Goal: Task Accomplishment & Management: Manage account settings

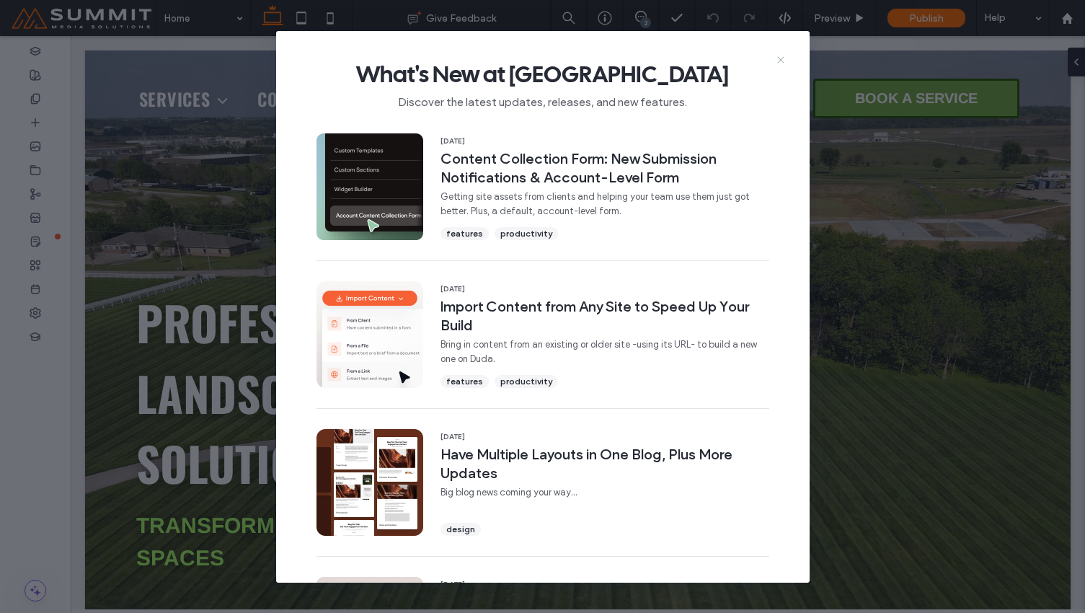
click at [779, 61] on icon at bounding box center [781, 60] width 12 height 12
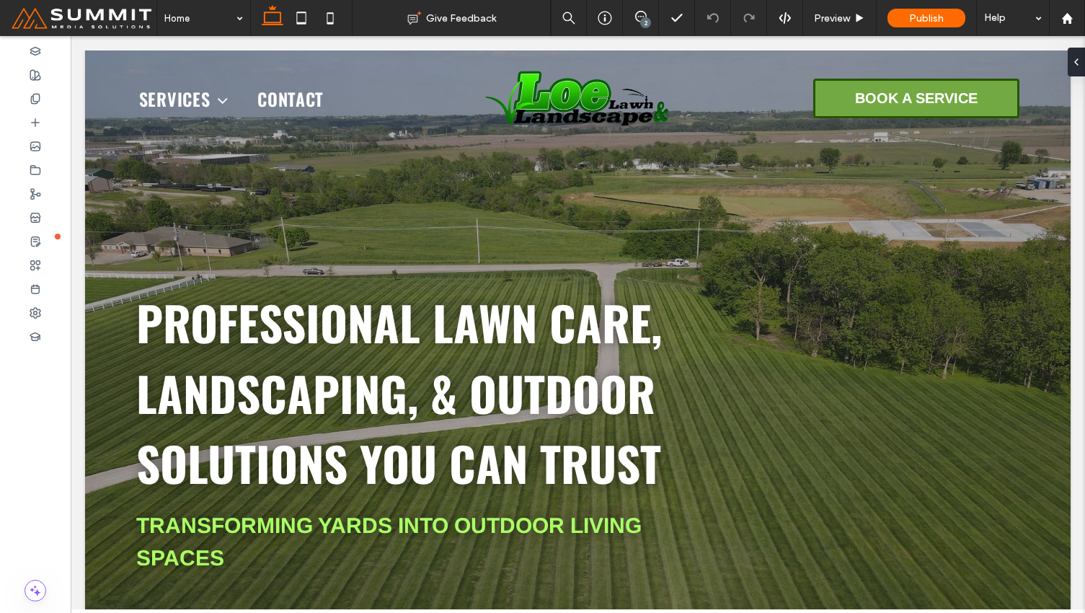
click at [74, 24] on span at bounding box center [84, 18] width 146 height 29
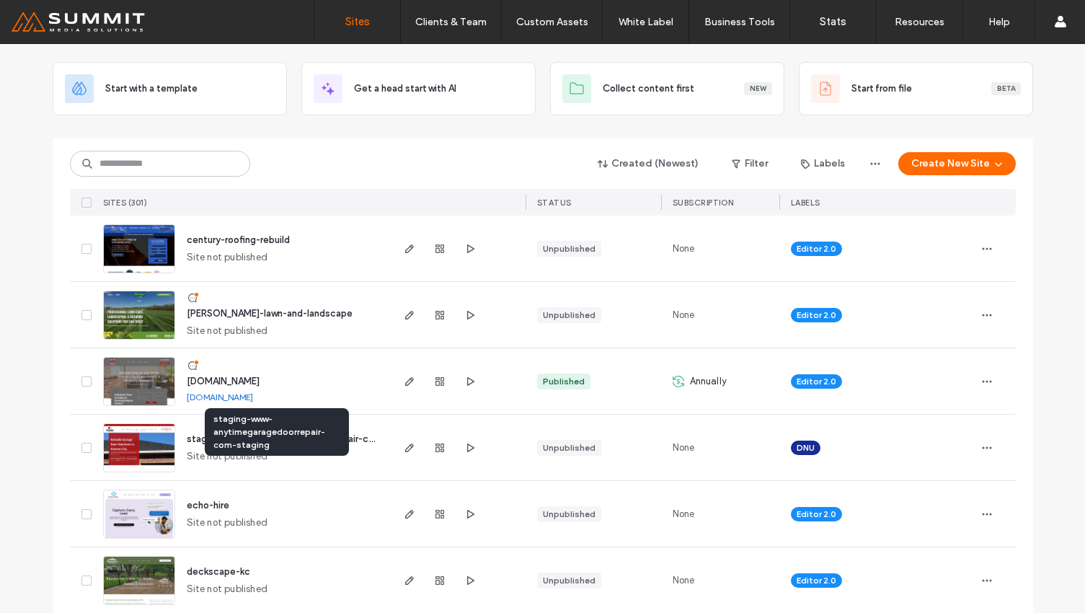
scroll to position [69, 0]
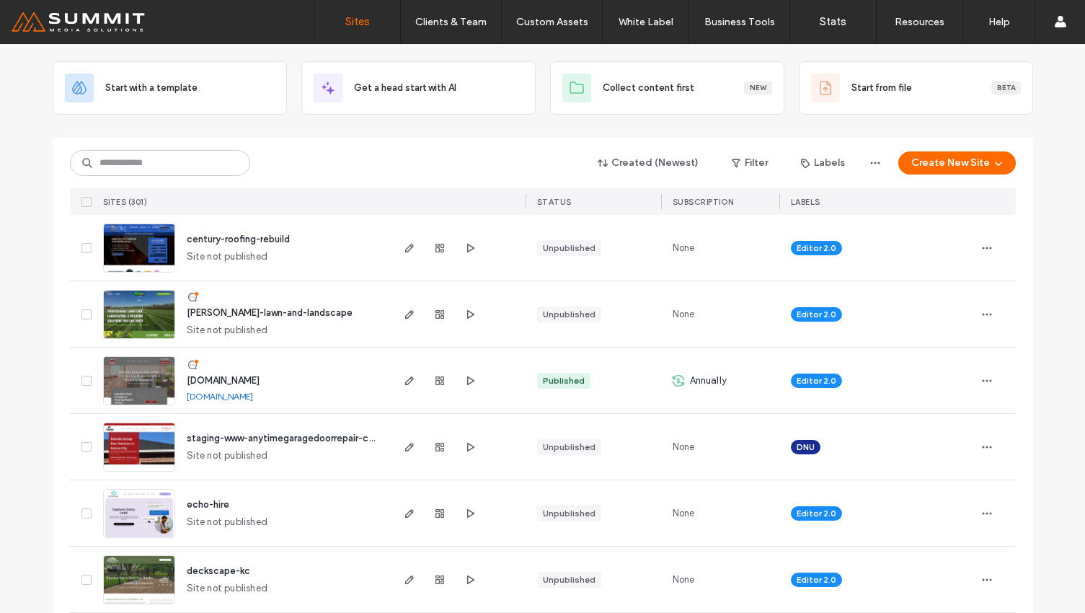
click at [239, 379] on span "[DOMAIN_NAME]" at bounding box center [223, 380] width 73 height 11
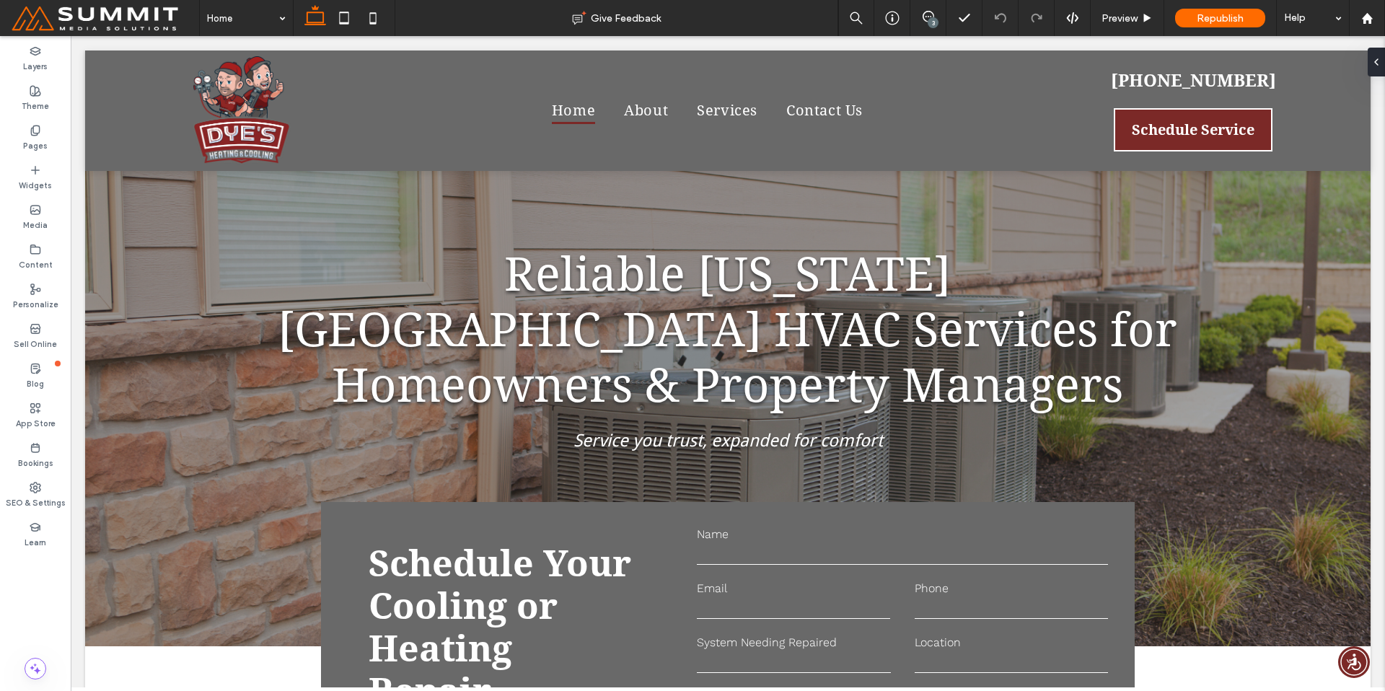
click at [930, 19] on div "3" at bounding box center [932, 22] width 11 height 11
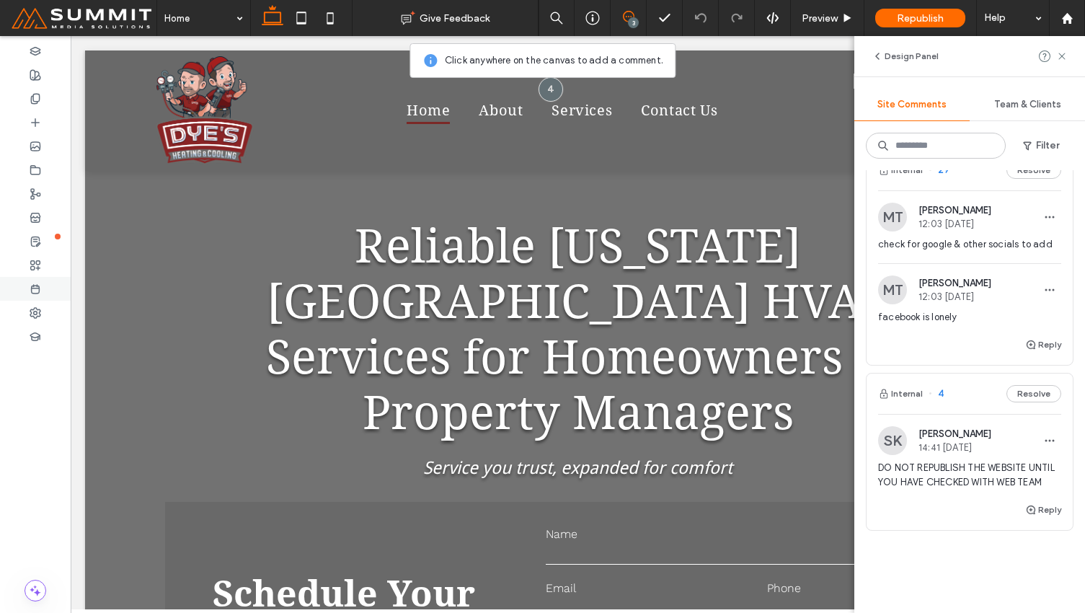
scroll to position [213, 0]
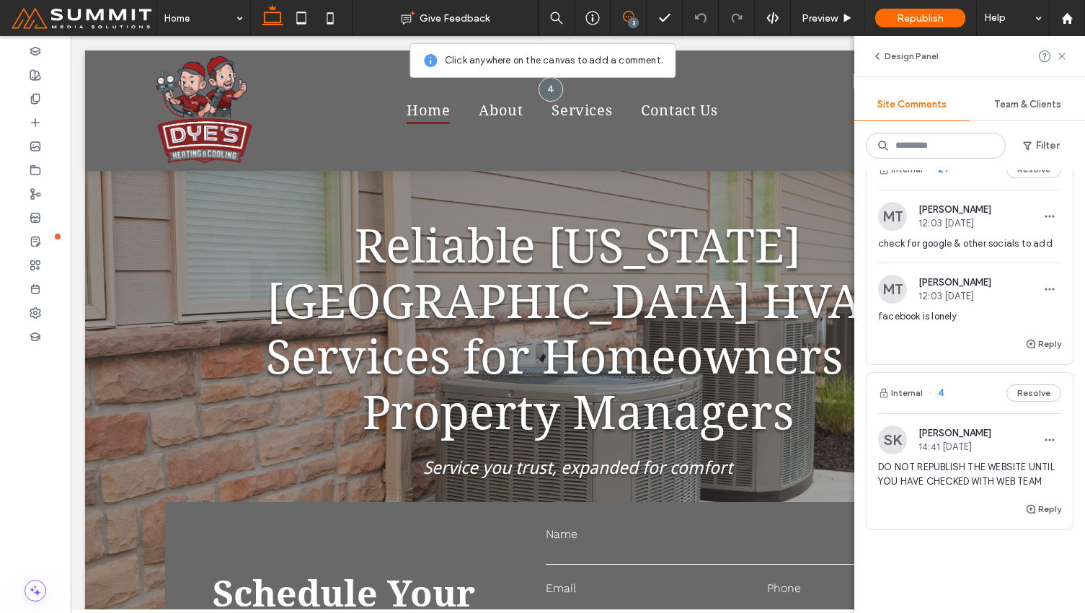
click at [961, 211] on span "Mo Tajchman" at bounding box center [955, 209] width 73 height 11
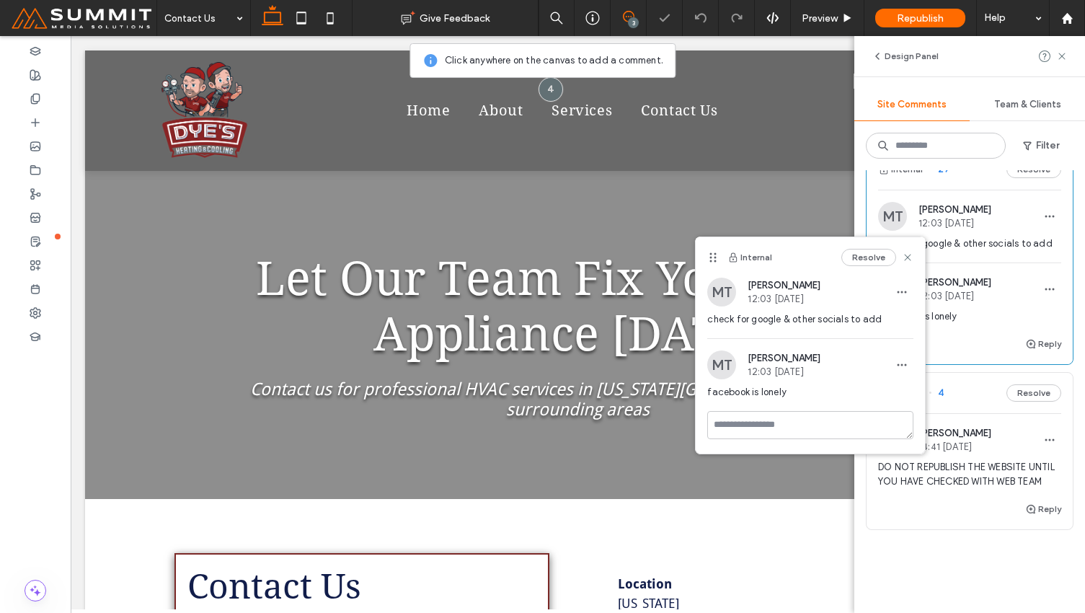
scroll to position [638, 0]
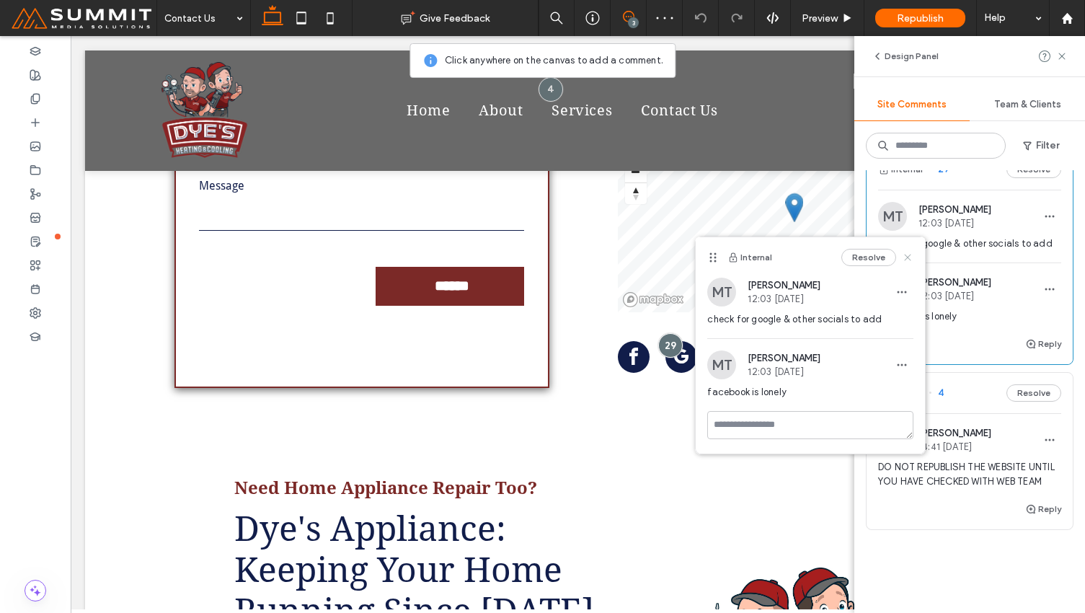
click at [913, 258] on icon at bounding box center [908, 258] width 12 height 12
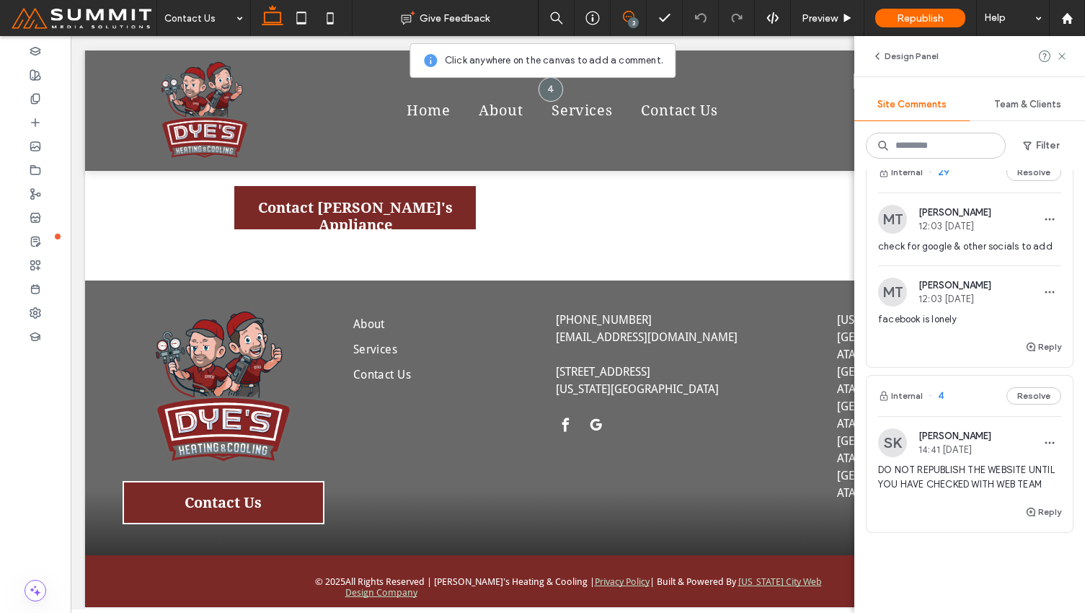
scroll to position [207, 0]
click at [1026, 180] on button "Resolve" at bounding box center [1034, 175] width 55 height 17
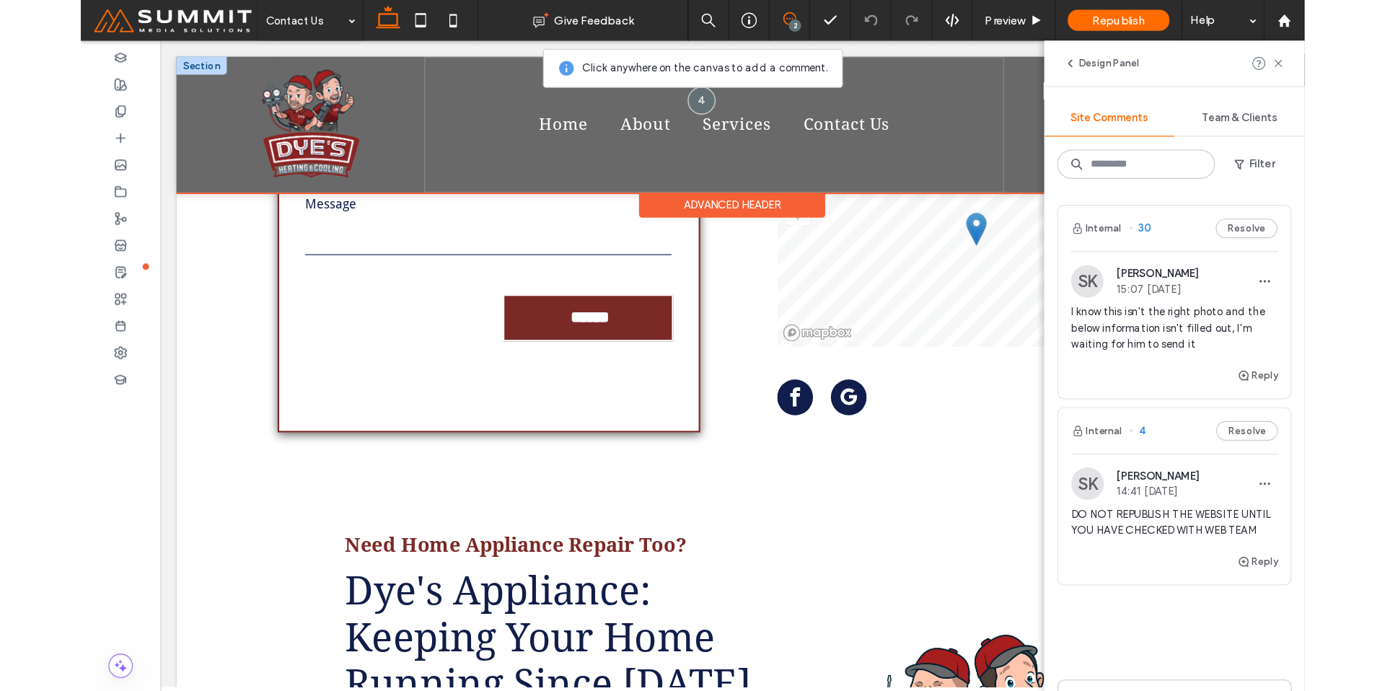
scroll to position [638, 0]
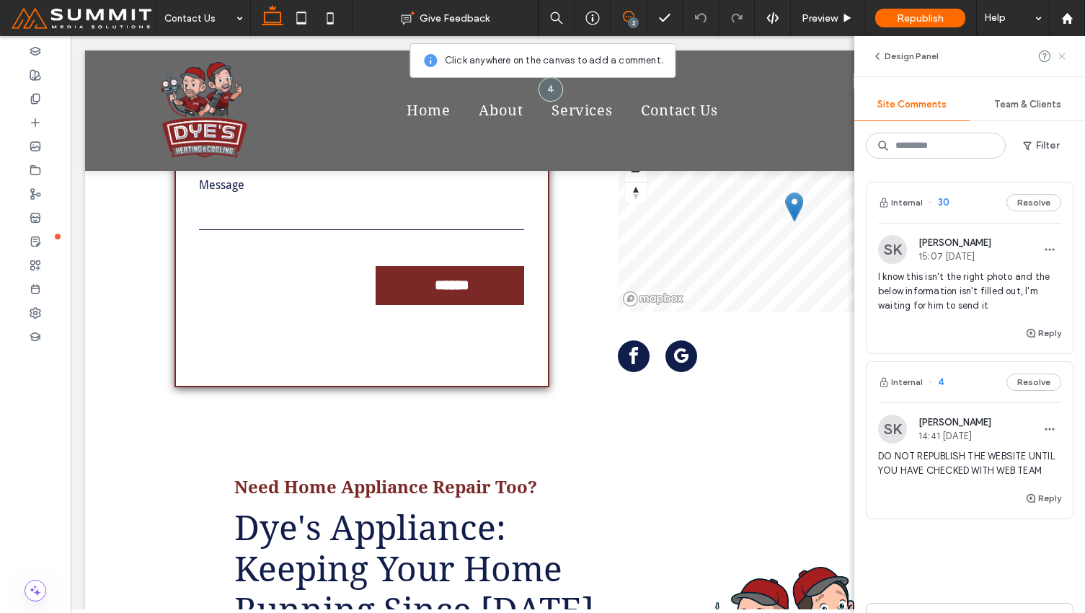
click at [1065, 51] on icon at bounding box center [1063, 56] width 12 height 12
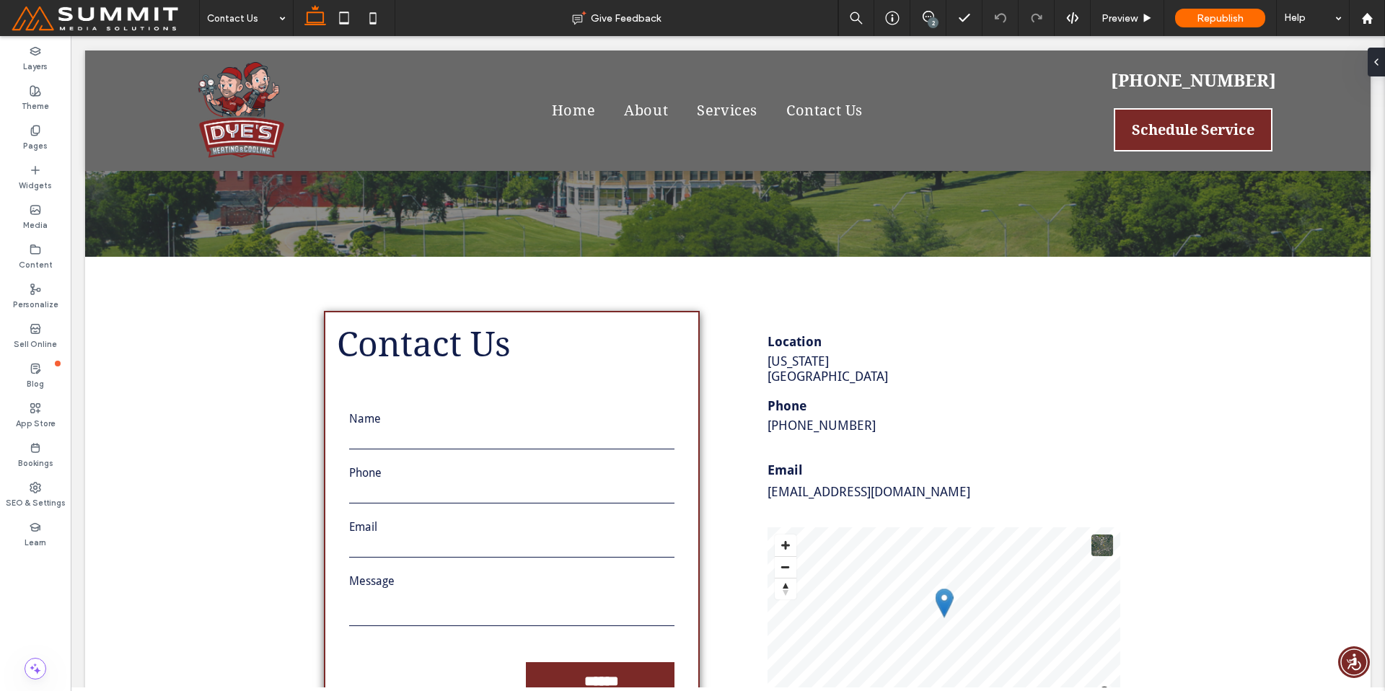
scroll to position [396, 0]
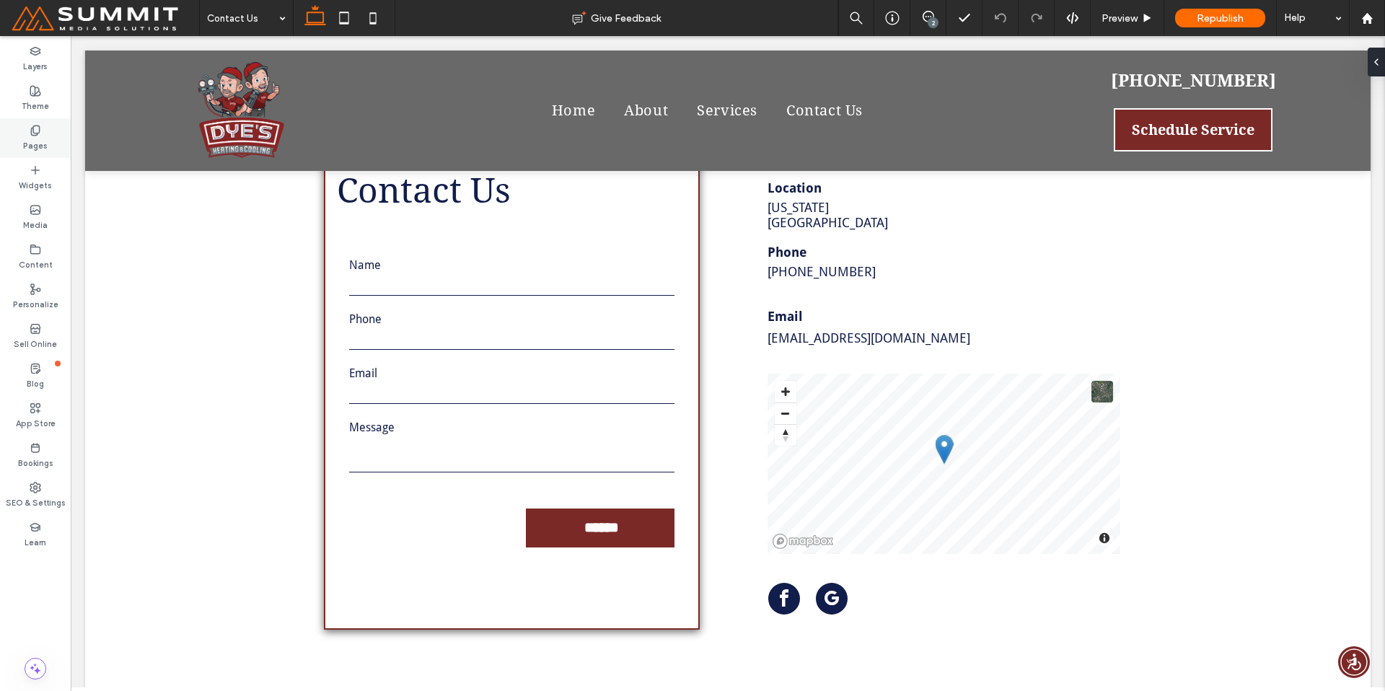
click at [45, 135] on div "Pages" at bounding box center [35, 138] width 71 height 40
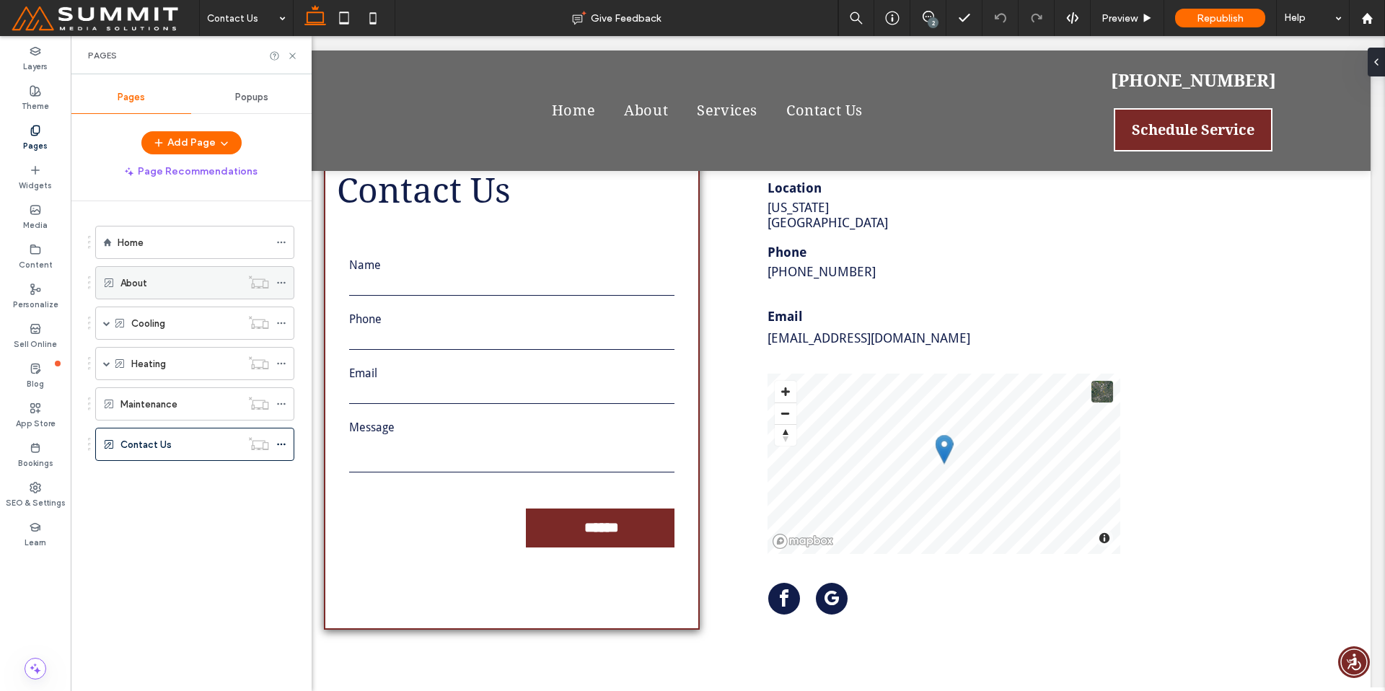
click at [164, 273] on div "About" at bounding box center [180, 283] width 120 height 32
click at [294, 54] on icon at bounding box center [292, 55] width 11 height 11
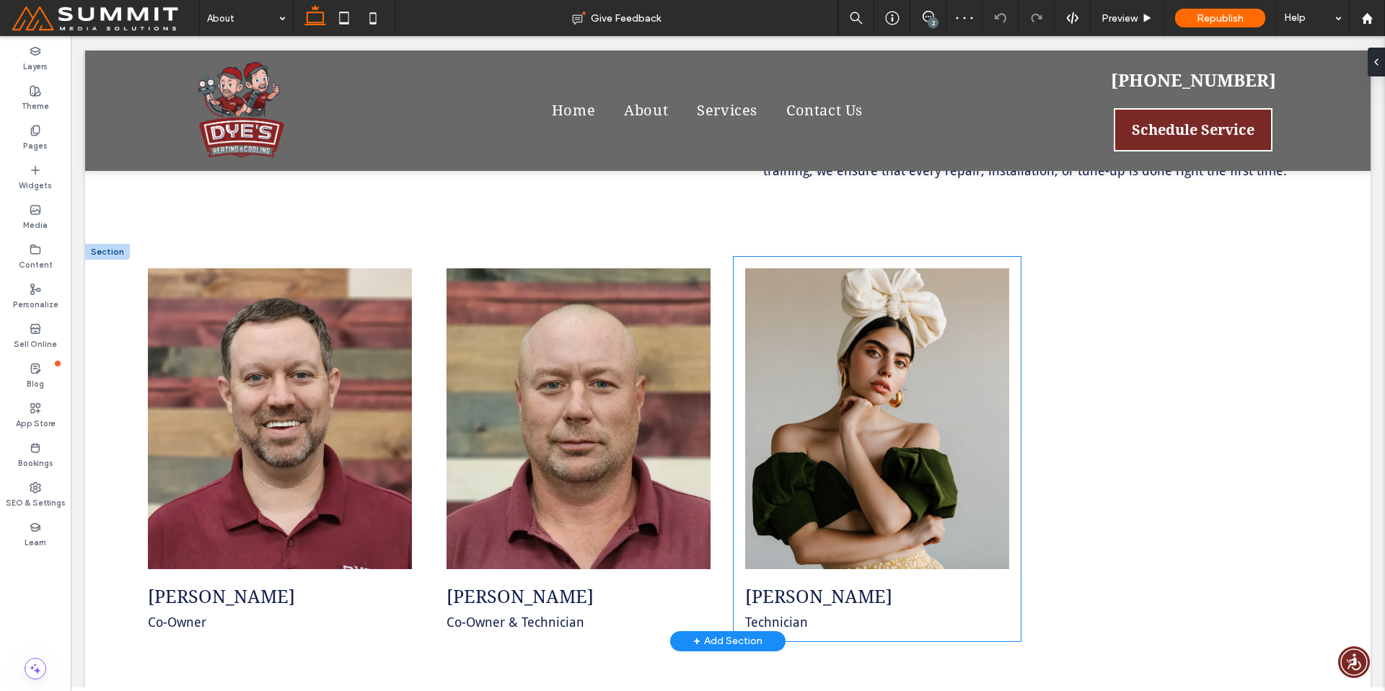
scroll to position [1150, 0]
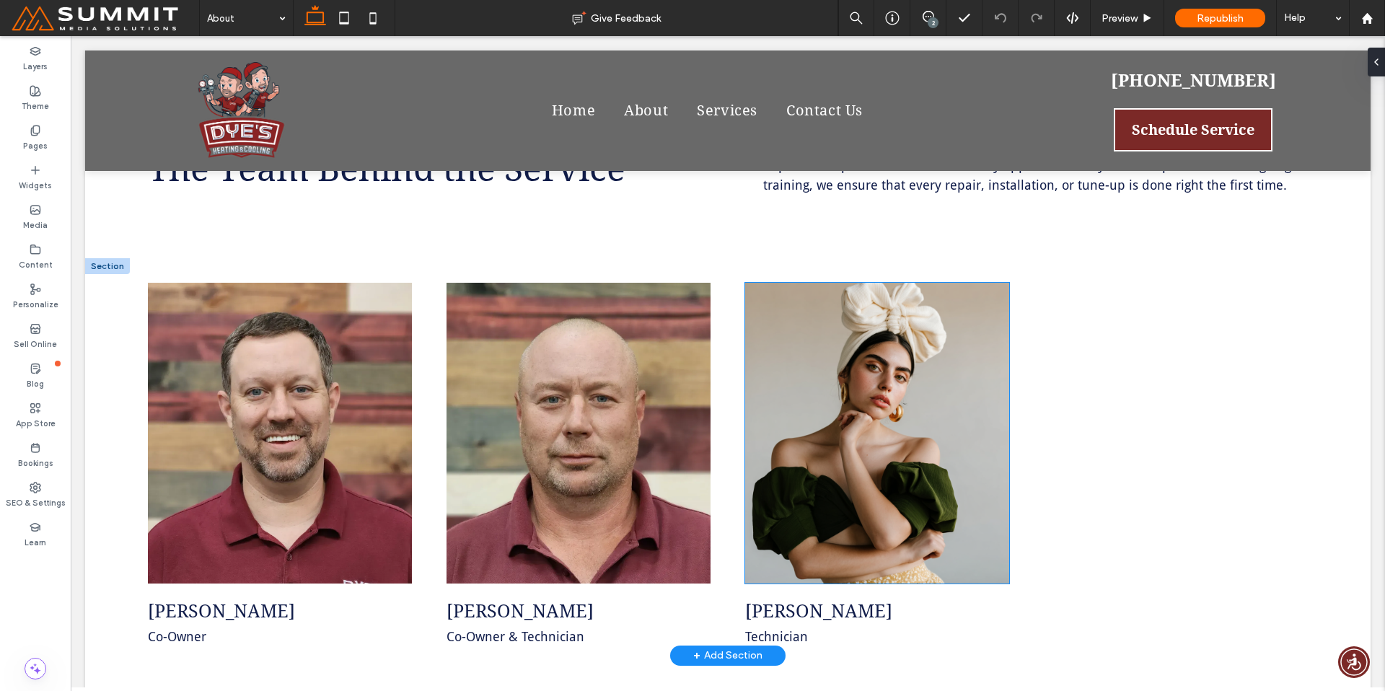
click at [783, 435] on img at bounding box center [877, 433] width 264 height 301
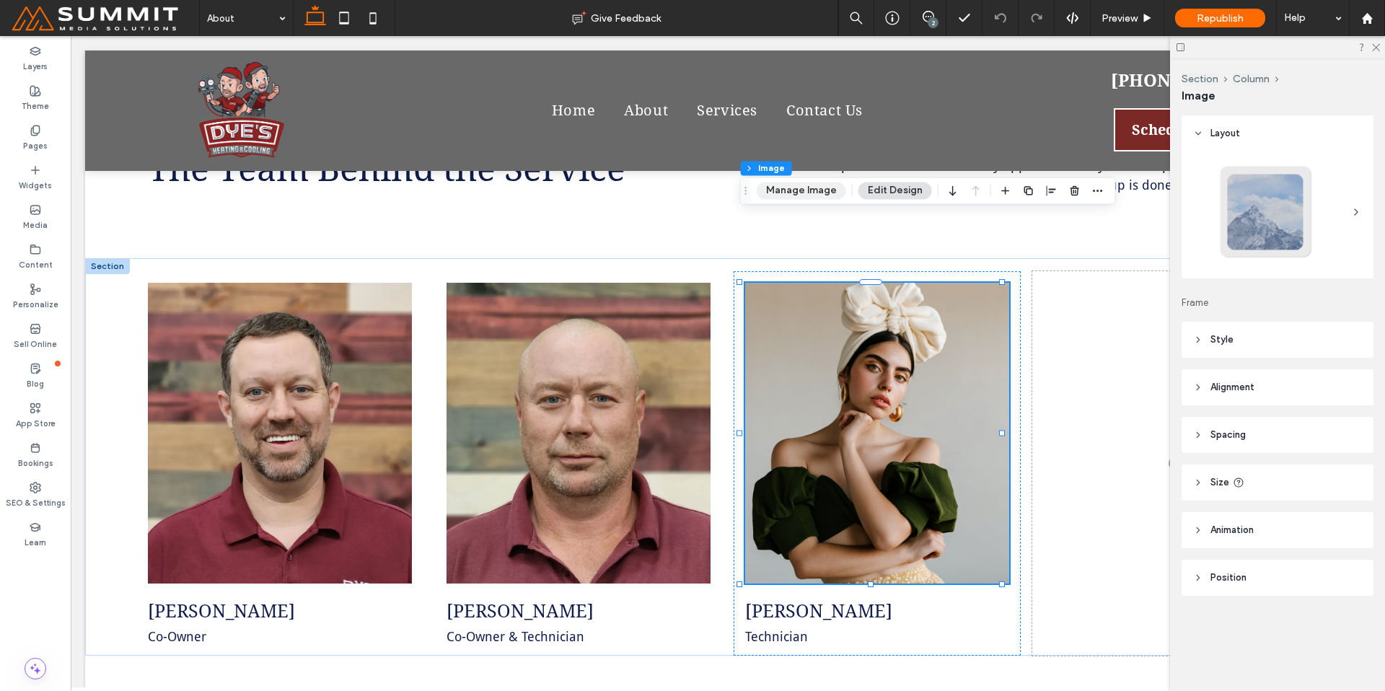
click at [804, 196] on button "Manage Image" at bounding box center [801, 190] width 89 height 17
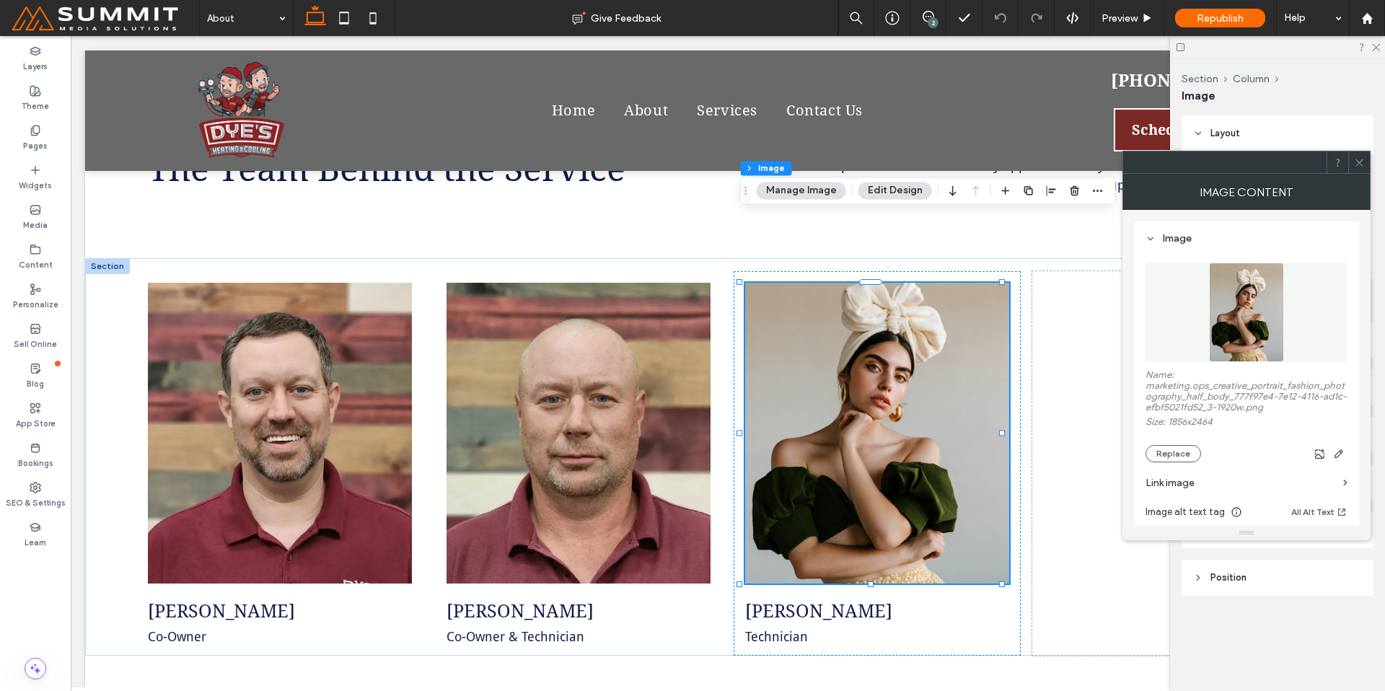
click at [1184, 445] on button "Replace" at bounding box center [1173, 453] width 56 height 17
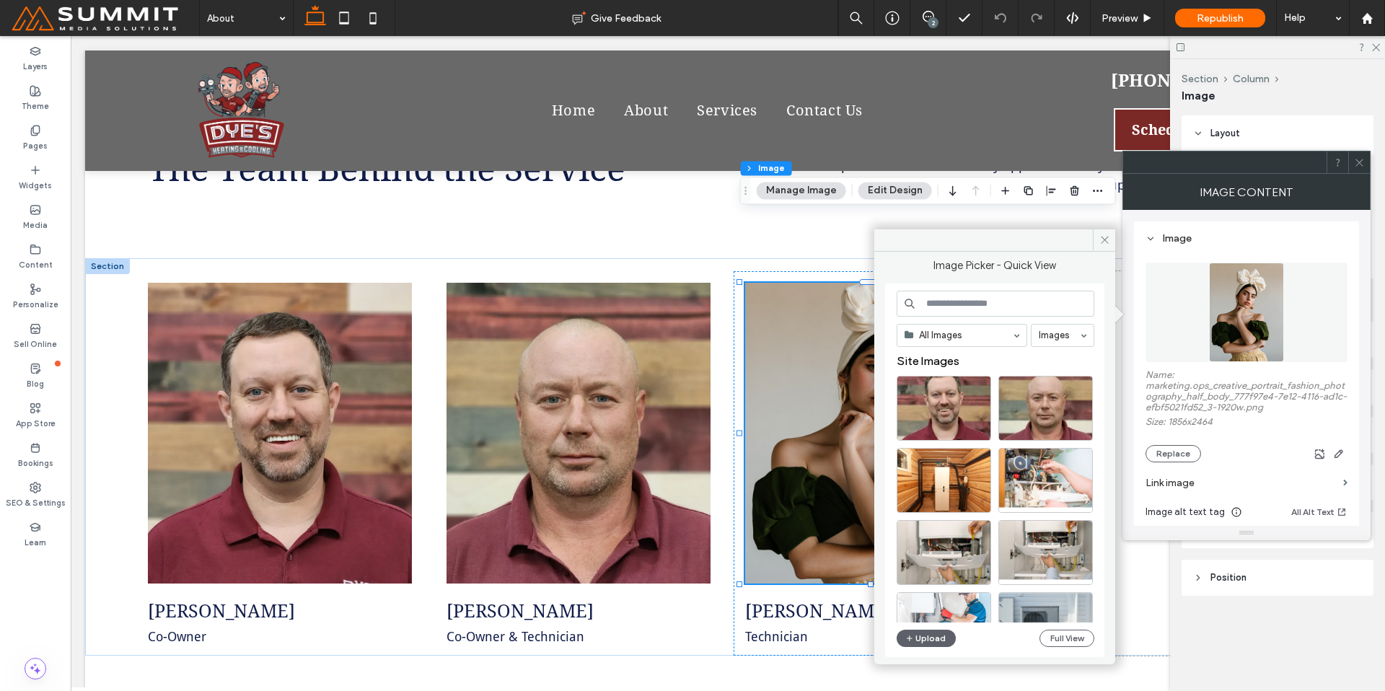
click at [1057, 304] on input at bounding box center [995, 304] width 198 height 26
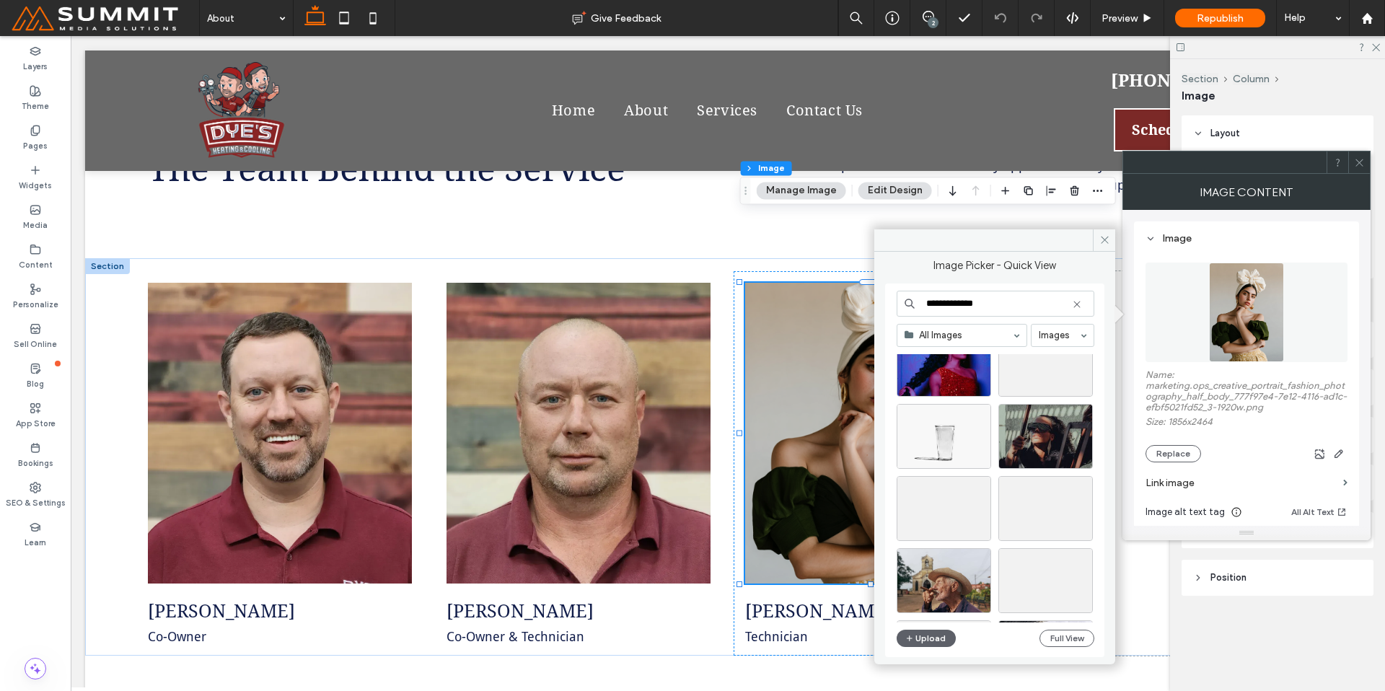
scroll to position [1199, 0]
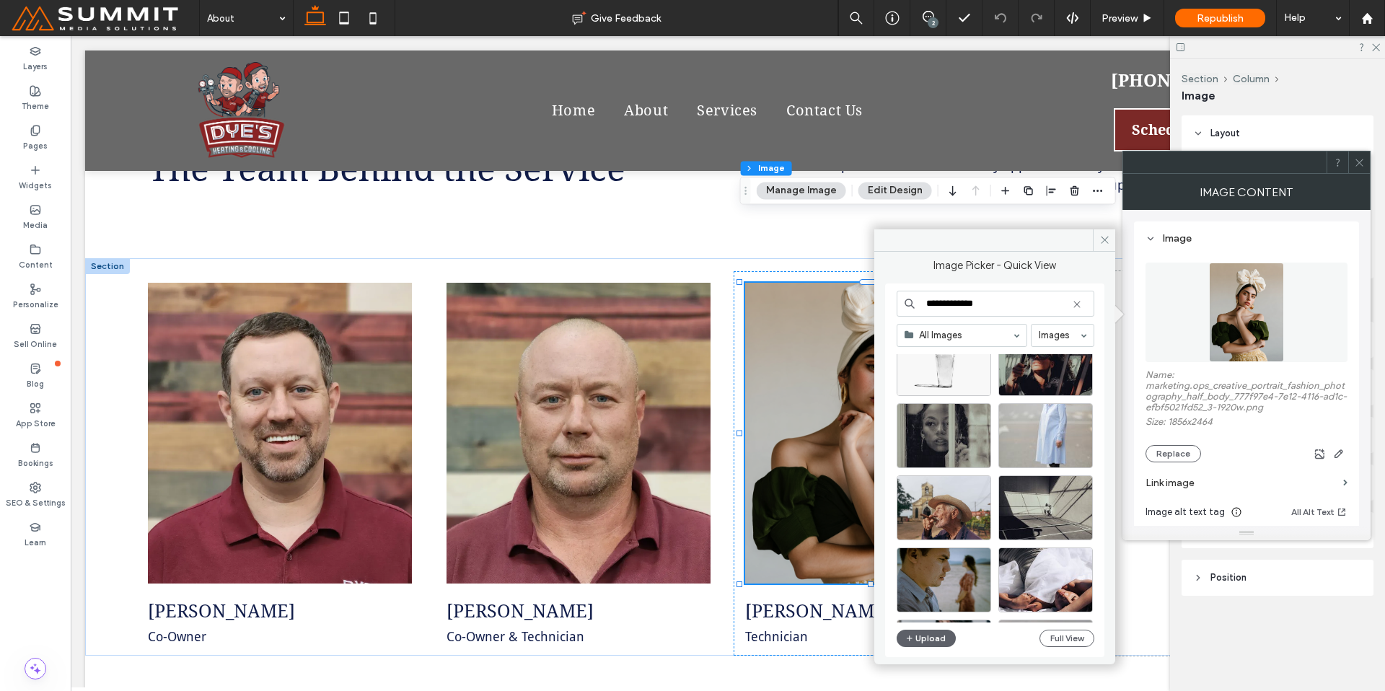
drag, startPoint x: 984, startPoint y: 298, endPoint x: 900, endPoint y: 296, distance: 83.7
click at [900, 296] on input "**********" at bounding box center [995, 304] width 198 height 26
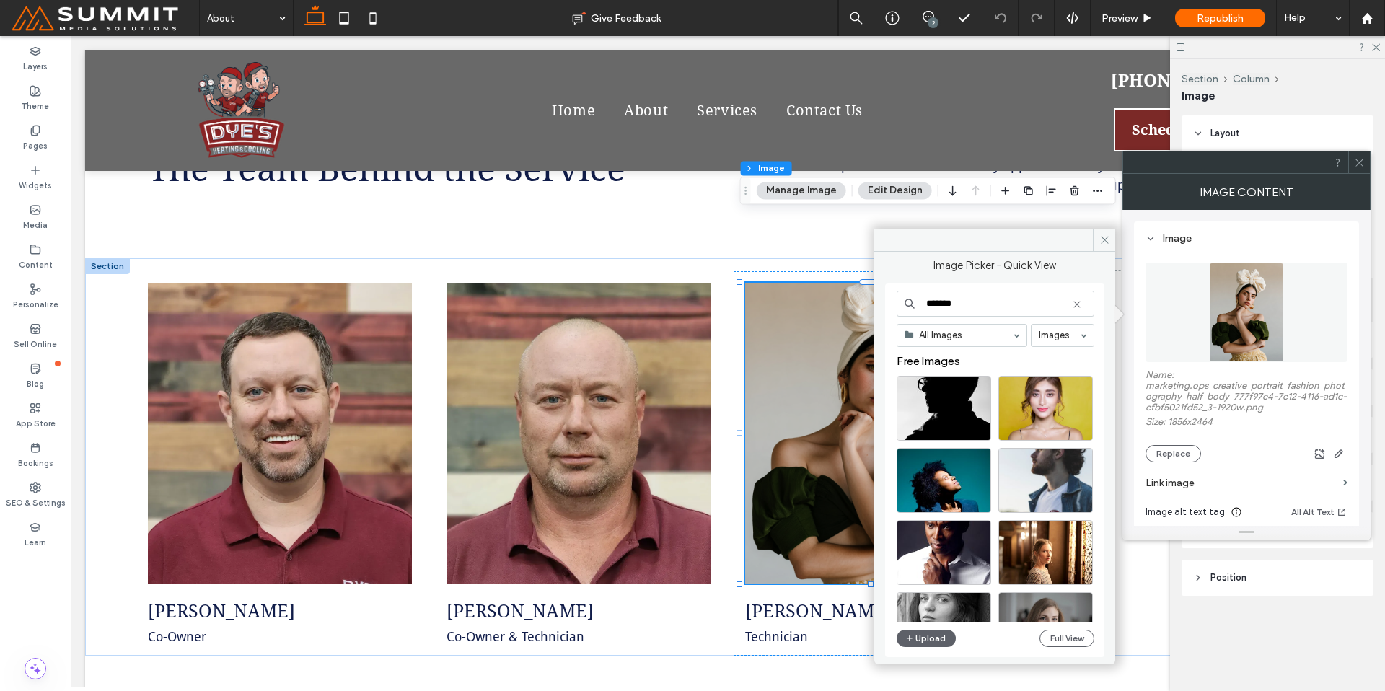
type input "*******"
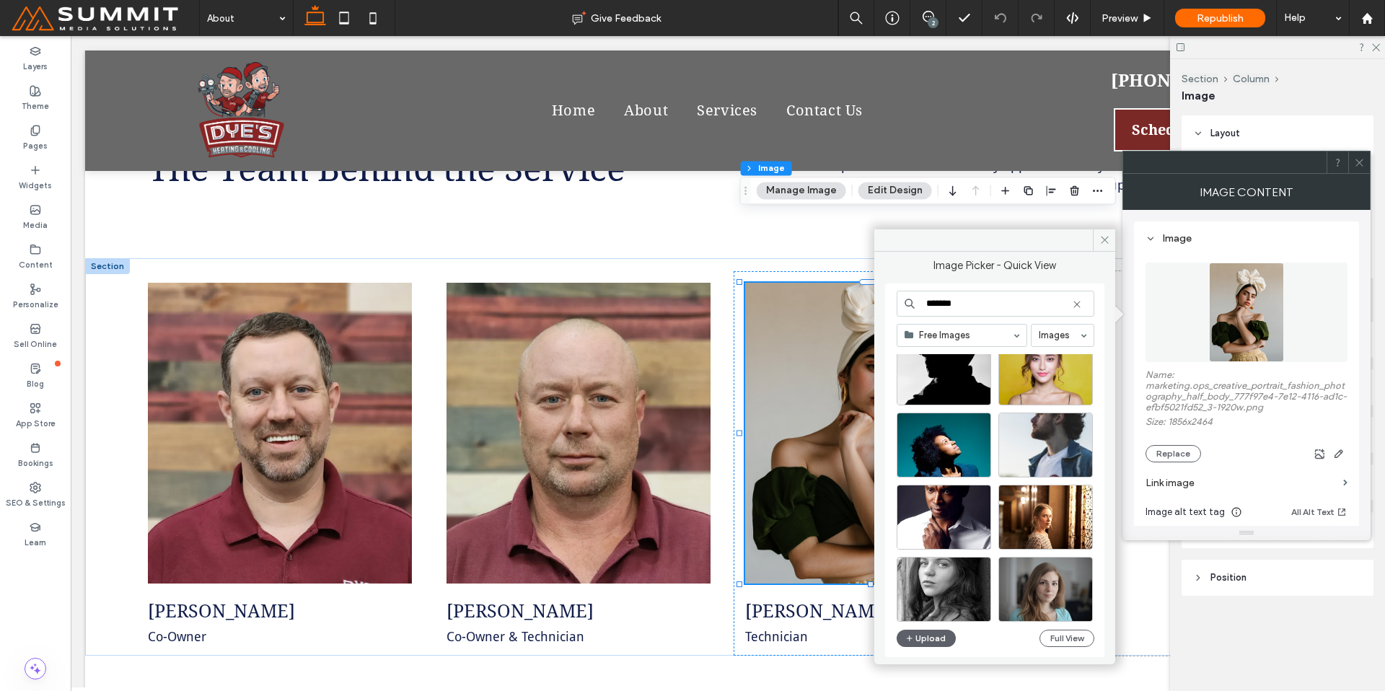
scroll to position [0, 0]
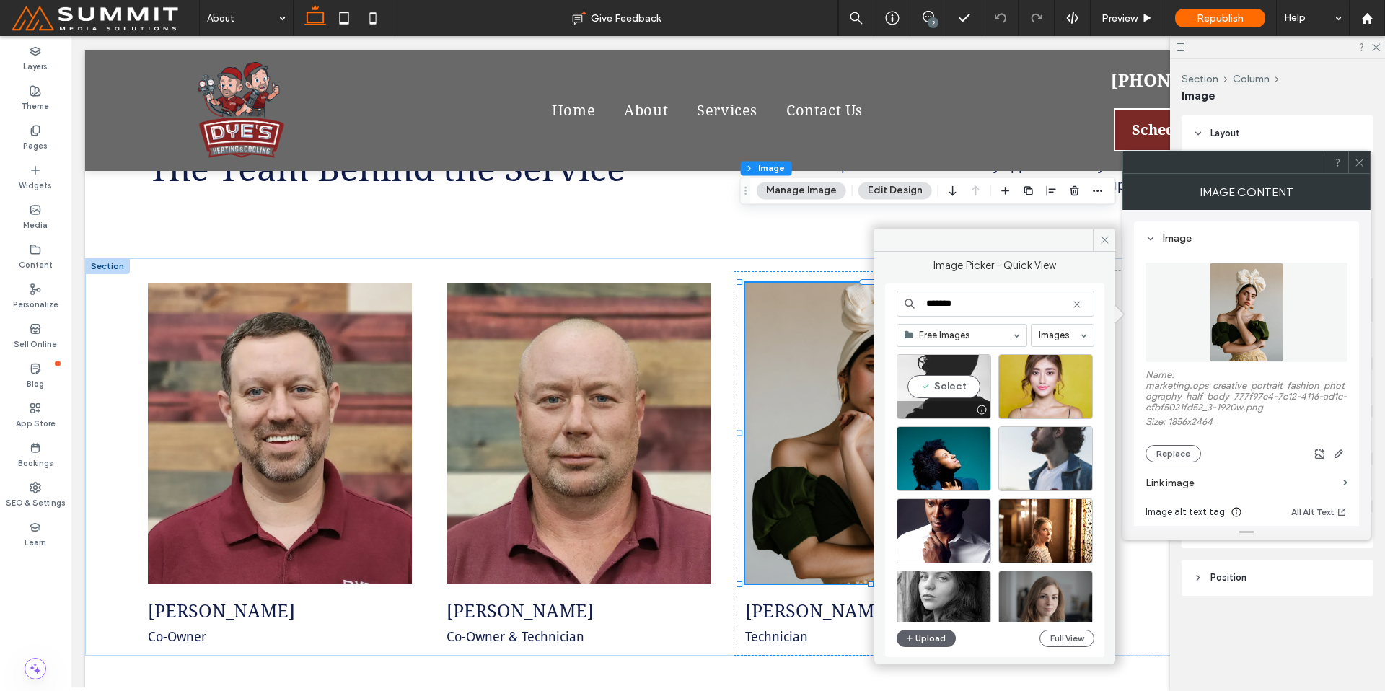
click at [934, 383] on div "Select" at bounding box center [943, 386] width 94 height 65
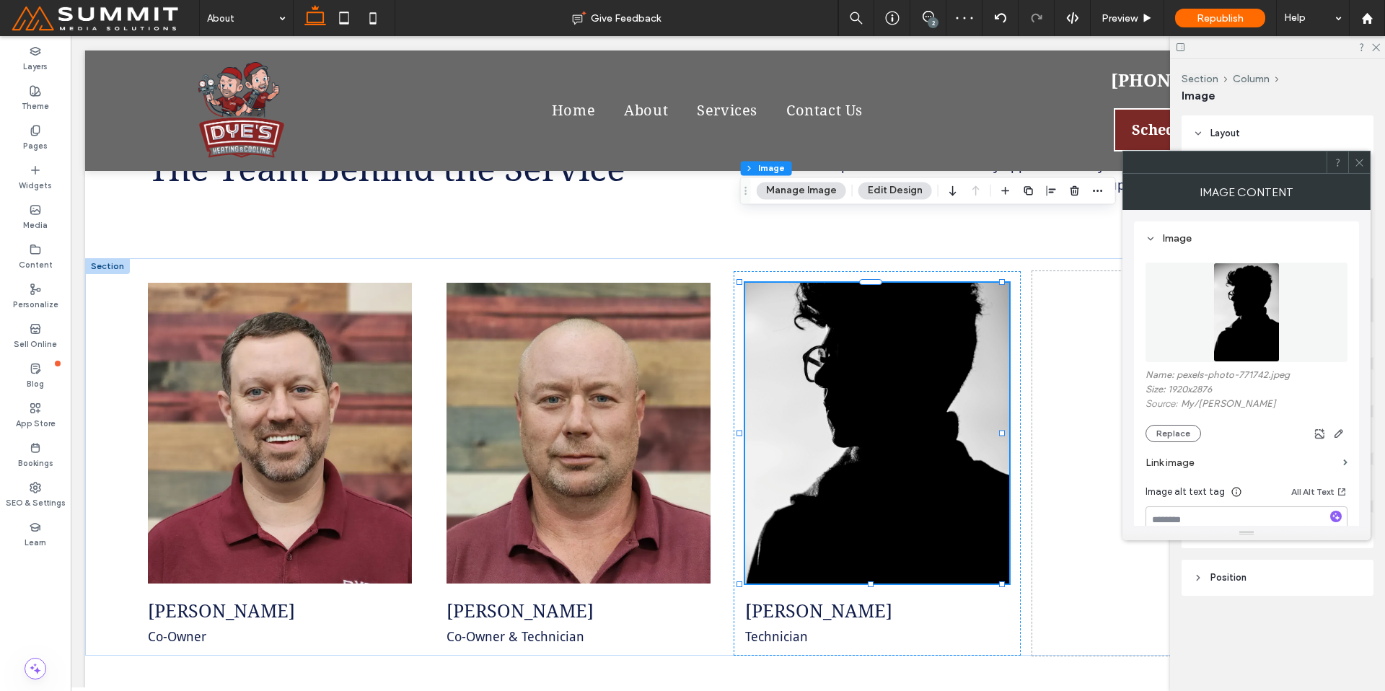
click at [1352, 162] on div at bounding box center [1359, 162] width 22 height 22
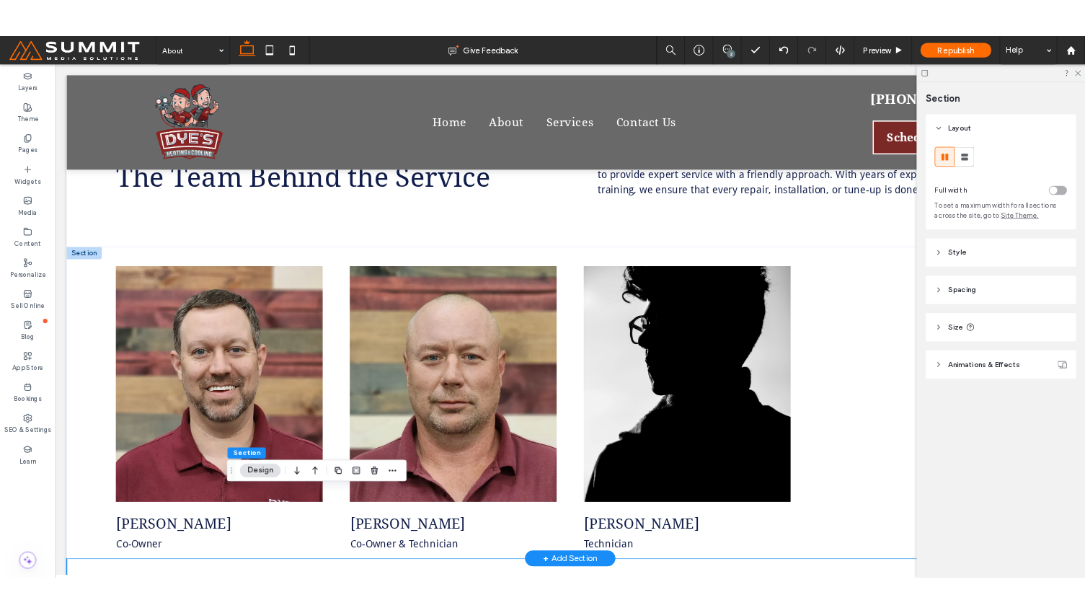
scroll to position [1162, 0]
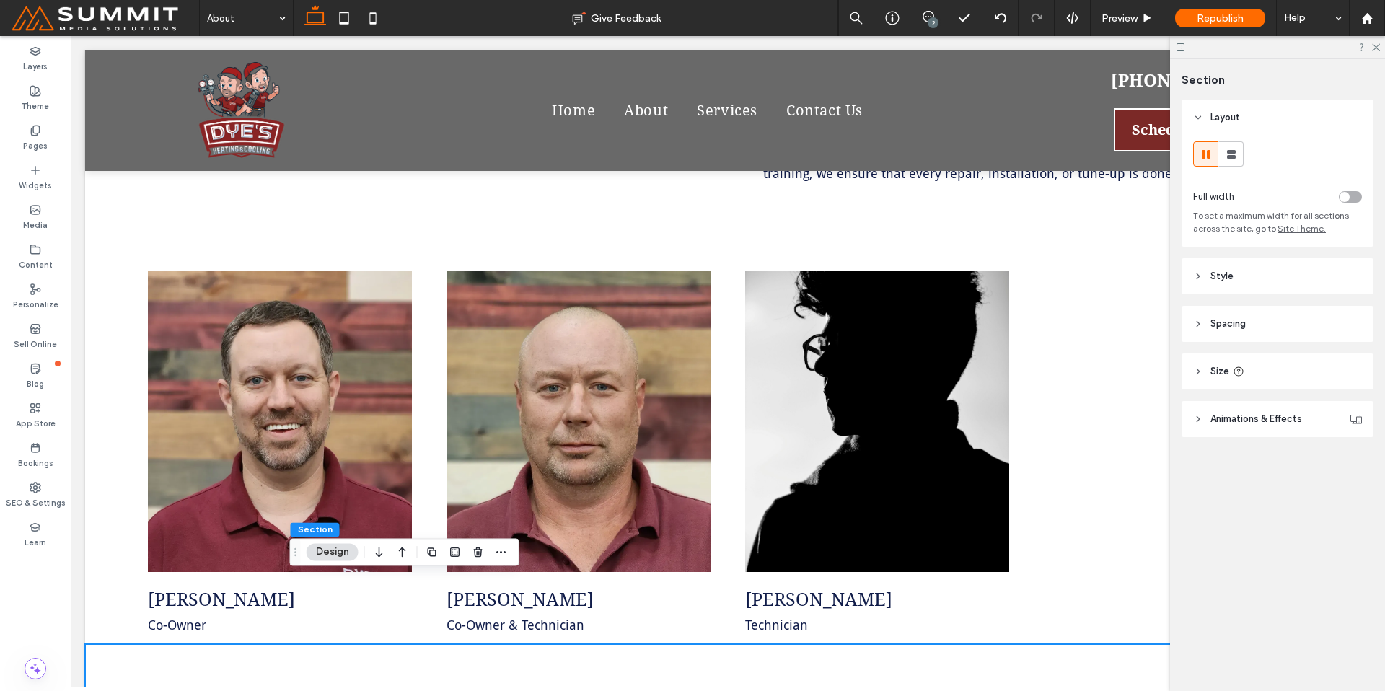
click at [929, 18] on div "2" at bounding box center [932, 22] width 11 height 11
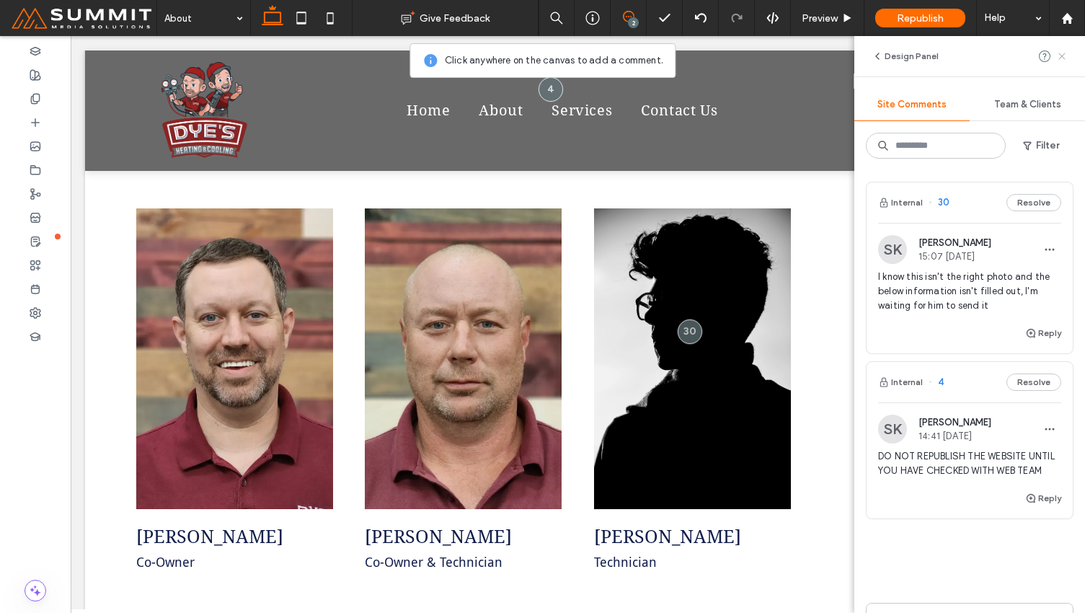
click at [1063, 54] on use at bounding box center [1062, 56] width 6 height 6
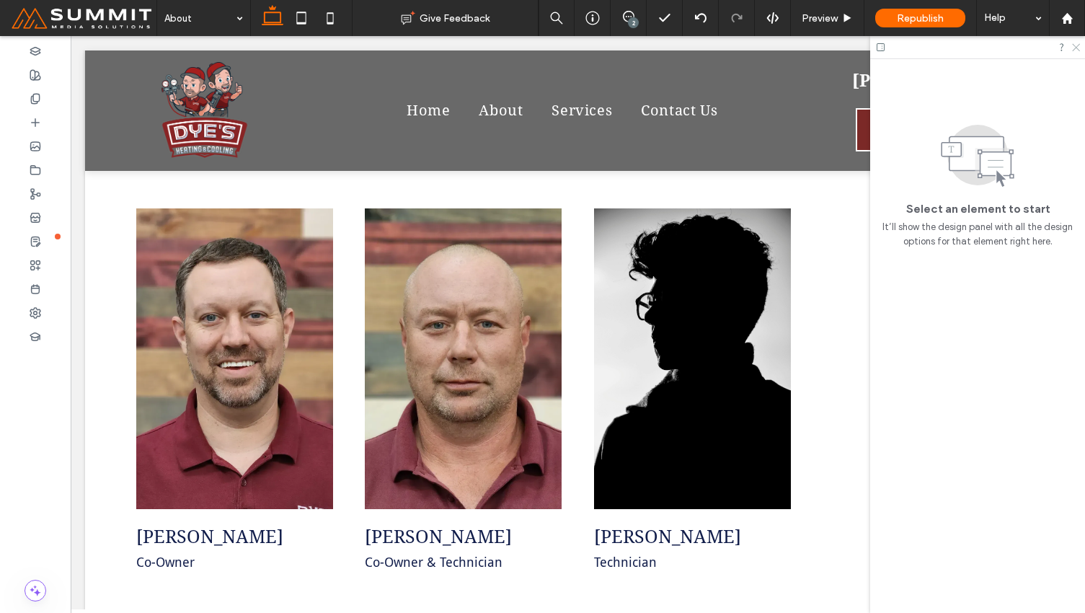
drag, startPoint x: 1076, startPoint y: 50, endPoint x: 986, endPoint y: 30, distance: 92.2
click at [1076, 50] on icon at bounding box center [1075, 46] width 9 height 9
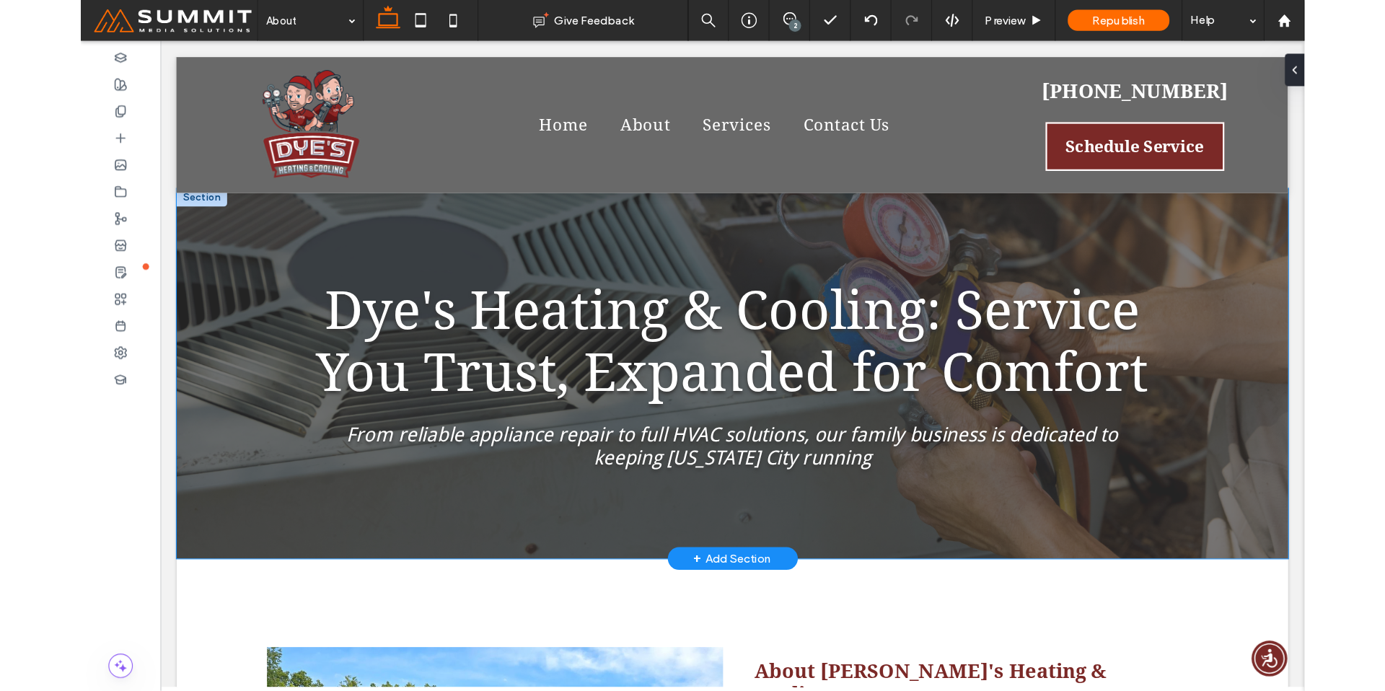
scroll to position [0, 0]
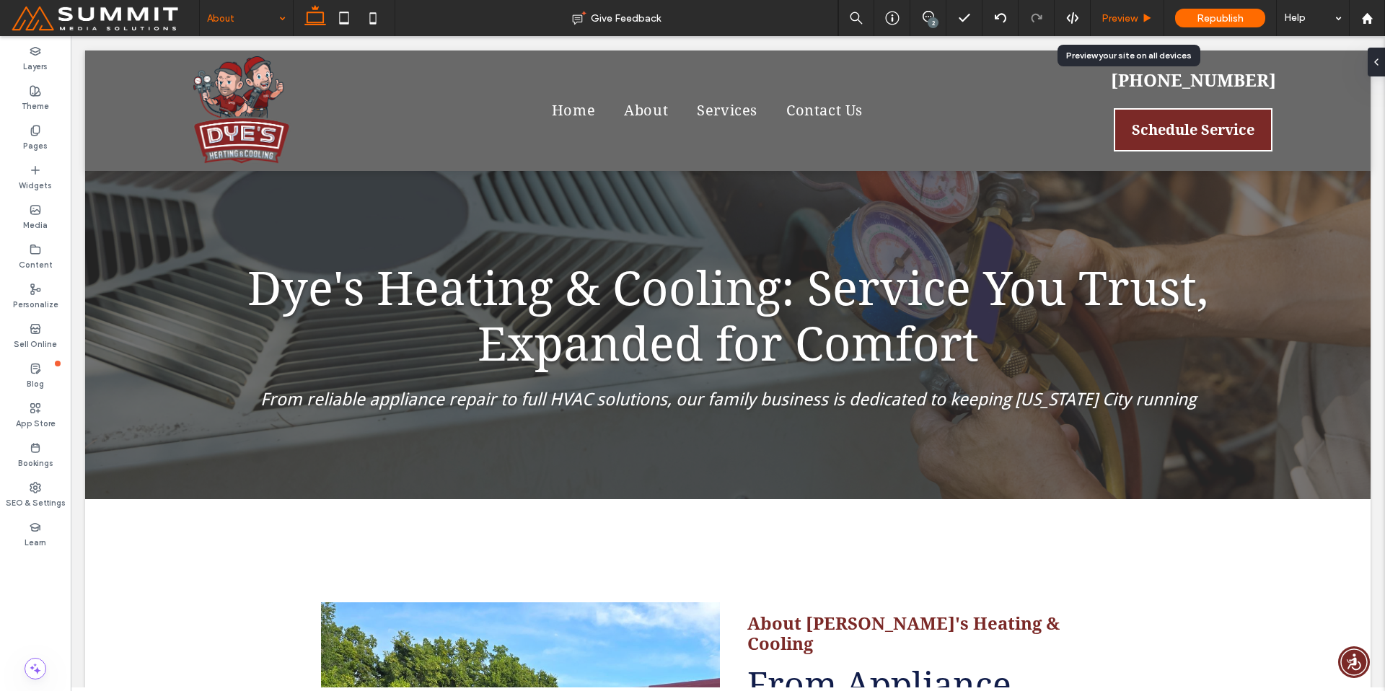
click at [1134, 16] on span "Preview" at bounding box center [1119, 18] width 36 height 12
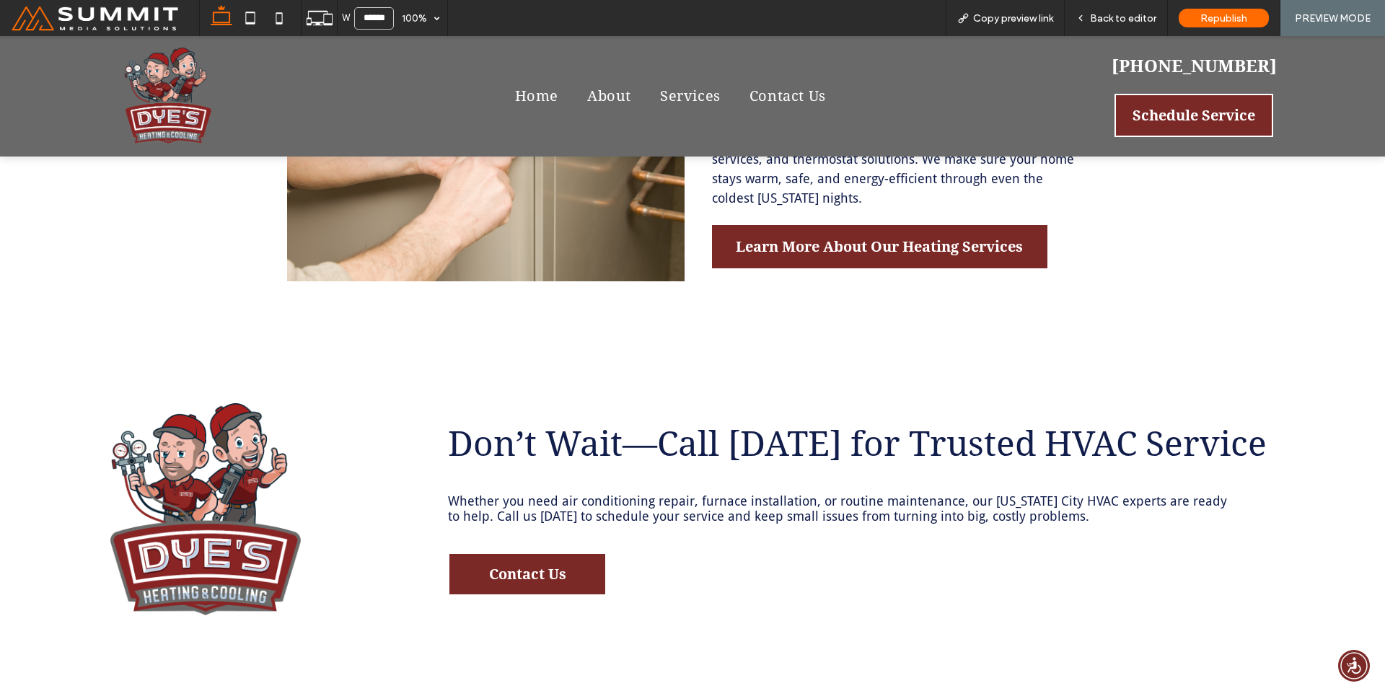
scroll to position [2337, 0]
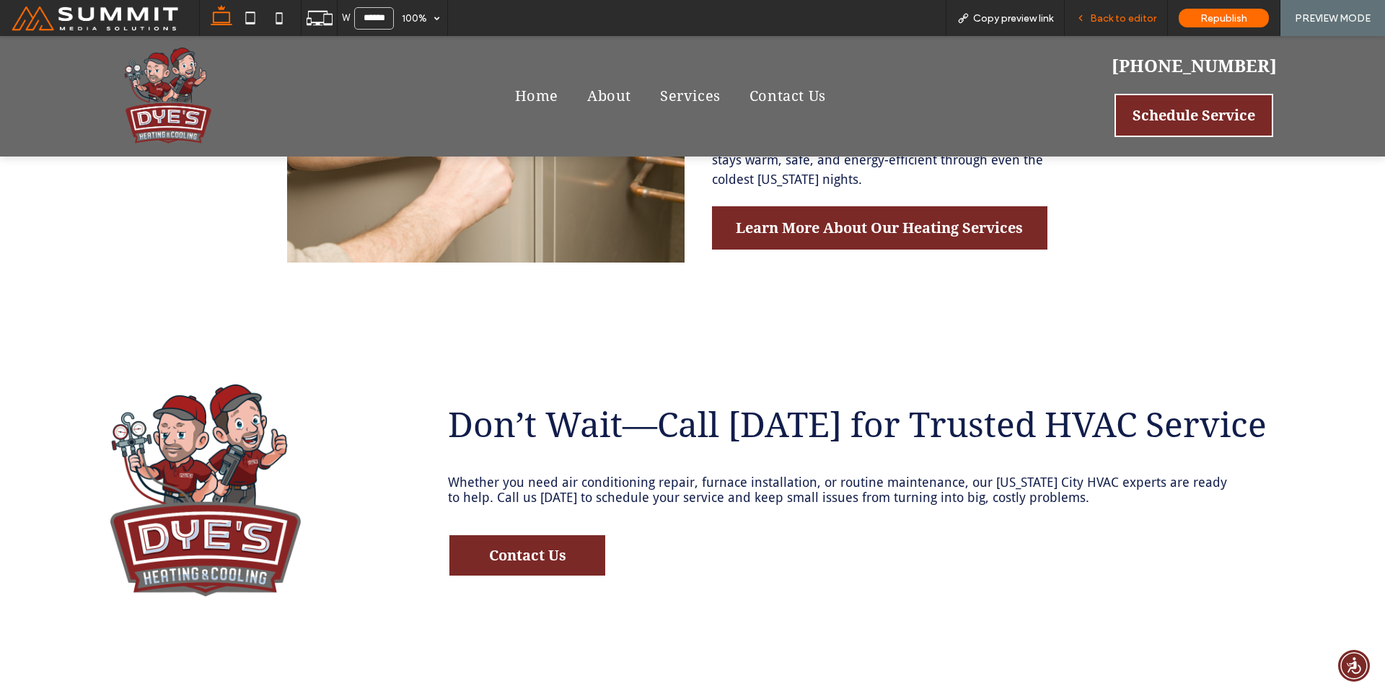
click at [1113, 25] on div "Back to editor" at bounding box center [1116, 18] width 103 height 36
click at [1108, 19] on span "Back to editor" at bounding box center [1123, 18] width 66 height 12
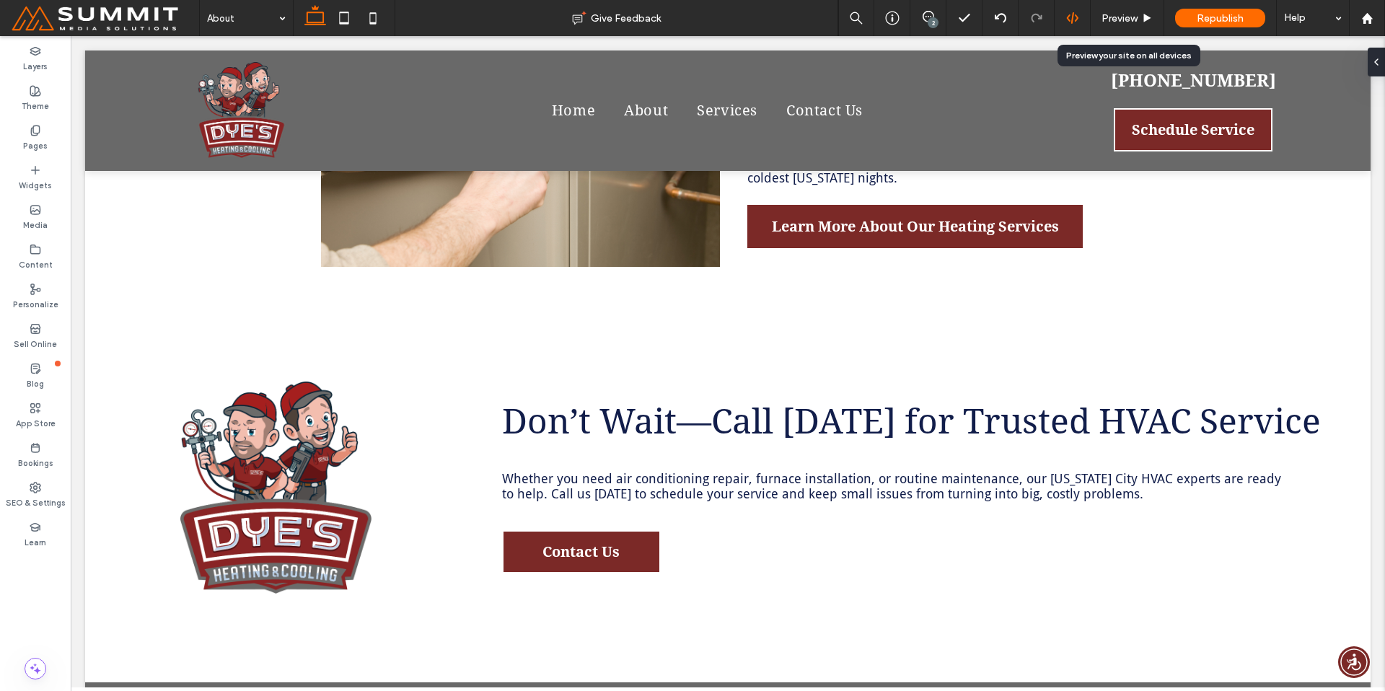
scroll to position [2316, 0]
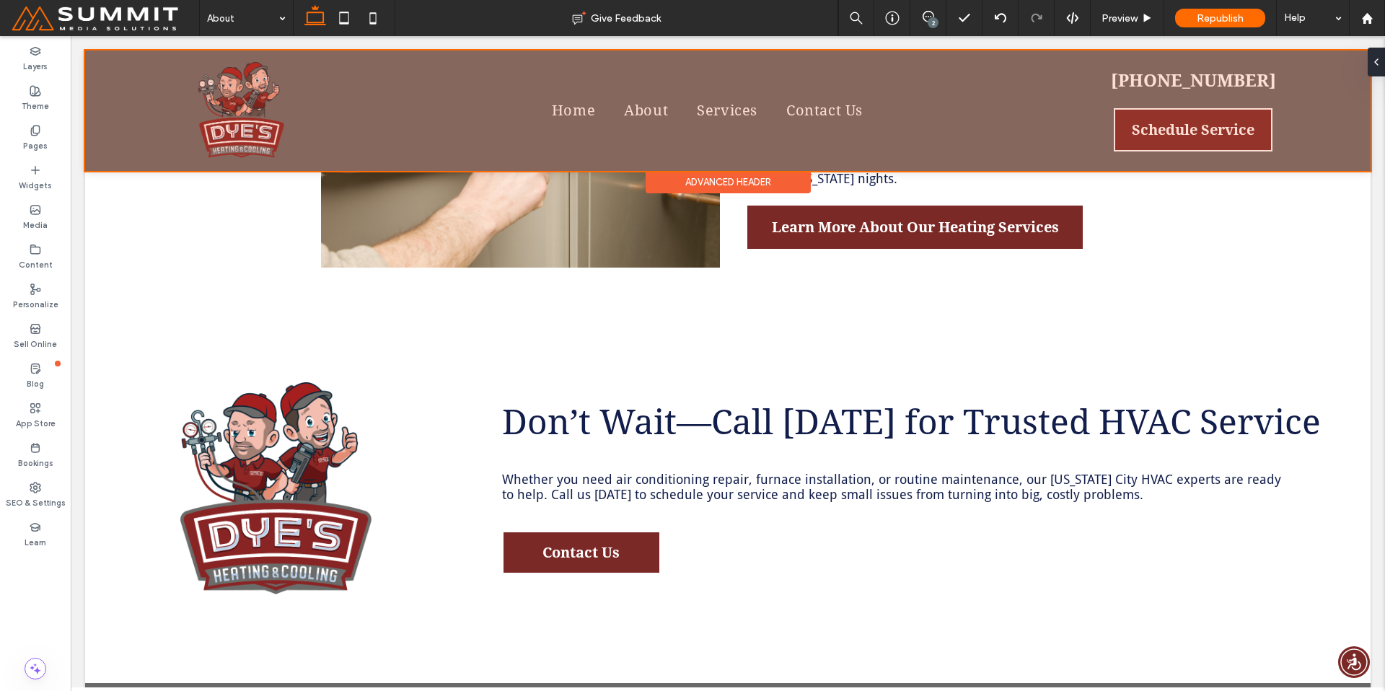
click at [745, 111] on div at bounding box center [727, 110] width 1285 height 120
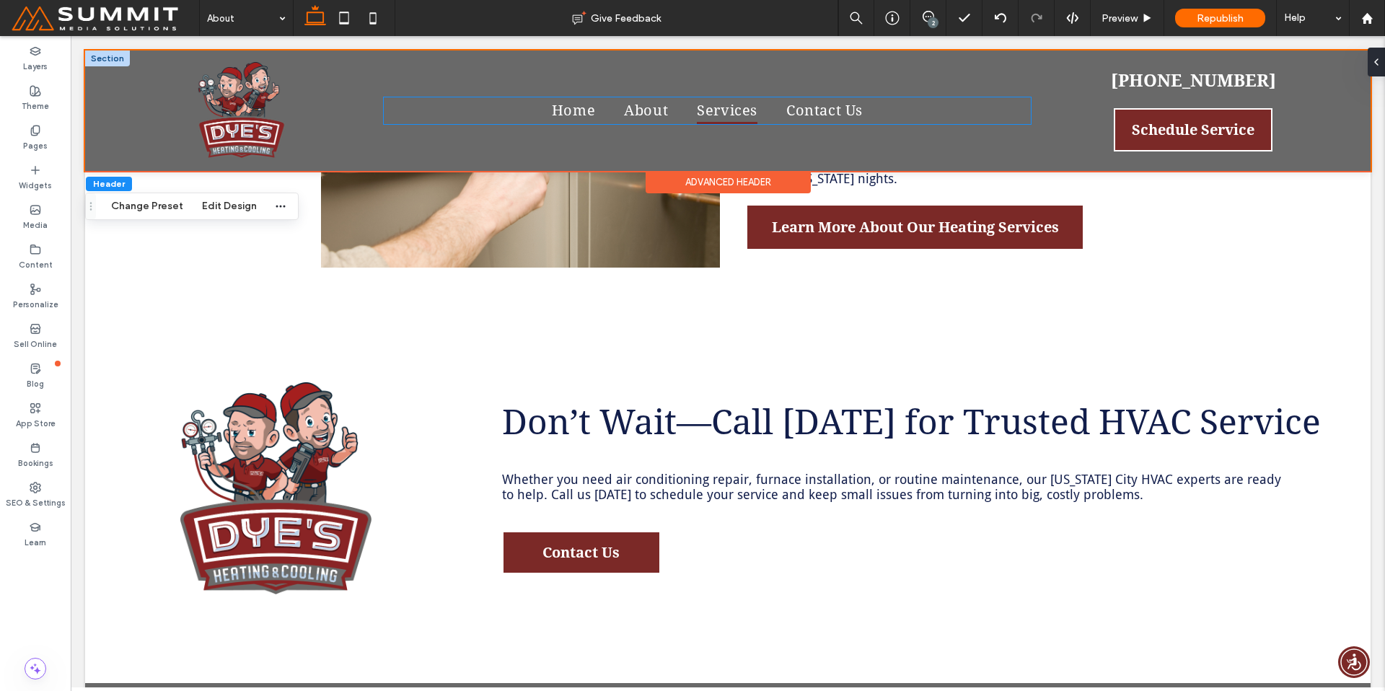
click at [749, 108] on span "Services" at bounding box center [727, 110] width 61 height 27
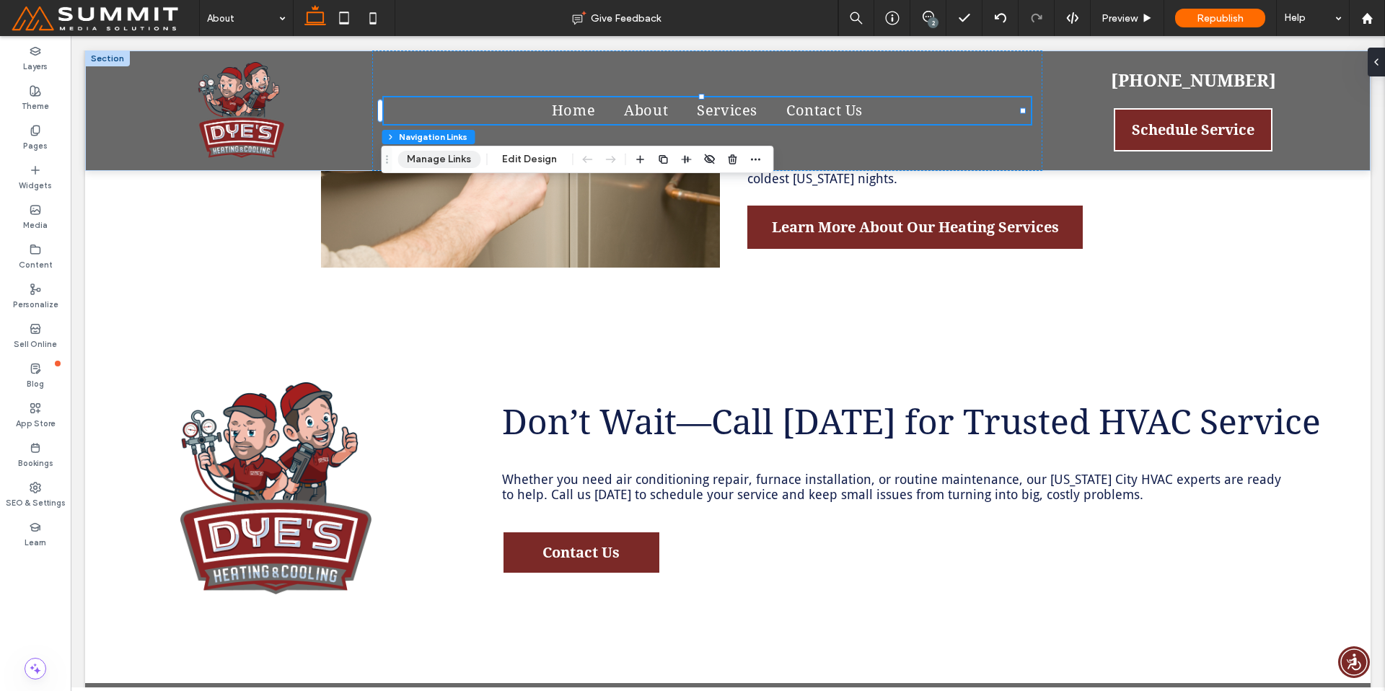
click at [459, 161] on button "Manage Links" at bounding box center [438, 159] width 83 height 17
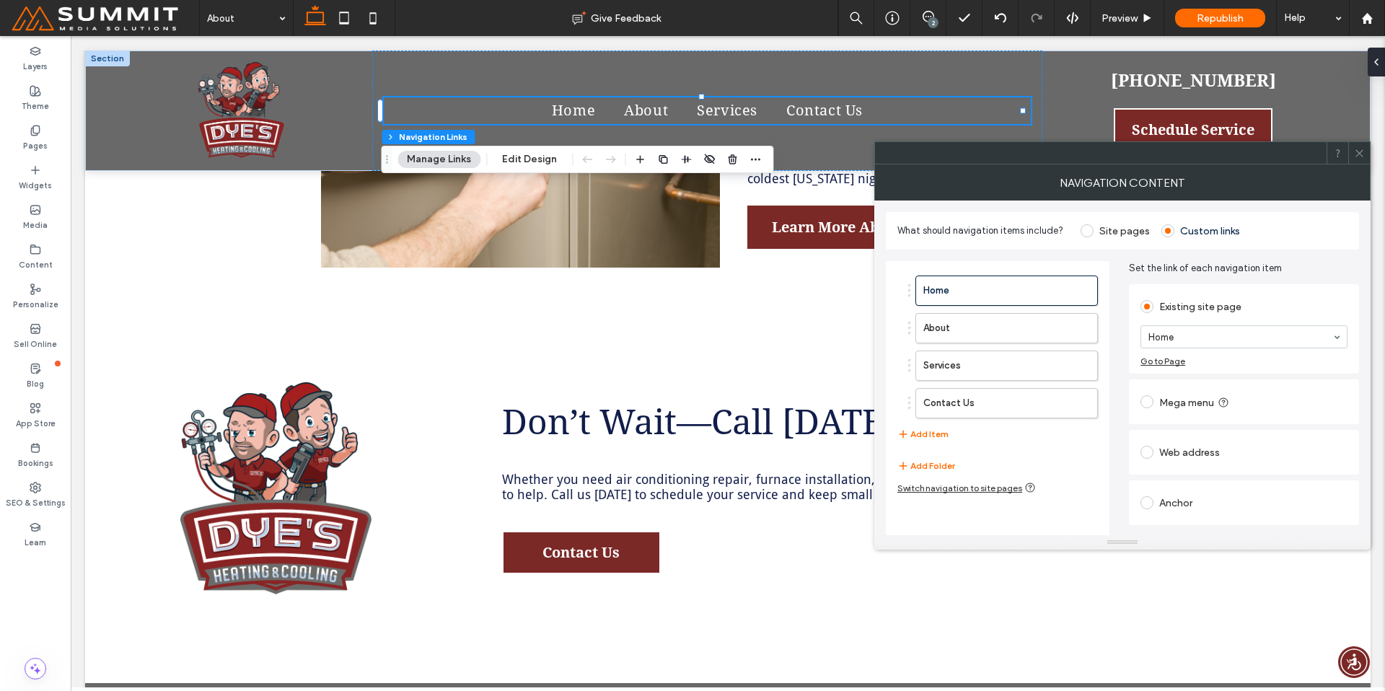
click at [1089, 232] on span at bounding box center [1086, 230] width 13 height 13
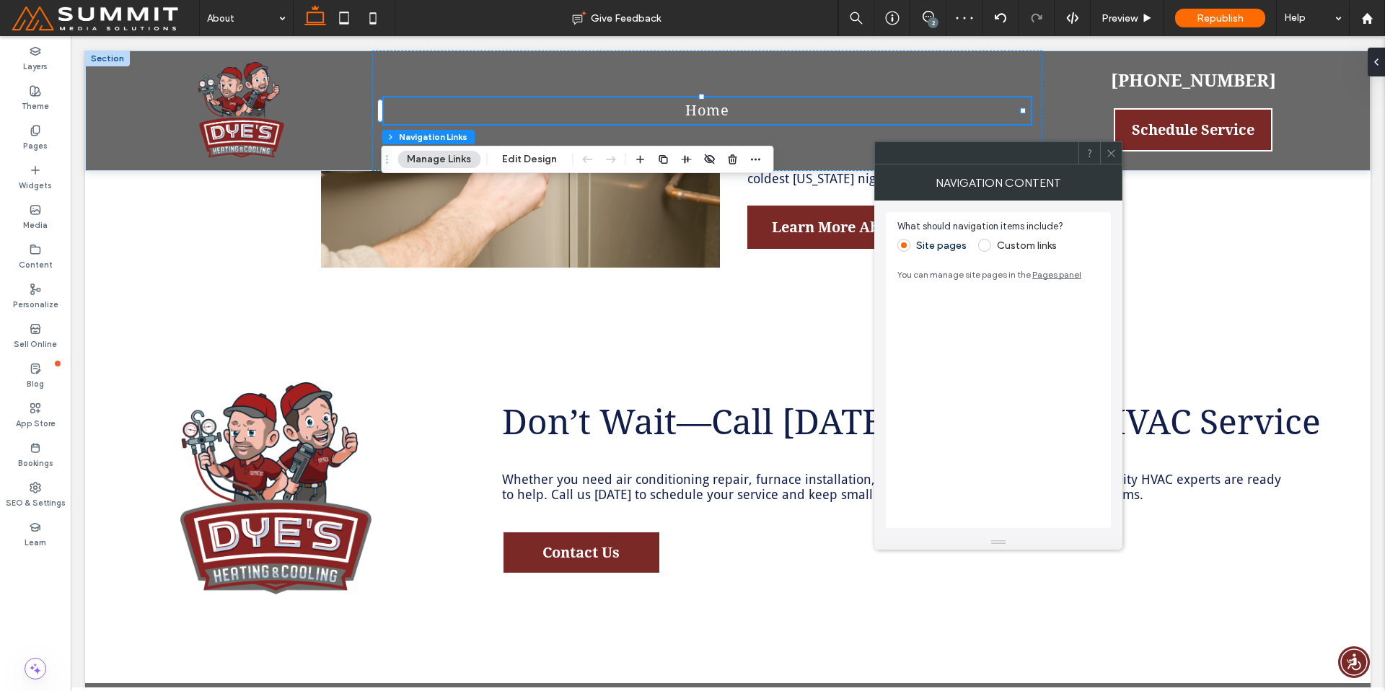
click at [1111, 150] on icon at bounding box center [1111, 153] width 11 height 11
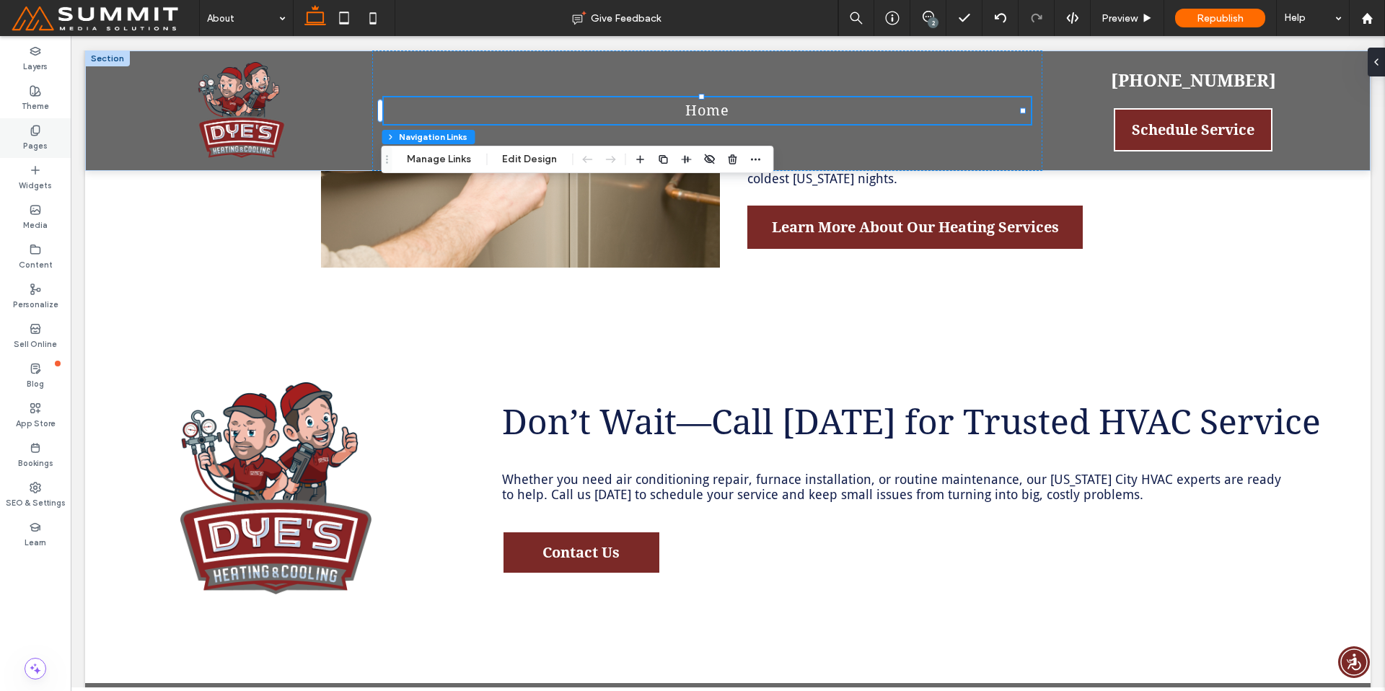
click at [32, 138] on label "Pages" at bounding box center [35, 144] width 25 height 16
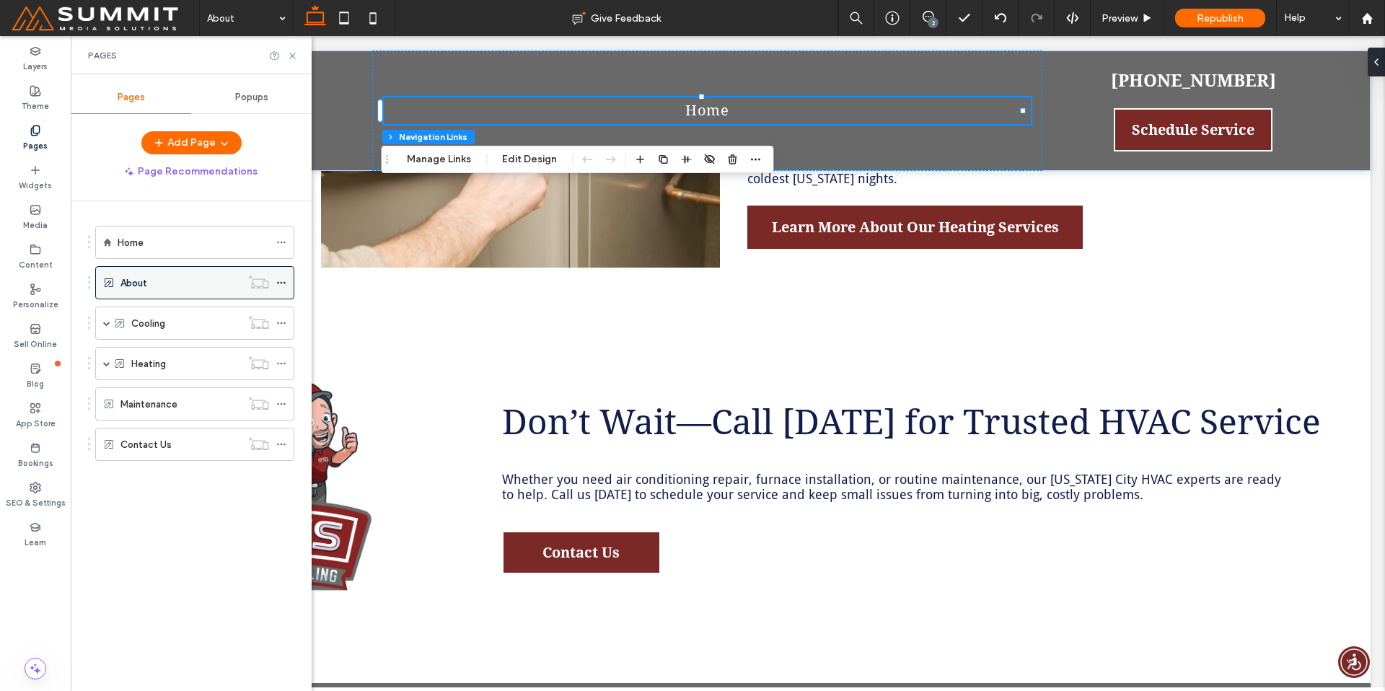
click at [278, 282] on icon at bounding box center [281, 283] width 10 height 10
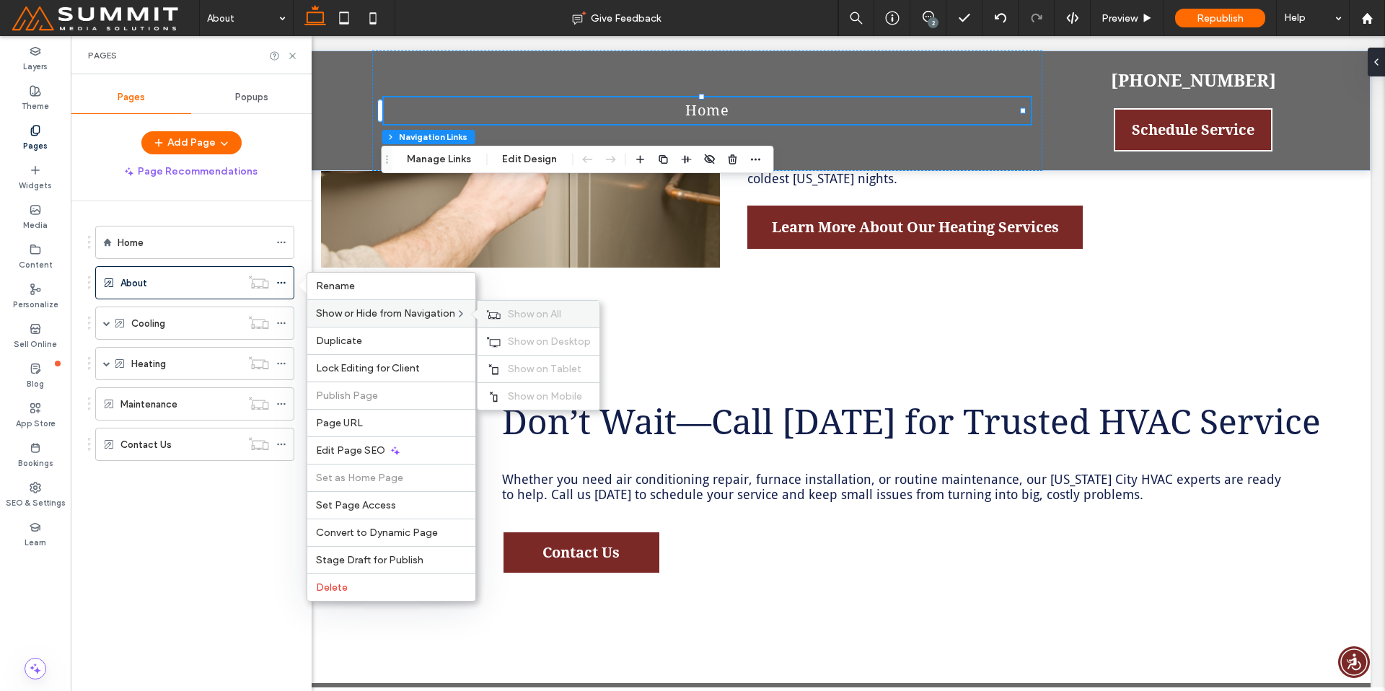
click at [529, 314] on span "Show on All" at bounding box center [534, 314] width 53 height 12
click at [277, 320] on icon at bounding box center [281, 323] width 10 height 10
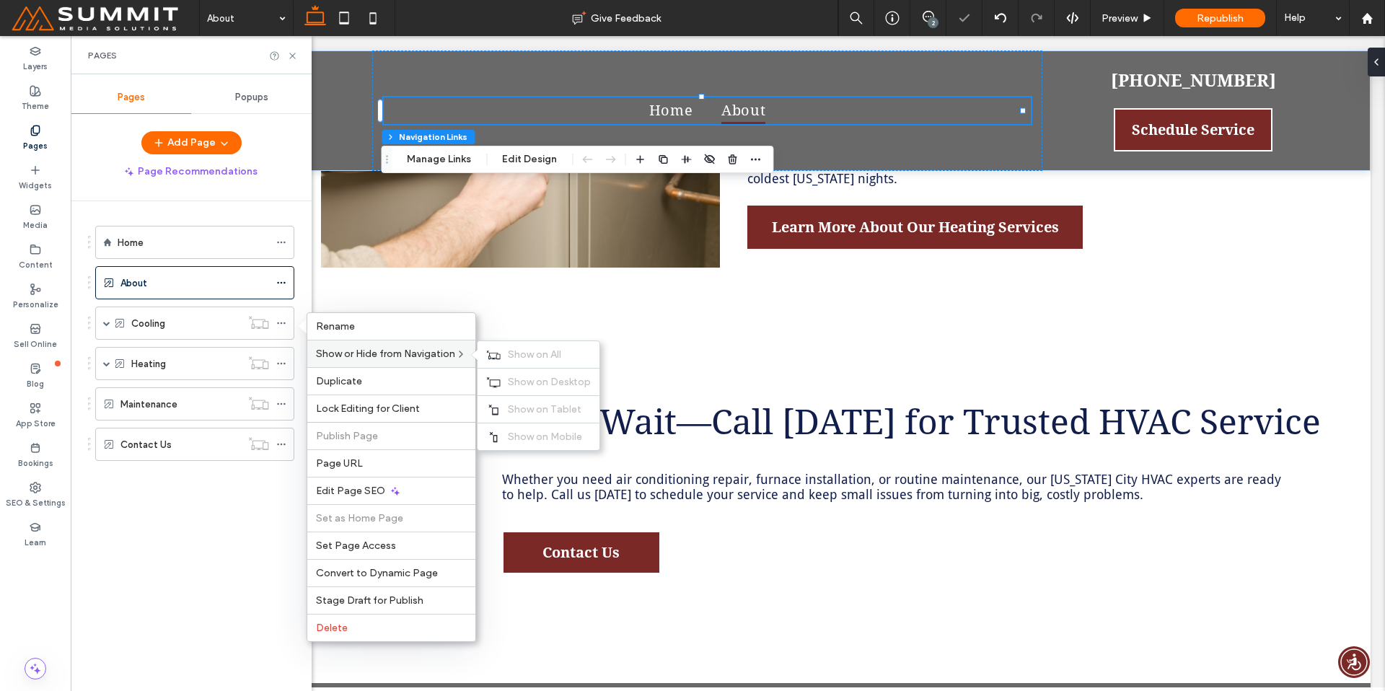
click at [402, 353] on span "Show or Hide from Navigation" at bounding box center [385, 354] width 139 height 12
click at [504, 352] on div "Show on All" at bounding box center [538, 354] width 122 height 27
drag, startPoint x: 277, startPoint y: 359, endPoint x: 302, endPoint y: 361, distance: 25.3
click at [278, 359] on icon at bounding box center [281, 363] width 10 height 10
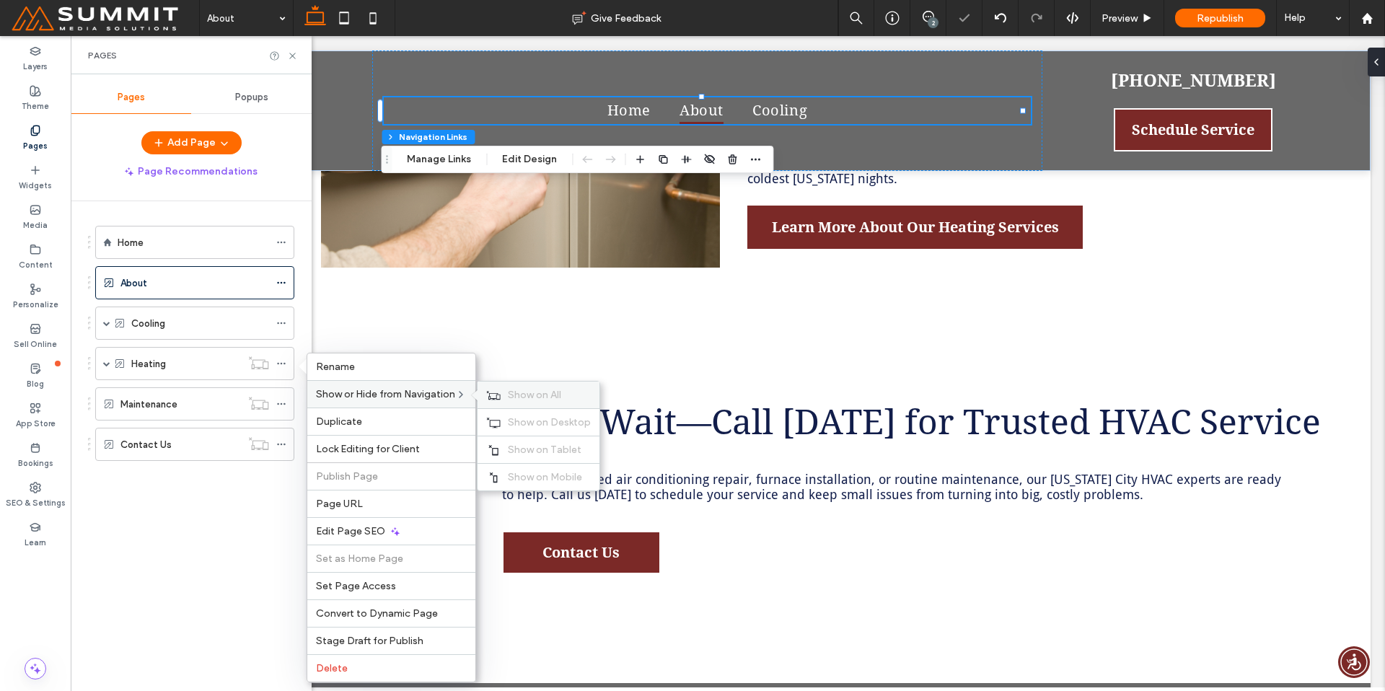
click at [531, 389] on span "Show on All" at bounding box center [534, 395] width 53 height 12
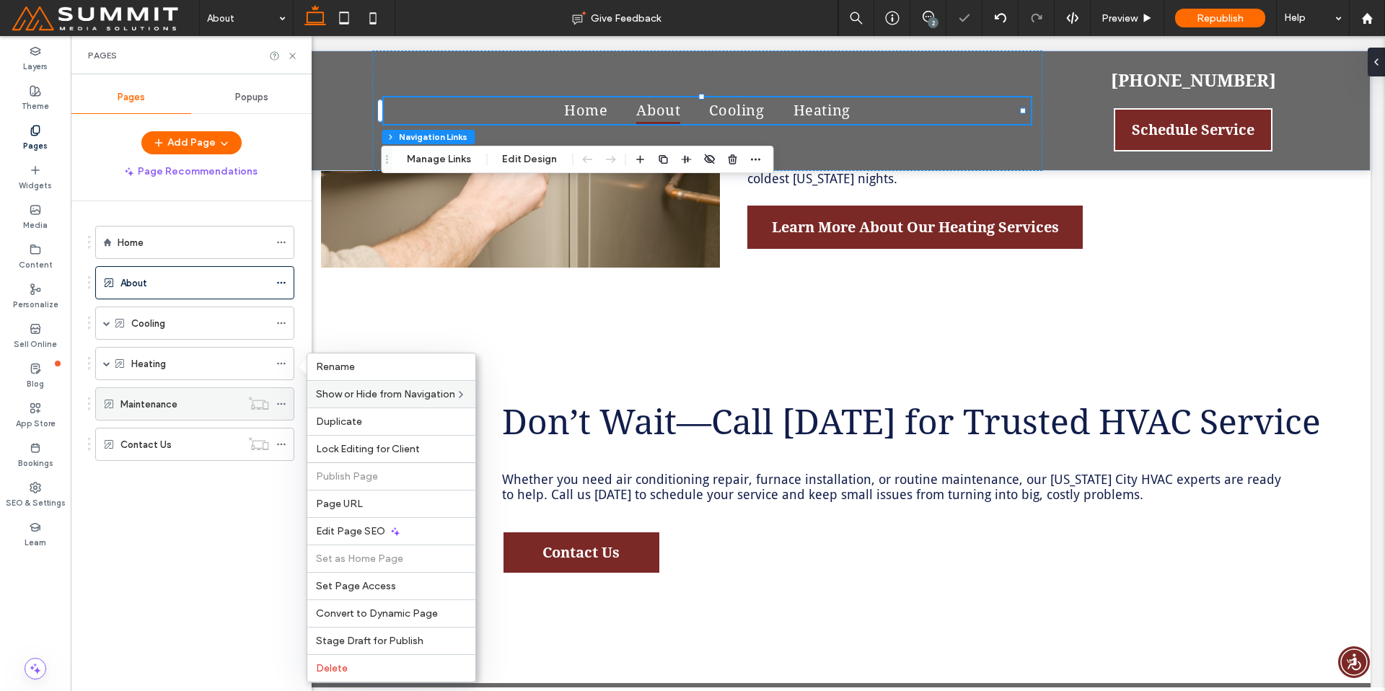
click at [280, 402] on icon at bounding box center [281, 404] width 10 height 10
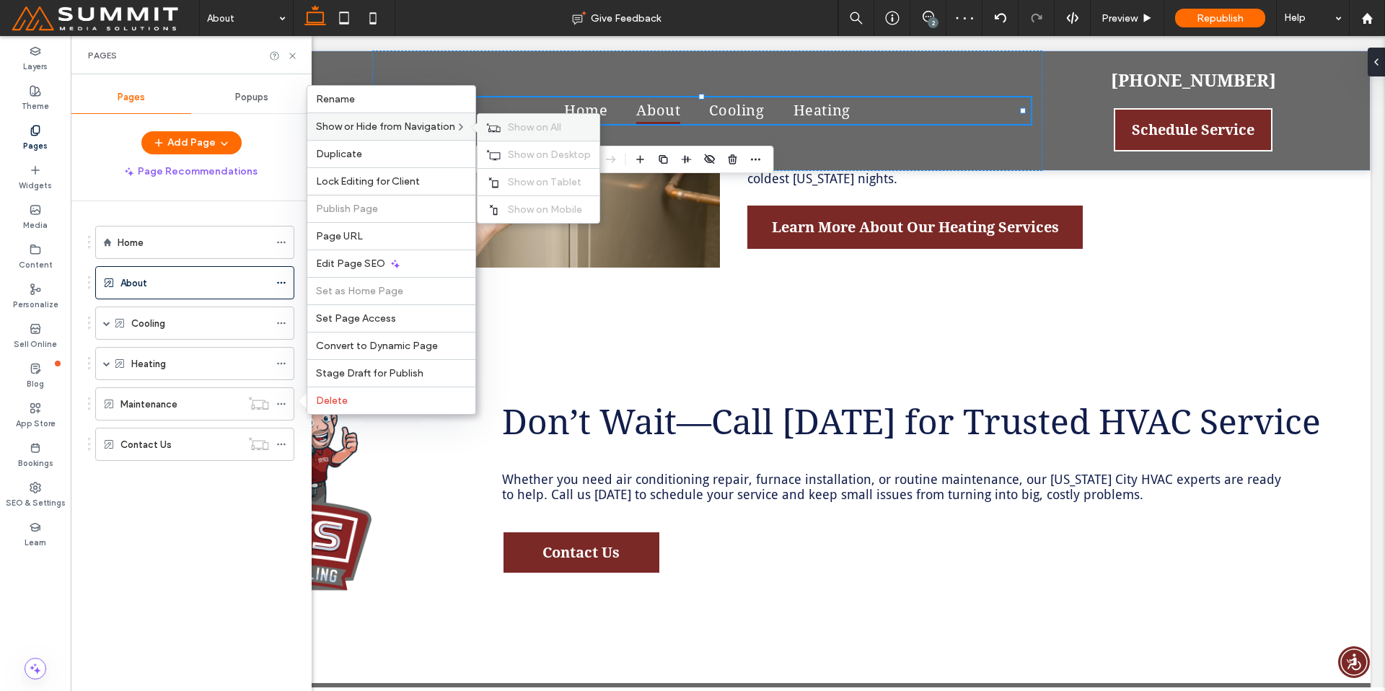
click at [533, 121] on span "Show on All" at bounding box center [534, 127] width 53 height 12
click at [532, 128] on span "Hide from All" at bounding box center [537, 127] width 59 height 12
click at [532, 129] on span "Show on All" at bounding box center [534, 127] width 53 height 12
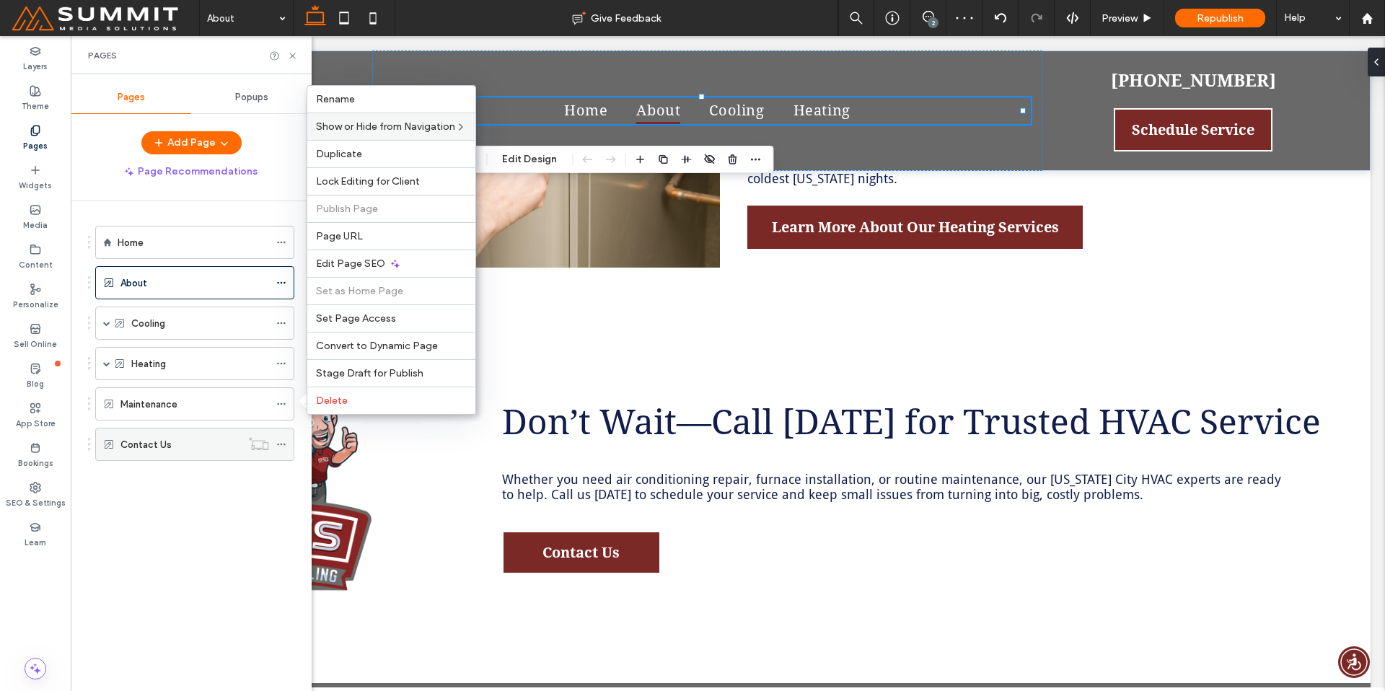
drag, startPoint x: 283, startPoint y: 444, endPoint x: 300, endPoint y: 423, distance: 27.1
click at [282, 443] on icon at bounding box center [281, 444] width 10 height 10
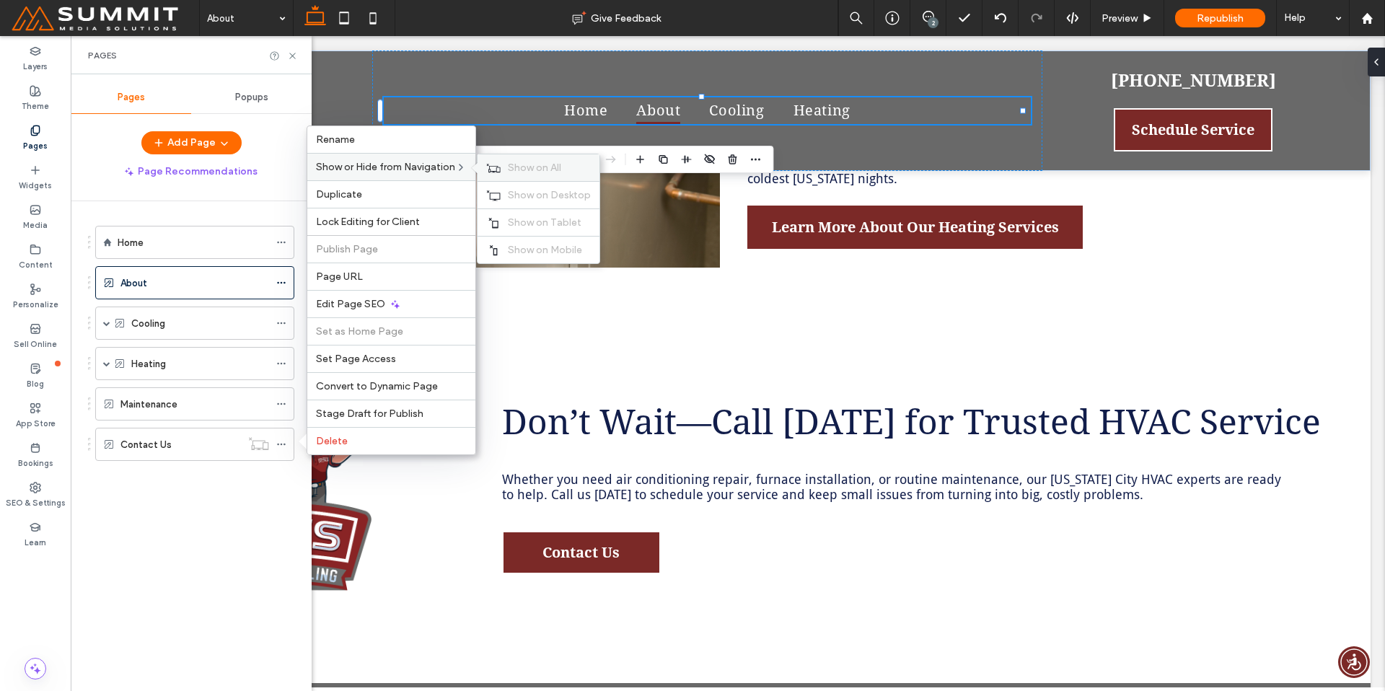
click at [508, 162] on div "Show on All" at bounding box center [538, 167] width 122 height 27
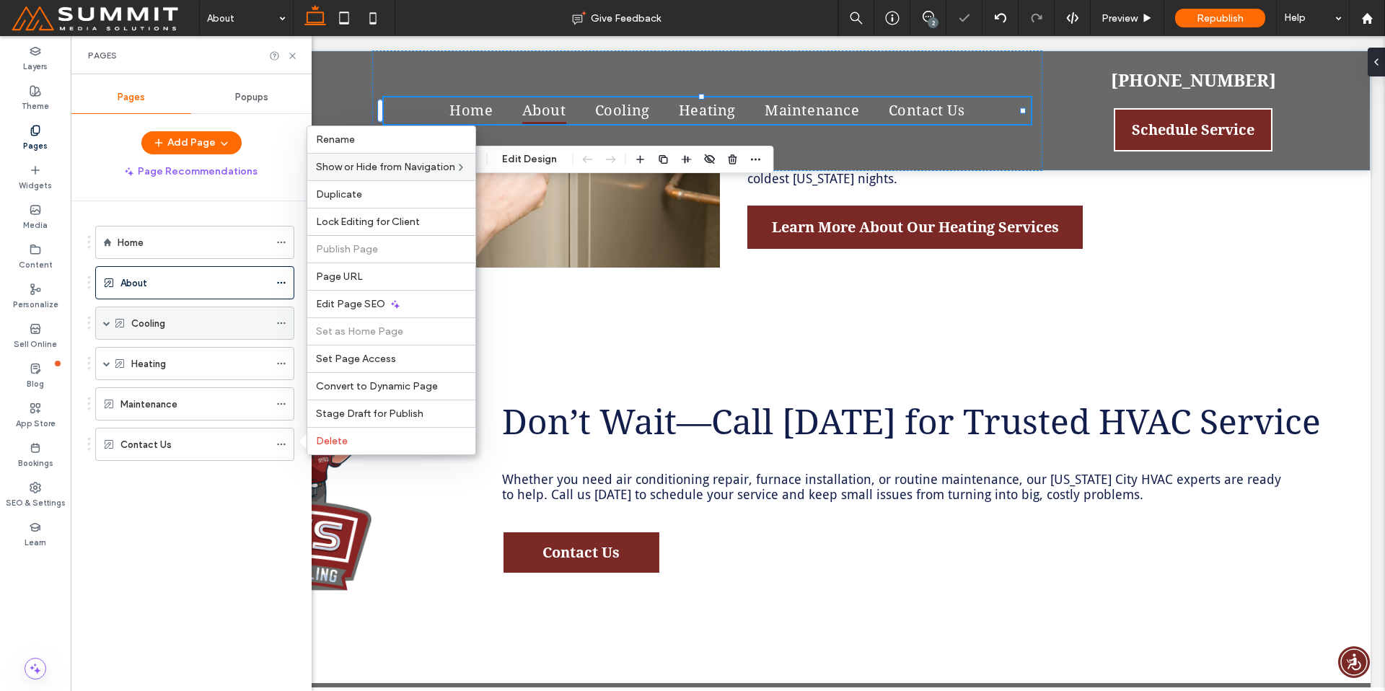
click at [109, 320] on span at bounding box center [106, 323] width 7 height 7
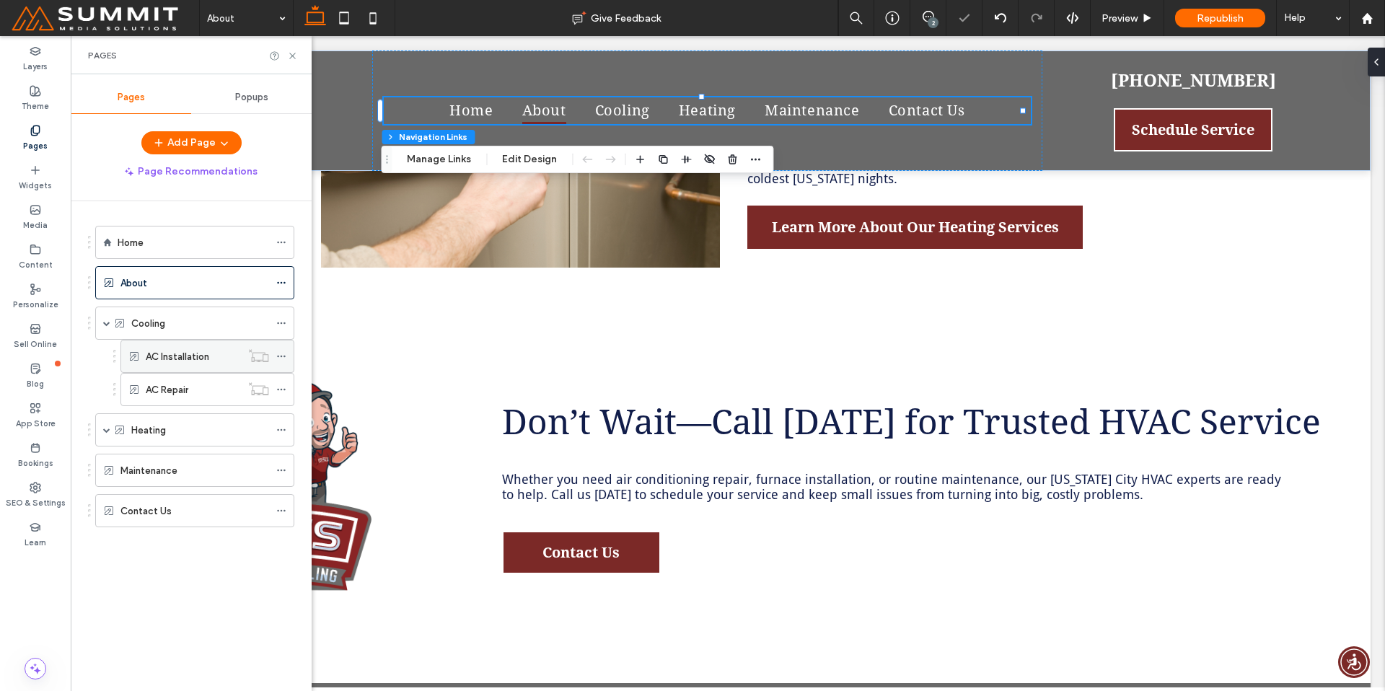
click at [279, 358] on icon at bounding box center [281, 356] width 10 height 10
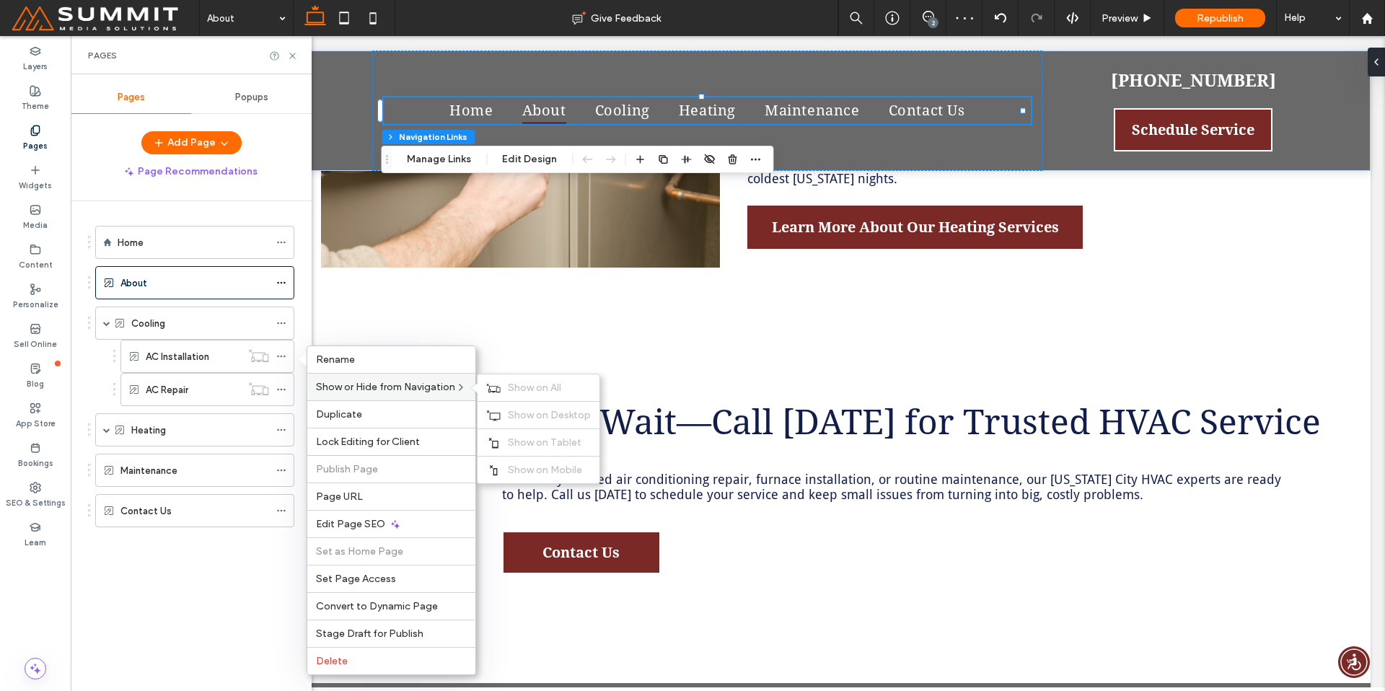
click at [344, 379] on div "Show or Hide from Navigation Show on All Show on Desktop Show on Tablet Show on…" at bounding box center [391, 386] width 168 height 27
drag, startPoint x: 281, startPoint y: 388, endPoint x: 293, endPoint y: 387, distance: 11.6
click at [281, 388] on icon at bounding box center [281, 389] width 10 height 10
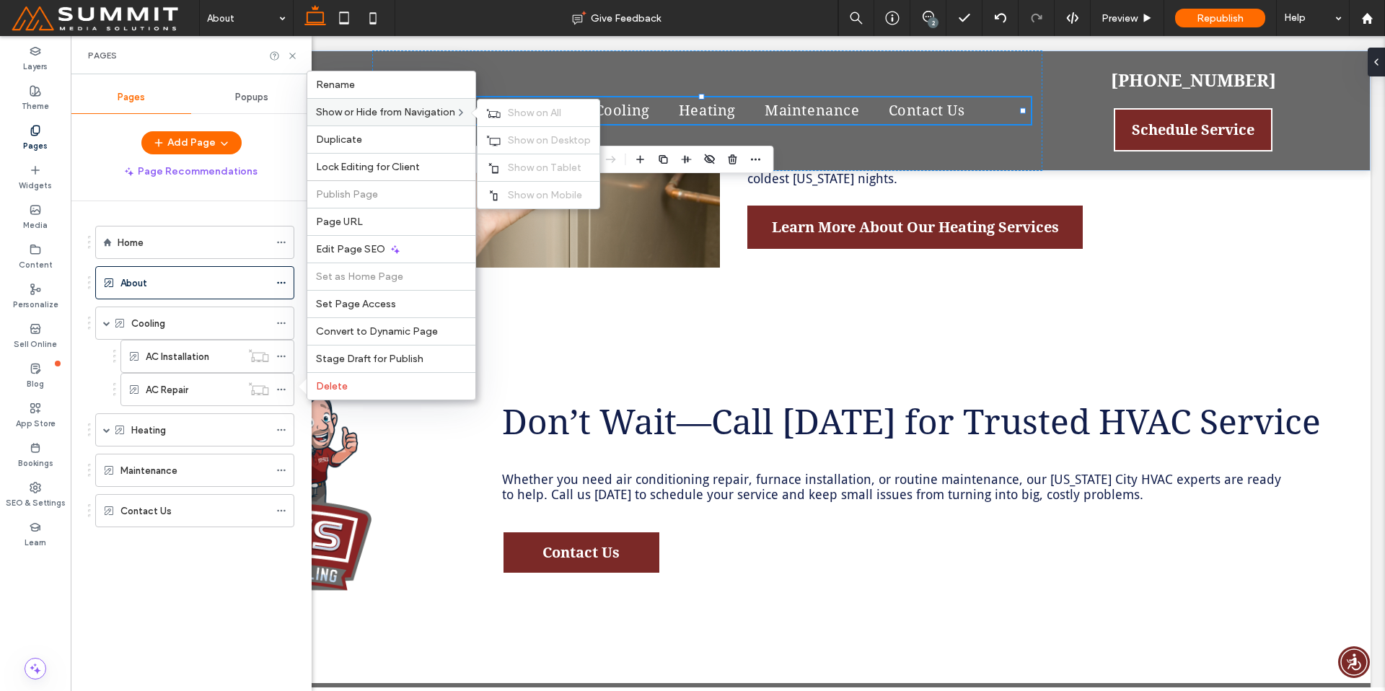
click at [415, 107] on span "Show or Hide from Navigation" at bounding box center [385, 112] width 139 height 12
click at [519, 115] on span "Show on All" at bounding box center [534, 113] width 53 height 12
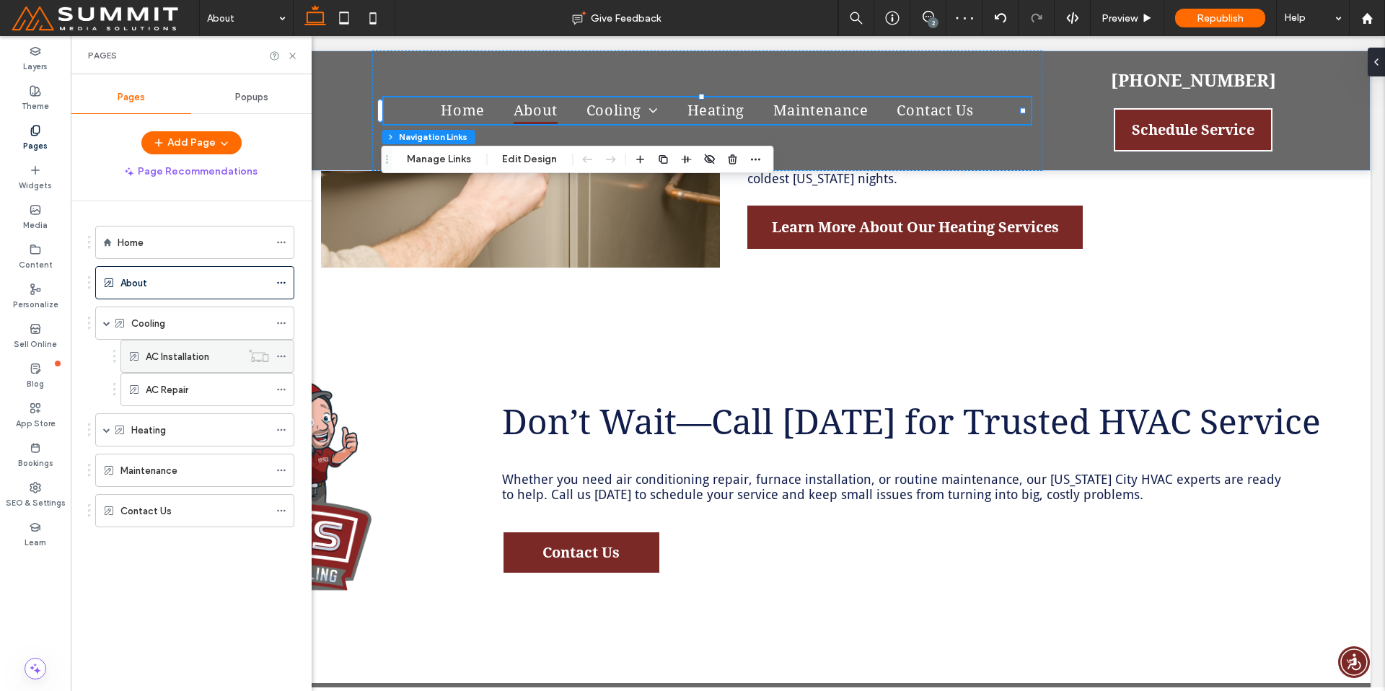
click at [281, 352] on icon at bounding box center [281, 356] width 10 height 10
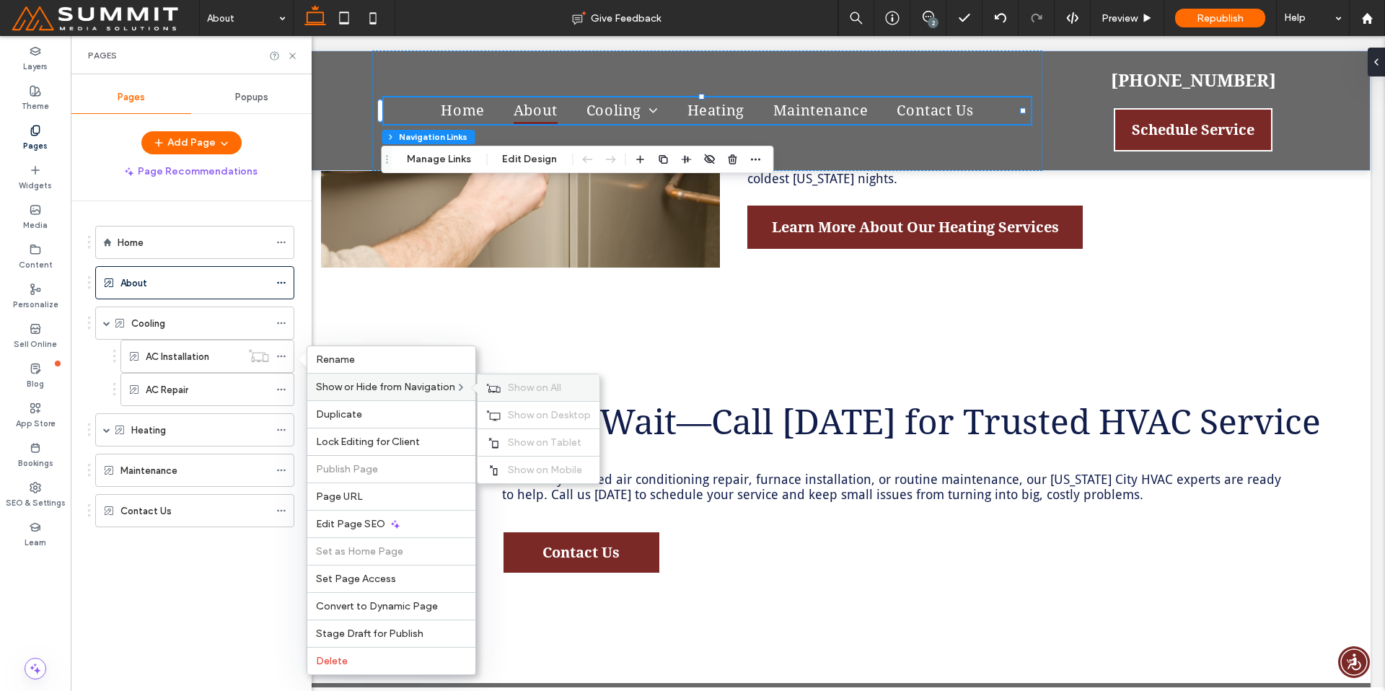
click at [547, 387] on span "Show on All" at bounding box center [534, 388] width 53 height 12
drag, startPoint x: 102, startPoint y: 431, endPoint x: 185, endPoint y: 446, distance: 83.6
click at [103, 431] on span at bounding box center [106, 429] width 7 height 7
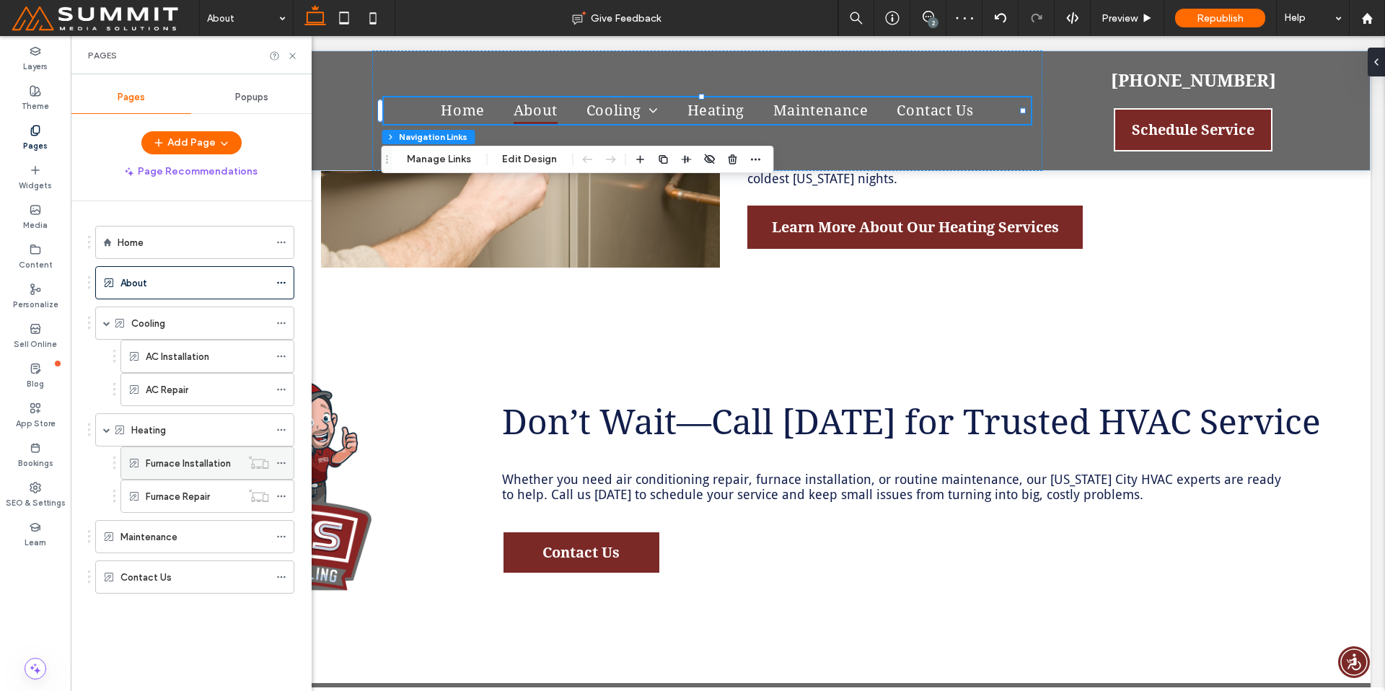
click at [286, 459] on div at bounding box center [284, 463] width 17 height 22
click at [281, 461] on icon at bounding box center [281, 463] width 10 height 10
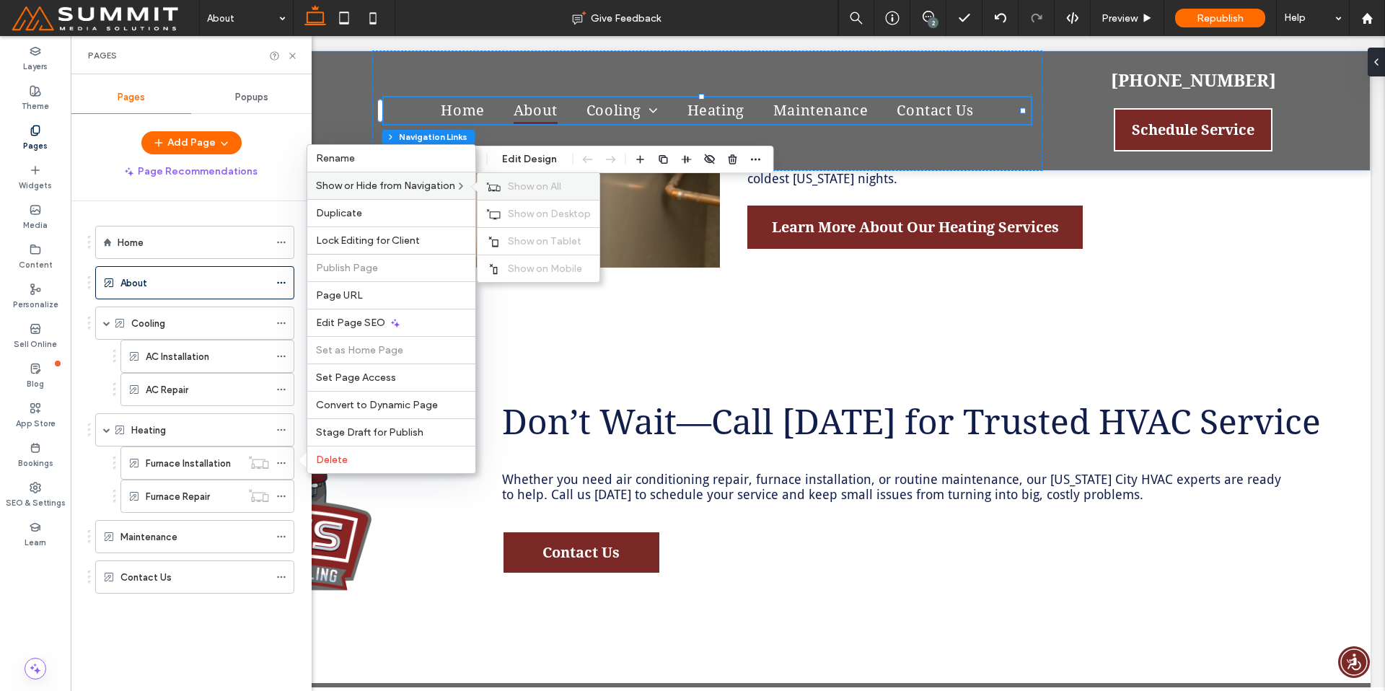
click at [527, 184] on span "Show on All" at bounding box center [534, 186] width 53 height 12
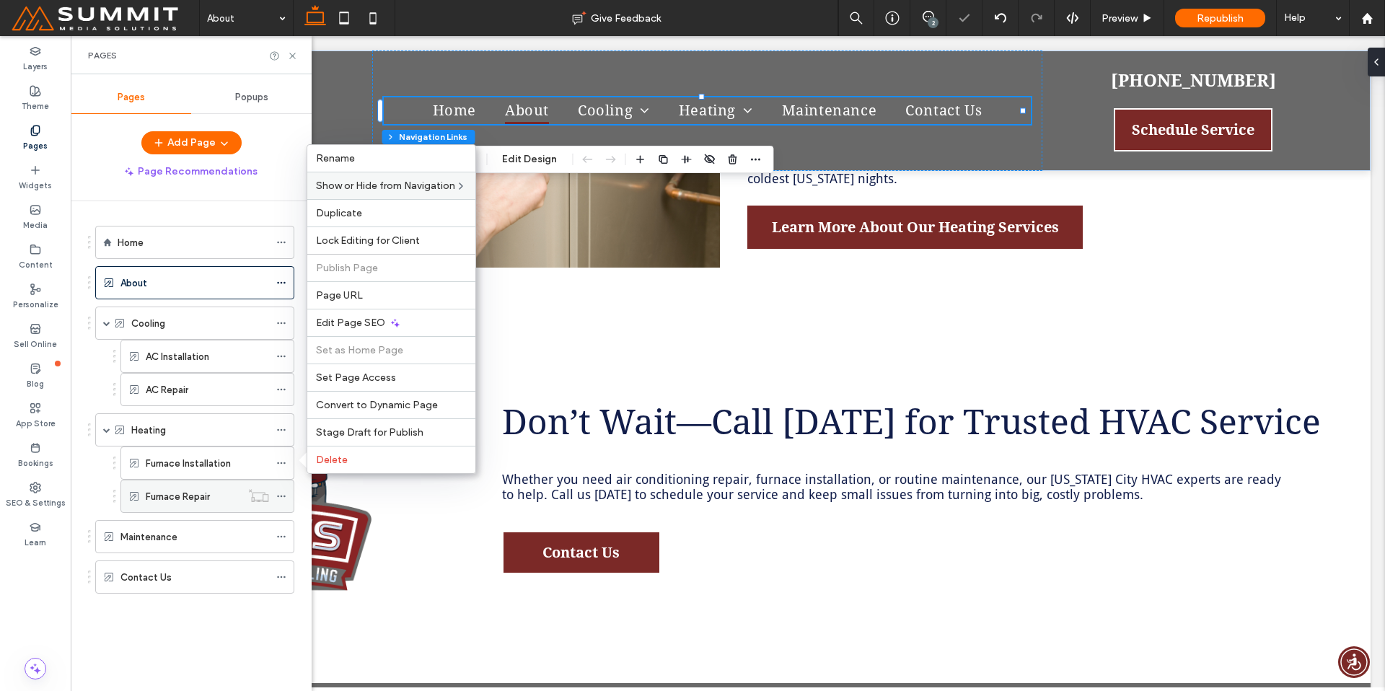
click at [281, 493] on icon at bounding box center [281, 496] width 10 height 10
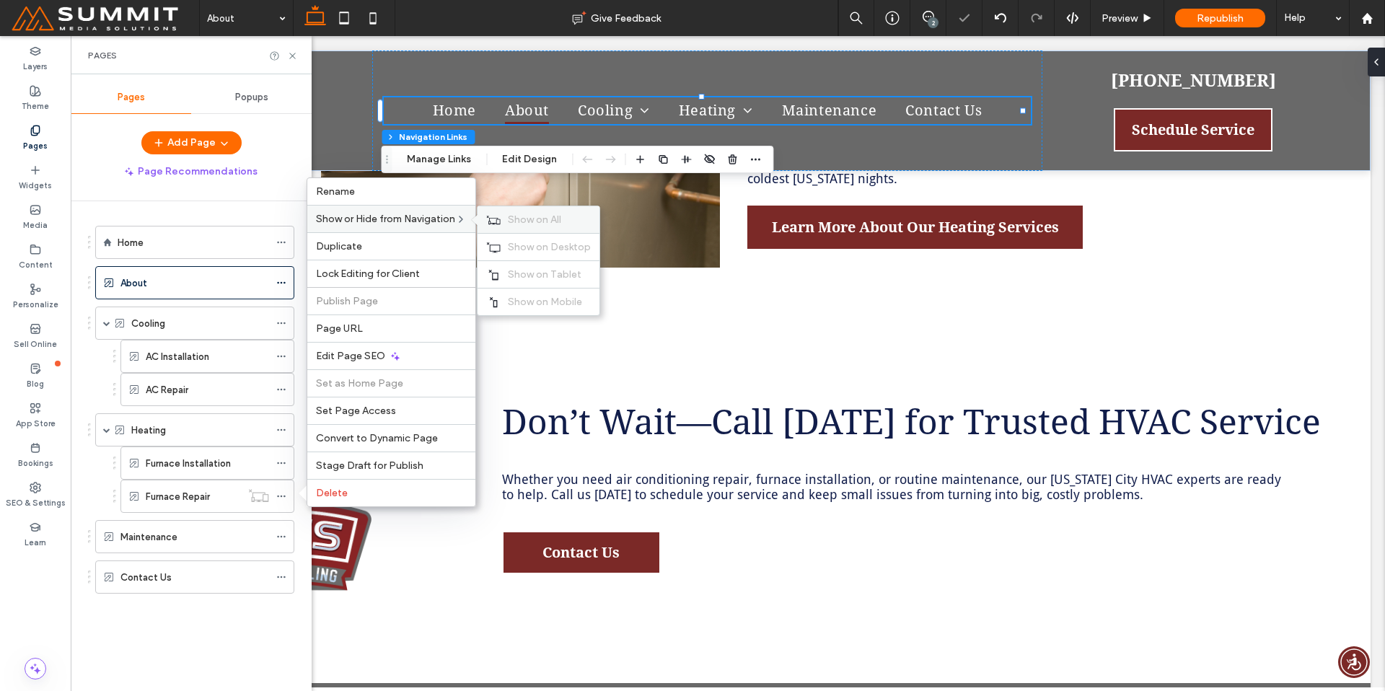
click at [501, 215] on icon at bounding box center [493, 220] width 14 height 10
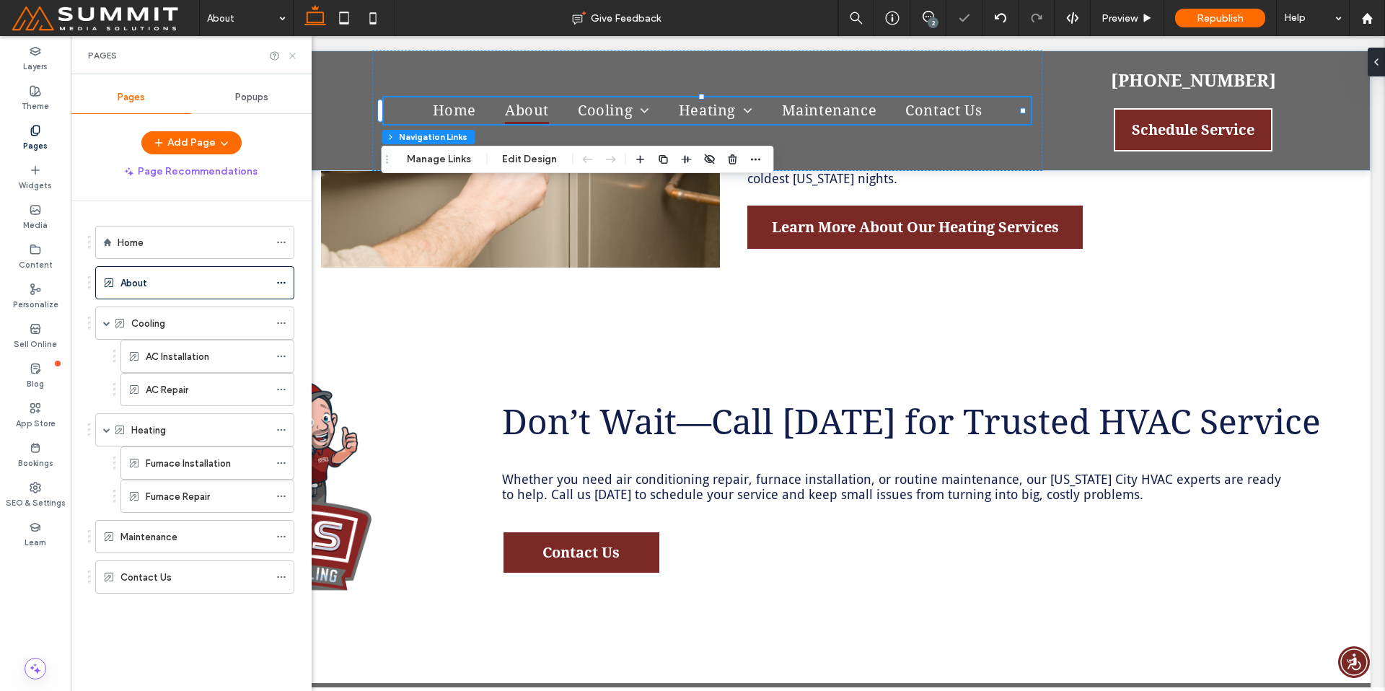
drag, startPoint x: 294, startPoint y: 55, endPoint x: 475, endPoint y: 208, distance: 236.4
click at [294, 55] on icon at bounding box center [292, 55] width 11 height 11
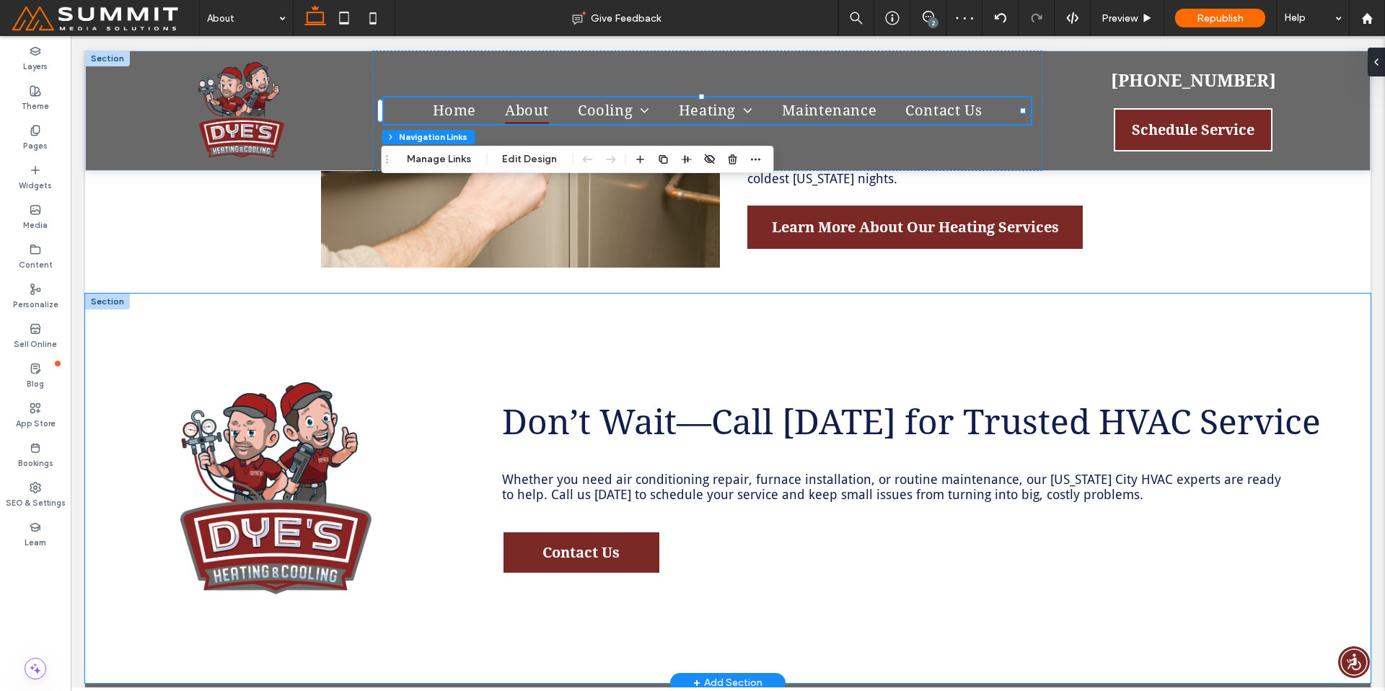
click at [639, 294] on div "Don’t Wait—Call Today for Trusted HVAC Service Whether you need air conditionin…" at bounding box center [727, 488] width 1285 height 389
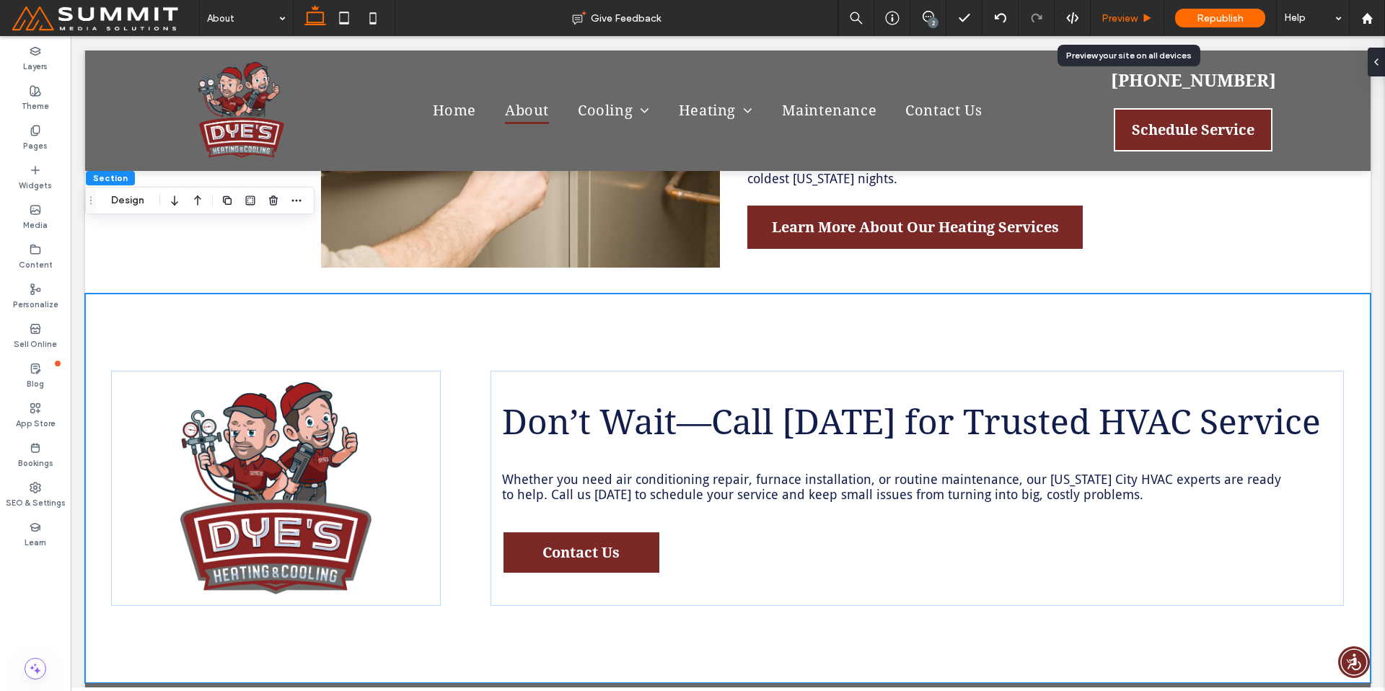
click at [1141, 21] on div "Preview" at bounding box center [1126, 18] width 73 height 12
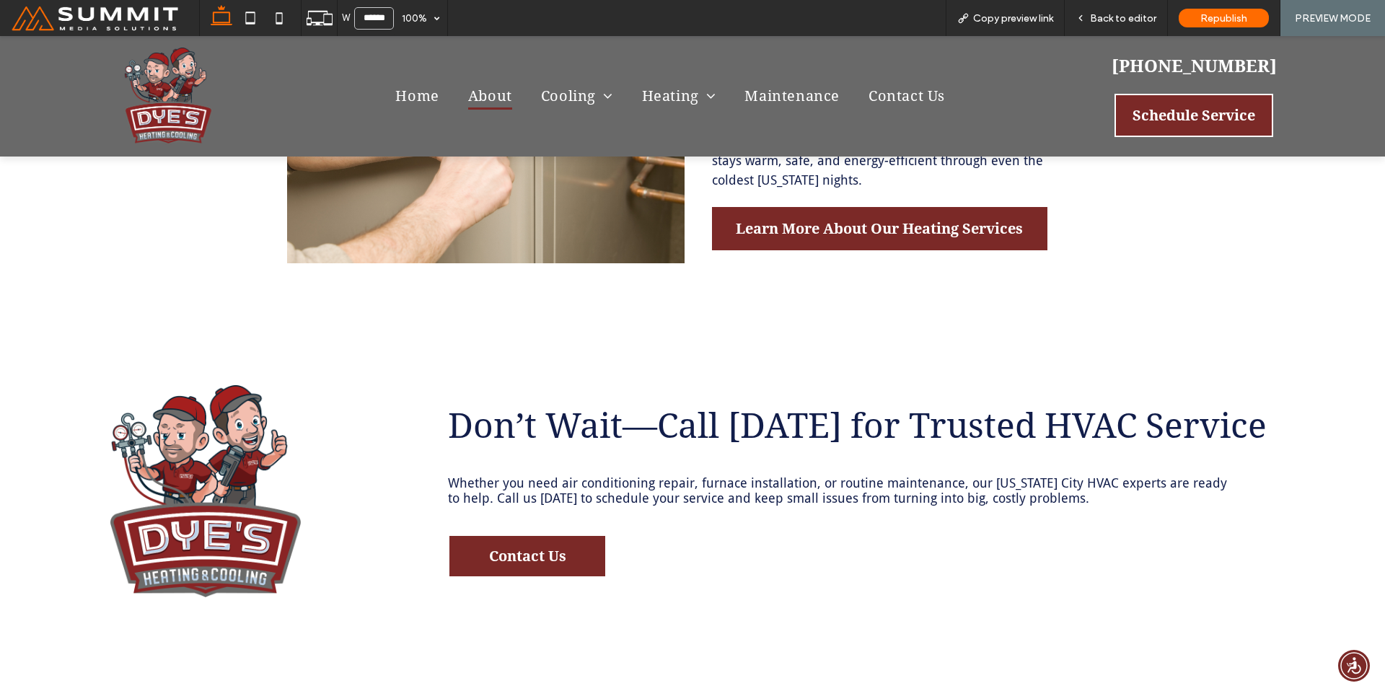
scroll to position [2337, 0]
click at [581, 97] on span "Cooling" at bounding box center [577, 96] width 72 height 27
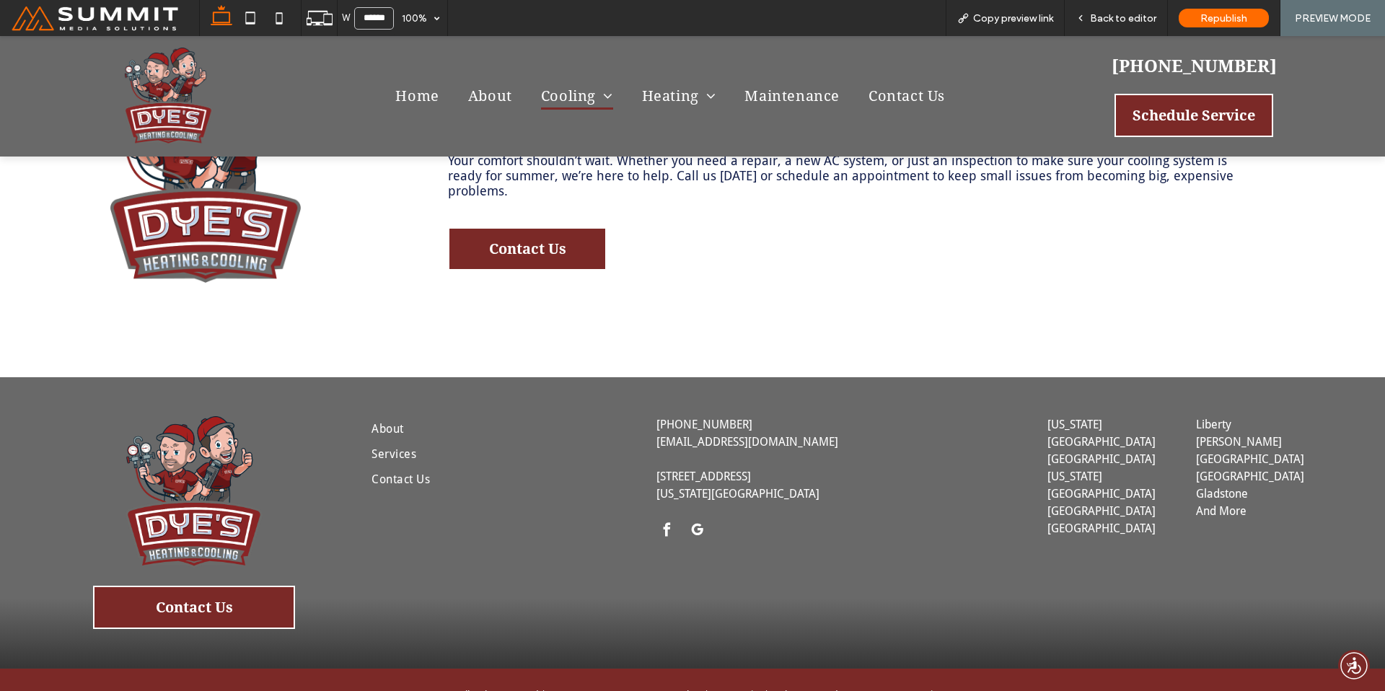
scroll to position [3389, 0]
click at [595, 131] on span "AC Installation" at bounding box center [591, 127] width 86 height 14
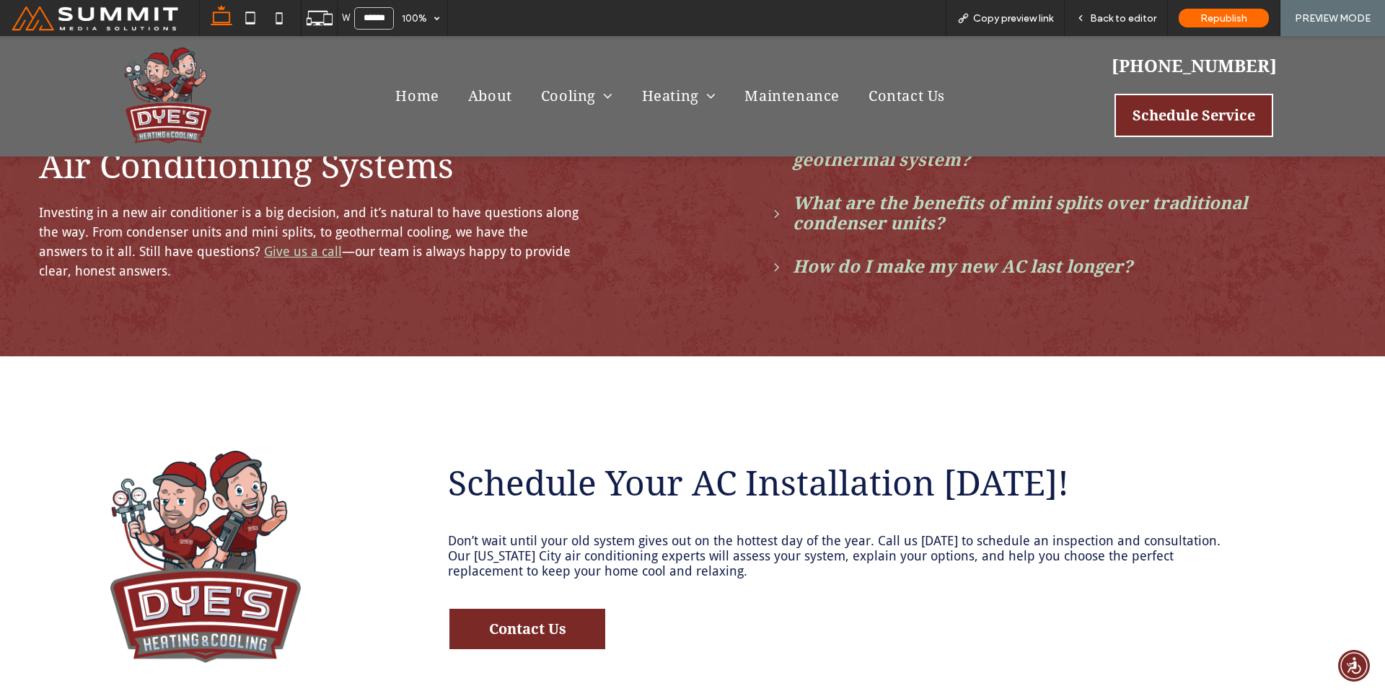
scroll to position [3020, 0]
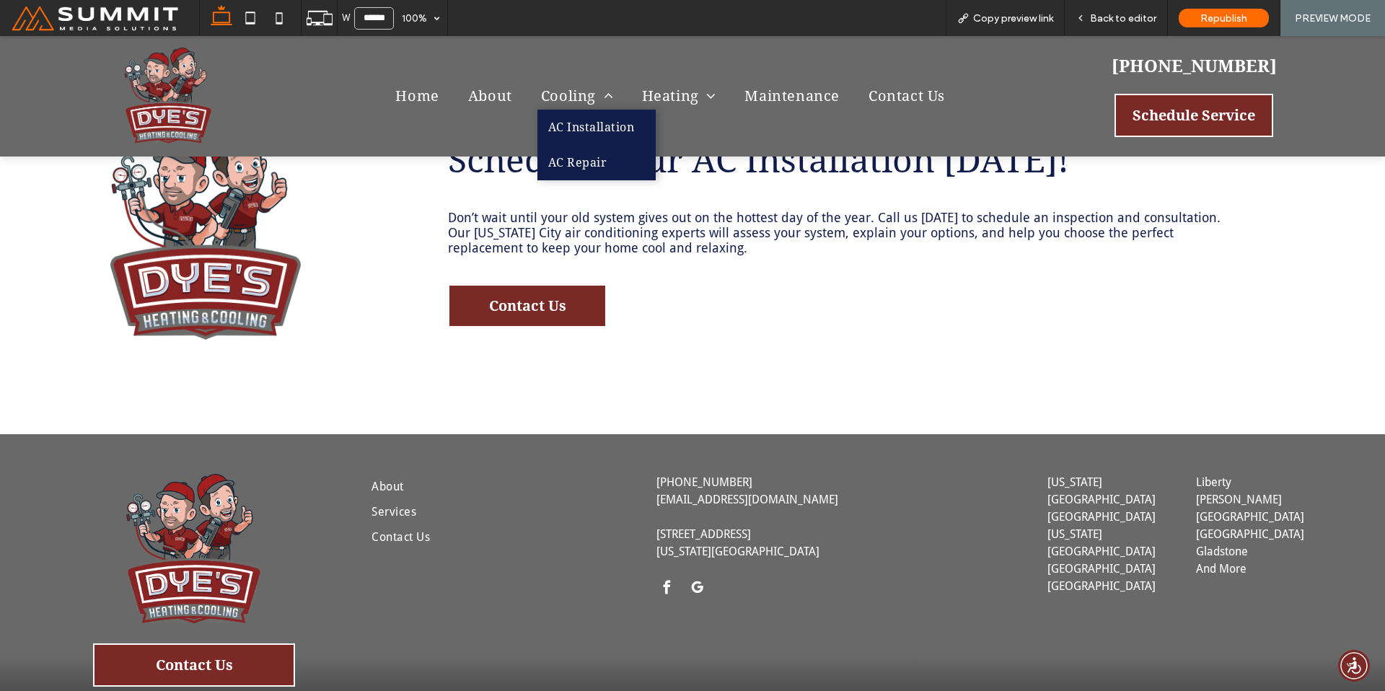
click at [612, 160] on link "AC Repair" at bounding box center [596, 162] width 118 height 35
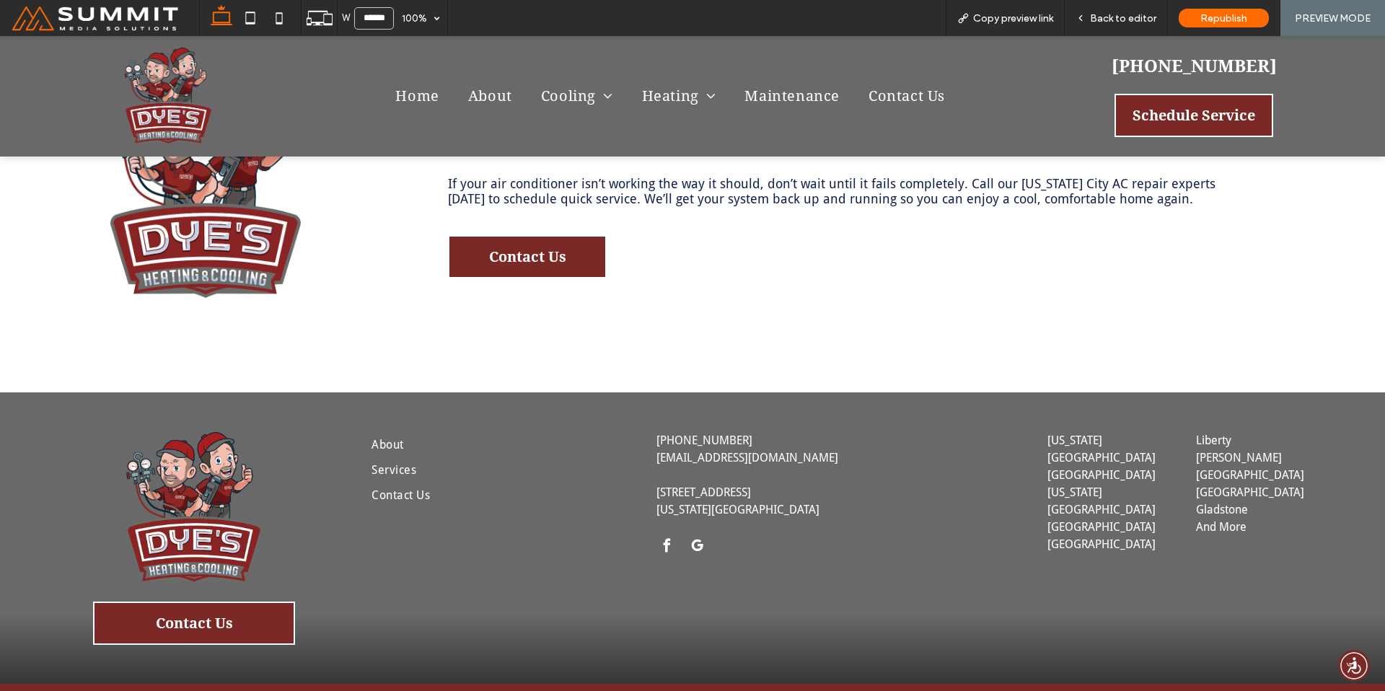
scroll to position [2970, 0]
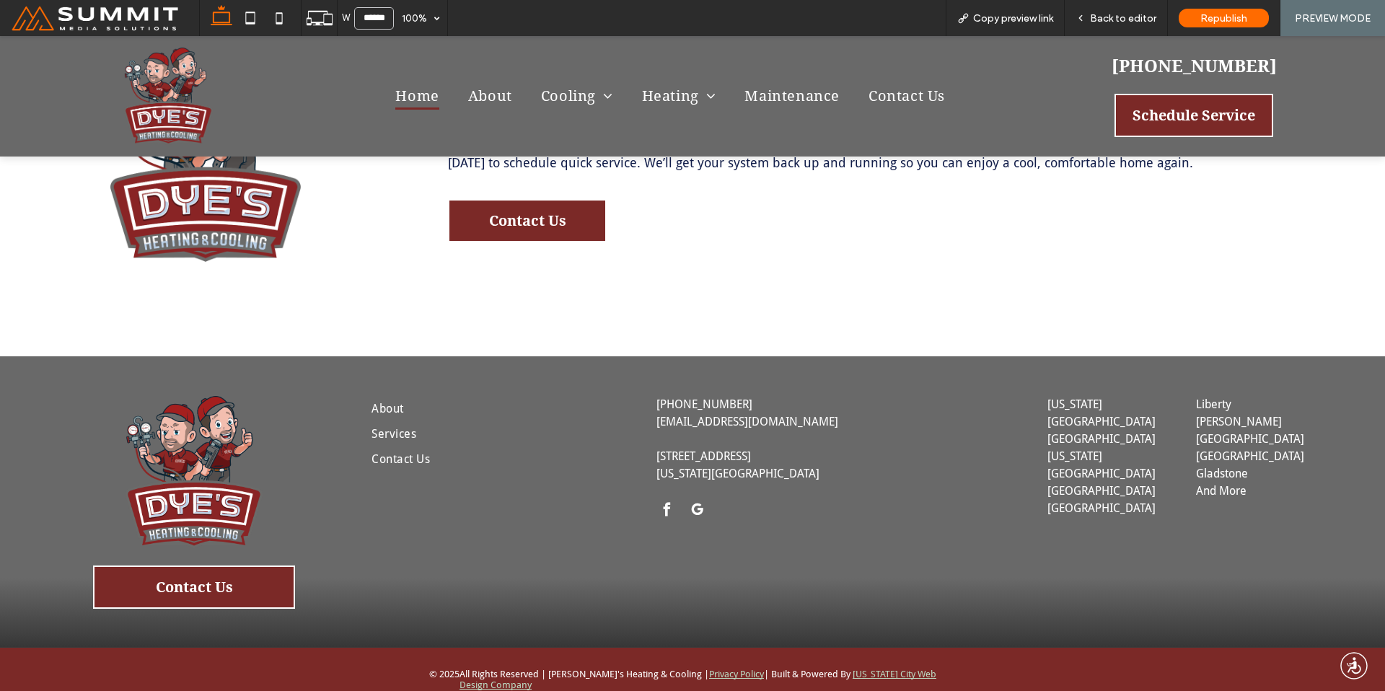
click at [415, 92] on span "Home" at bounding box center [416, 96] width 43 height 27
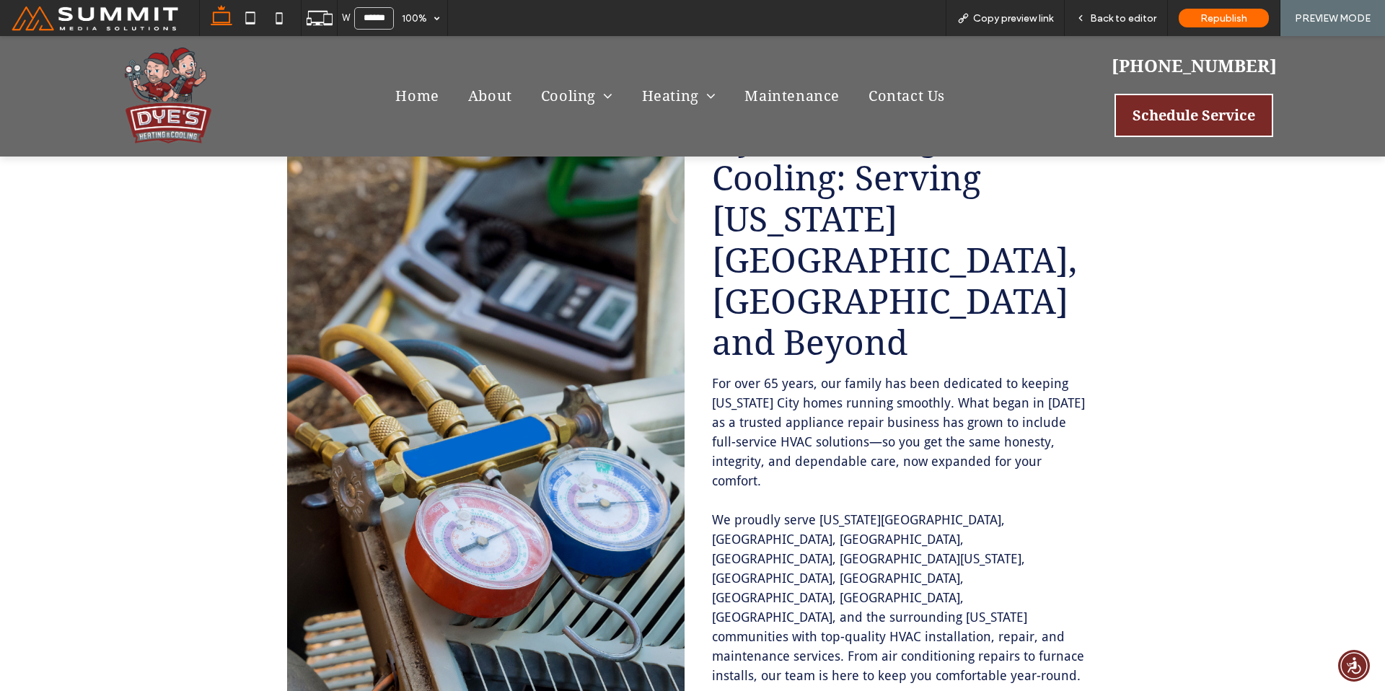
scroll to position [876, 0]
click at [924, 375] on span "For over 65 years, our family has been dedicated to keeping Kansas City homes r…" at bounding box center [898, 431] width 373 height 113
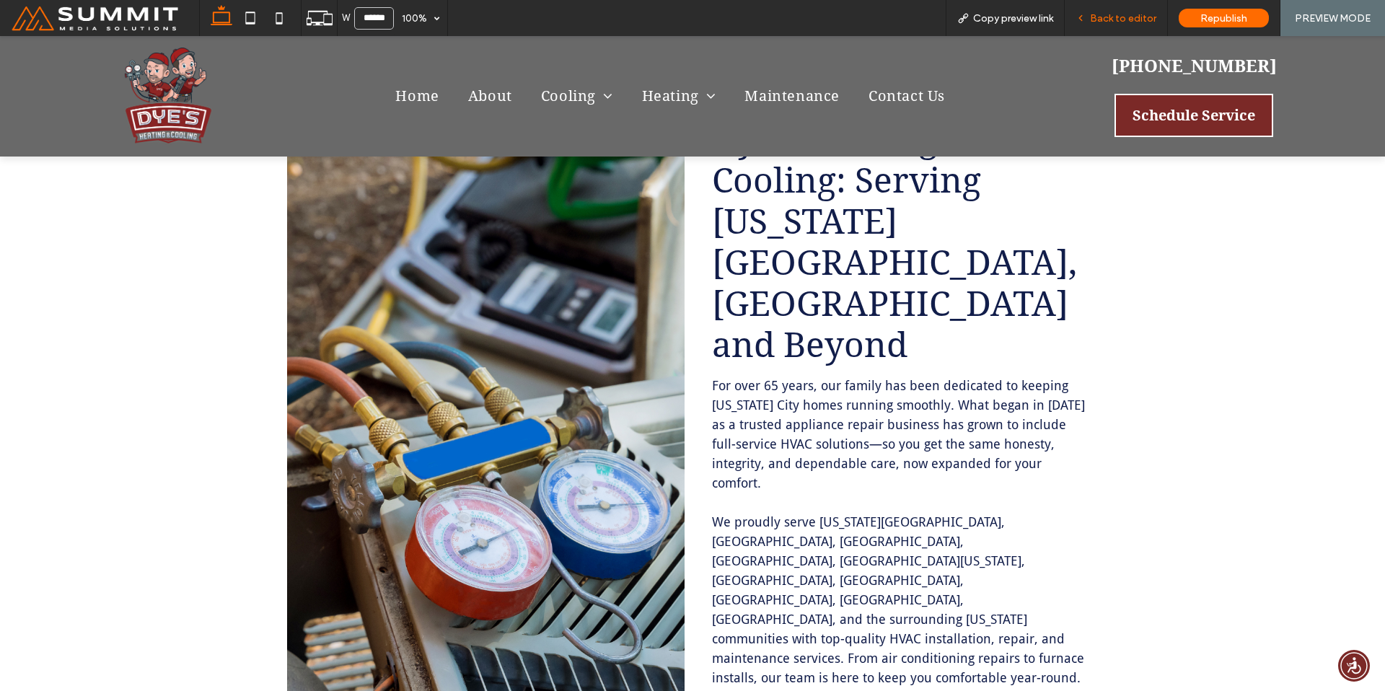
click at [1142, 23] on span "Back to editor" at bounding box center [1123, 18] width 66 height 12
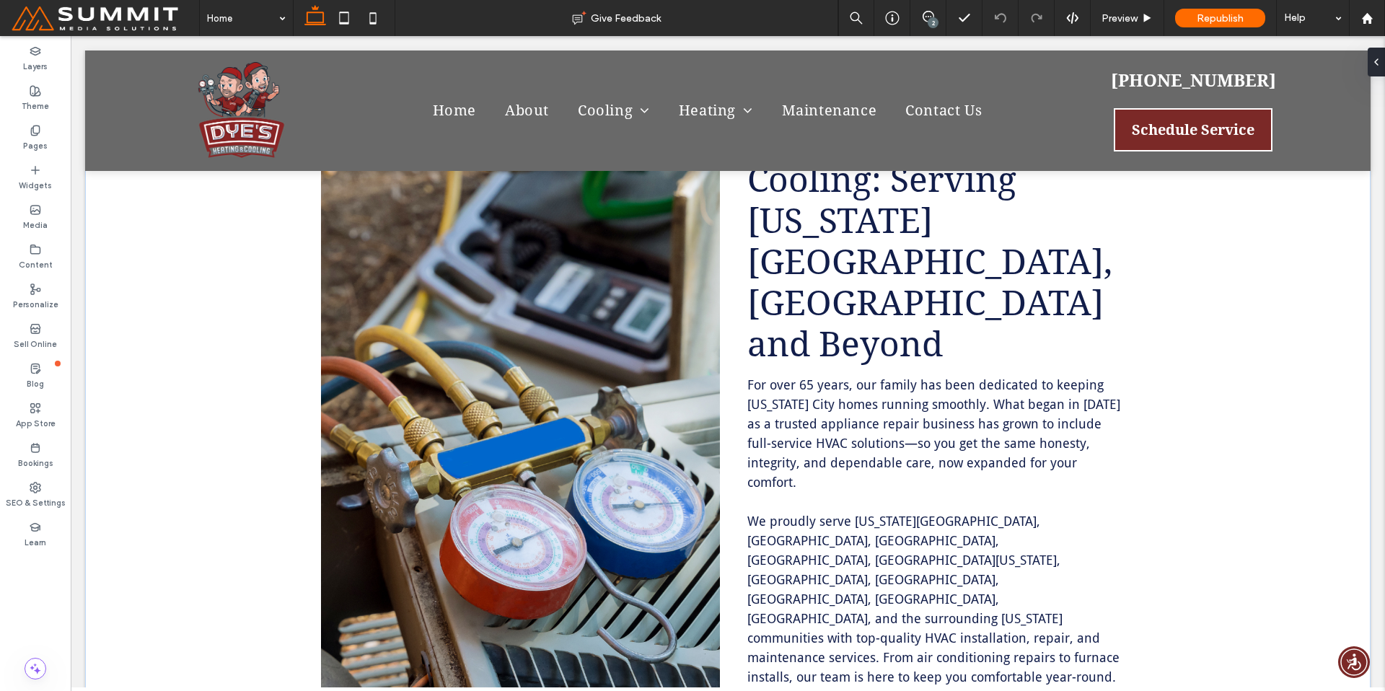
scroll to position [879, 0]
click at [984, 378] on span "For over 65 years, our family has been dedicated to keeping Kansas City homes r…" at bounding box center [933, 434] width 373 height 113
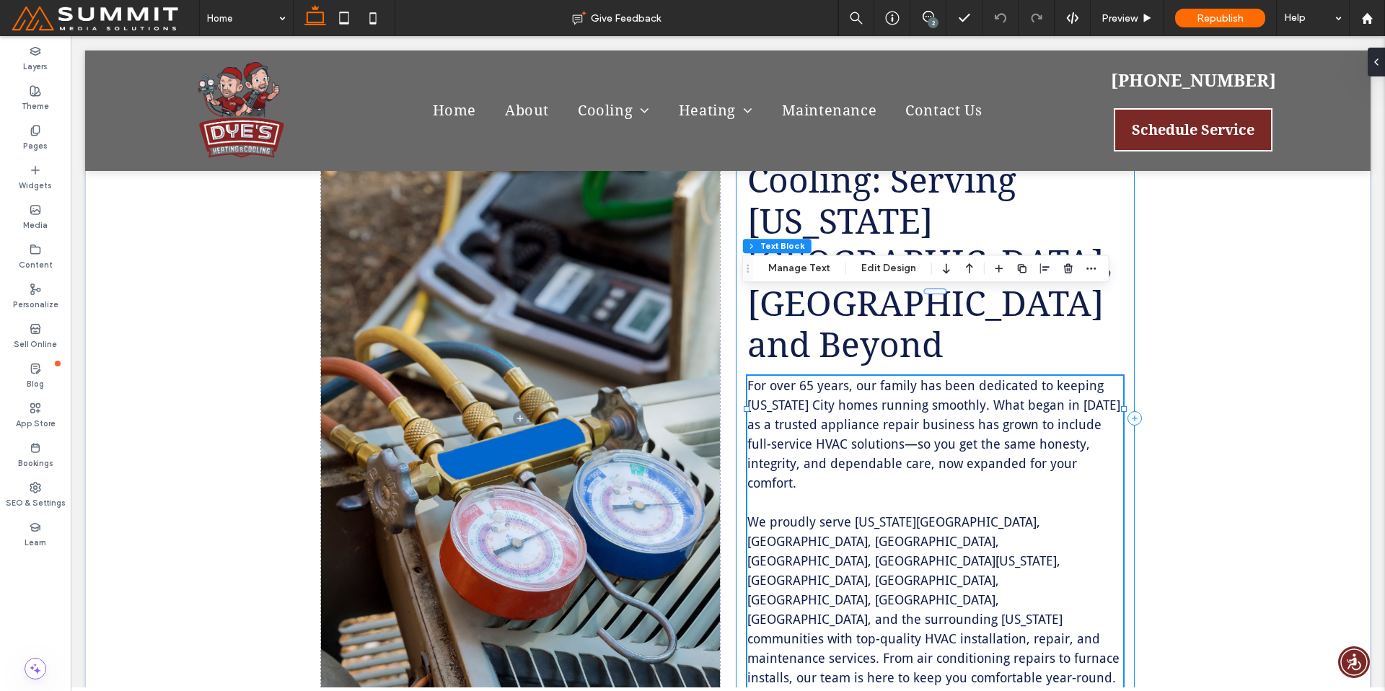
click at [1122, 269] on div "A Legacy of Trusted Repairs Since 1959 Dye's Heating & Cooling: Serving Kansas …" at bounding box center [935, 418] width 399 height 682
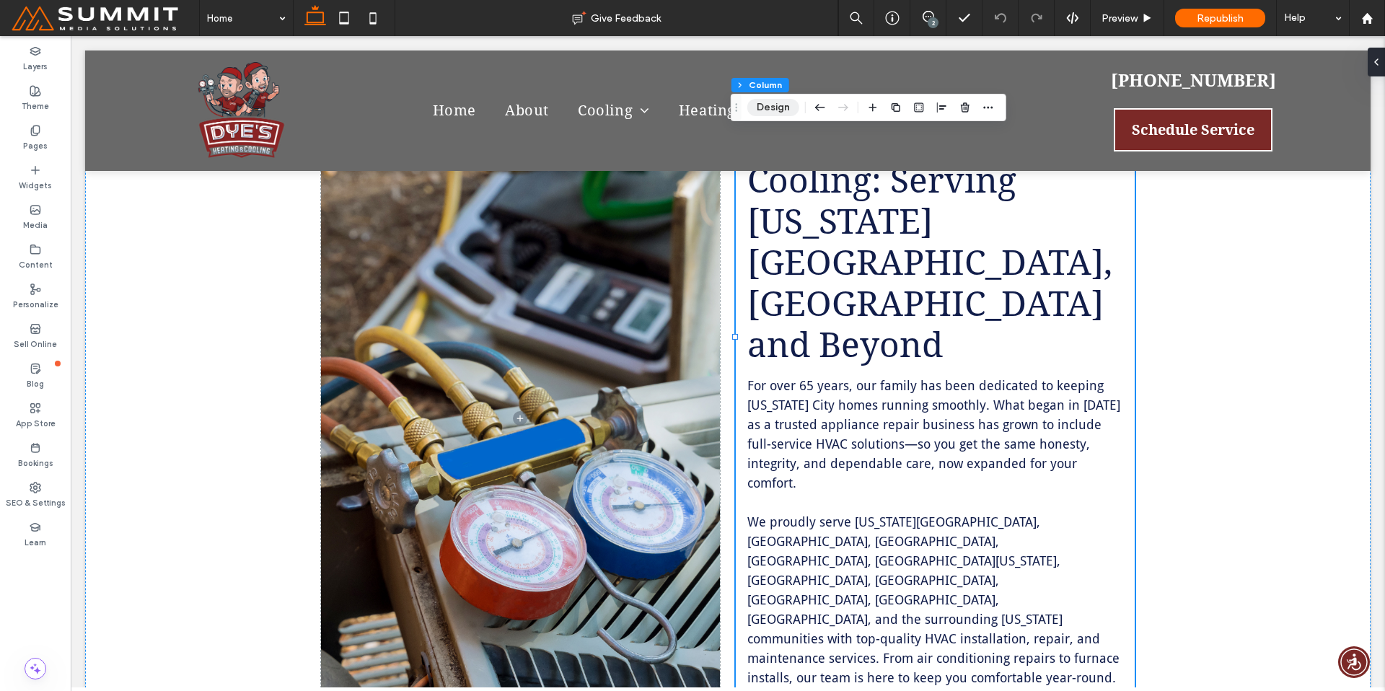
click at [783, 105] on button "Design" at bounding box center [773, 107] width 52 height 17
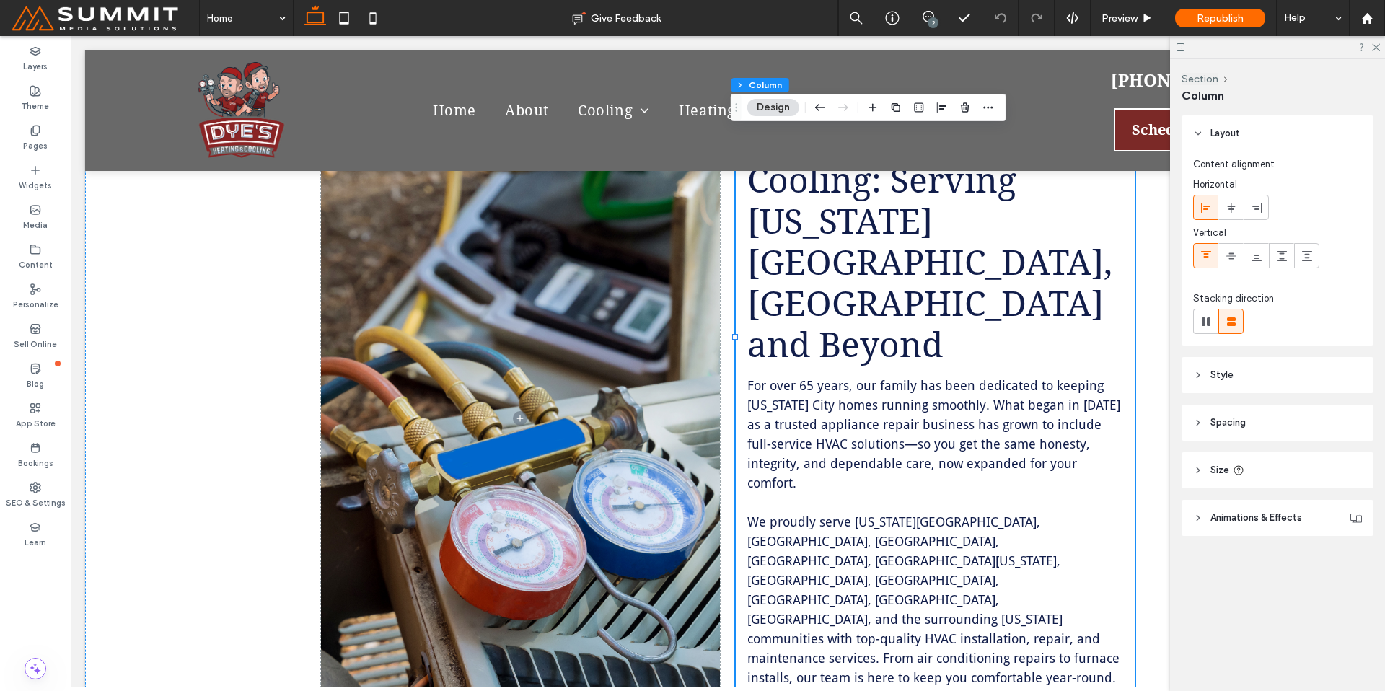
click at [1257, 520] on span "Animations & Effects" at bounding box center [1256, 518] width 92 height 14
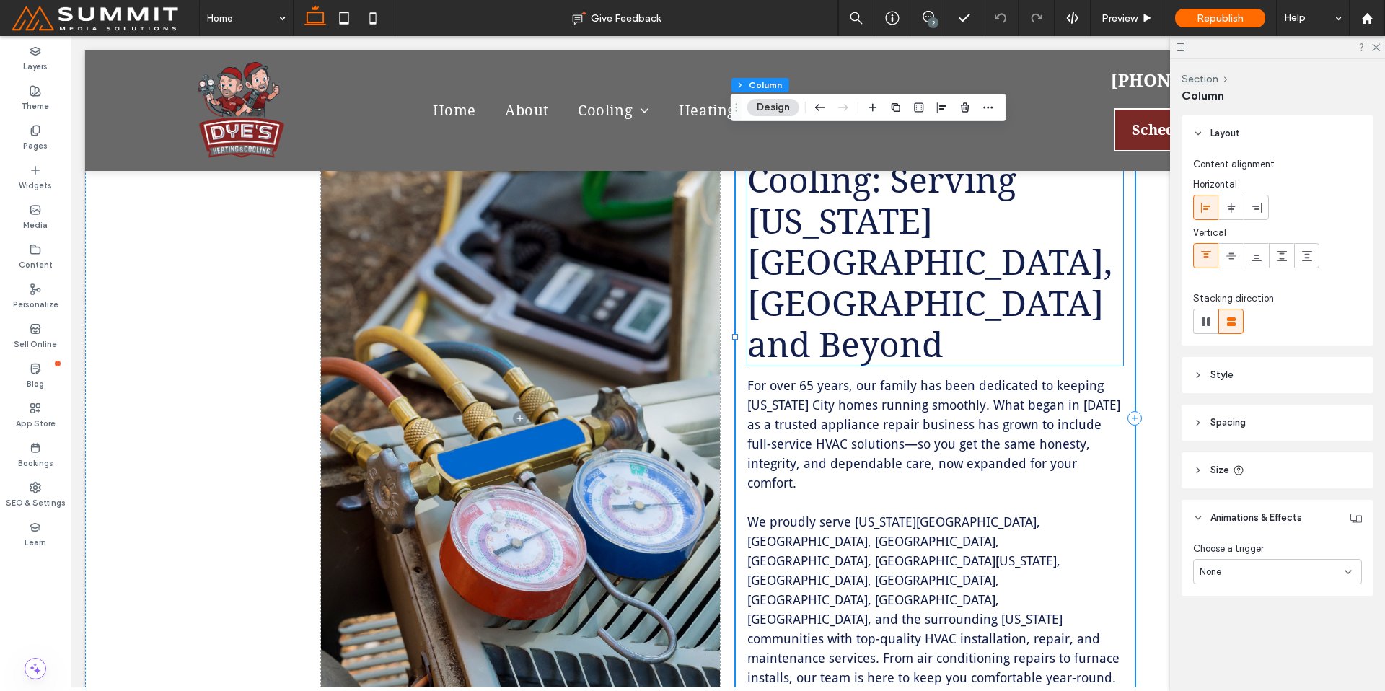
click at [1111, 268] on h2 "Dye's Heating & Cooling: Serving Kansas City, MO and Beyond" at bounding box center [935, 242] width 376 height 247
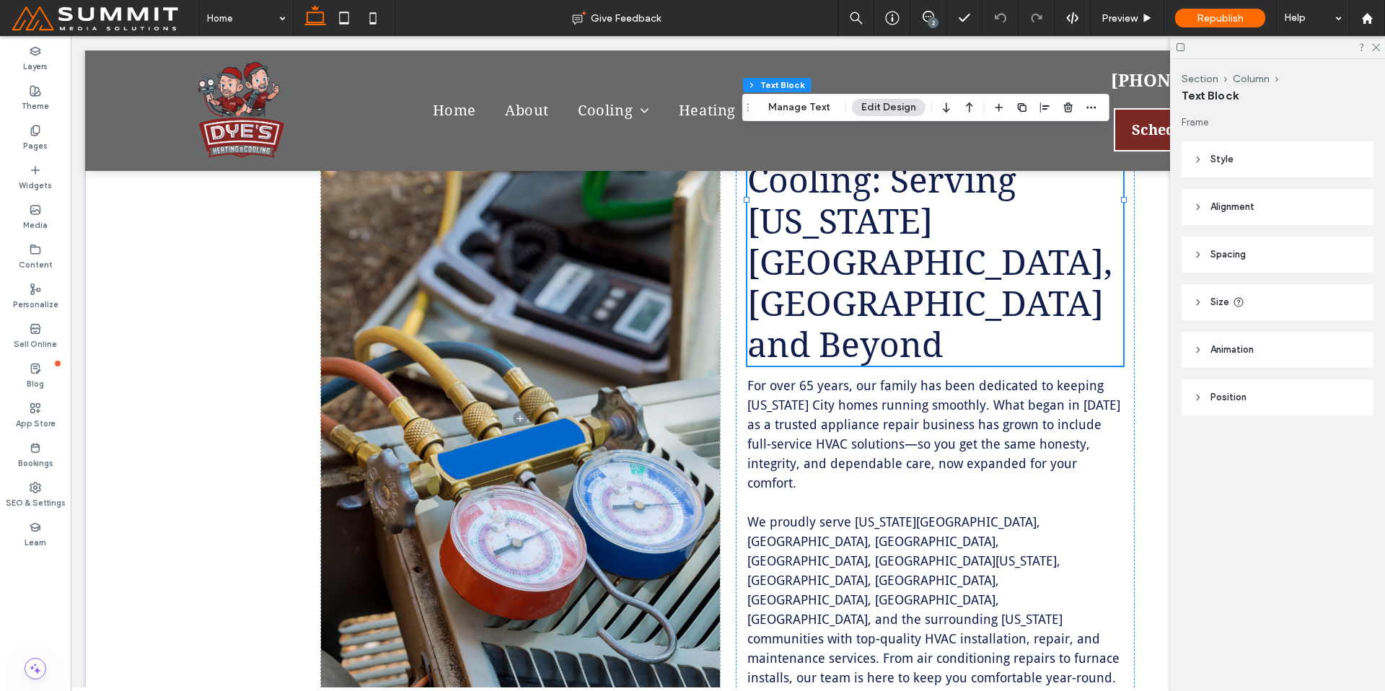
click at [1220, 354] on span "Animation" at bounding box center [1231, 350] width 43 height 14
click at [1102, 376] on p "For over 65 years, our family has been dedicated to keeping Kansas City homes r…" at bounding box center [935, 434] width 376 height 117
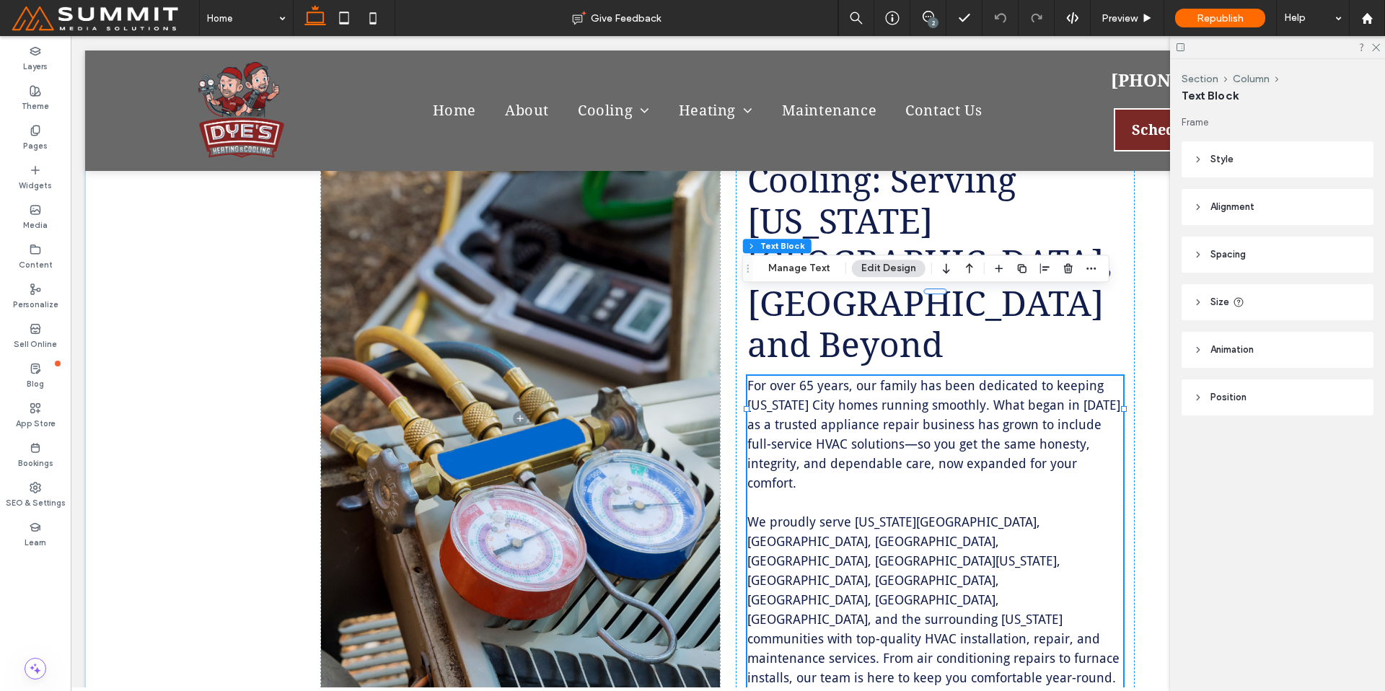
click at [1242, 360] on header "Animation" at bounding box center [1277, 350] width 192 height 36
click at [1239, 357] on header "Animation" at bounding box center [1277, 350] width 192 height 36
click at [1123, 353] on div "A Legacy of Trusted Repairs Since 1959 Dye's Heating & Cooling: Serving Kansas …" at bounding box center [935, 418] width 399 height 682
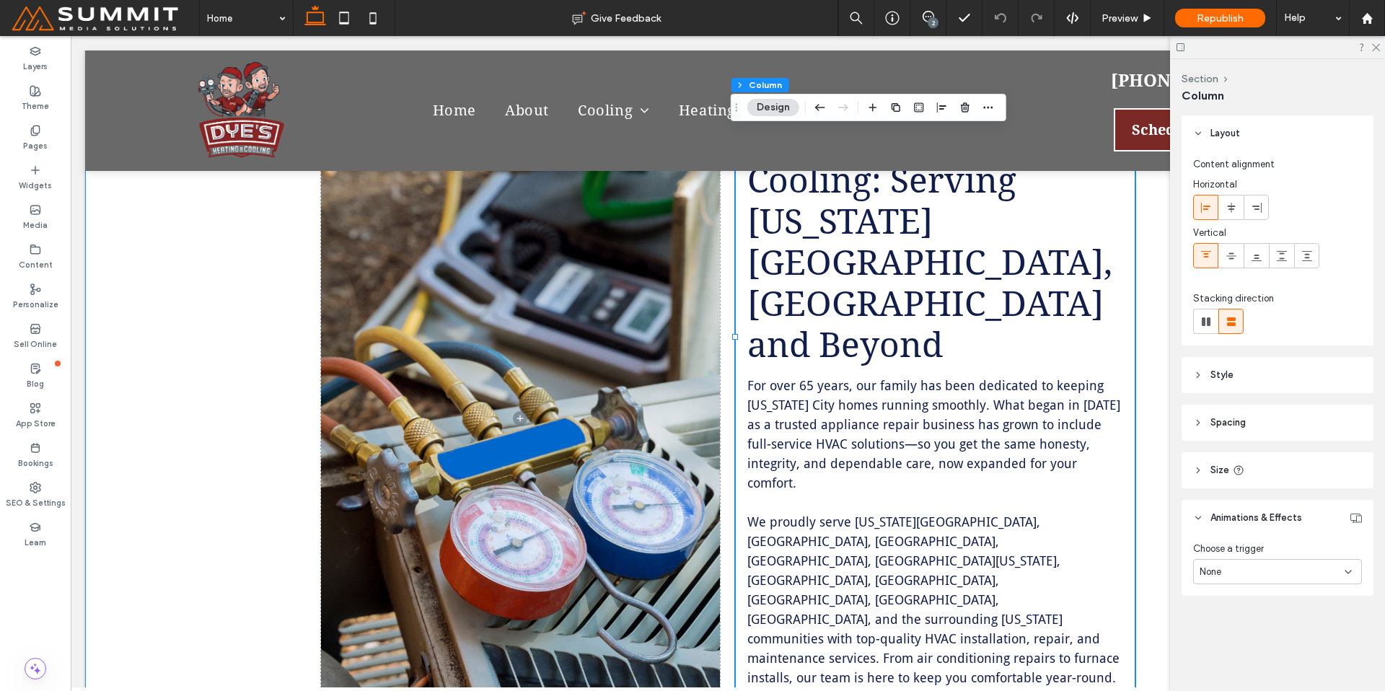
click at [1158, 467] on div "A Legacy of Trusted Repairs Since 1959 Dye's Heating & Cooling: Serving Kansas …" at bounding box center [727, 392] width 1285 height 837
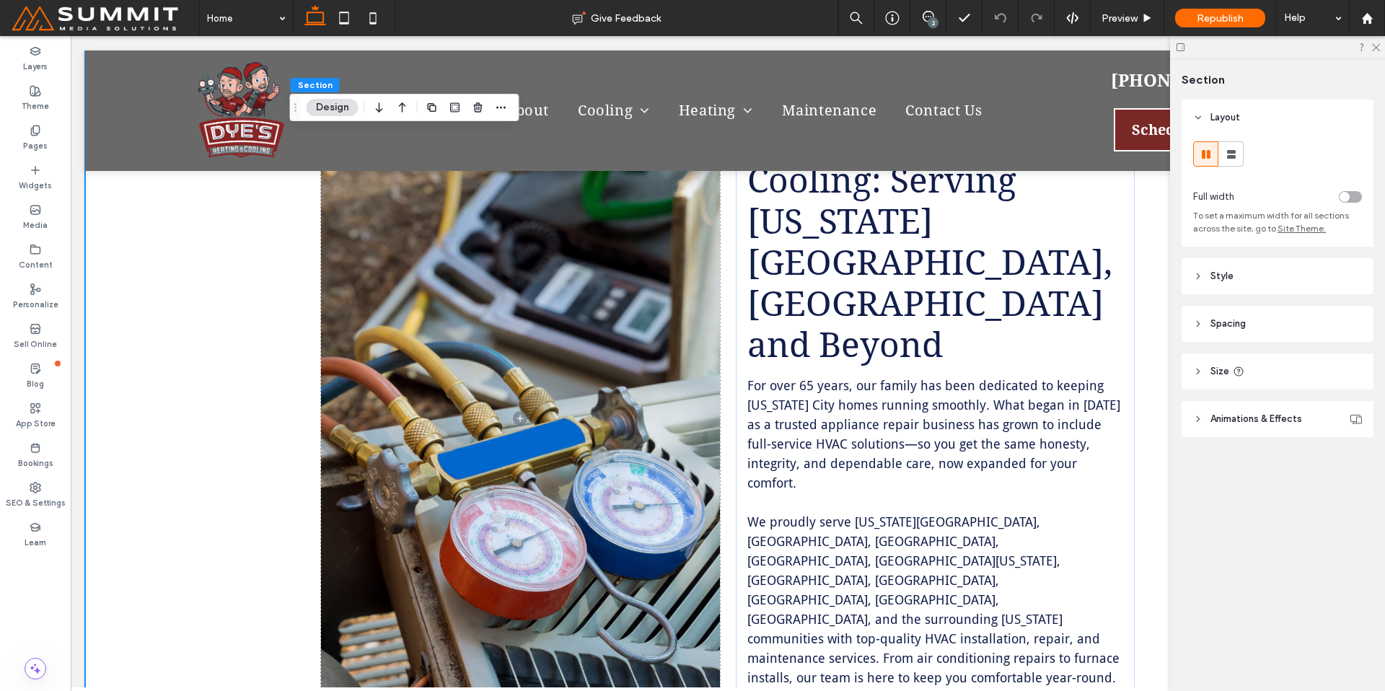
click at [1245, 409] on header "Animations & Effects" at bounding box center [1277, 419] width 192 height 36
click at [1127, 428] on div "A Legacy of Trusted Repairs Since 1959 Dye's Heating & Cooling: Serving Kansas …" at bounding box center [935, 418] width 399 height 682
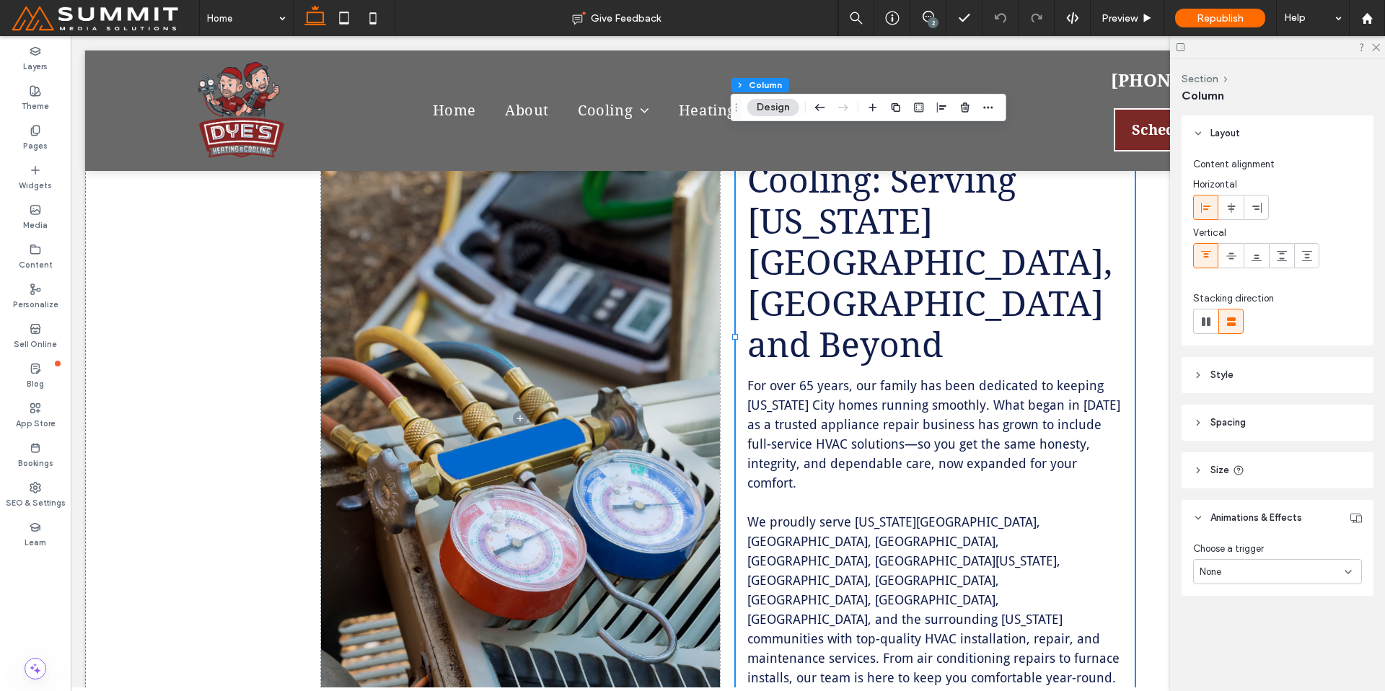
click at [1235, 573] on div "None" at bounding box center [1271, 572] width 145 height 14
click at [1252, 651] on div "Entrance" at bounding box center [1277, 647] width 167 height 25
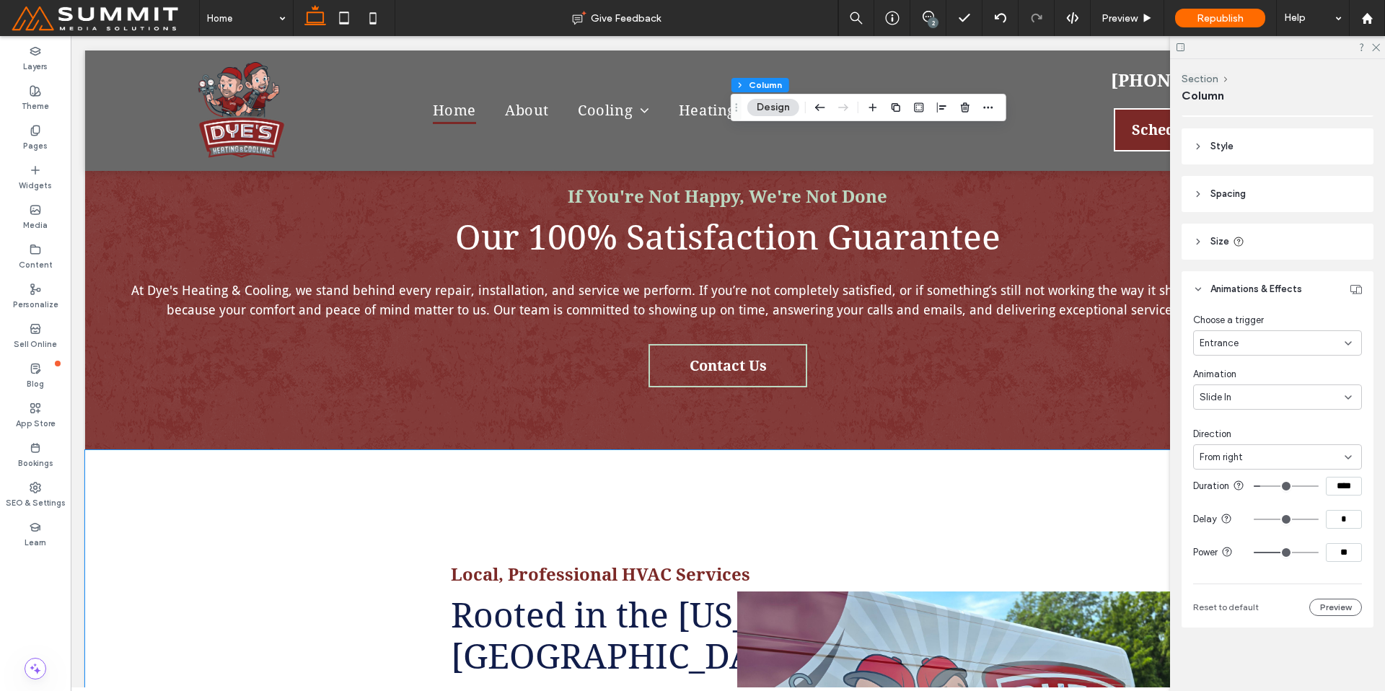
scroll to position [2842, 0]
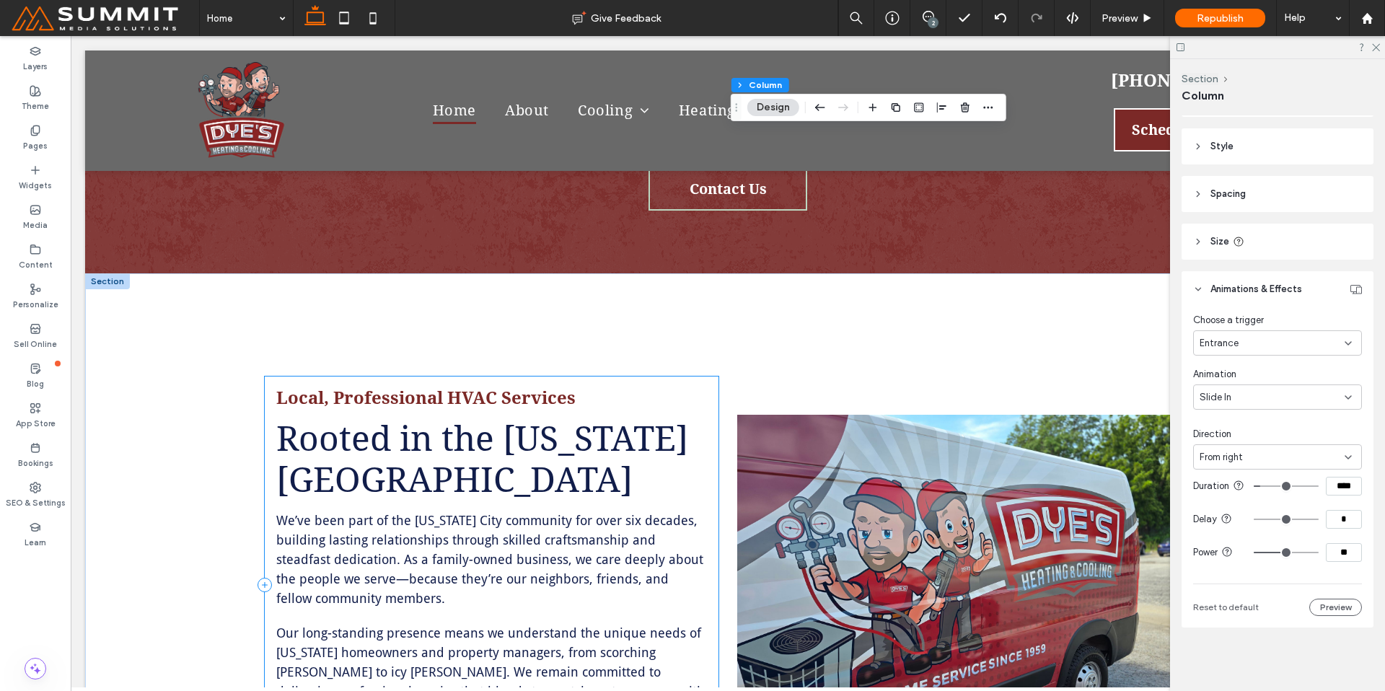
click at [705, 419] on div "Local, Professional HVAC Services Rooted in the Kansas City Community We’ve bee…" at bounding box center [492, 585] width 454 height 418
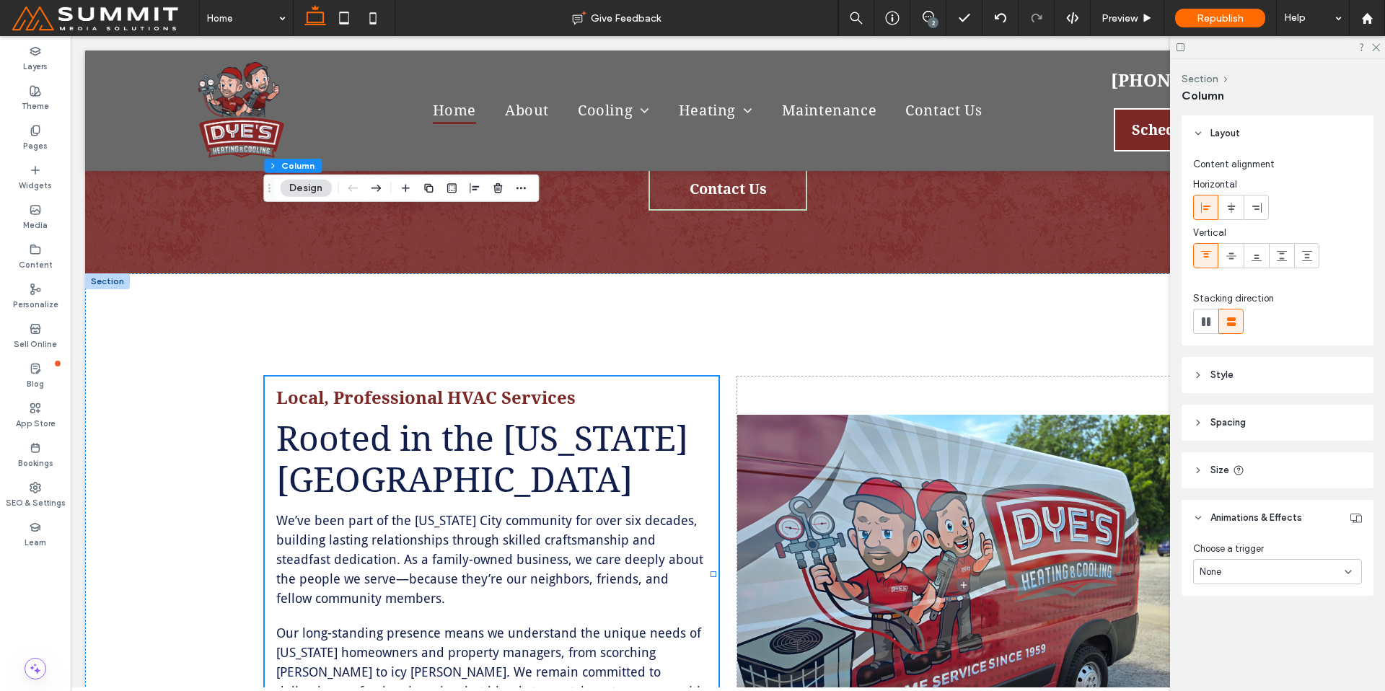
click at [1243, 571] on div "None" at bounding box center [1271, 572] width 145 height 14
click at [1245, 642] on div "Entrance" at bounding box center [1277, 647] width 167 height 25
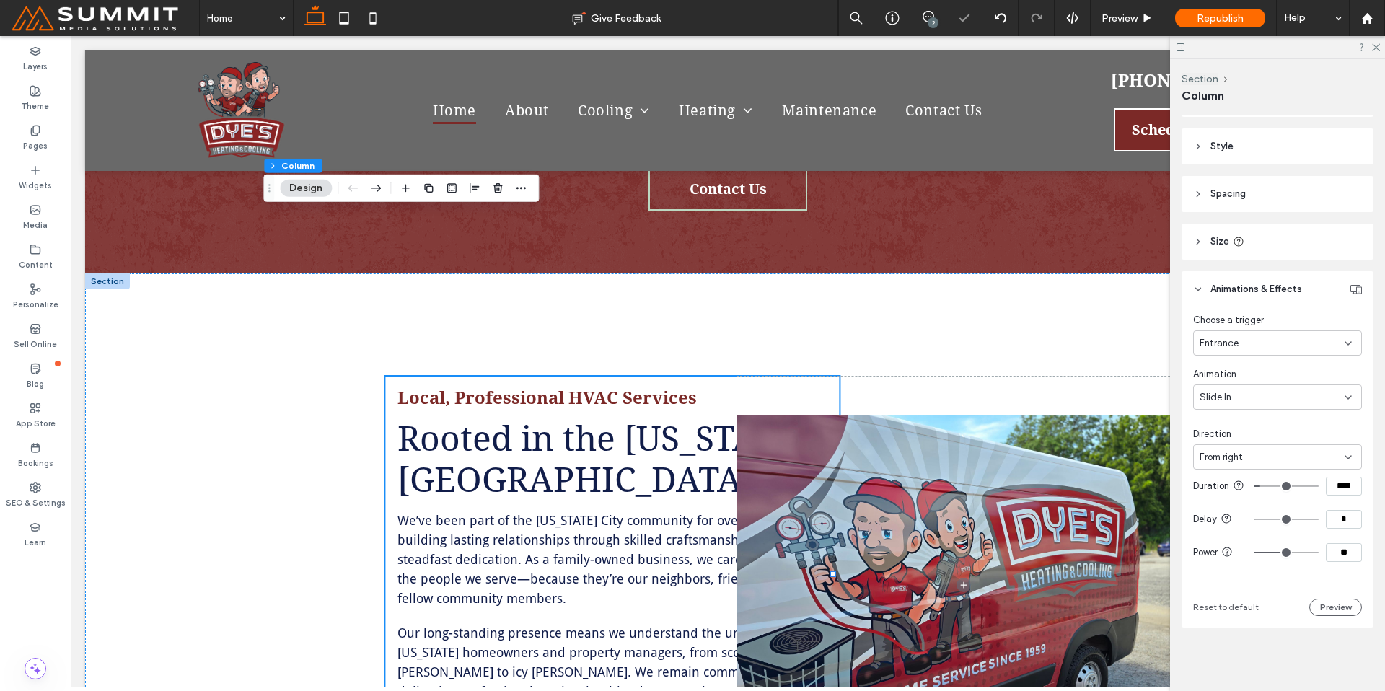
scroll to position [240, 0]
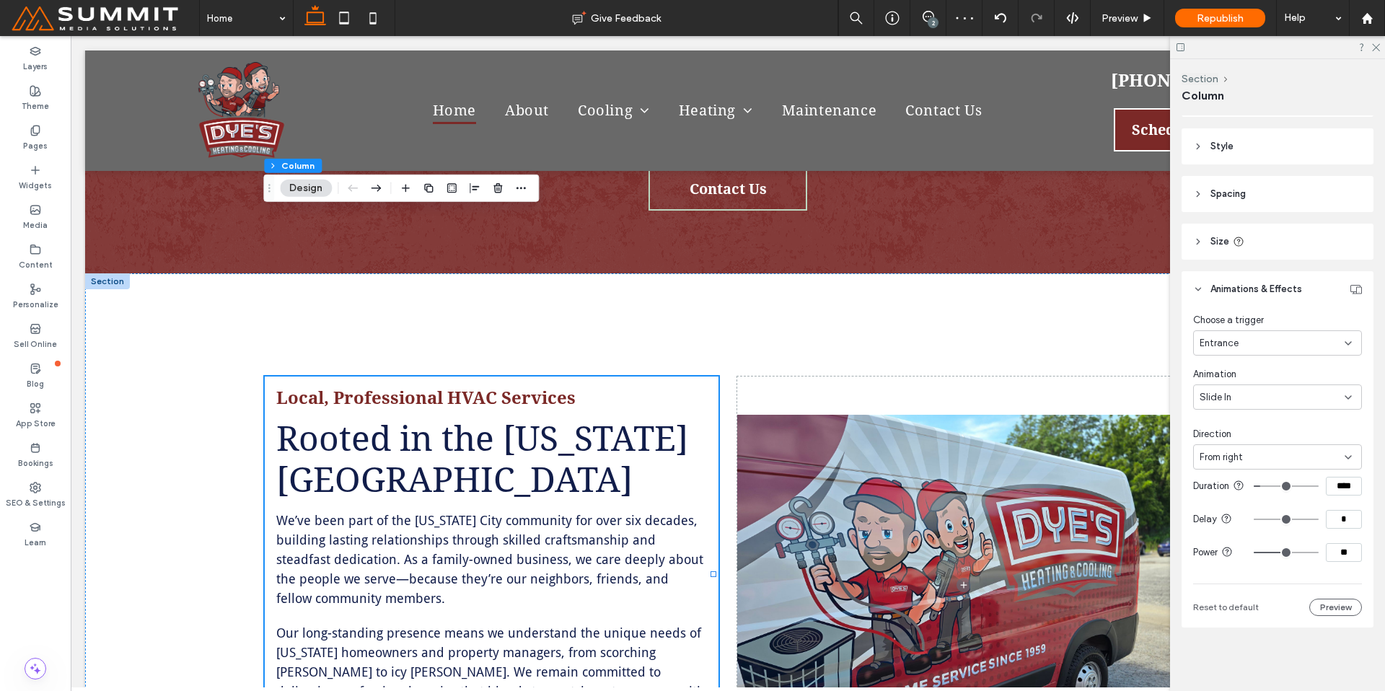
click at [1263, 450] on div "From right" at bounding box center [1271, 457] width 145 height 14
click at [1256, 493] on div "From left" at bounding box center [1273, 495] width 159 height 25
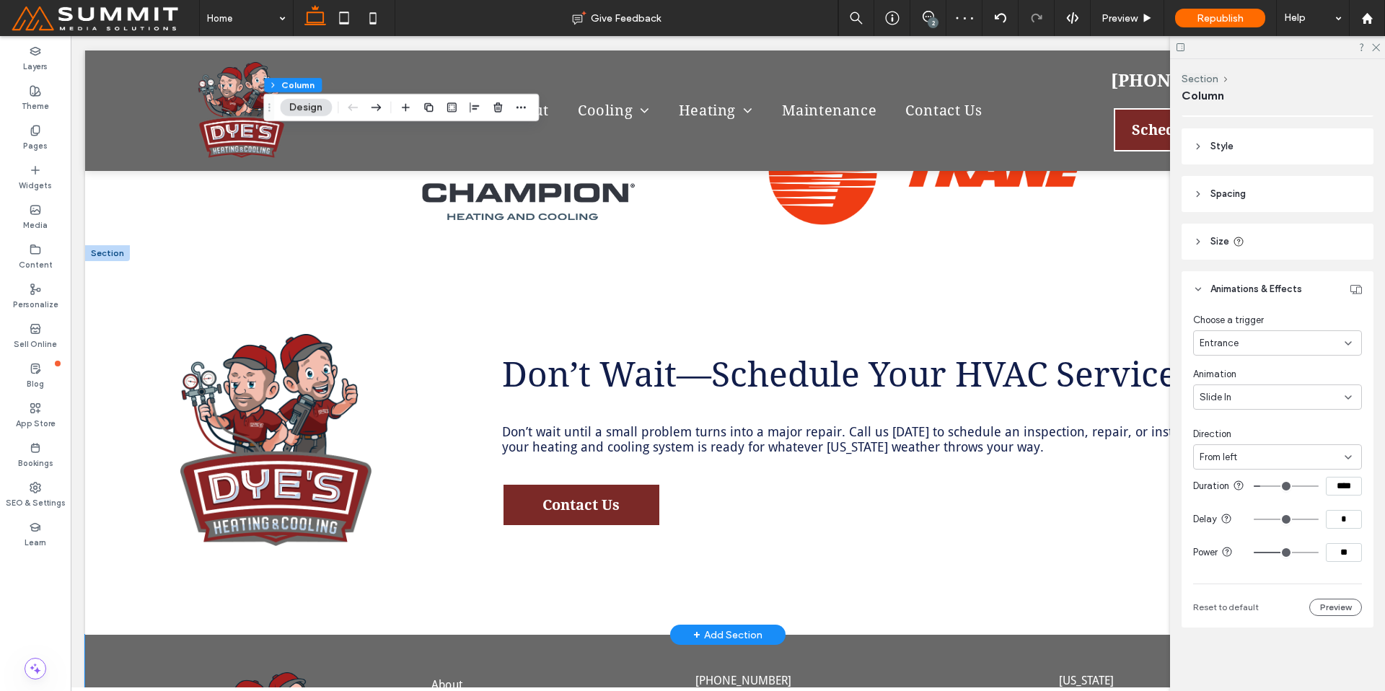
scroll to position [3760, 0]
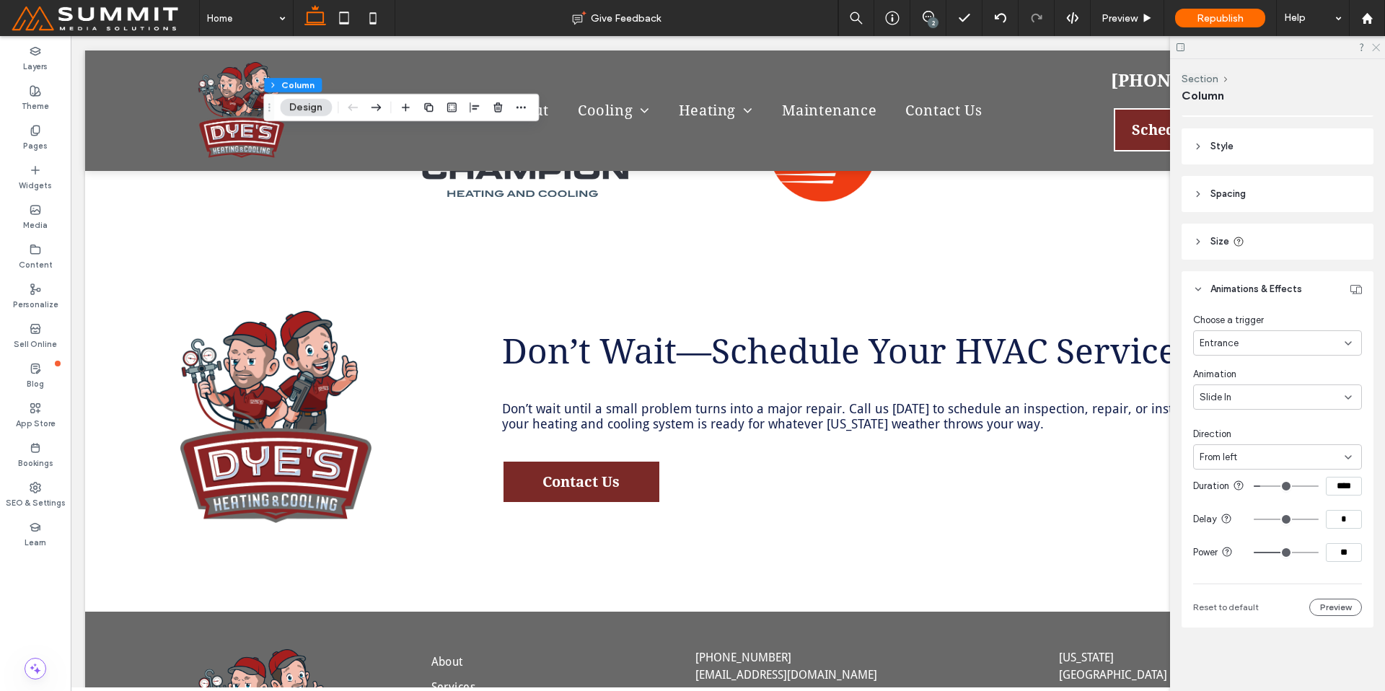
click at [1375, 45] on icon at bounding box center [1374, 46] width 9 height 9
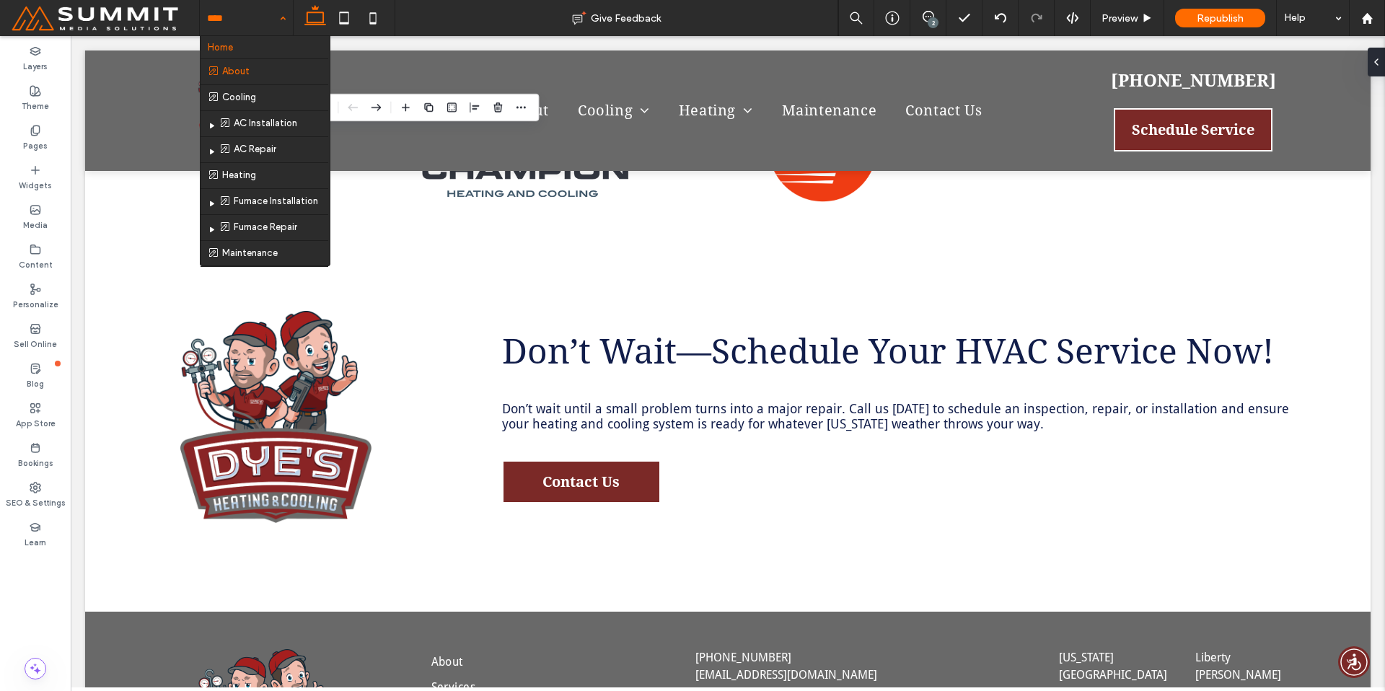
drag, startPoint x: 230, startPoint y: 64, endPoint x: 270, endPoint y: 92, distance: 48.2
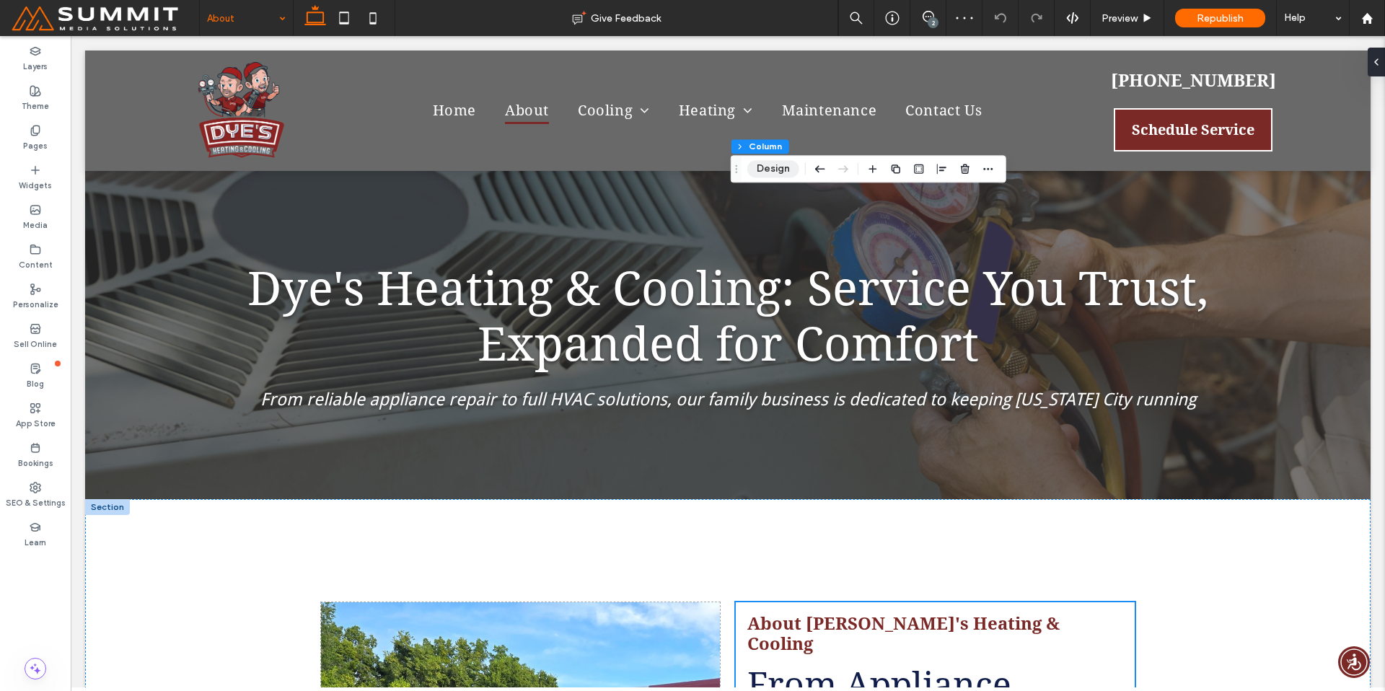
scroll to position [408, 0]
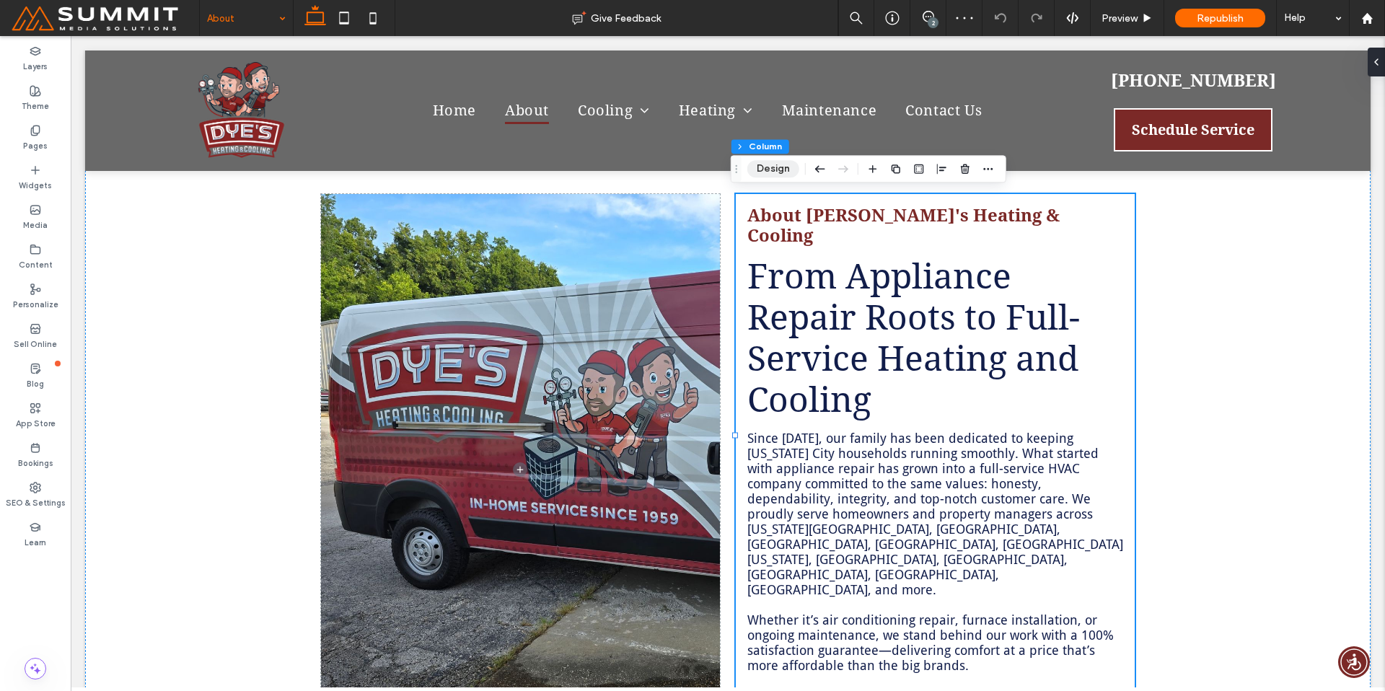
drag, startPoint x: 783, startPoint y: 165, endPoint x: 1062, endPoint y: 307, distance: 312.2
click at [783, 165] on button "Design" at bounding box center [773, 168] width 52 height 17
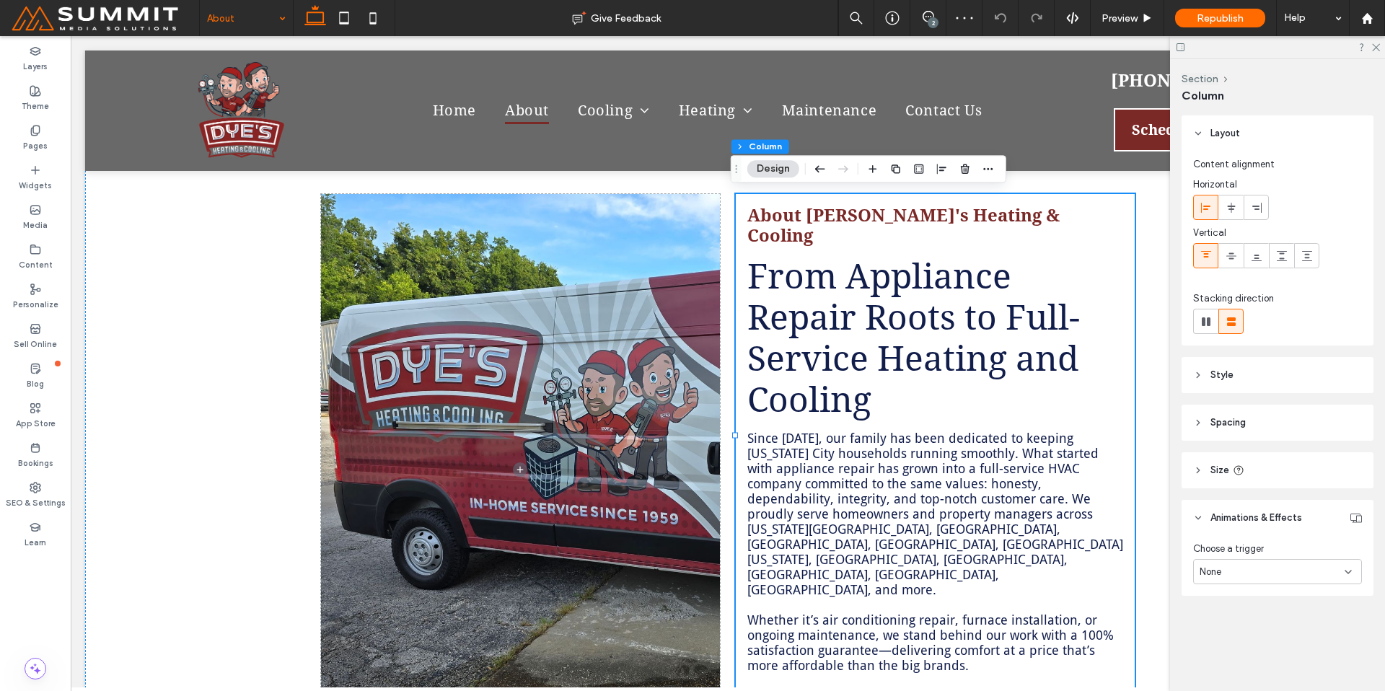
click at [1253, 573] on div "None" at bounding box center [1271, 572] width 145 height 14
click at [1257, 647] on div "Entrance" at bounding box center [1277, 647] width 167 height 25
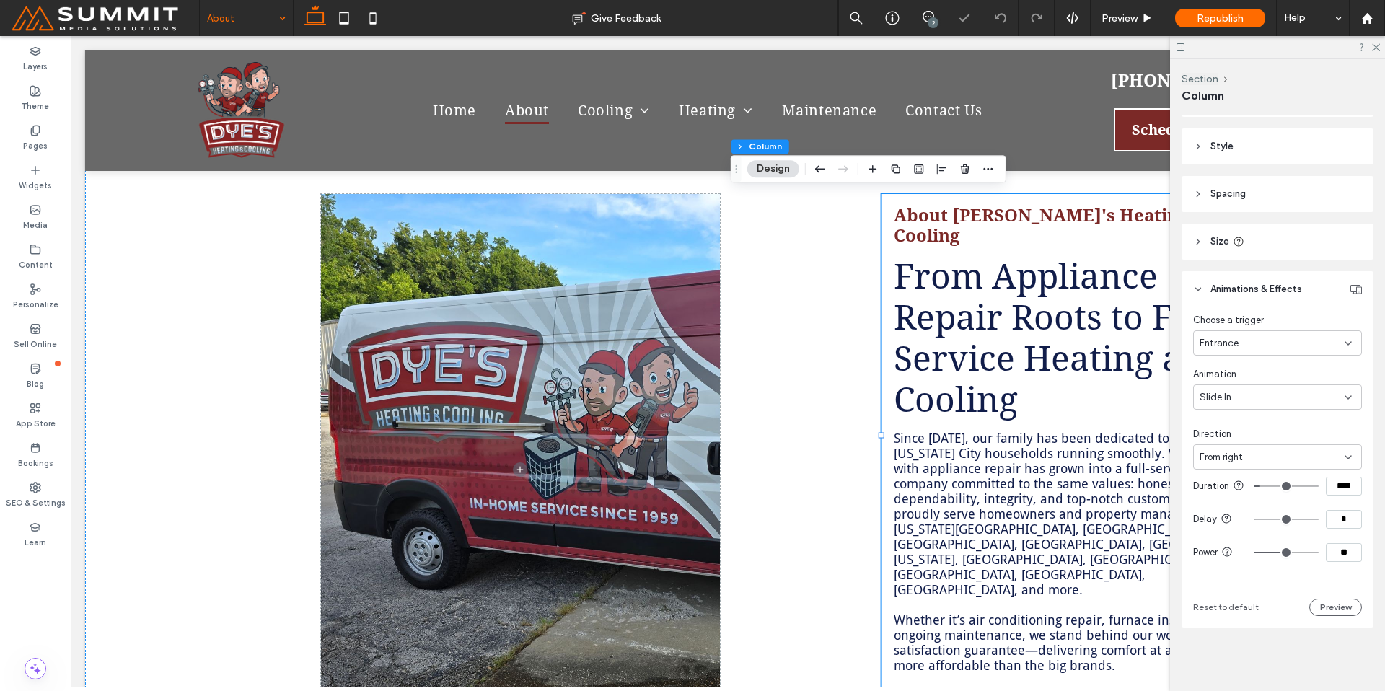
scroll to position [240, 0]
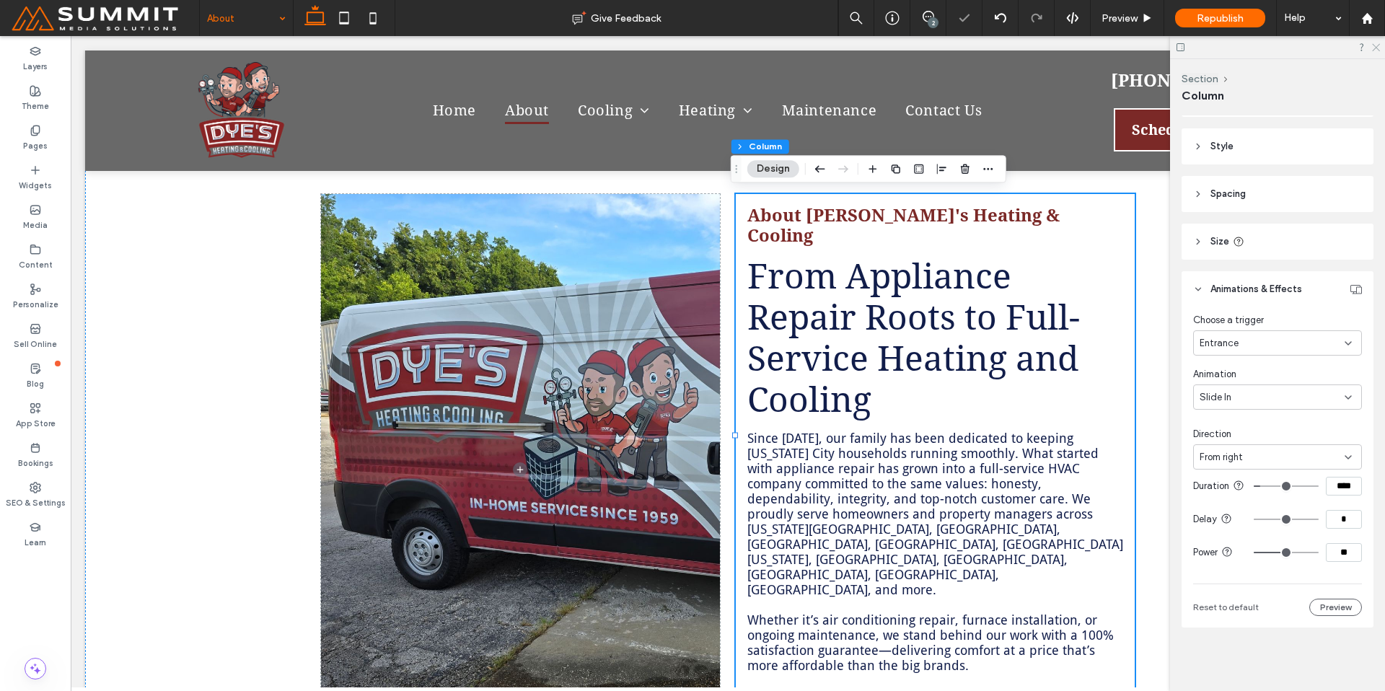
click at [1378, 48] on icon at bounding box center [1374, 46] width 9 height 9
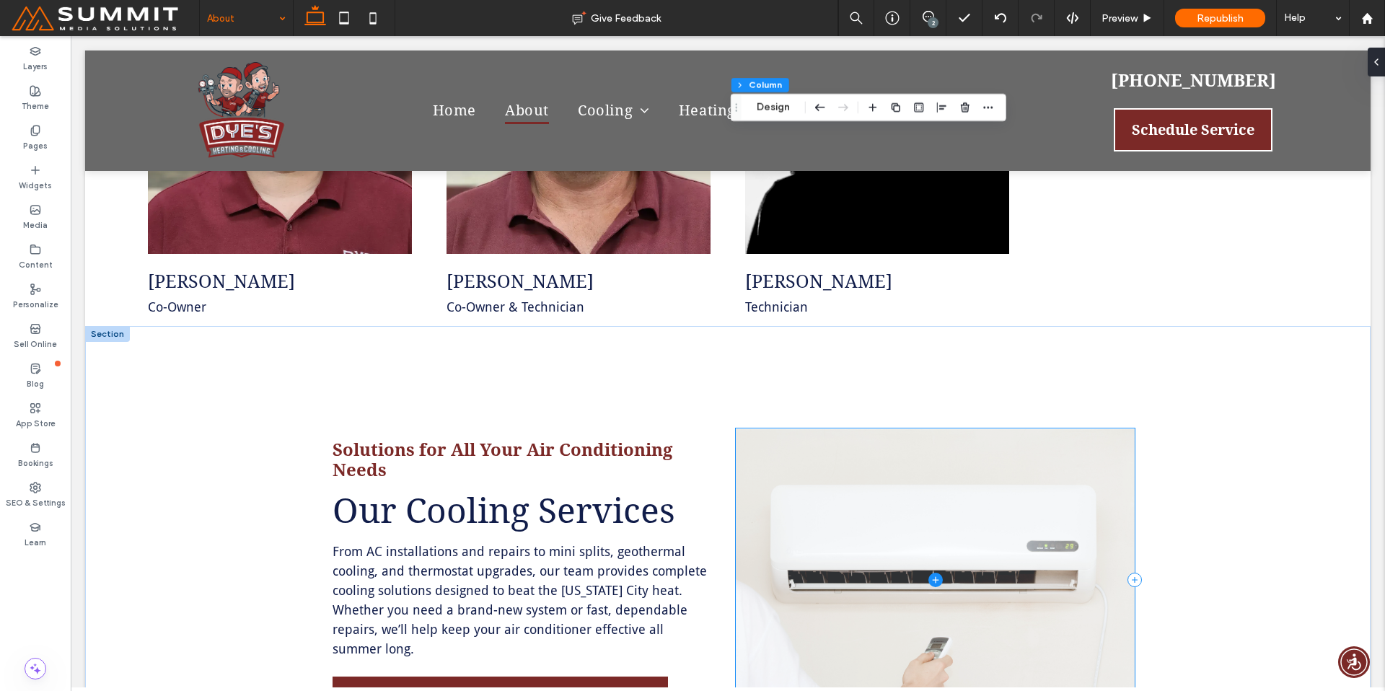
scroll to position [1630, 0]
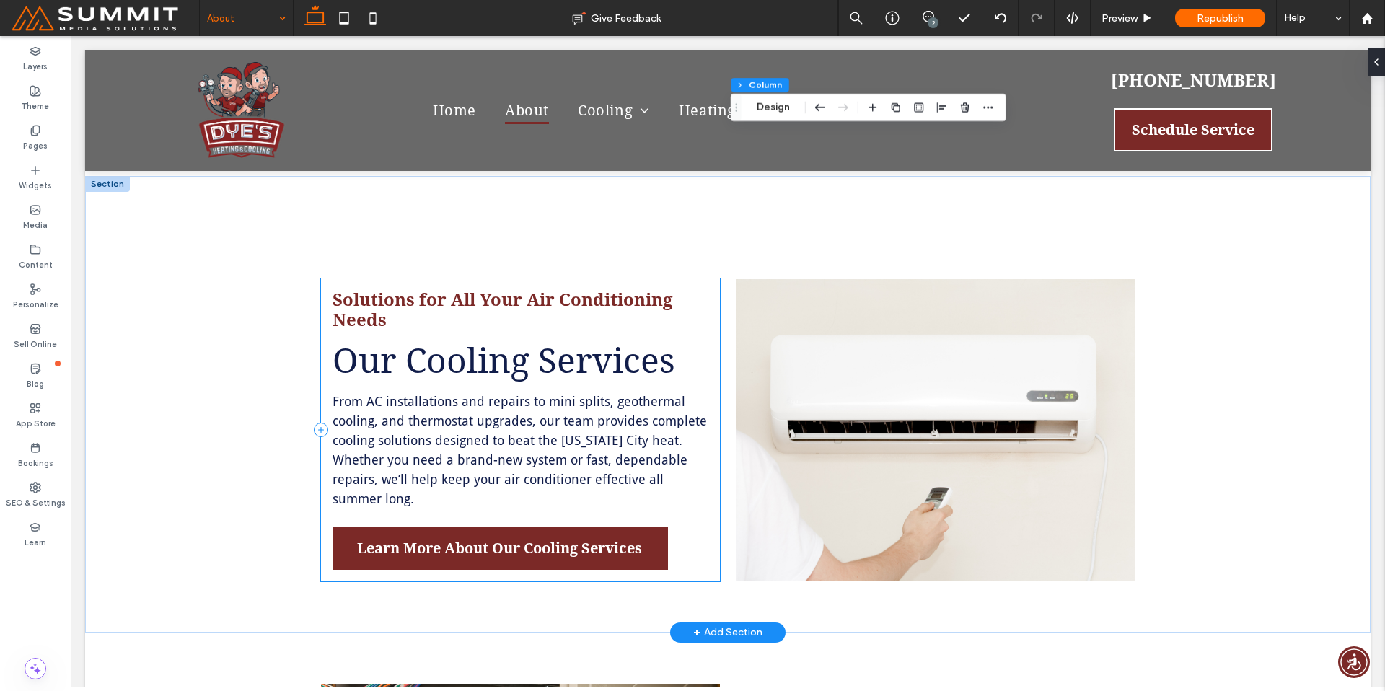
click at [709, 428] on div "Solutions for All Your Air Conditioning Needs Our Cooling Services From AC inst…" at bounding box center [520, 429] width 399 height 302
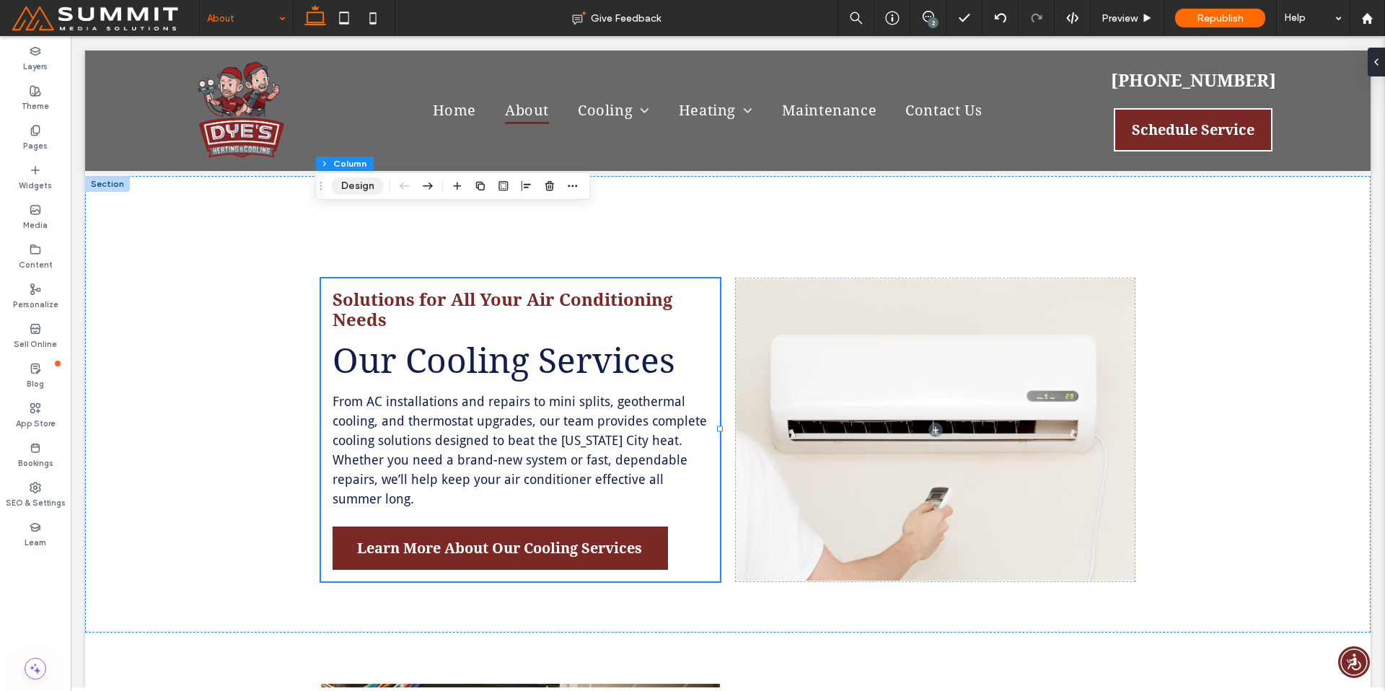
click at [362, 187] on button "Design" at bounding box center [358, 185] width 52 height 17
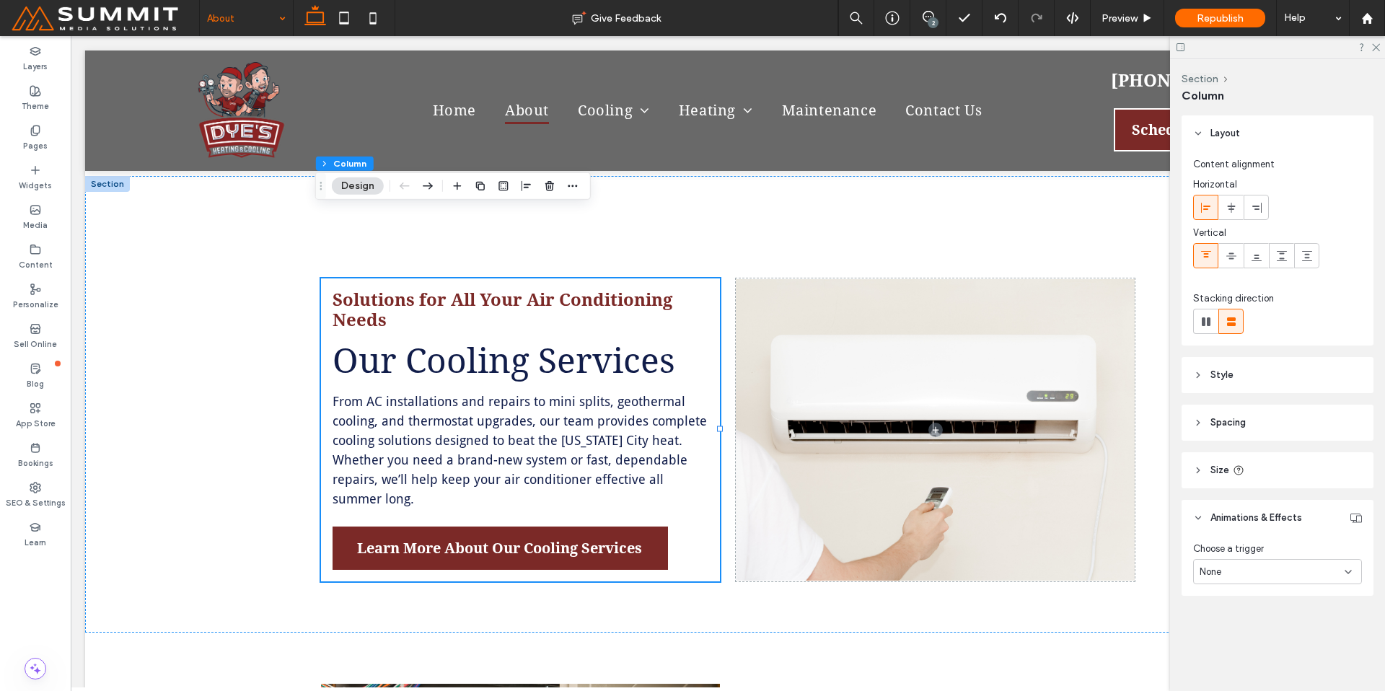
click at [1317, 565] on div "None" at bounding box center [1271, 572] width 145 height 14
click at [1274, 640] on div "Entrance" at bounding box center [1277, 647] width 167 height 25
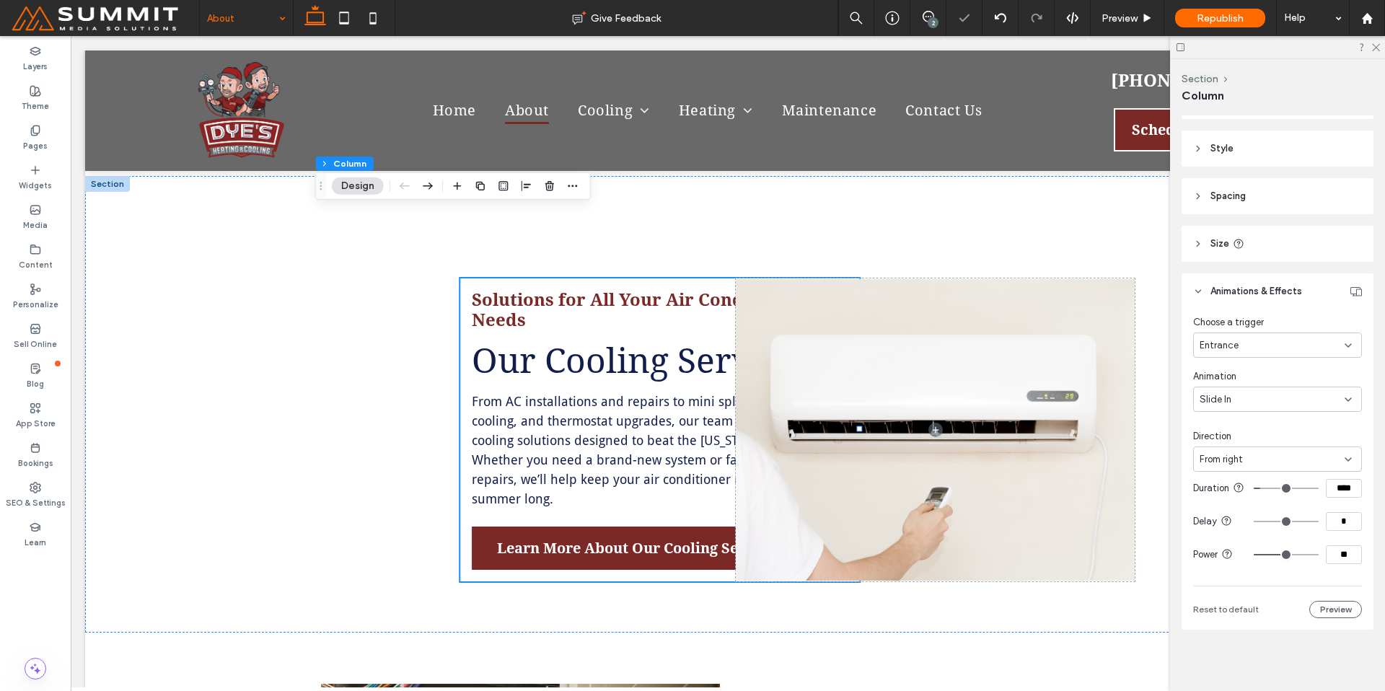
scroll to position [240, 0]
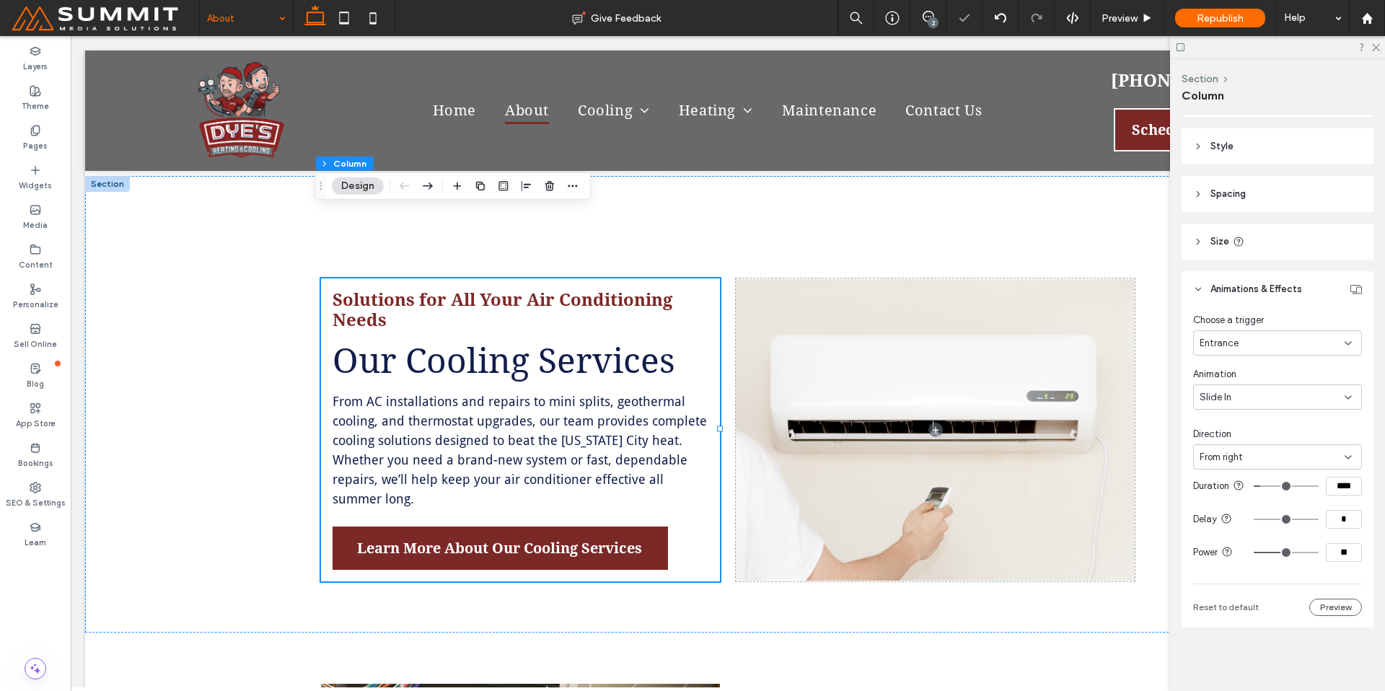
click at [1273, 450] on div "From right" at bounding box center [1271, 457] width 145 height 14
click at [1253, 501] on div "From left" at bounding box center [1273, 495] width 159 height 25
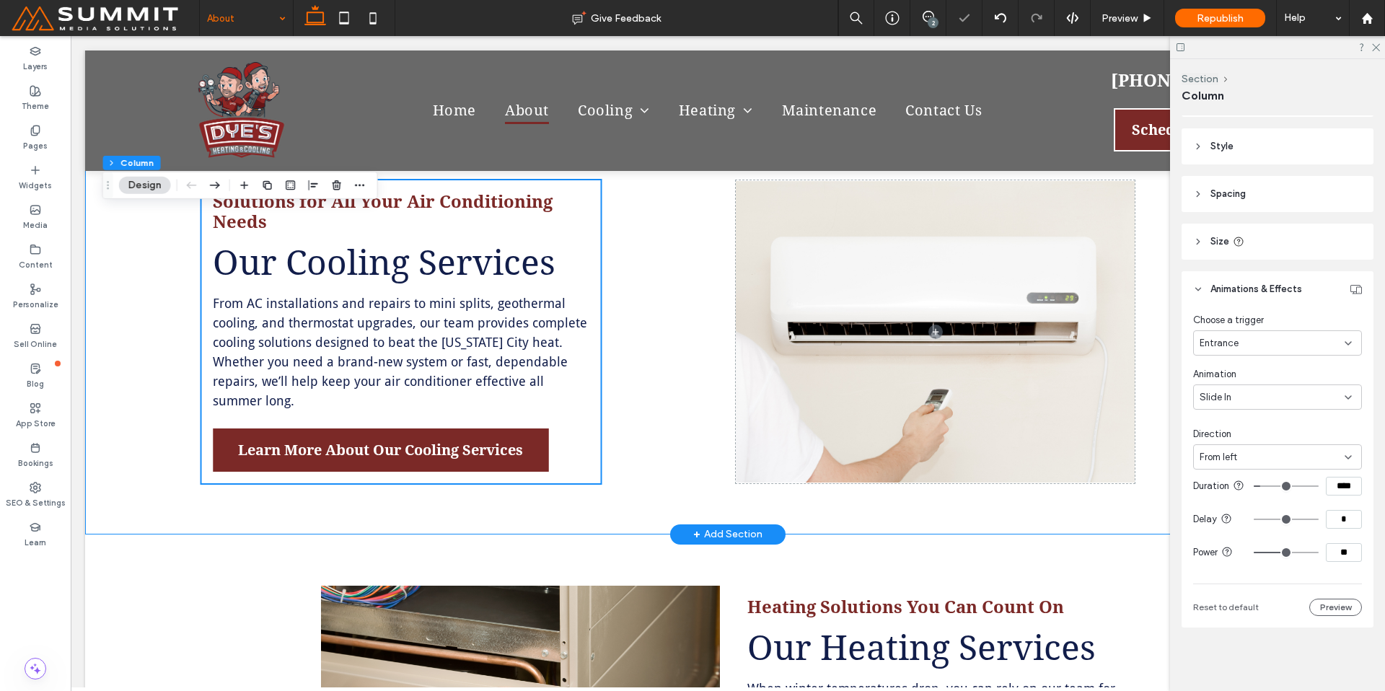
scroll to position [1911, 0]
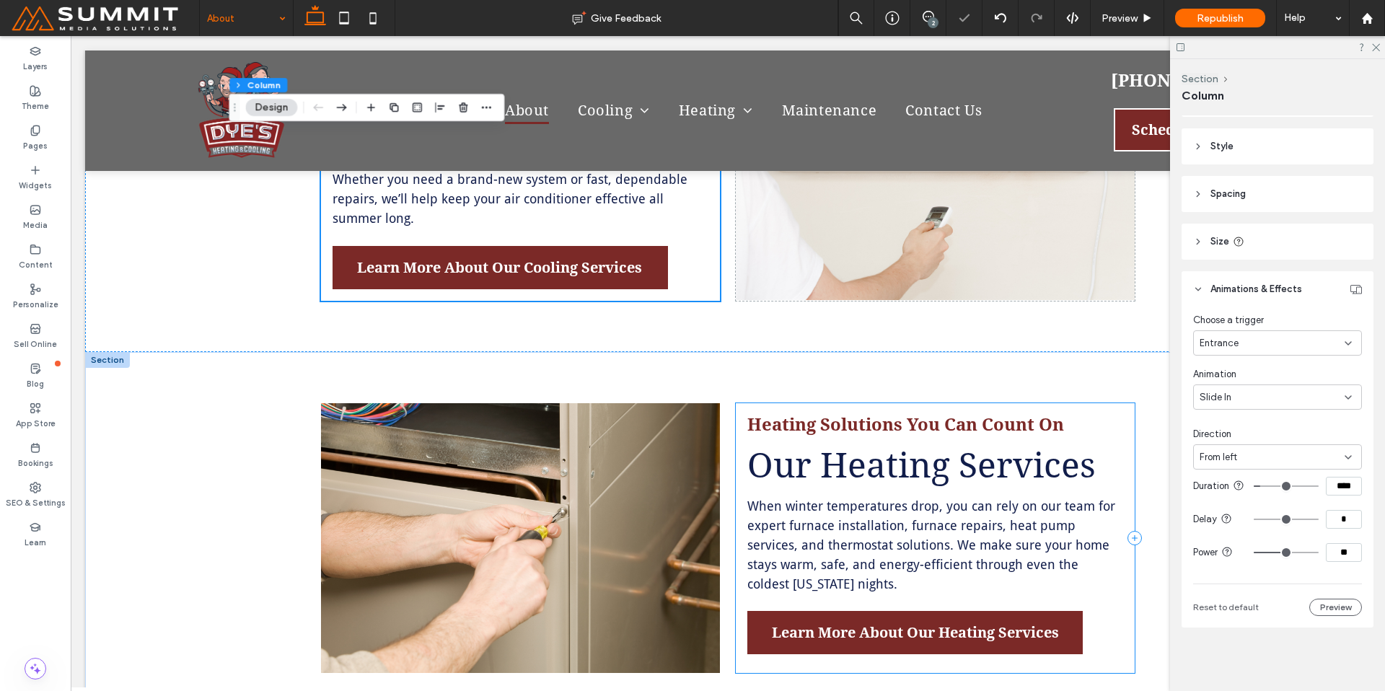
click at [1124, 550] on div "Heating Solutions You Can Count On Our Heating Services When winter temperature…" at bounding box center [935, 538] width 399 height 270
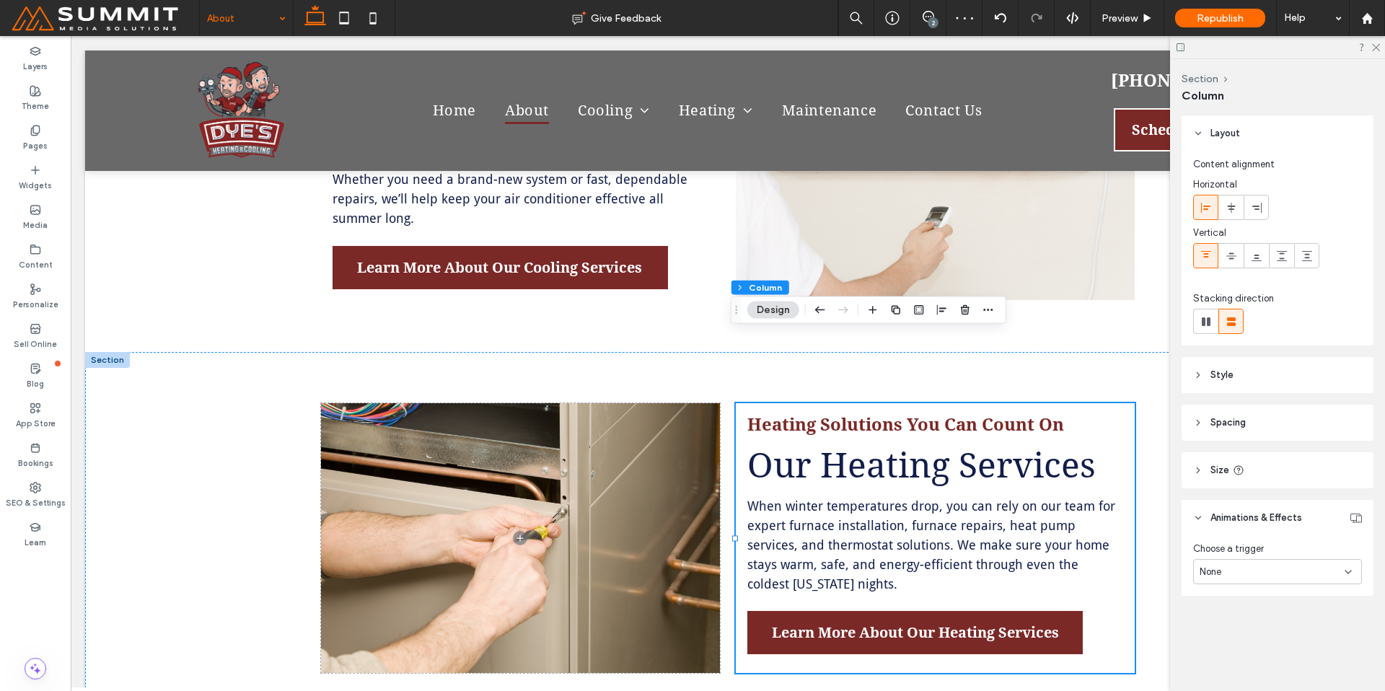
click at [1292, 565] on div "None" at bounding box center [1271, 572] width 145 height 14
click at [1264, 643] on div "Entrance" at bounding box center [1277, 647] width 167 height 25
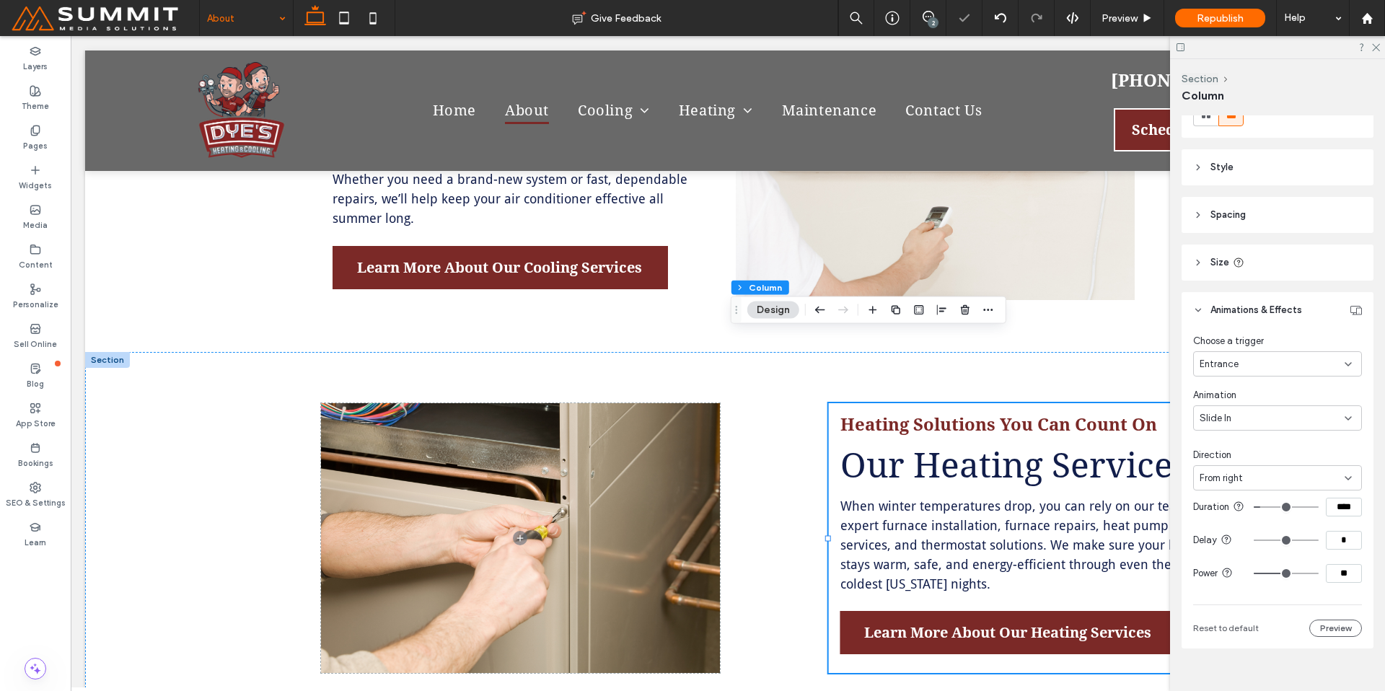
scroll to position [212, 0]
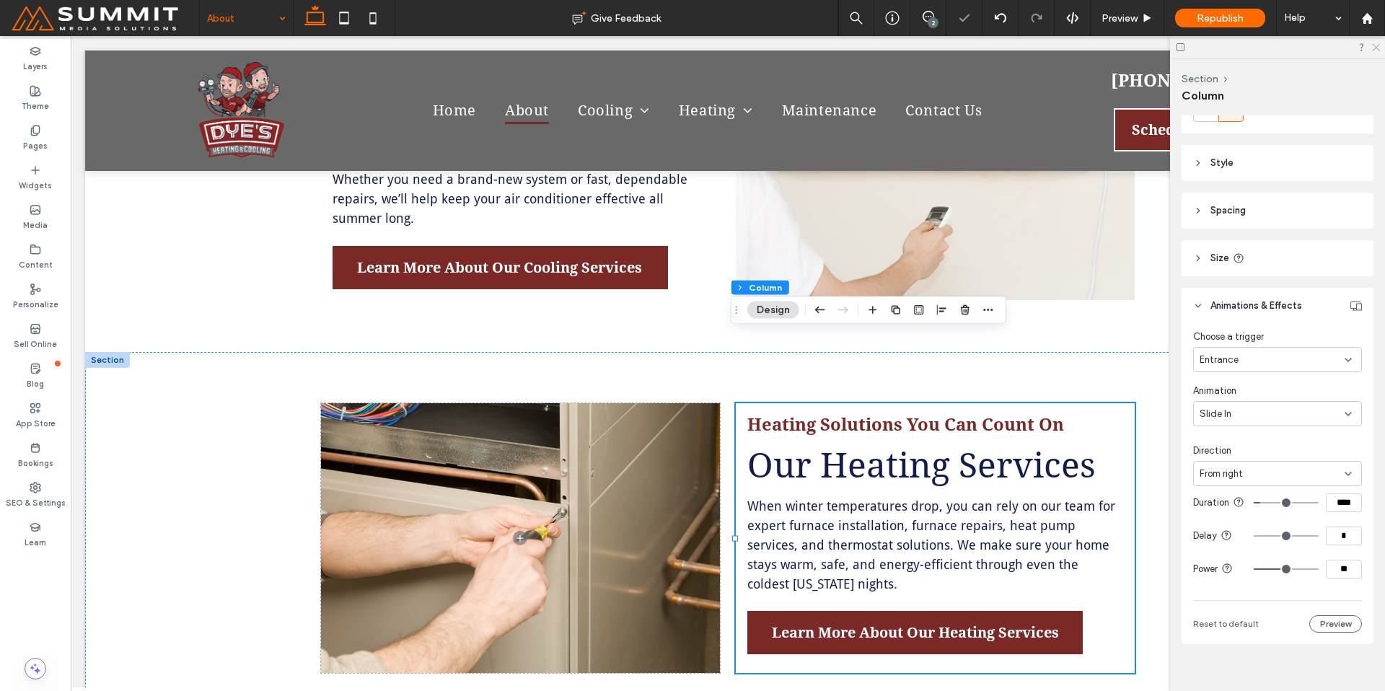
click at [1373, 48] on icon at bounding box center [1374, 46] width 9 height 9
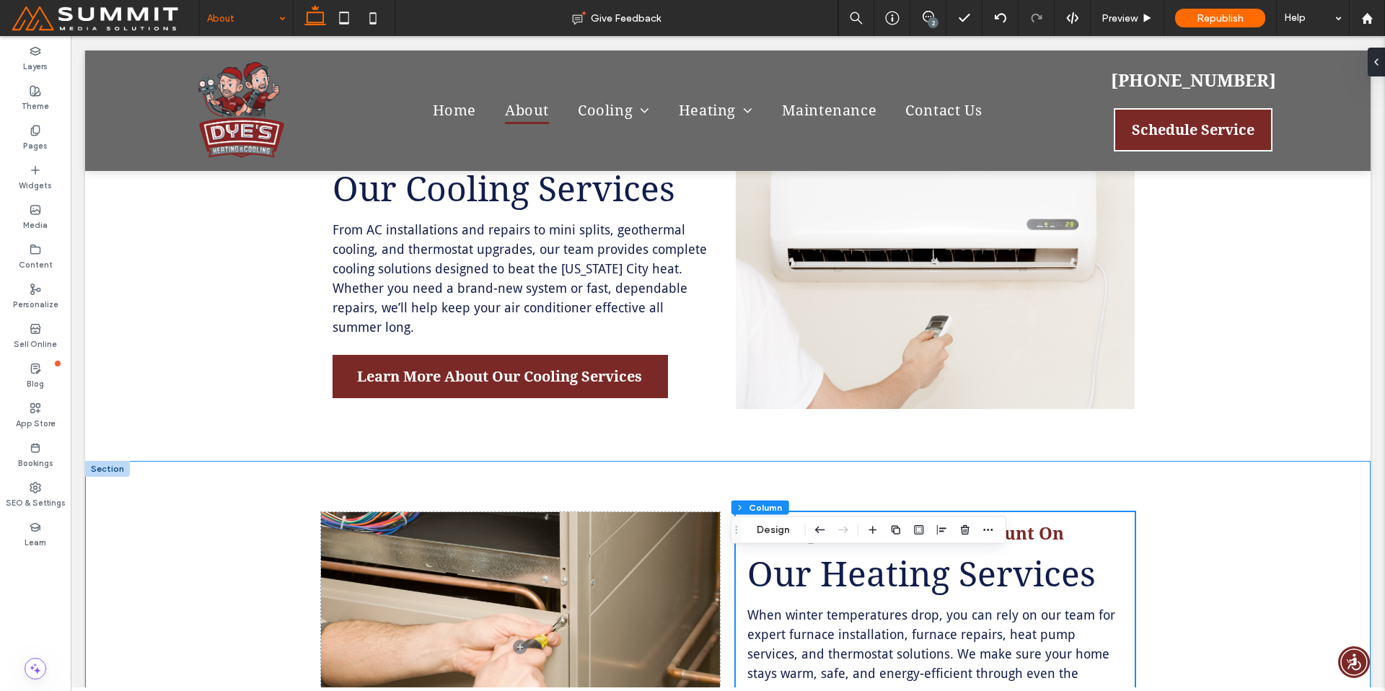
scroll to position [1874, 0]
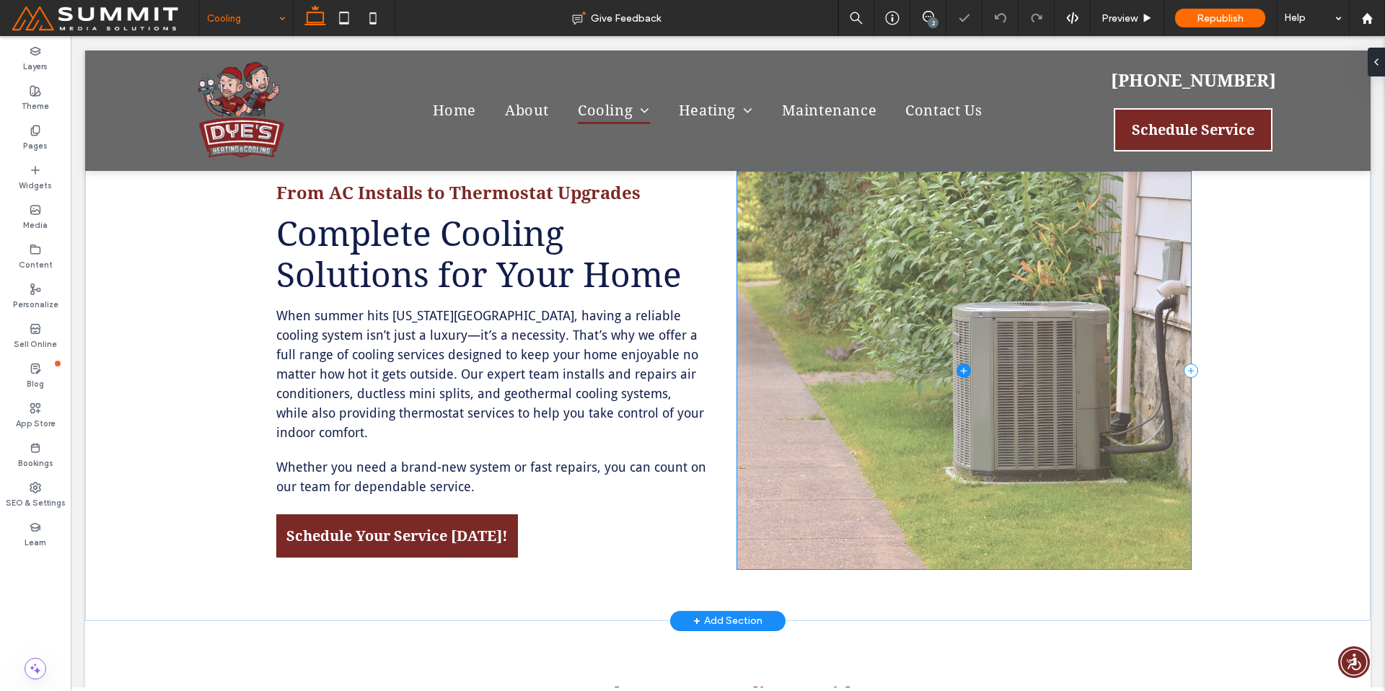
scroll to position [428, 0]
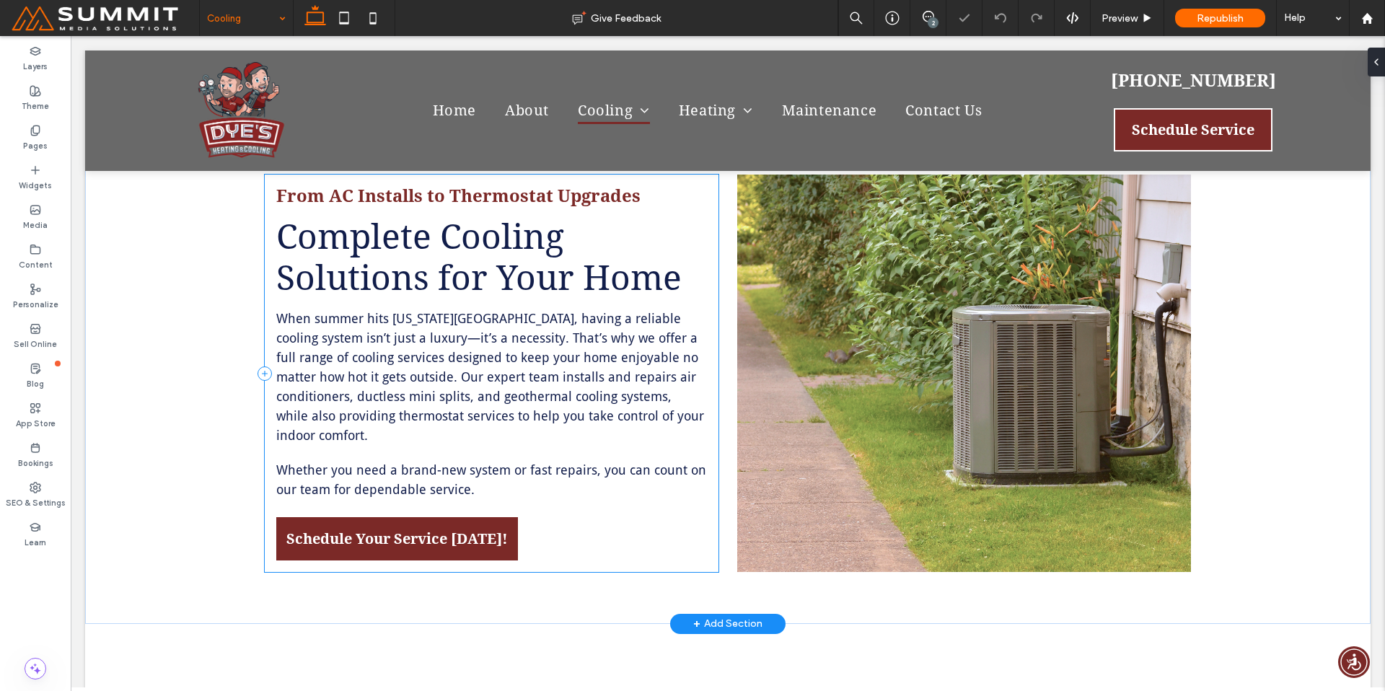
click at [705, 375] on div "From AC Installs to Thermostat Upgrades Complete Cooling Solutions for Your Hom…" at bounding box center [492, 374] width 454 height 398
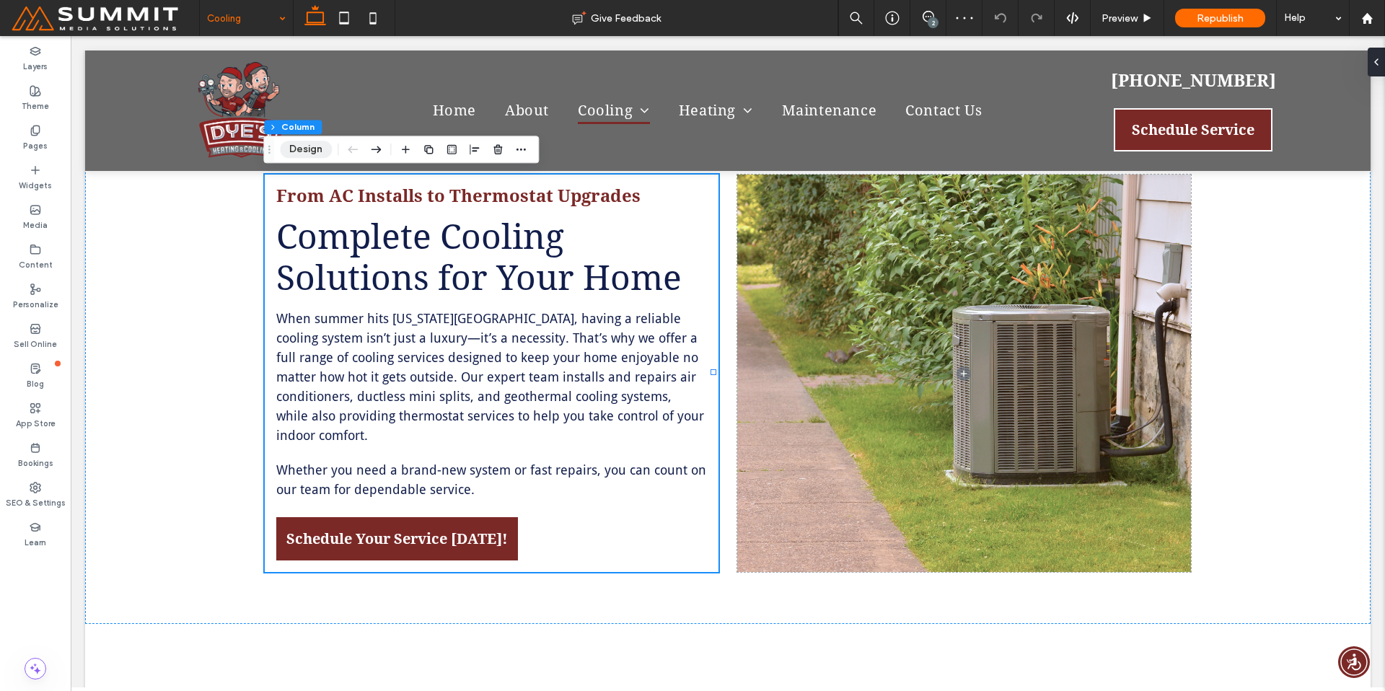
click at [298, 151] on button "Design" at bounding box center [306, 149] width 52 height 17
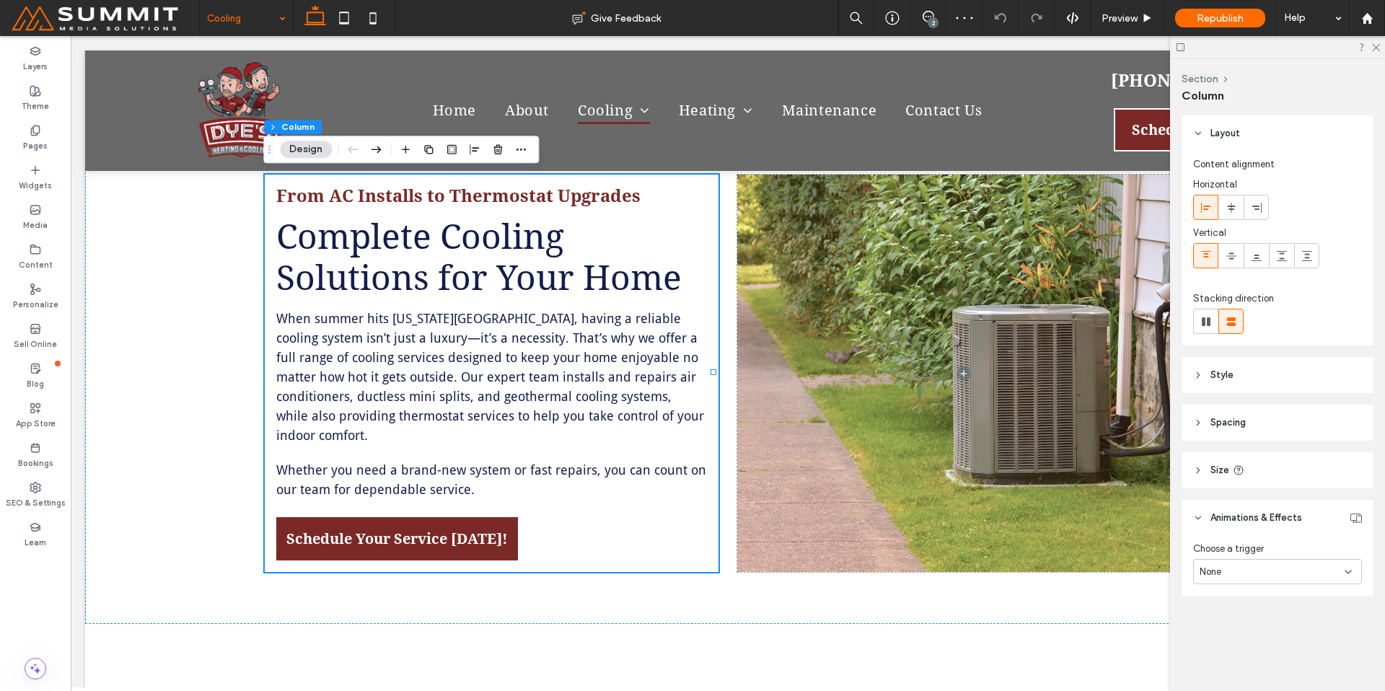
click at [1273, 578] on div "None" at bounding box center [1277, 571] width 169 height 25
click at [1257, 640] on div "Entrance" at bounding box center [1277, 647] width 167 height 25
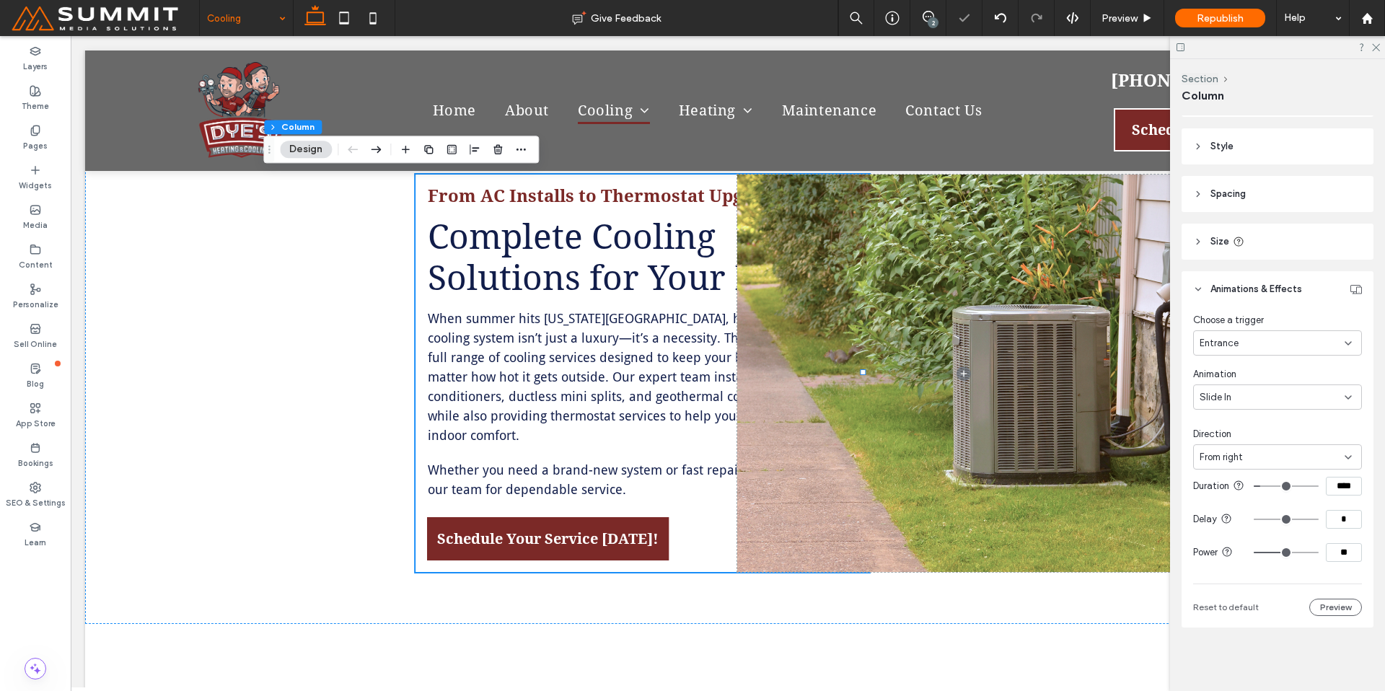
scroll to position [240, 0]
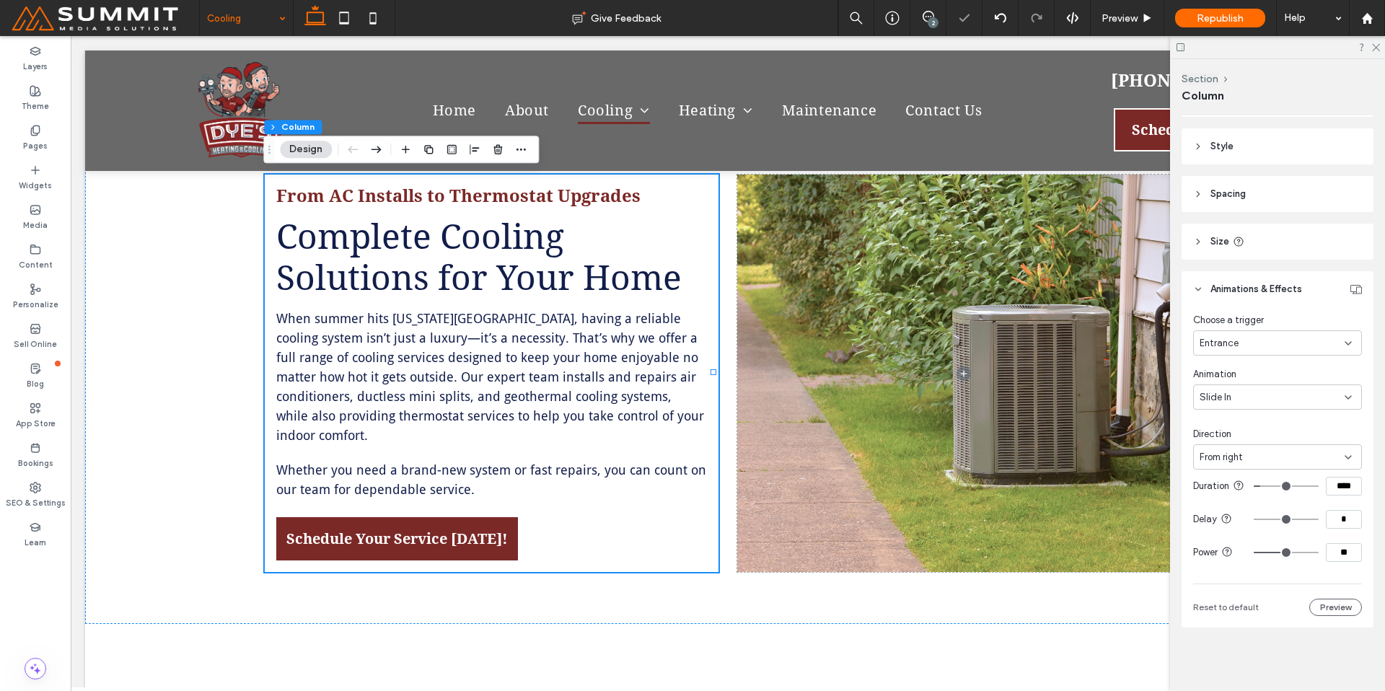
click at [1266, 450] on div "From right" at bounding box center [1271, 457] width 145 height 14
click at [1256, 490] on div "From left" at bounding box center [1273, 495] width 159 height 25
click at [1375, 43] on icon at bounding box center [1374, 46] width 9 height 9
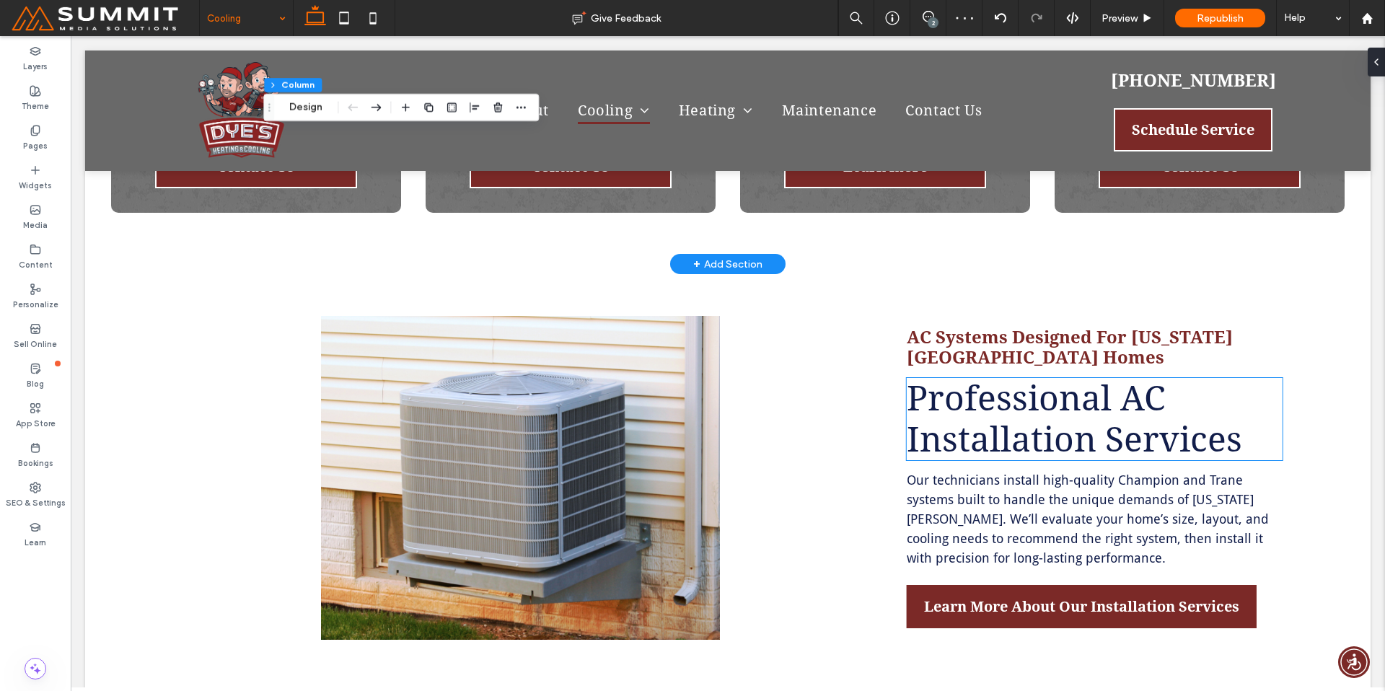
scroll to position [1556, 0]
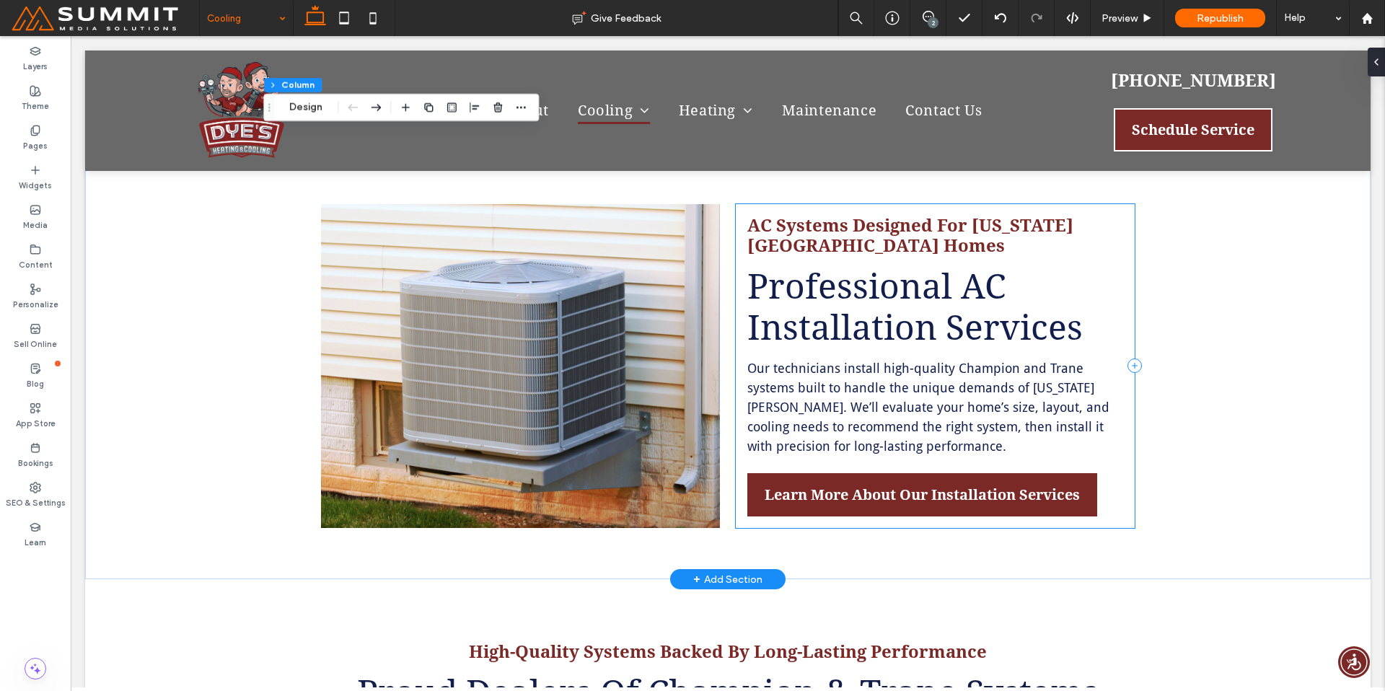
click at [1127, 431] on div "AC Systems Designed For Kansas City Homes Professional AC Installation Services…" at bounding box center [935, 366] width 399 height 324
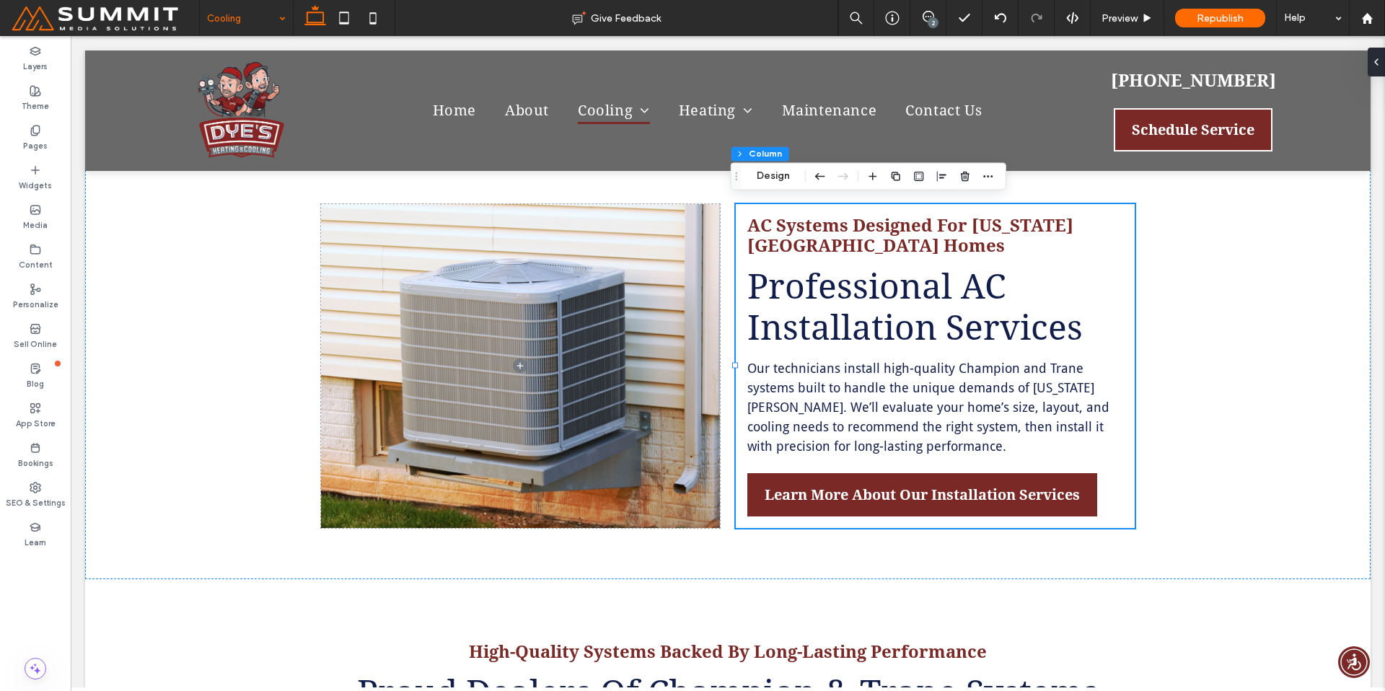
click at [776, 172] on button "Design" at bounding box center [773, 175] width 52 height 17
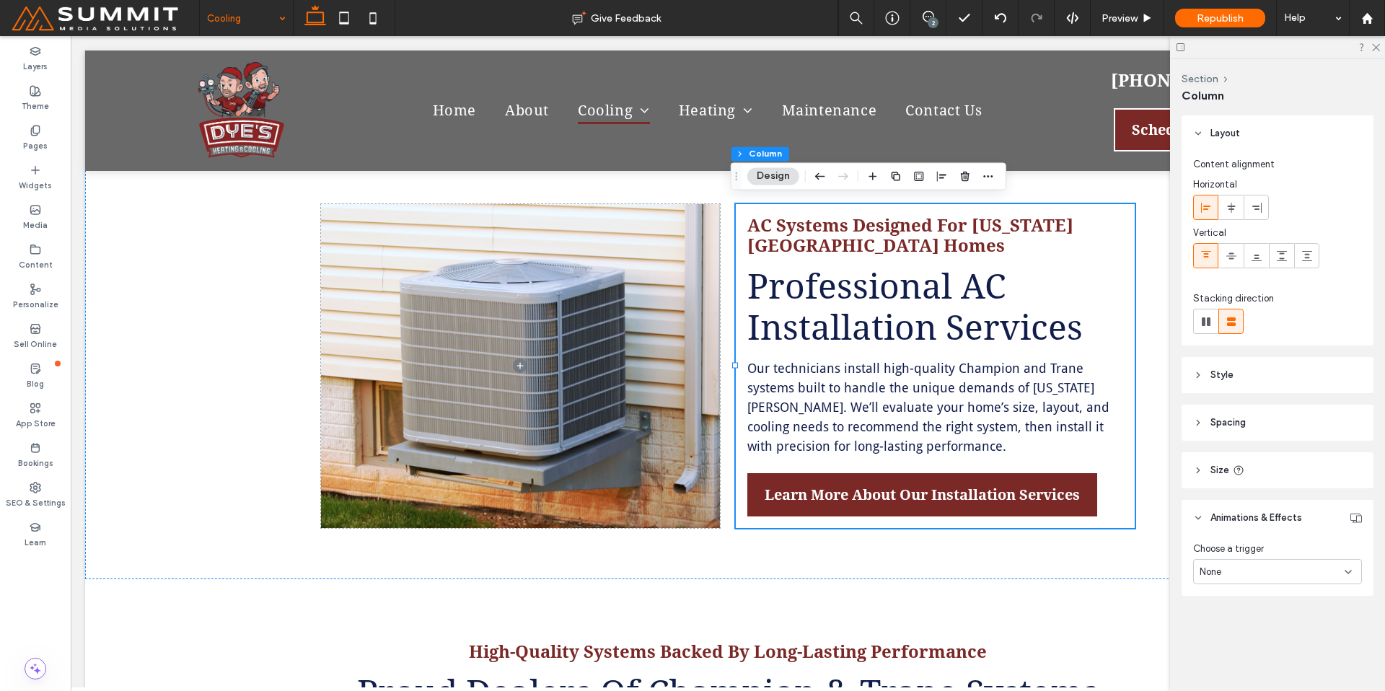
click at [1263, 568] on div "None" at bounding box center [1271, 572] width 145 height 14
click at [1260, 643] on div "Entrance" at bounding box center [1277, 647] width 167 height 25
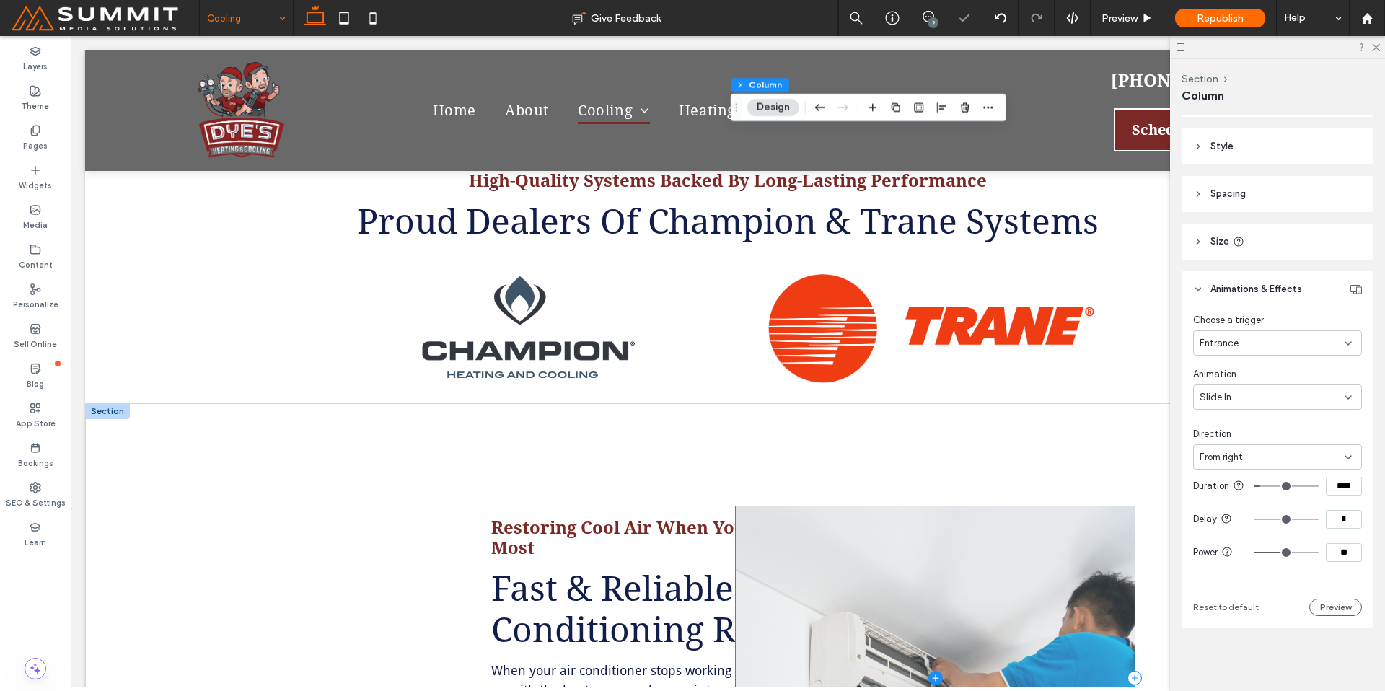
scroll to position [2346, 0]
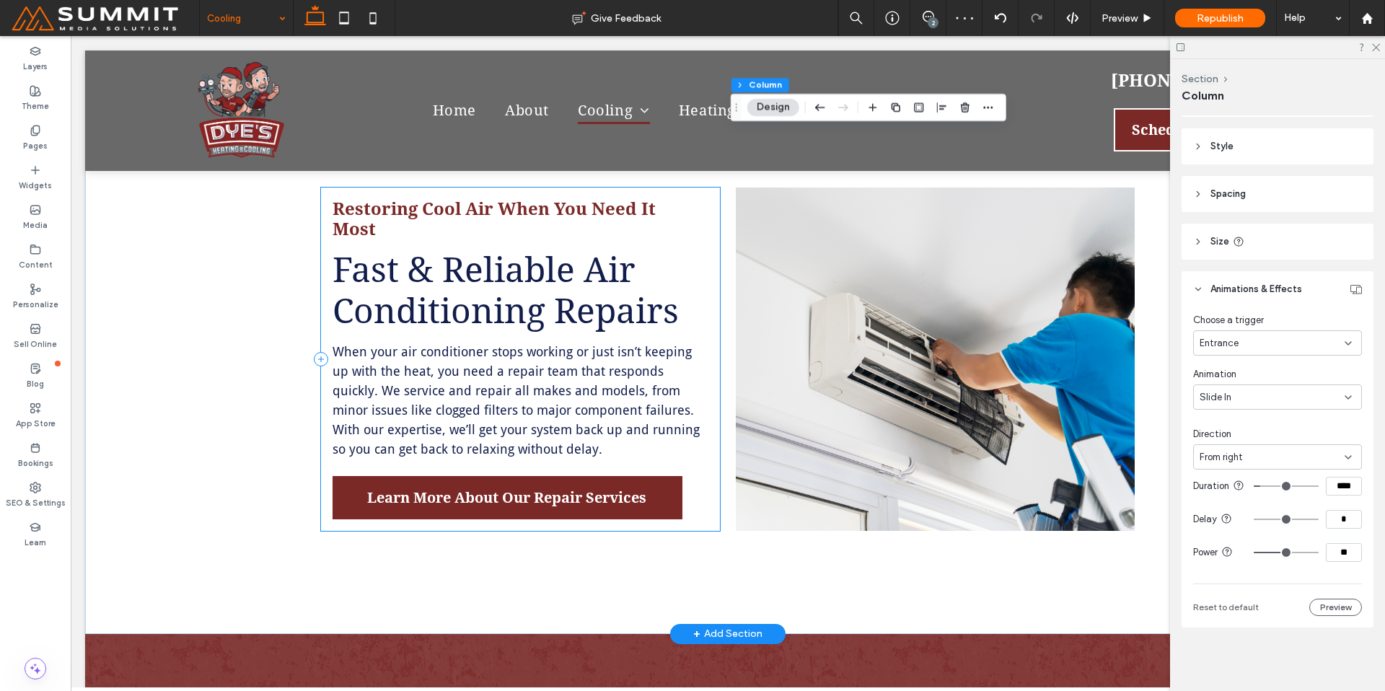
click at [701, 462] on div "Restoring Cool Air When You Need It Most Fast & Reliable Air Conditioning Repai…" at bounding box center [520, 359] width 399 height 343
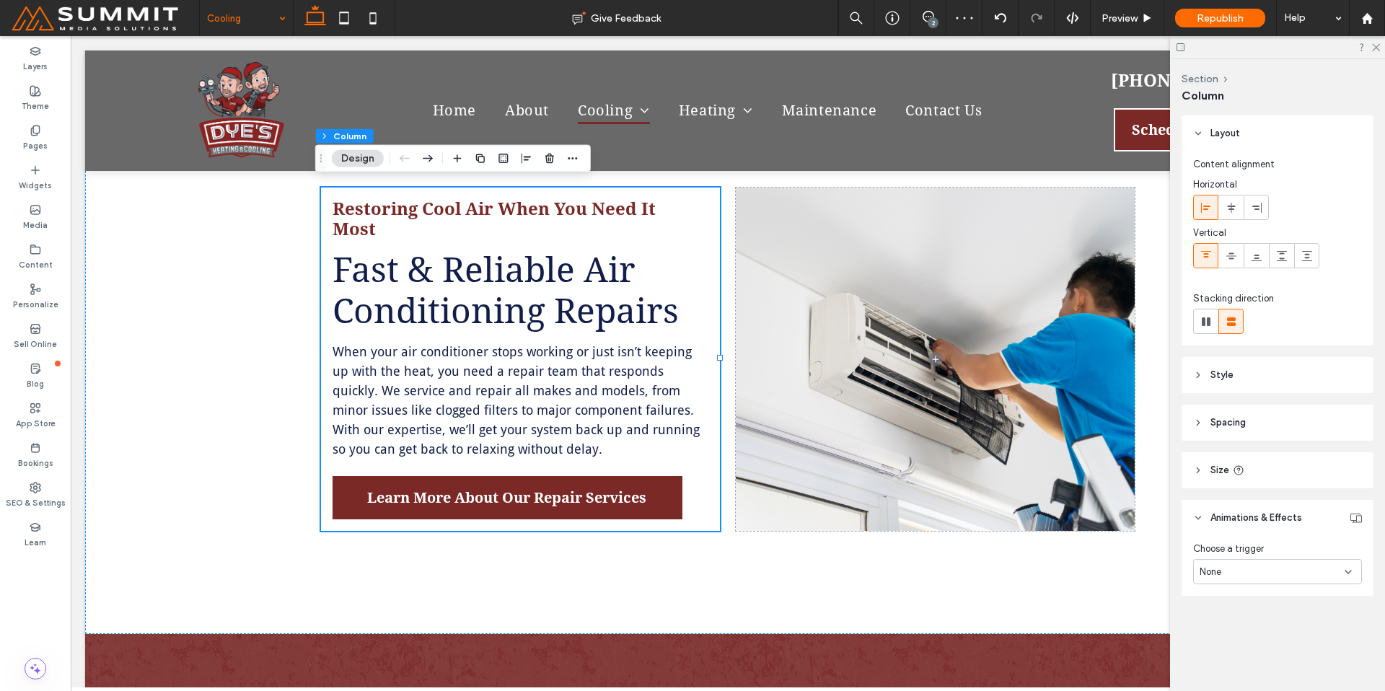
click at [1290, 563] on div "None" at bounding box center [1277, 571] width 169 height 25
click at [1239, 650] on div "Entrance" at bounding box center [1277, 647] width 167 height 25
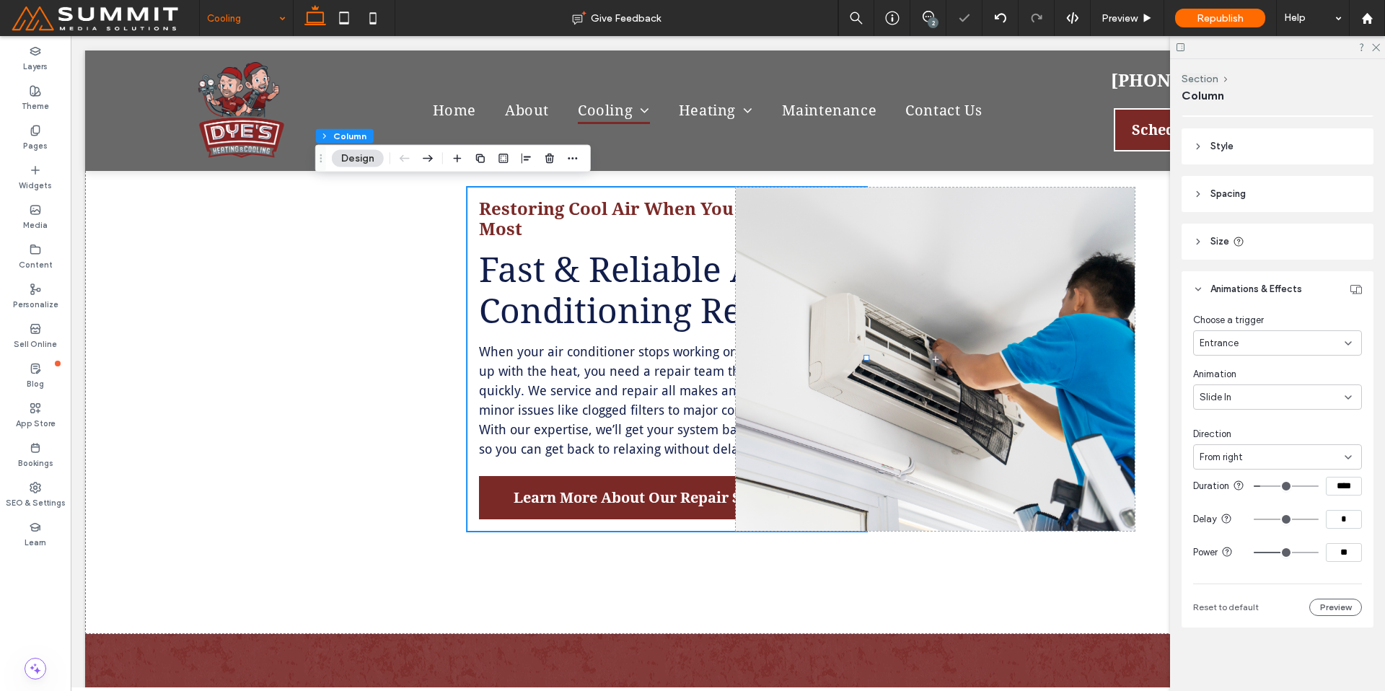
scroll to position [240, 0]
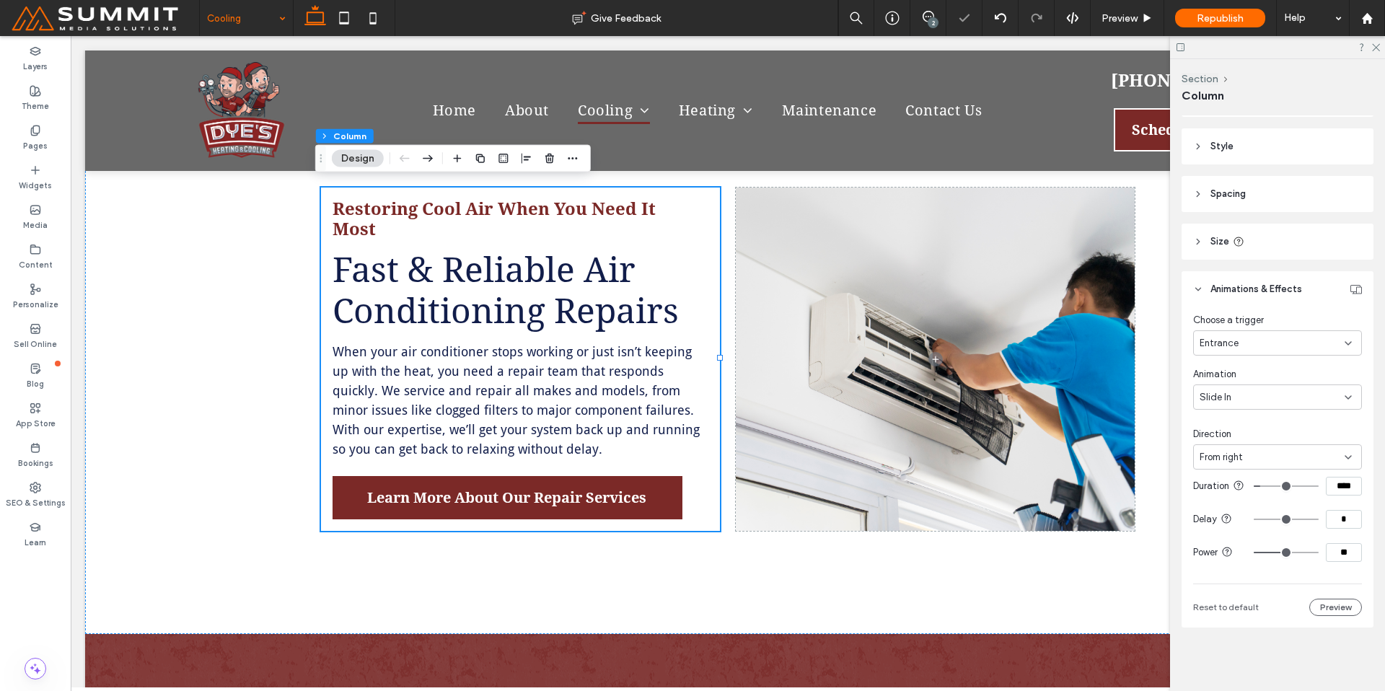
click at [1253, 450] on div "From right" at bounding box center [1271, 457] width 145 height 14
click at [1250, 493] on div "From left" at bounding box center [1273, 495] width 159 height 25
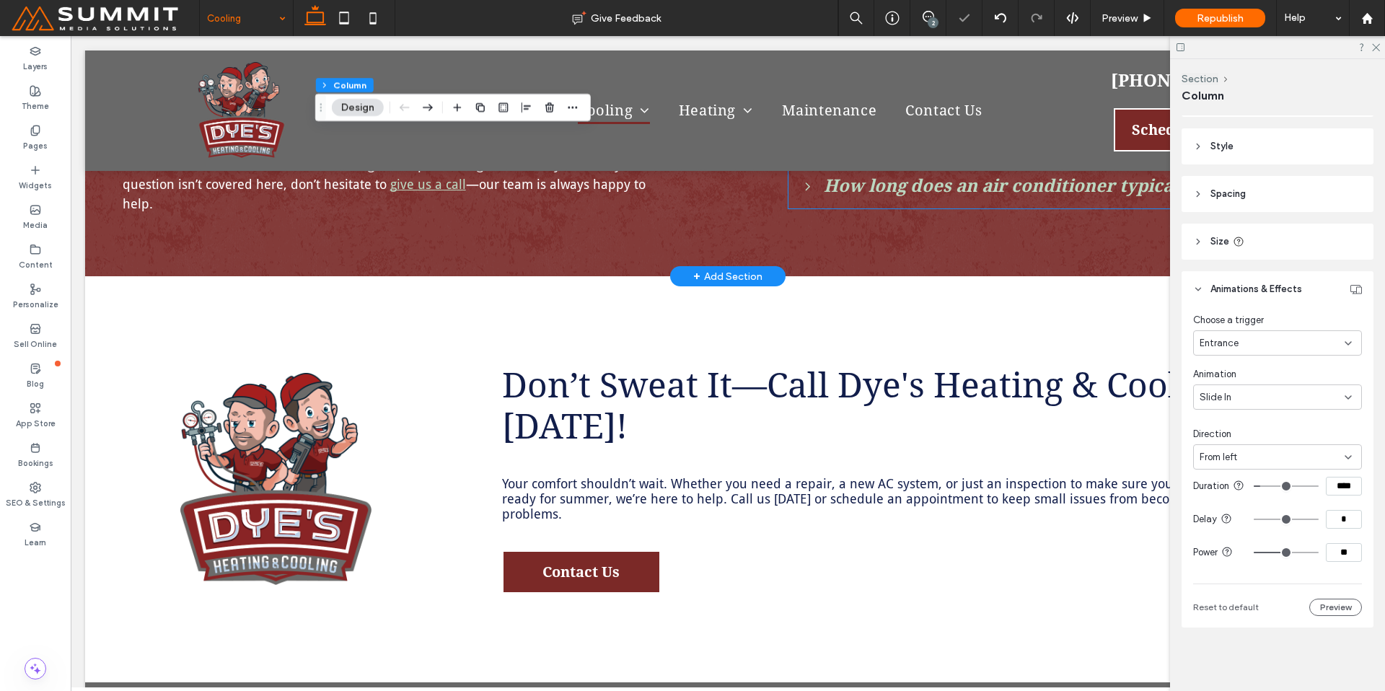
scroll to position [3119, 0]
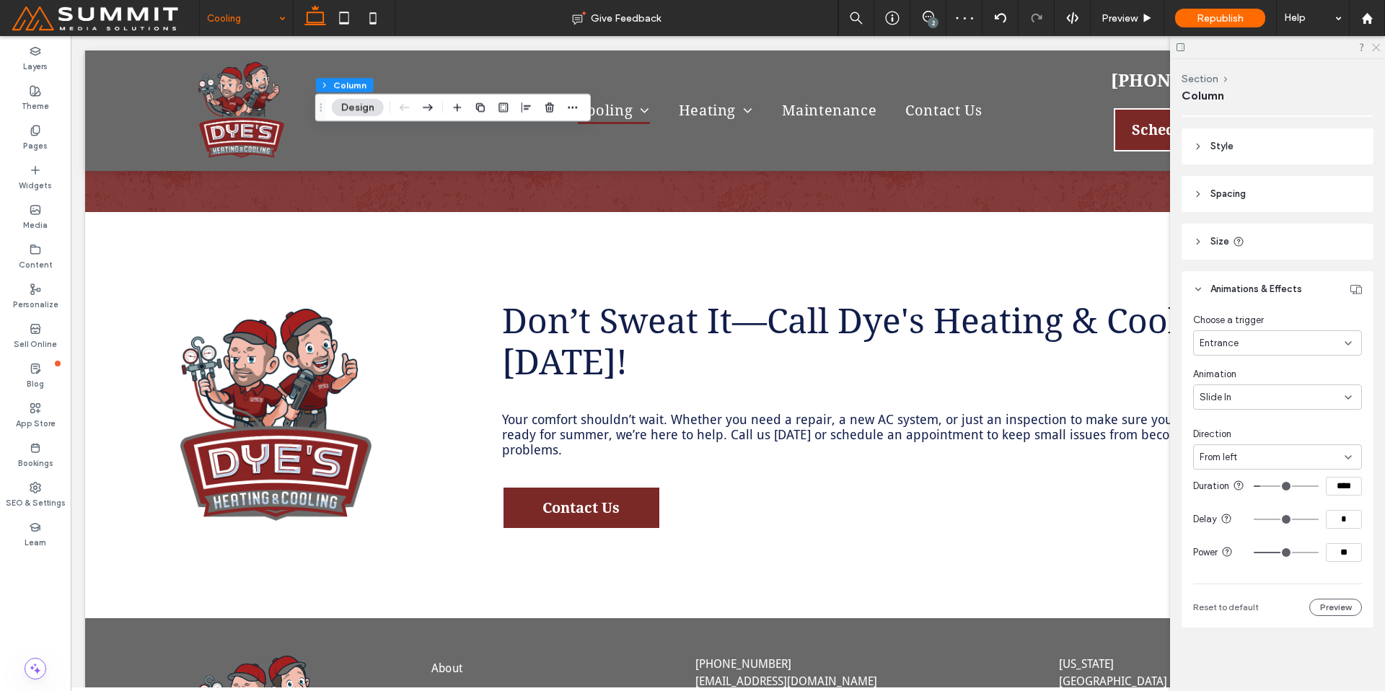
drag, startPoint x: 1375, startPoint y: 48, endPoint x: 1253, endPoint y: 4, distance: 129.6
click at [1375, 48] on use at bounding box center [1376, 48] width 8 height 8
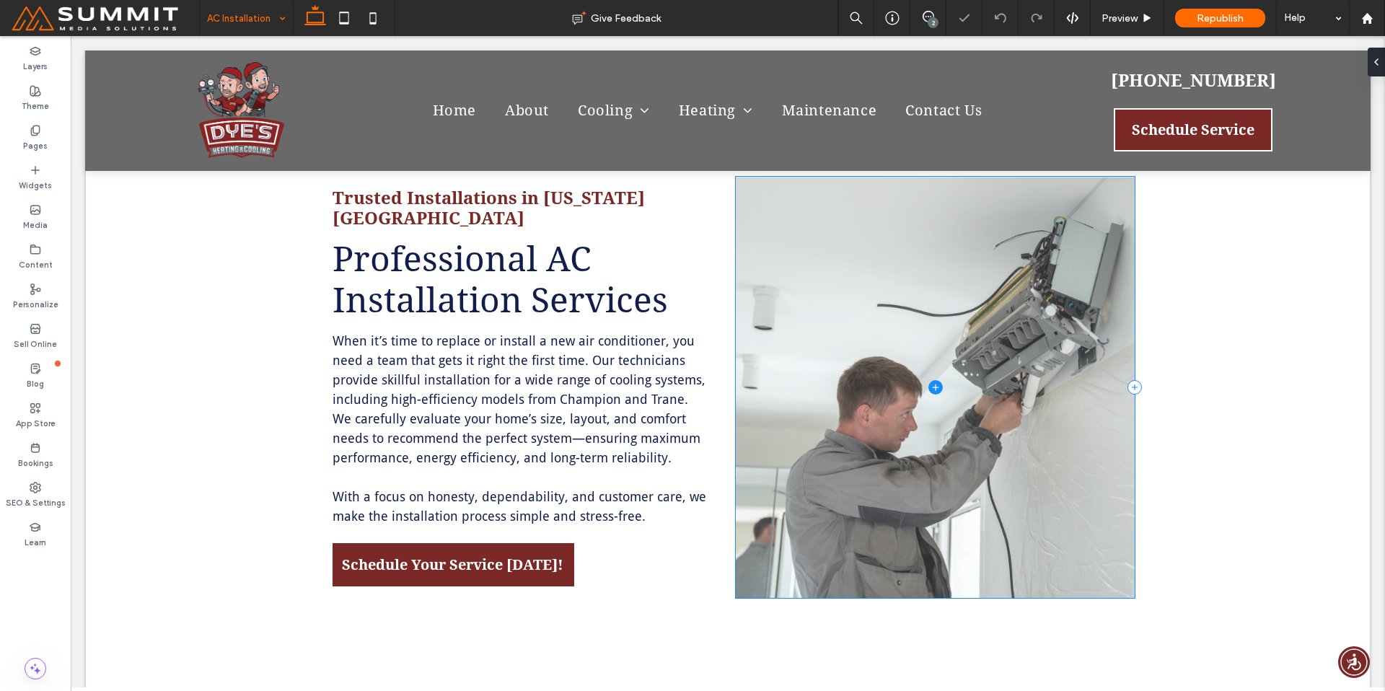
scroll to position [423, 0]
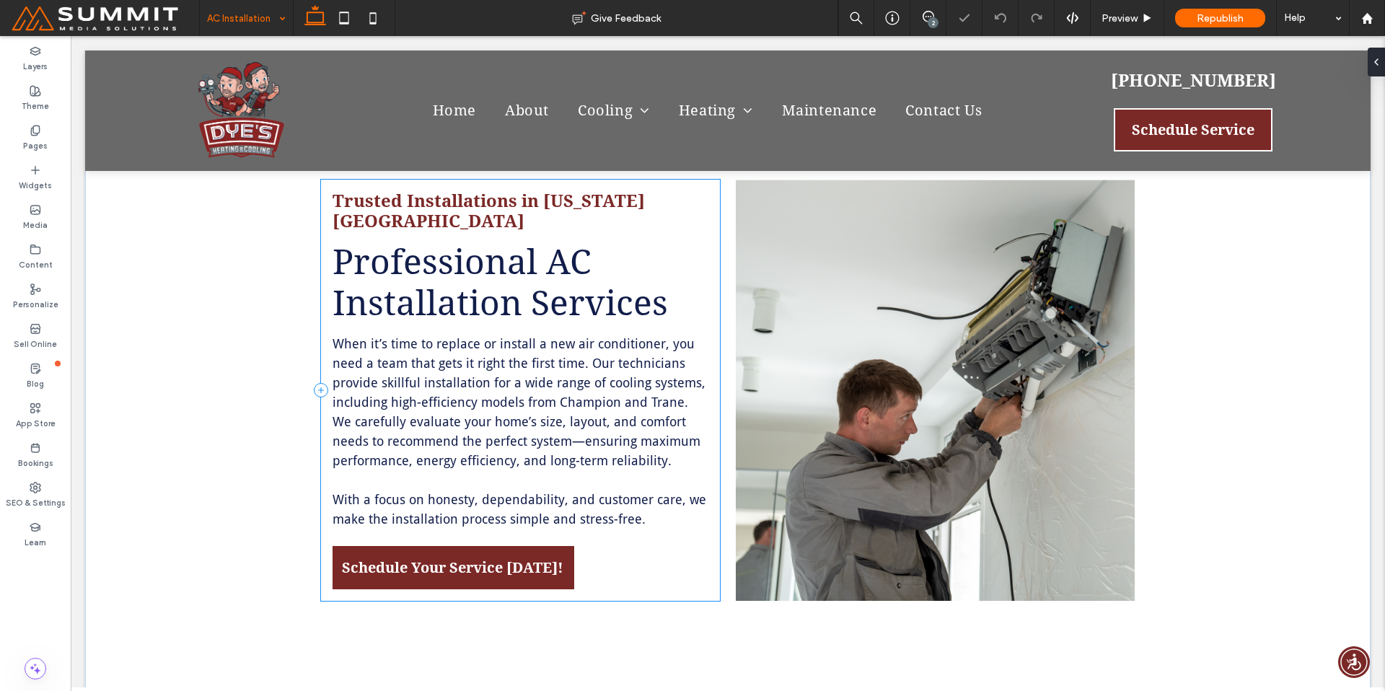
click at [710, 371] on div "Trusted Installations in Kansas City Professional AC Installation Services When…" at bounding box center [520, 390] width 399 height 421
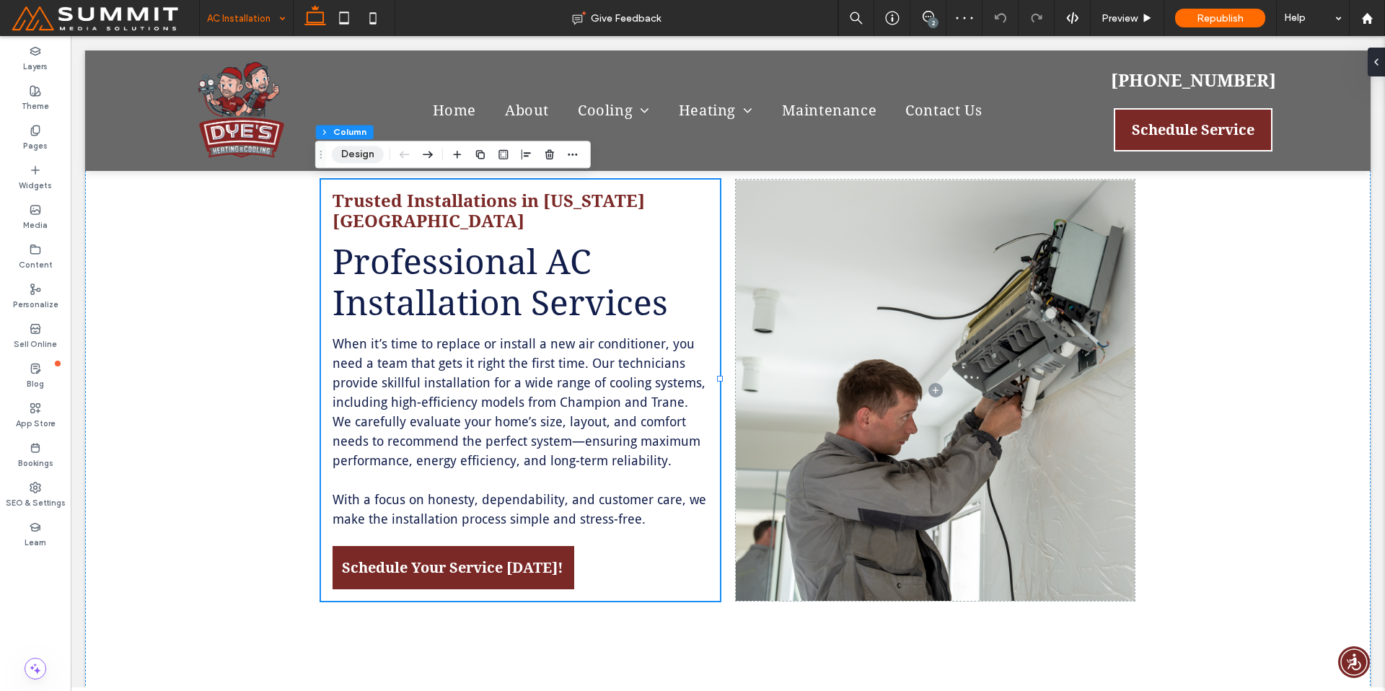
click at [366, 157] on button "Design" at bounding box center [358, 154] width 52 height 17
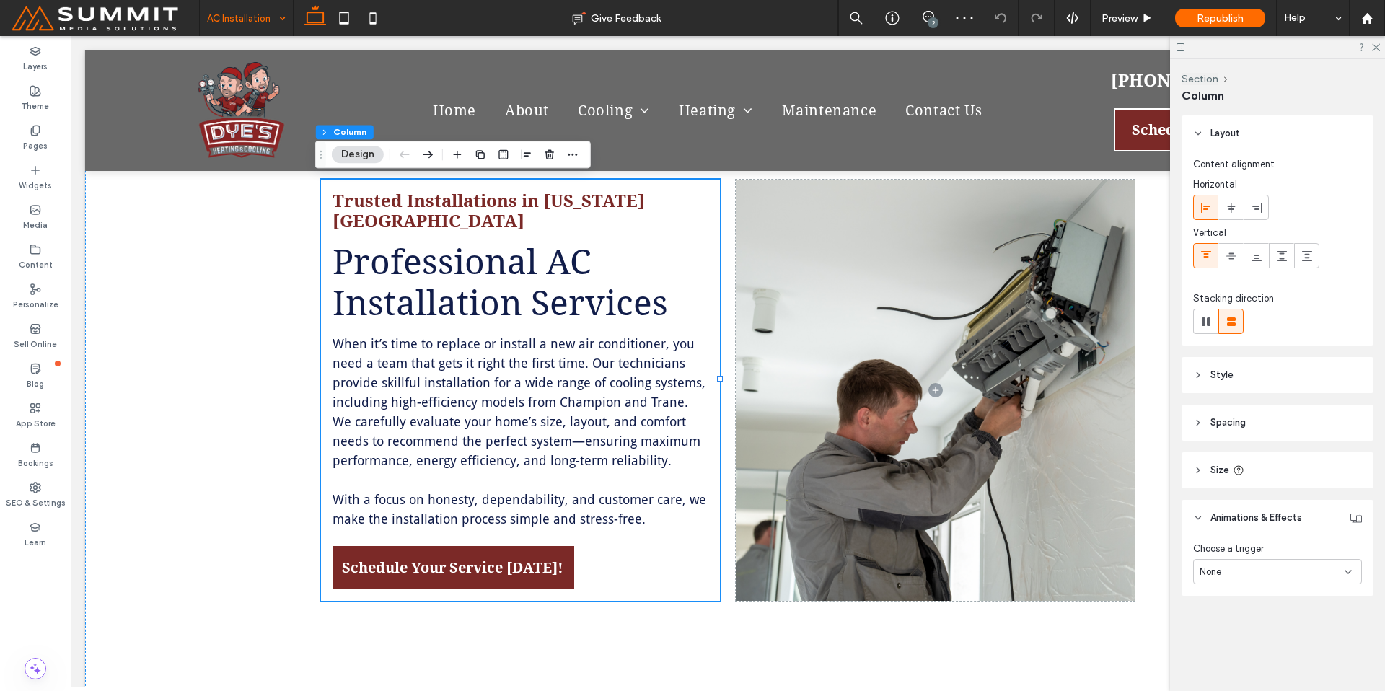
click at [1276, 569] on div "None" at bounding box center [1271, 572] width 145 height 14
click at [1277, 636] on div "Entrance" at bounding box center [1277, 647] width 167 height 25
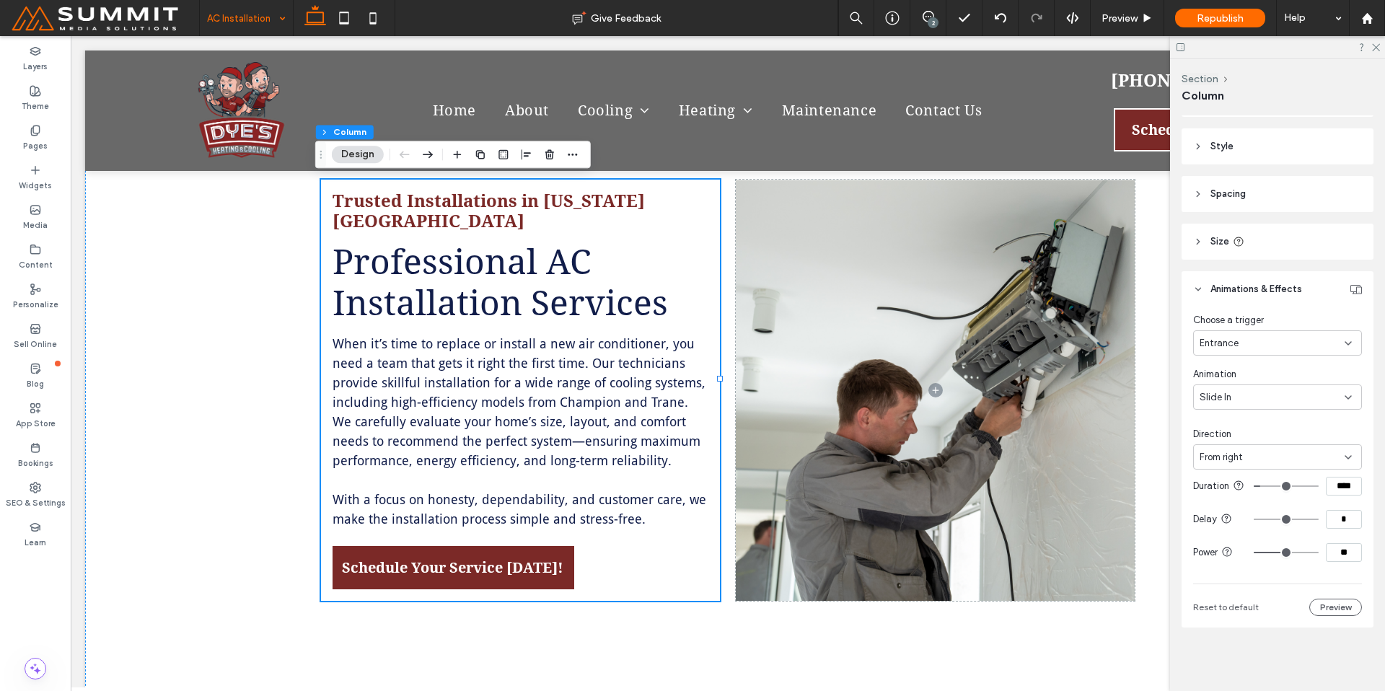
scroll to position [240, 0]
click at [1263, 450] on div "From right" at bounding box center [1271, 457] width 145 height 14
click at [1266, 493] on div "From left" at bounding box center [1273, 495] width 159 height 25
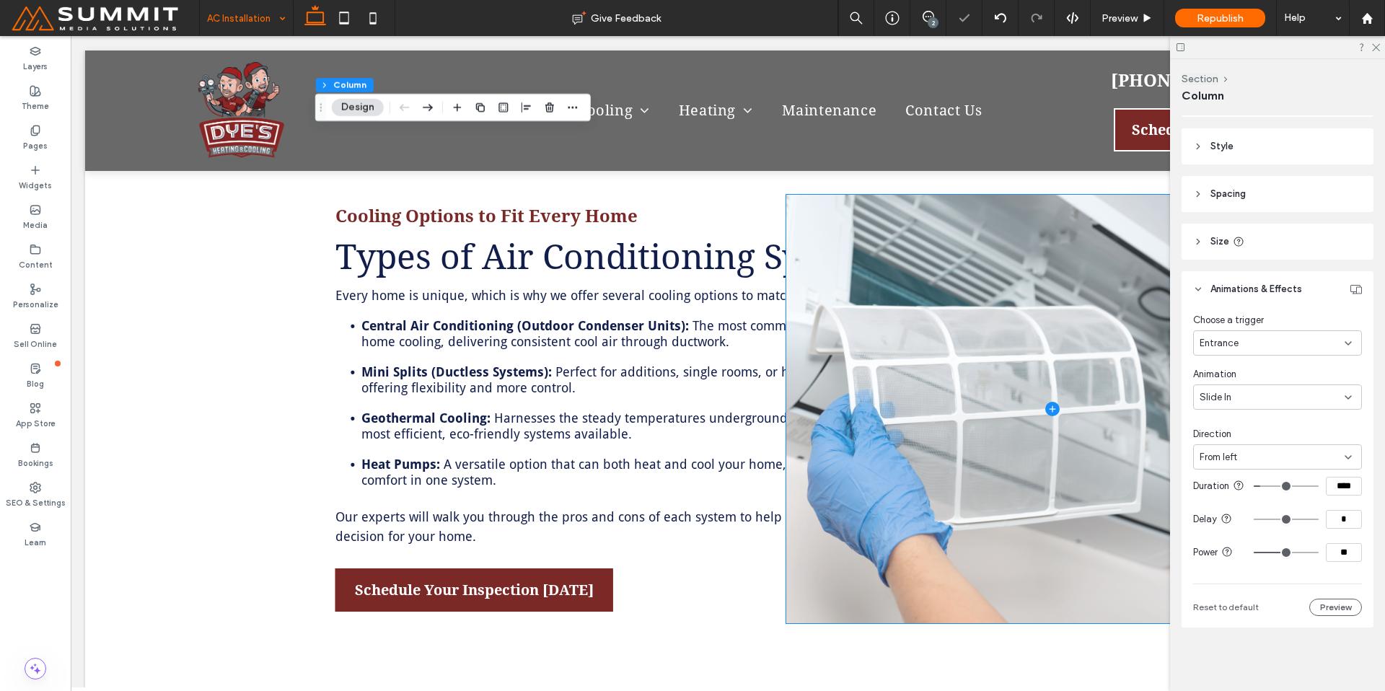
scroll to position [1383, 0]
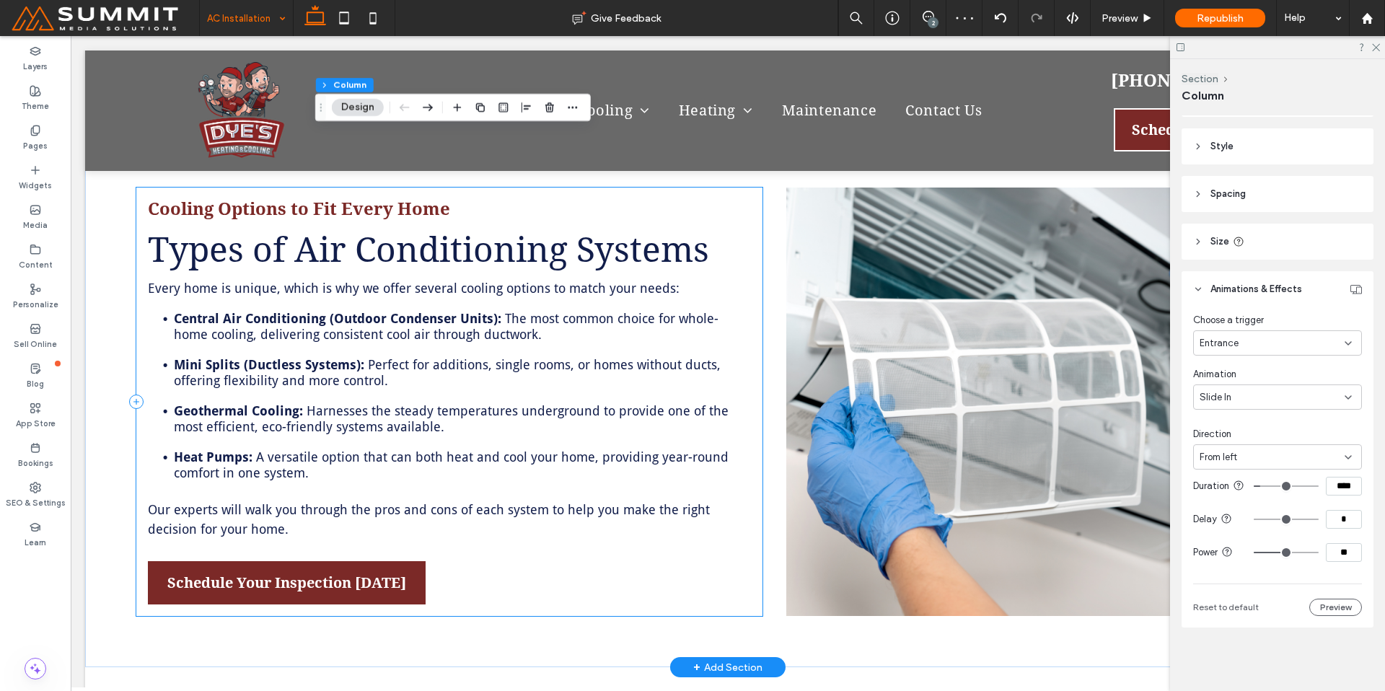
click at [734, 535] on div "Cooling Options to Fit Every Home Types of Air Conditioning Systems Every home …" at bounding box center [449, 402] width 626 height 428
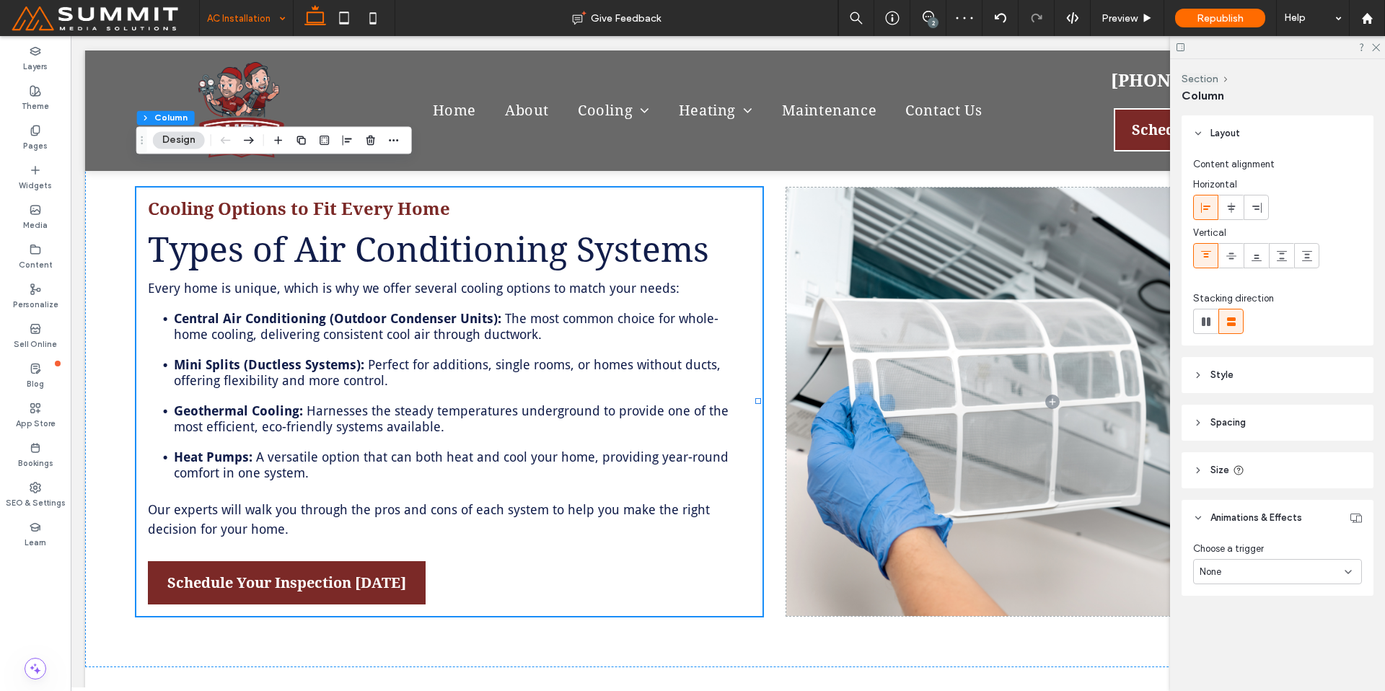
click at [1241, 578] on div "None" at bounding box center [1271, 572] width 145 height 14
click at [1242, 624] on div "Hover" at bounding box center [1277, 621] width 167 height 25
click at [1242, 575] on div "Hover" at bounding box center [1271, 572] width 145 height 14
click at [1243, 648] on div "Entrance" at bounding box center [1273, 647] width 159 height 25
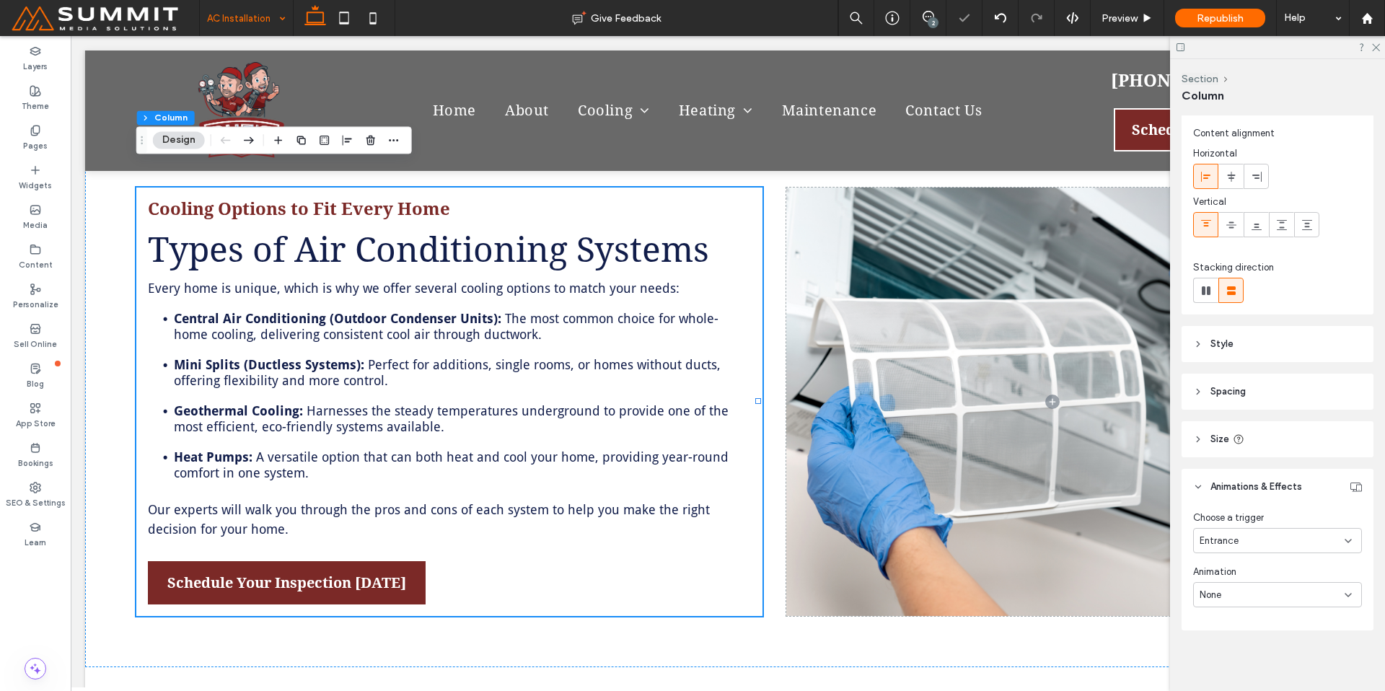
scroll to position [34, 0]
click at [1241, 586] on div "None" at bounding box center [1271, 592] width 145 height 14
click at [1235, 498] on div "Slide In" at bounding box center [1273, 490] width 159 height 25
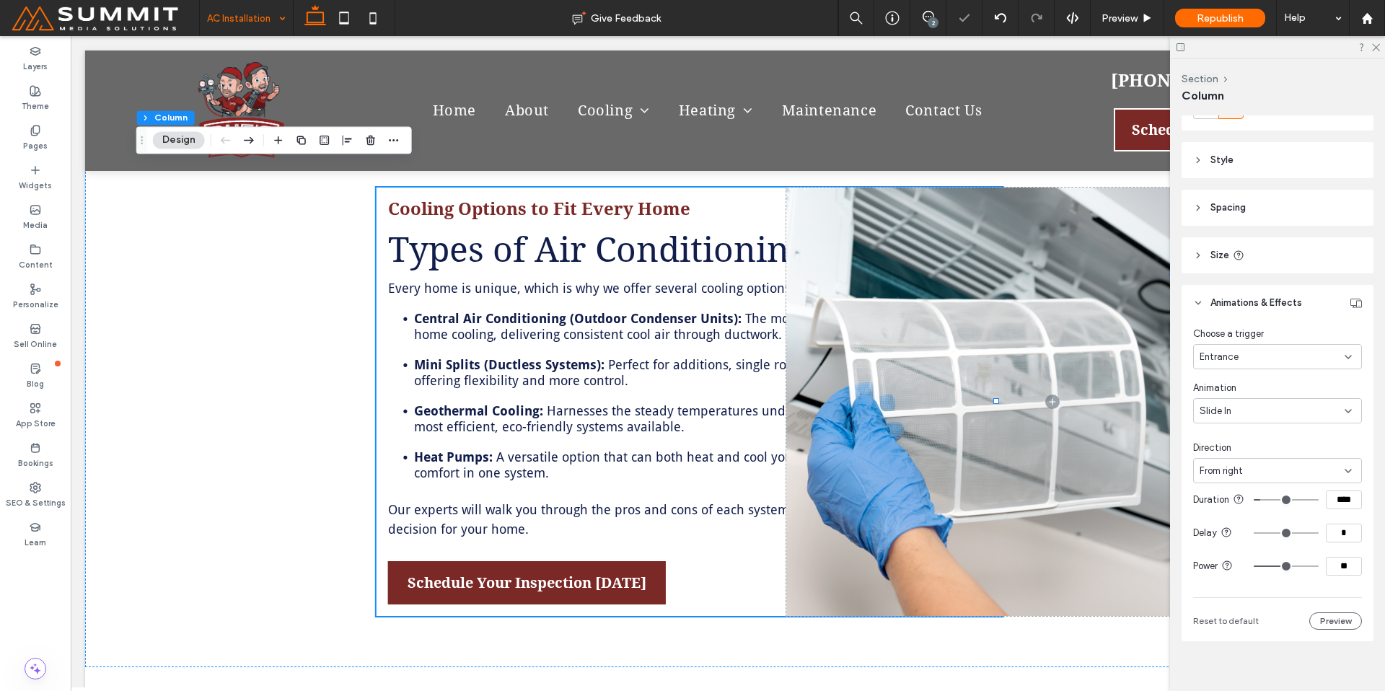
scroll to position [240, 0]
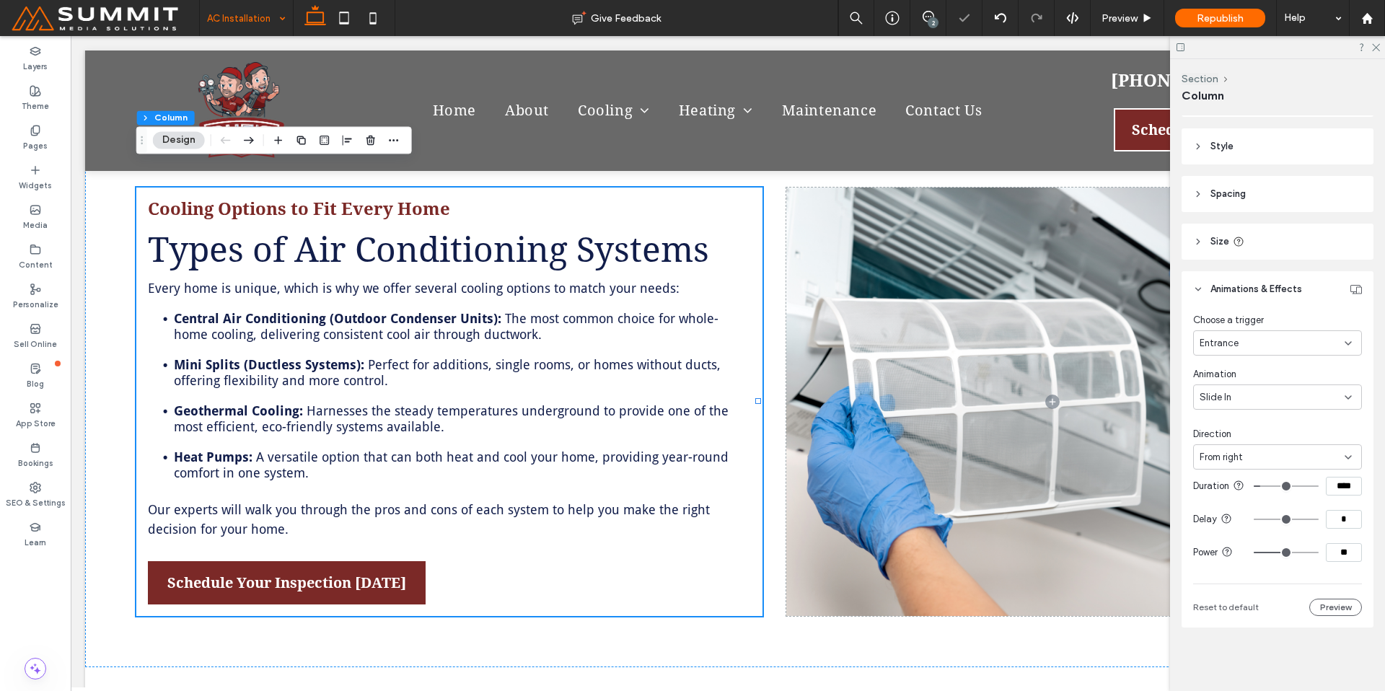
click at [1251, 451] on div "From right" at bounding box center [1271, 457] width 145 height 14
click at [1246, 491] on div "From left" at bounding box center [1273, 495] width 159 height 25
click at [1340, 556] on input "**" at bounding box center [1344, 552] width 36 height 19
drag, startPoint x: 1340, startPoint y: 556, endPoint x: 1321, endPoint y: 553, distance: 19.0
click at [1326, 553] on input "**" at bounding box center [1344, 552] width 36 height 19
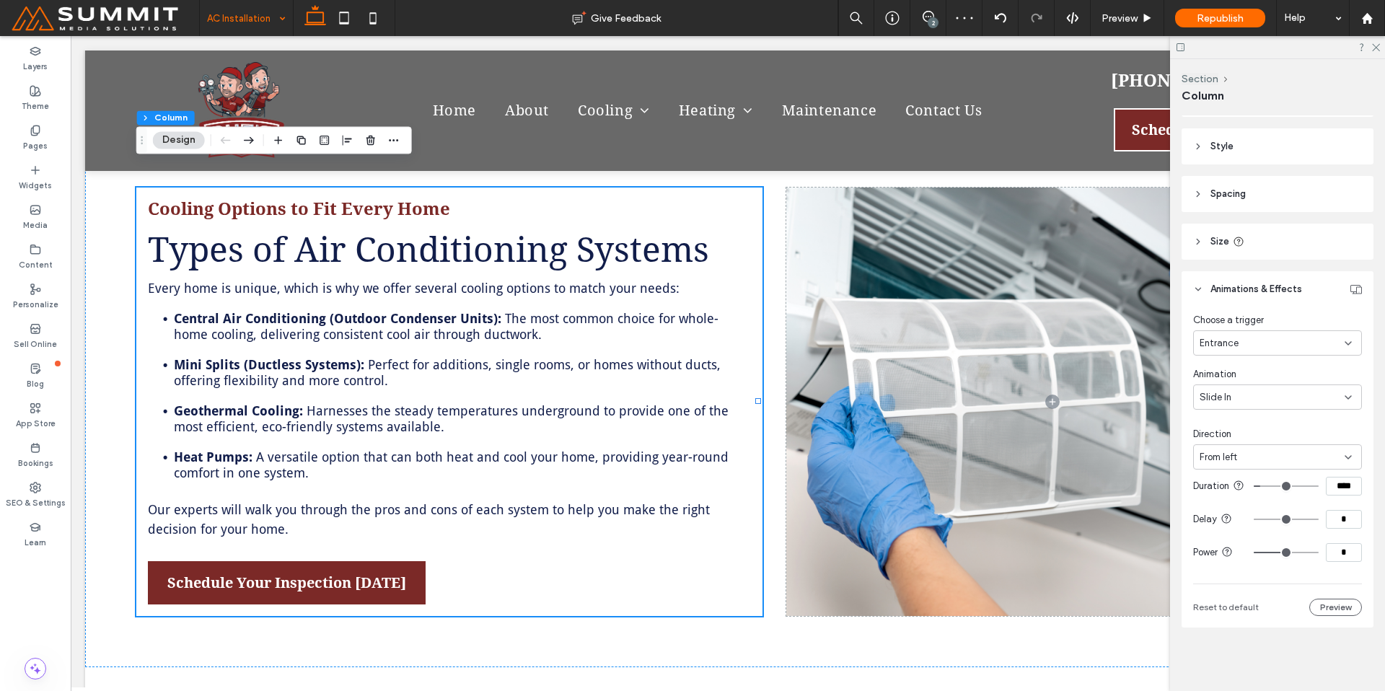
type input "**"
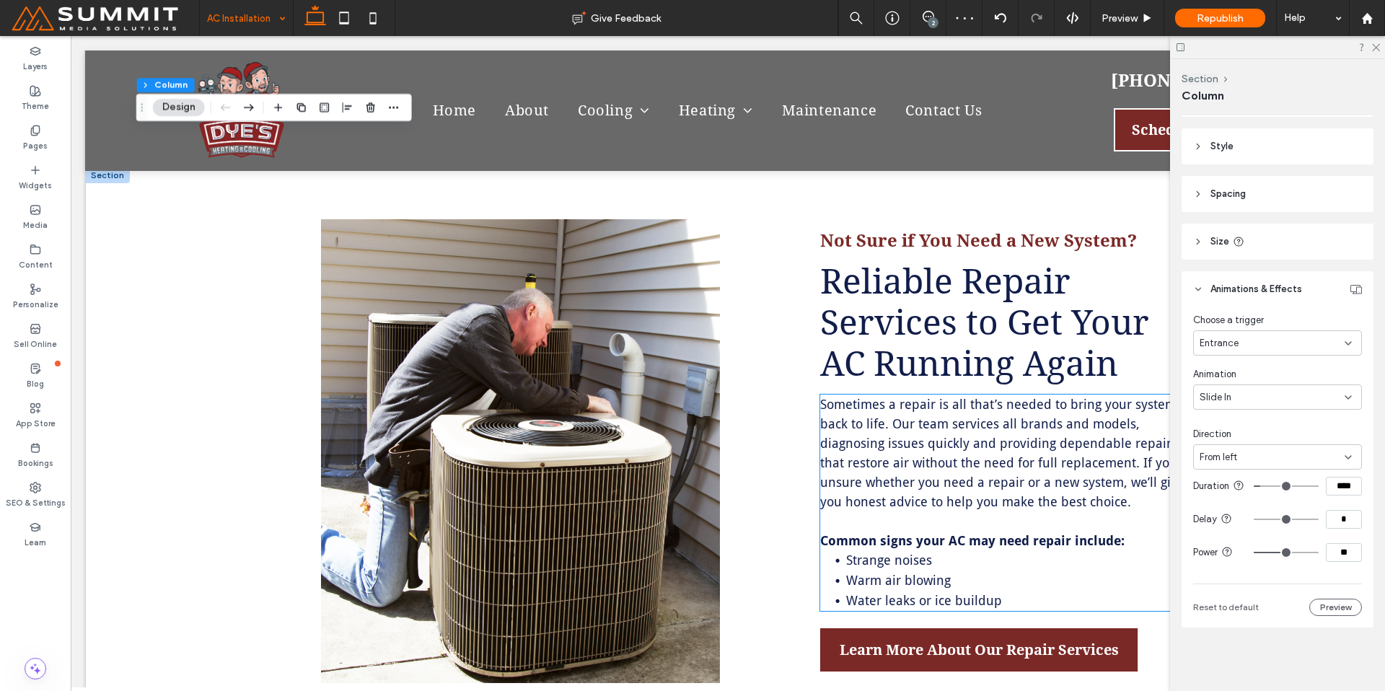
scroll to position [1887, 0]
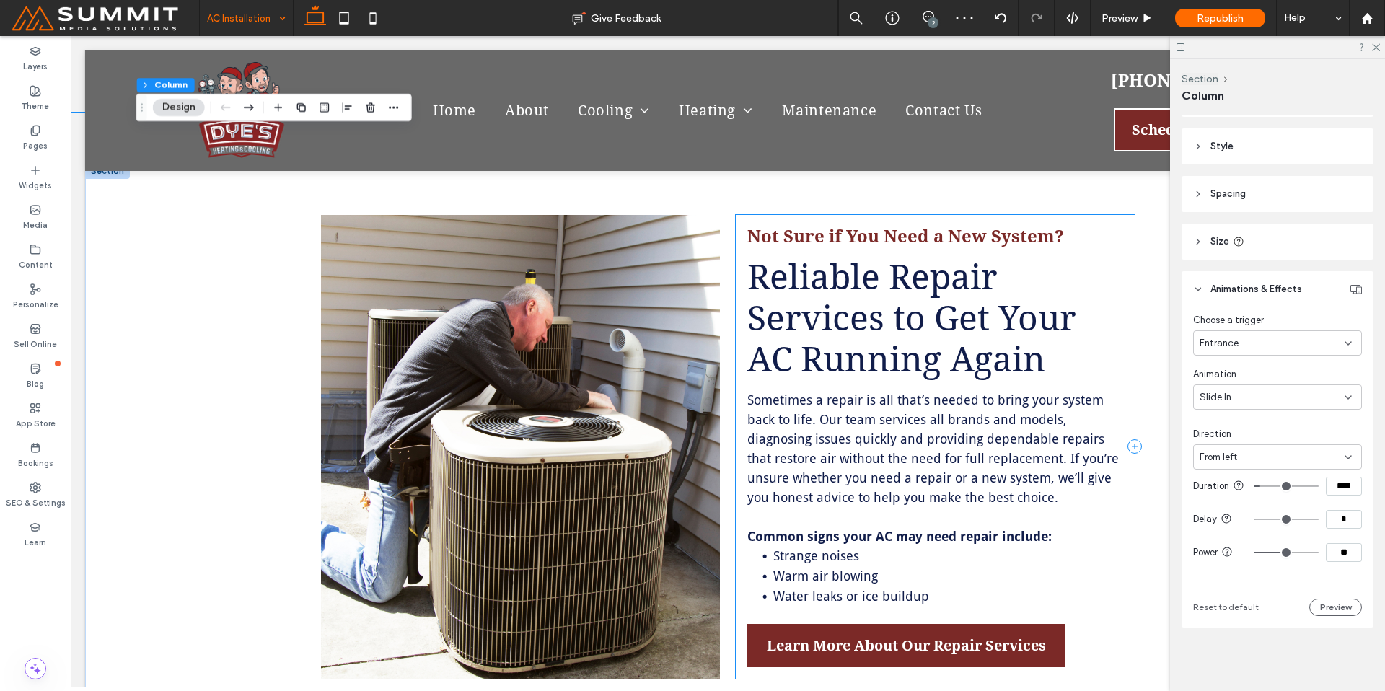
click at [1111, 620] on div "Not Sure if You Need a New System? Reliable Repair Services to Get Your AC Runn…" at bounding box center [935, 447] width 399 height 464
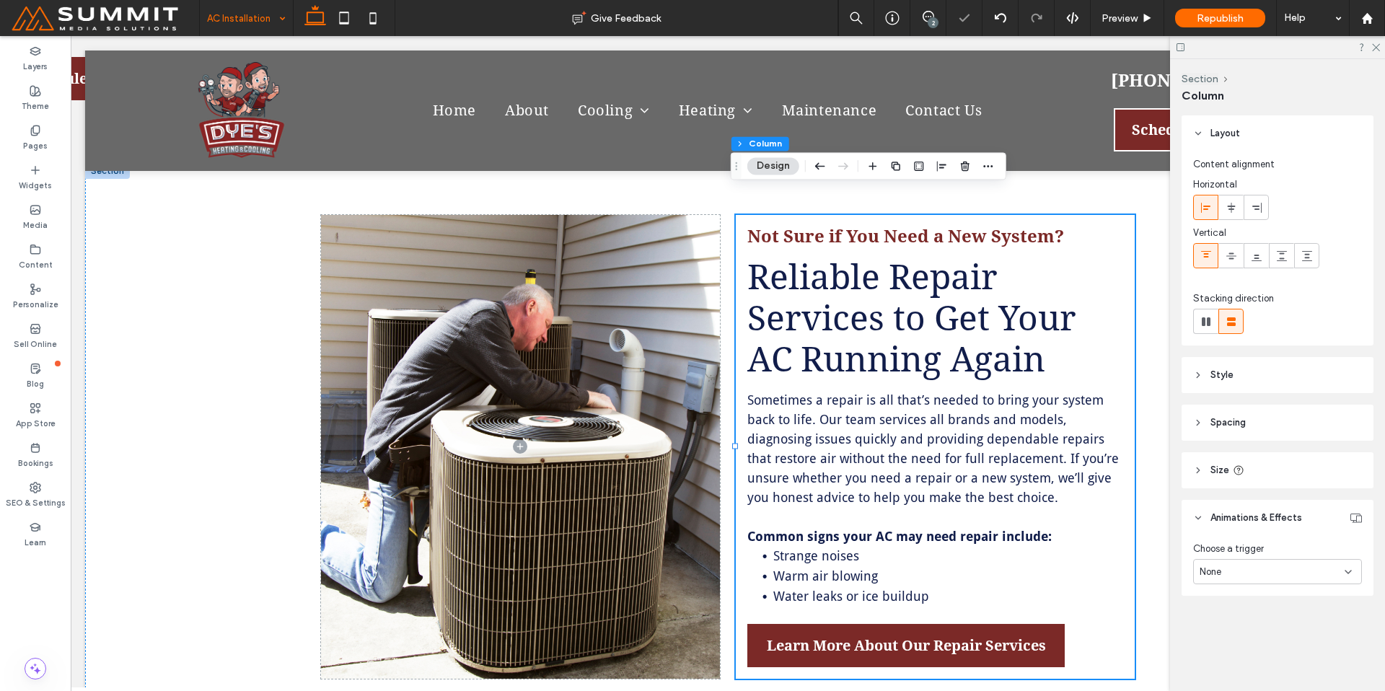
click at [1246, 581] on div "None" at bounding box center [1277, 571] width 169 height 25
click at [1262, 645] on div "Entrance" at bounding box center [1277, 647] width 167 height 25
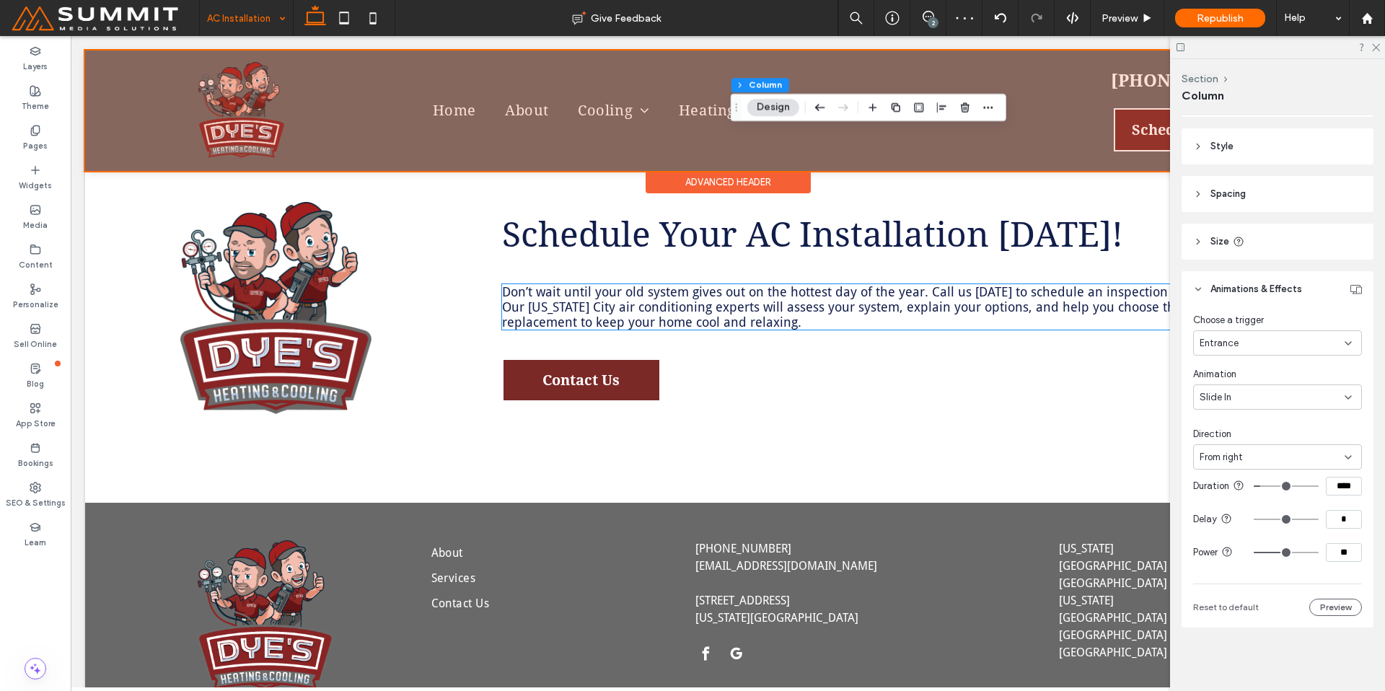
scroll to position [2918, 0]
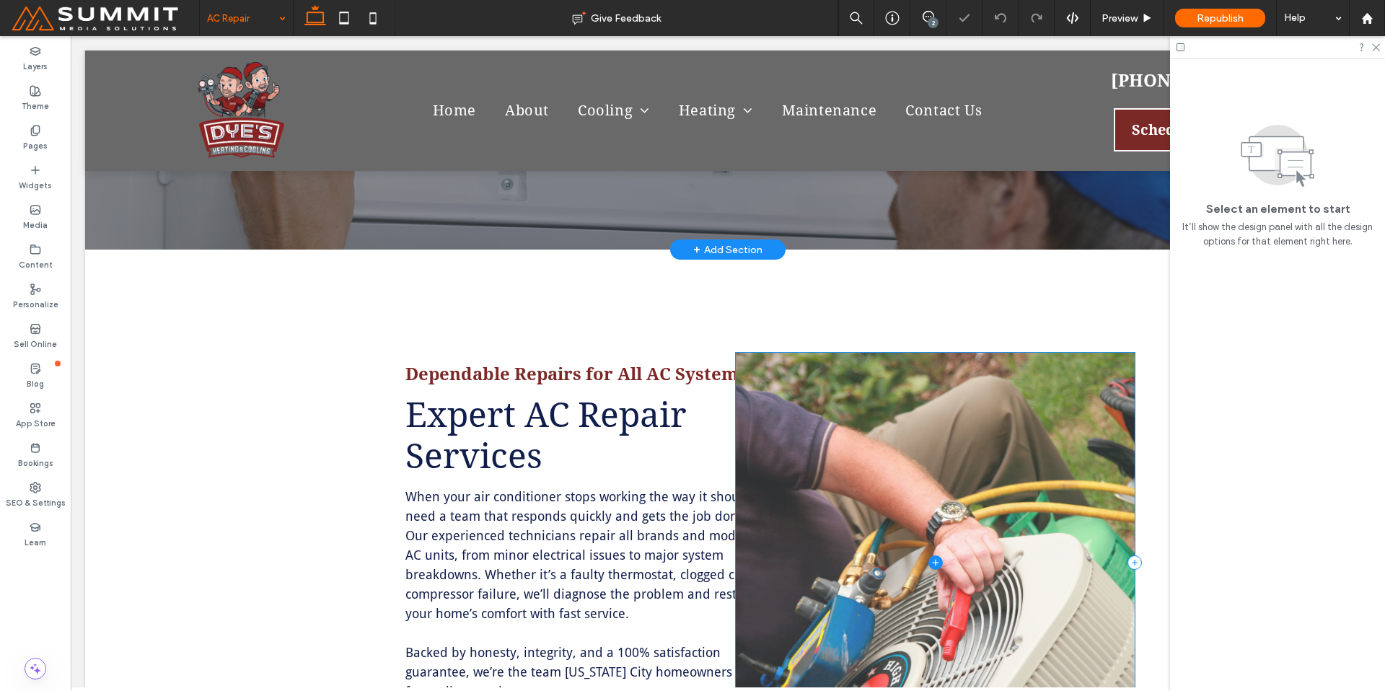
scroll to position [485, 0]
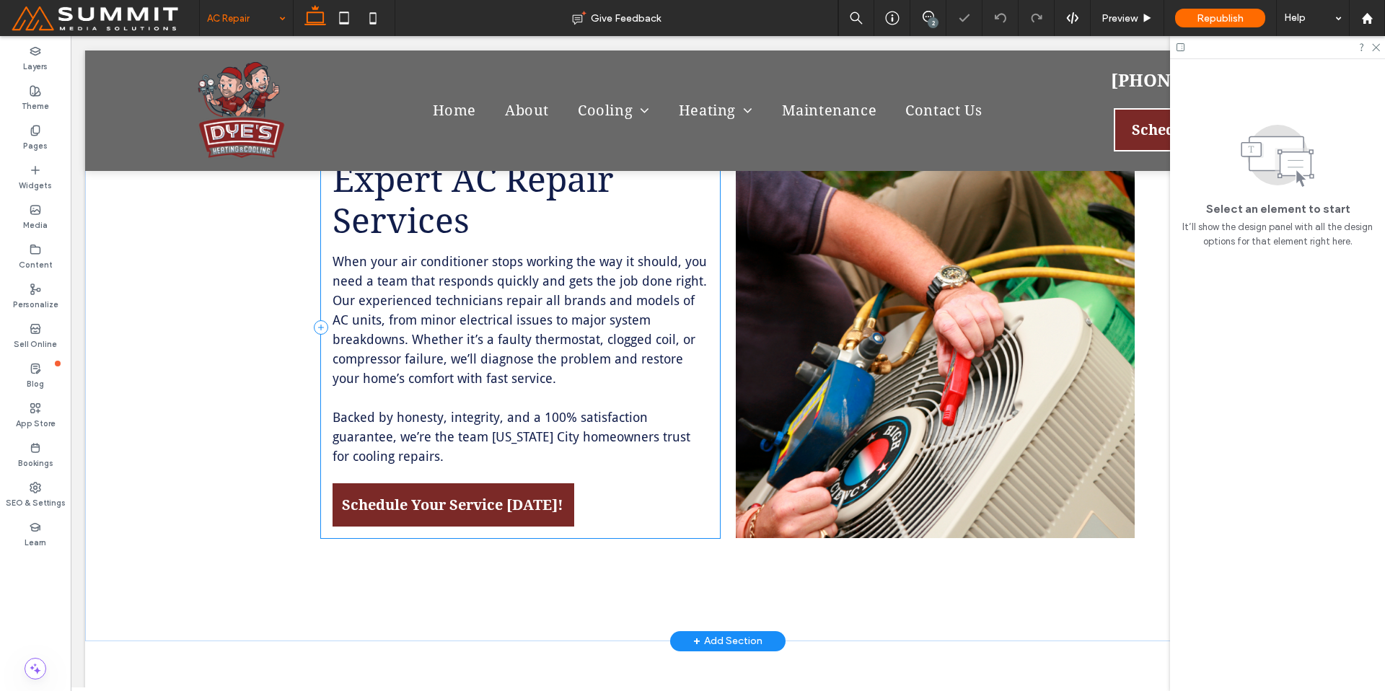
click at [689, 495] on div "Dependable Repairs for All AC Systems Expert AC Repair Services When your air c…" at bounding box center [520, 328] width 399 height 420
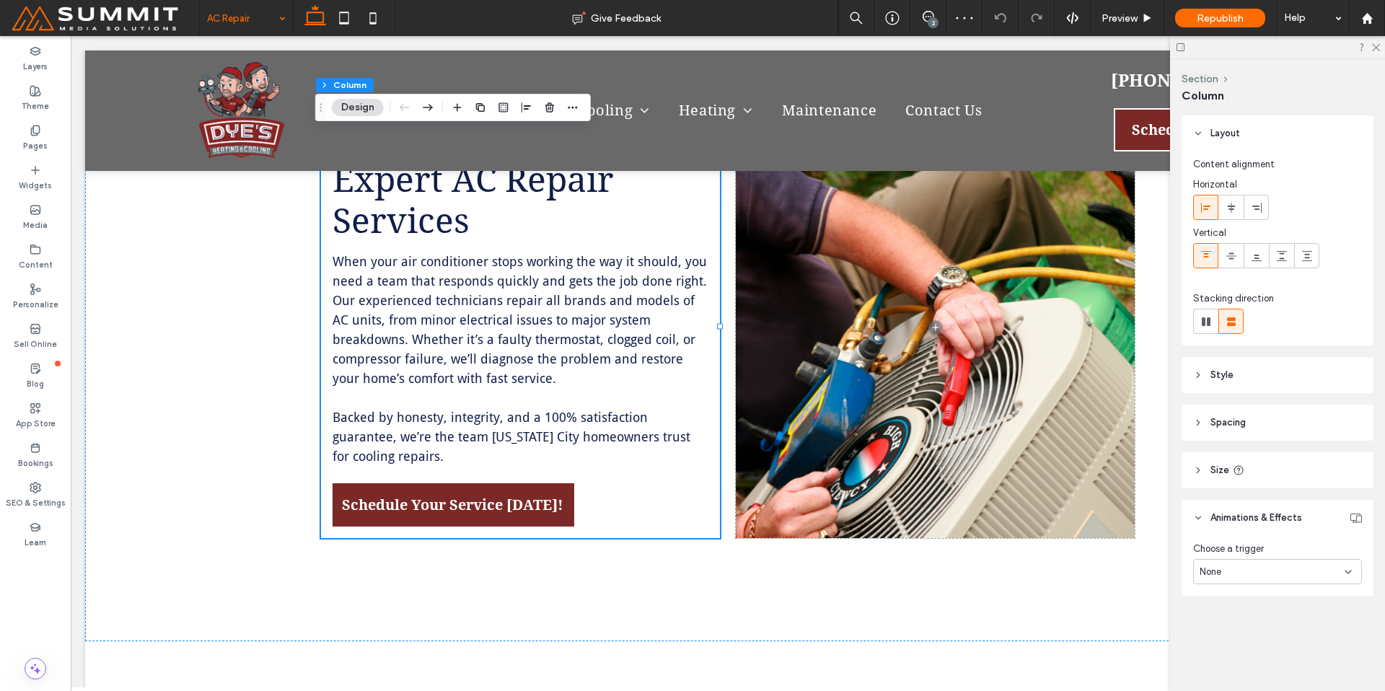
click at [1251, 581] on div "None" at bounding box center [1277, 571] width 169 height 25
click at [1249, 647] on div "Entrance" at bounding box center [1277, 647] width 167 height 25
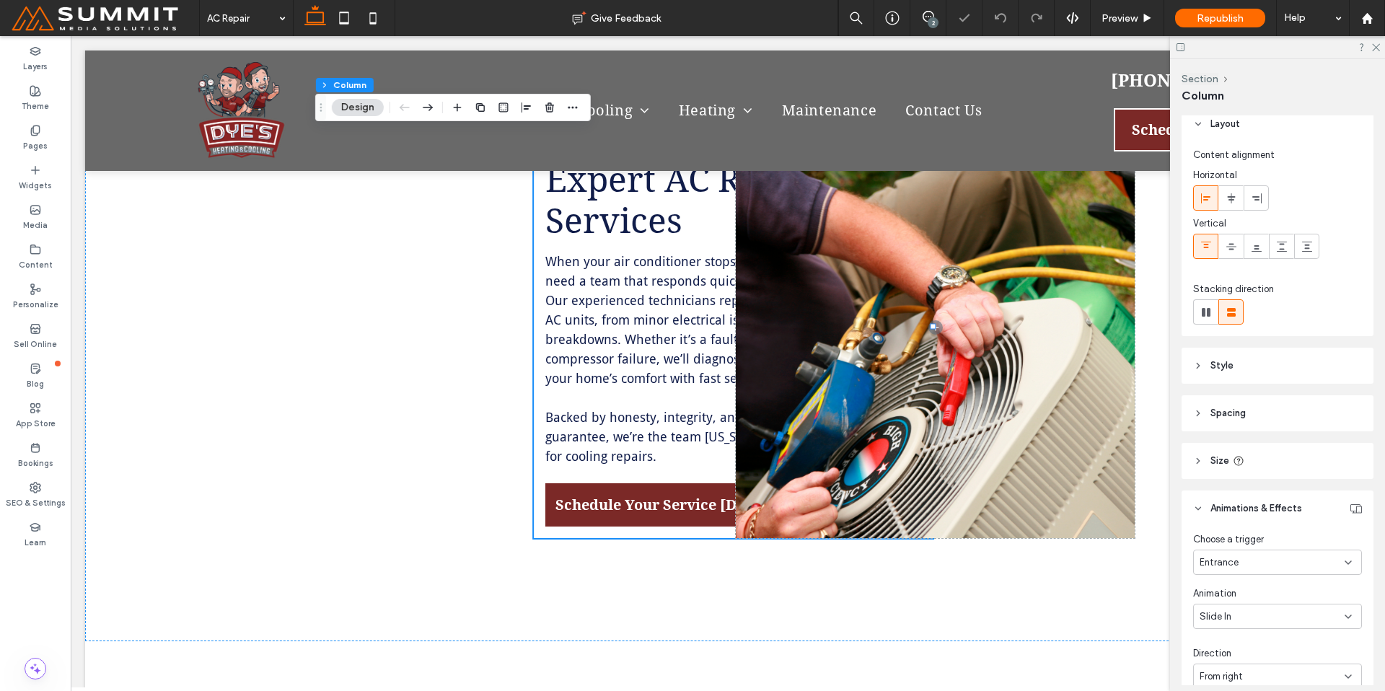
scroll to position [240, 0]
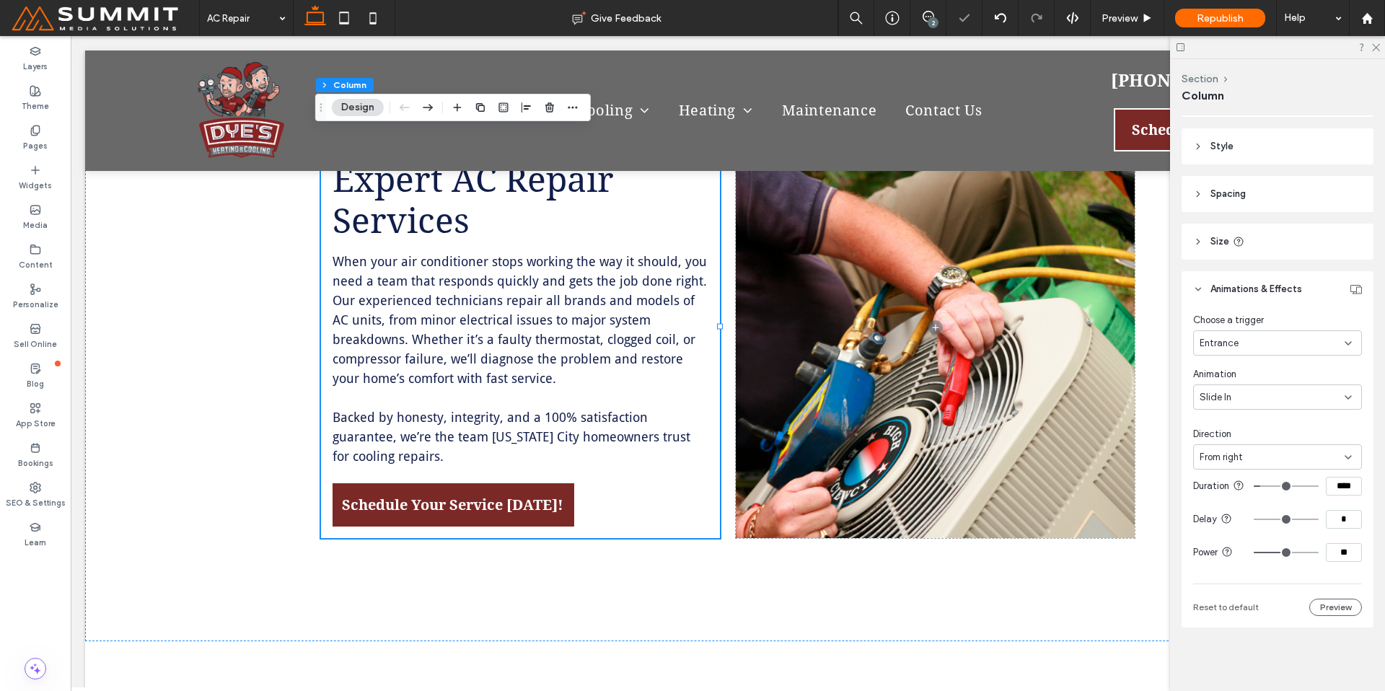
click at [1251, 444] on div "From right" at bounding box center [1277, 456] width 169 height 25
click at [1259, 498] on div "From left" at bounding box center [1273, 495] width 159 height 25
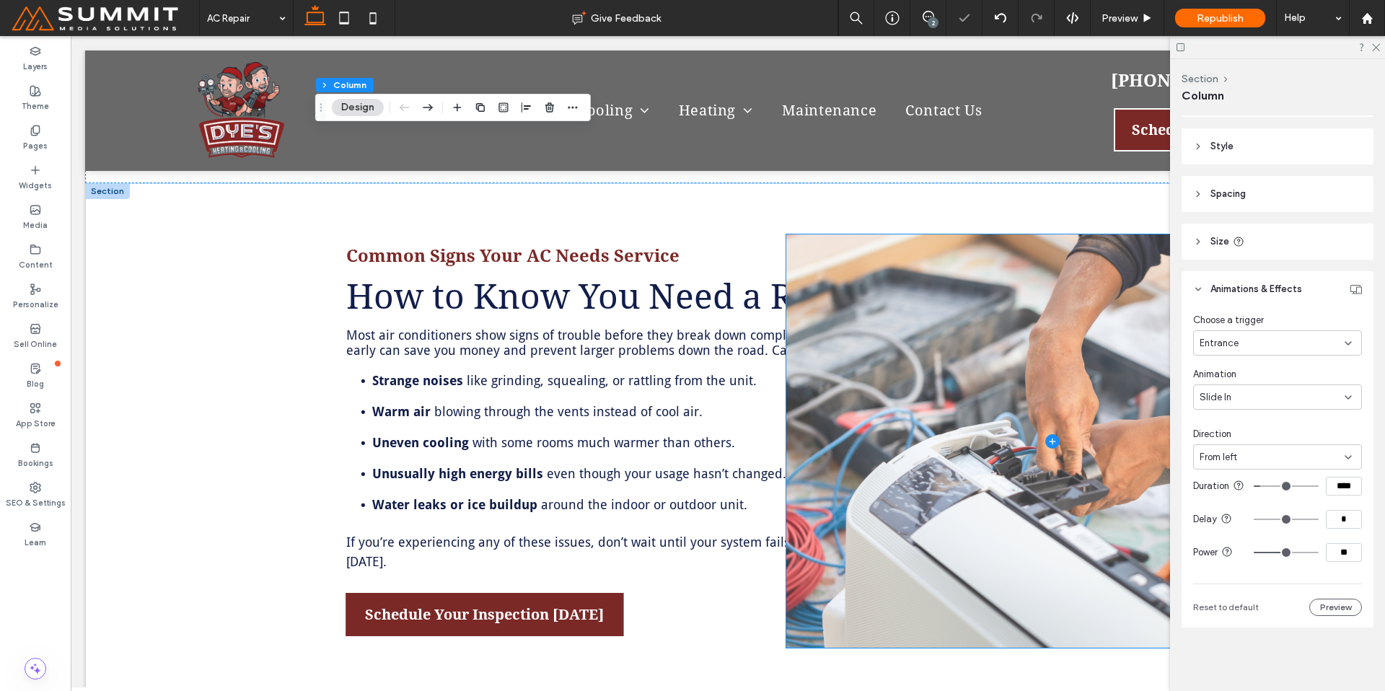
scroll to position [987, 0]
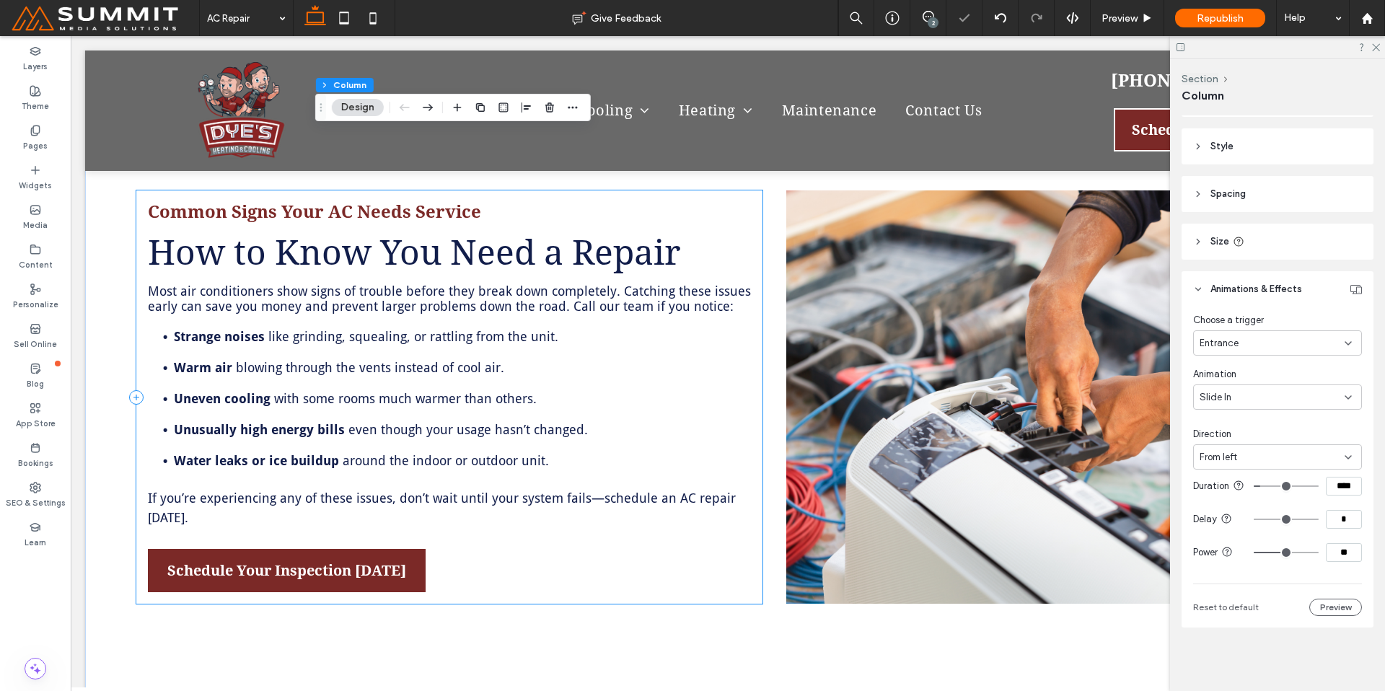
click at [746, 545] on div "Common Signs Your AC Needs Service How to Know You Need a Repair Most air condi…" at bounding box center [449, 397] width 626 height 414
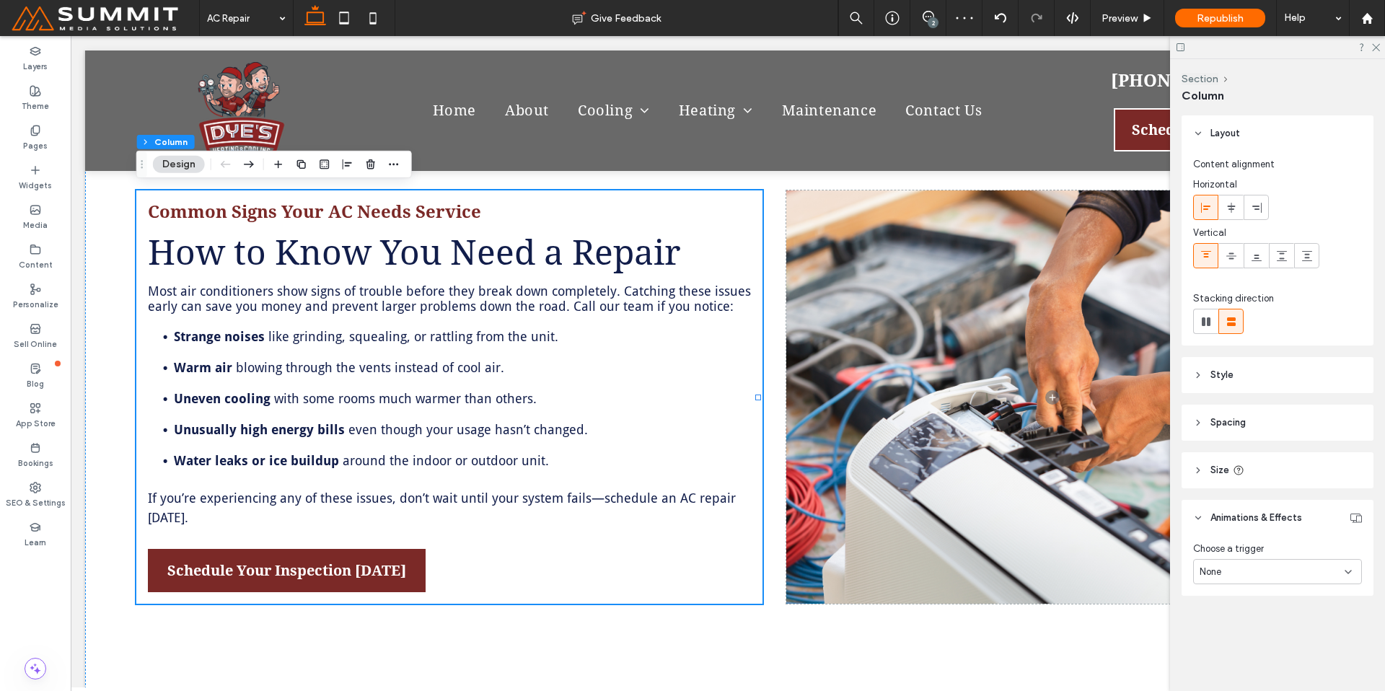
click at [1270, 576] on div "None" at bounding box center [1271, 572] width 145 height 14
click at [1271, 648] on div "Entrance" at bounding box center [1277, 647] width 167 height 25
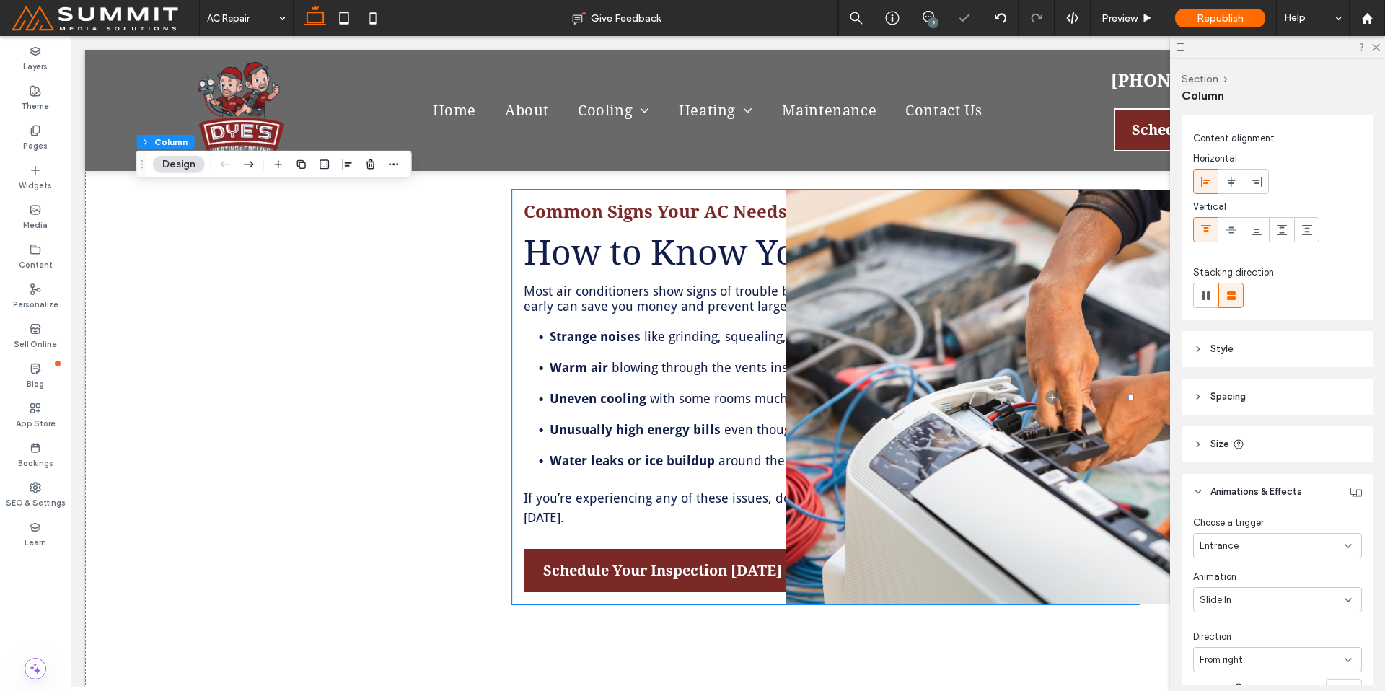
scroll to position [240, 0]
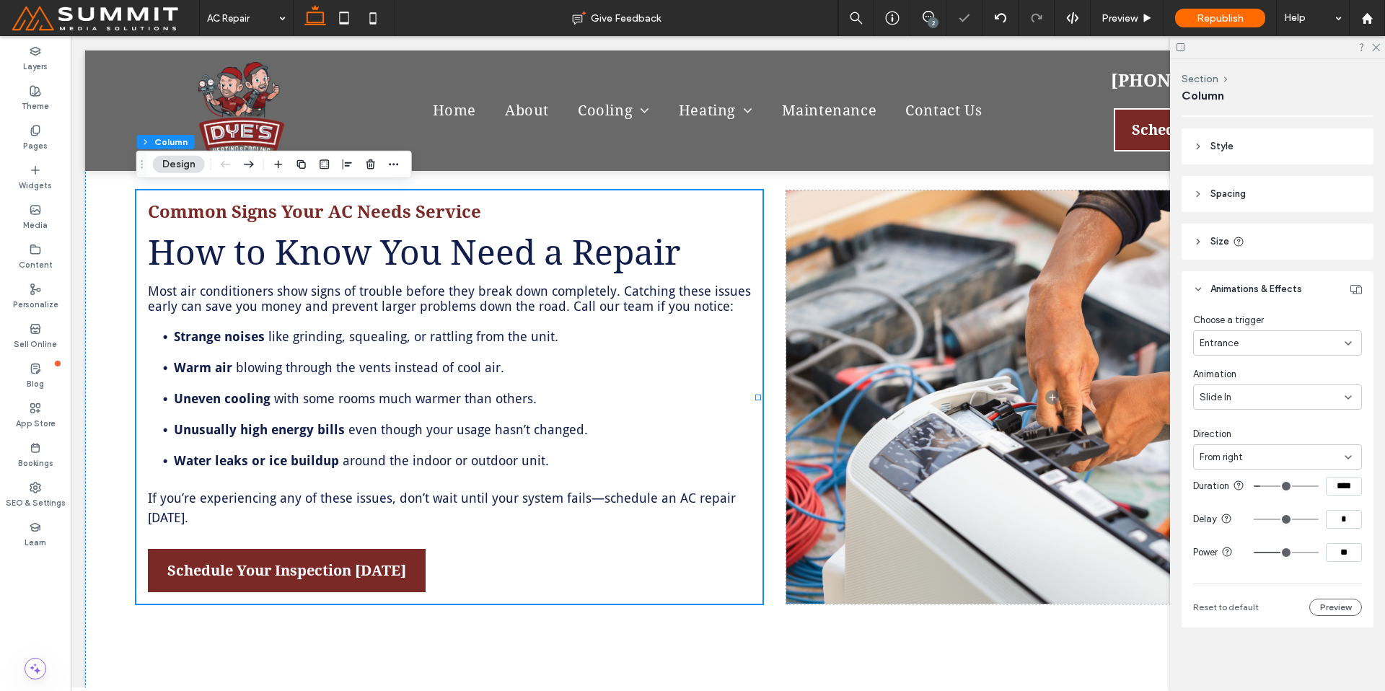
click at [1229, 450] on span "From right" at bounding box center [1220, 457] width 43 height 14
drag, startPoint x: 1241, startPoint y: 498, endPoint x: 1221, endPoint y: 498, distance: 20.2
click at [1241, 498] on div "From left" at bounding box center [1273, 495] width 159 height 25
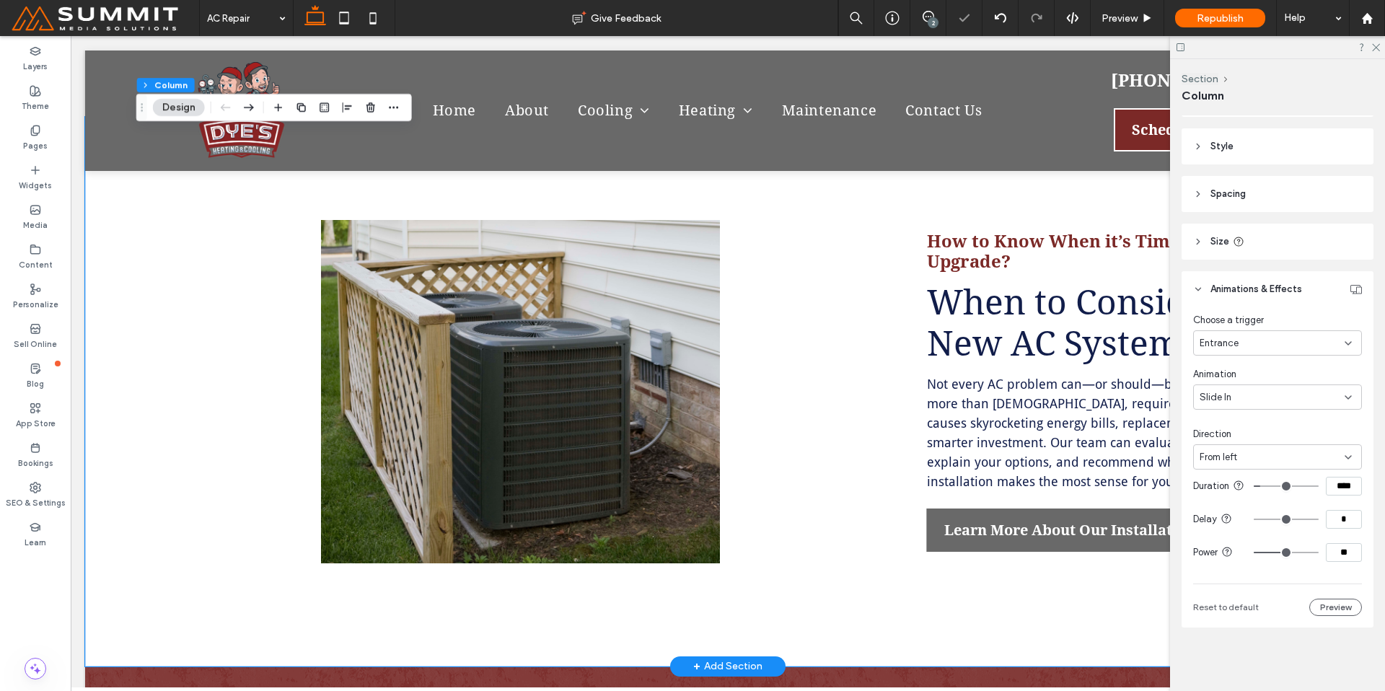
scroll to position [1974, 0]
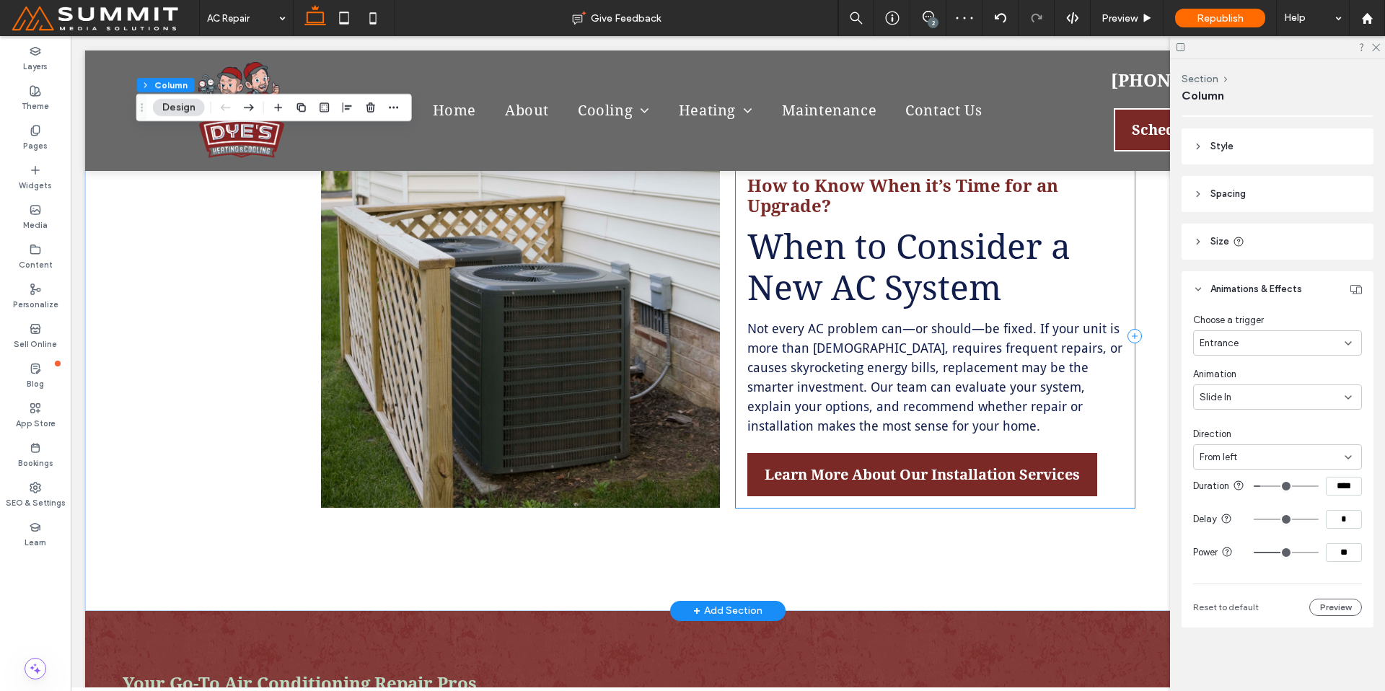
click at [1121, 493] on div "How to Know When it’s Time for an Upgrade? When to Consider a New AC System Not…" at bounding box center [935, 335] width 399 height 343
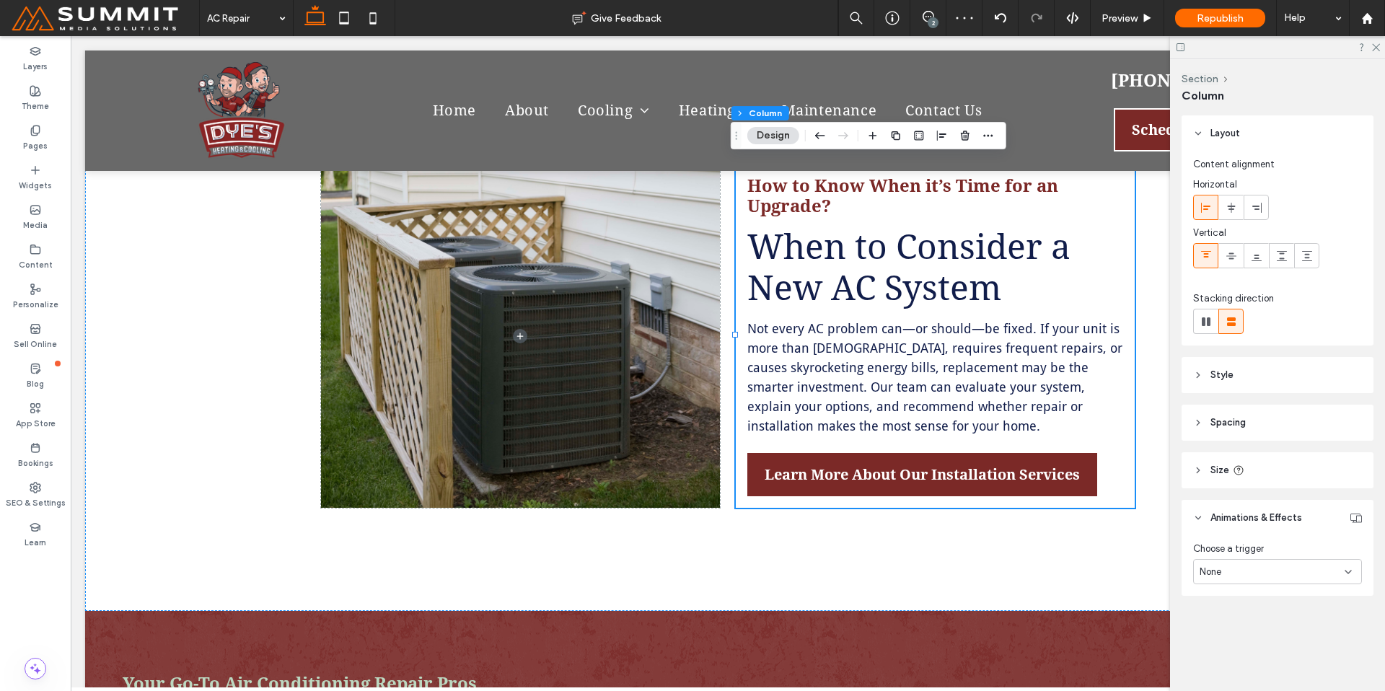
click at [1272, 560] on div "None" at bounding box center [1277, 571] width 169 height 25
click at [1261, 641] on div "Entrance" at bounding box center [1277, 647] width 167 height 25
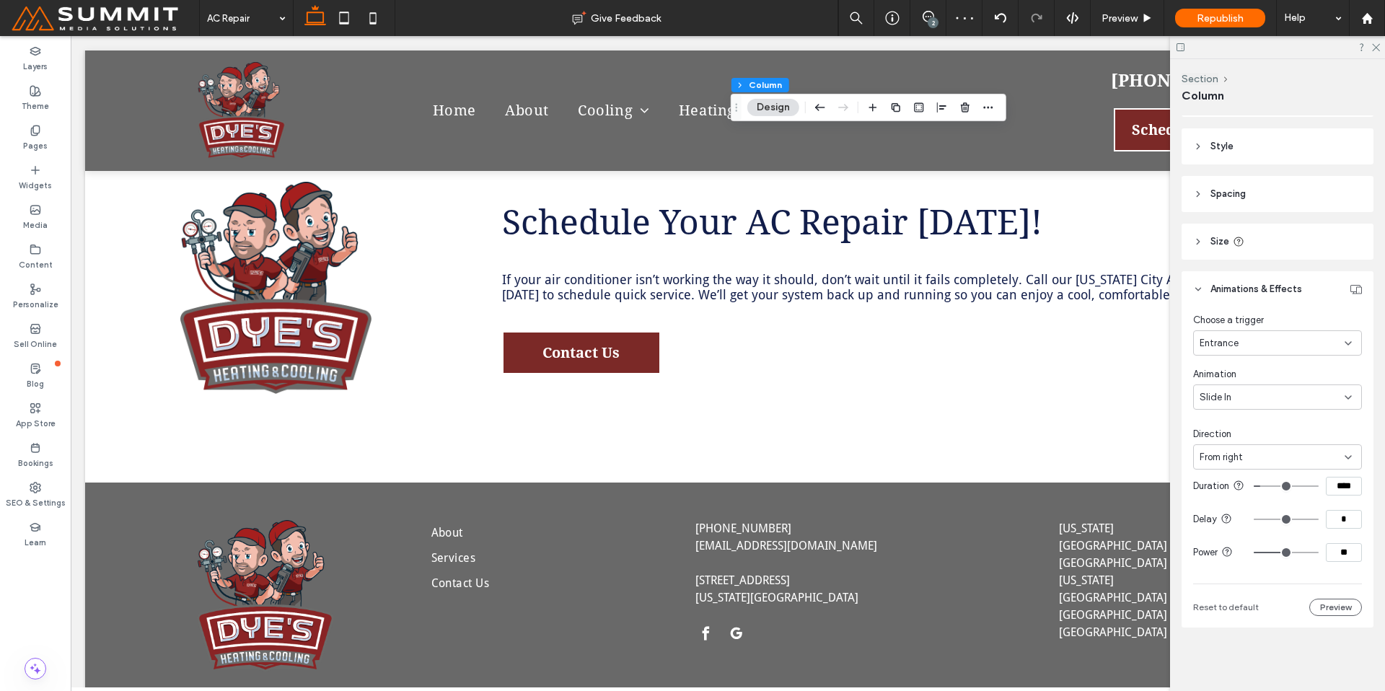
scroll to position [2878, 0]
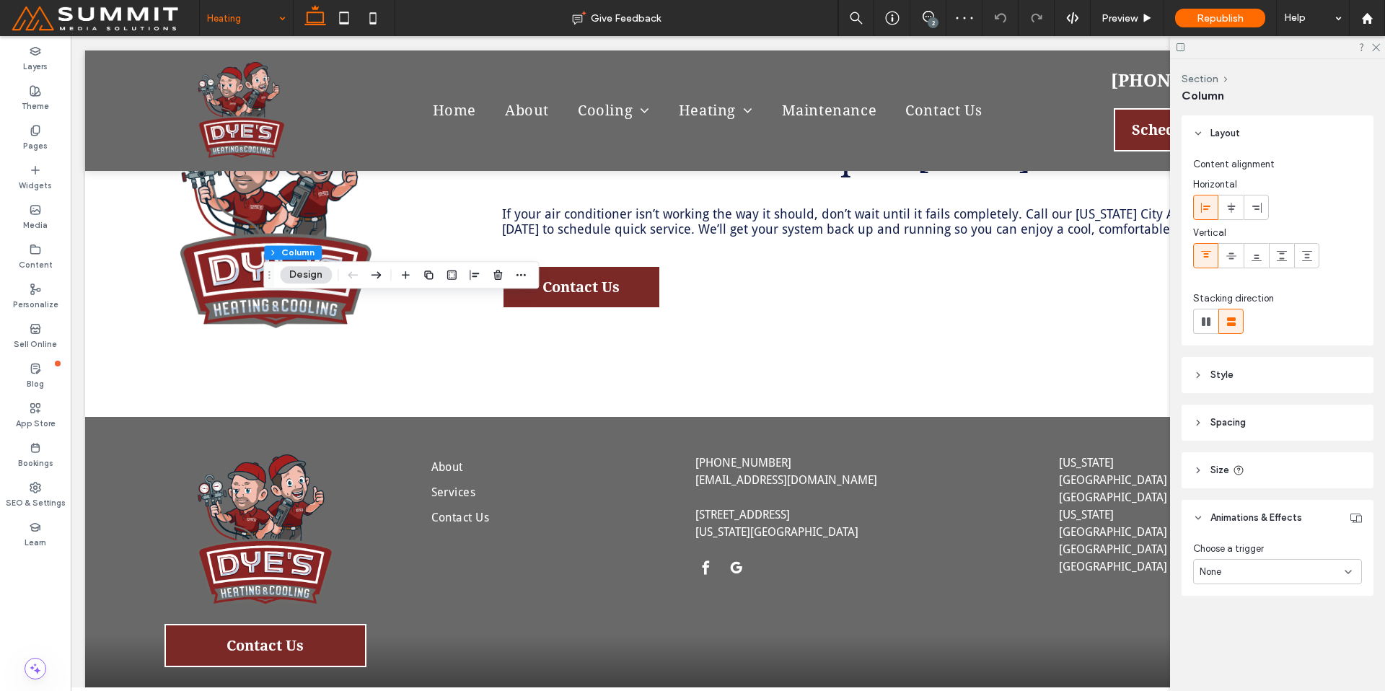
click at [1284, 568] on div "None" at bounding box center [1271, 572] width 145 height 14
click at [1257, 638] on div "Entrance" at bounding box center [1277, 647] width 167 height 25
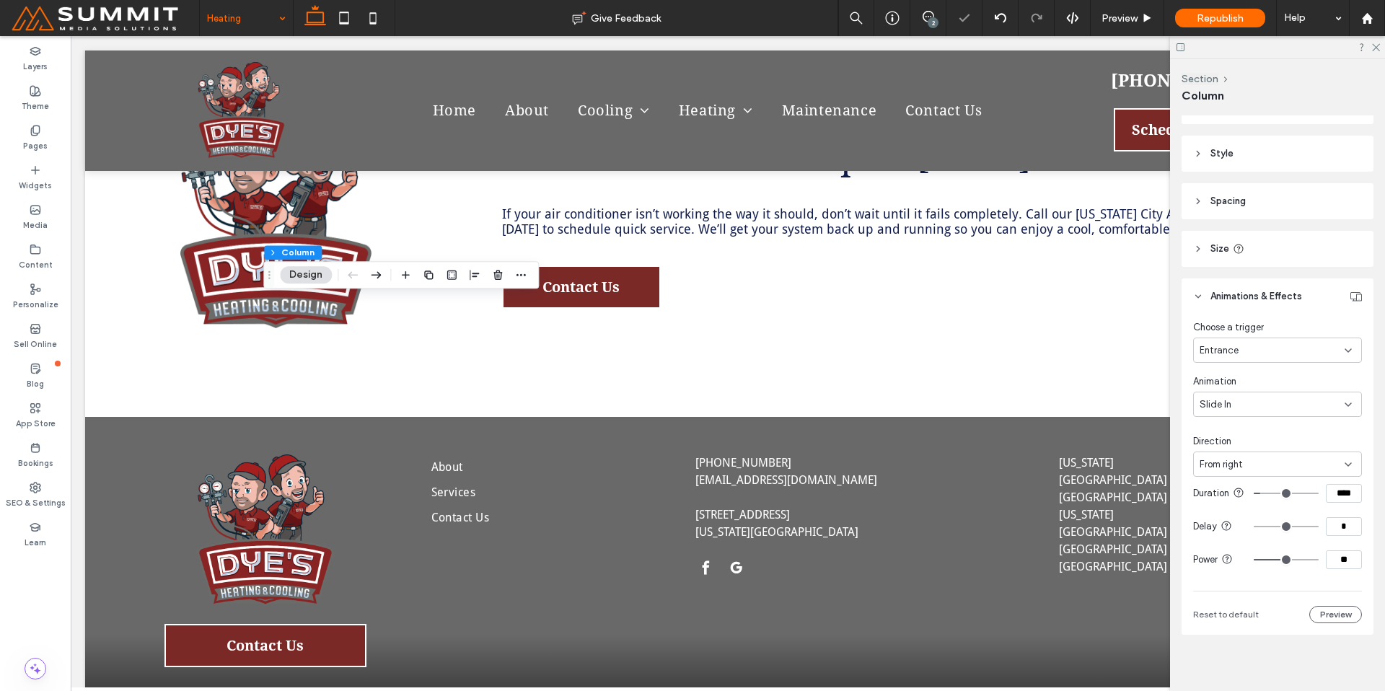
scroll to position [240, 0]
click at [1243, 450] on div "From right" at bounding box center [1271, 457] width 145 height 14
drag, startPoint x: 1241, startPoint y: 498, endPoint x: 1202, endPoint y: 493, distance: 40.0
click at [1241, 498] on div "From left" at bounding box center [1273, 495] width 159 height 25
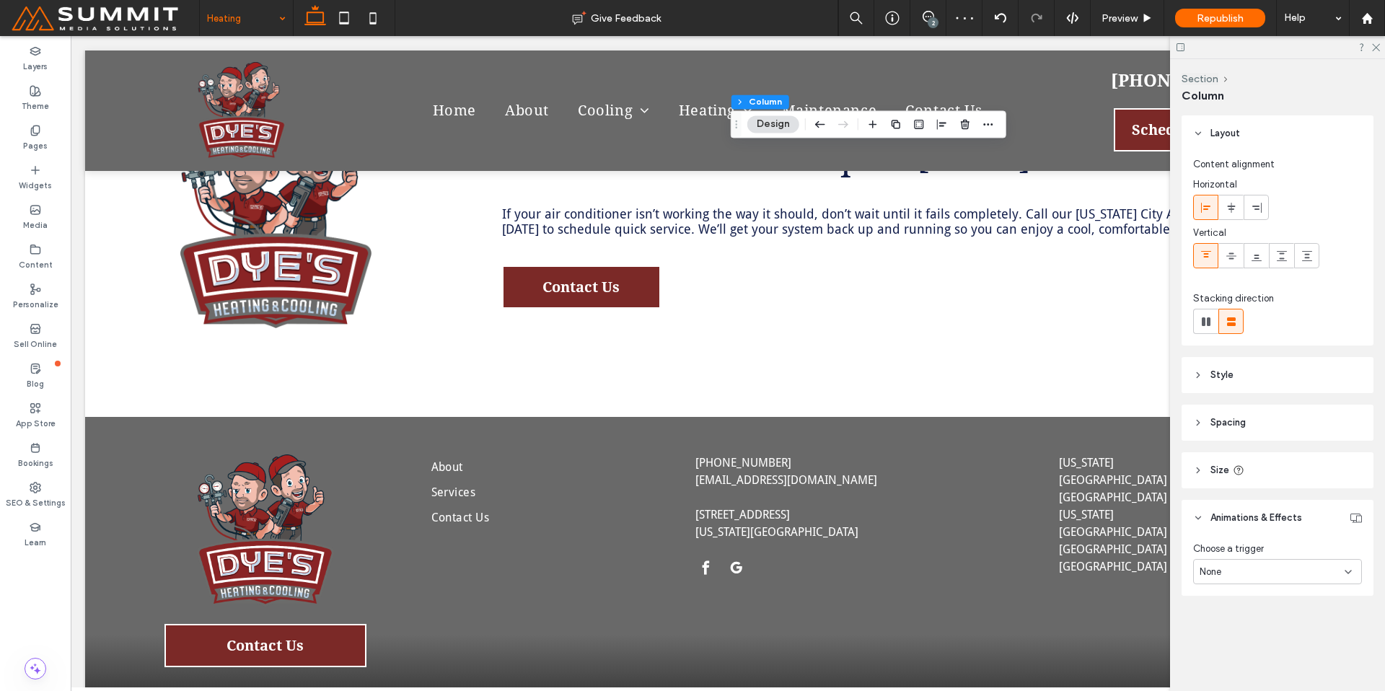
click at [1290, 571] on div "None" at bounding box center [1271, 572] width 145 height 14
click at [1260, 645] on div "Entrance" at bounding box center [1277, 647] width 167 height 25
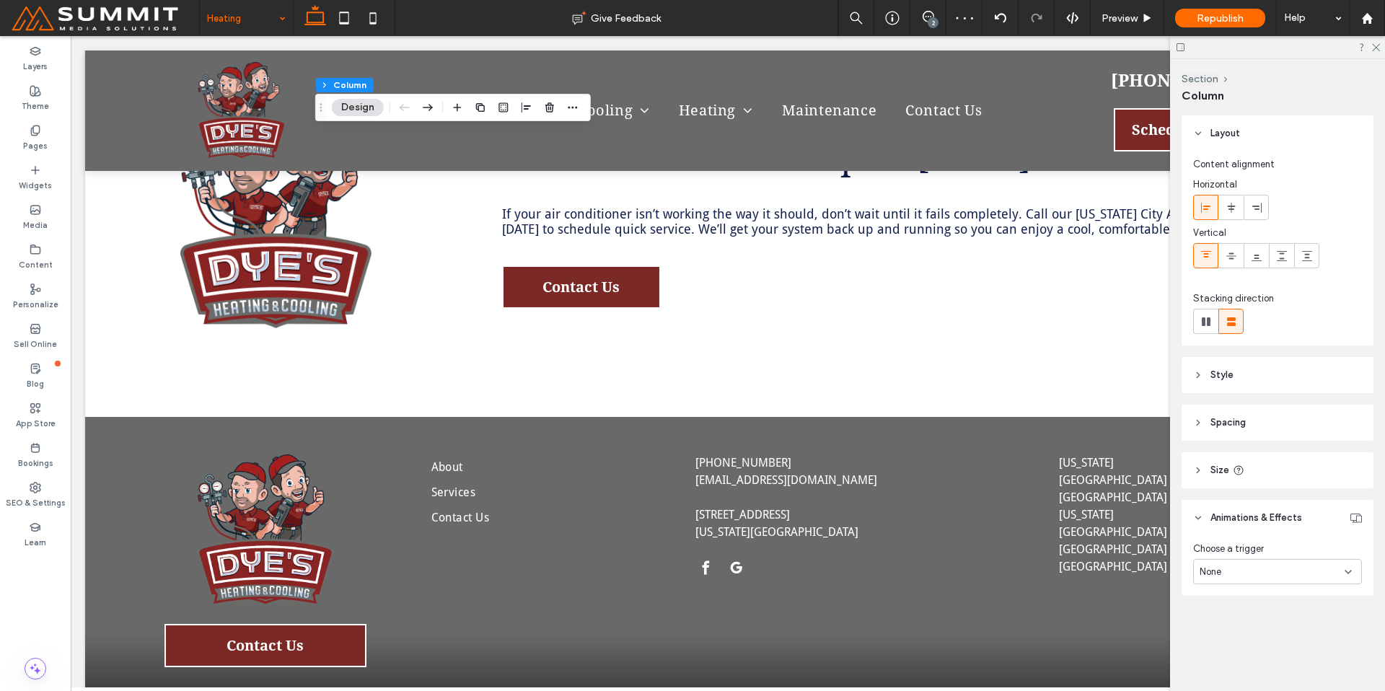
click at [1308, 584] on div "Choose a trigger None" at bounding box center [1277, 566] width 192 height 60
click at [1309, 573] on div "None" at bounding box center [1271, 572] width 145 height 14
click at [1293, 648] on div "Entrance" at bounding box center [1277, 647] width 167 height 25
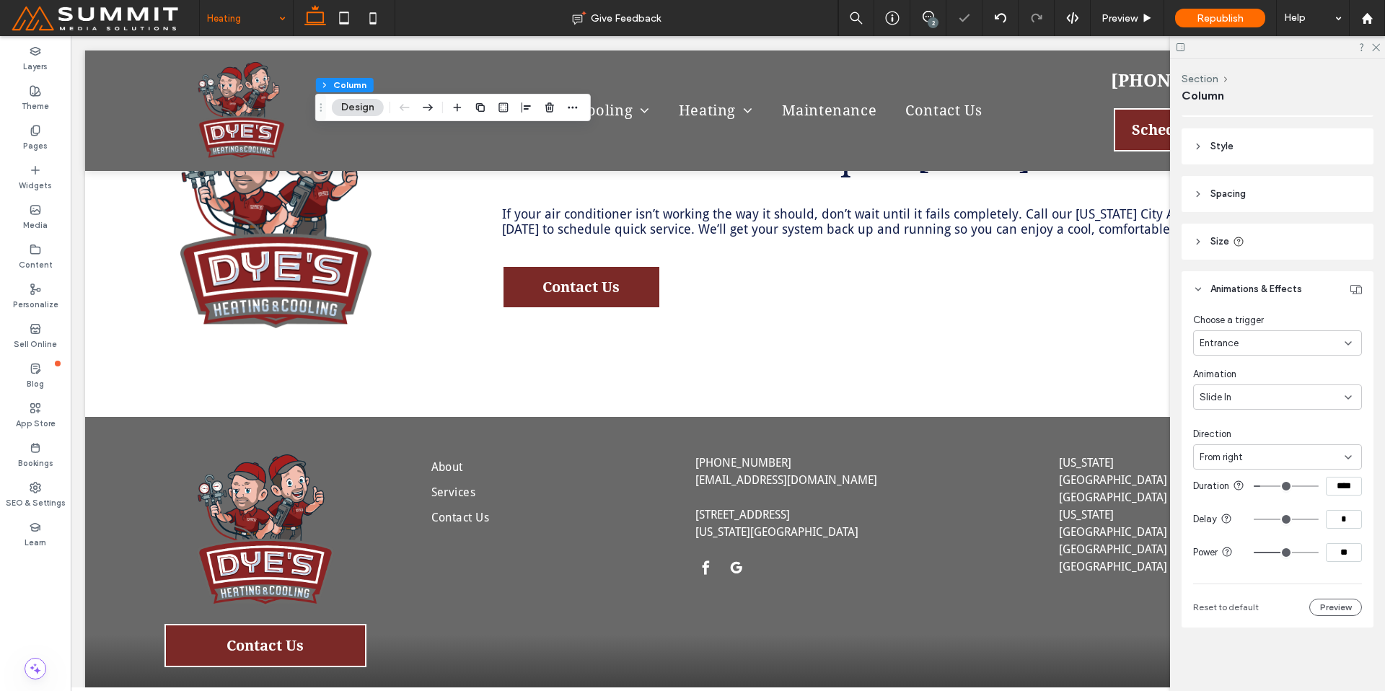
click at [1269, 450] on div "From right" at bounding box center [1271, 457] width 145 height 14
click at [1248, 500] on div "From left" at bounding box center [1273, 495] width 159 height 25
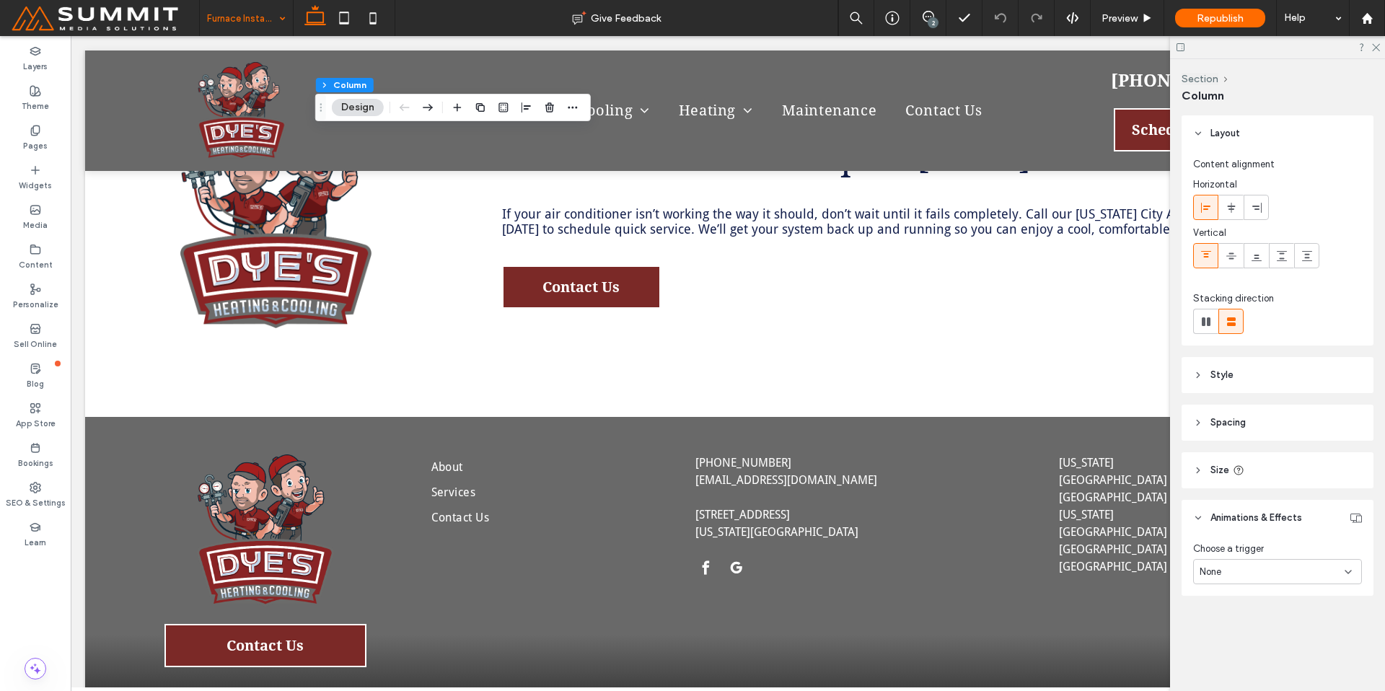
drag, startPoint x: 1233, startPoint y: 570, endPoint x: 1253, endPoint y: 575, distance: 21.4
click at [1233, 570] on div "None" at bounding box center [1271, 572] width 145 height 14
click at [1291, 645] on div "Entrance" at bounding box center [1277, 647] width 167 height 25
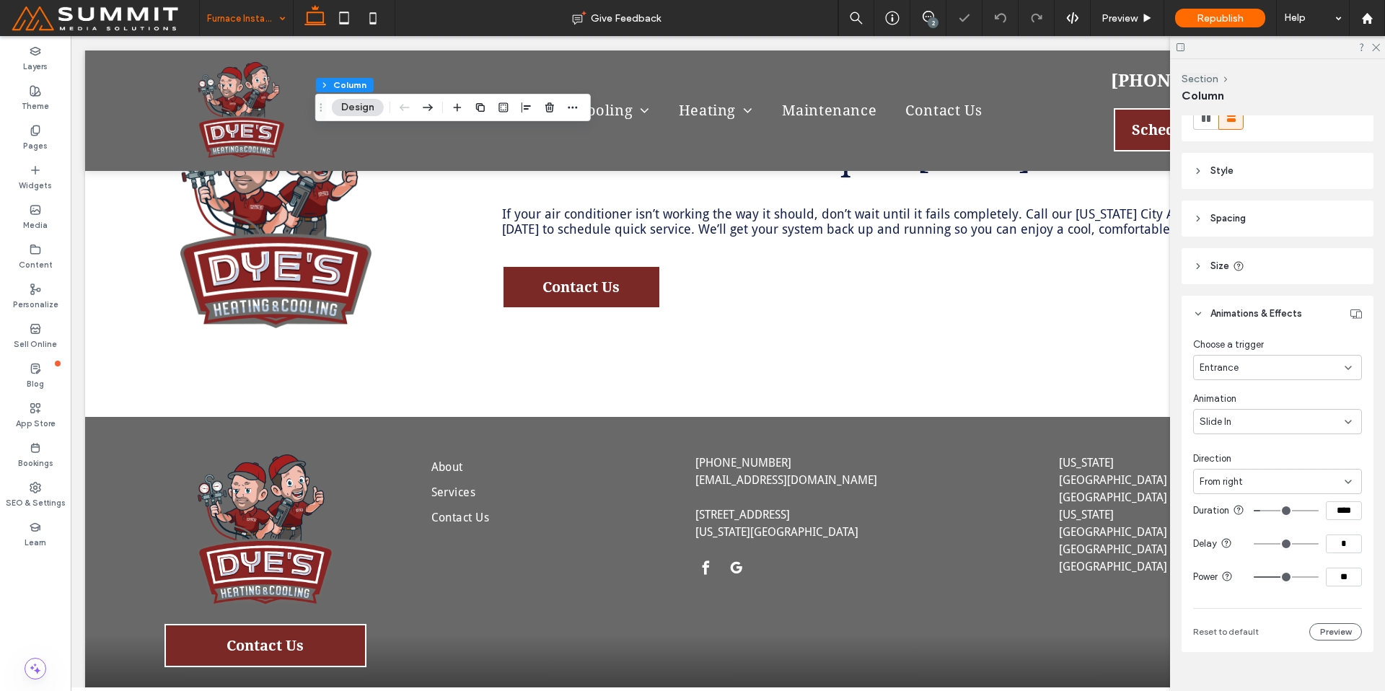
scroll to position [240, 0]
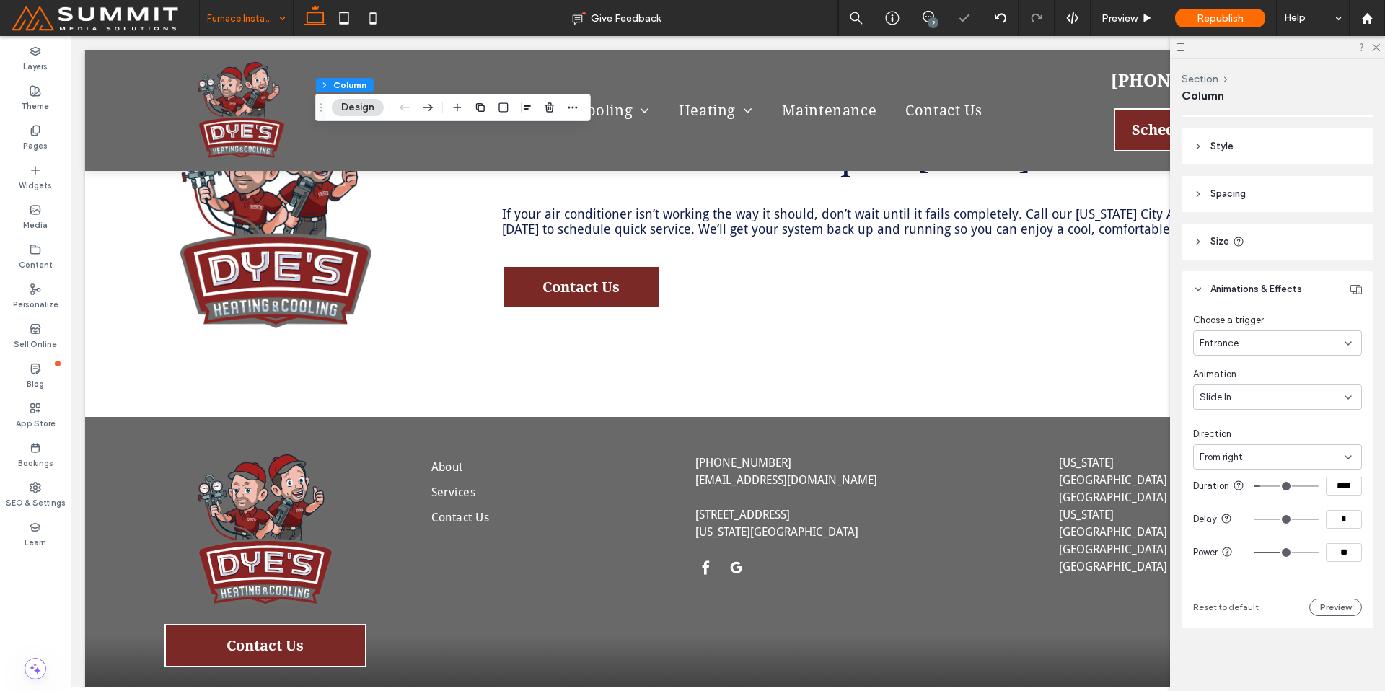
click at [1272, 450] on div "From right" at bounding box center [1271, 457] width 145 height 14
click at [1263, 497] on div "From left" at bounding box center [1273, 495] width 159 height 25
click at [1378, 50] on use at bounding box center [1376, 48] width 8 height 8
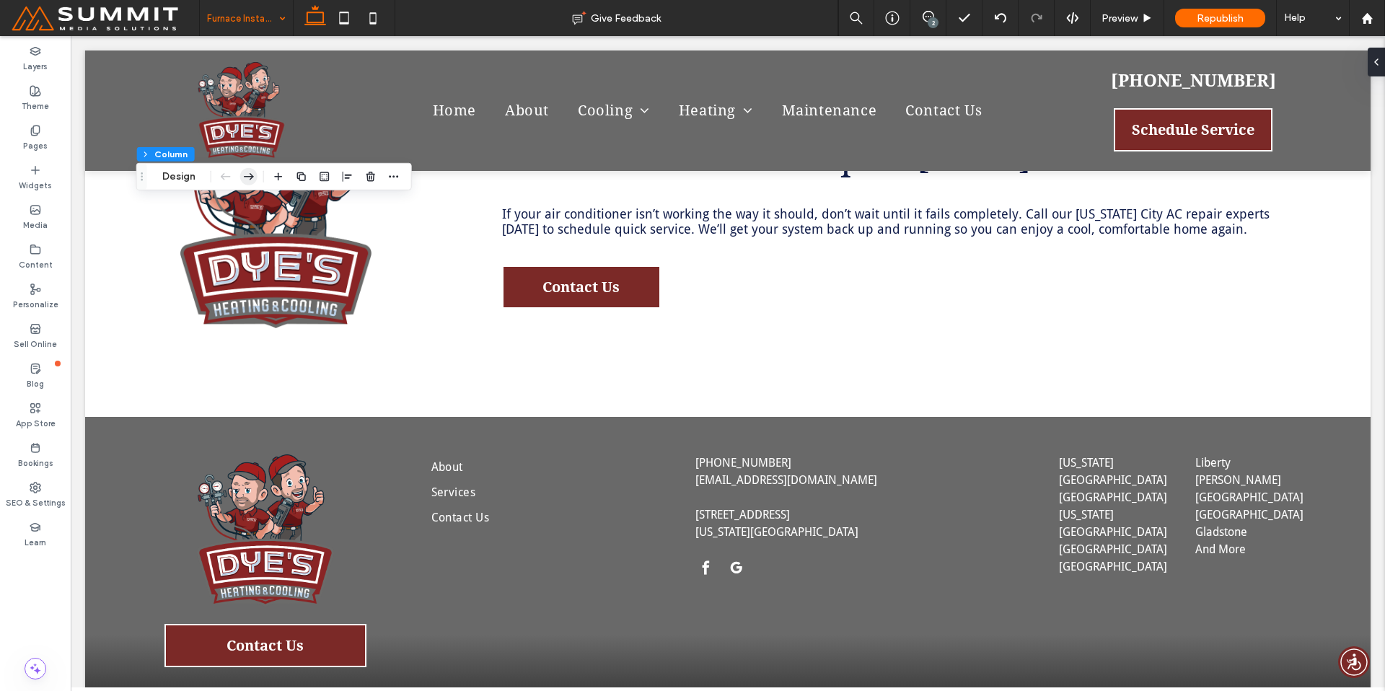
click at [251, 172] on icon "button" at bounding box center [248, 177] width 17 height 26
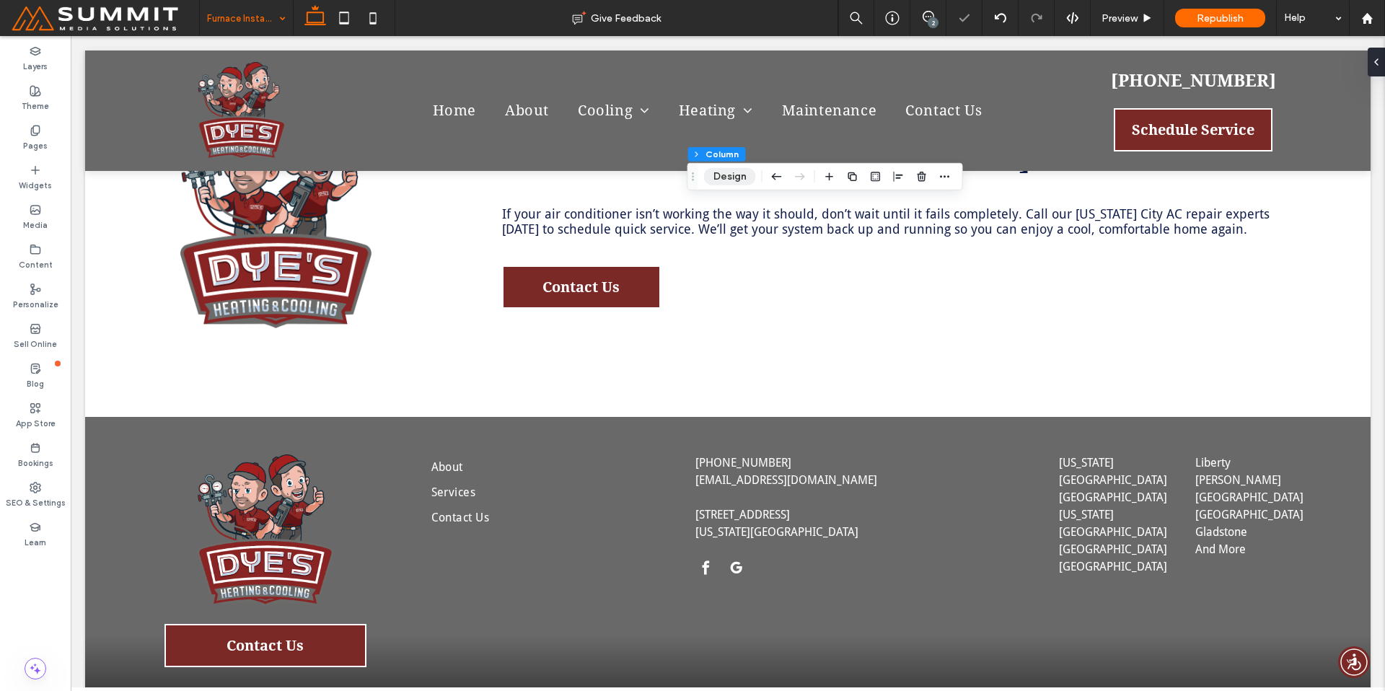
click at [729, 182] on button "Design" at bounding box center [730, 176] width 52 height 17
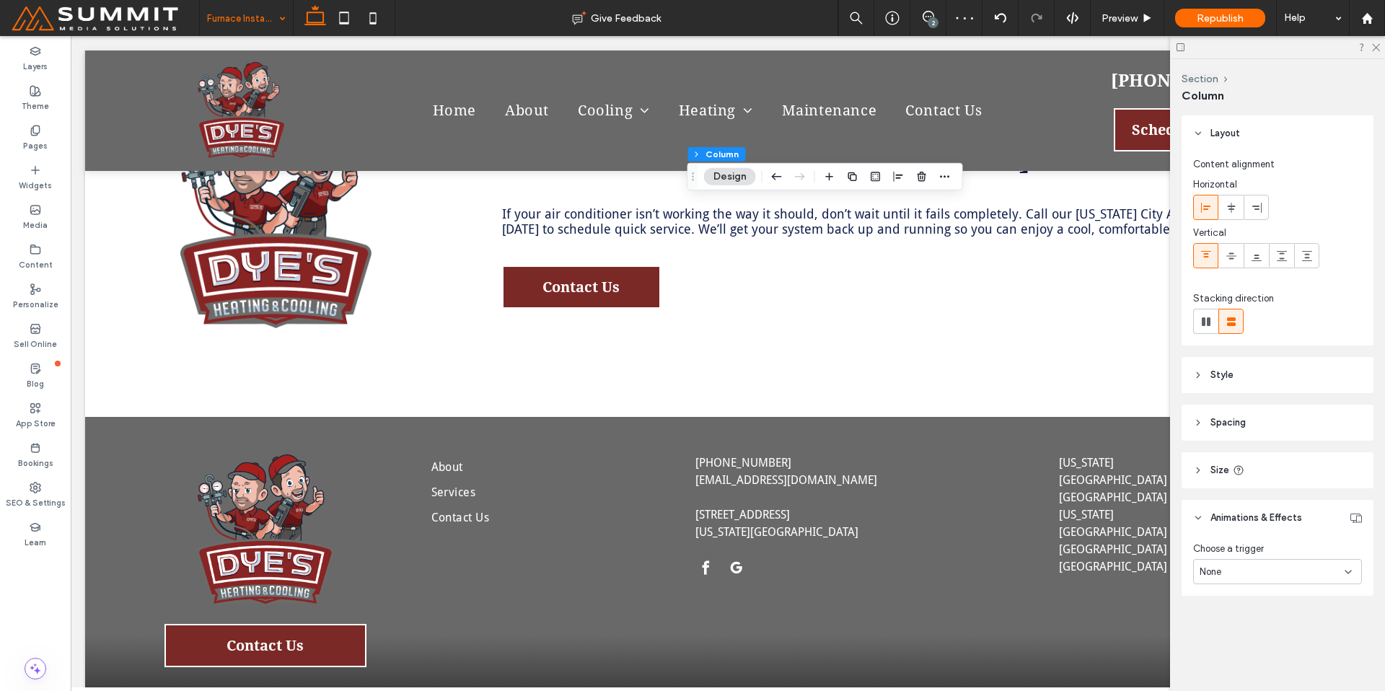
click at [1264, 579] on div "None" at bounding box center [1277, 571] width 169 height 25
click at [1267, 653] on div "Entrance" at bounding box center [1277, 647] width 167 height 25
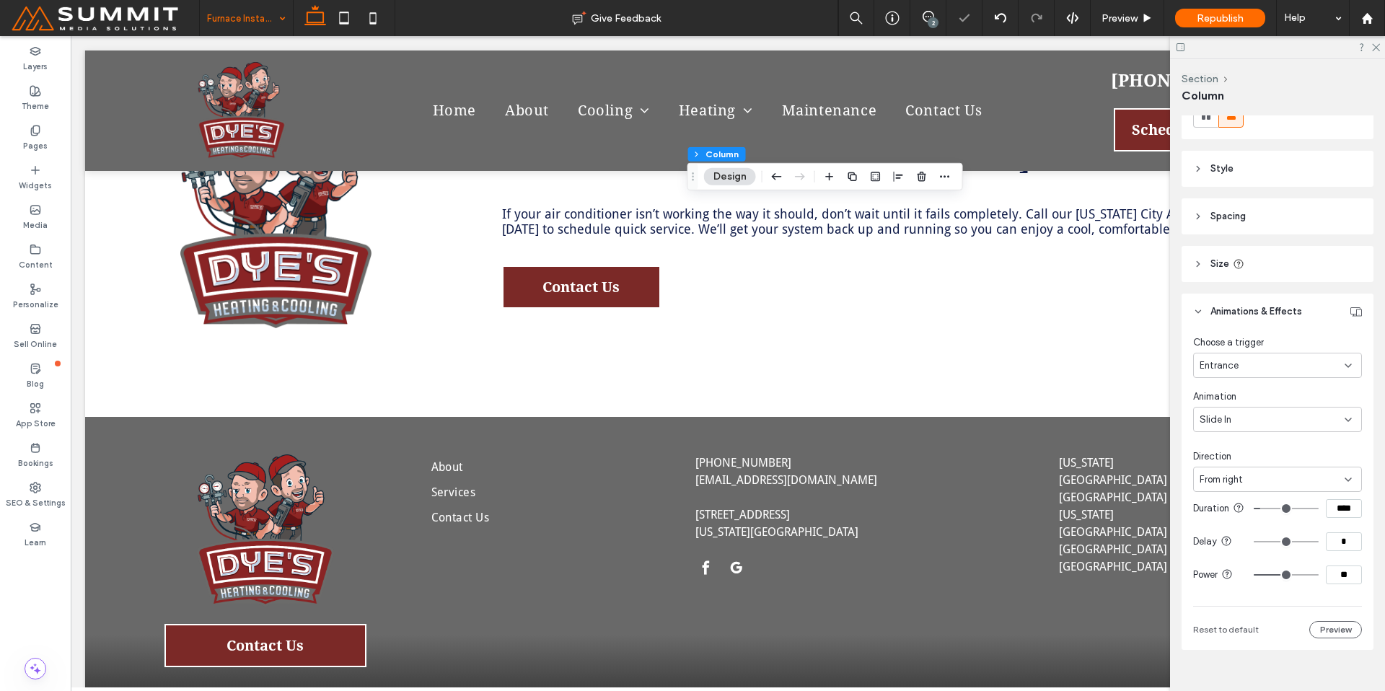
scroll to position [208, 0]
drag, startPoint x: 1341, startPoint y: 590, endPoint x: 1312, endPoint y: 573, distance: 33.9
click at [1312, 573] on section "Power **" at bounding box center [1277, 573] width 169 height 33
type input "**"
click at [1375, 45] on icon at bounding box center [1374, 46] width 9 height 9
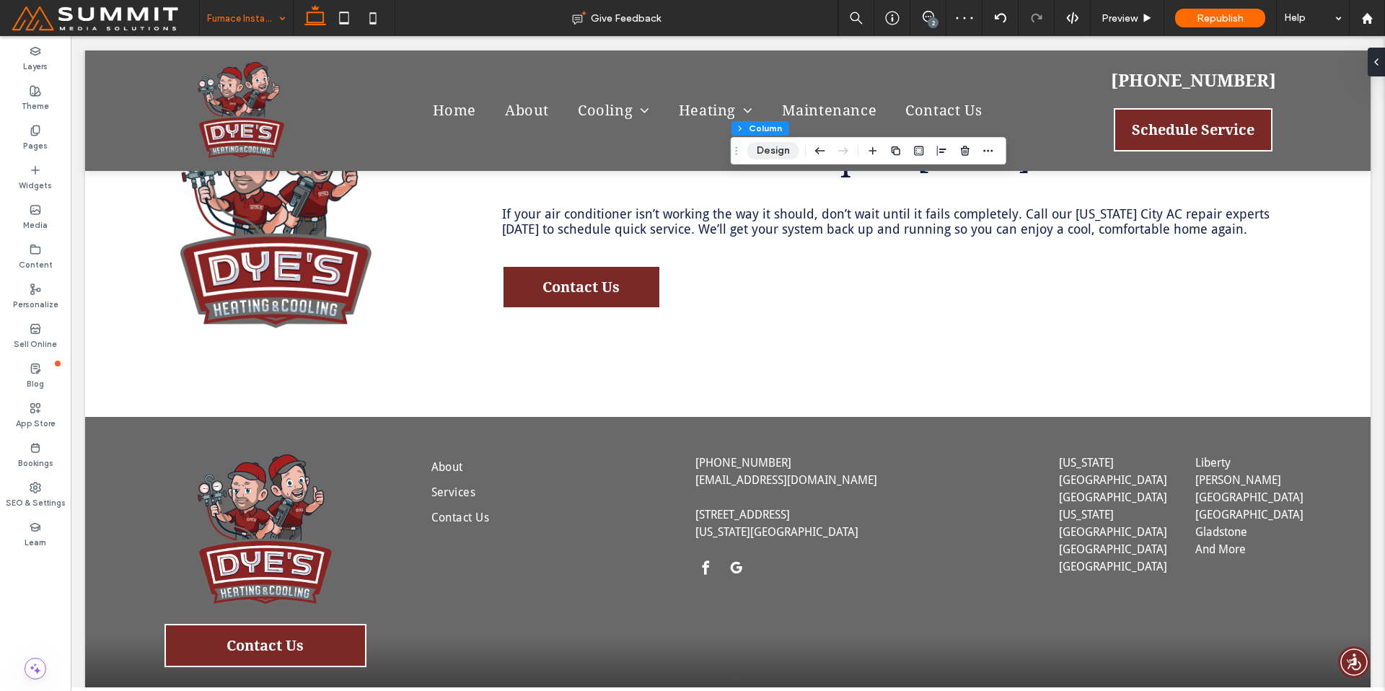
click at [768, 154] on button "Design" at bounding box center [773, 150] width 52 height 17
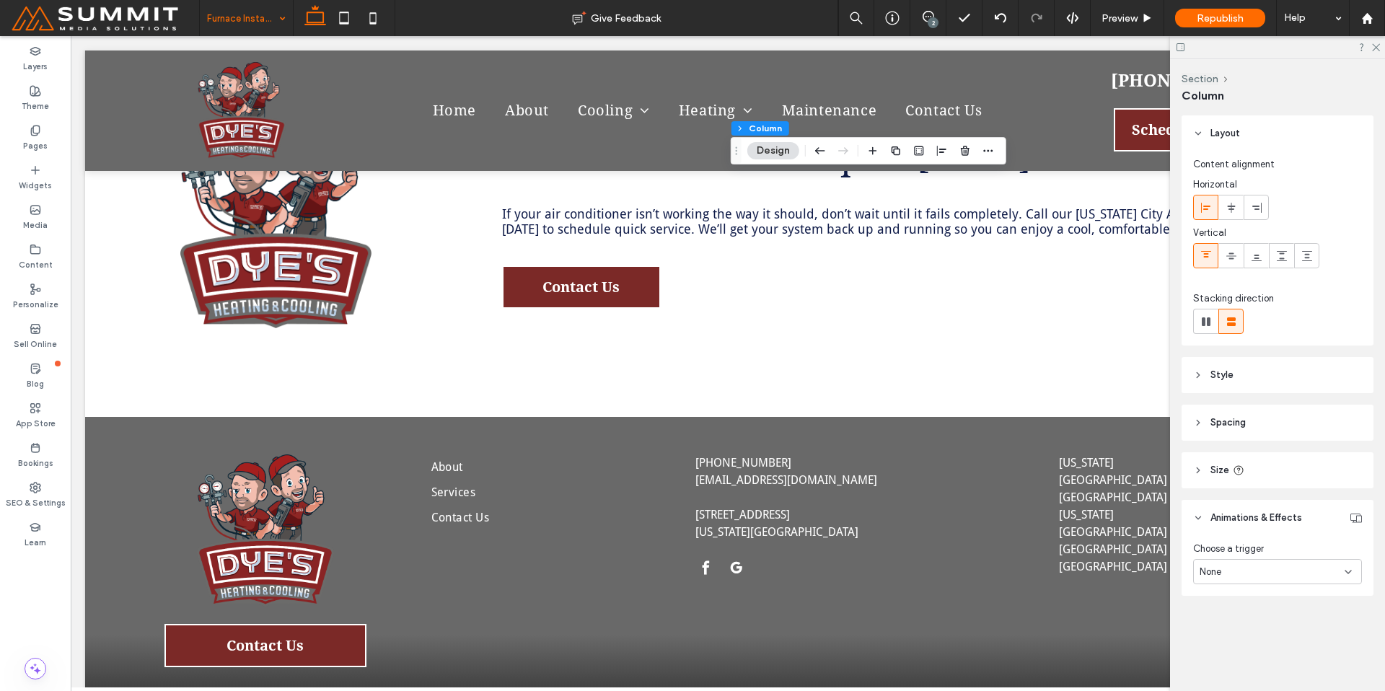
click at [1217, 573] on span "None" at bounding box center [1210, 572] width 22 height 14
click at [1241, 638] on div "Entrance" at bounding box center [1277, 647] width 167 height 25
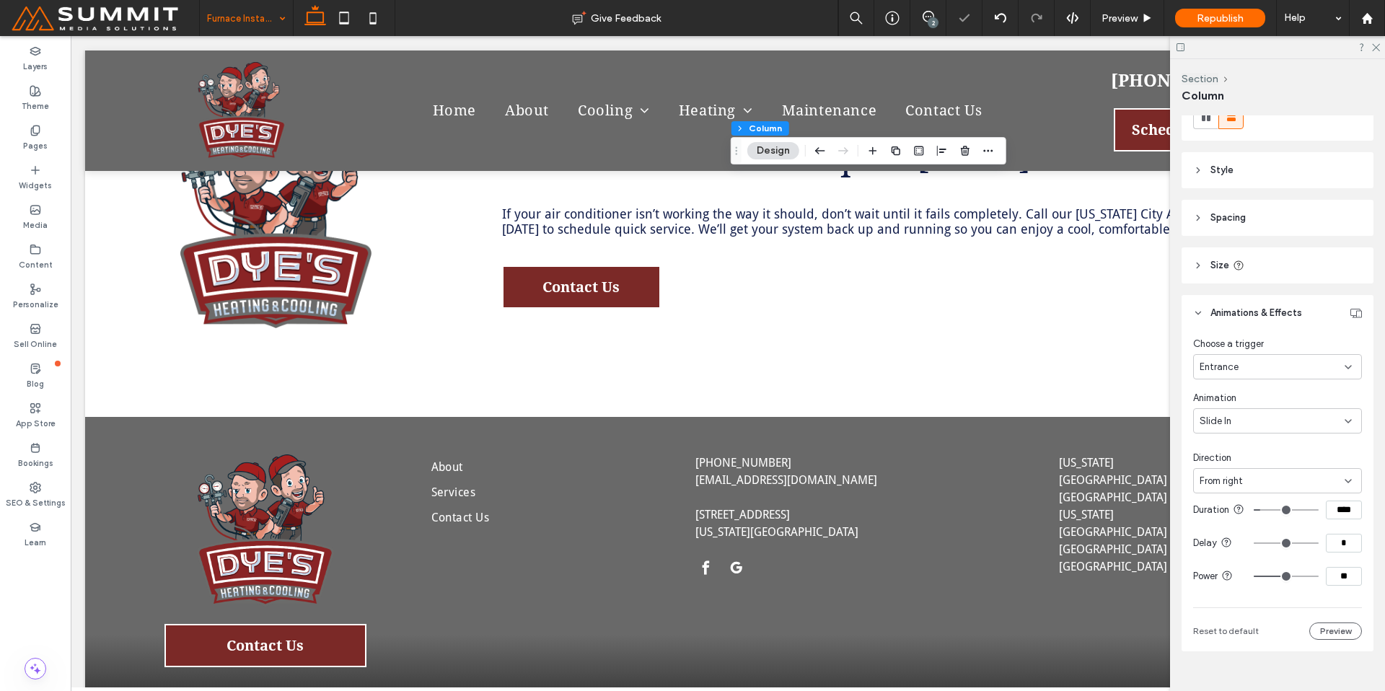
scroll to position [213, 0]
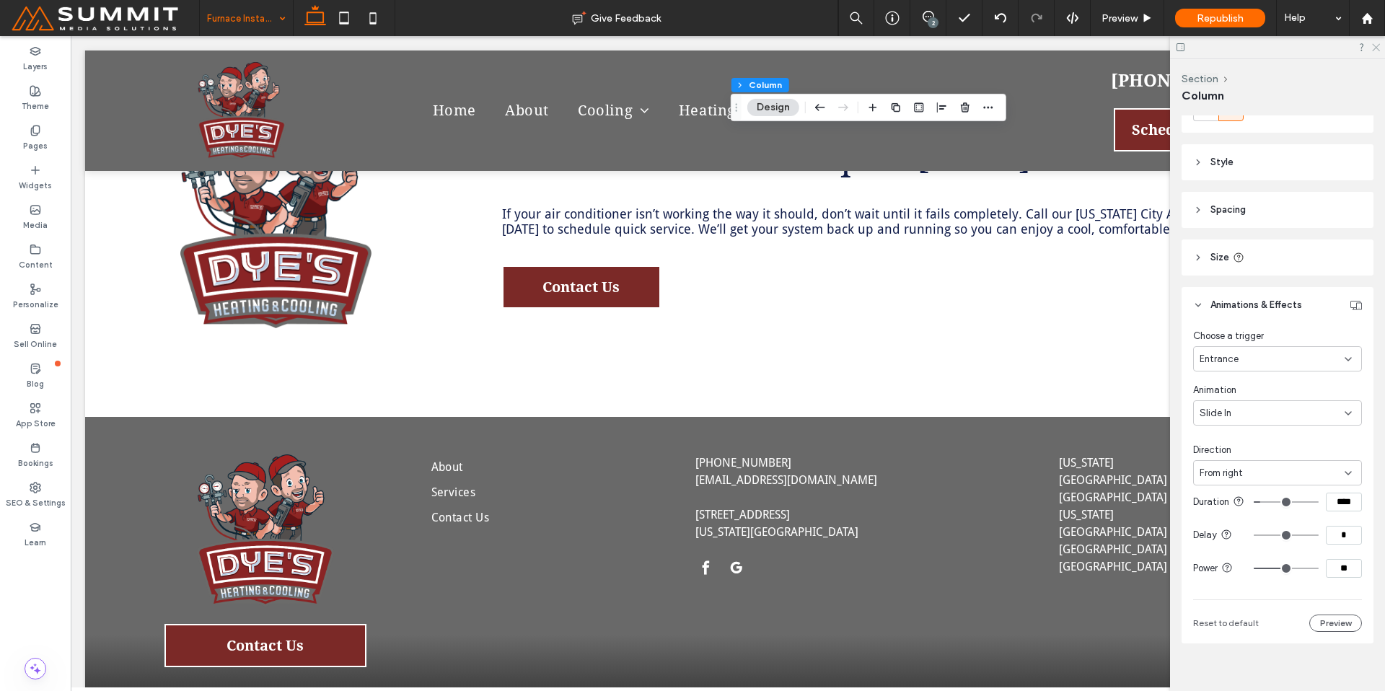
click at [1376, 49] on icon at bounding box center [1374, 46] width 9 height 9
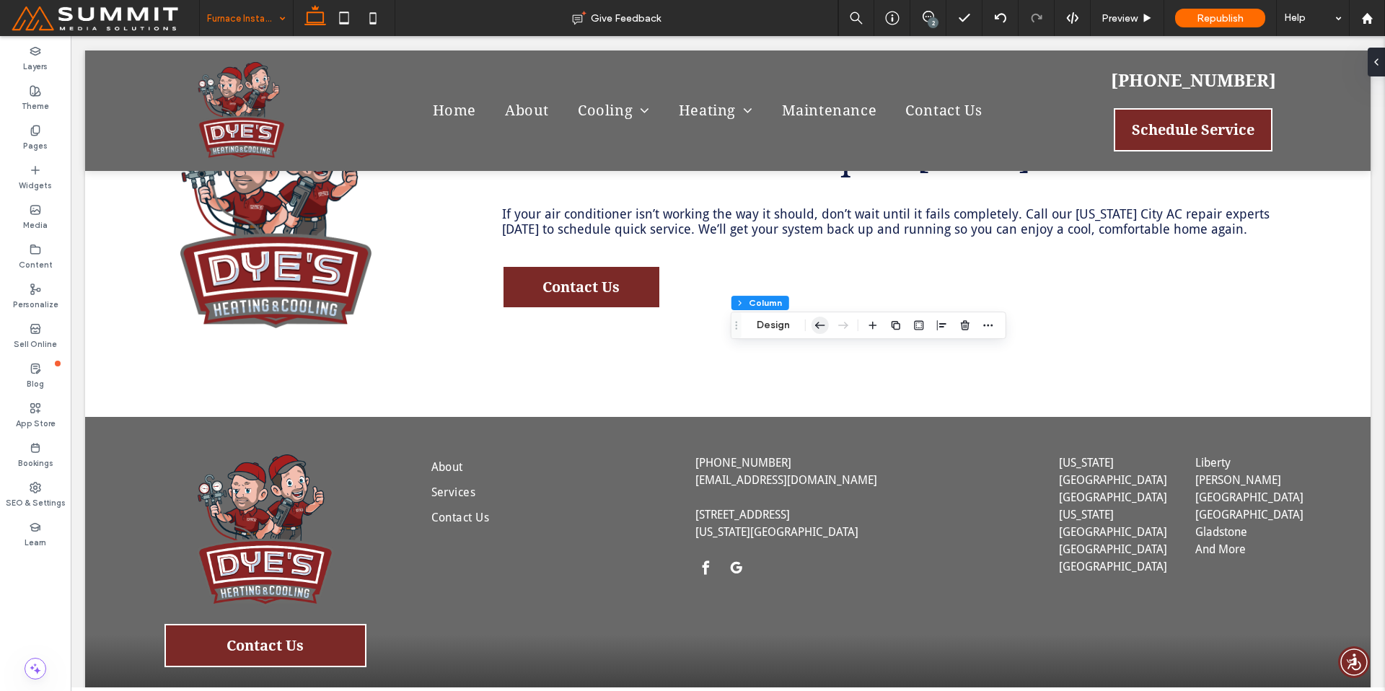
click at [818, 331] on icon "button" at bounding box center [819, 325] width 17 height 26
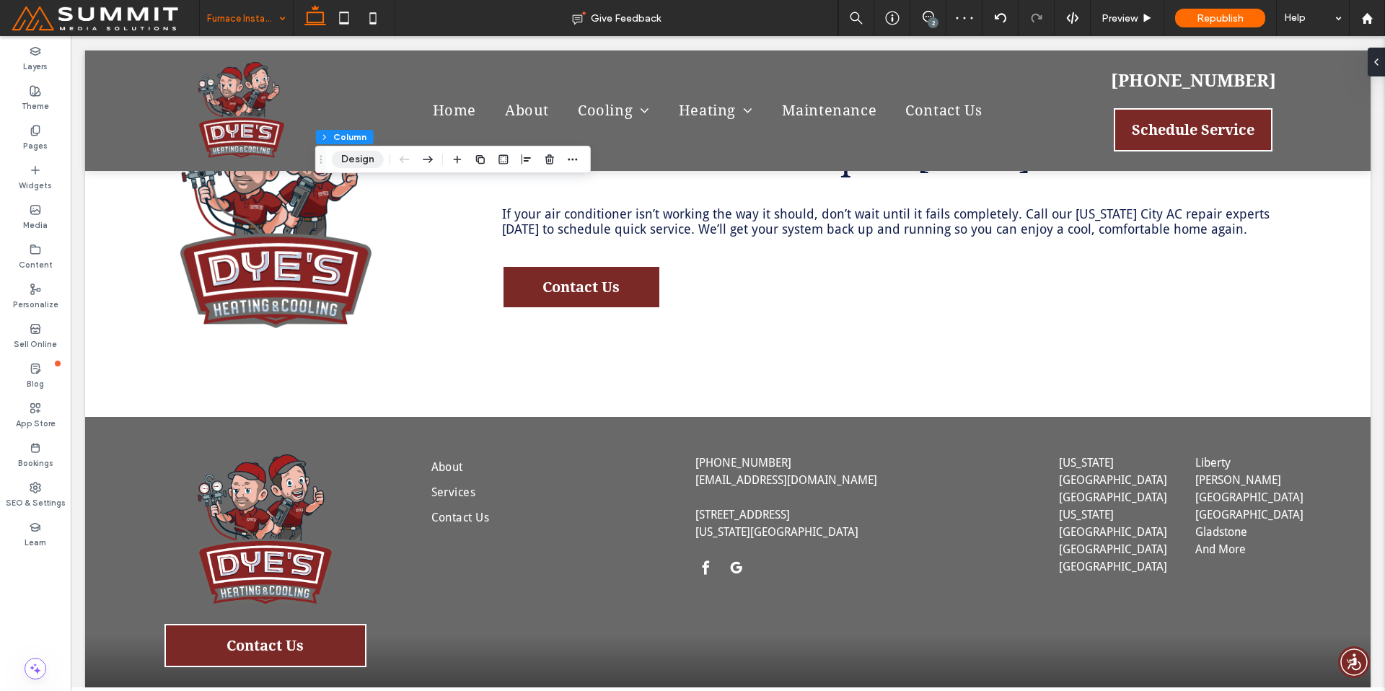
click at [343, 164] on button "Design" at bounding box center [358, 159] width 52 height 17
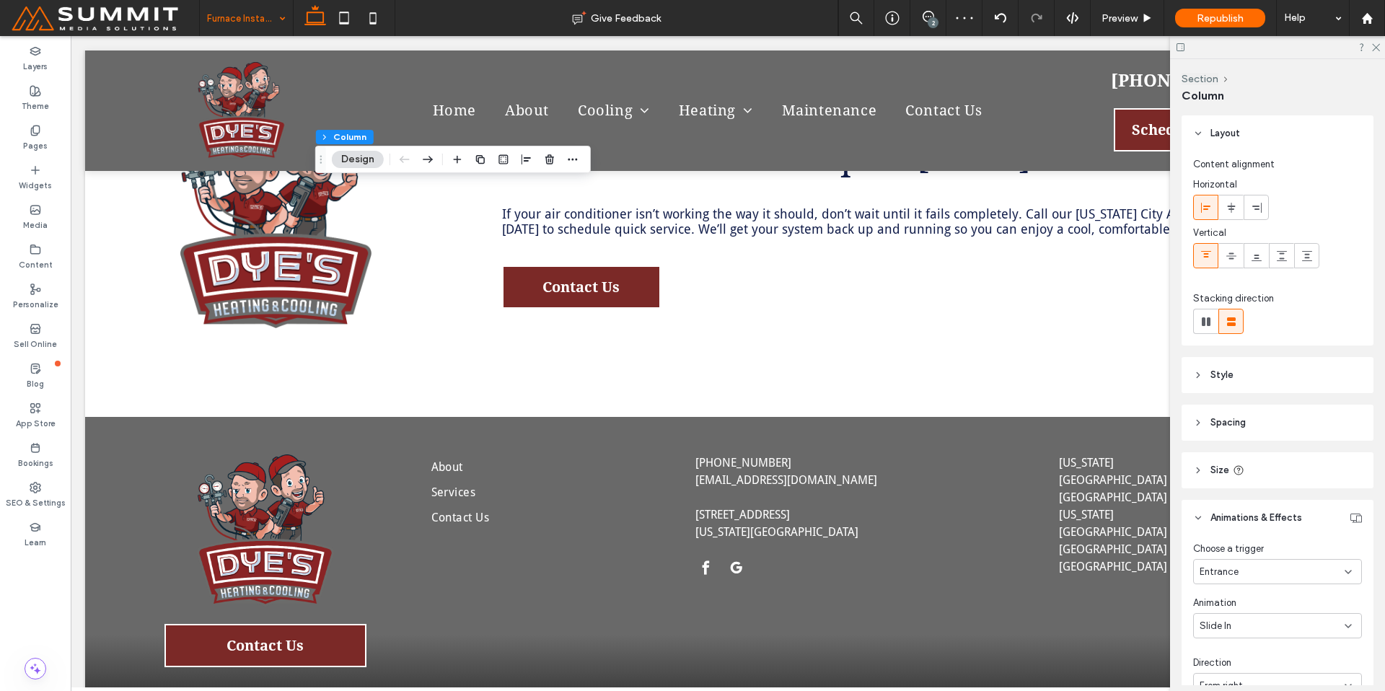
click at [1220, 417] on span "Spacing" at bounding box center [1227, 422] width 35 height 14
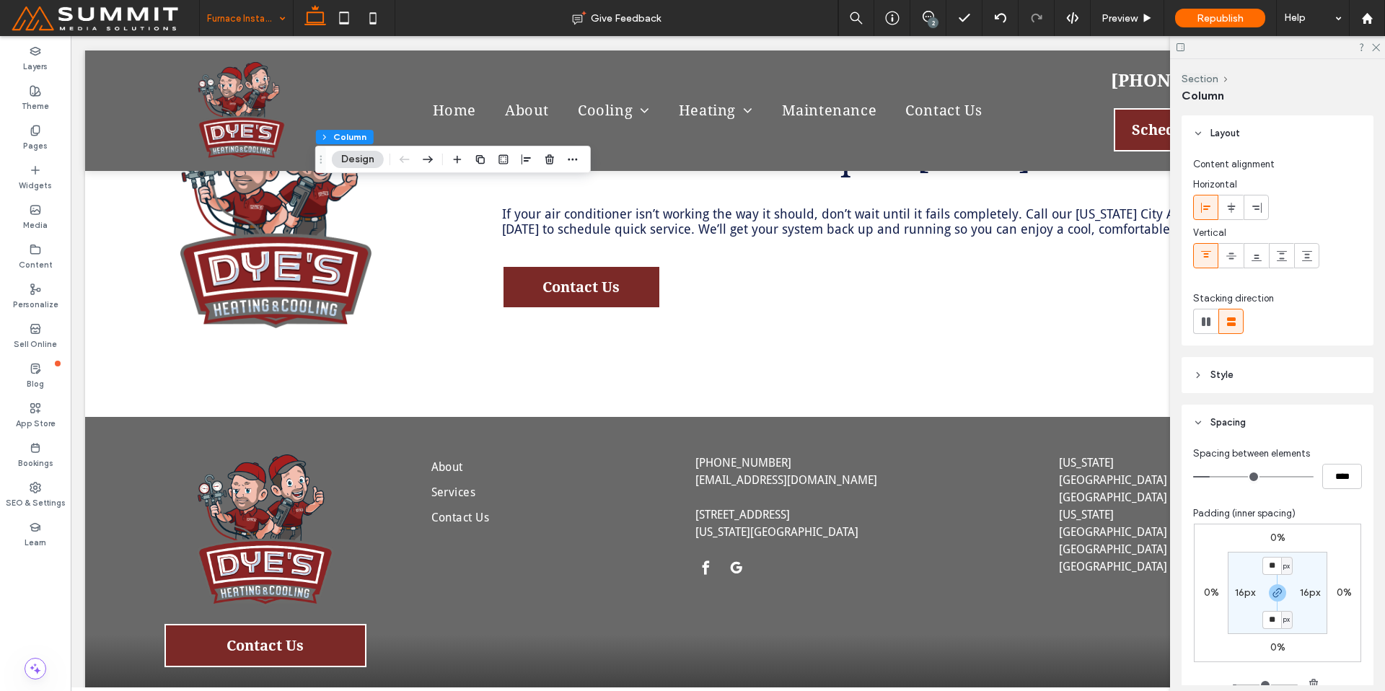
click at [1220, 417] on span "Spacing" at bounding box center [1227, 422] width 35 height 14
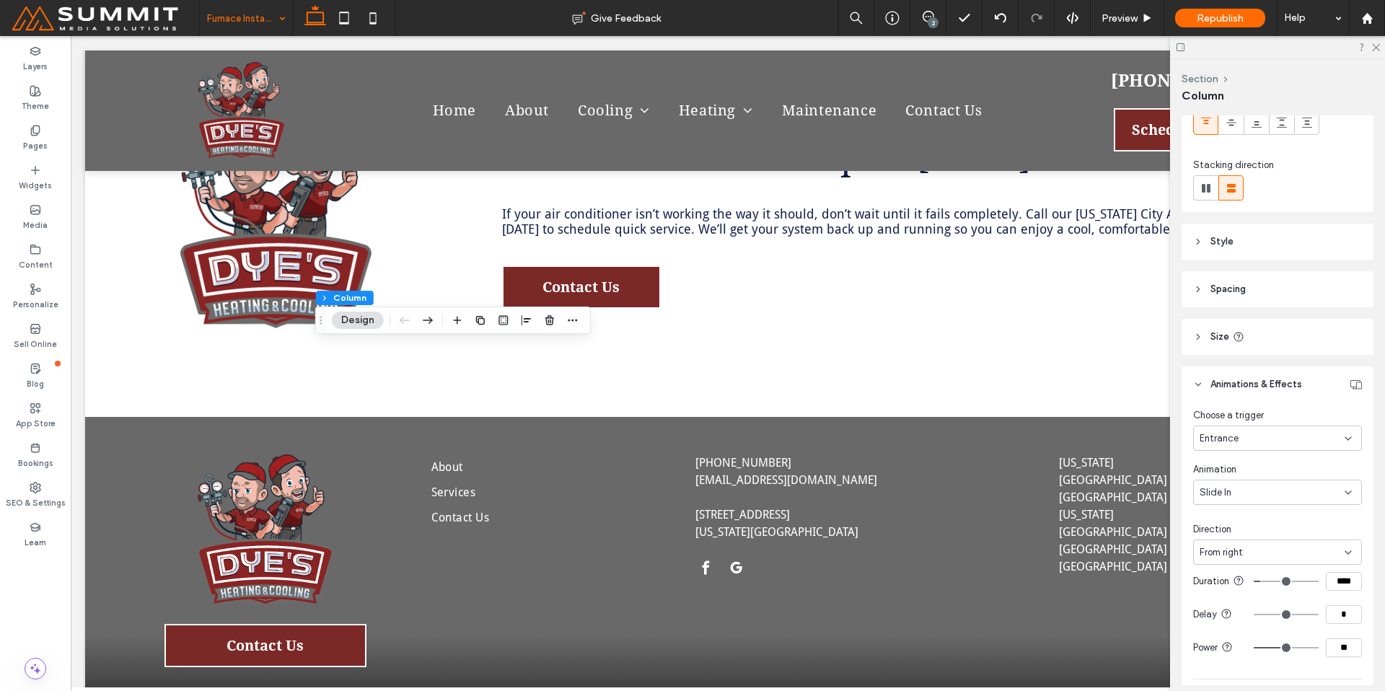
scroll to position [136, 0]
click at [1220, 553] on span "From right" at bounding box center [1220, 550] width 43 height 14
click at [1232, 607] on span "From left" at bounding box center [1218, 601] width 38 height 14
click at [1375, 49] on icon at bounding box center [1374, 46] width 9 height 9
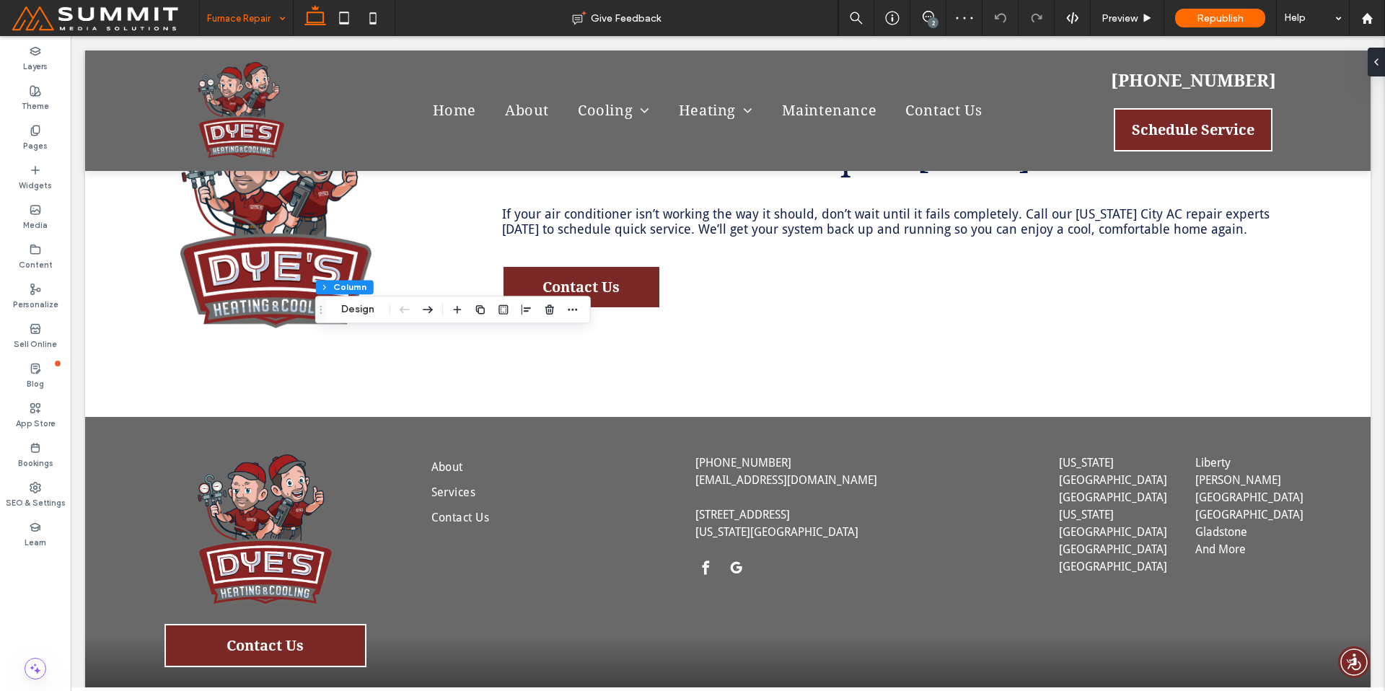
drag, startPoint x: 348, startPoint y: 306, endPoint x: 388, endPoint y: 312, distance: 40.8
click at [348, 306] on button "Design" at bounding box center [358, 309] width 52 height 17
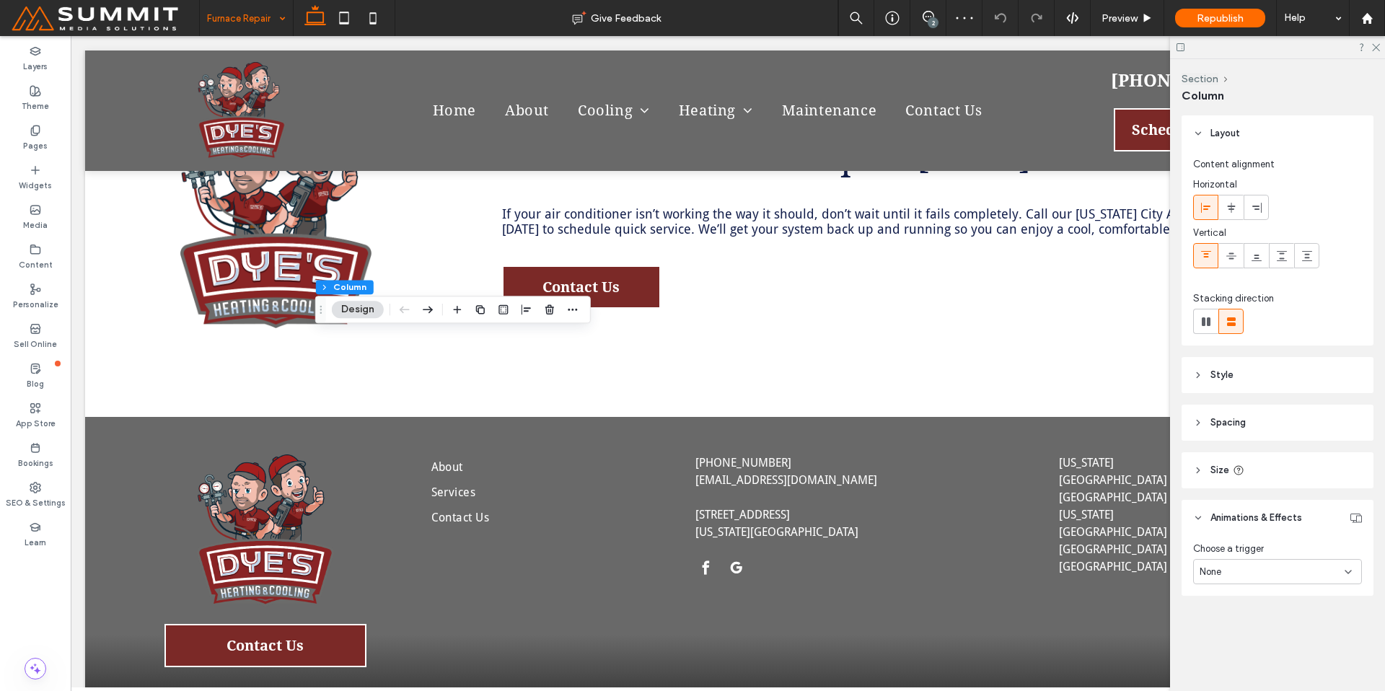
click at [1274, 575] on div "None" at bounding box center [1271, 572] width 145 height 14
click at [1250, 651] on div "Entrance" at bounding box center [1277, 647] width 167 height 25
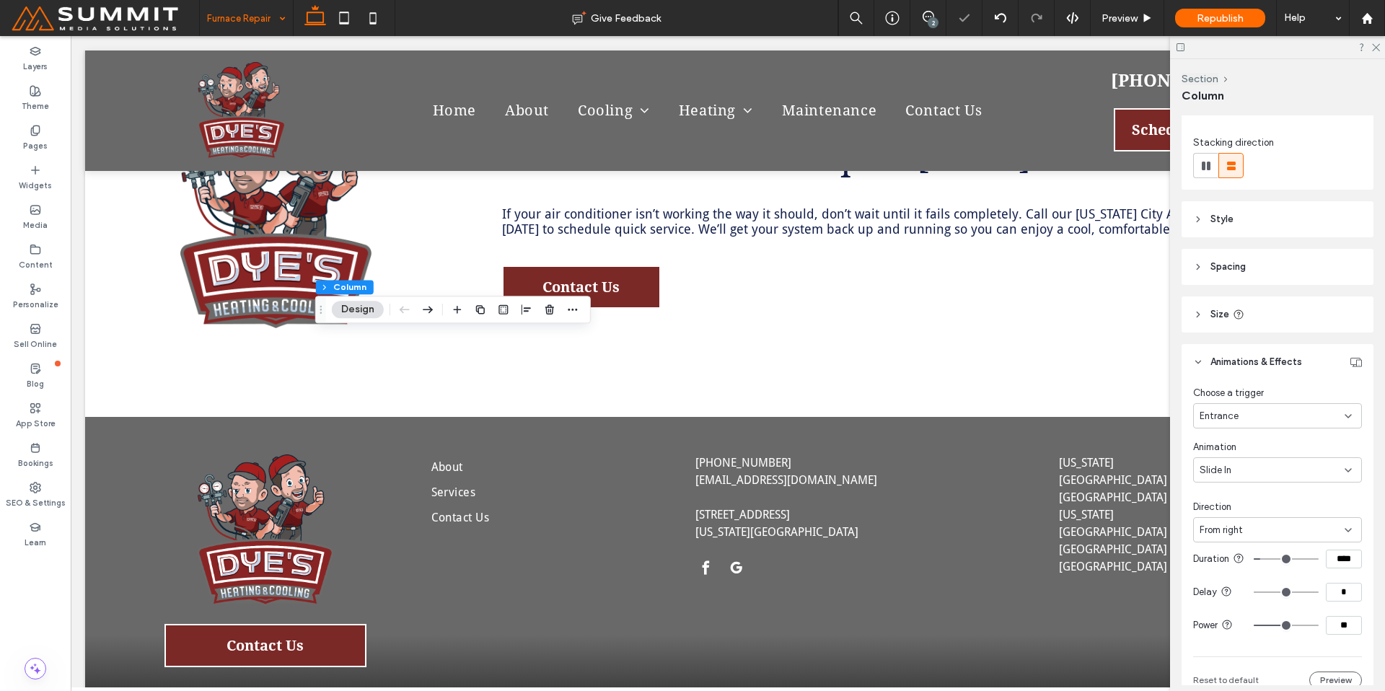
scroll to position [213, 0]
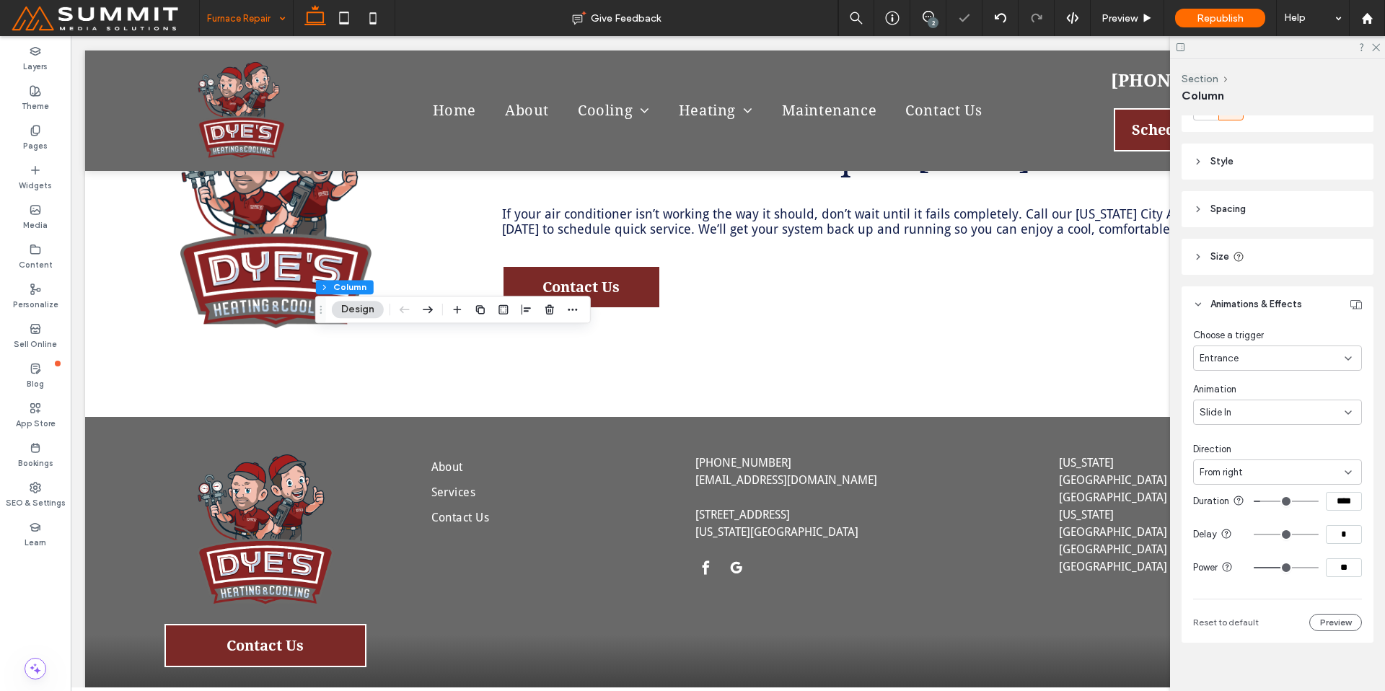
click at [1230, 481] on div "From right" at bounding box center [1277, 471] width 169 height 25
click at [1234, 521] on span "From left" at bounding box center [1218, 523] width 38 height 14
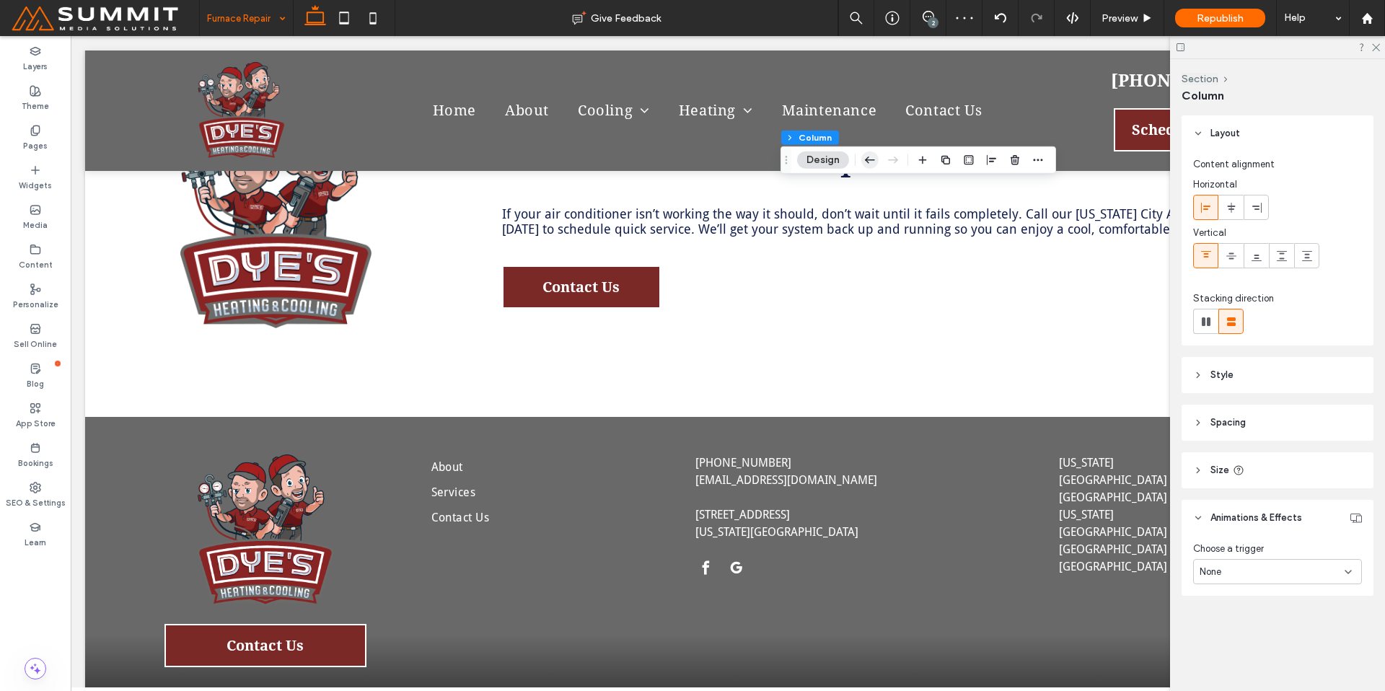
click at [871, 159] on icon "button" at bounding box center [869, 160] width 17 height 26
click at [1346, 570] on use at bounding box center [1348, 571] width 6 height 3
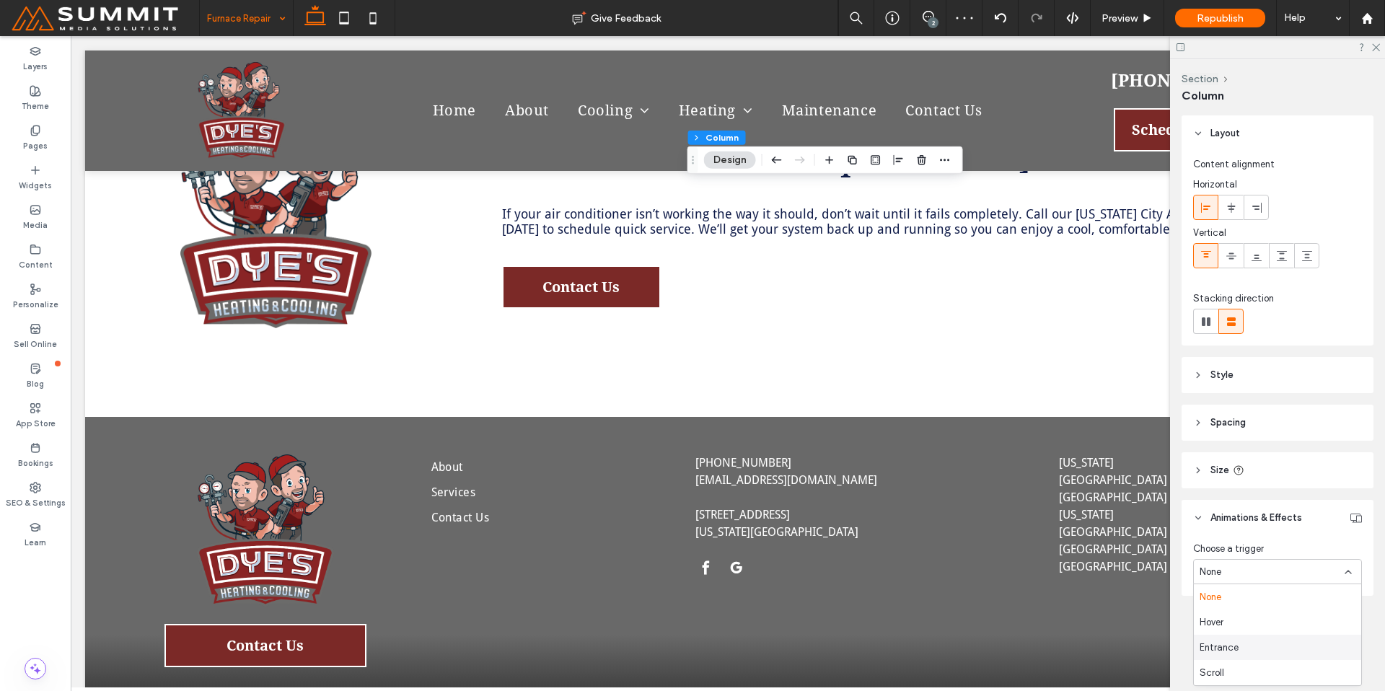
click at [1279, 651] on div "Entrance" at bounding box center [1277, 647] width 167 height 25
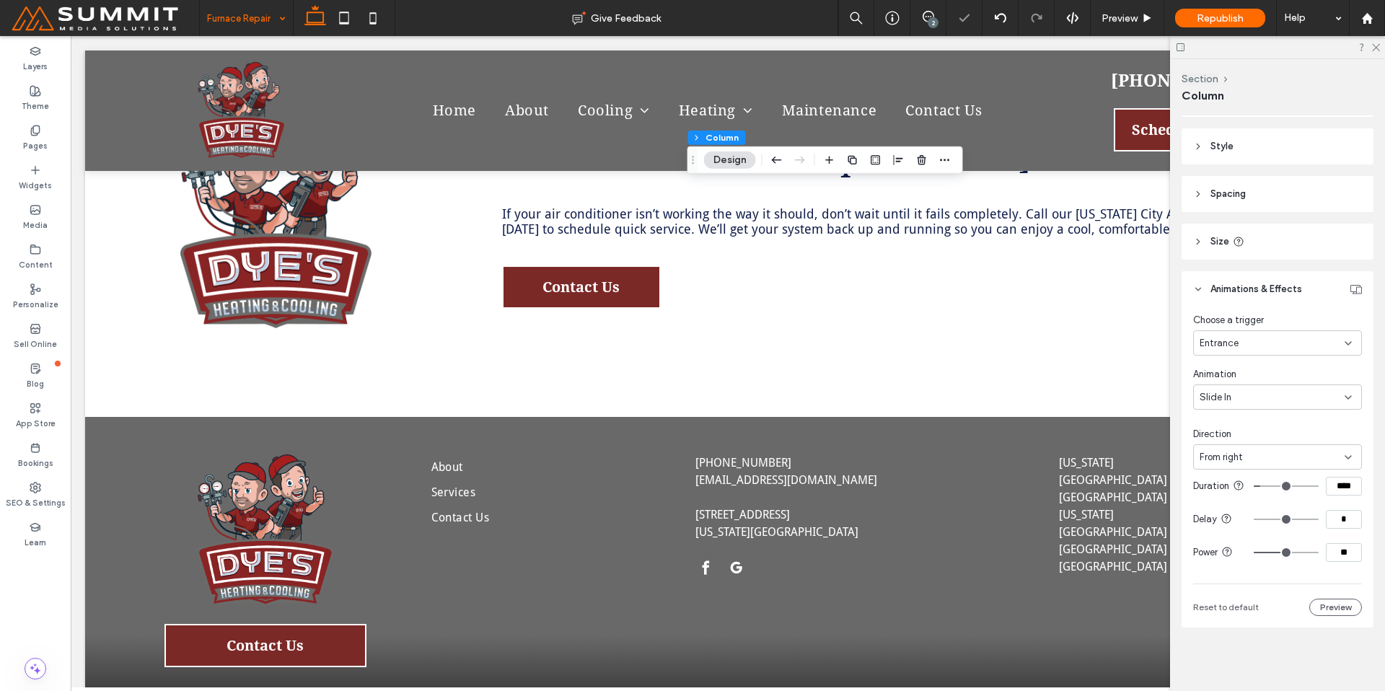
scroll to position [240, 0]
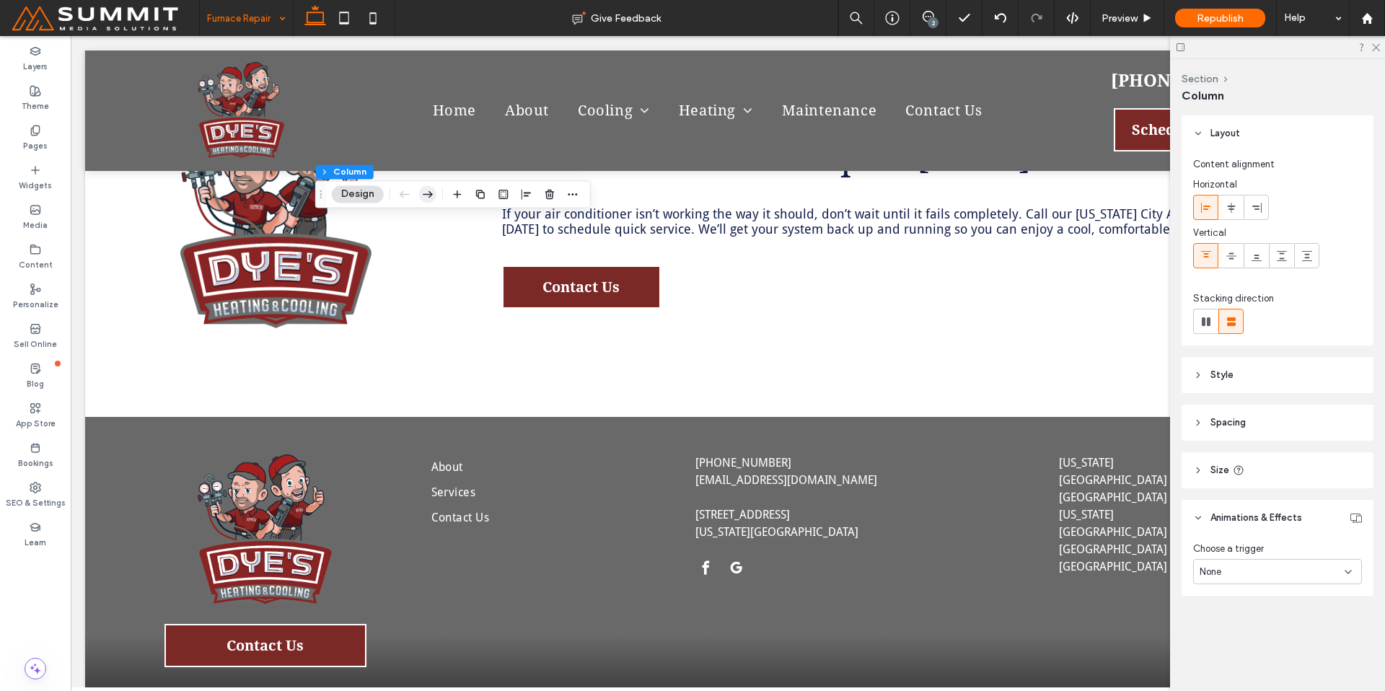
click at [435, 195] on div "Section Column Design" at bounding box center [453, 193] width 276 height 27
click at [432, 193] on icon "button" at bounding box center [427, 194] width 17 height 26
click at [1279, 565] on div "None" at bounding box center [1271, 572] width 145 height 14
click at [1282, 639] on div "Entrance" at bounding box center [1277, 647] width 167 height 25
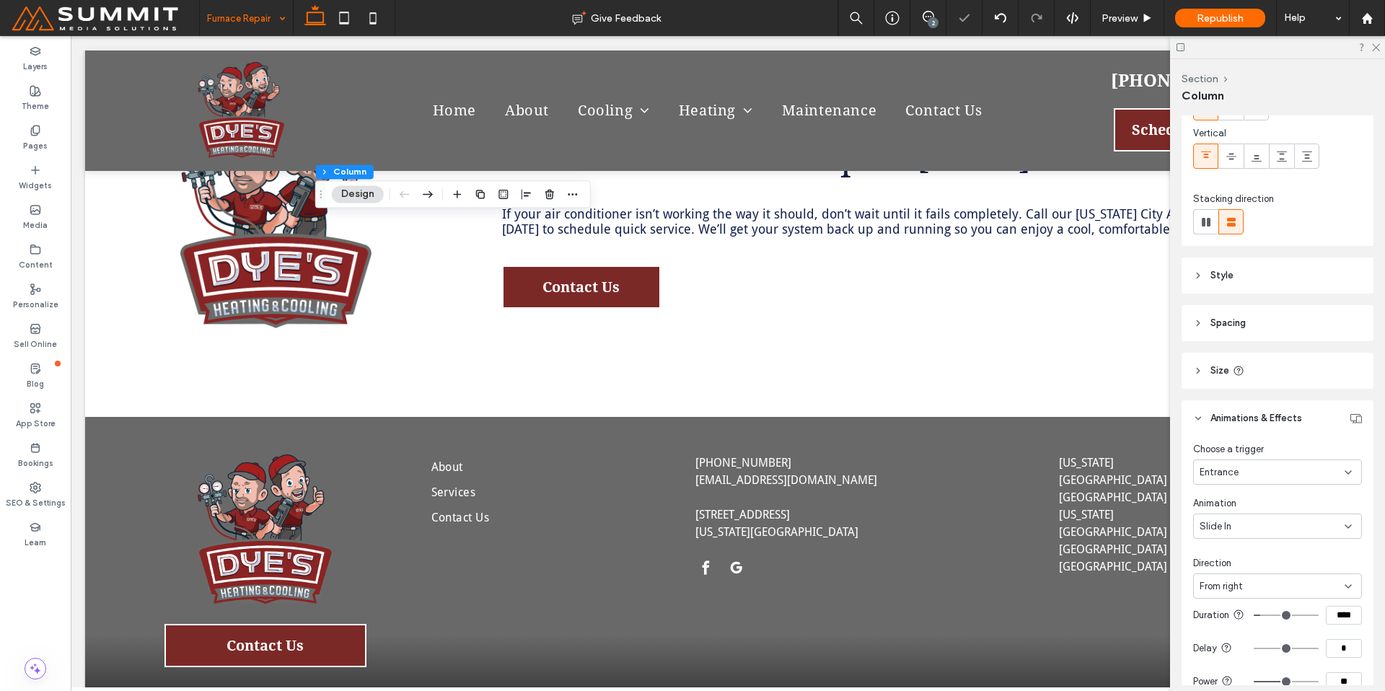
scroll to position [182, 0]
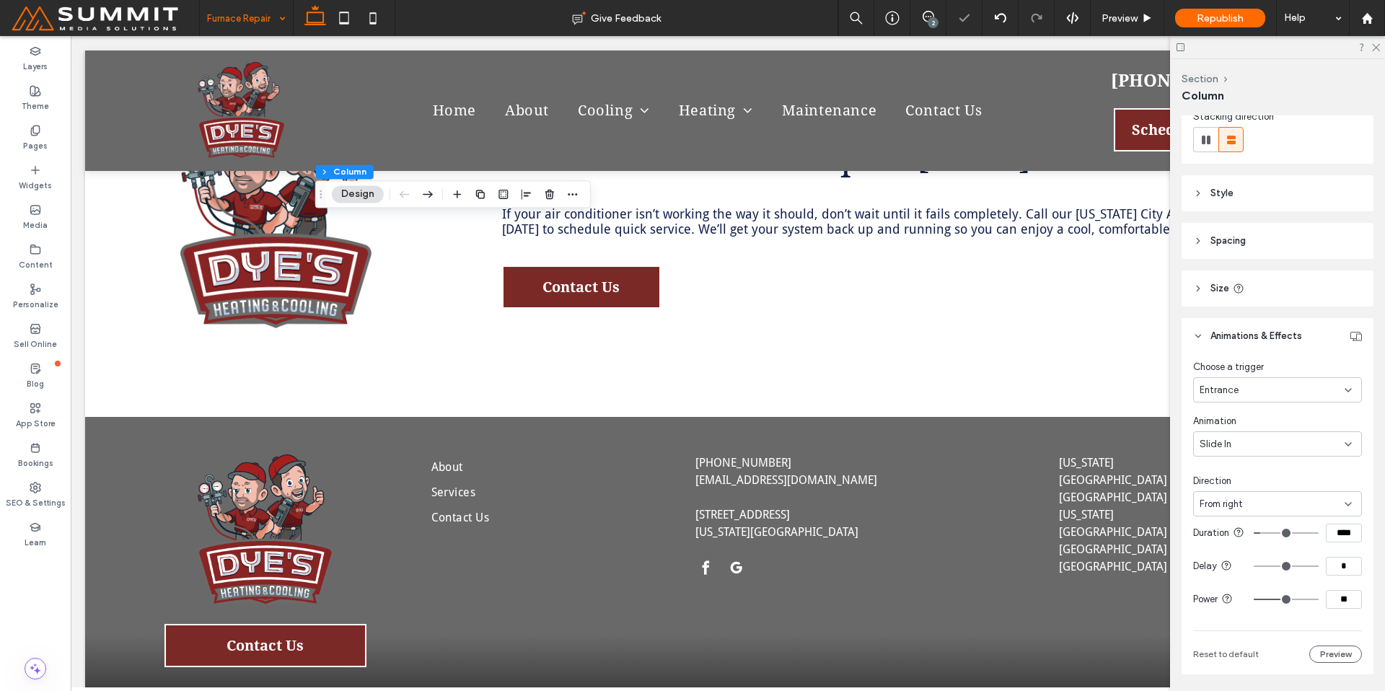
click at [1226, 503] on span "From right" at bounding box center [1220, 504] width 43 height 14
click at [1250, 559] on div "From left" at bounding box center [1273, 554] width 159 height 25
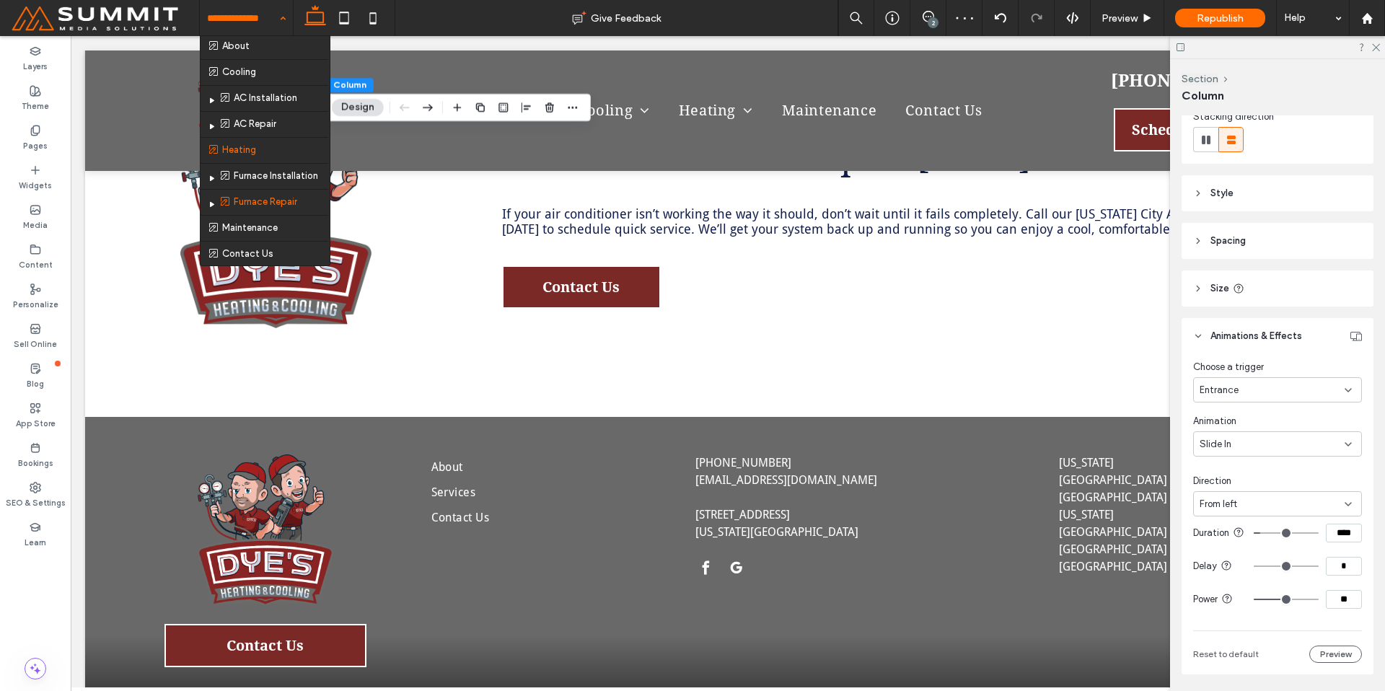
scroll to position [36, 0]
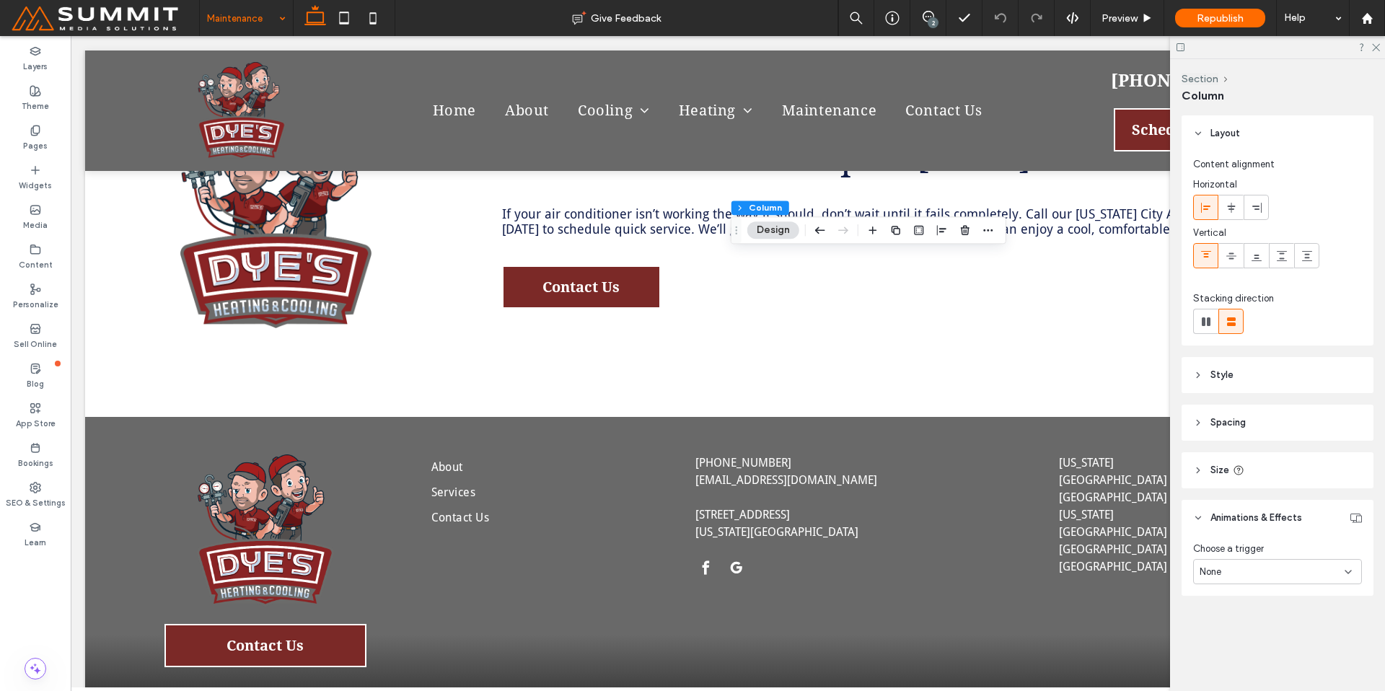
click at [1277, 571] on div "None" at bounding box center [1271, 572] width 145 height 14
click at [1263, 645] on div "Entrance" at bounding box center [1277, 647] width 167 height 25
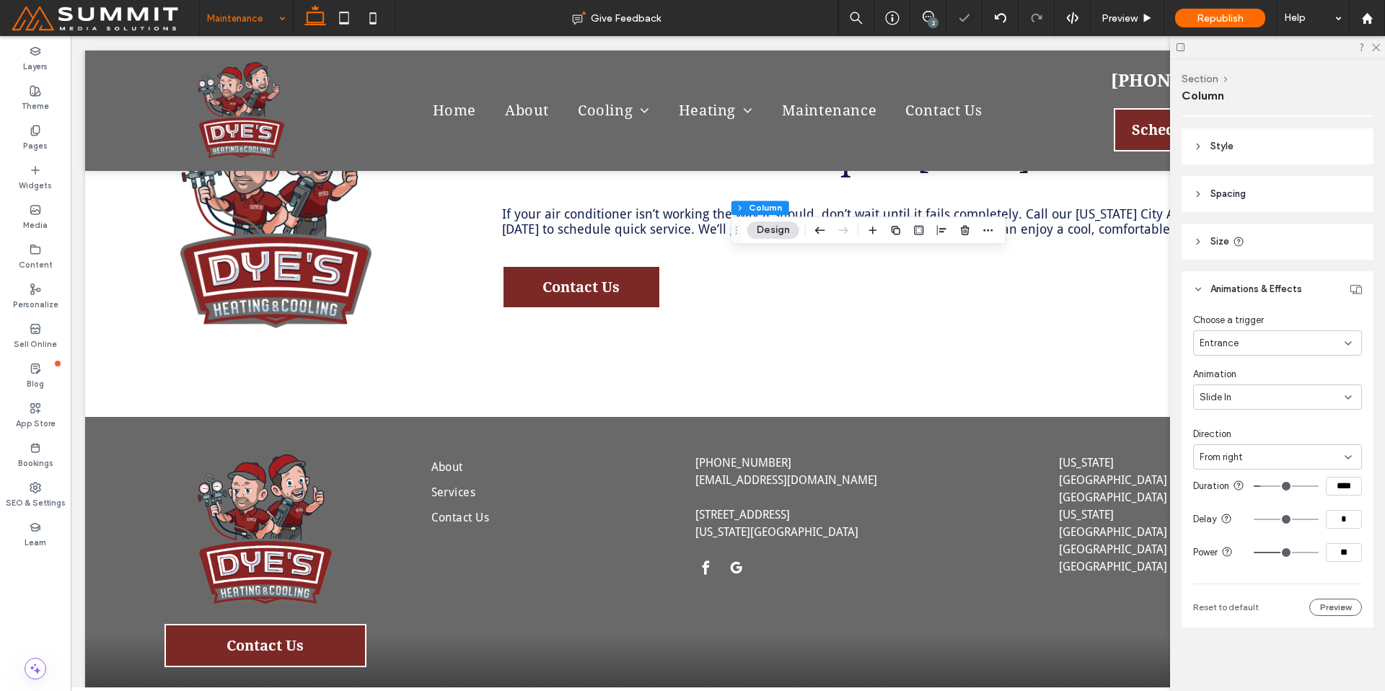
scroll to position [240, 0]
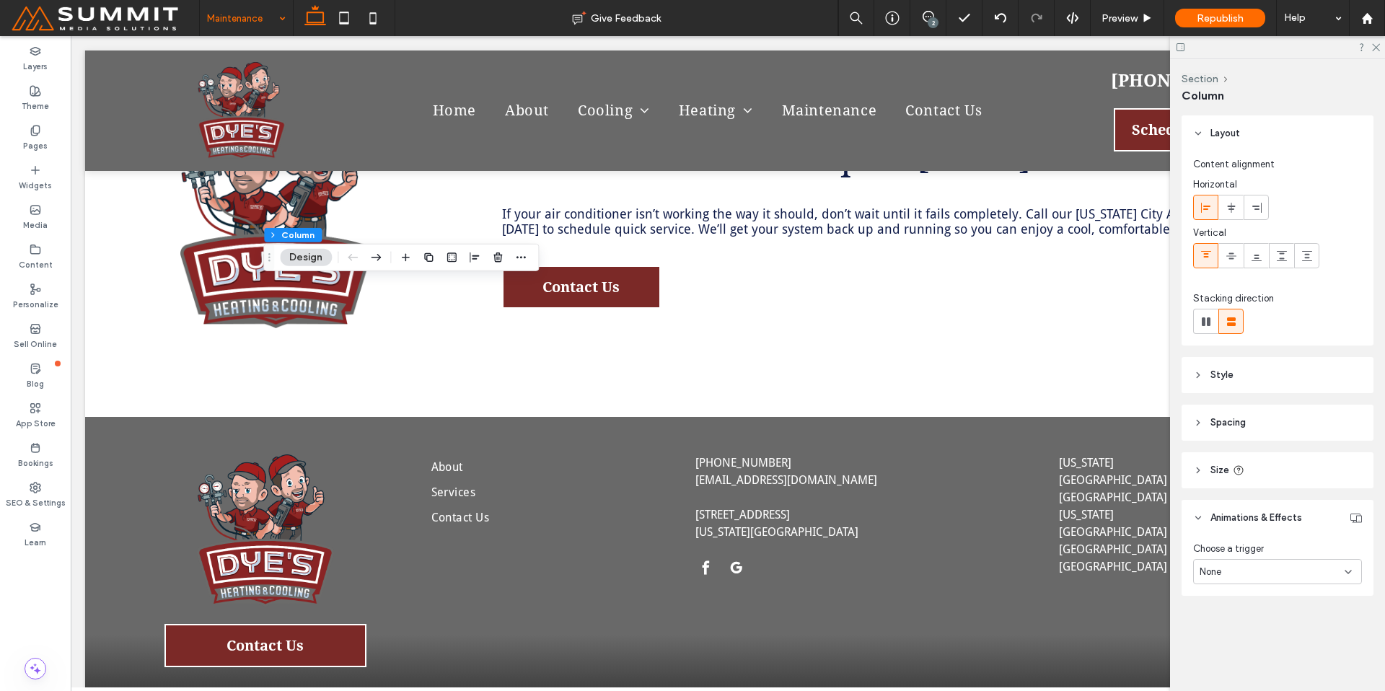
click at [1305, 570] on div "None" at bounding box center [1271, 572] width 145 height 14
click at [1281, 643] on div "Entrance" at bounding box center [1277, 647] width 167 height 25
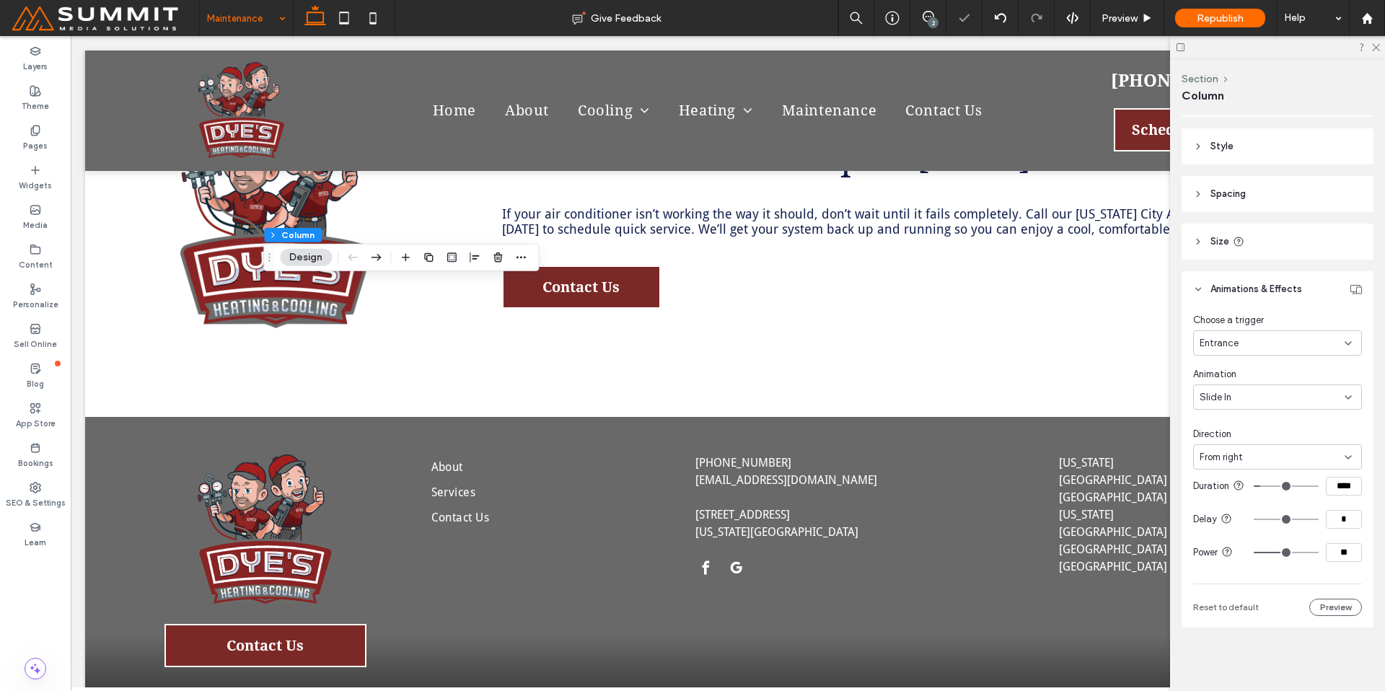
click at [1222, 450] on span "From right" at bounding box center [1220, 457] width 43 height 14
click at [1233, 504] on div "From left" at bounding box center [1273, 495] width 159 height 25
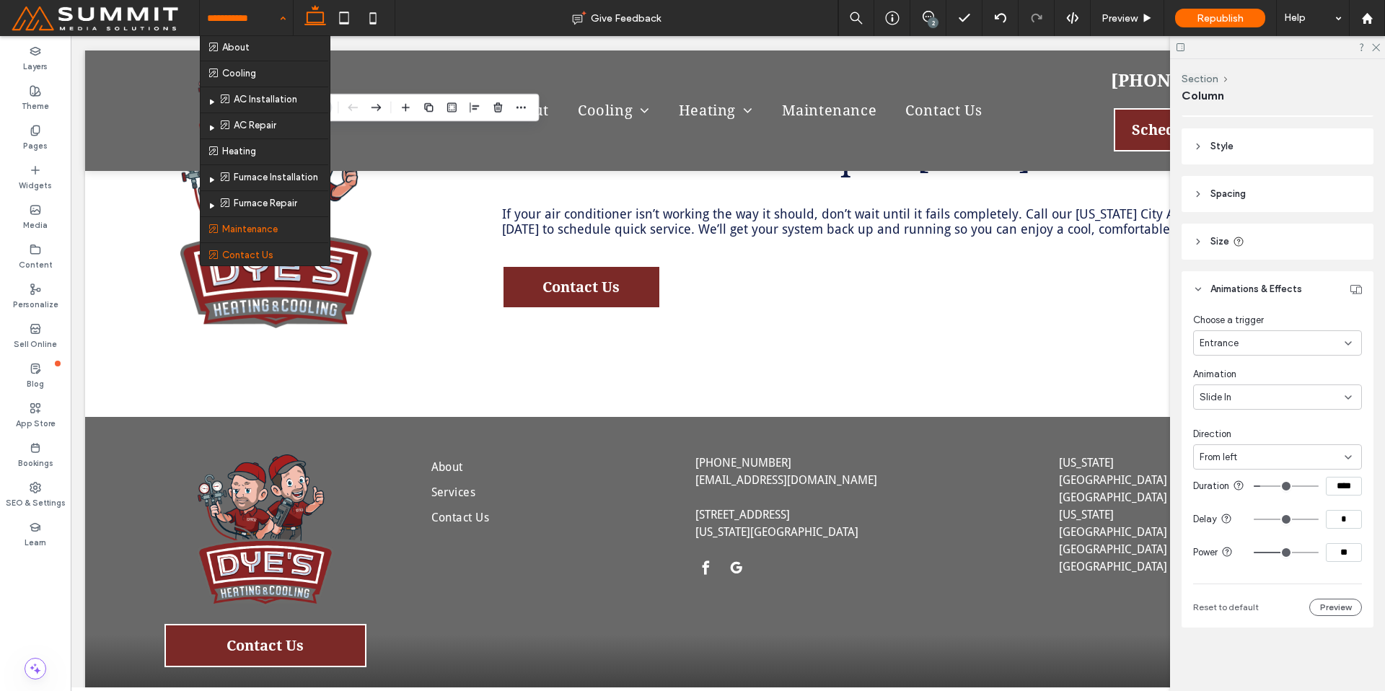
scroll to position [36, 0]
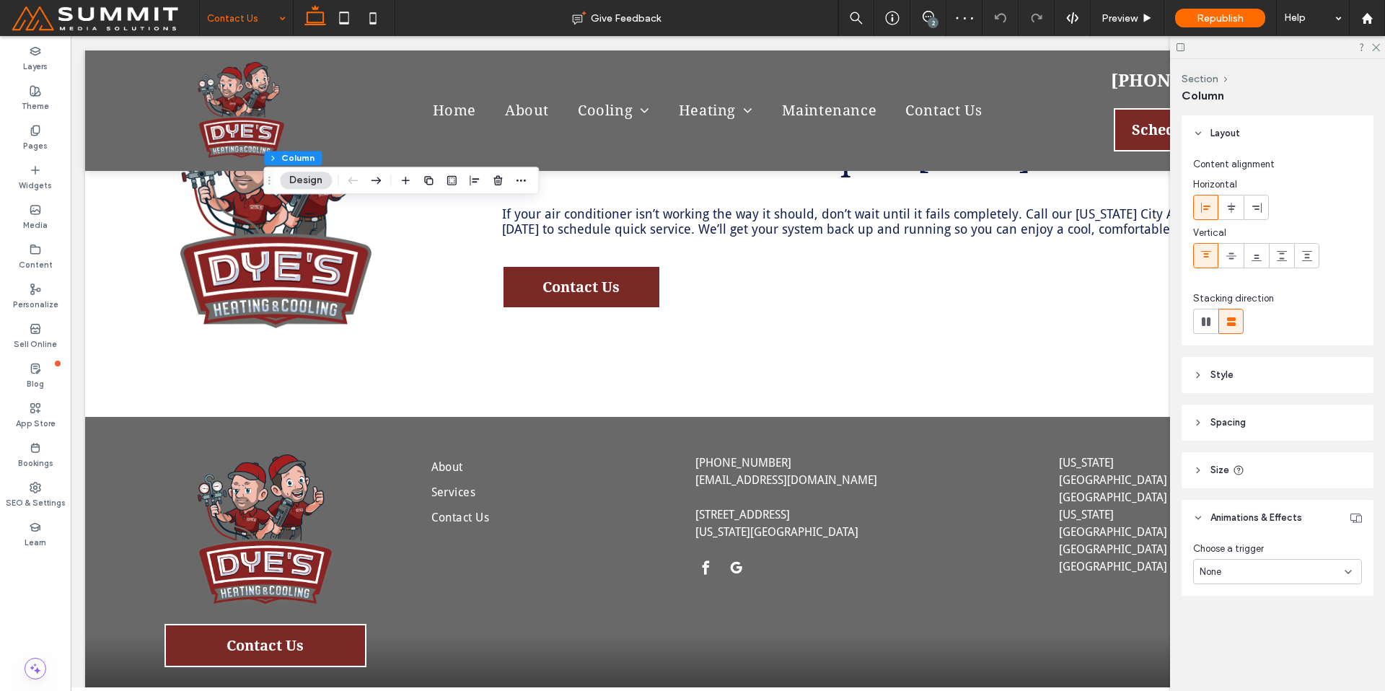
click at [1303, 570] on div "None" at bounding box center [1271, 572] width 145 height 14
click at [1248, 643] on div "Entrance" at bounding box center [1277, 647] width 167 height 25
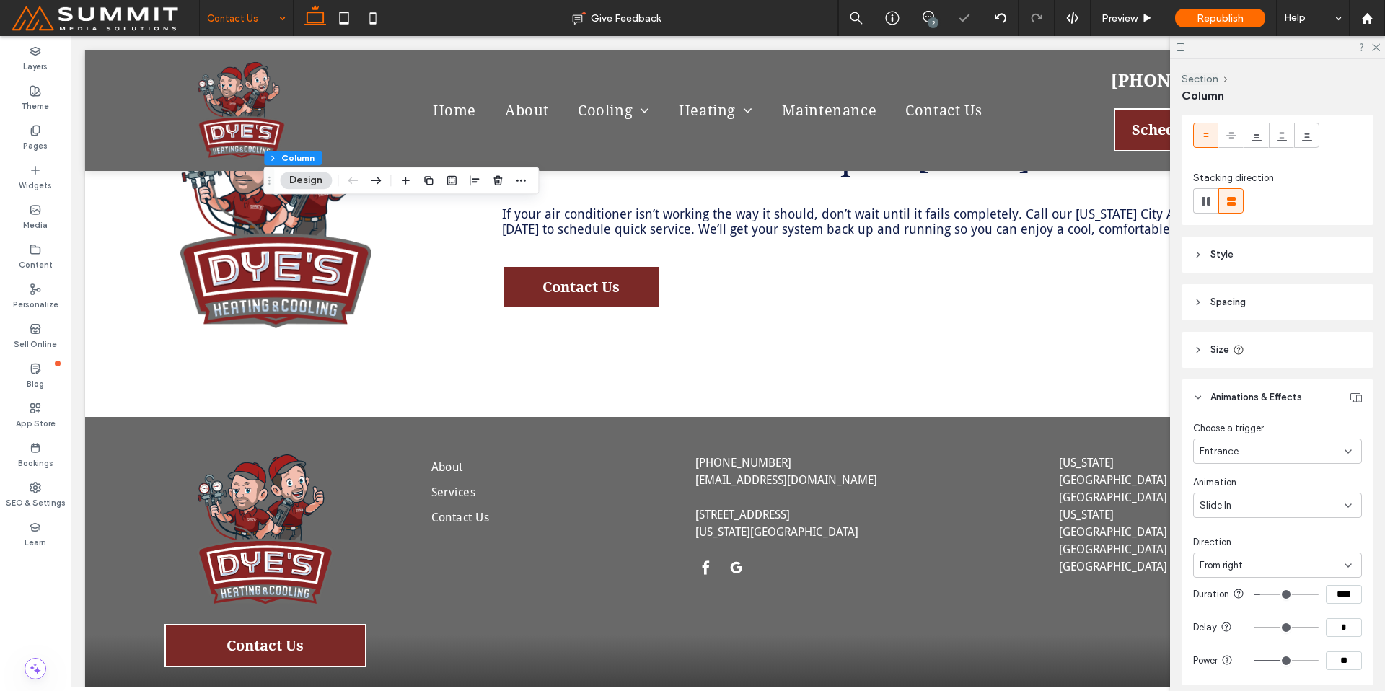
scroll to position [128, 0]
click at [1257, 551] on div "From right" at bounding box center [1271, 558] width 145 height 14
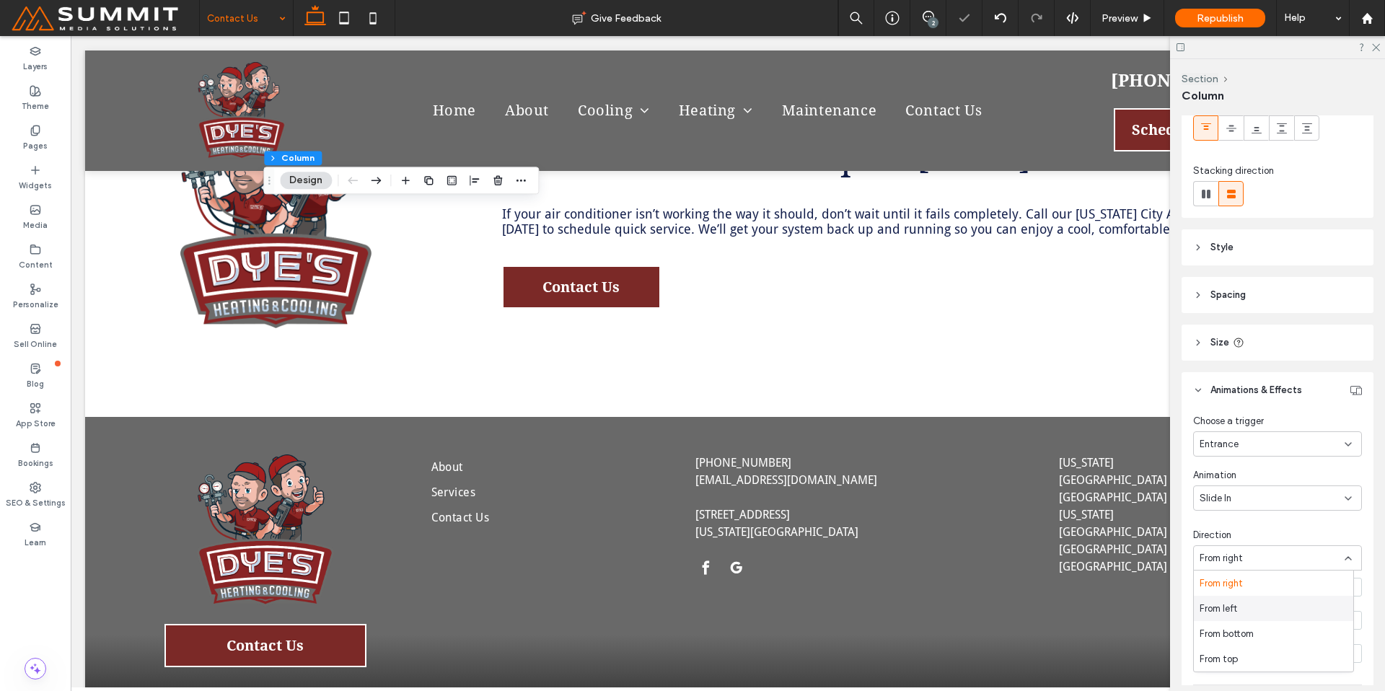
click at [1248, 610] on div "From left" at bounding box center [1273, 608] width 159 height 25
click at [1377, 50] on icon at bounding box center [1374, 46] width 9 height 9
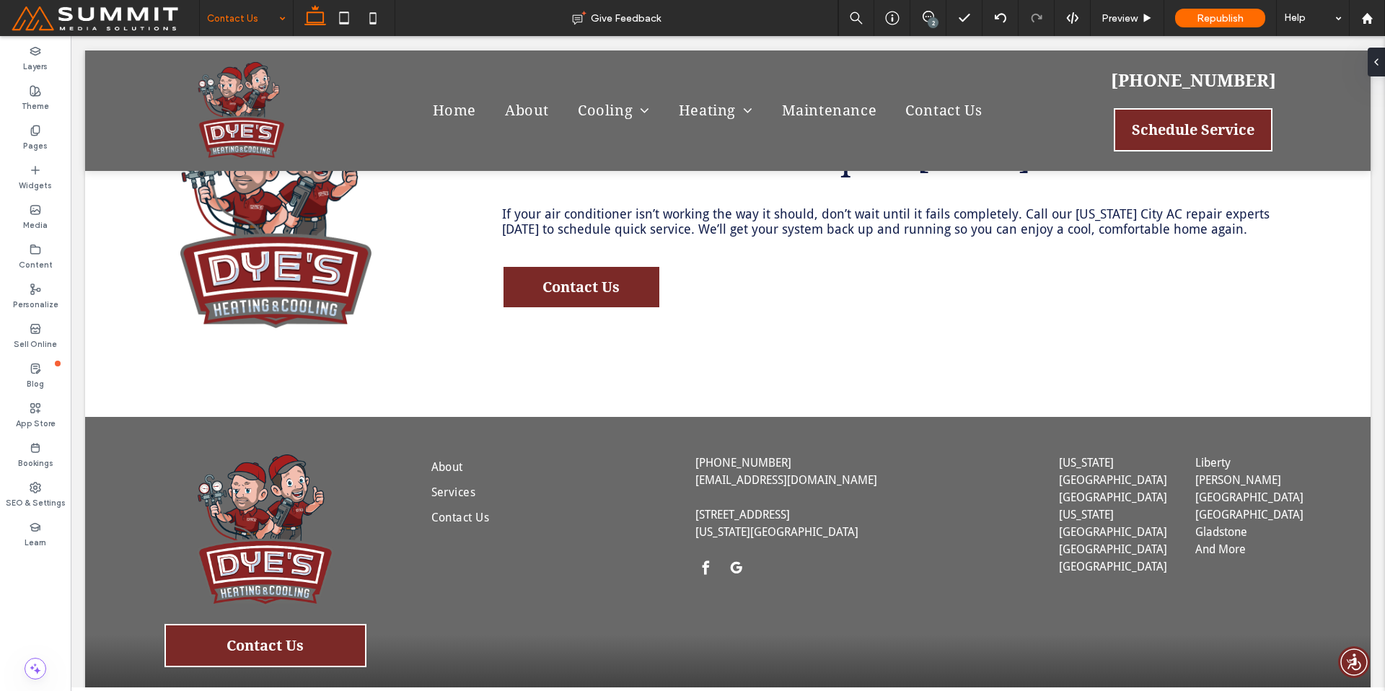
type input "**"
type input "****"
type input "***"
type input "**"
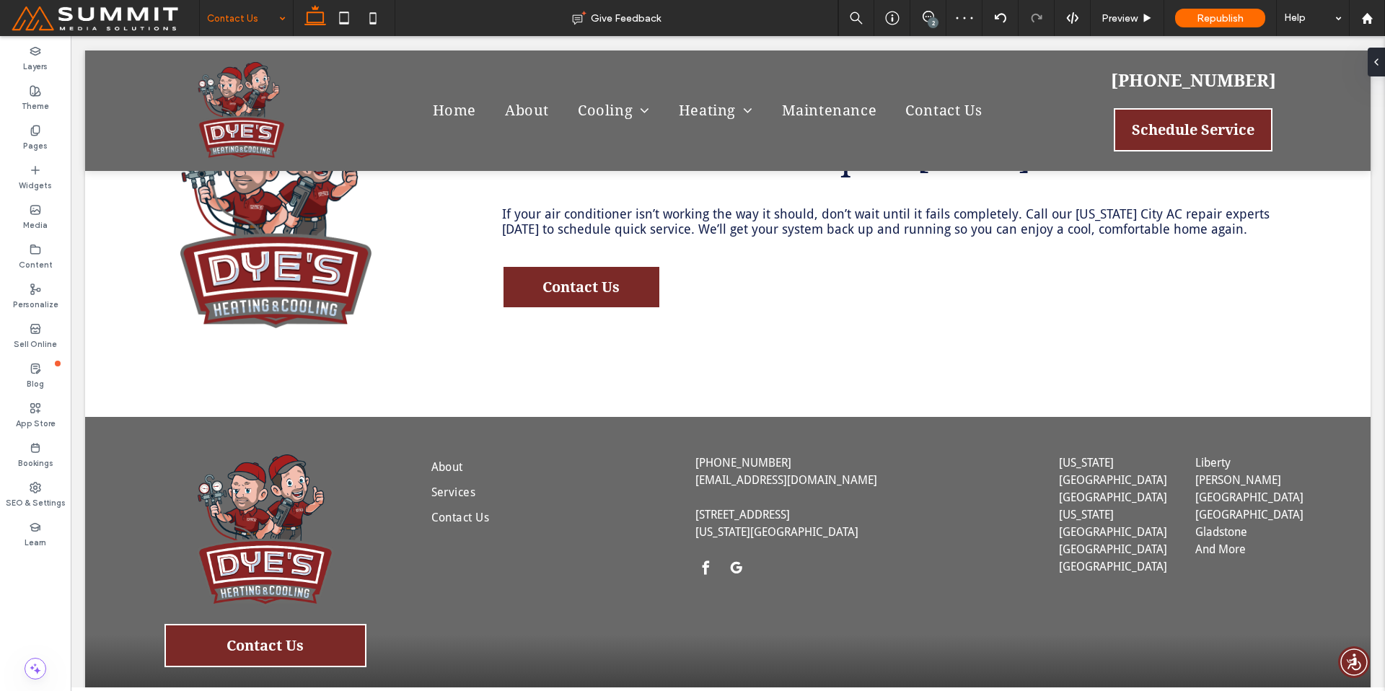
type input "*****"
type input "**"
type input "****"
type input "***"
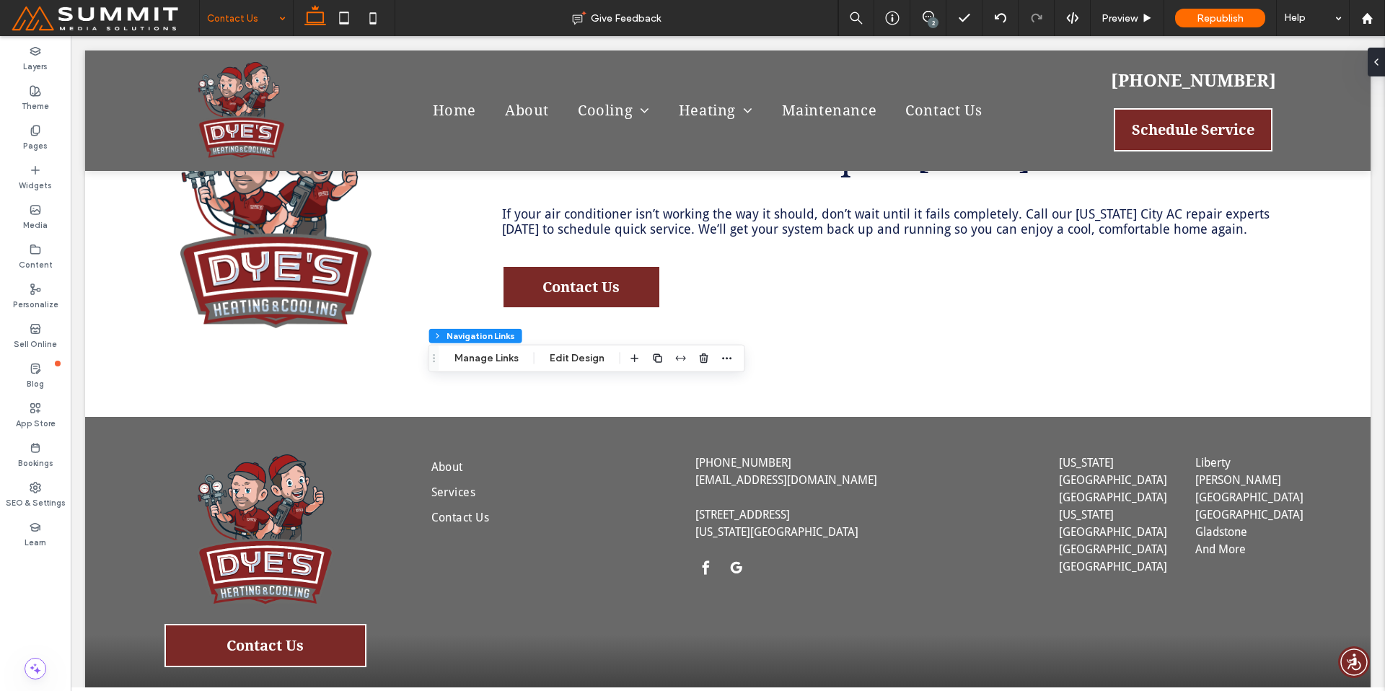
type input "***"
type input "****"
click at [488, 357] on button "Manage Links" at bounding box center [486, 358] width 83 height 17
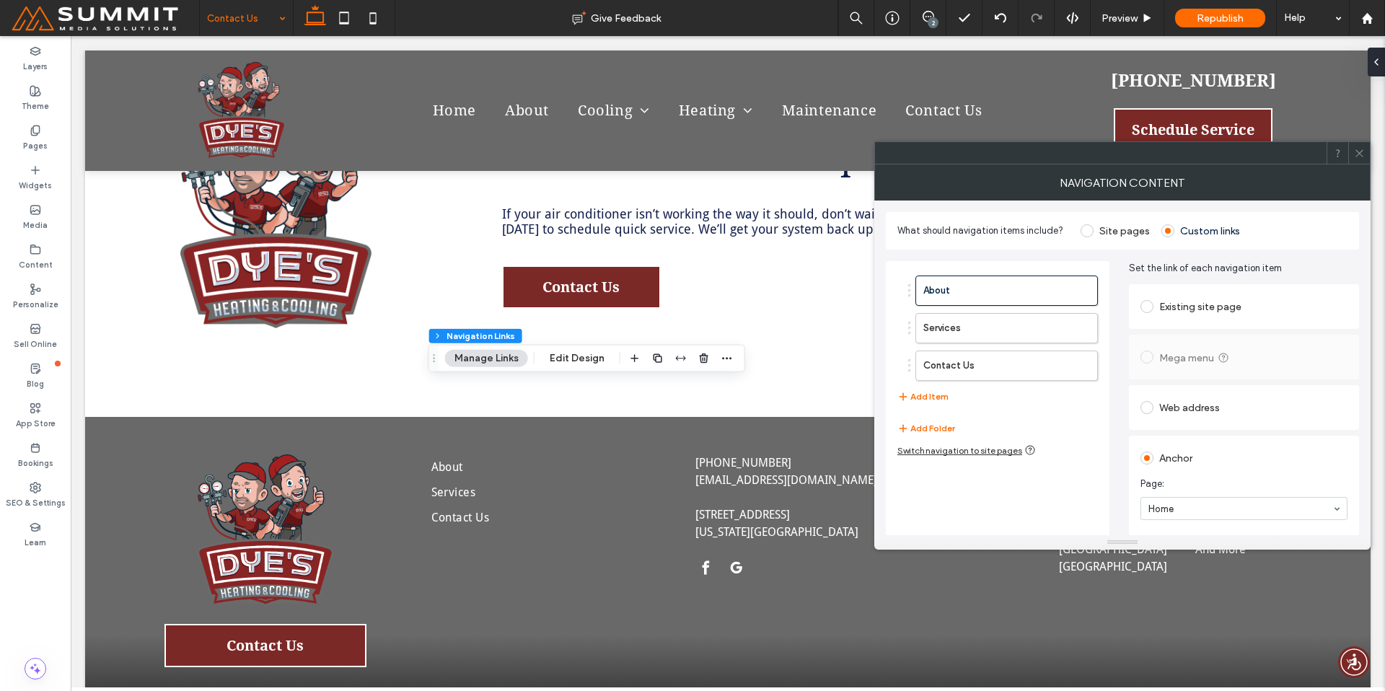
click at [1106, 232] on label "Site pages" at bounding box center [1124, 231] width 50 height 12
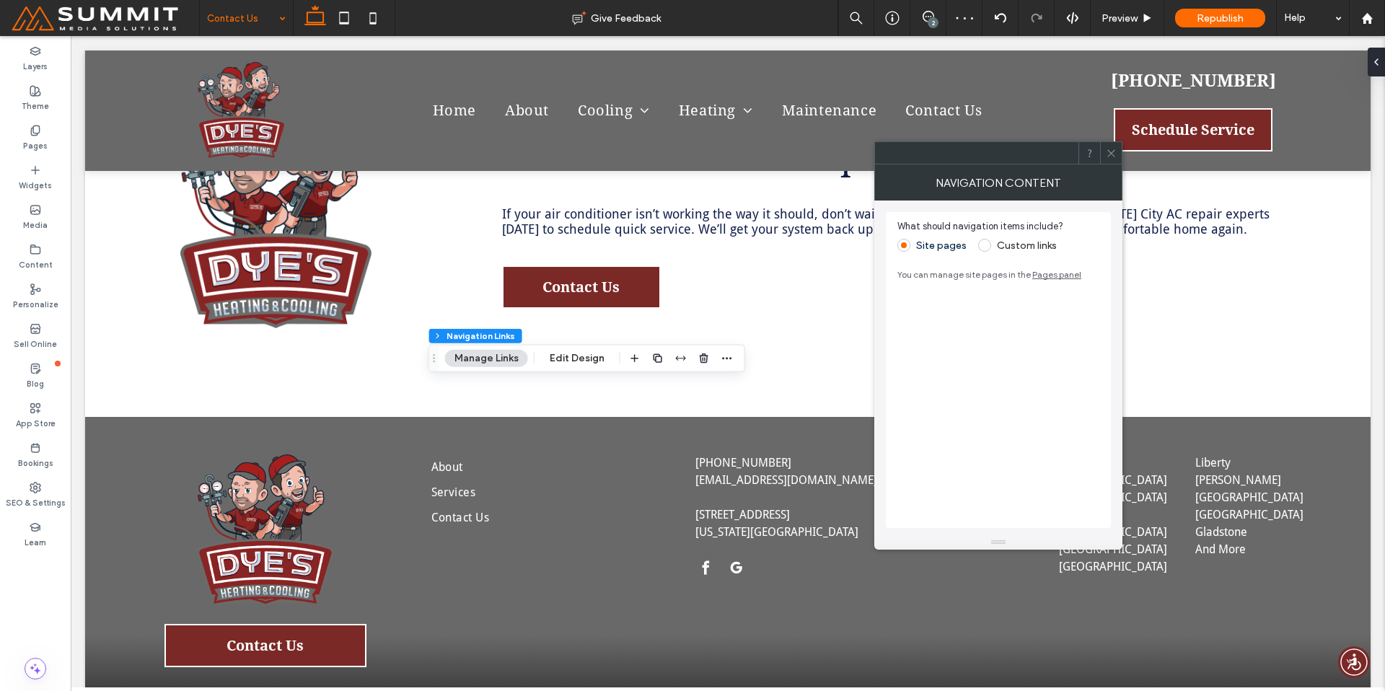
click at [1111, 154] on icon at bounding box center [1111, 153] width 11 height 11
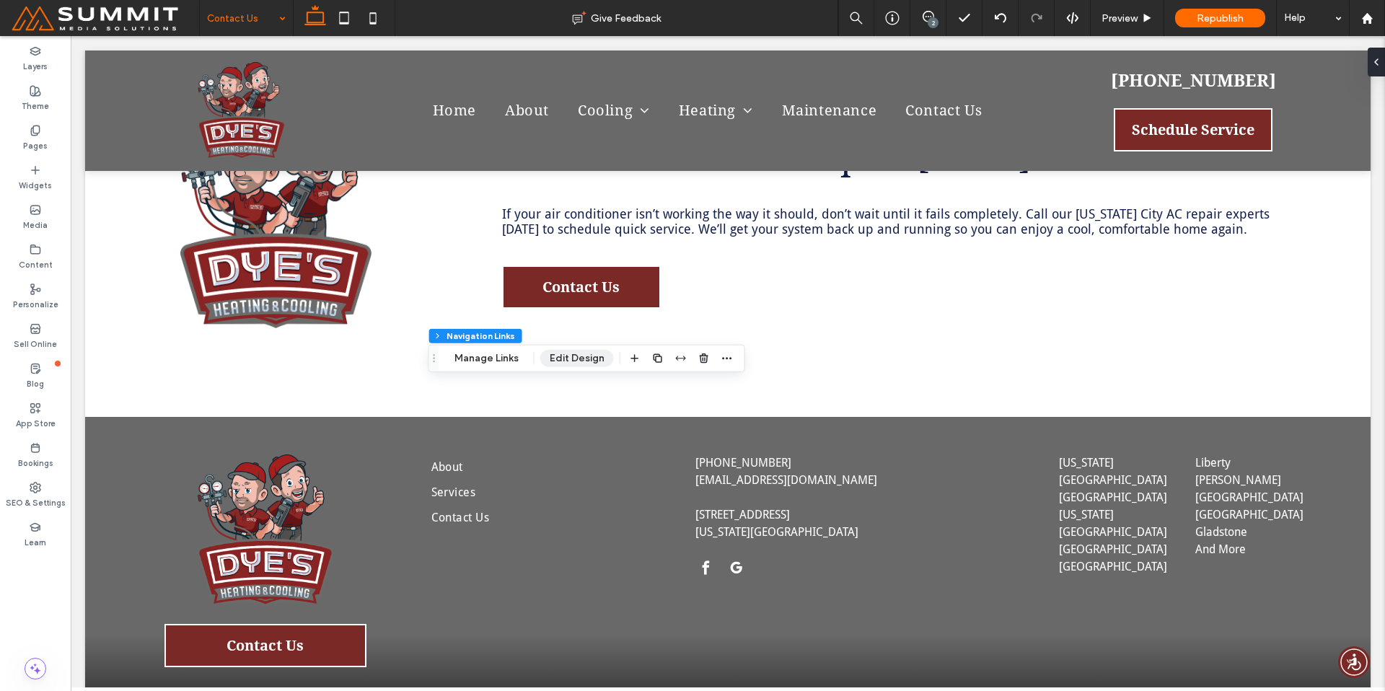
click at [599, 363] on button "Edit Design" at bounding box center [577, 358] width 74 height 17
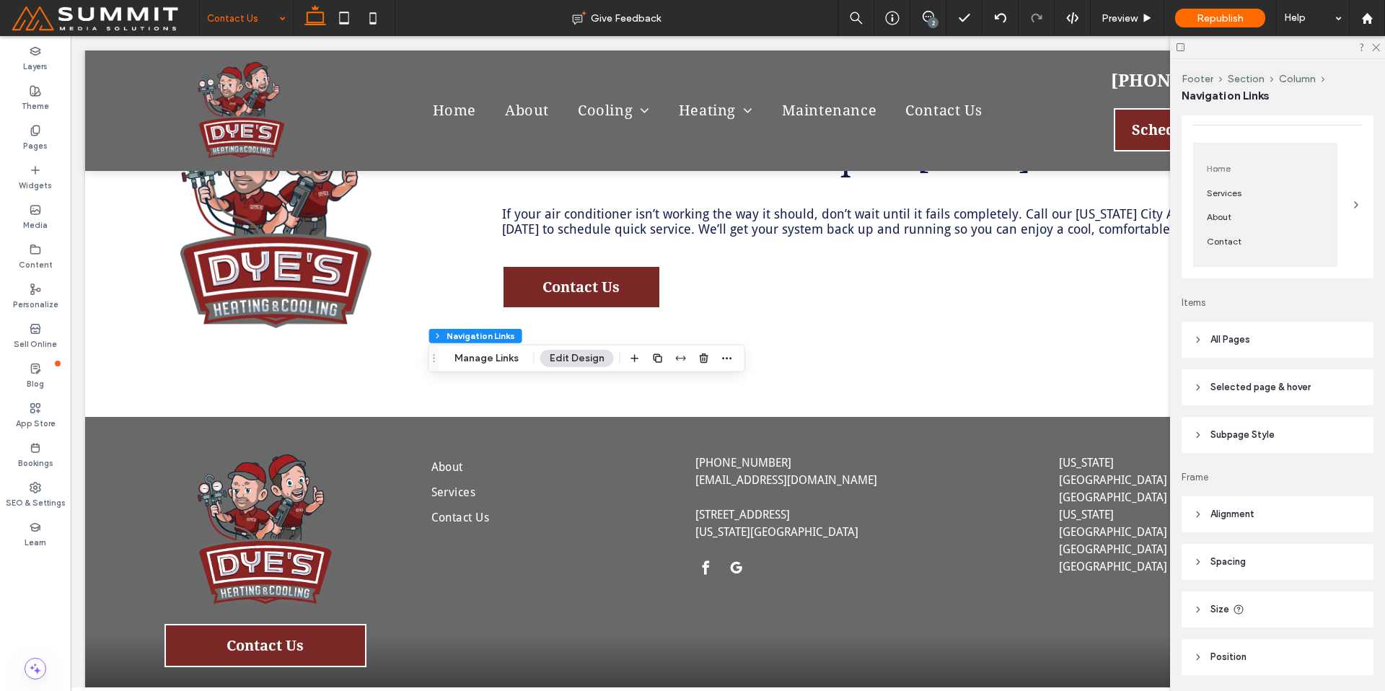
scroll to position [177, 0]
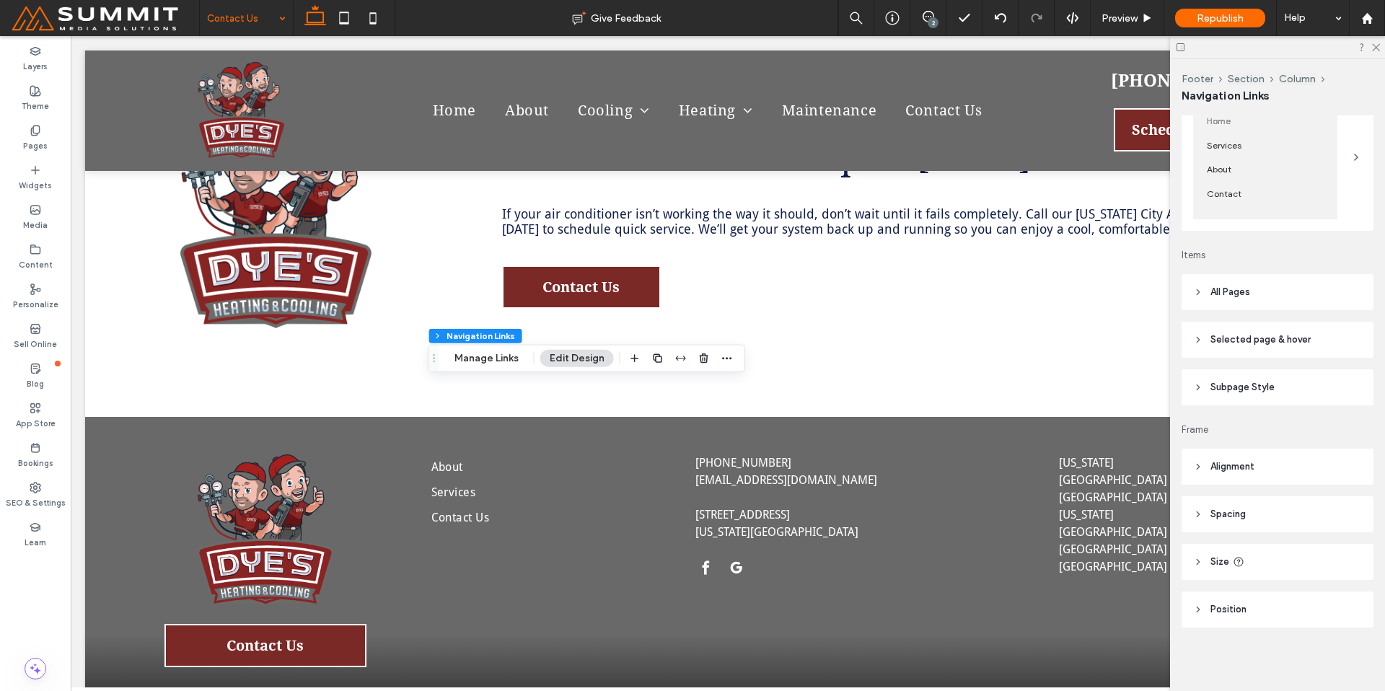
click at [1278, 339] on span "Selected page & hover" at bounding box center [1260, 339] width 100 height 14
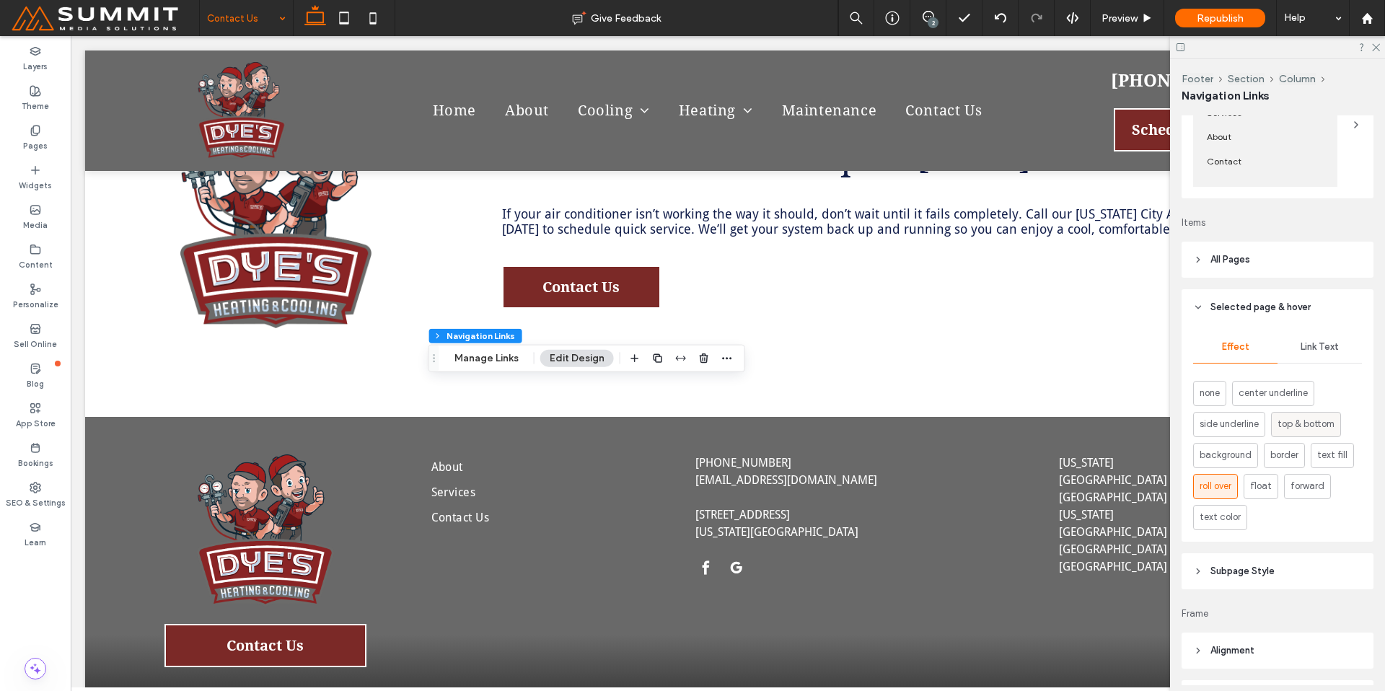
scroll to position [289, 0]
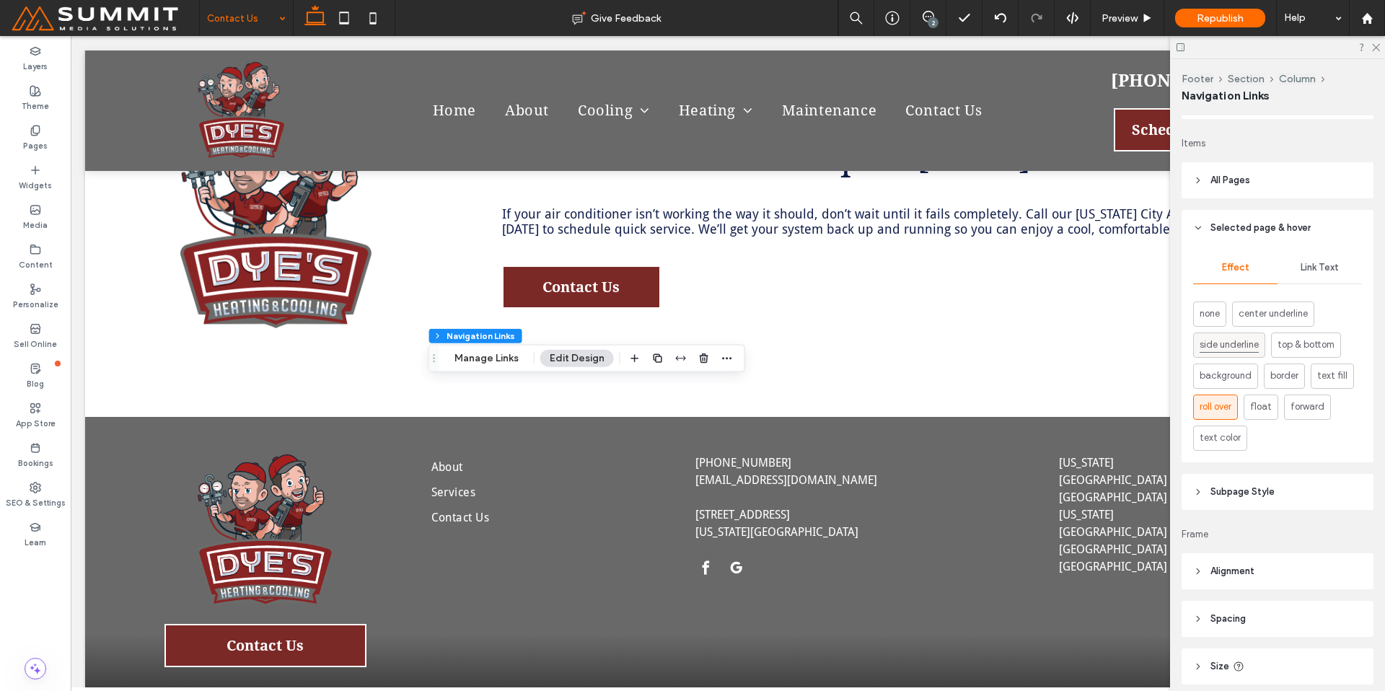
click at [1254, 347] on span "side underline" at bounding box center [1228, 345] width 59 height 16
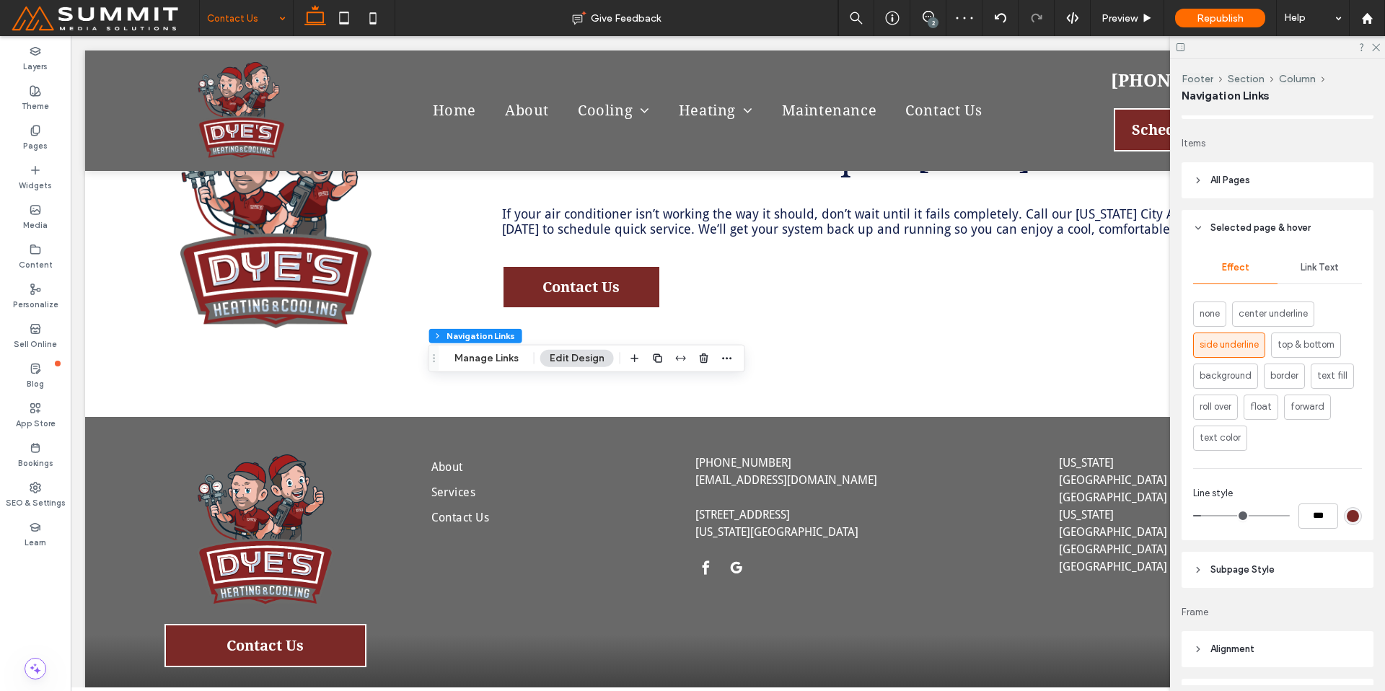
click at [1308, 270] on span "Link Text" at bounding box center [1319, 268] width 38 height 12
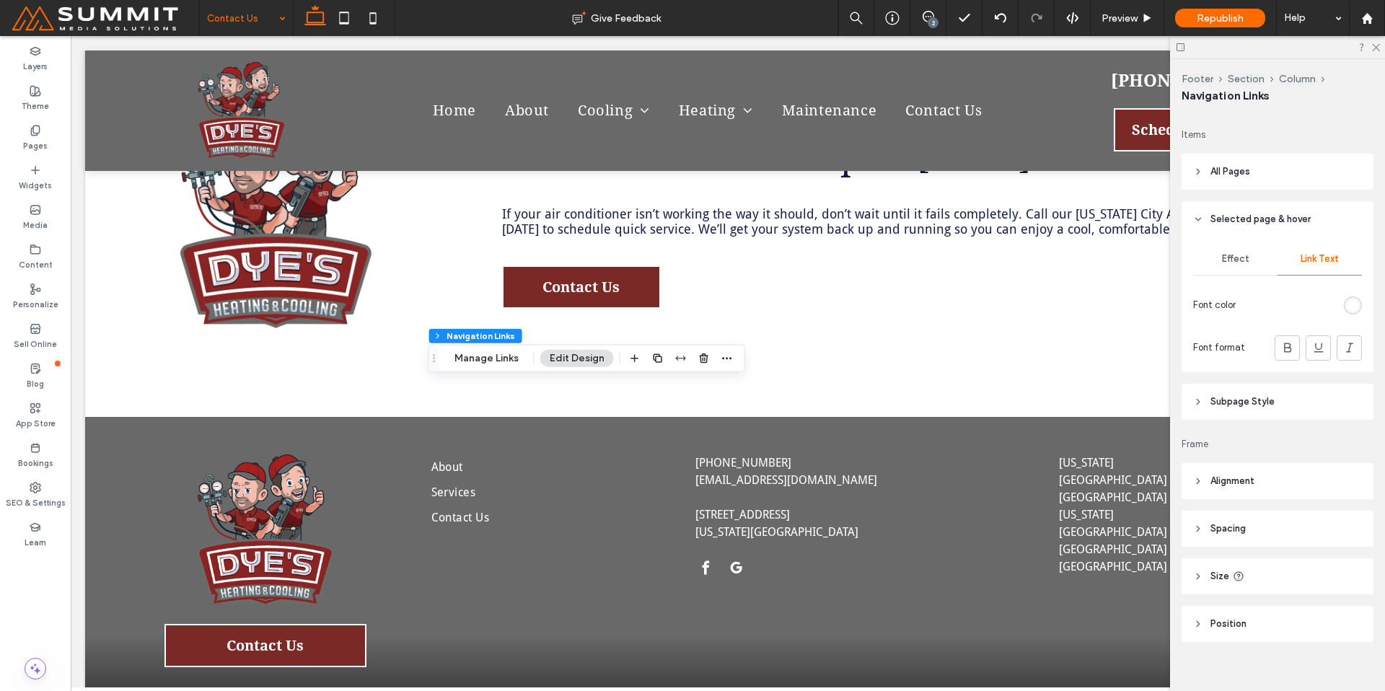
scroll to position [312, 0]
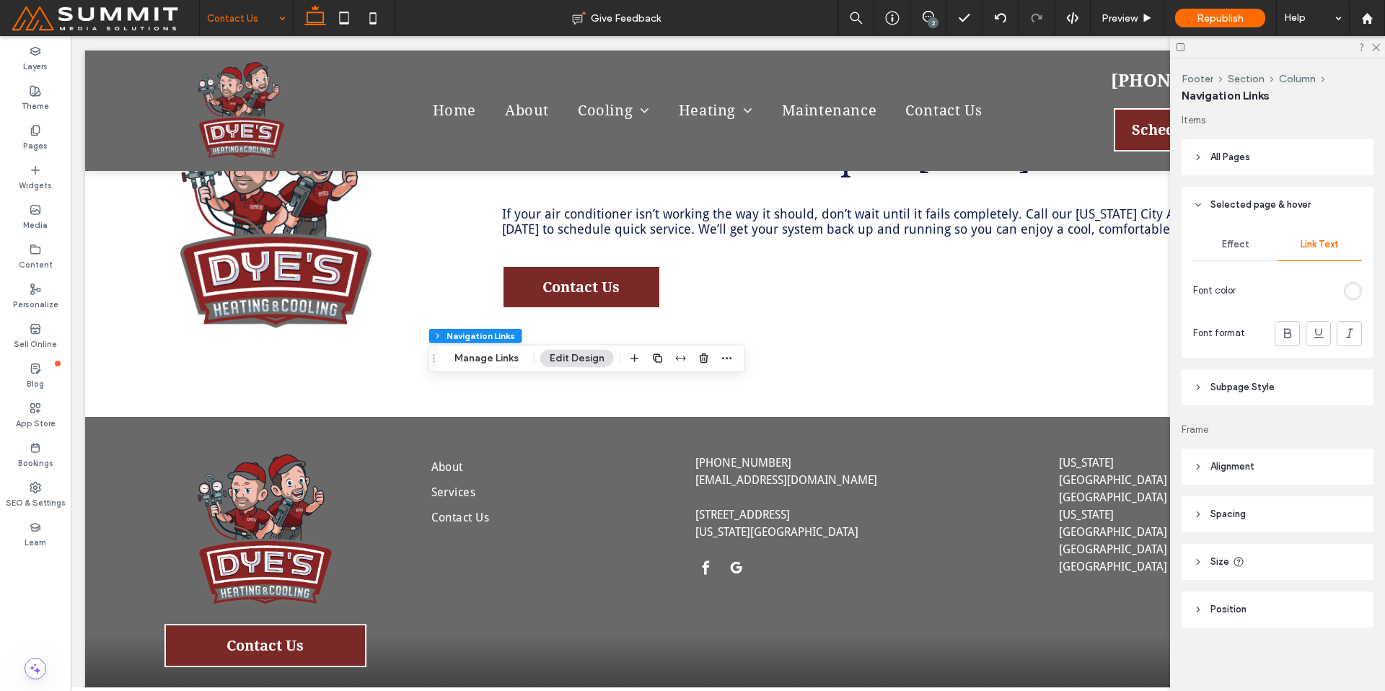
click at [1287, 400] on header "Subpage Style" at bounding box center [1277, 387] width 192 height 36
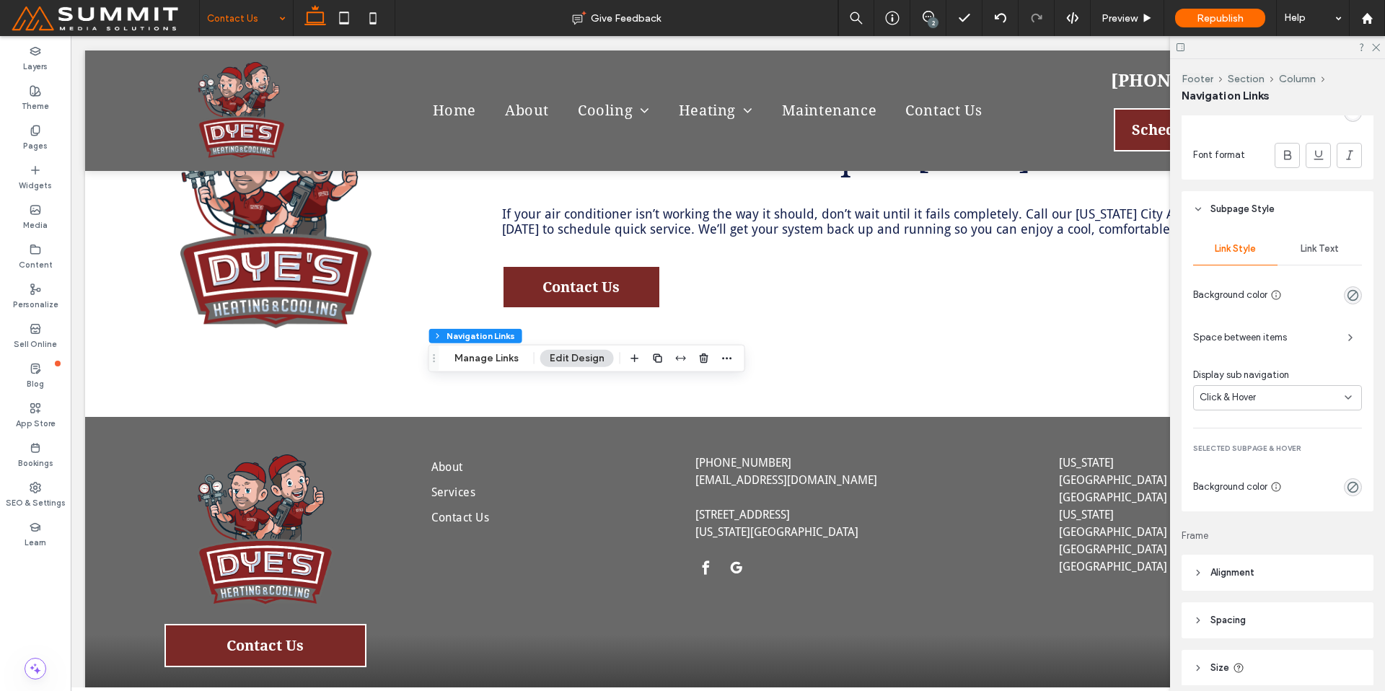
scroll to position [545, 0]
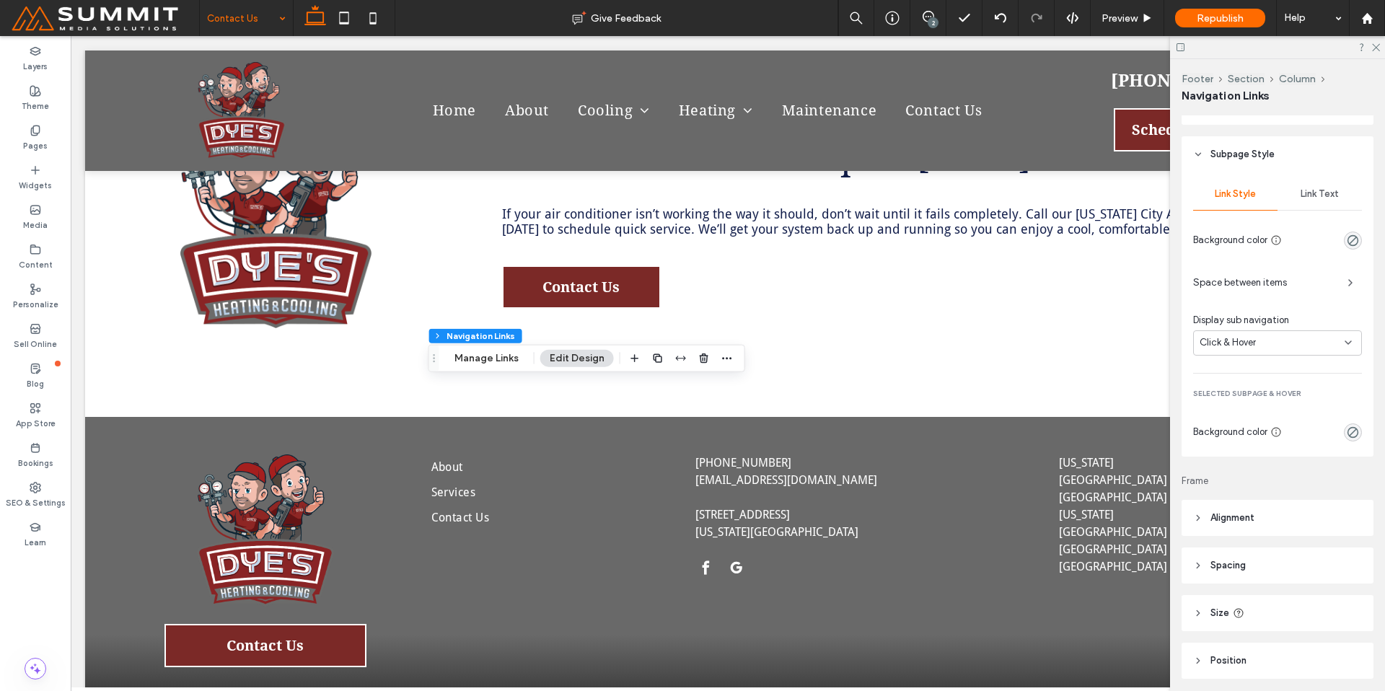
click at [1316, 193] on span "Link Text" at bounding box center [1319, 194] width 38 height 12
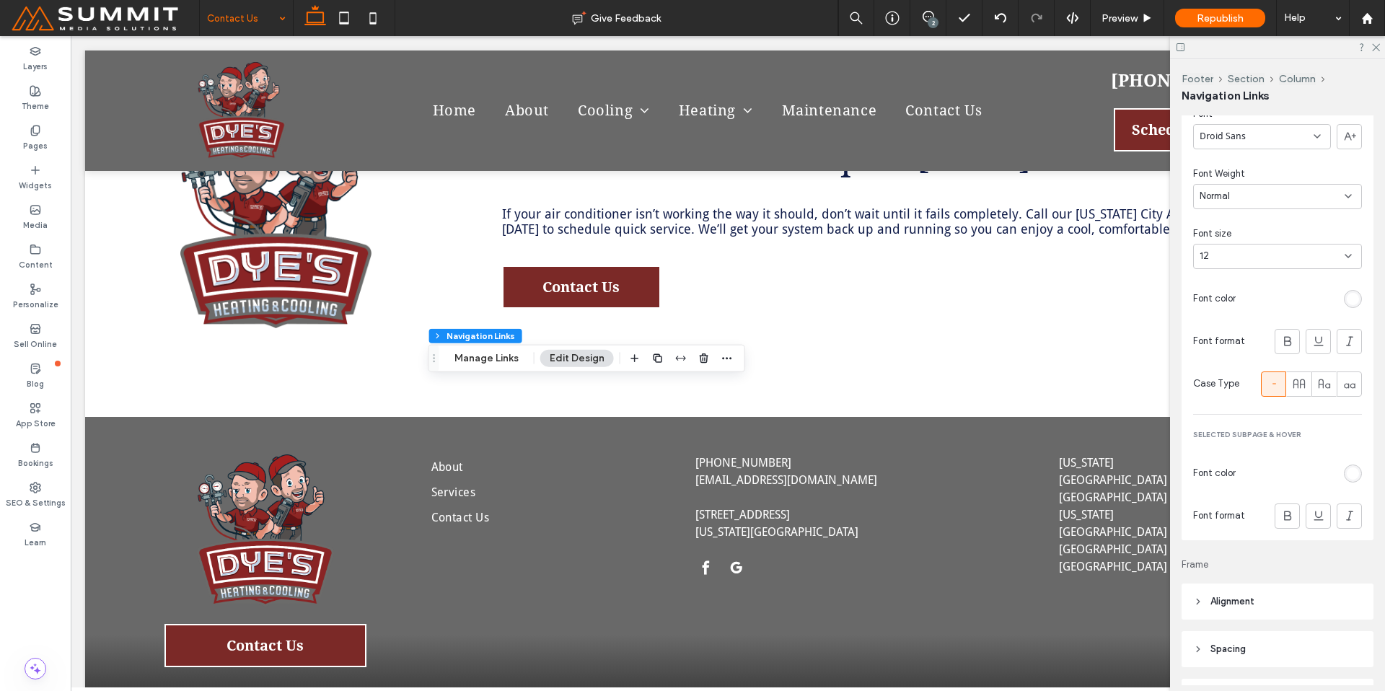
scroll to position [801, 0]
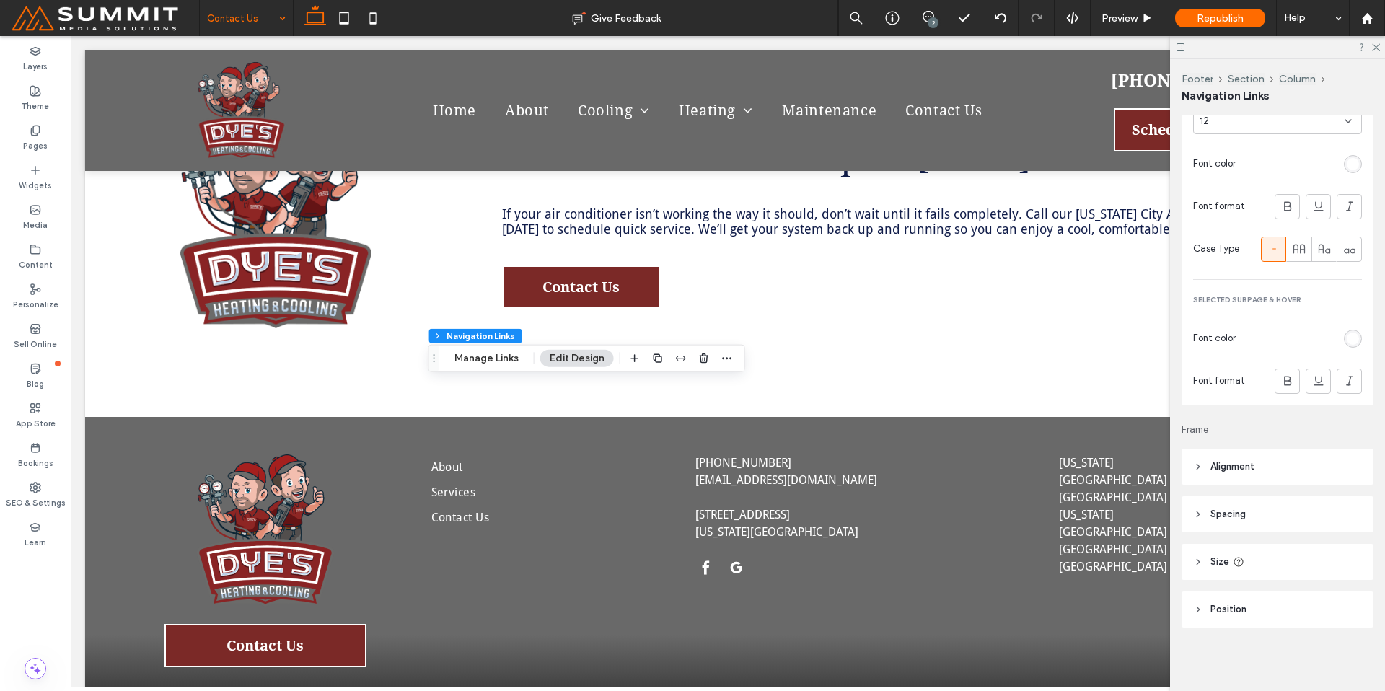
click at [1345, 345] on div "rgb(255, 255, 255)" at bounding box center [1353, 339] width 18 height 18
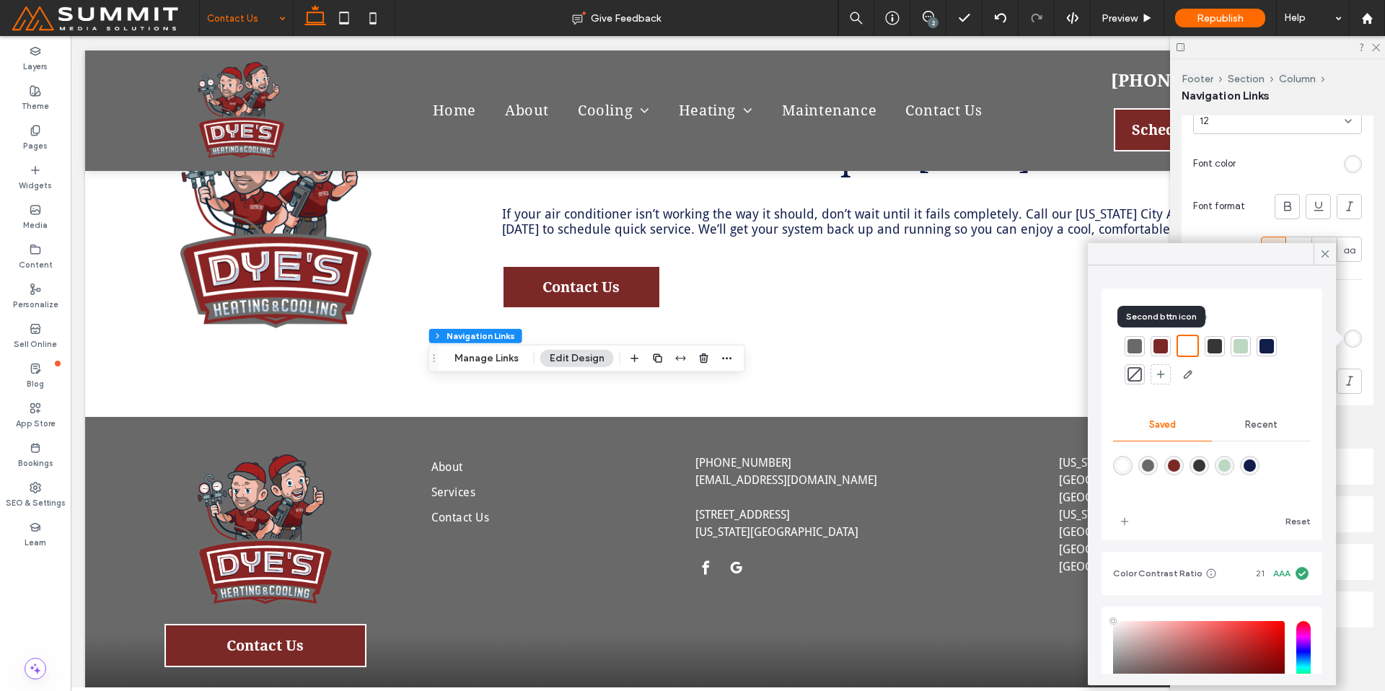
click at [1158, 351] on div at bounding box center [1160, 346] width 14 height 14
click at [1238, 351] on div at bounding box center [1240, 346] width 14 height 14
click at [1329, 247] on icon at bounding box center [1324, 253] width 13 height 13
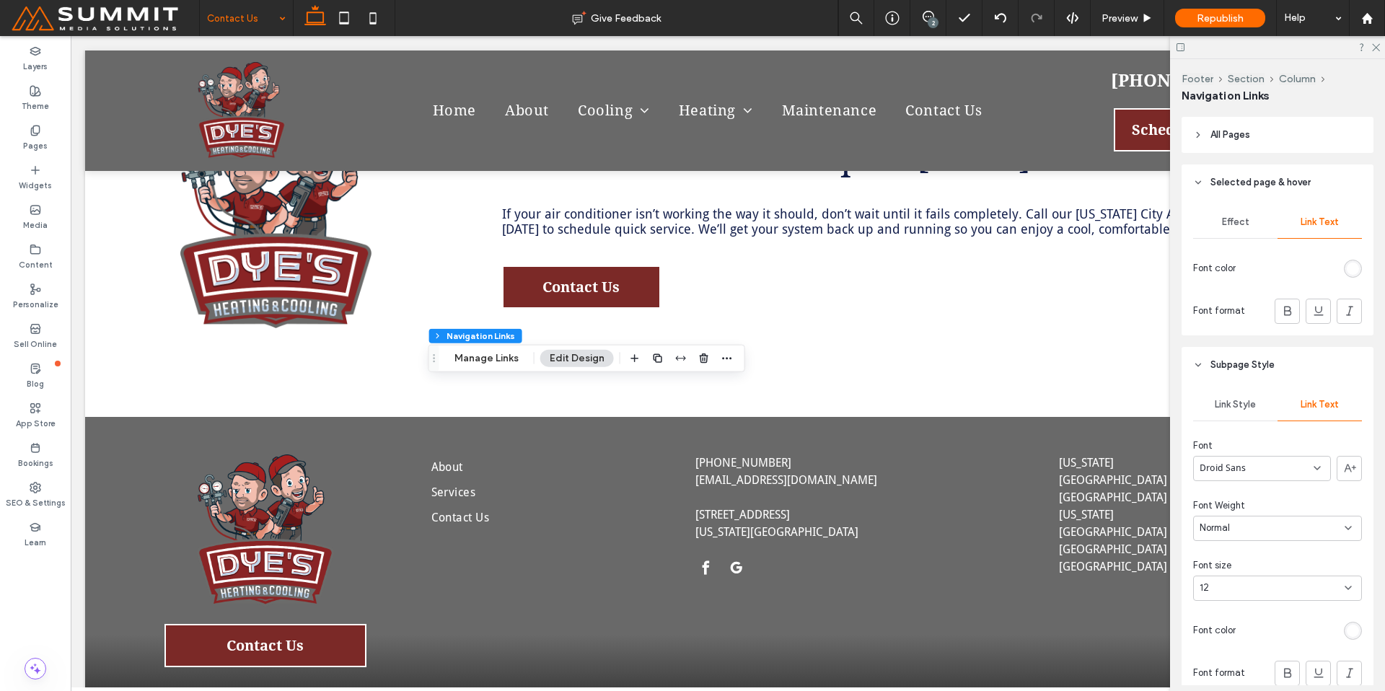
scroll to position [281, 0]
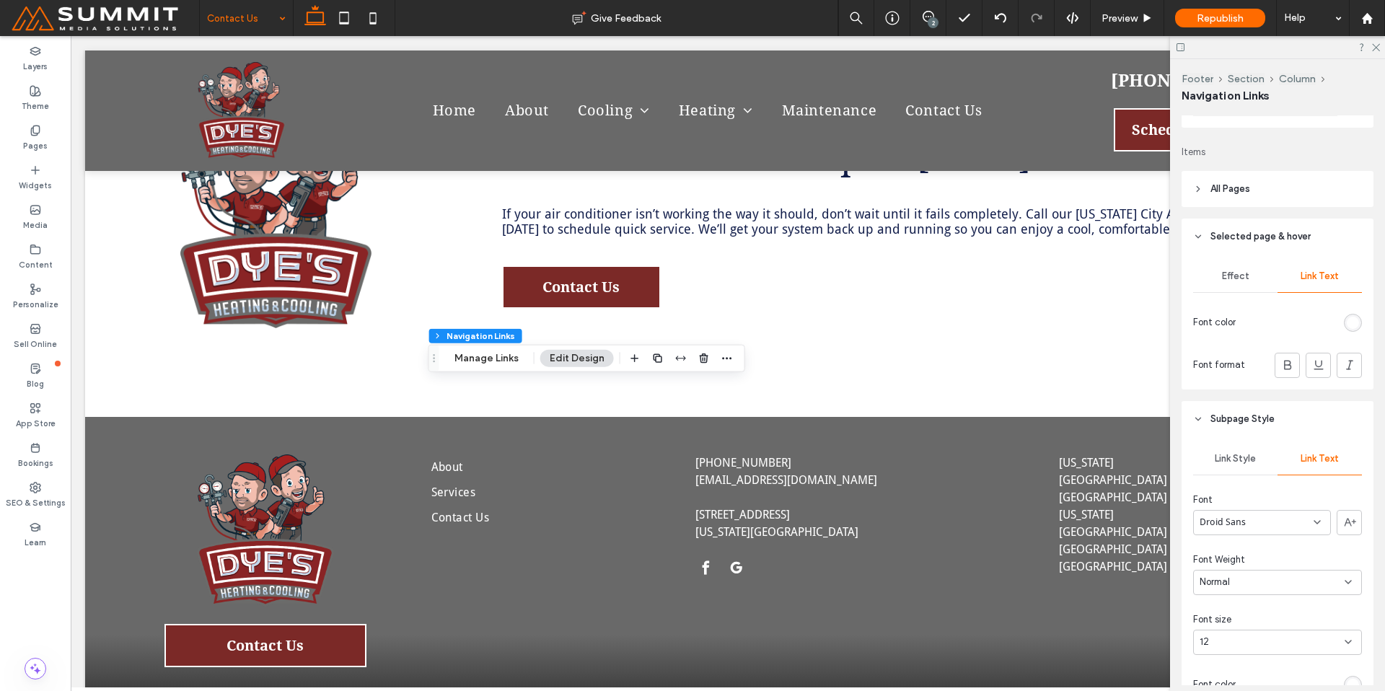
click at [1255, 278] on div "Effect" at bounding box center [1235, 276] width 84 height 32
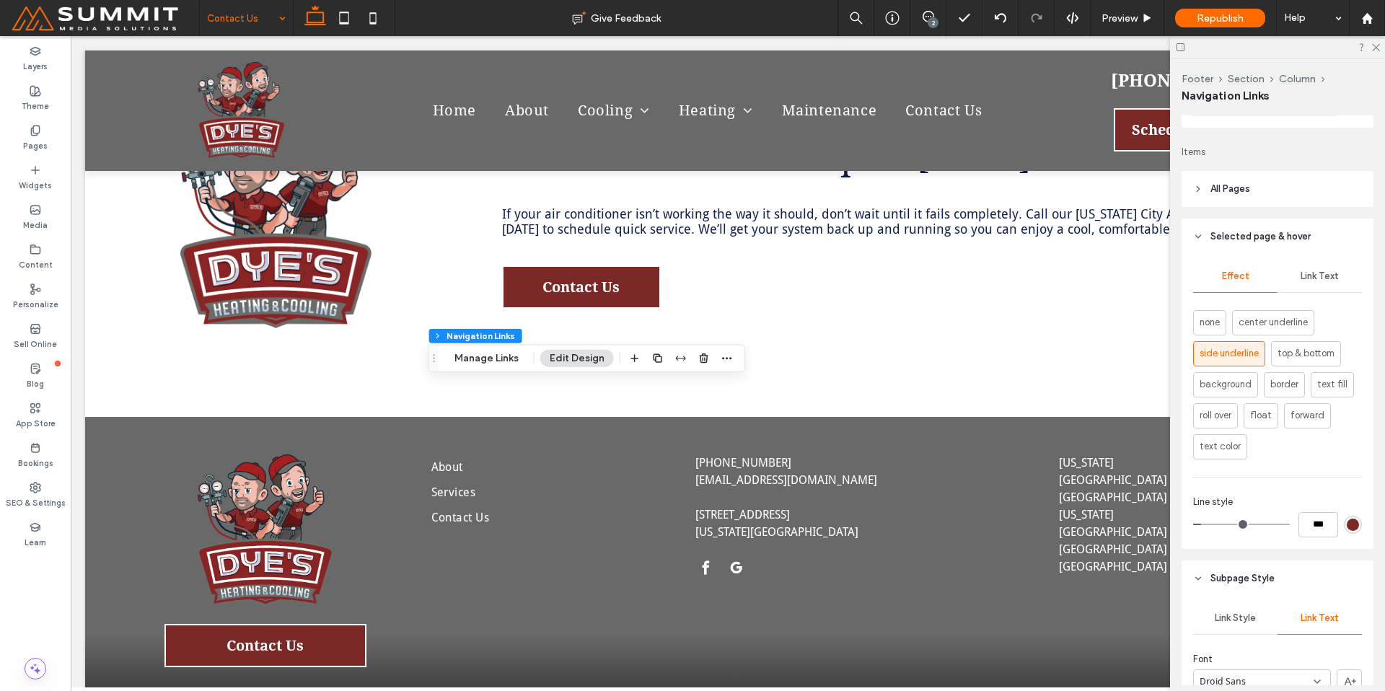
click at [1345, 534] on div "***" at bounding box center [1277, 524] width 169 height 25
click at [1347, 528] on div "rgb(123, 41, 39)" at bounding box center [1353, 525] width 12 height 12
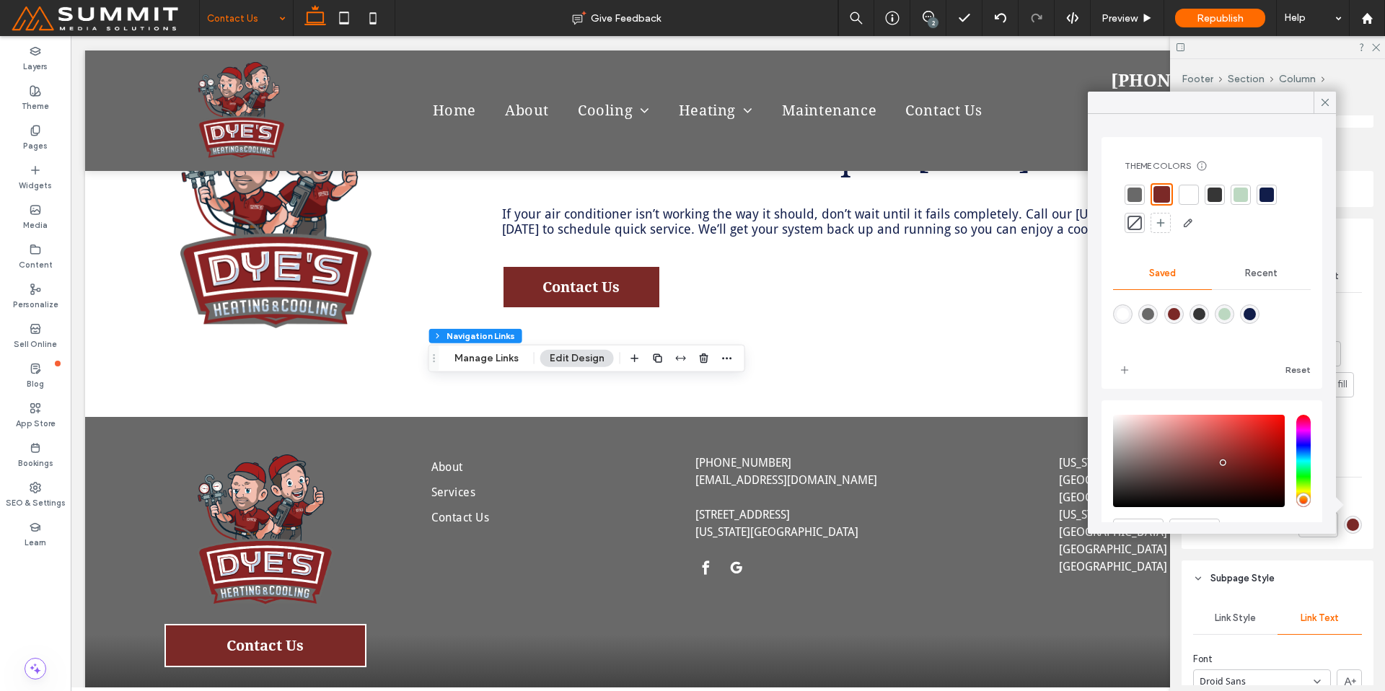
click at [1230, 312] on div "rgba(188,216,193,1)" at bounding box center [1224, 314] width 12 height 12
type input "*******"
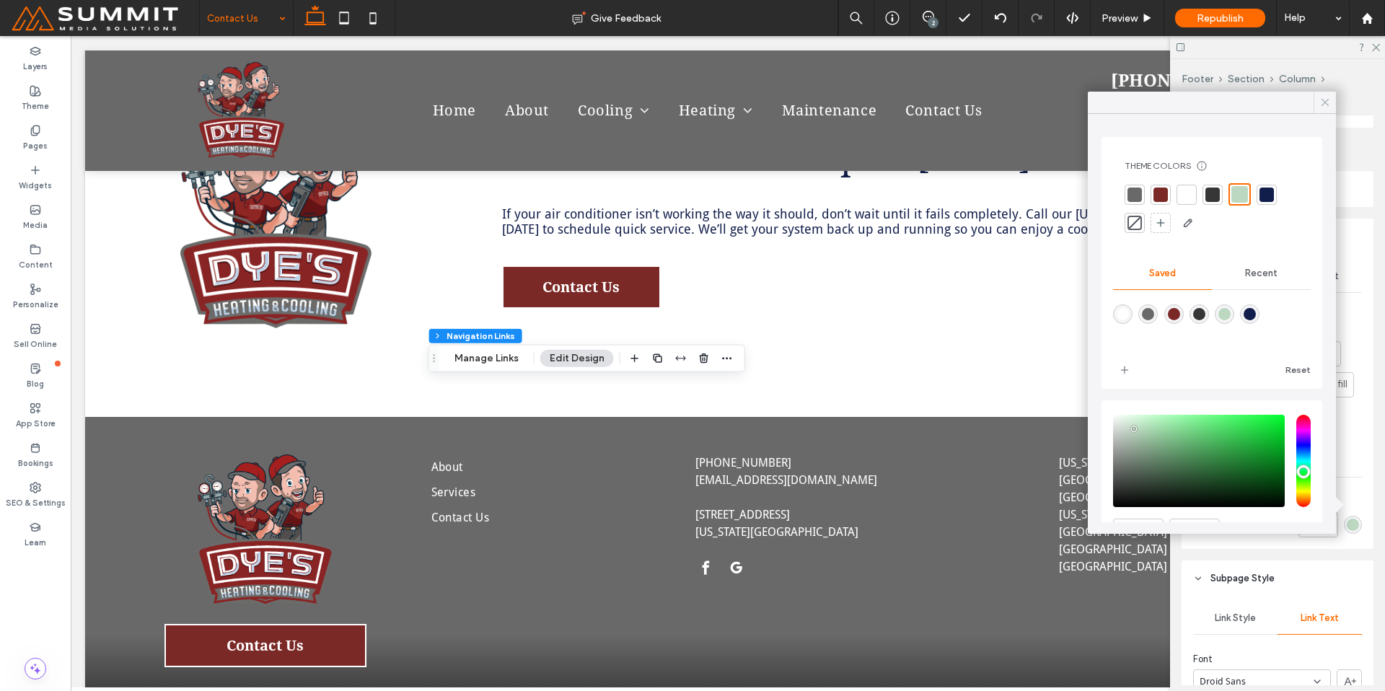
click at [1321, 109] on span at bounding box center [1324, 103] width 13 height 22
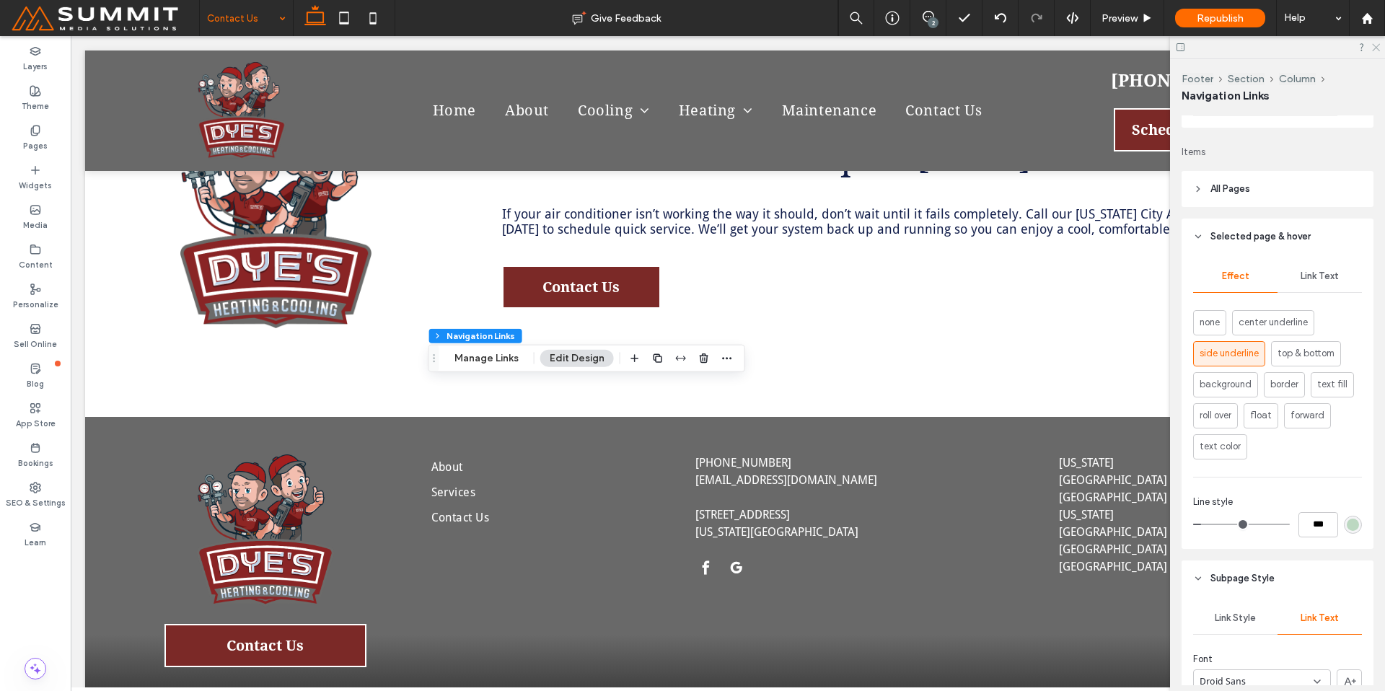
click at [1377, 44] on icon at bounding box center [1374, 46] width 9 height 9
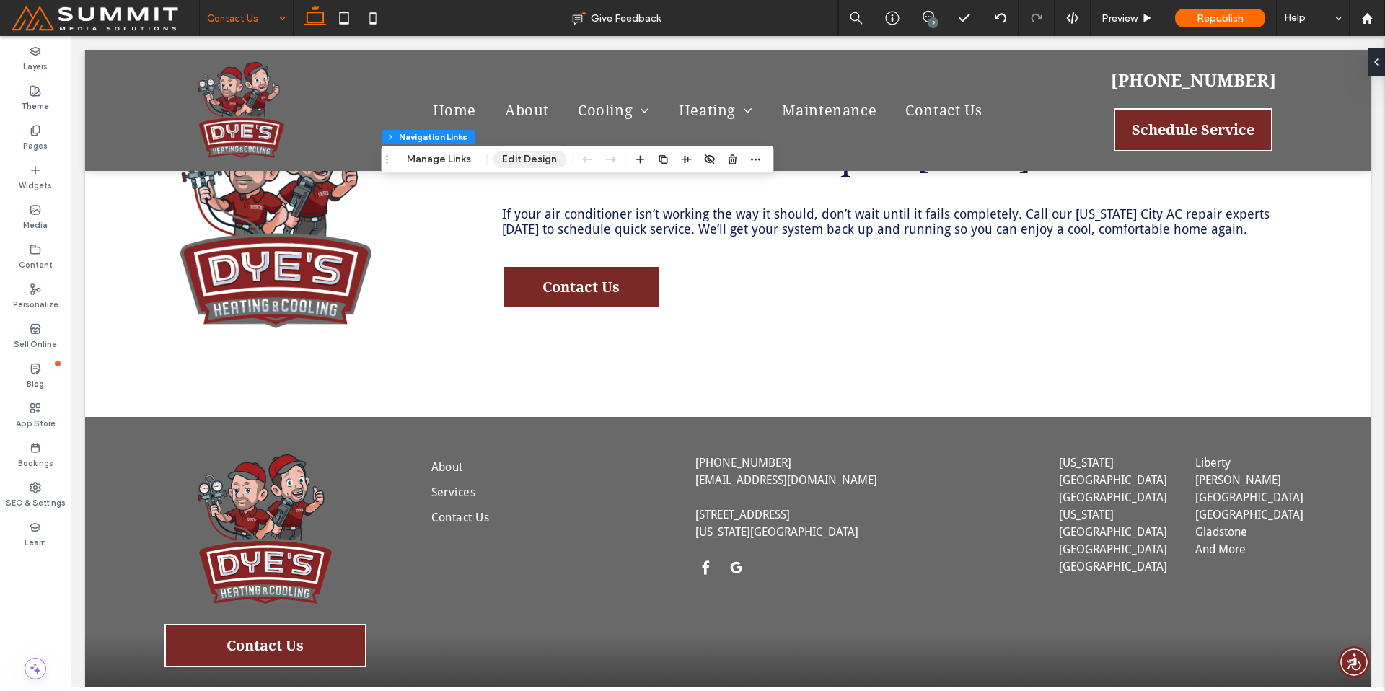
click at [548, 162] on button "Edit Design" at bounding box center [530, 159] width 74 height 17
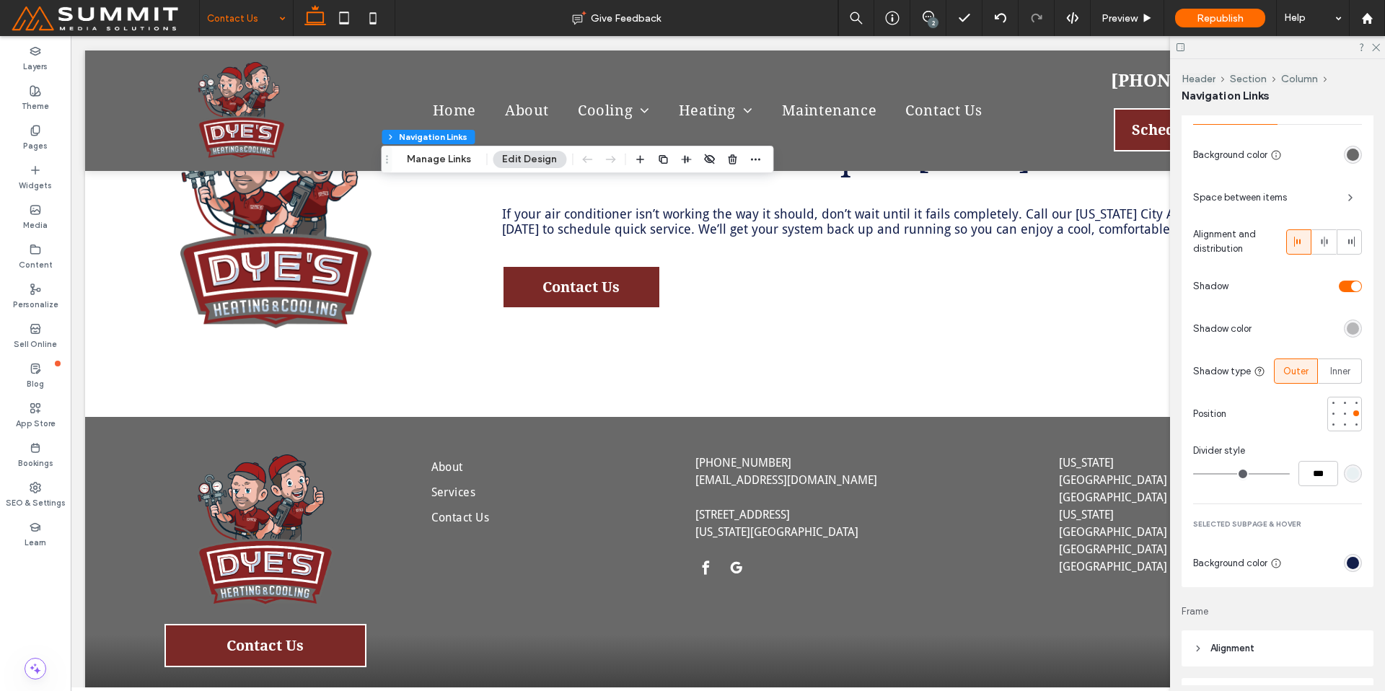
scroll to position [834, 0]
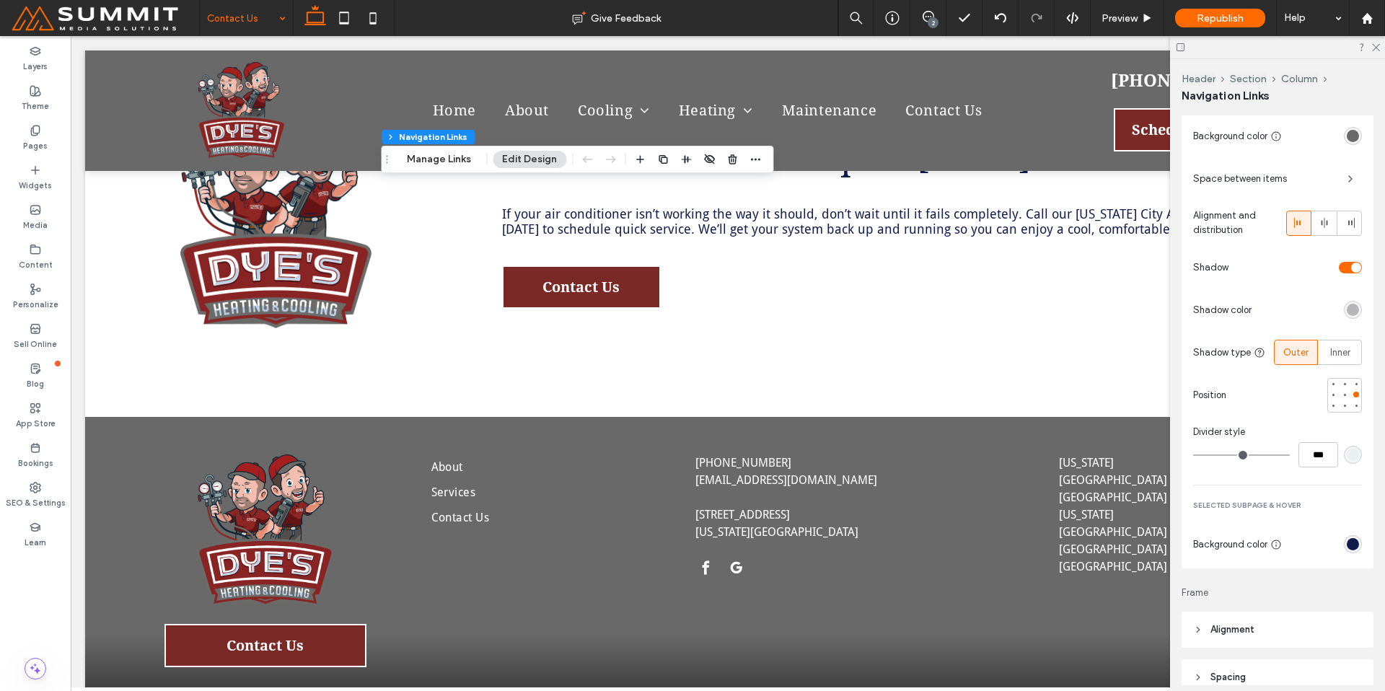
click at [1349, 543] on div "rgb(17, 29, 74)" at bounding box center [1353, 544] width 12 height 12
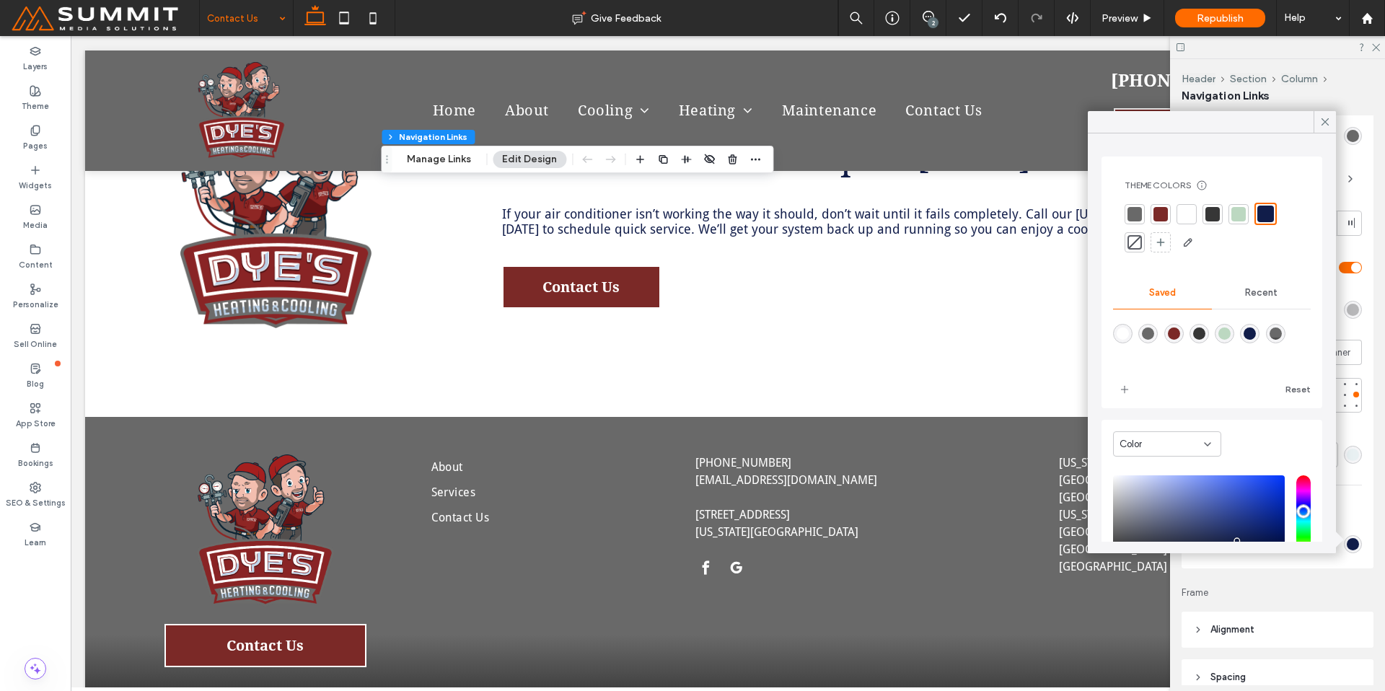
click at [1179, 335] on div "rgba(123,41,39,1)" at bounding box center [1174, 333] width 12 height 12
type input "*******"
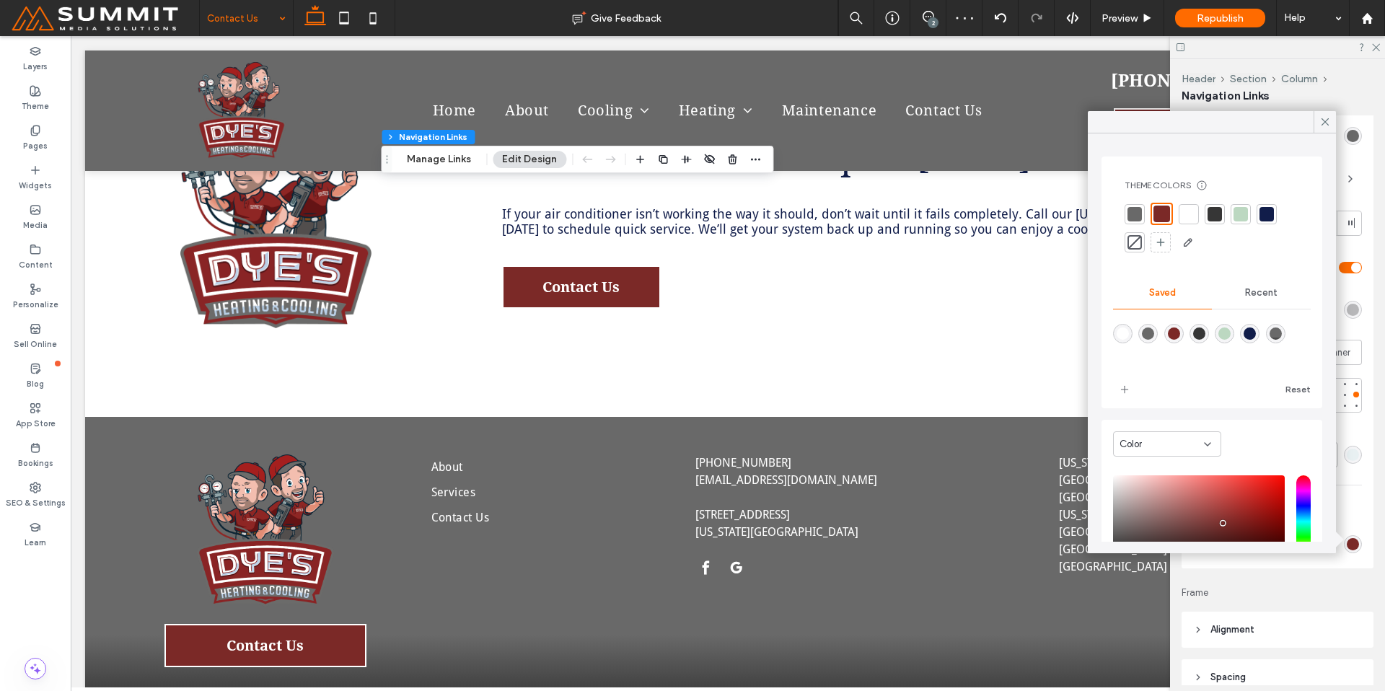
click at [1323, 120] on use at bounding box center [1324, 121] width 7 height 7
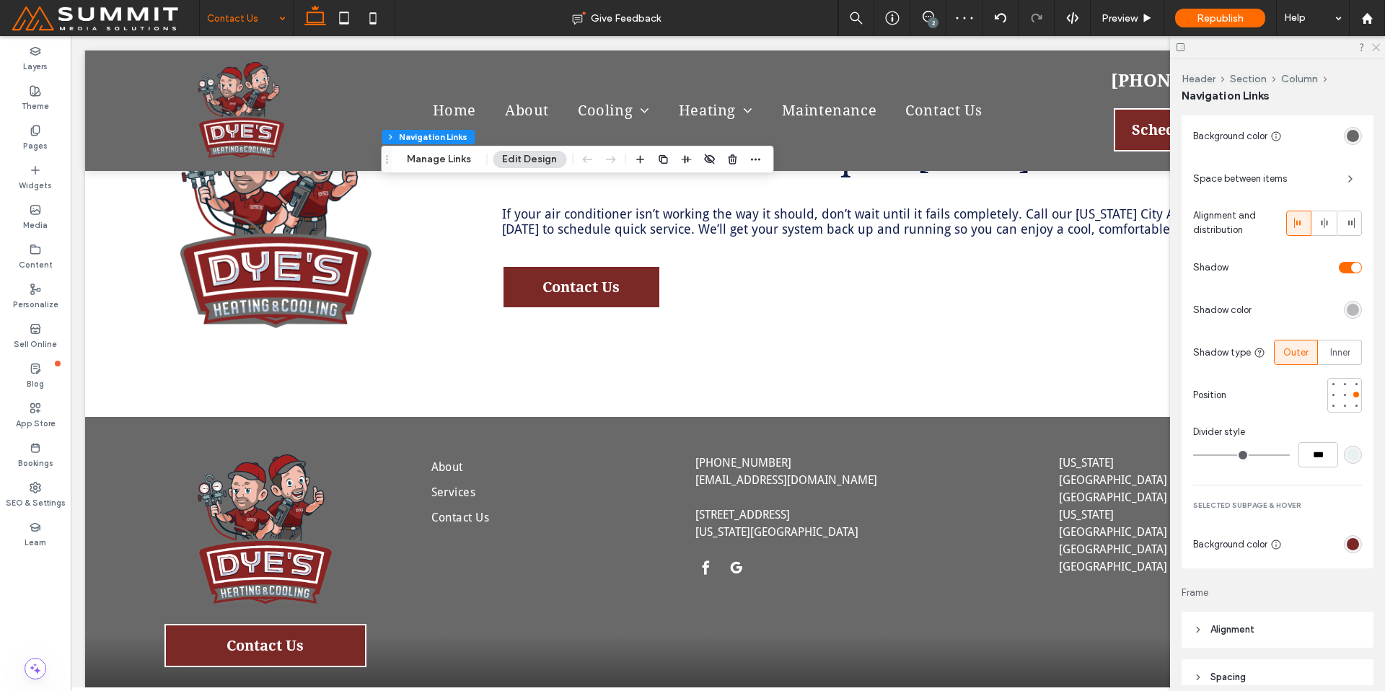
click at [1375, 48] on use at bounding box center [1376, 48] width 8 height 8
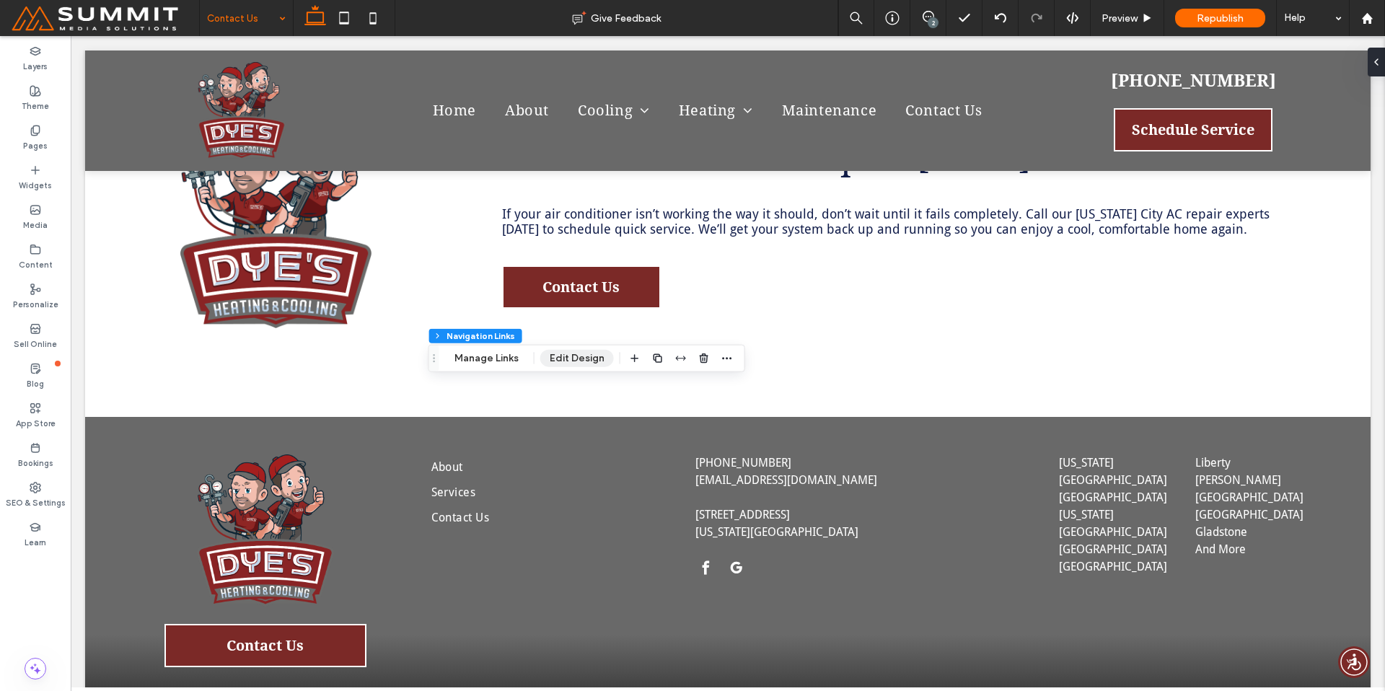
click at [566, 363] on button "Edit Design" at bounding box center [577, 358] width 74 height 17
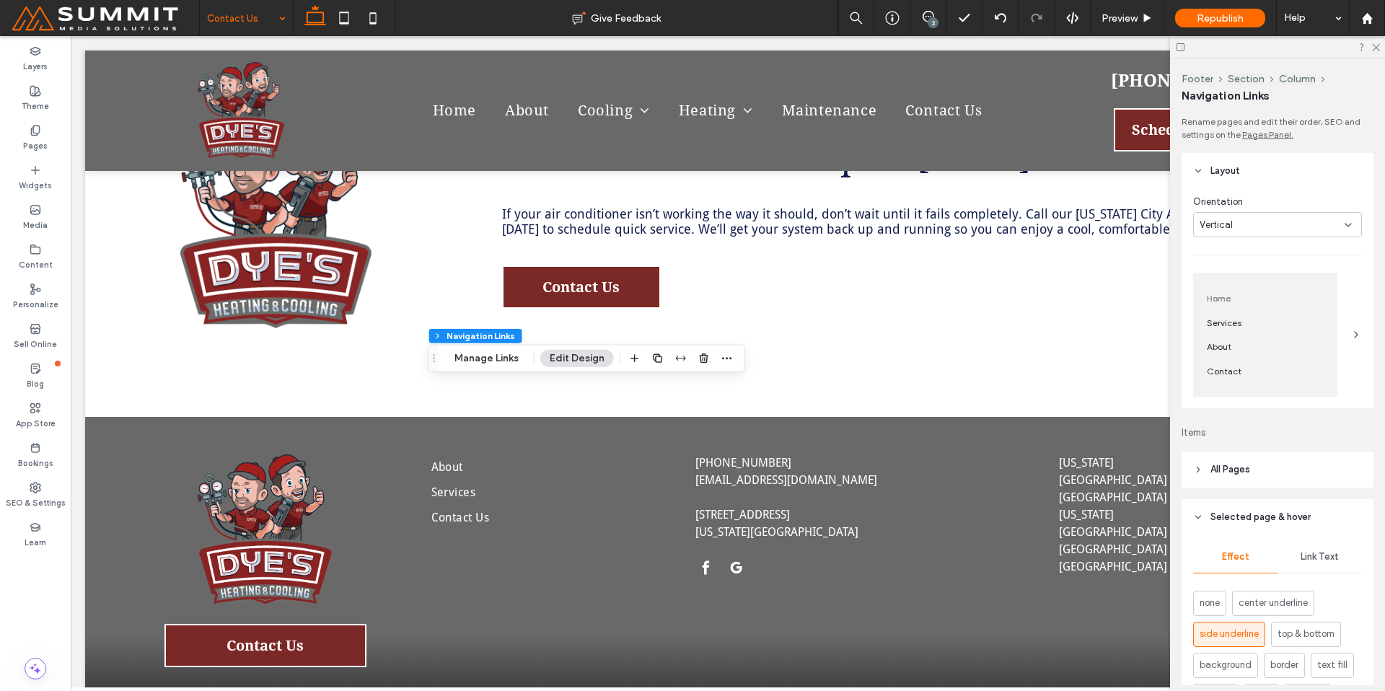
click at [1336, 333] on div "Home Services About Contact" at bounding box center [1277, 335] width 169 height 124
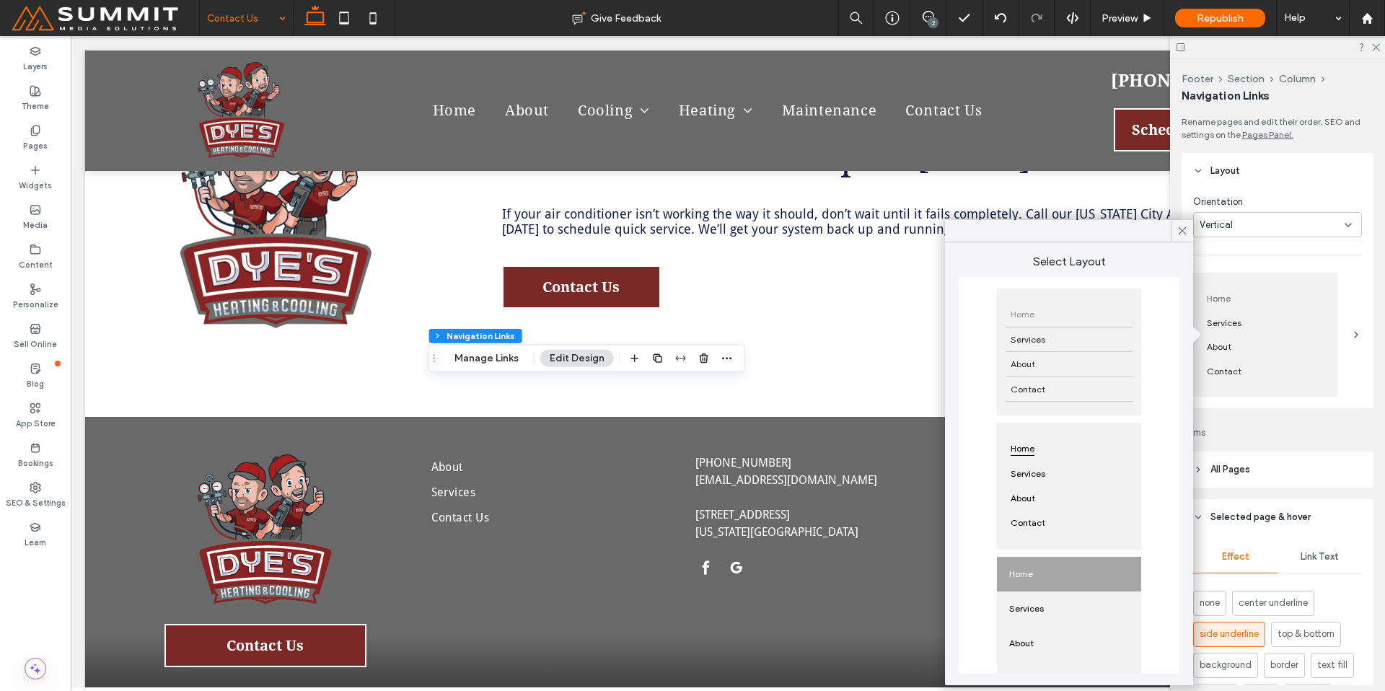
click at [1336, 333] on div "Home Services About Contact" at bounding box center [1277, 335] width 169 height 124
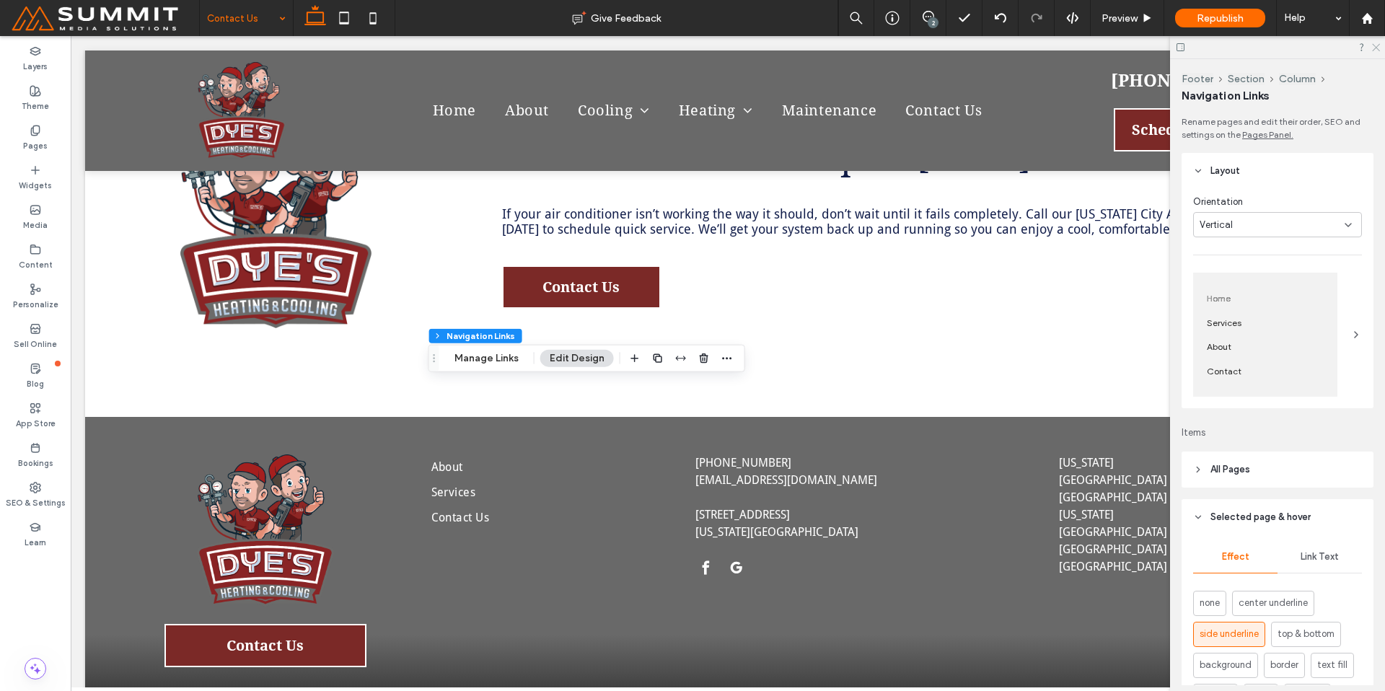
click at [1372, 43] on icon at bounding box center [1374, 46] width 9 height 9
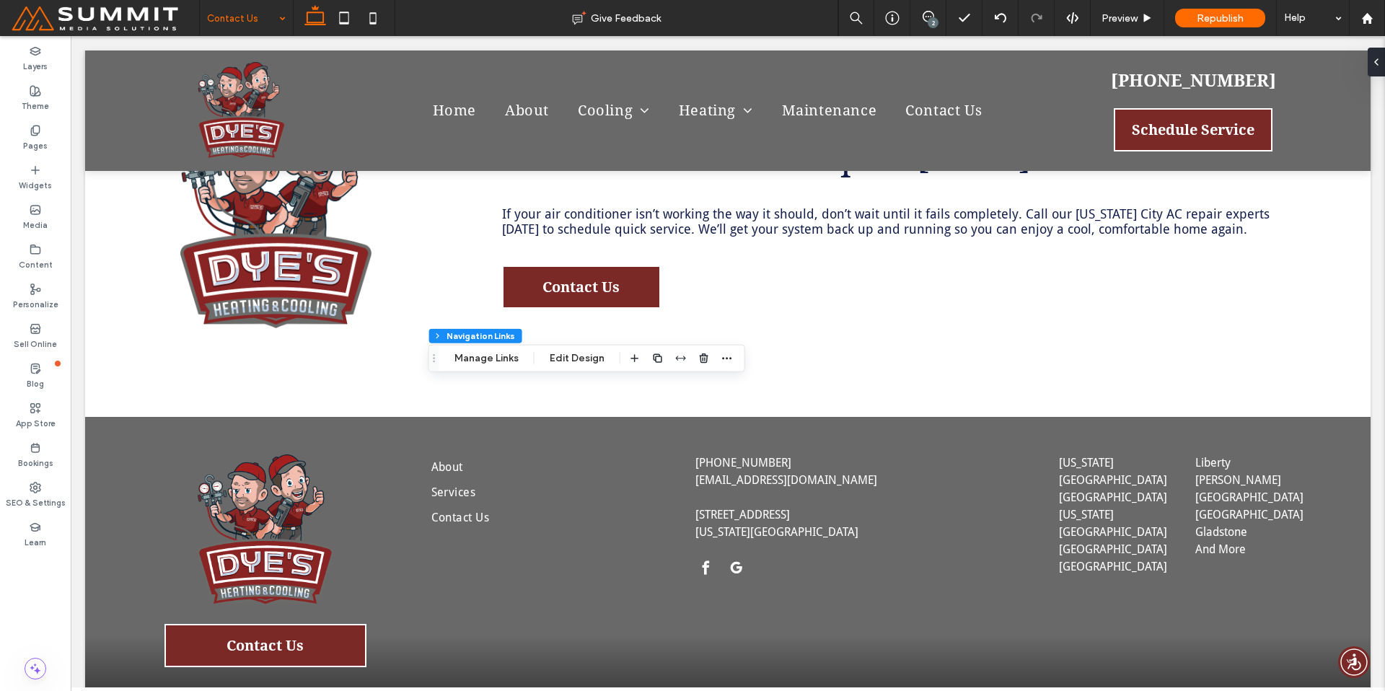
type input "***"
type input "****"
type input "**"
type input "****"
click at [621, 345] on span "button" at bounding box center [628, 346] width 17 height 17
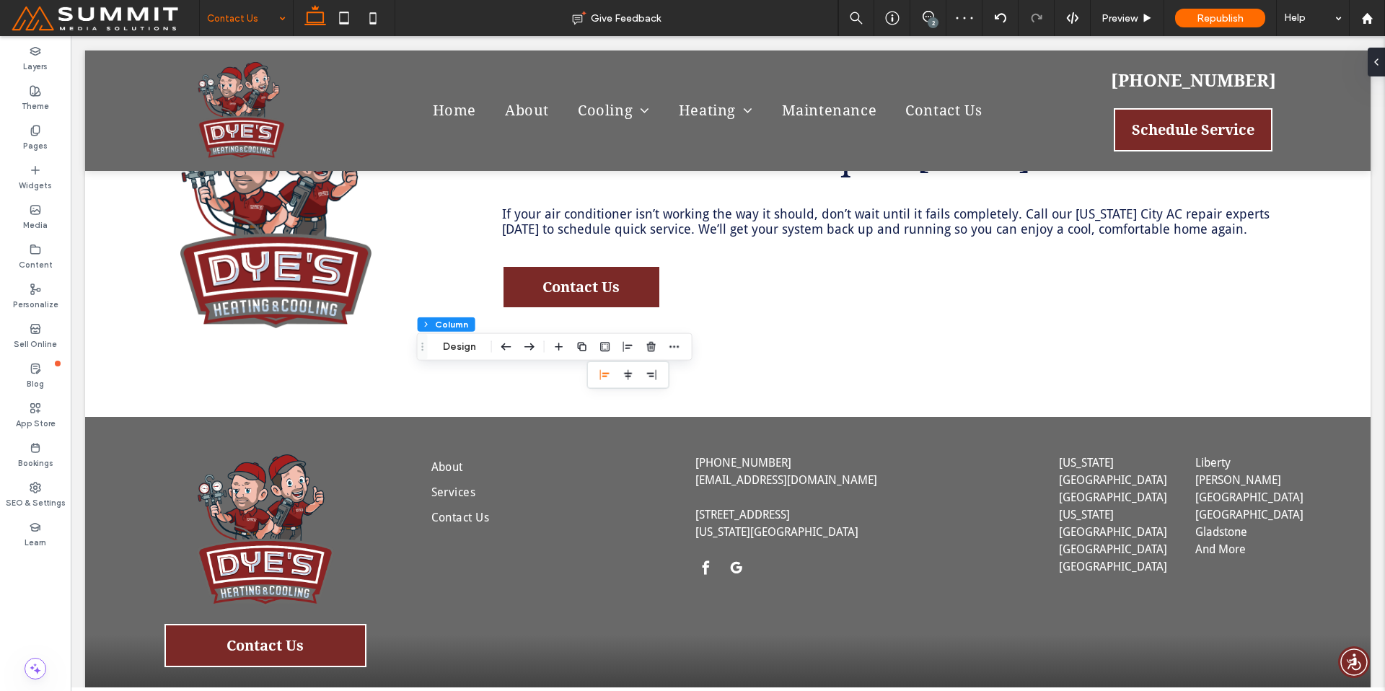
click at [633, 384] on div at bounding box center [628, 374] width 82 height 27
click at [629, 380] on span "center" at bounding box center [628, 374] width 17 height 17
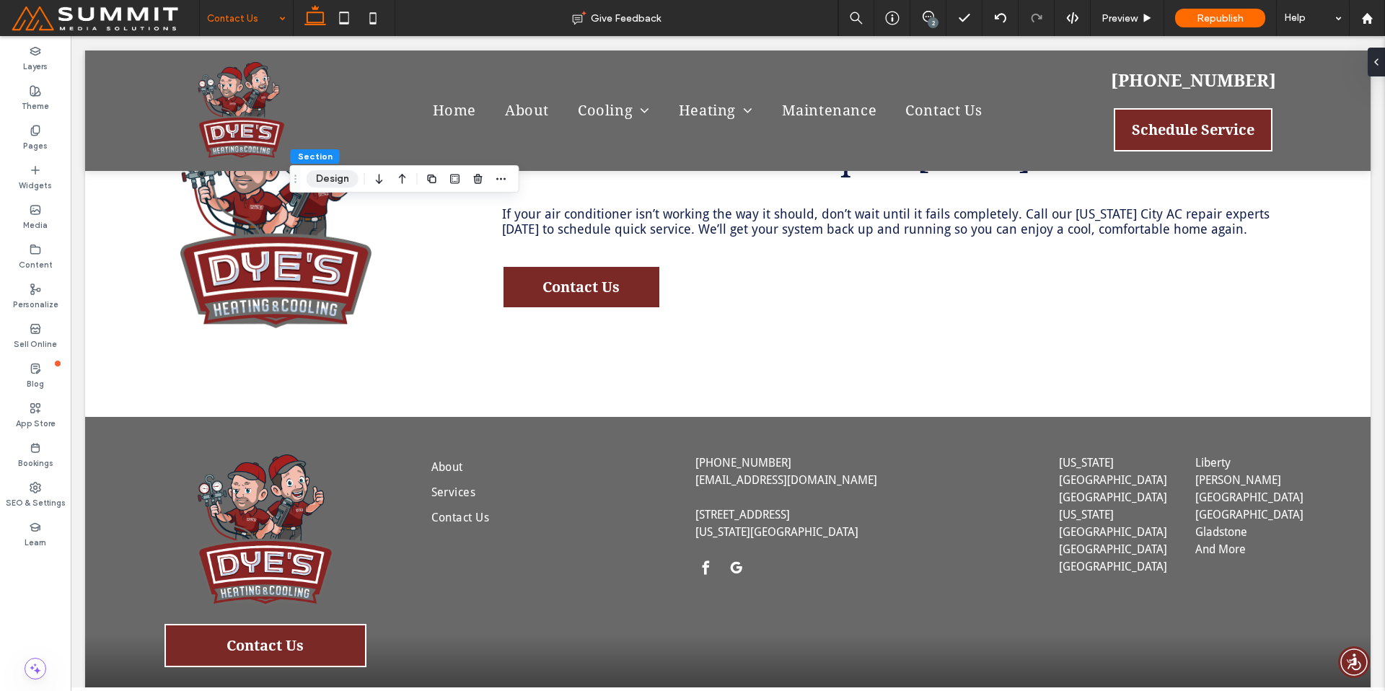
click at [348, 180] on button "Design" at bounding box center [333, 178] width 52 height 17
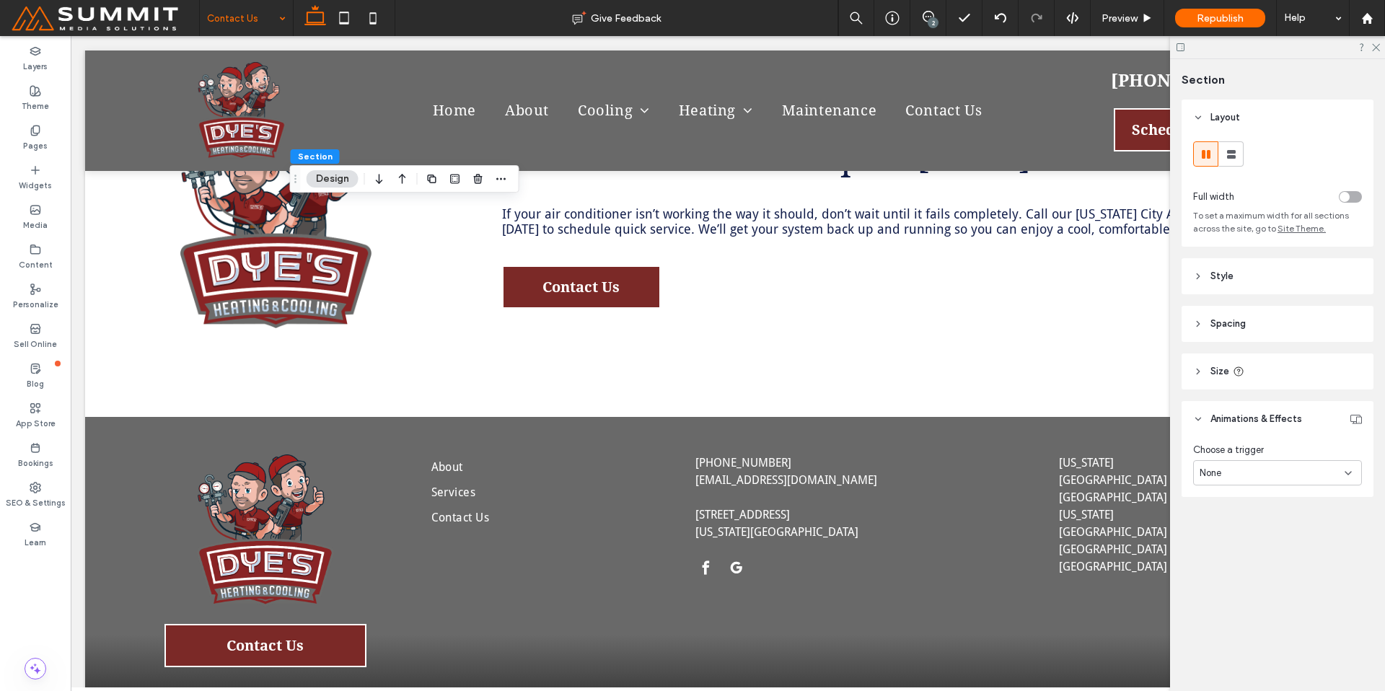
click at [1214, 325] on span "Spacing" at bounding box center [1227, 324] width 35 height 14
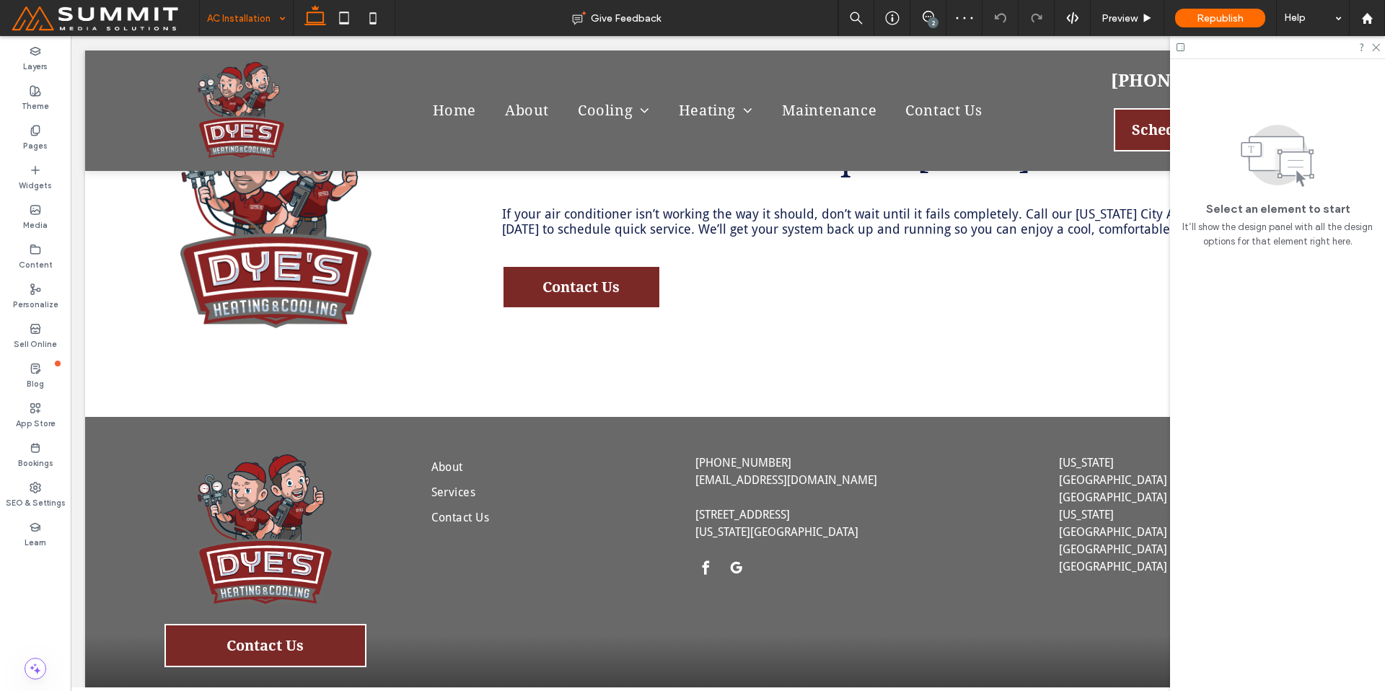
click at [242, 17] on input at bounding box center [242, 18] width 71 height 36
click at [220, 20] on input at bounding box center [242, 18] width 71 height 36
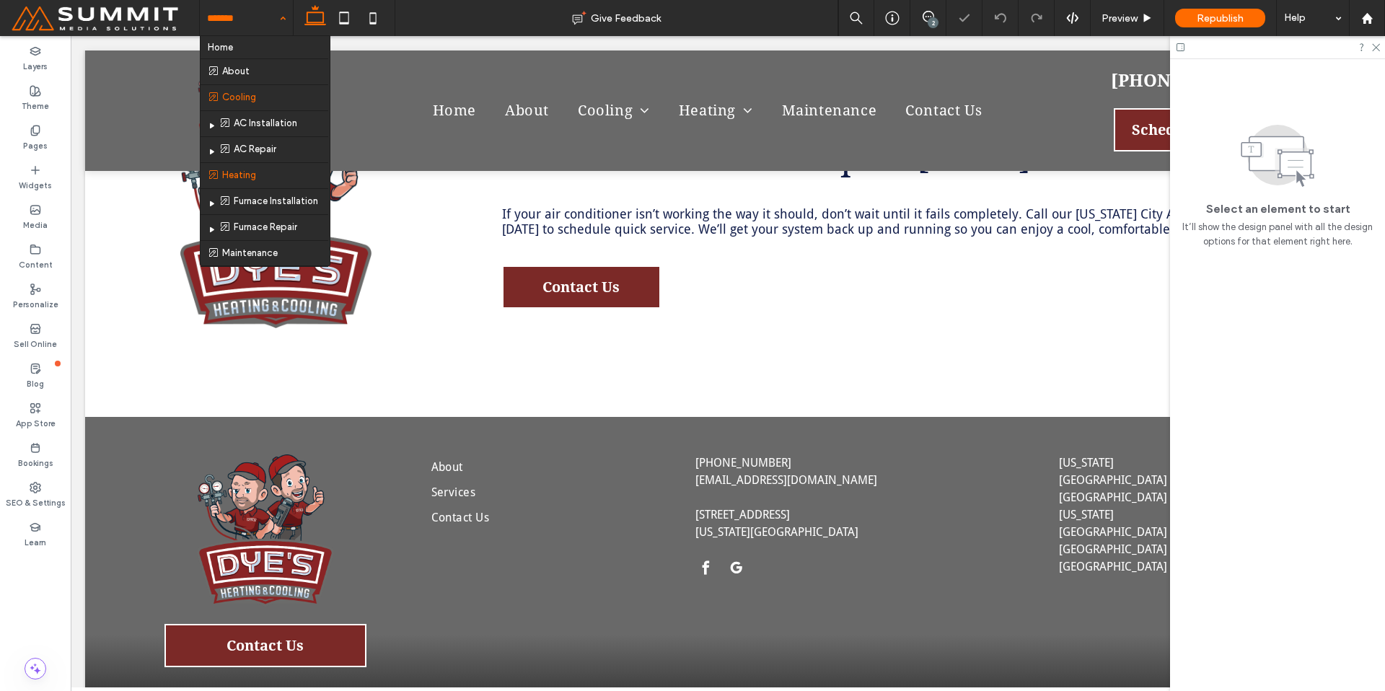
drag, startPoint x: 237, startPoint y: 19, endPoint x: 256, endPoint y: 108, distance: 91.5
click at [236, 19] on input at bounding box center [242, 18] width 71 height 36
click at [259, 27] on input at bounding box center [242, 18] width 71 height 36
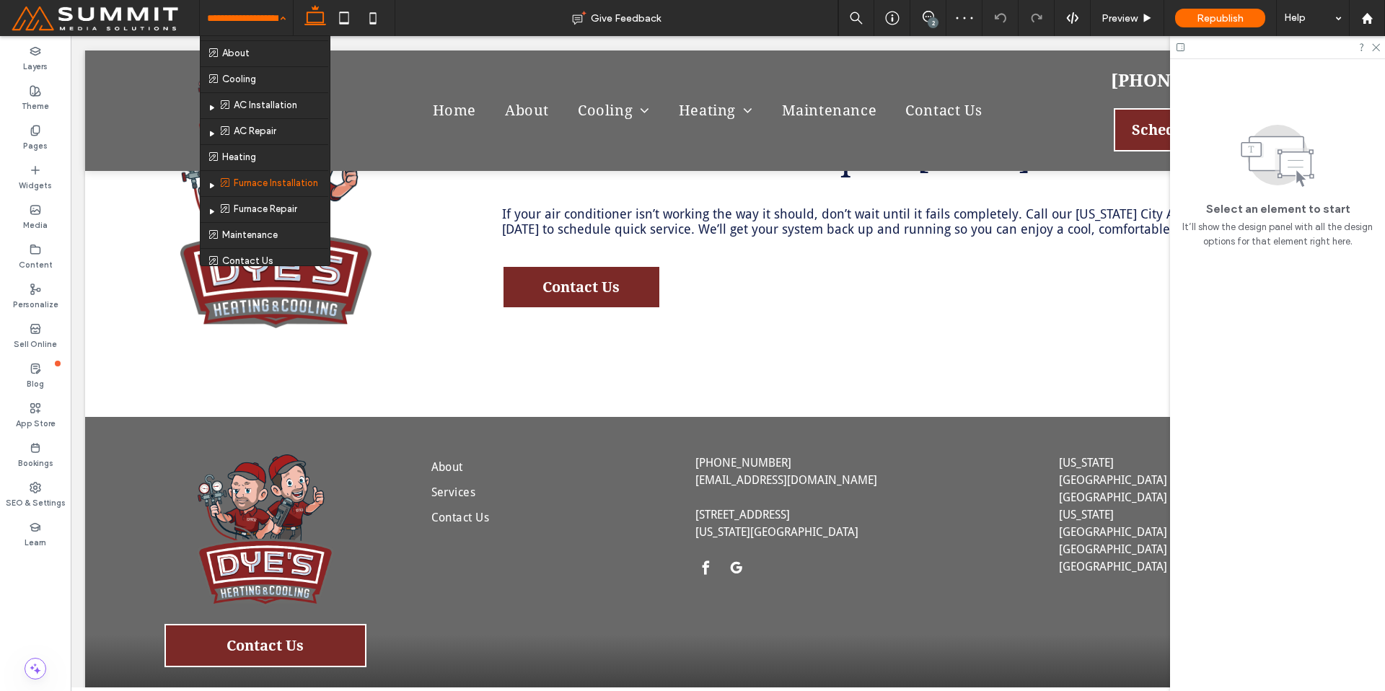
scroll to position [36, 0]
click at [241, 14] on input at bounding box center [242, 18] width 71 height 36
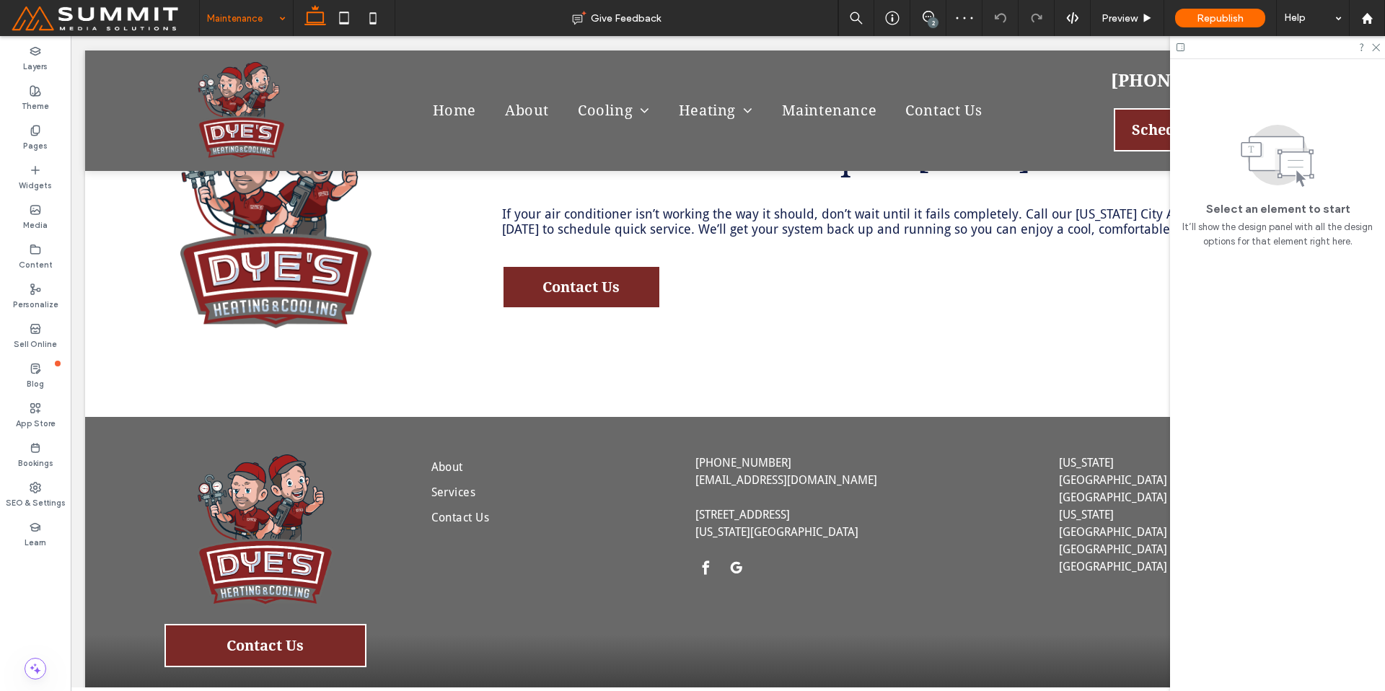
click at [253, 18] on input at bounding box center [242, 18] width 71 height 36
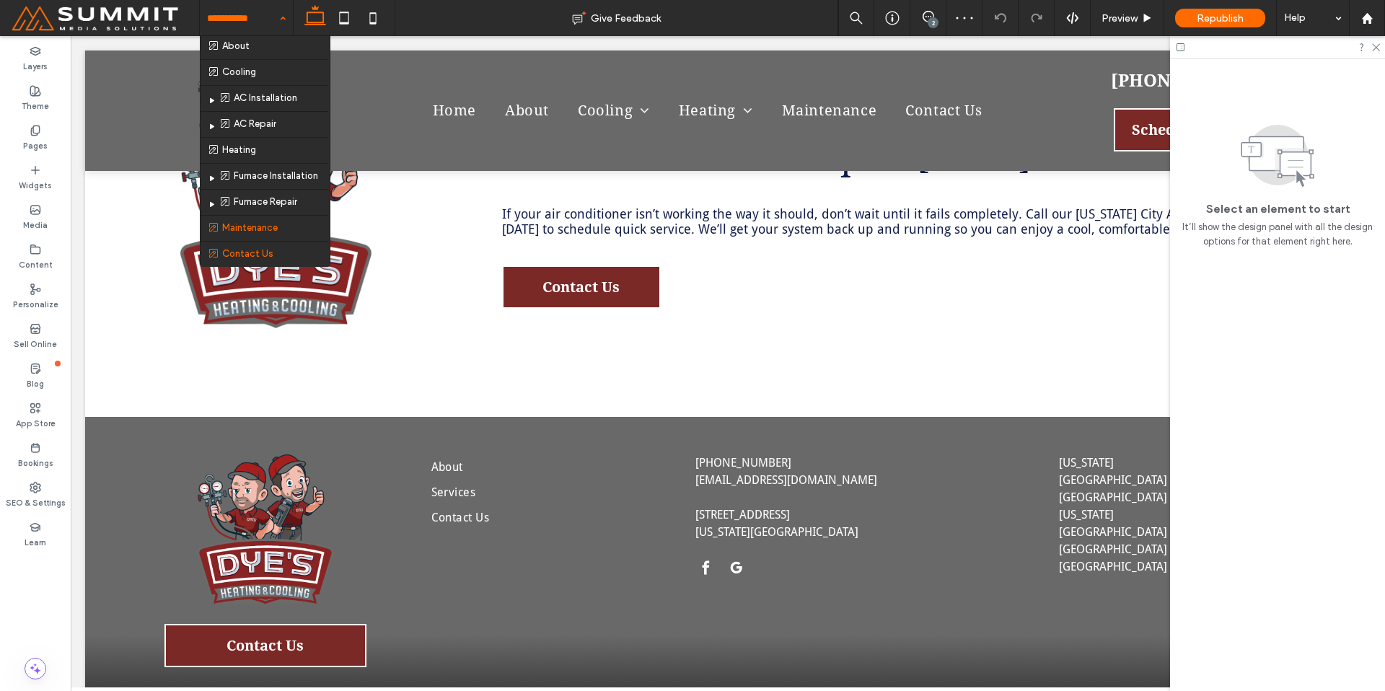
scroll to position [36, 0]
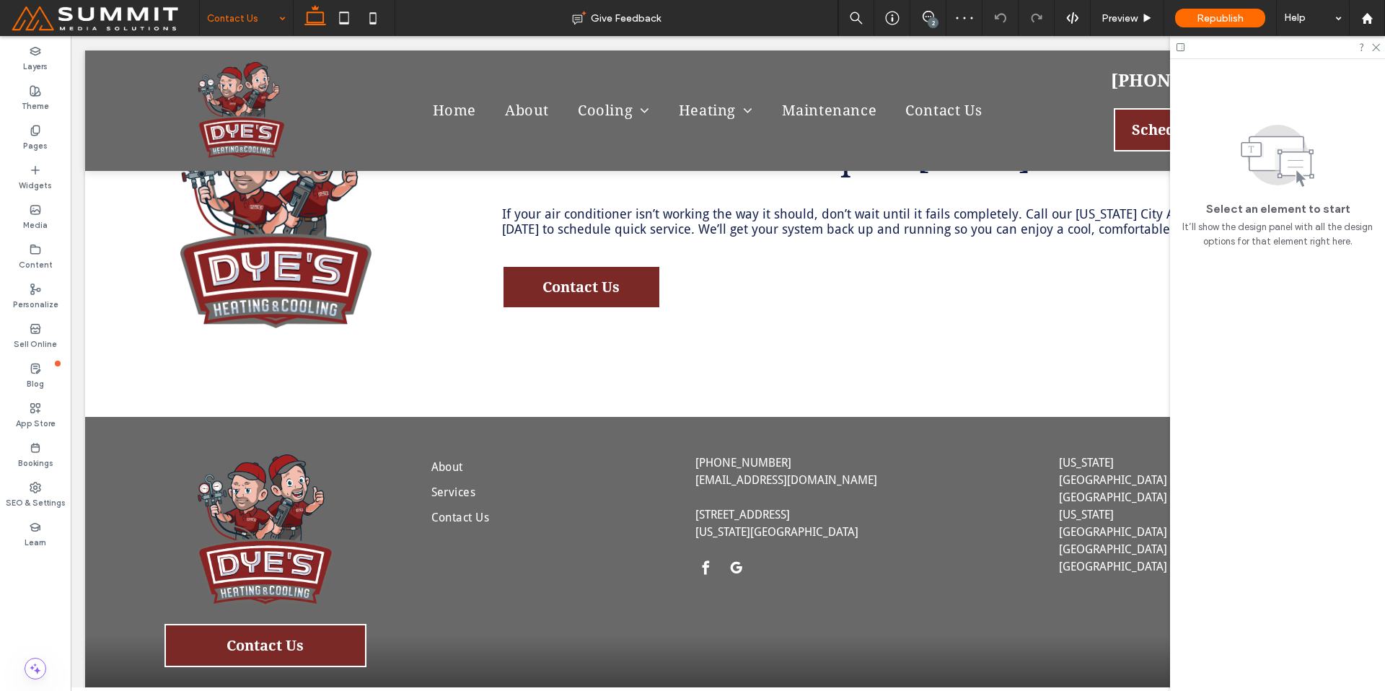
click at [286, 18] on div "Contact Us" at bounding box center [246, 18] width 93 height 36
click at [249, 19] on input at bounding box center [242, 18] width 71 height 36
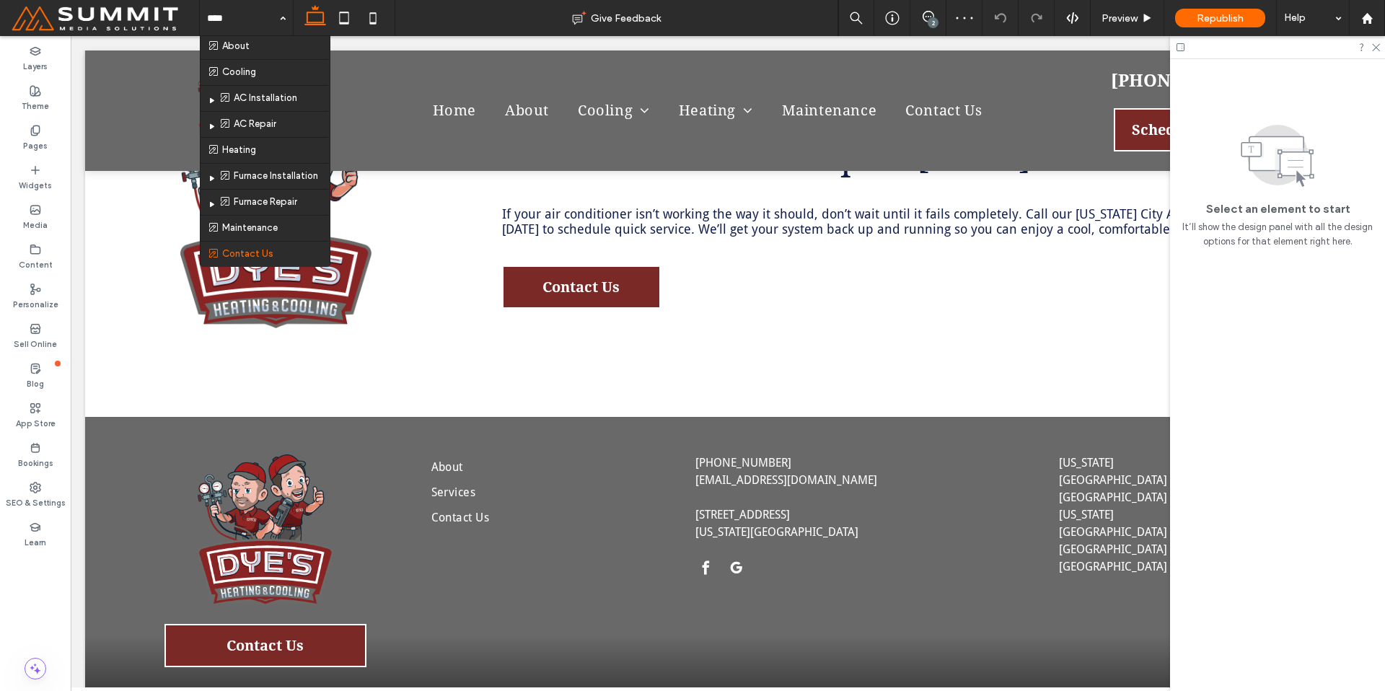
scroll to position [36, 0]
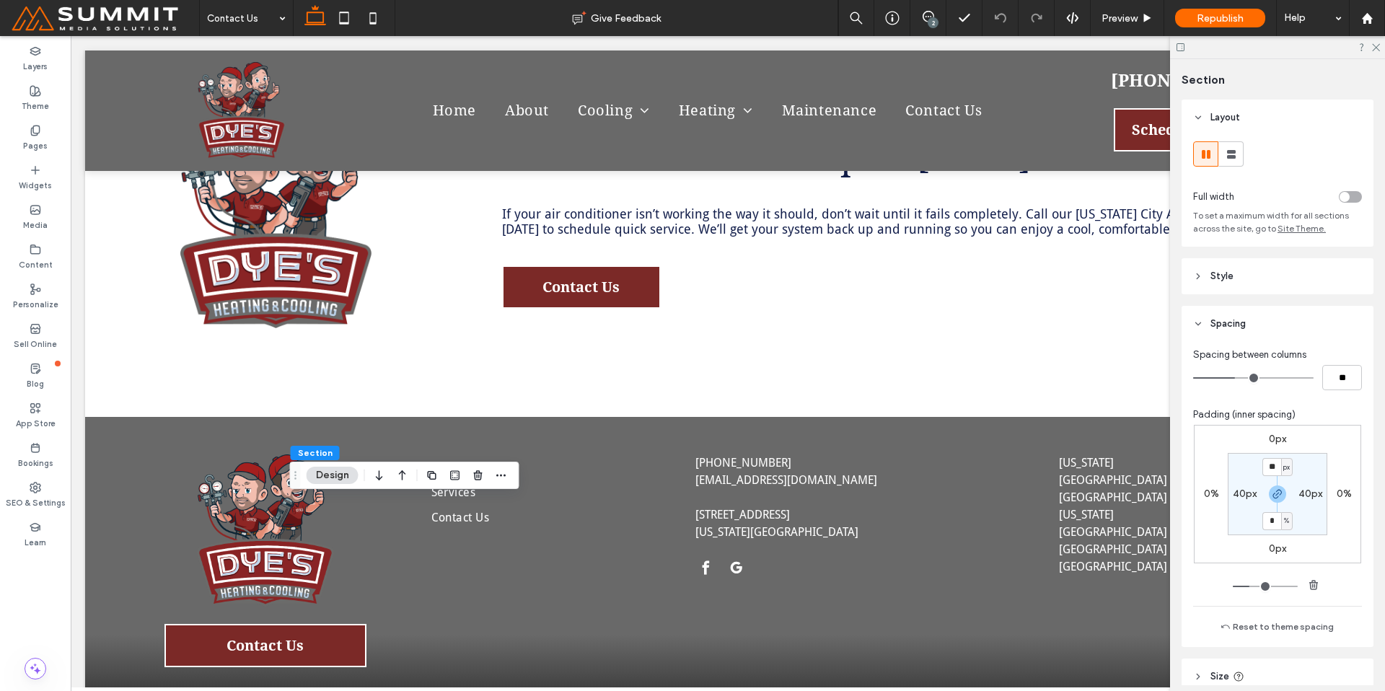
click at [1285, 473] on span "px" at bounding box center [1286, 467] width 6 height 14
click at [1282, 510] on div "%" at bounding box center [1277, 513] width 20 height 25
type input "***"
type input "*"
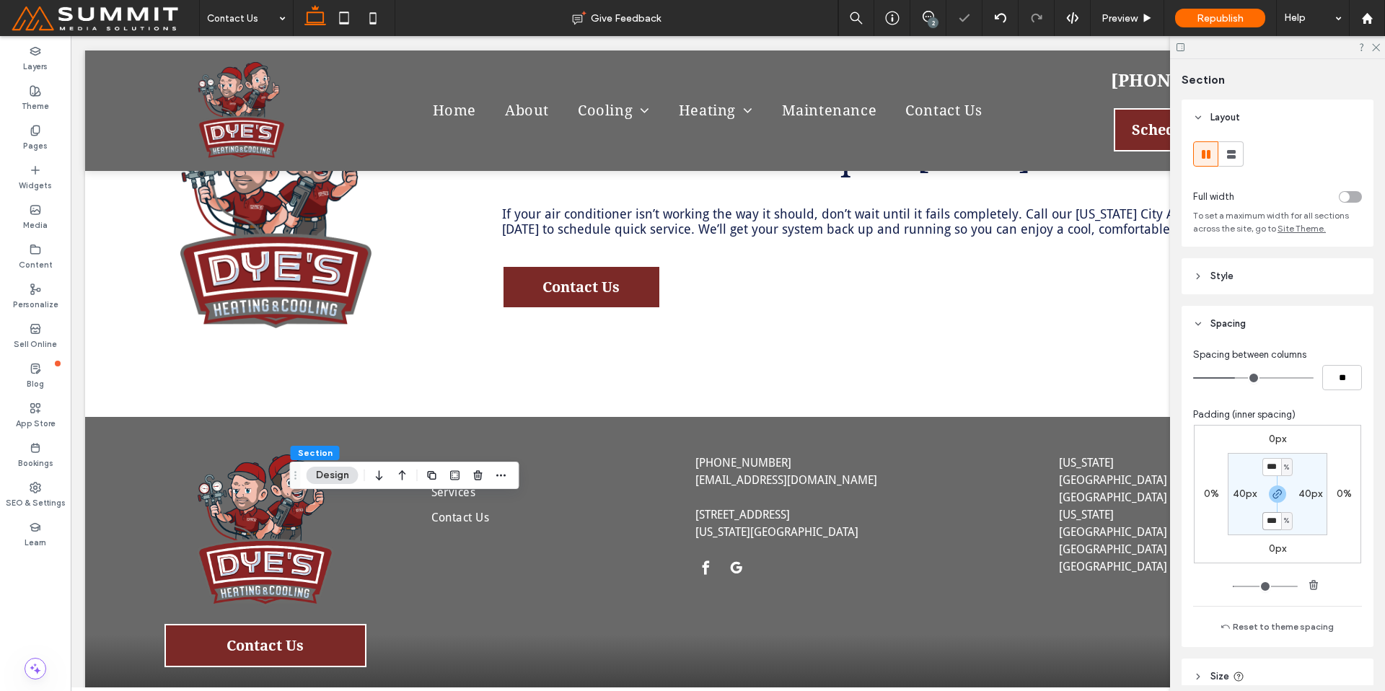
click at [1273, 521] on input "***" at bounding box center [1271, 521] width 19 height 18
type input "*"
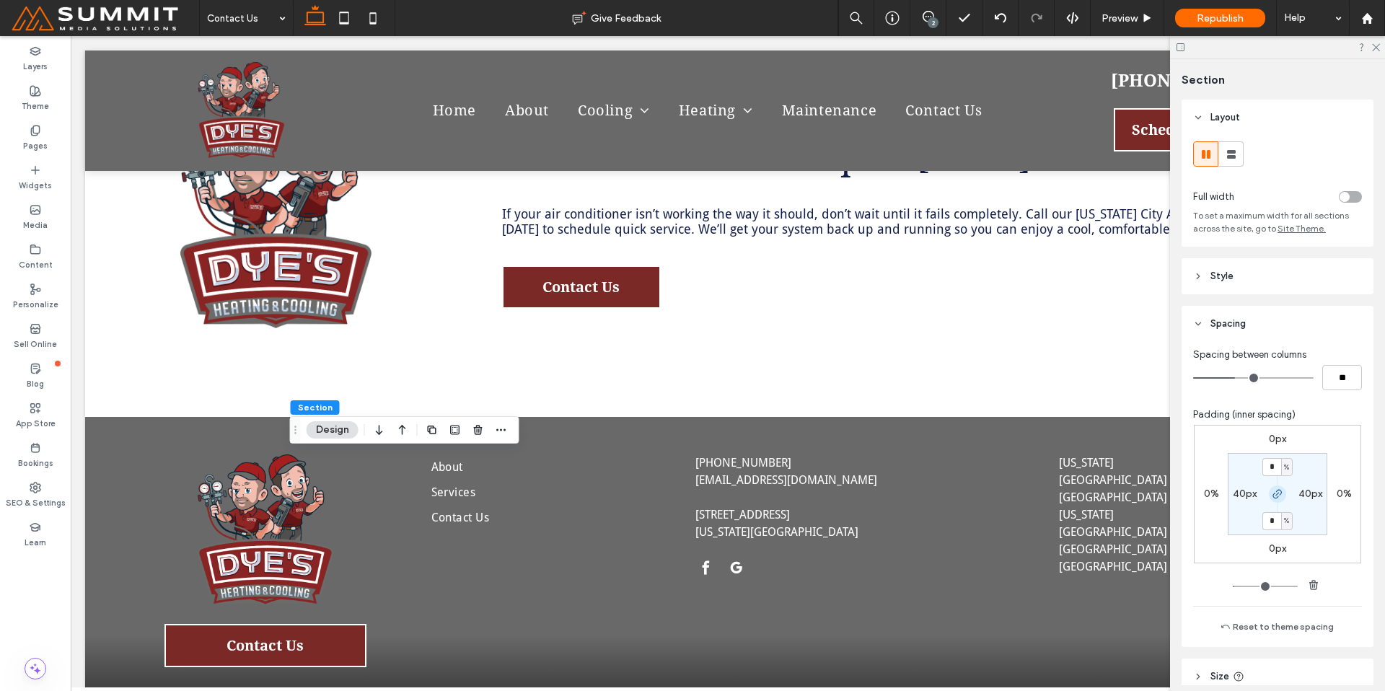
click at [1276, 494] on use "button" at bounding box center [1277, 494] width 9 height 9
click at [1270, 471] on input "*" at bounding box center [1271, 467] width 19 height 18
type input "*"
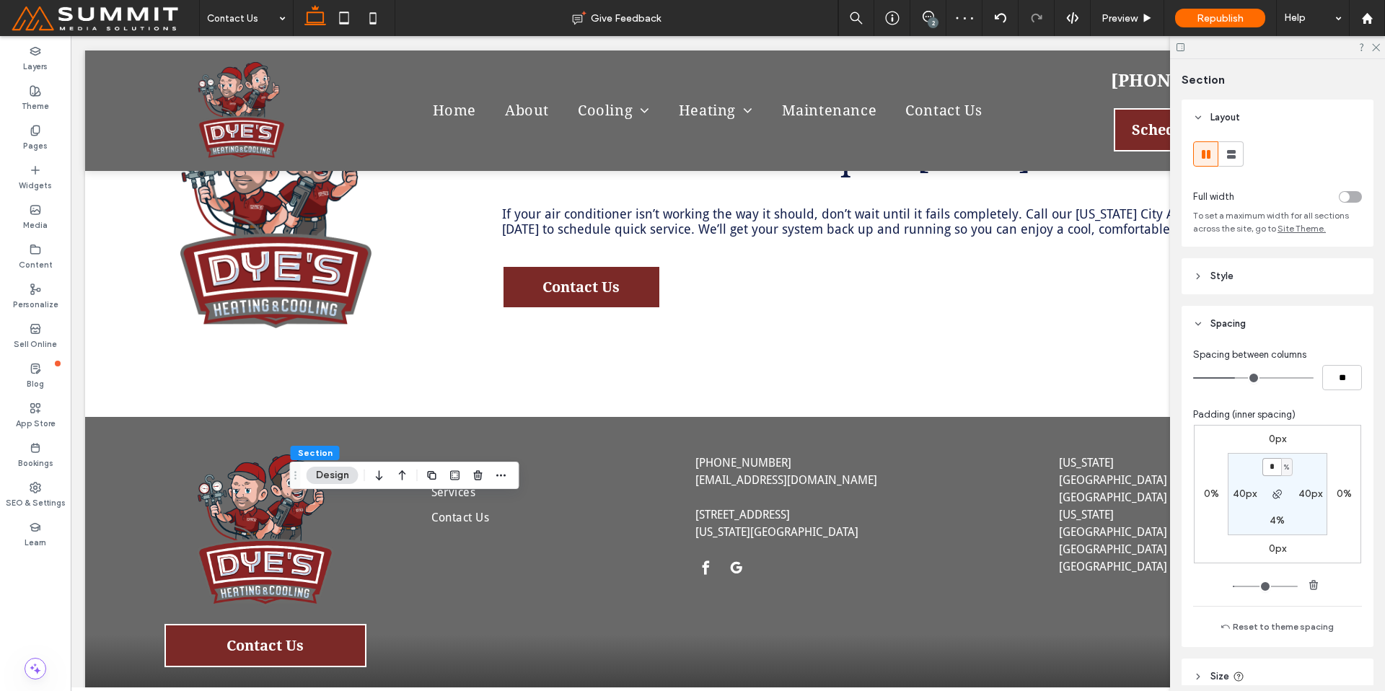
drag, startPoint x: 1272, startPoint y: 469, endPoint x: 1250, endPoint y: 460, distance: 23.3
click at [1250, 460] on section "* % 40px 4% 40px" at bounding box center [1278, 494] width 100 height 82
type input "*"
click at [1375, 45] on icon at bounding box center [1374, 46] width 9 height 9
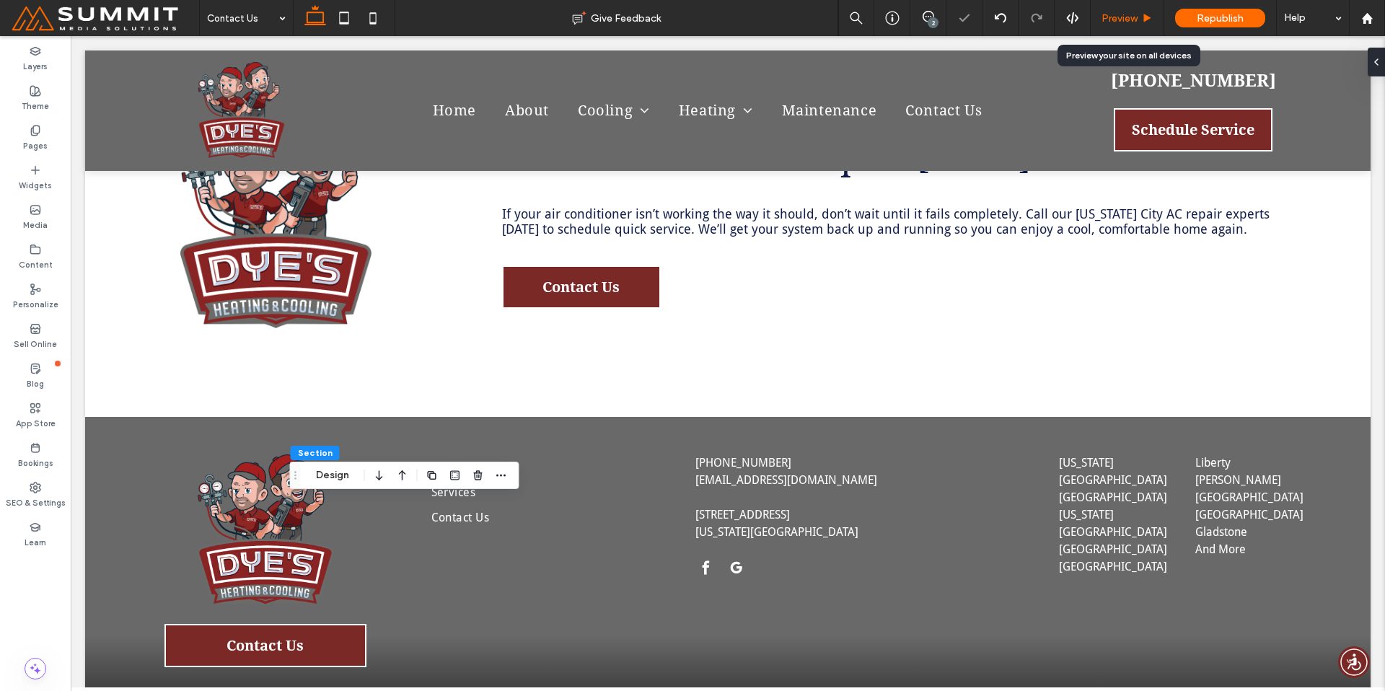
click at [1109, 14] on span "Preview" at bounding box center [1119, 18] width 36 height 12
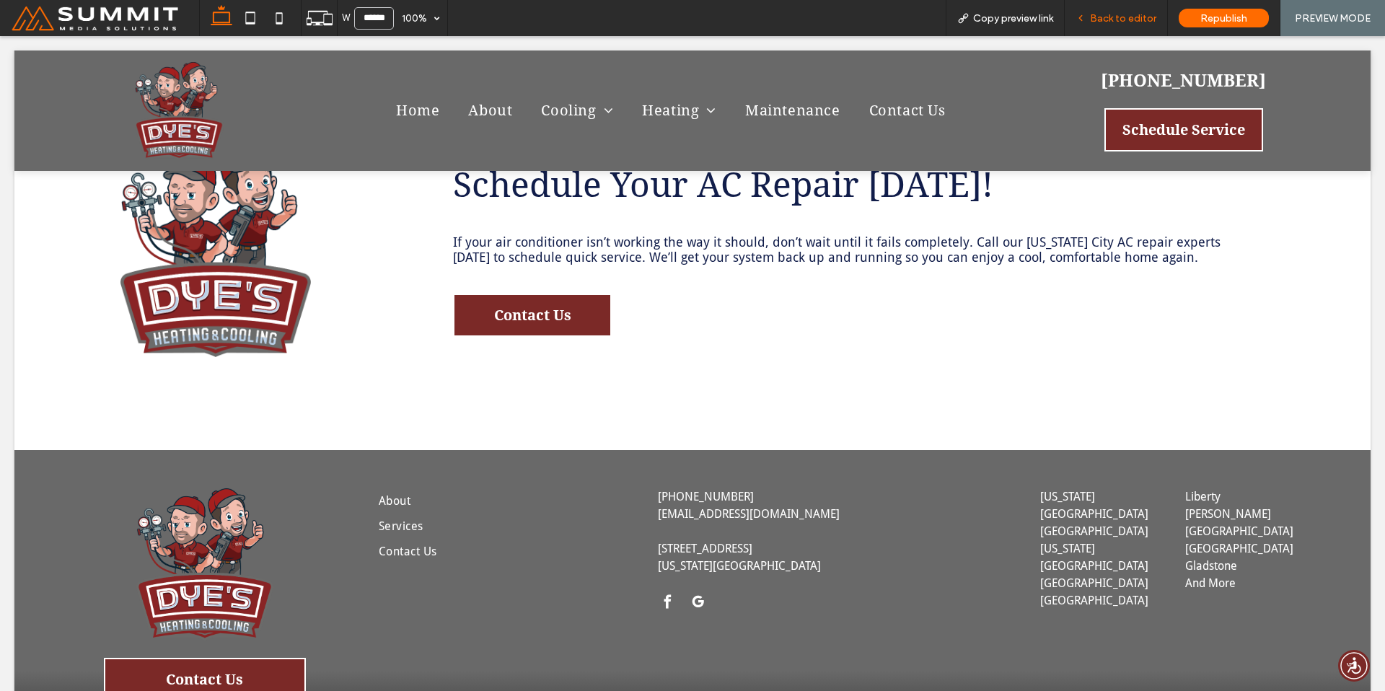
click at [1146, 17] on span "Back to editor" at bounding box center [1123, 18] width 66 height 12
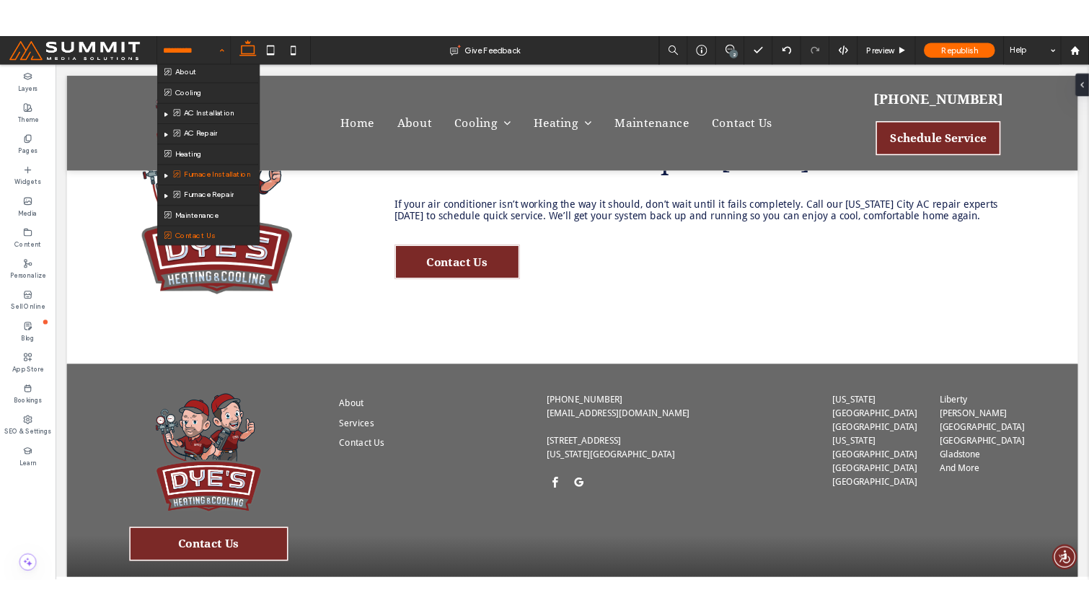
scroll to position [36, 0]
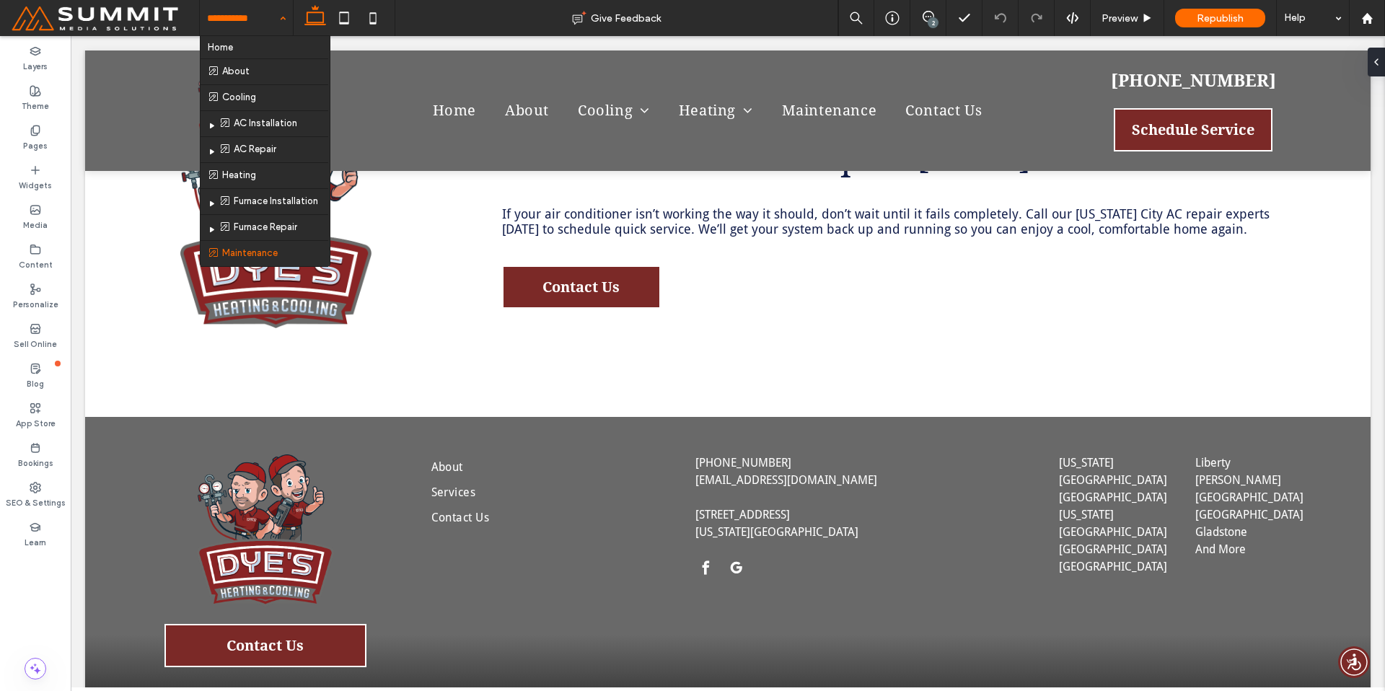
click at [260, 24] on input at bounding box center [242, 18] width 71 height 36
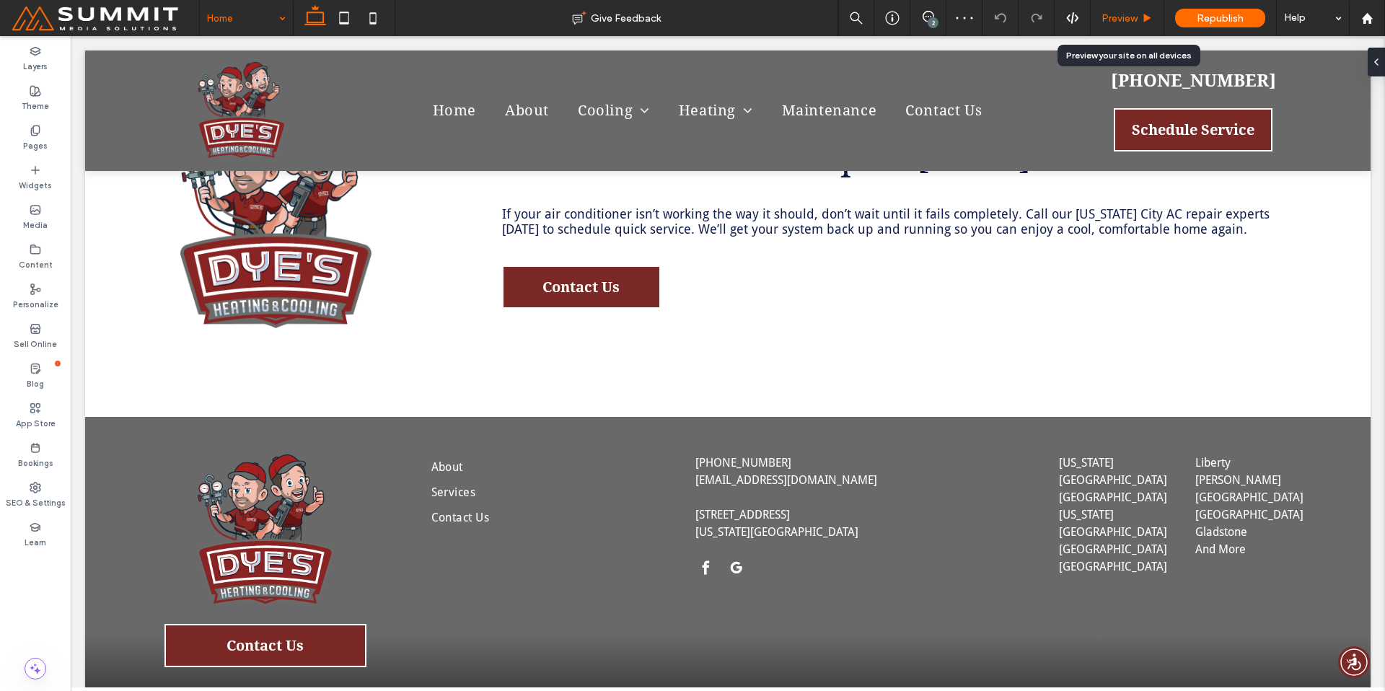
click at [1133, 22] on span "Preview" at bounding box center [1119, 18] width 36 height 12
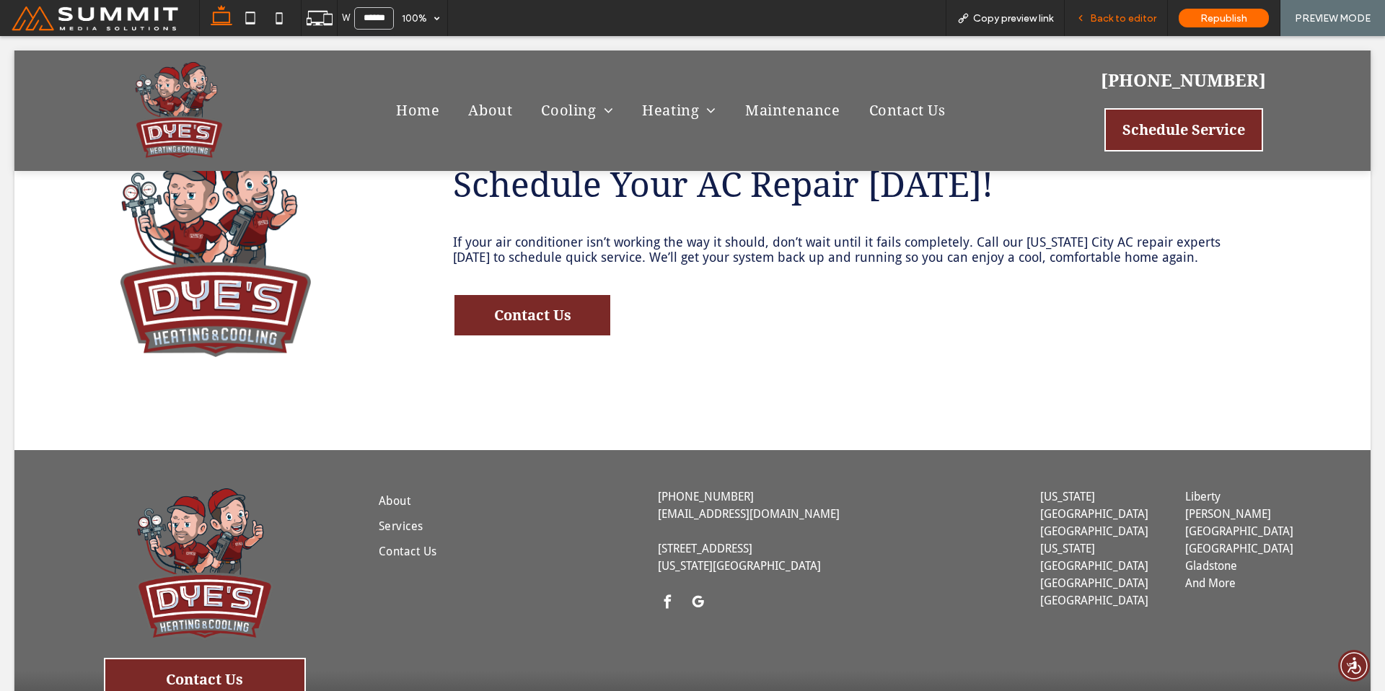
click at [1118, 15] on span "Back to editor" at bounding box center [1123, 18] width 66 height 12
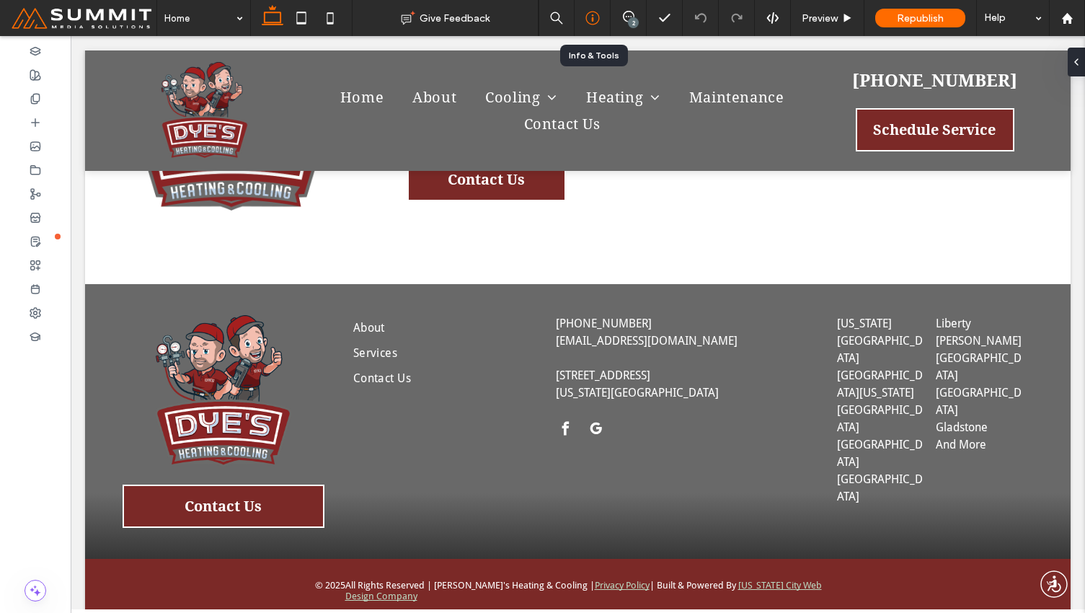
click at [582, 19] on div at bounding box center [592, 18] width 35 height 14
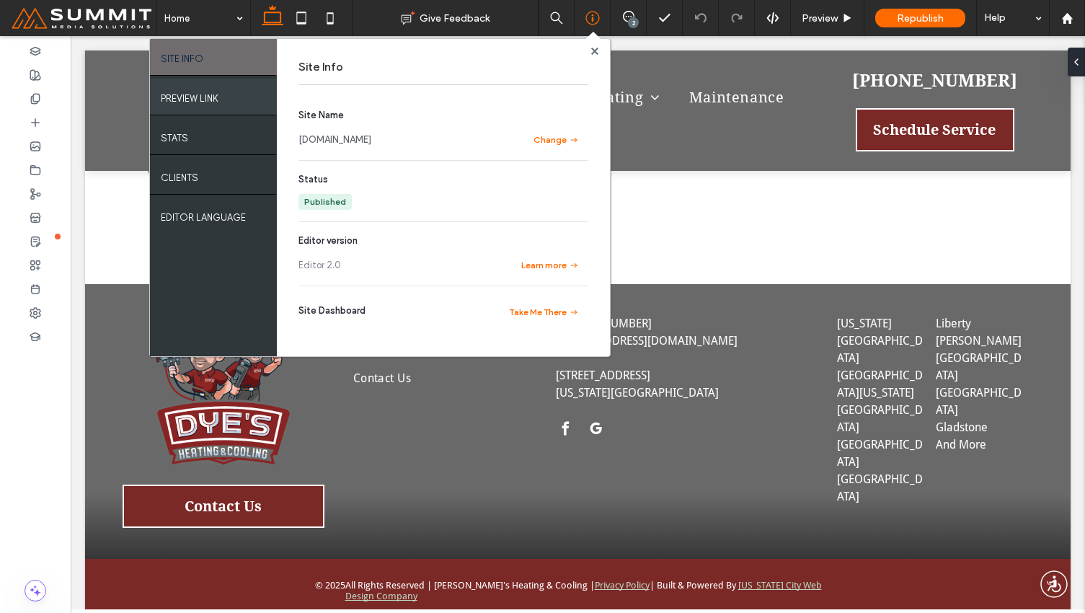
click at [188, 95] on label "PREVIEW LINK" at bounding box center [190, 95] width 58 height 18
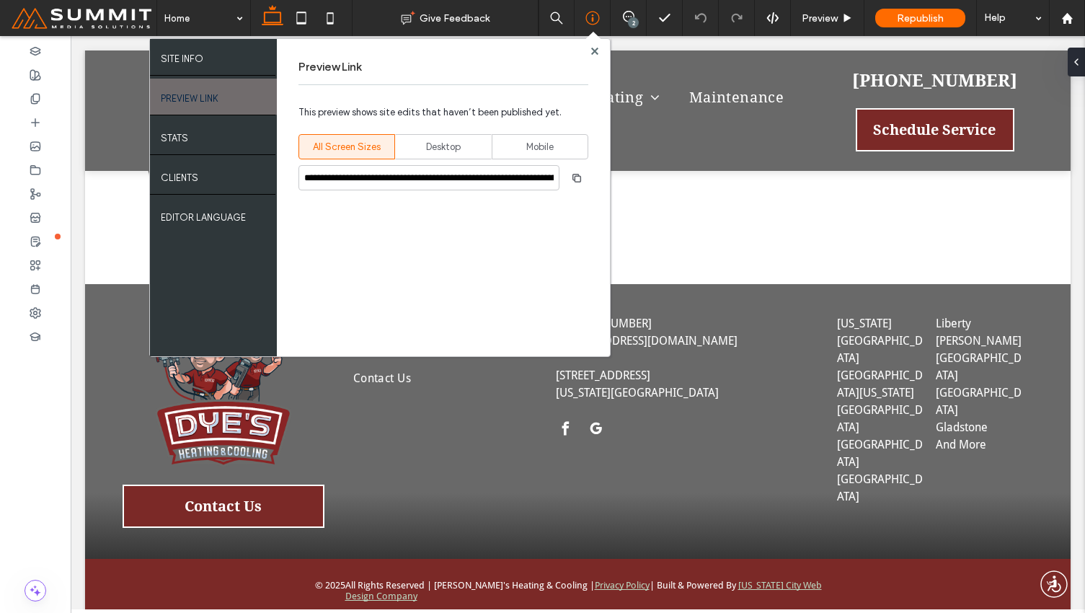
drag, startPoint x: 418, startPoint y: 144, endPoint x: 607, endPoint y: 200, distance: 196.3
click at [418, 145] on div "Desktop" at bounding box center [444, 147] width 78 height 24
type input "**********"
click at [578, 179] on icon "button" at bounding box center [577, 178] width 12 height 12
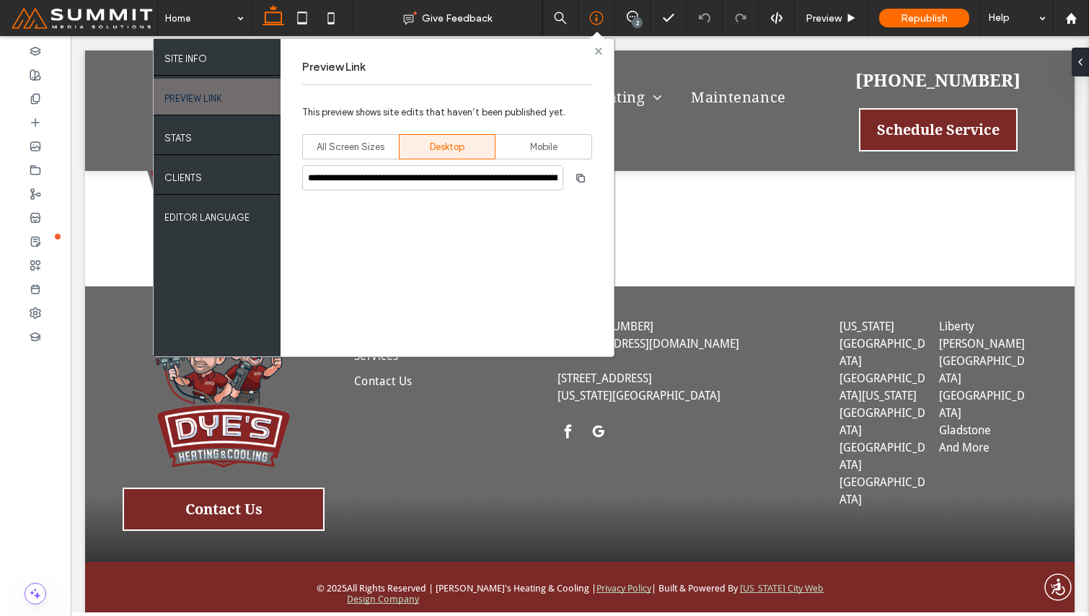
click at [596, 52] on use at bounding box center [597, 50] width 7 height 7
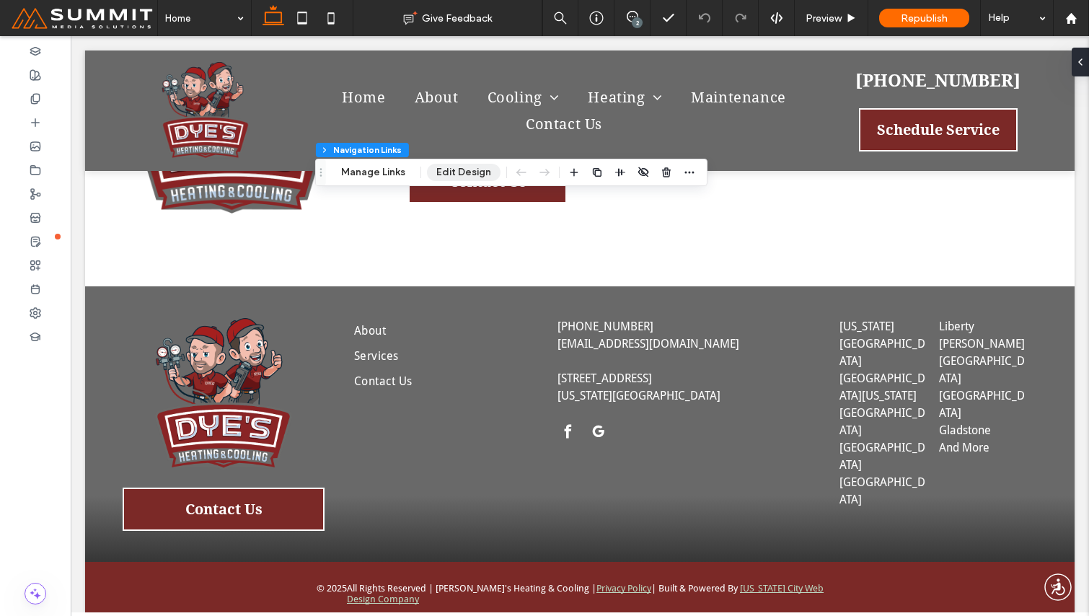
click at [458, 173] on button "Edit Design" at bounding box center [464, 172] width 74 height 17
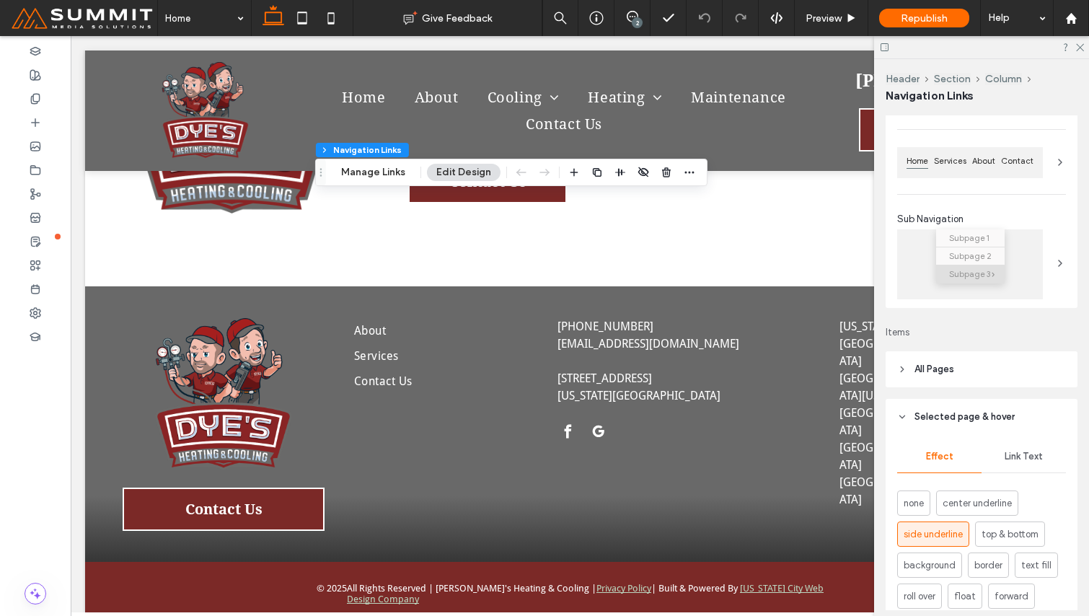
click at [1001, 449] on div "Link Text" at bounding box center [1024, 457] width 84 height 32
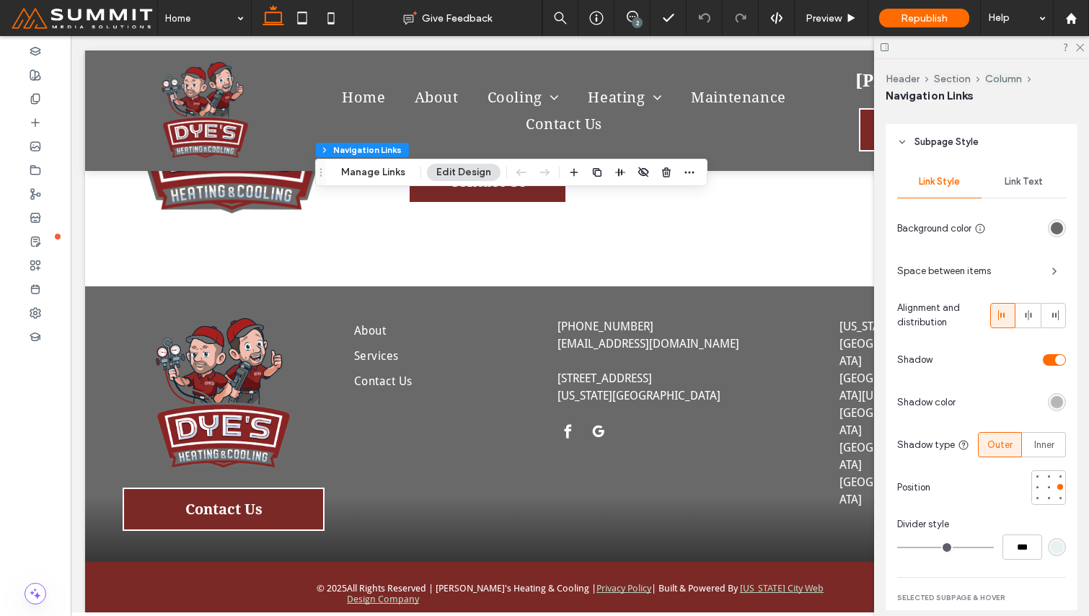
scroll to position [583, 0]
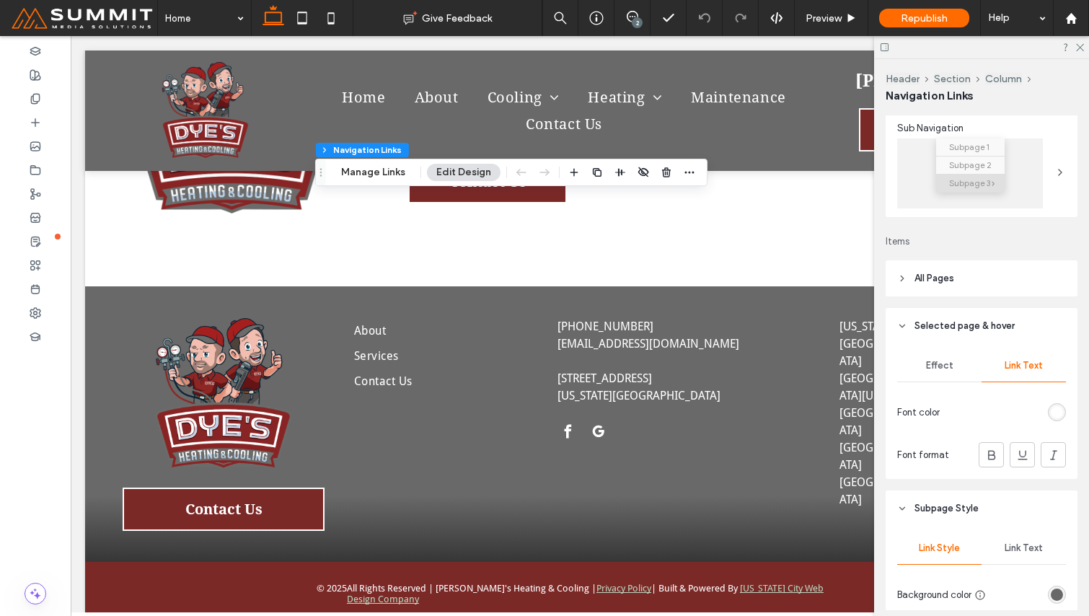
click at [981, 284] on header "All Pages" at bounding box center [982, 278] width 192 height 36
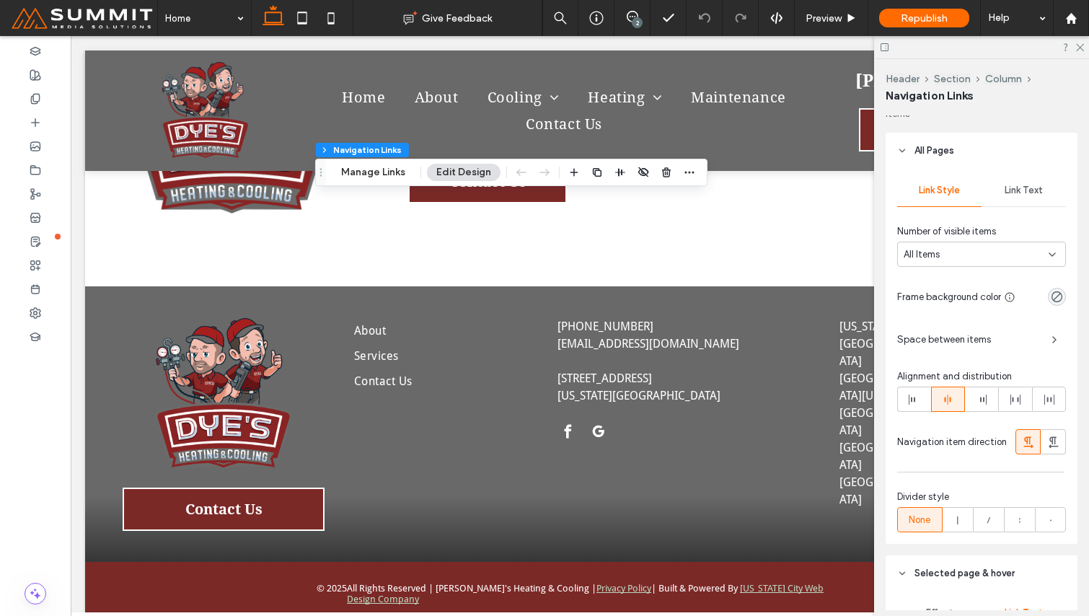
scroll to position [410, 0]
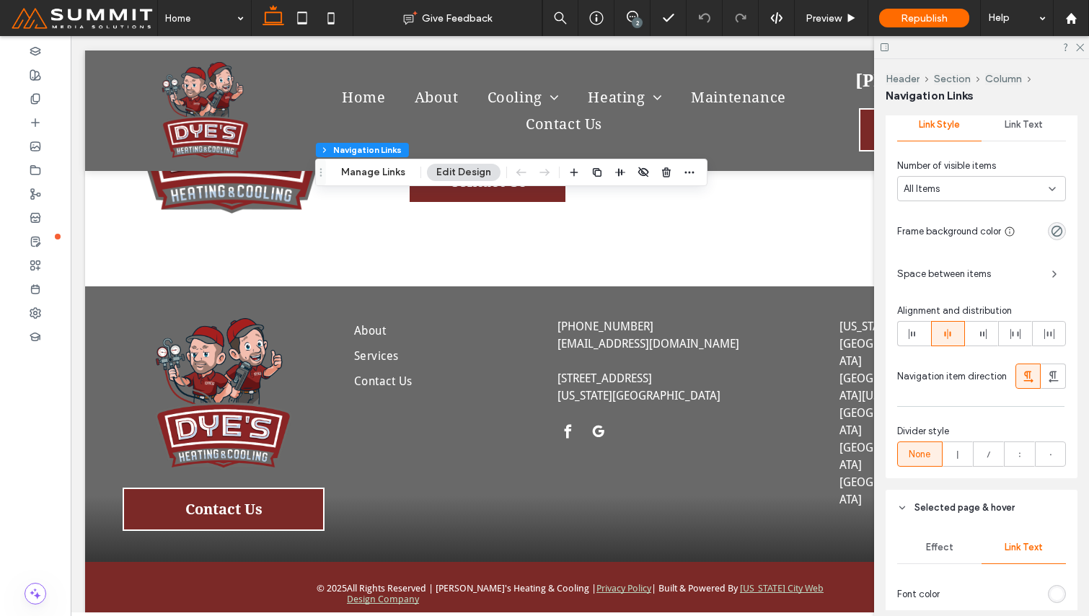
click at [1023, 136] on div "Link Text" at bounding box center [1024, 125] width 84 height 32
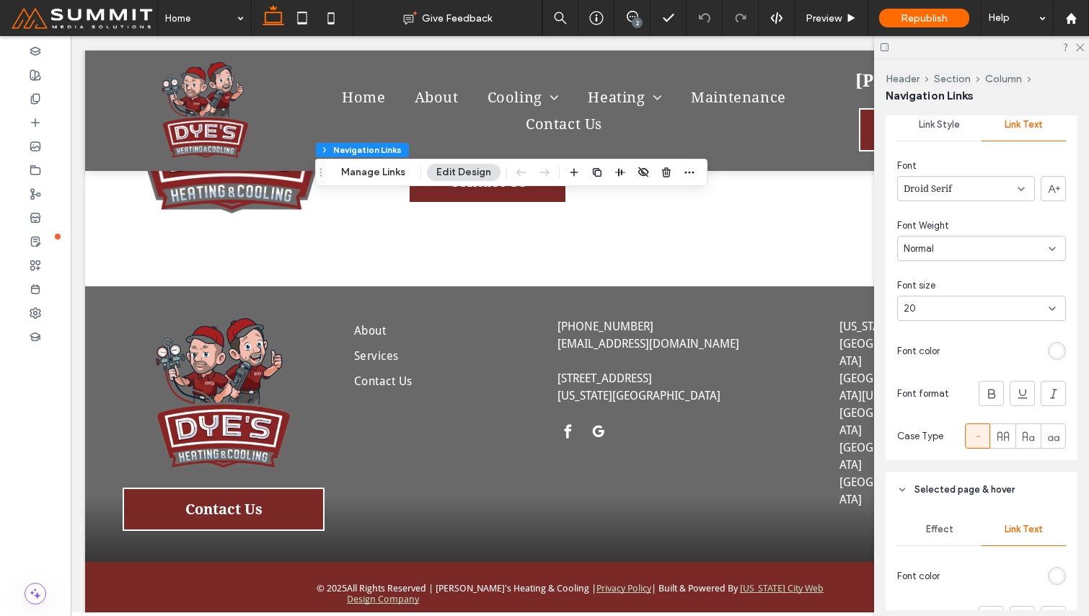
click at [1030, 328] on div "Link Style Link Text Font Droid Serif Font Weight Normal Font size 20 Font colo…" at bounding box center [982, 281] width 192 height 357
click at [1034, 307] on div "20" at bounding box center [973, 308] width 138 height 14
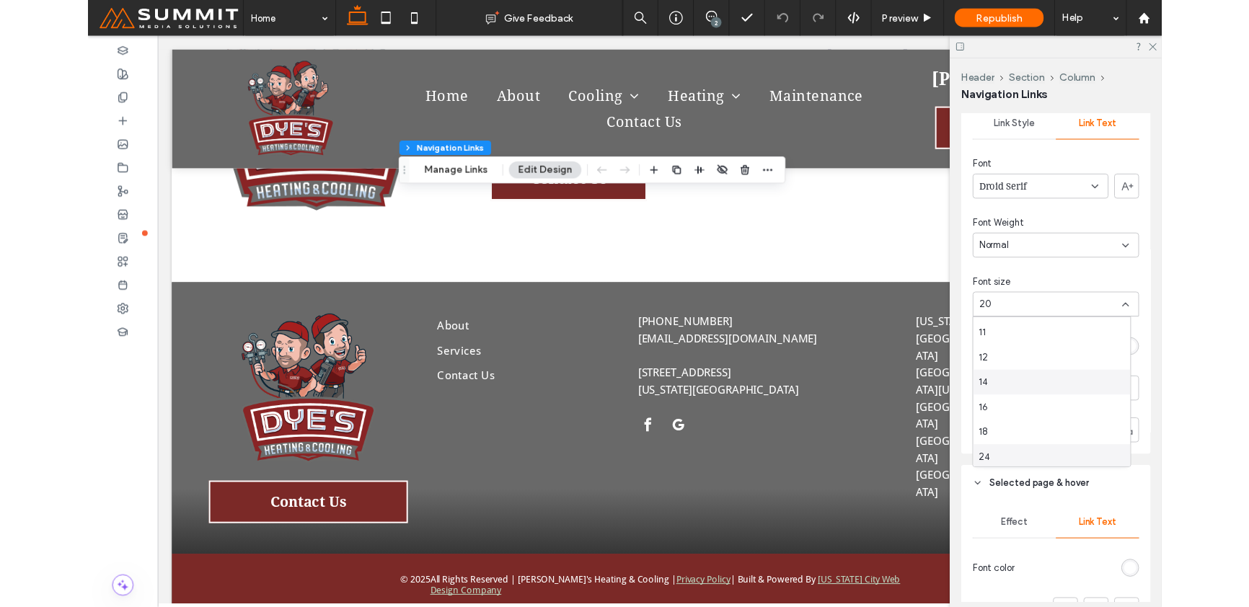
scroll to position [97, 0]
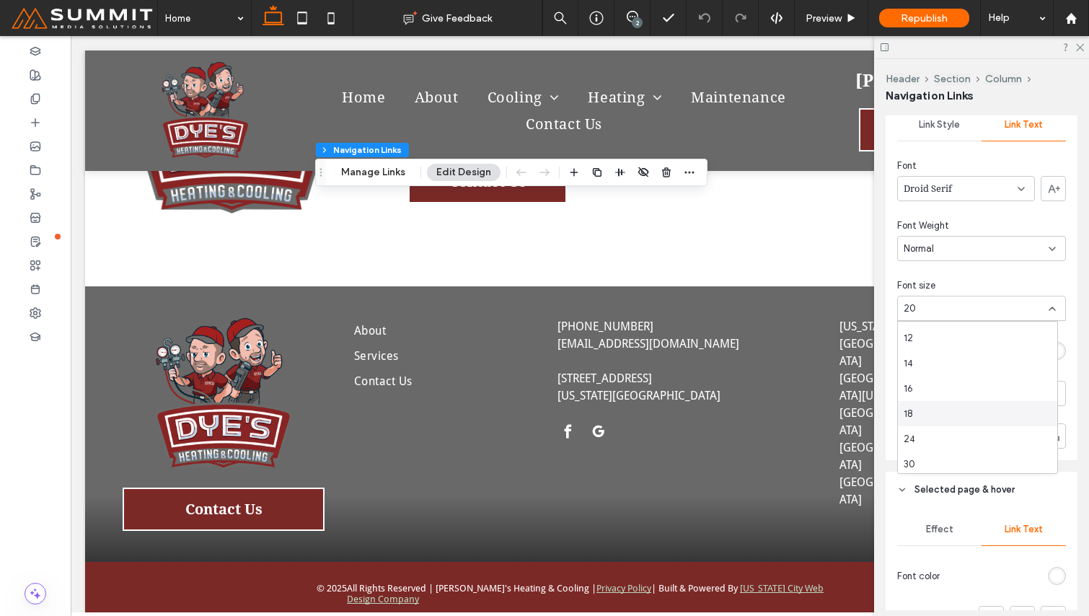
click at [973, 415] on div "18" at bounding box center [977, 413] width 159 height 25
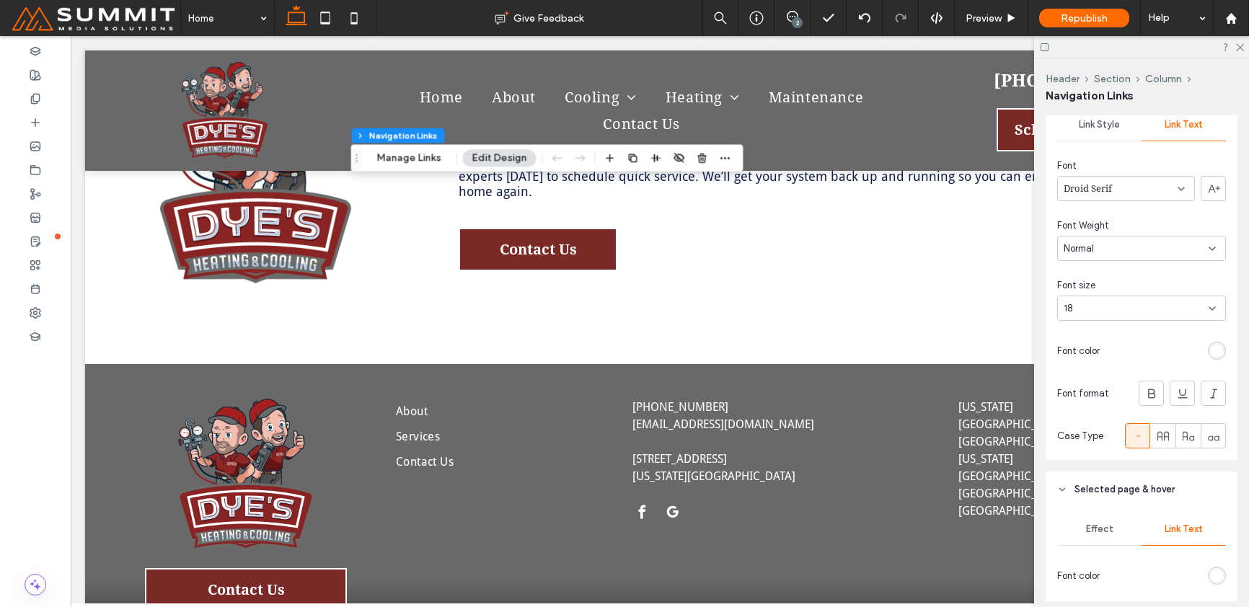
click at [1044, 48] on icon at bounding box center [1044, 47] width 11 height 11
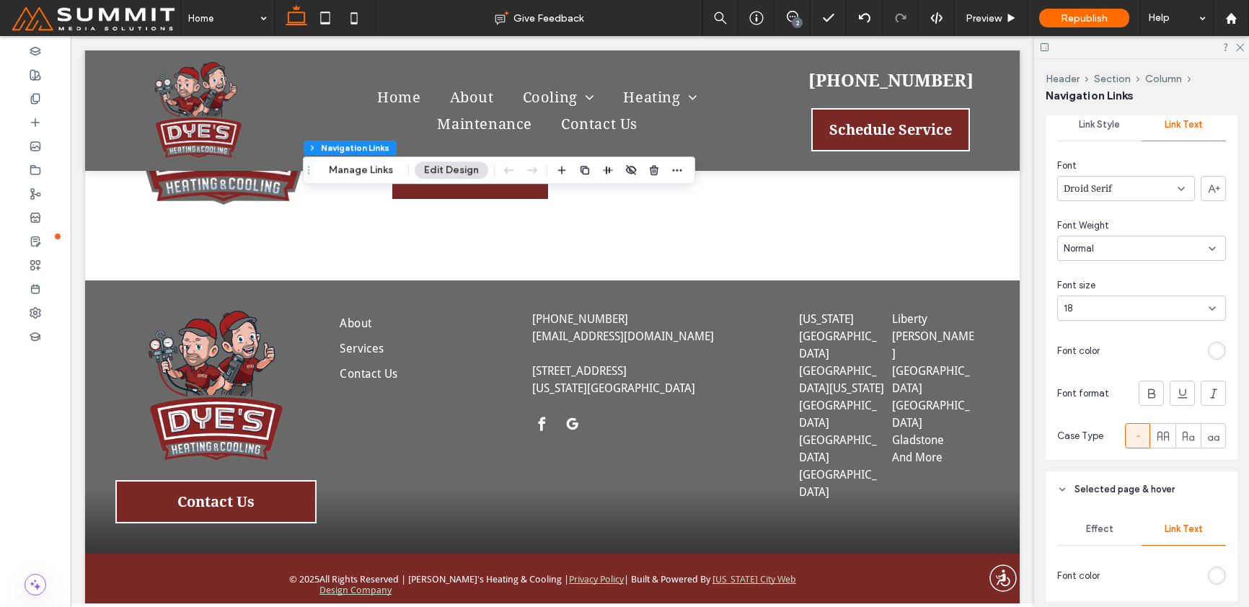
click at [1136, 308] on div "18" at bounding box center [1133, 308] width 138 height 14
click at [1119, 353] on div "16" at bounding box center [1137, 346] width 159 height 25
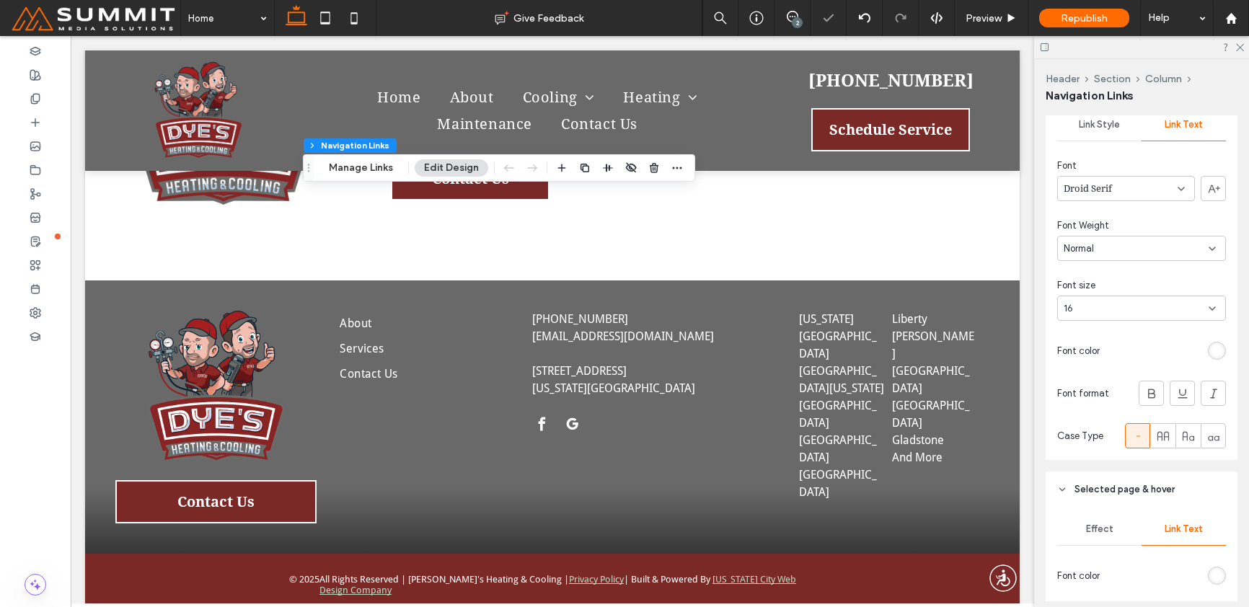
click at [1103, 312] on div "16" at bounding box center [1133, 308] width 138 height 14
click at [1088, 387] on div "18" at bounding box center [1137, 393] width 159 height 25
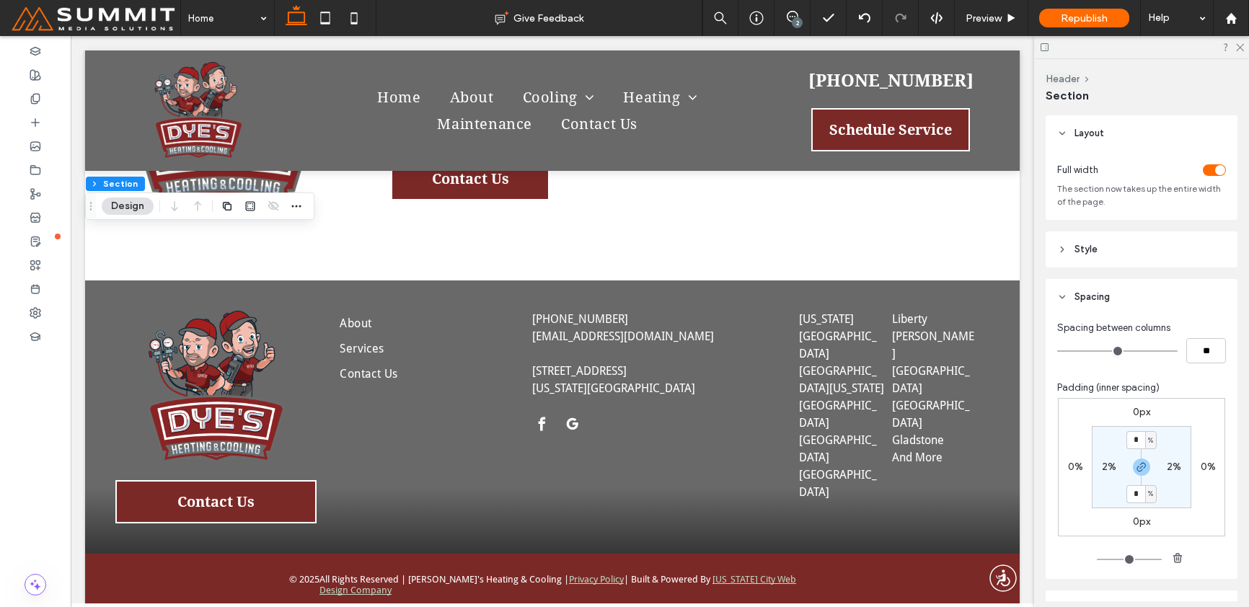
click at [1103, 469] on label "2%" at bounding box center [1109, 467] width 14 height 12
type input "*"
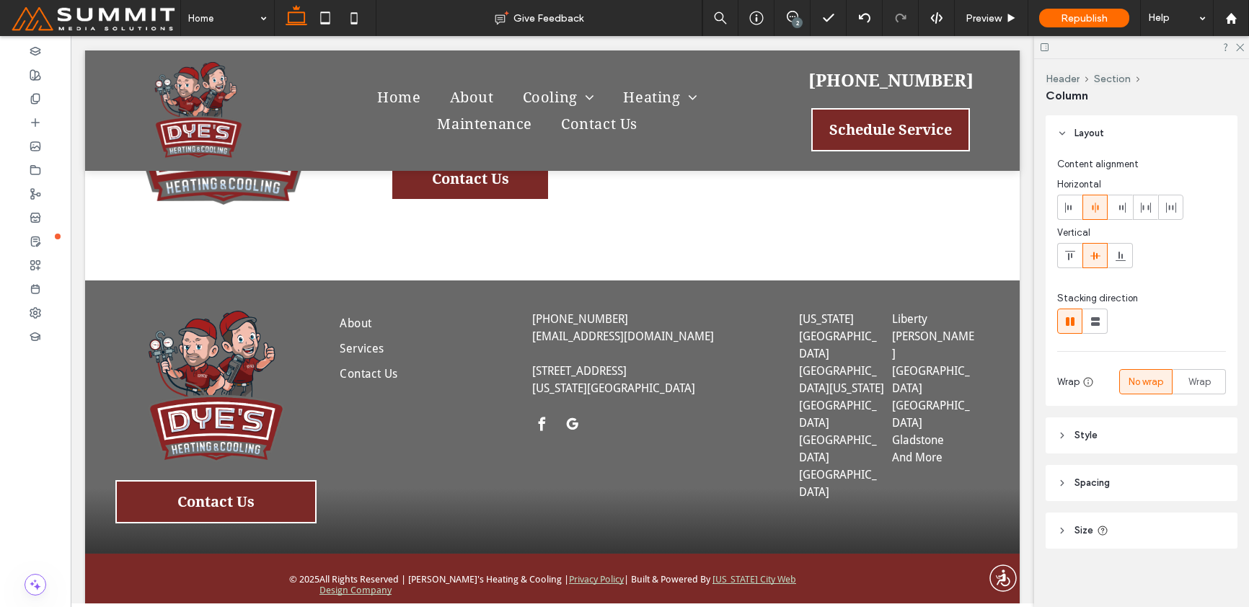
type input "**"
type input "*****"
type input "**"
type input "***"
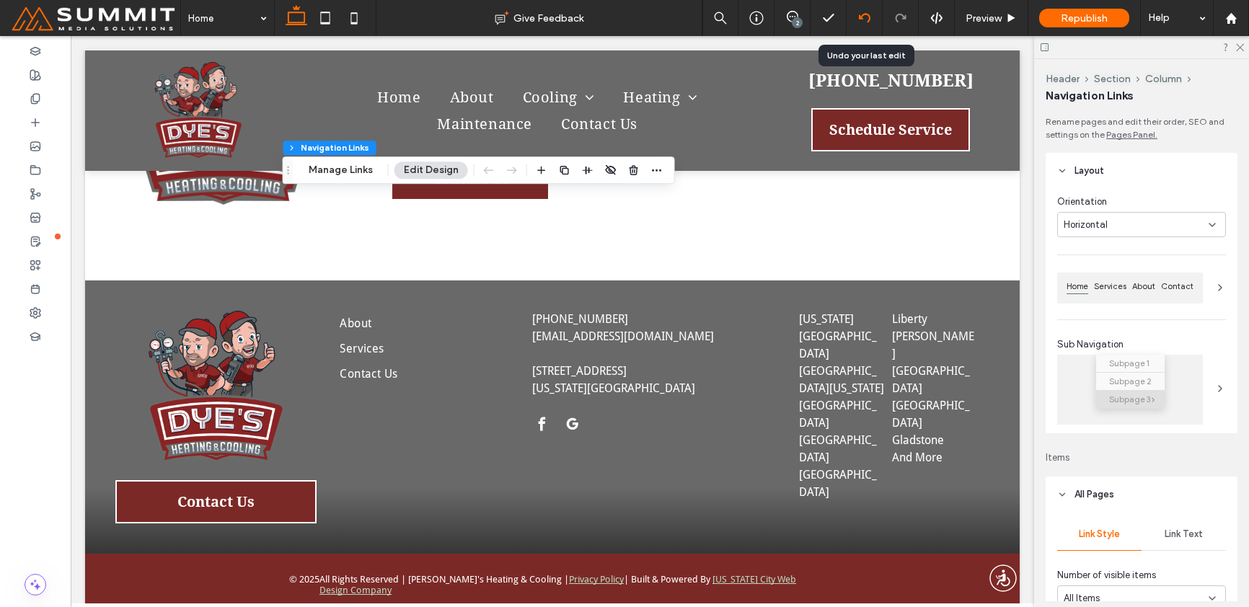
click at [864, 10] on div at bounding box center [865, 18] width 36 height 36
click at [863, 16] on icon at bounding box center [865, 18] width 12 height 12
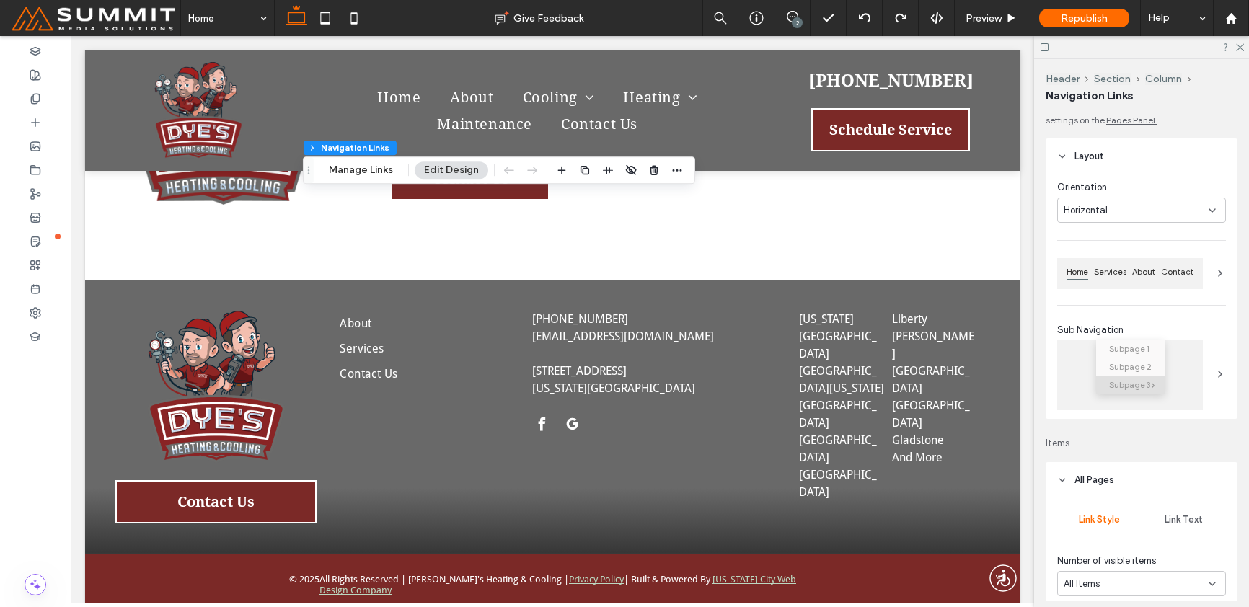
scroll to position [0, 0]
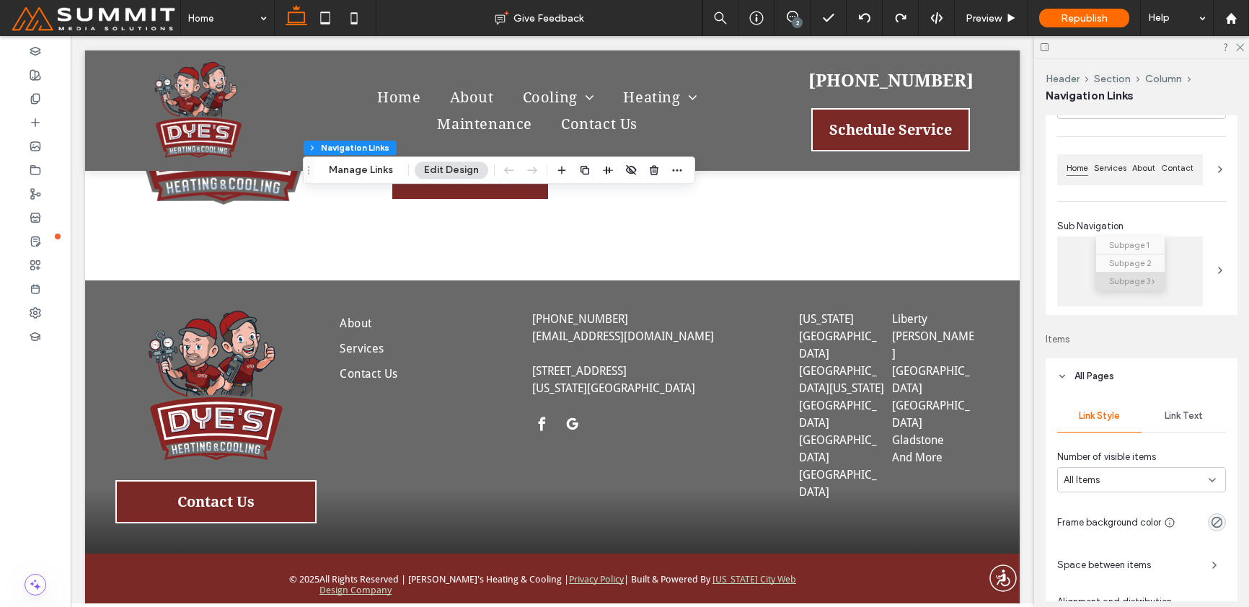
click at [1155, 424] on div "Link Text" at bounding box center [1184, 416] width 84 height 32
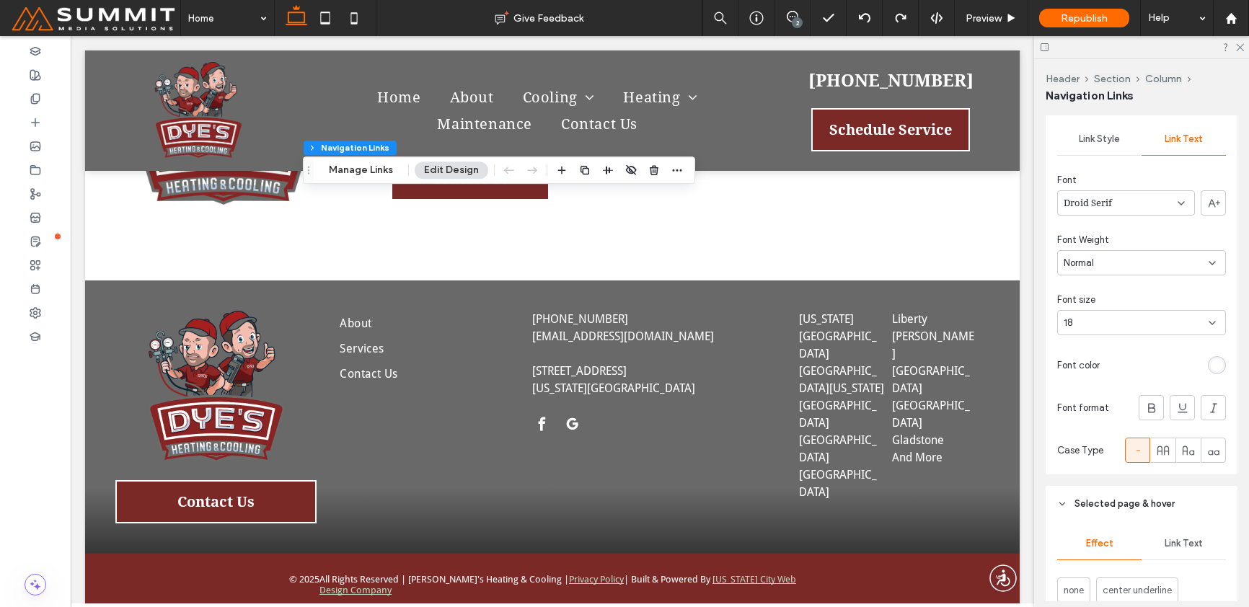
scroll to position [402, 0]
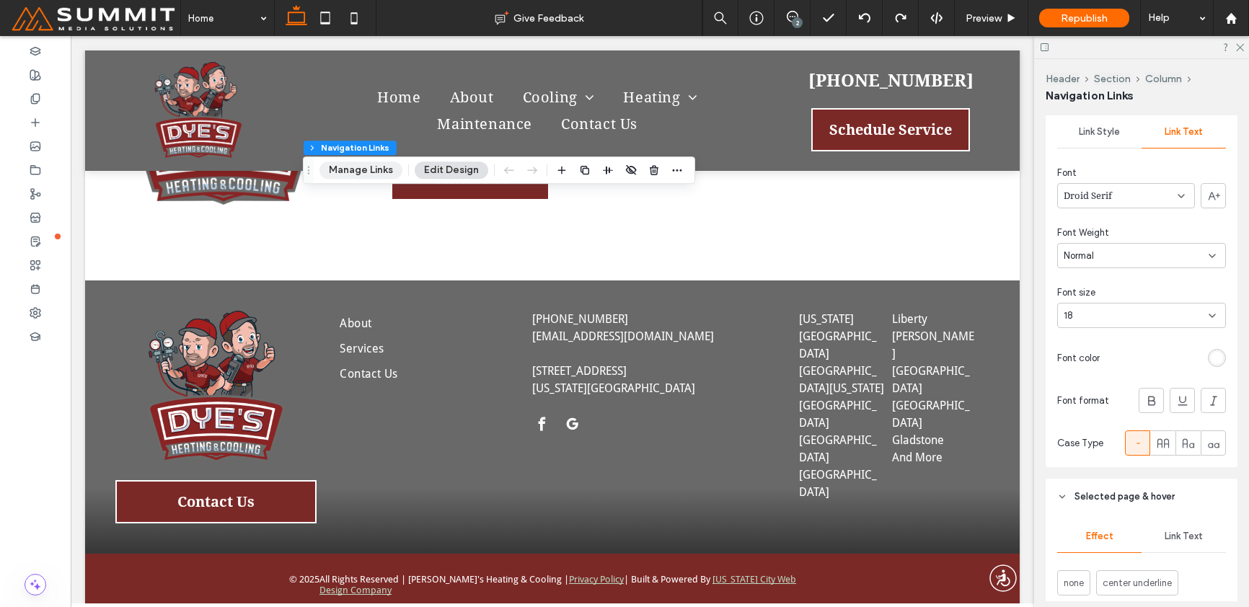
drag, startPoint x: 383, startPoint y: 169, endPoint x: 395, endPoint y: 167, distance: 11.9
click at [384, 169] on button "Manage Links" at bounding box center [361, 170] width 83 height 17
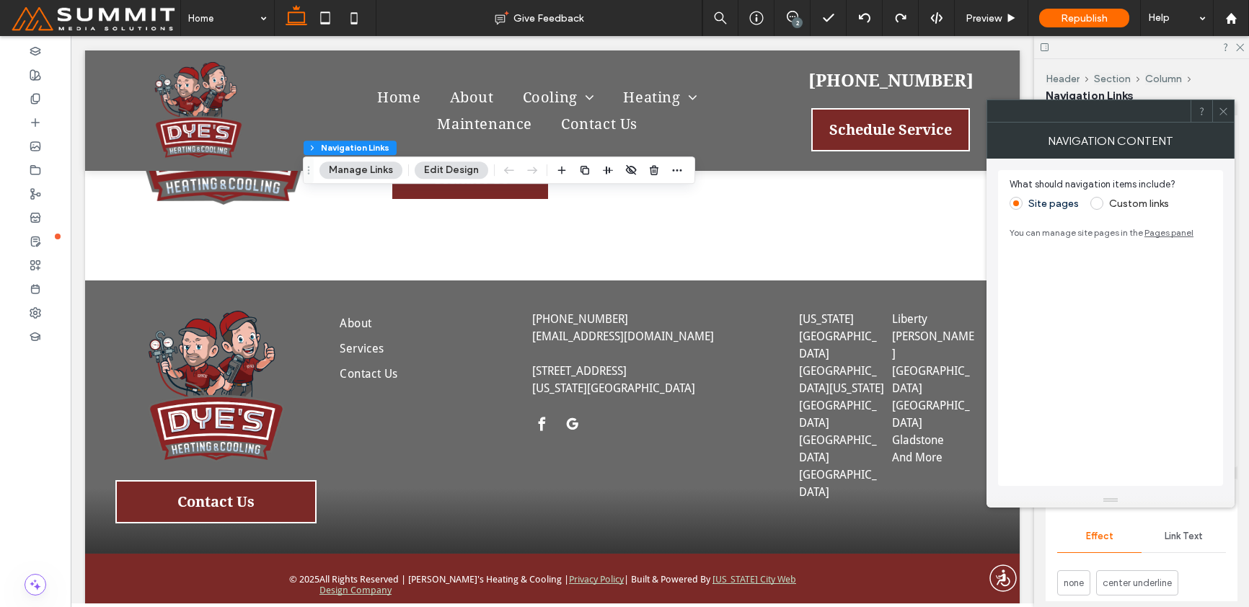
click at [1109, 204] on label "Custom links" at bounding box center [1139, 204] width 60 height 12
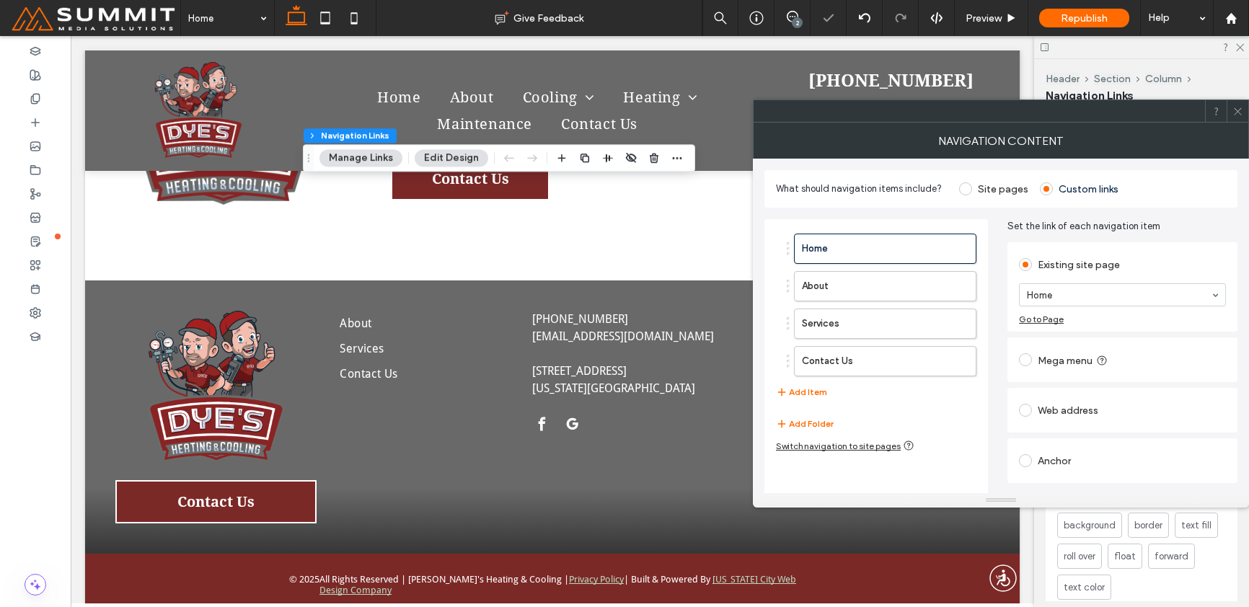
scroll to position [283, 0]
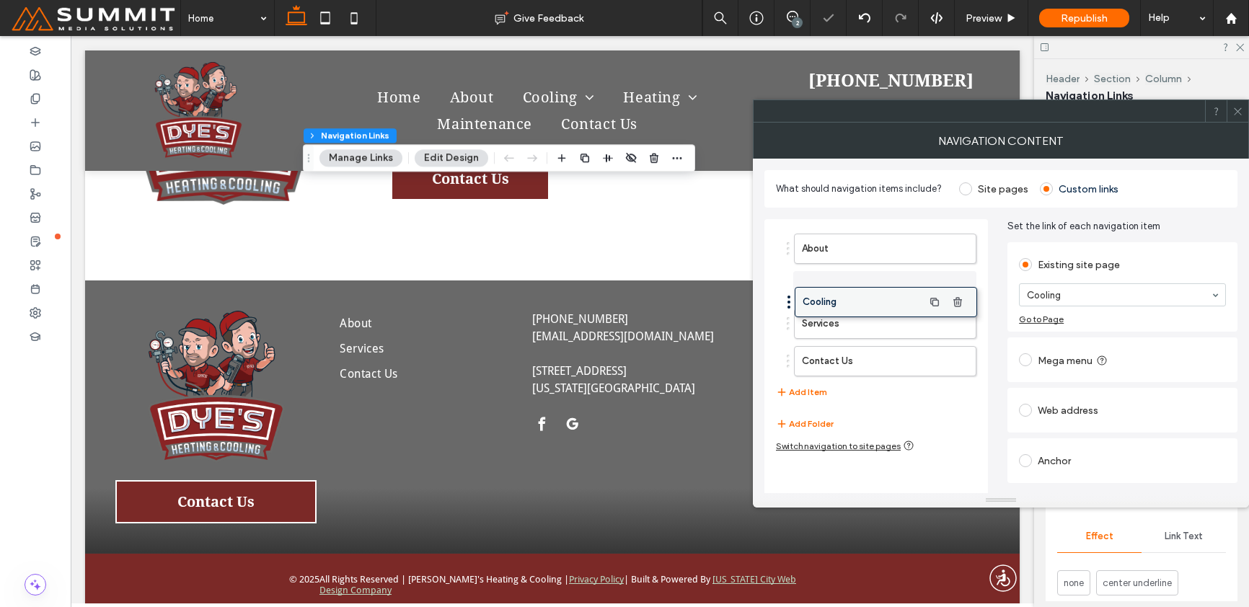
drag, startPoint x: 891, startPoint y: 249, endPoint x: 891, endPoint y: 302, distance: 53.4
click at [962, 318] on icon "button" at bounding box center [957, 324] width 12 height 12
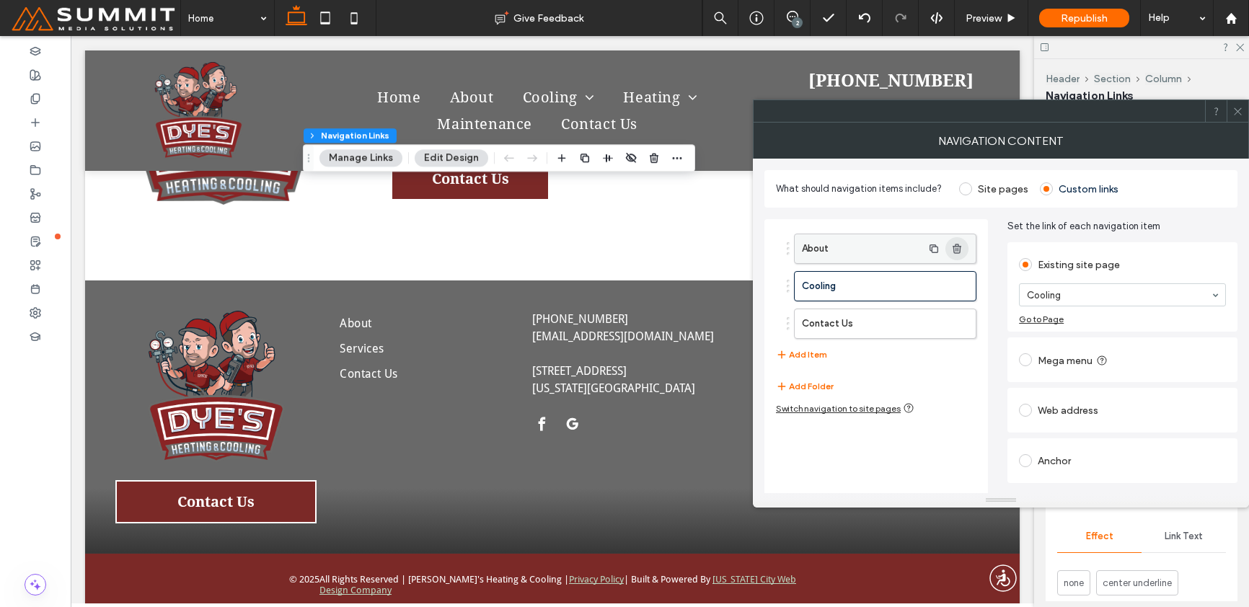
click at [959, 245] on use "button" at bounding box center [957, 248] width 9 height 9
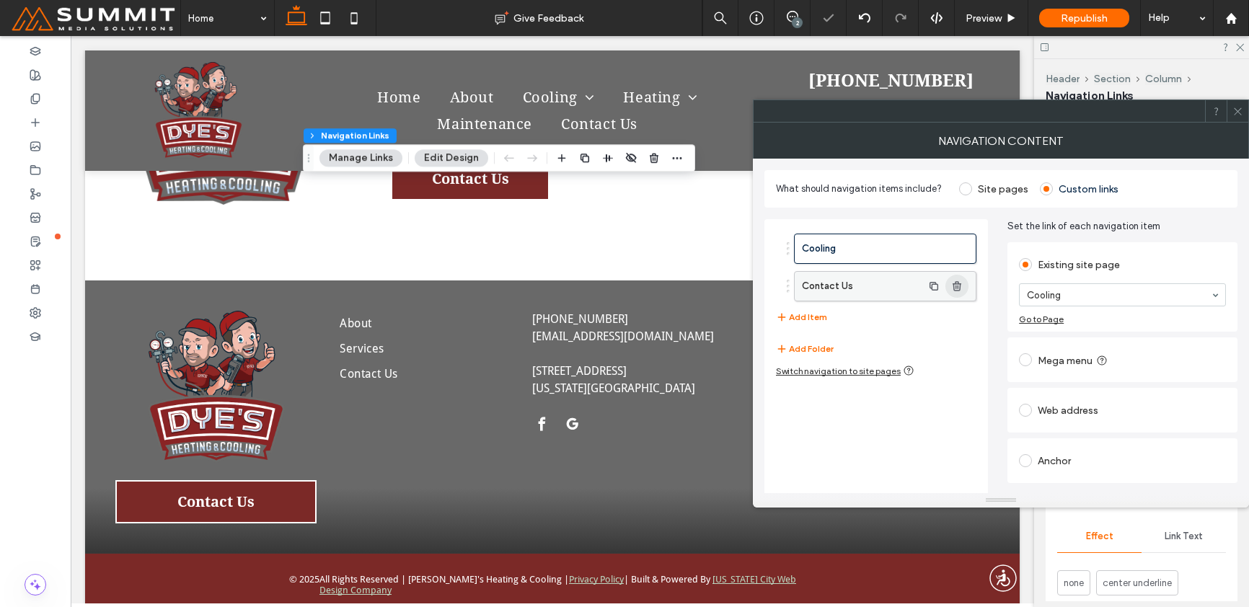
click at [957, 286] on icon "button" at bounding box center [957, 287] width 12 height 12
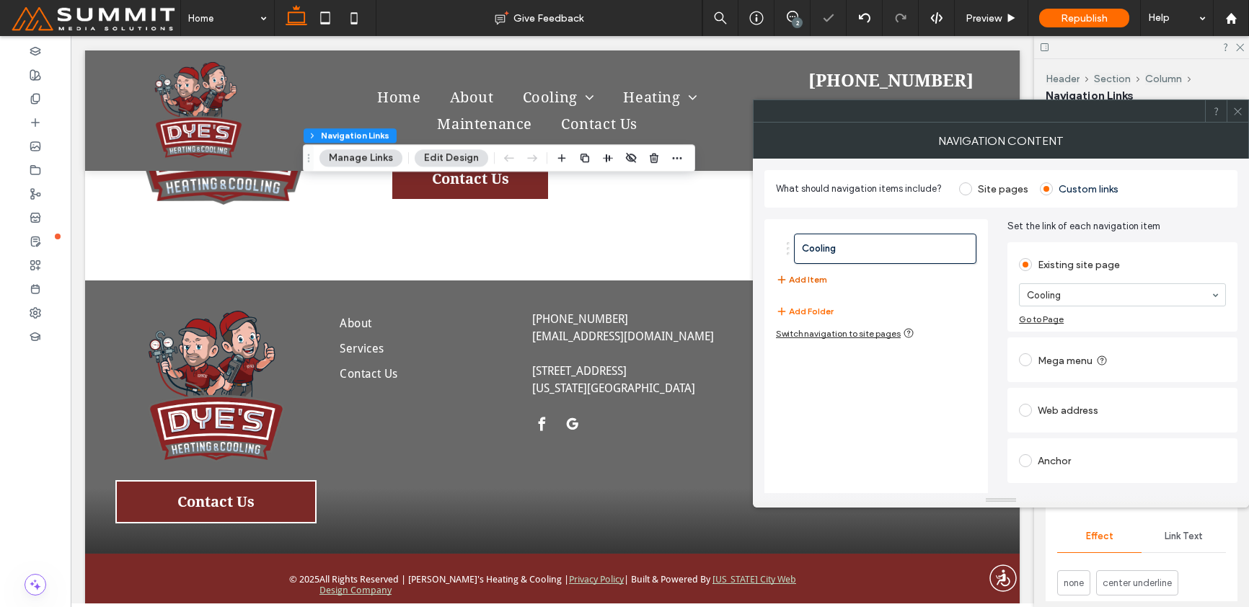
click at [819, 280] on button "Add Item" at bounding box center [801, 279] width 51 height 17
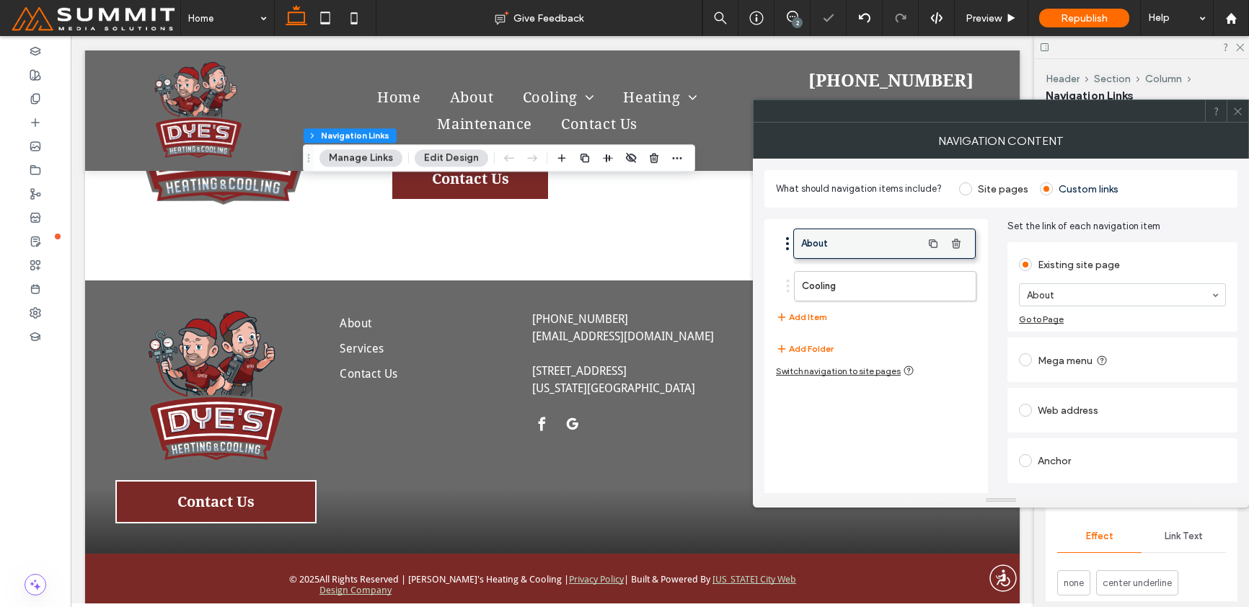
drag, startPoint x: 889, startPoint y: 281, endPoint x: 889, endPoint y: 237, distance: 44.0
click at [805, 321] on button "Add Item" at bounding box center [801, 317] width 51 height 17
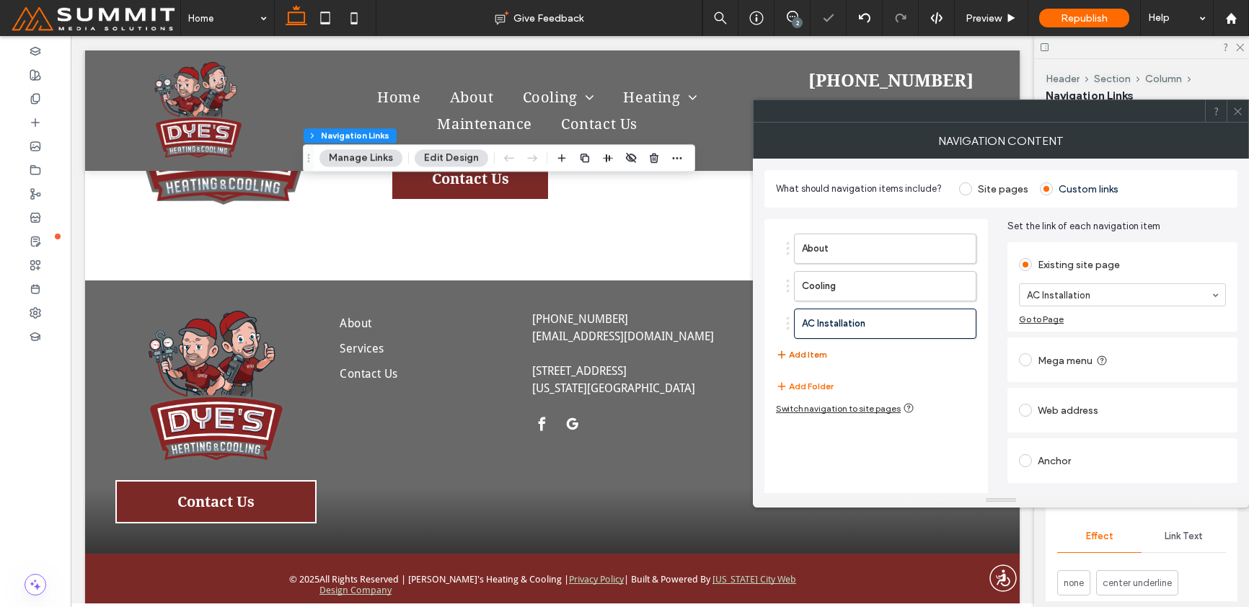
click at [790, 349] on button "Add Item" at bounding box center [801, 354] width 51 height 17
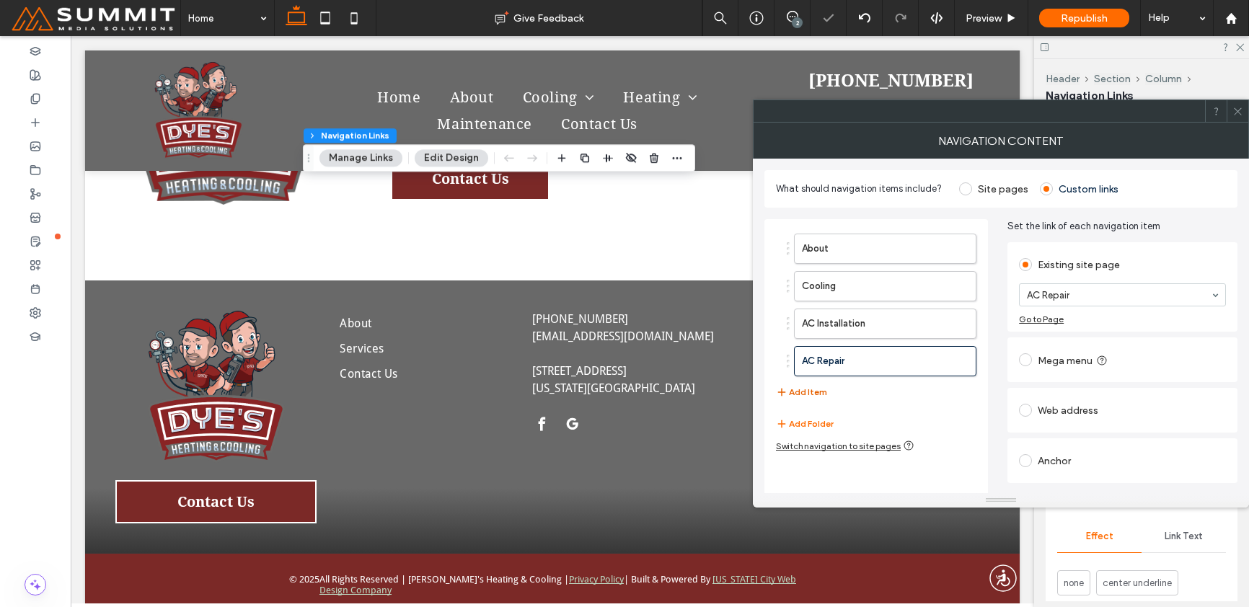
drag, startPoint x: 1082, startPoint y: 413, endPoint x: 790, endPoint y: 389, distance: 292.3
drag, startPoint x: 801, startPoint y: 392, endPoint x: 954, endPoint y: 356, distance: 156.9
click at [801, 392] on button "Add Item" at bounding box center [801, 392] width 51 height 17
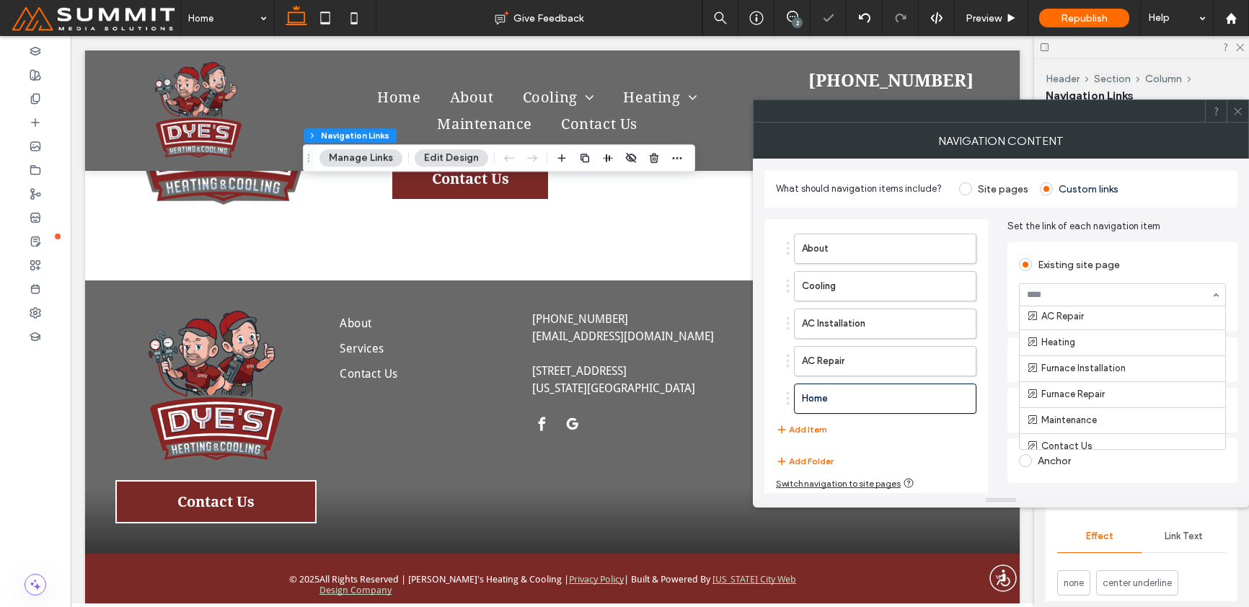
scroll to position [117, 0]
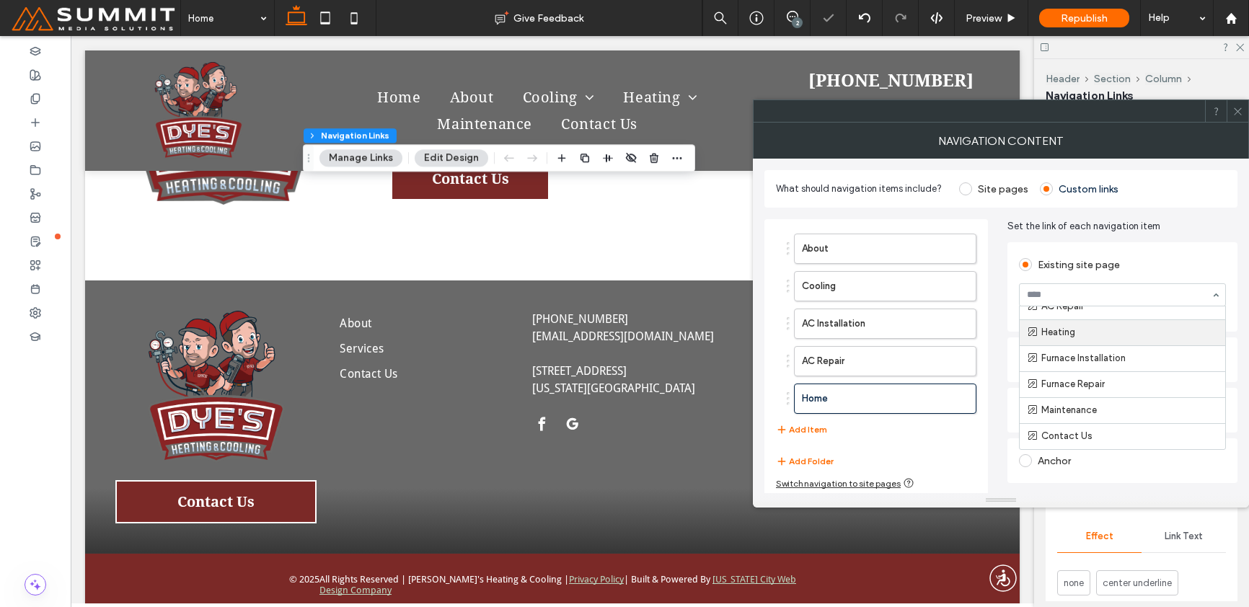
drag, startPoint x: 1114, startPoint y: 335, endPoint x: 1024, endPoint y: 358, distance: 92.5
drag, startPoint x: 815, startPoint y: 423, endPoint x: 835, endPoint y: 419, distance: 20.7
click at [816, 423] on button "Add Item" at bounding box center [801, 429] width 51 height 17
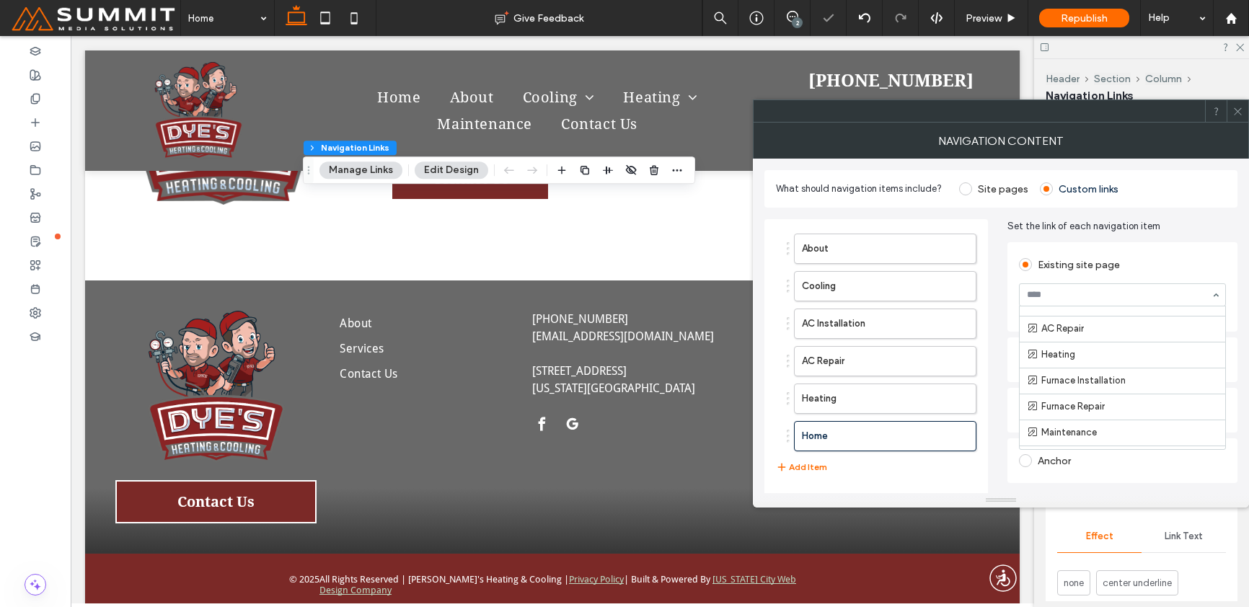
scroll to position [116, 0]
drag, startPoint x: 1082, startPoint y: 356, endPoint x: 1060, endPoint y: 356, distance: 21.6
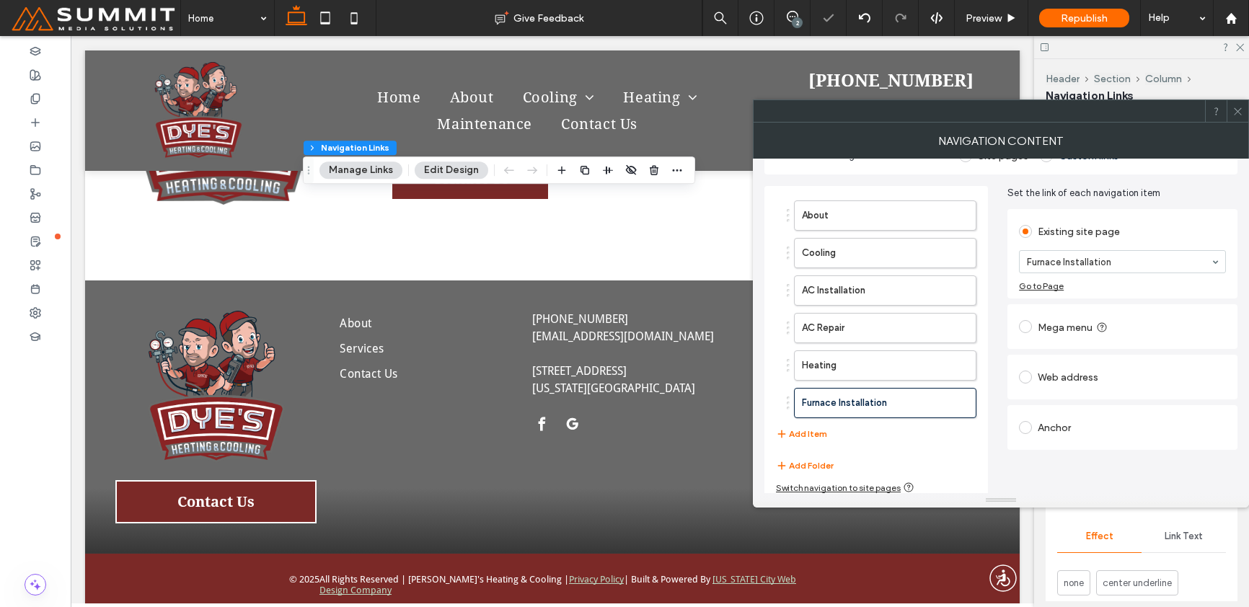
scroll to position [40, 0]
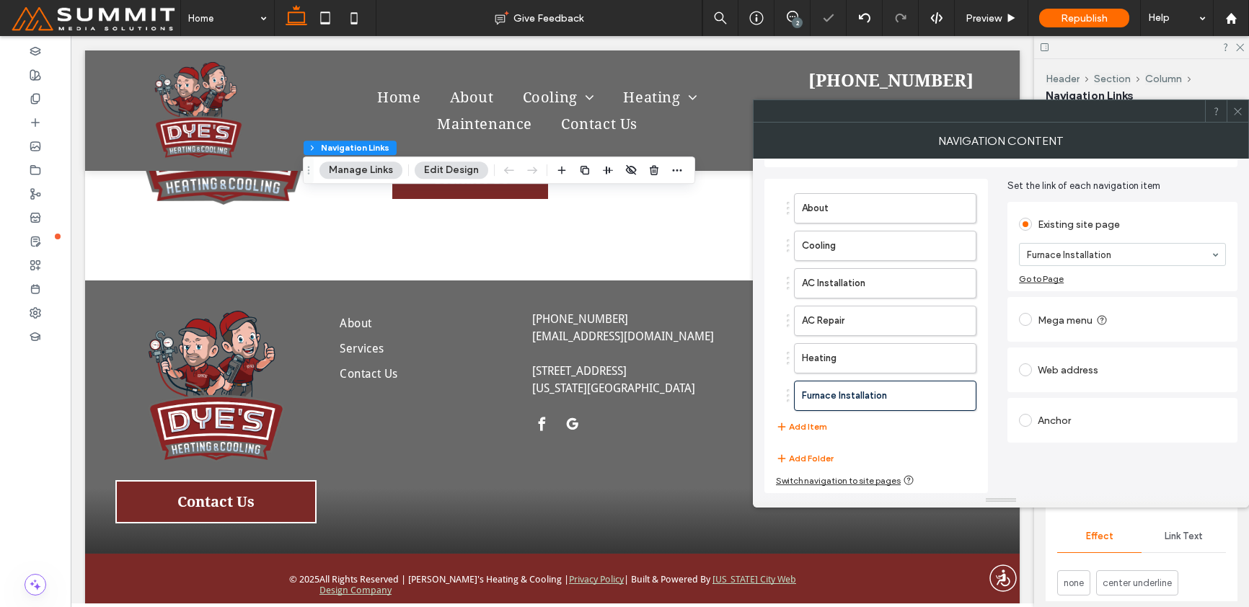
drag, startPoint x: 811, startPoint y: 426, endPoint x: 847, endPoint y: 413, distance: 39.3
click at [811, 426] on button "Add Item" at bounding box center [801, 426] width 51 height 17
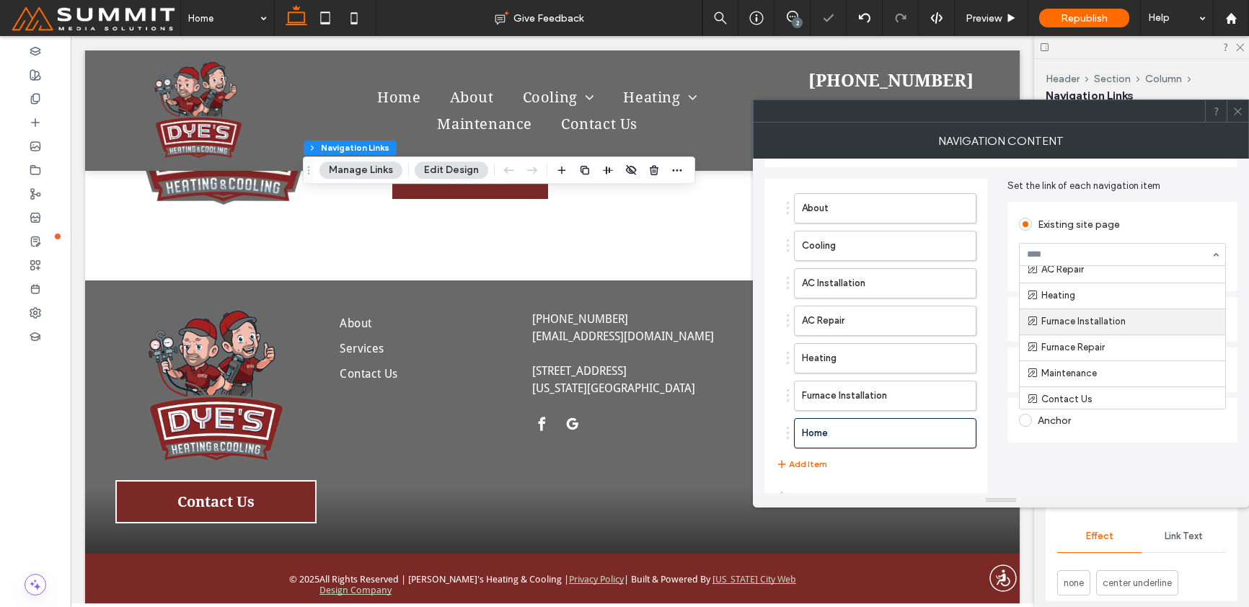
scroll to position [111, 0]
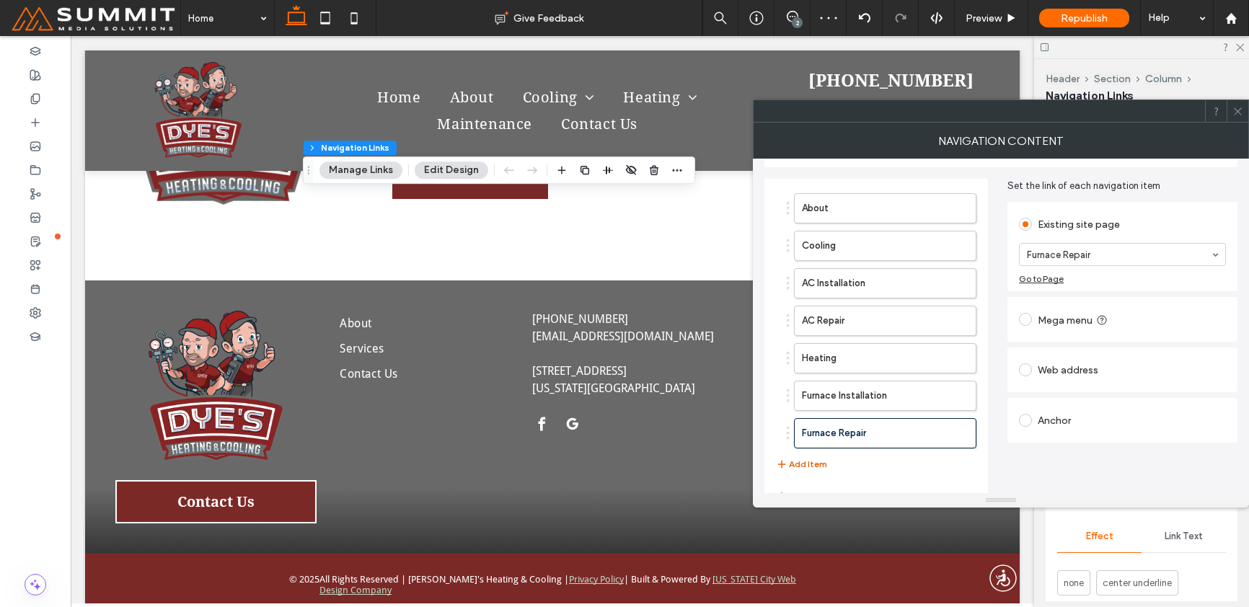
click at [806, 459] on button "Add Item" at bounding box center [801, 464] width 51 height 17
drag, startPoint x: 1097, startPoint y: 246, endPoint x: 1097, endPoint y: 264, distance: 18.0
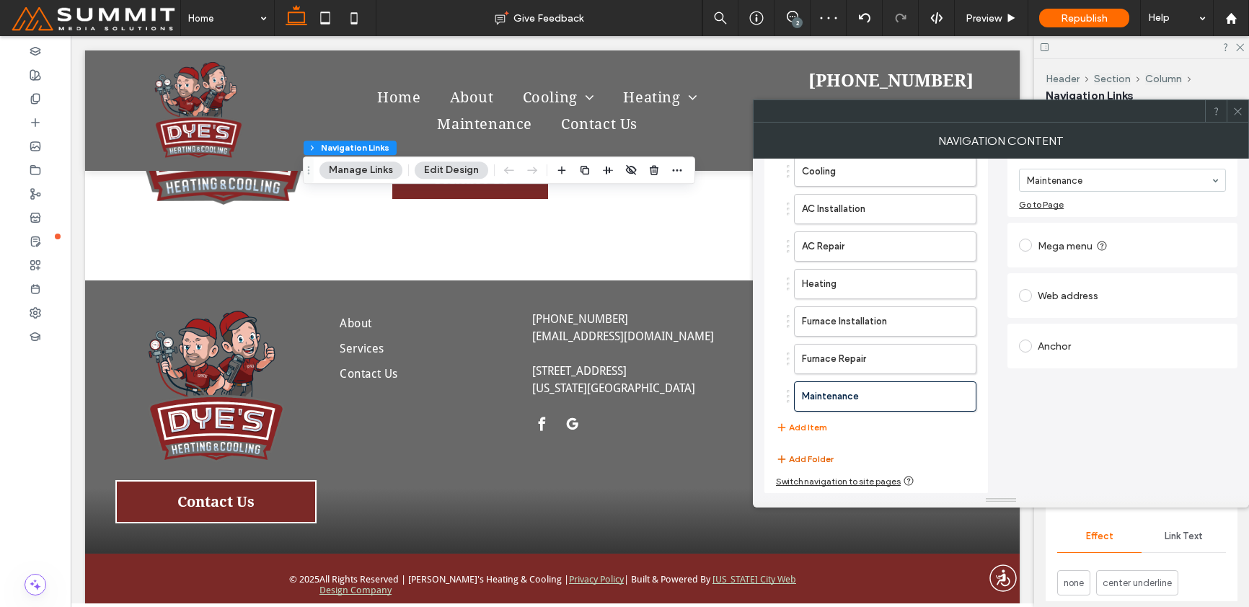
scroll to position [115, 0]
drag, startPoint x: 814, startPoint y: 426, endPoint x: 985, endPoint y: 339, distance: 191.9
click at [814, 426] on button "Add Item" at bounding box center [801, 426] width 51 height 17
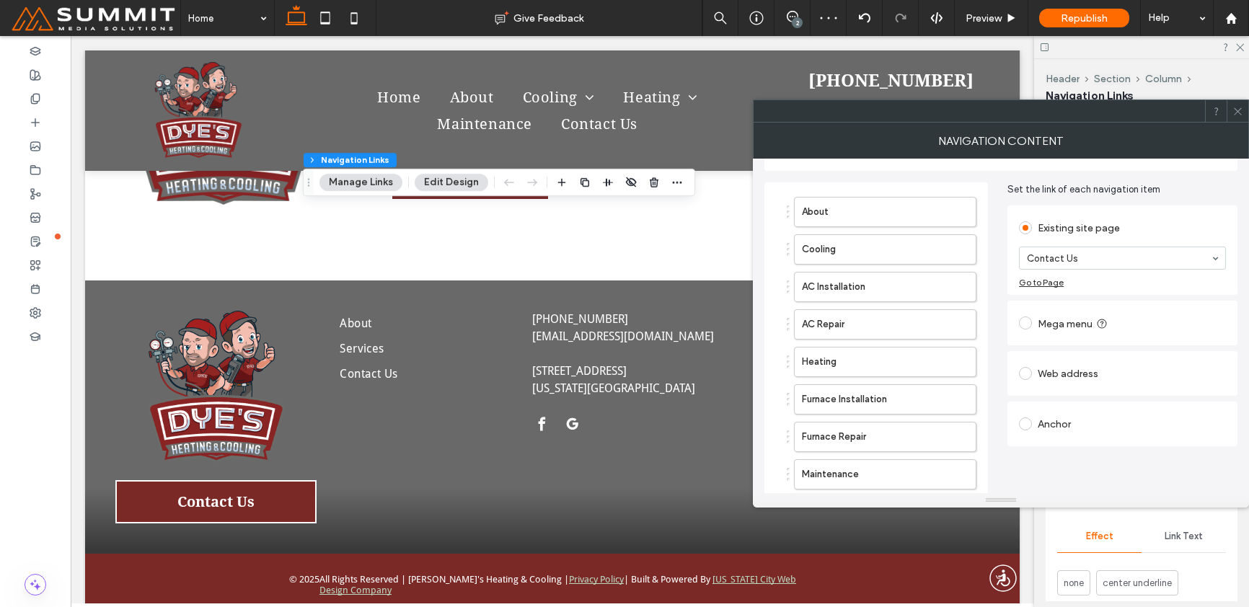
scroll to position [32, 0]
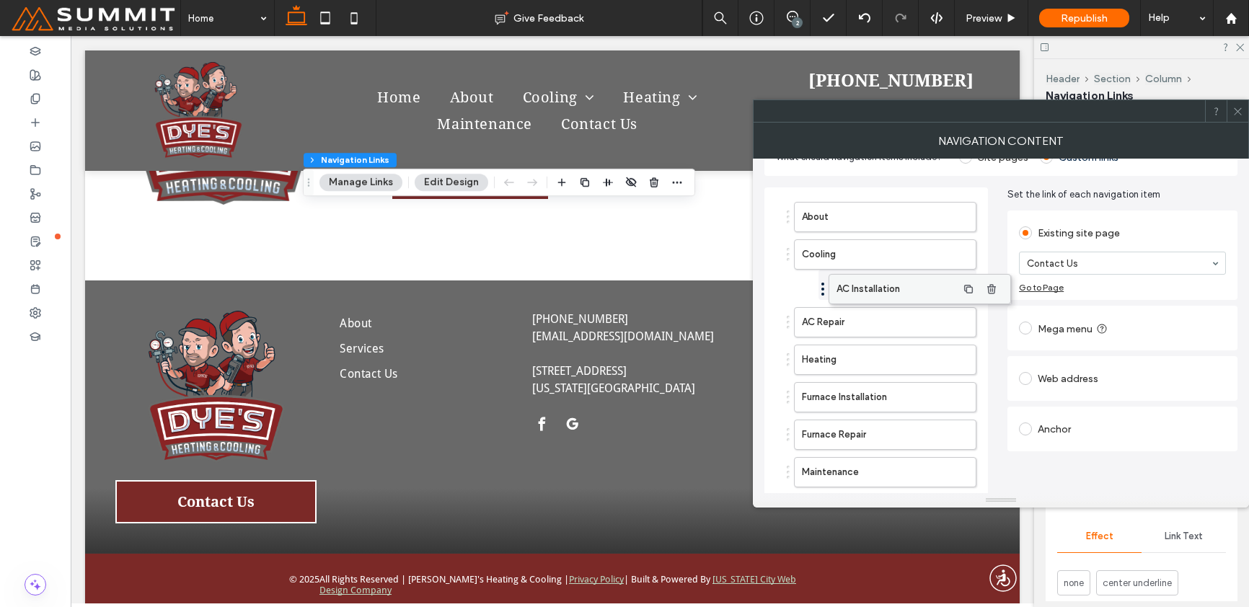
drag, startPoint x: 816, startPoint y: 294, endPoint x: 850, endPoint y: 291, distance: 34.7
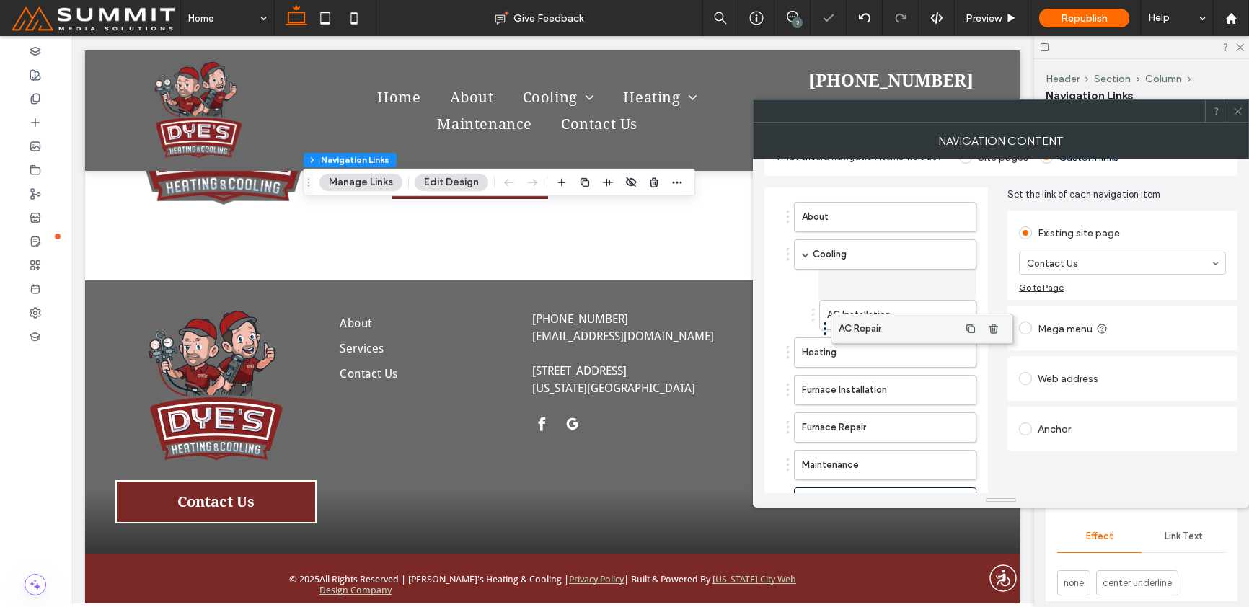
drag, startPoint x: 827, startPoint y: 322, endPoint x: 863, endPoint y: 328, distance: 37.4
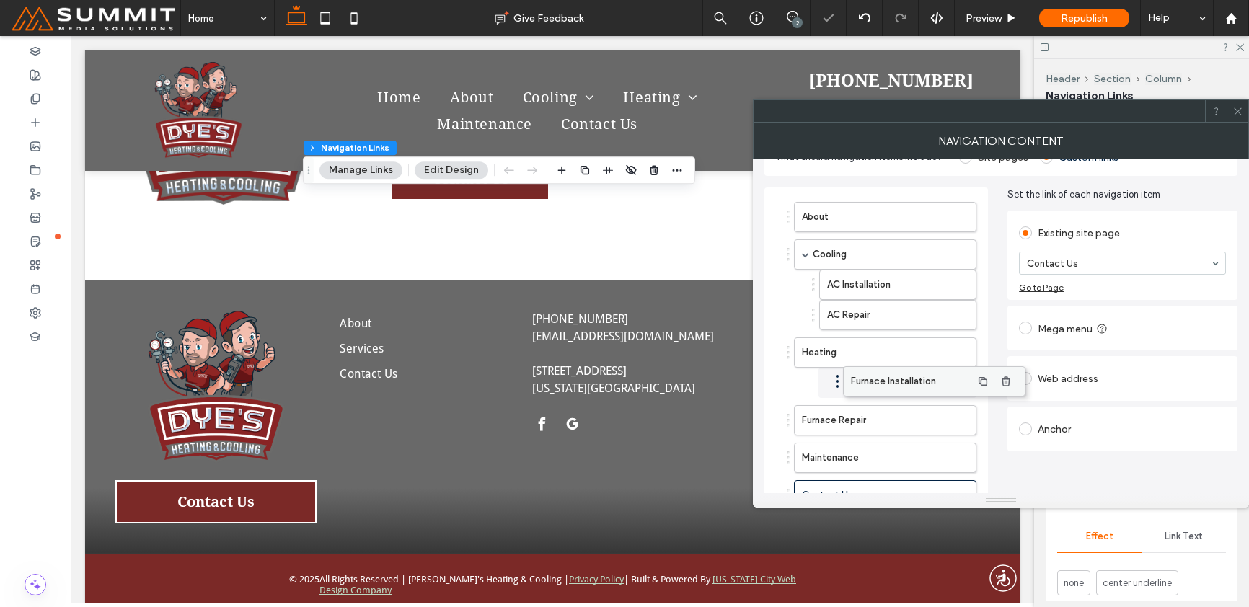
drag, startPoint x: 815, startPoint y: 387, endPoint x: 860, endPoint y: 379, distance: 45.4
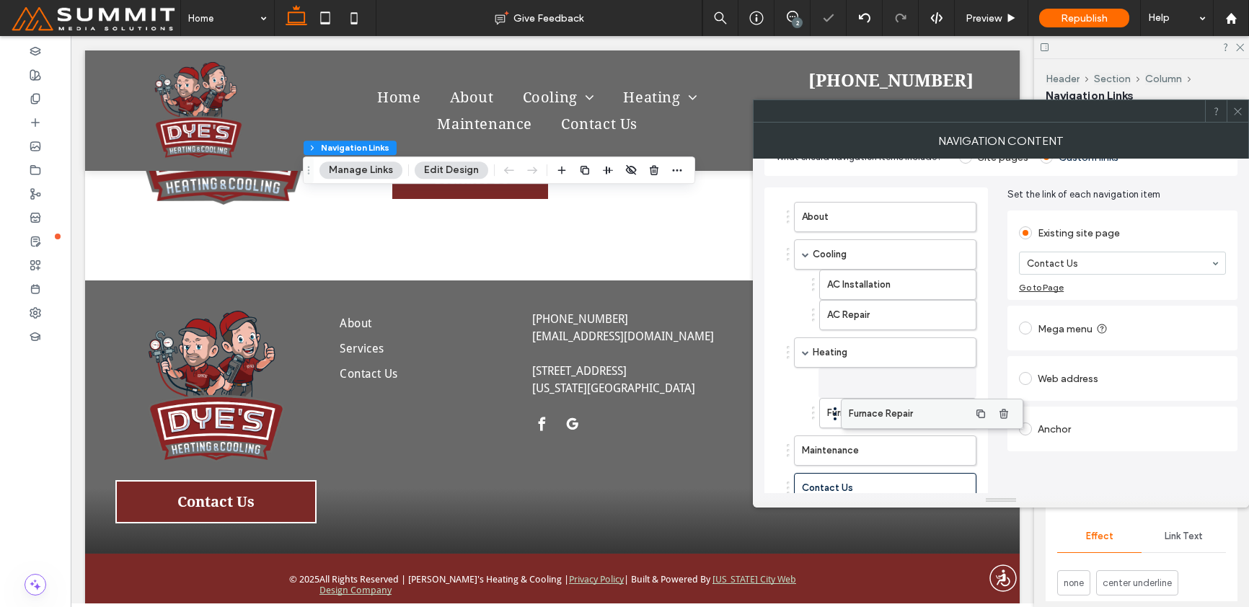
drag, startPoint x: 840, startPoint y: 420, endPoint x: 887, endPoint y: 415, distance: 47.2
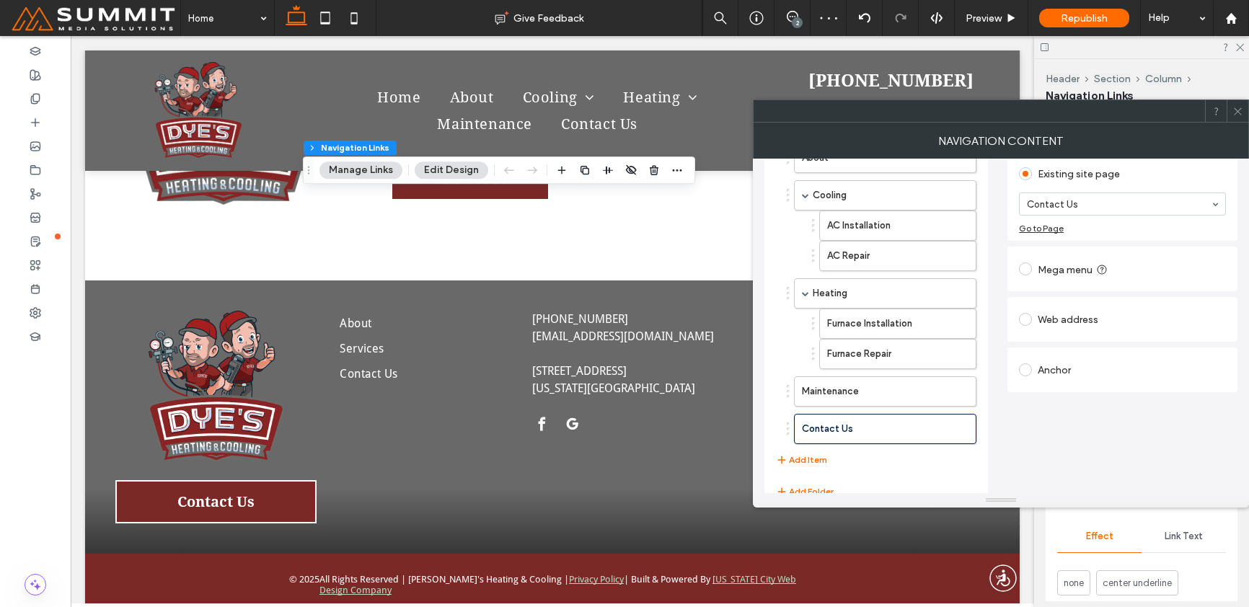
scroll to position [91, 0]
click at [1238, 110] on icon at bounding box center [1238, 111] width 11 height 11
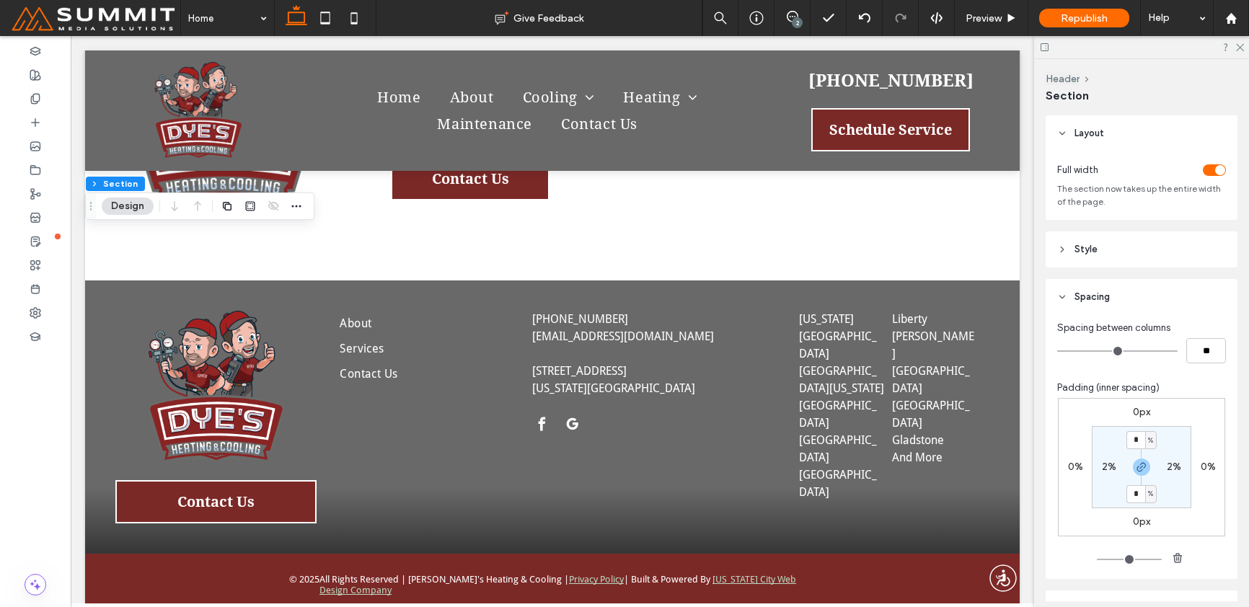
click at [1103, 469] on label "2%" at bounding box center [1109, 467] width 14 height 12
type input "*"
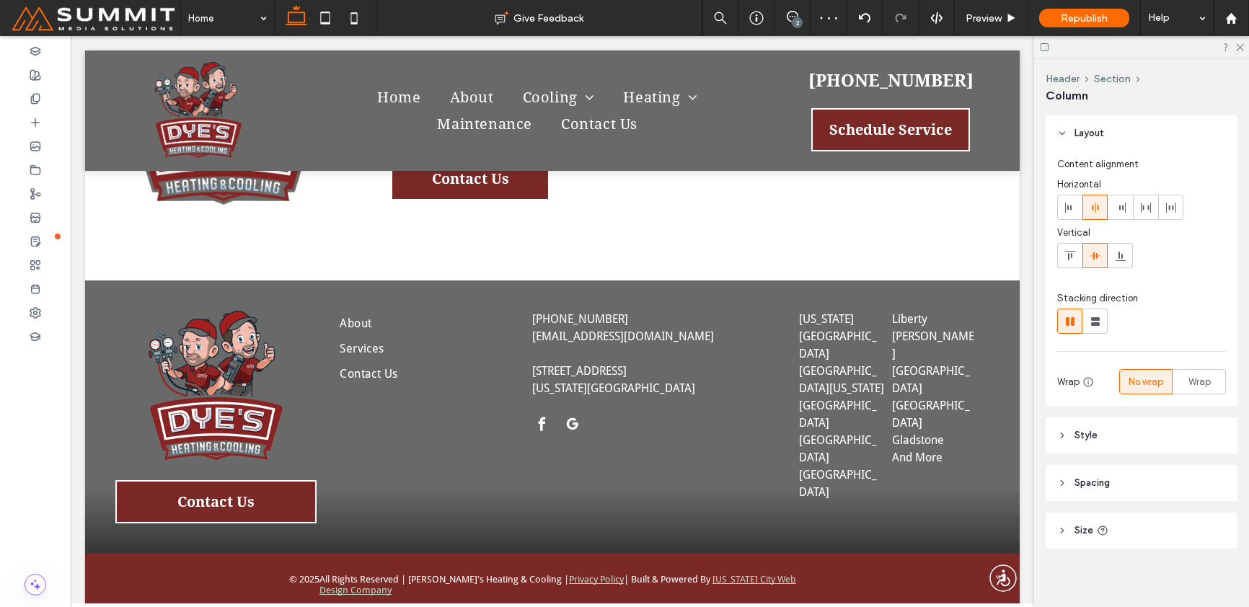
type input "**"
type input "*****"
type input "**"
type input "*****"
click at [1044, 48] on icon at bounding box center [1044, 47] width 11 height 11
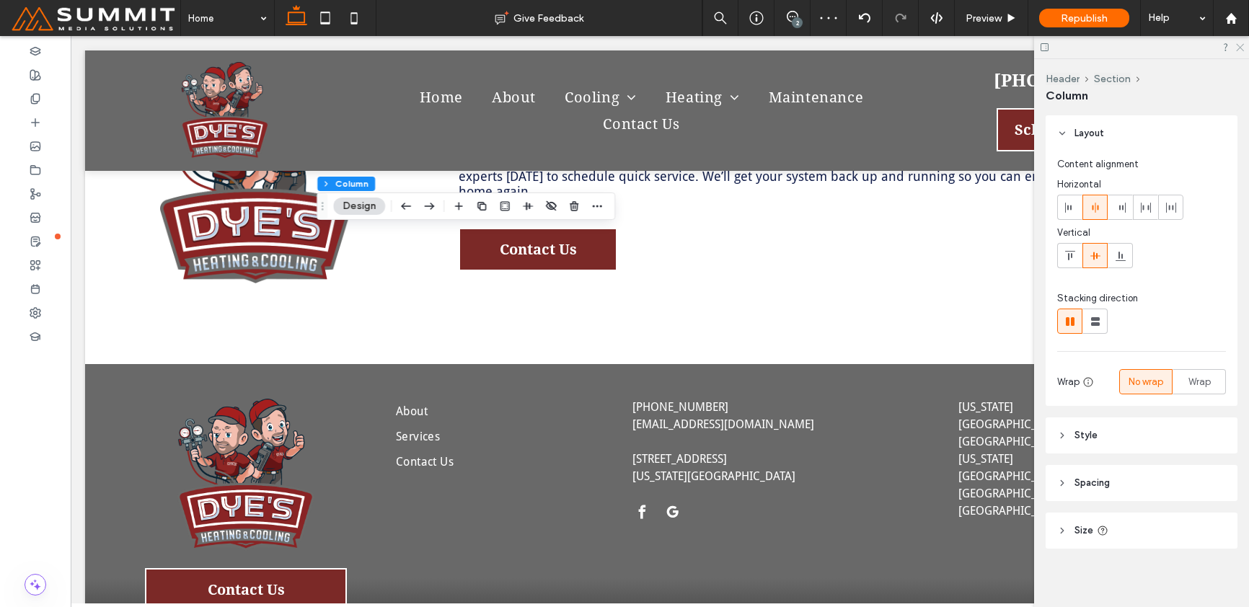
click at [1242, 45] on icon at bounding box center [1239, 46] width 9 height 9
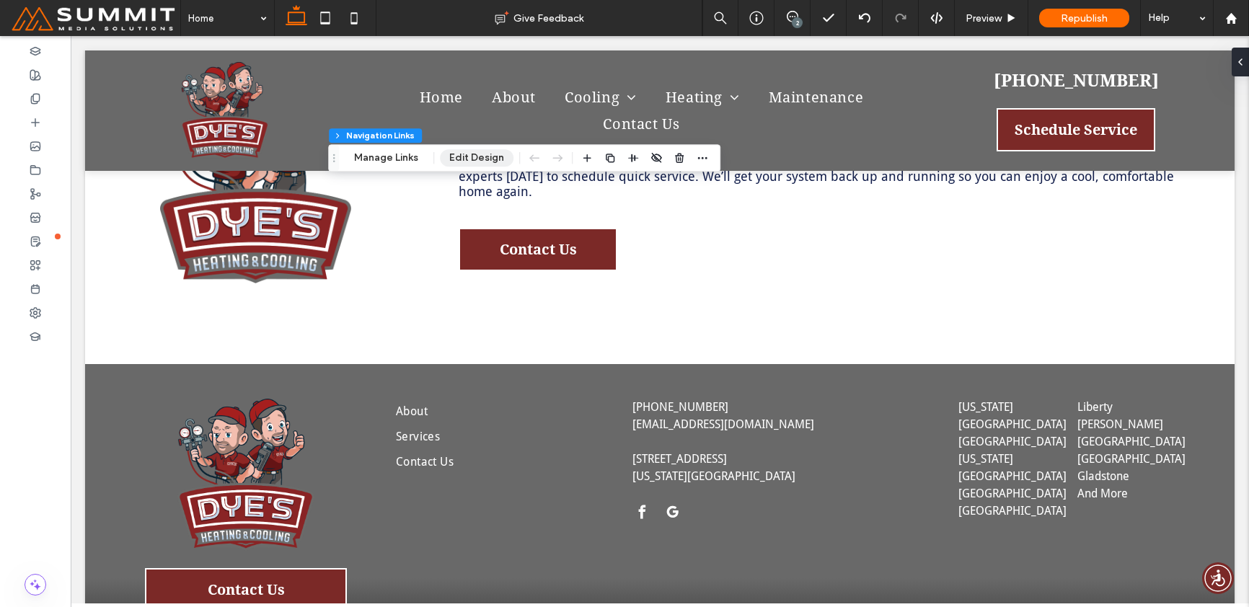
click at [492, 154] on button "Edit Design" at bounding box center [477, 157] width 74 height 17
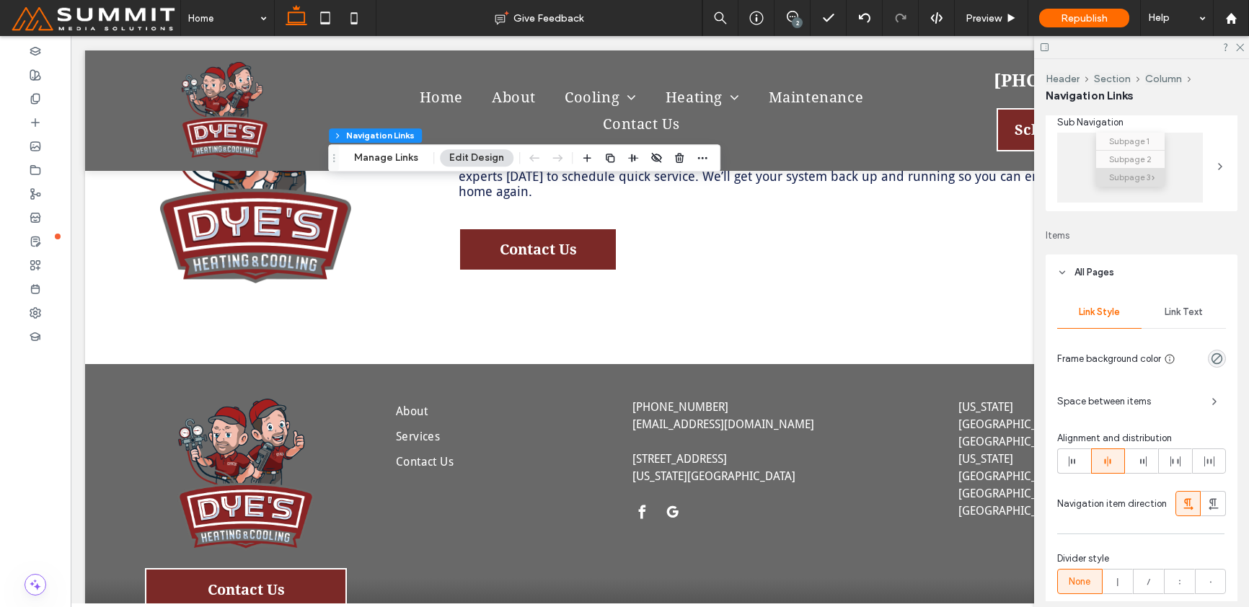
scroll to position [228, 0]
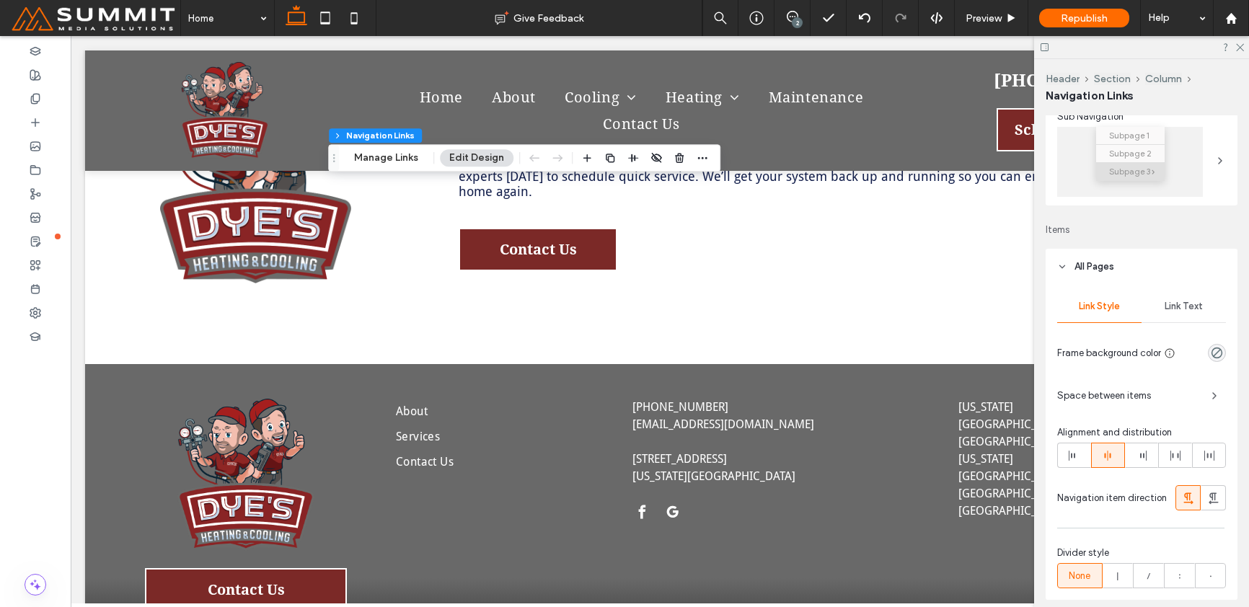
click at [1042, 43] on use at bounding box center [1045, 47] width 8 height 8
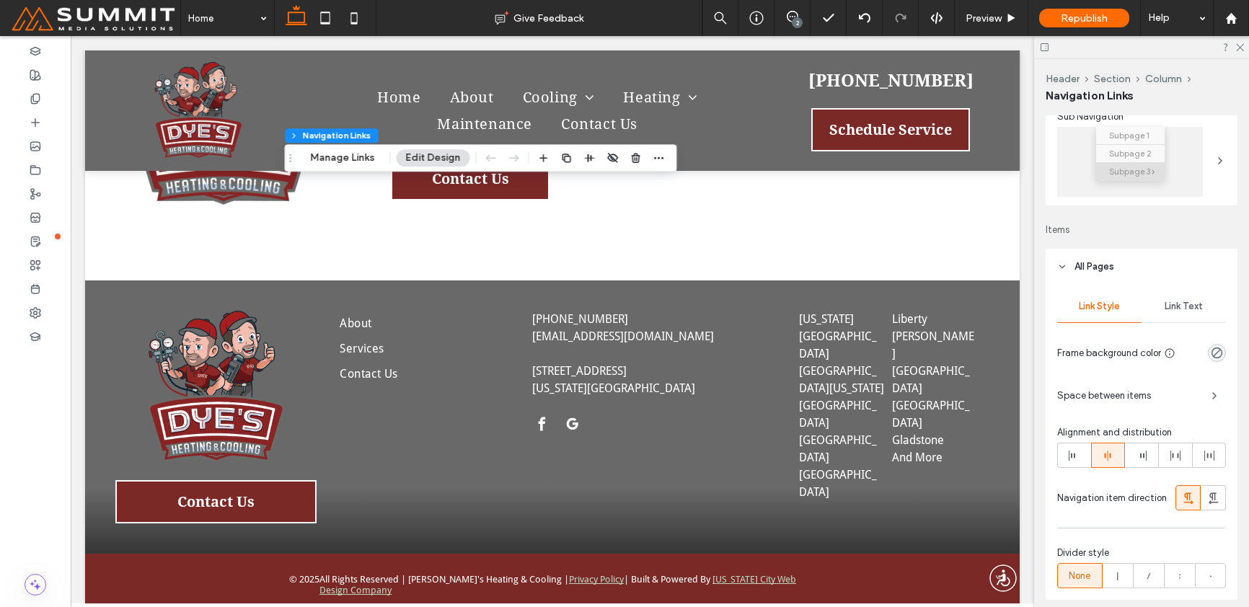
click at [1191, 309] on span "Link Text" at bounding box center [1184, 307] width 38 height 12
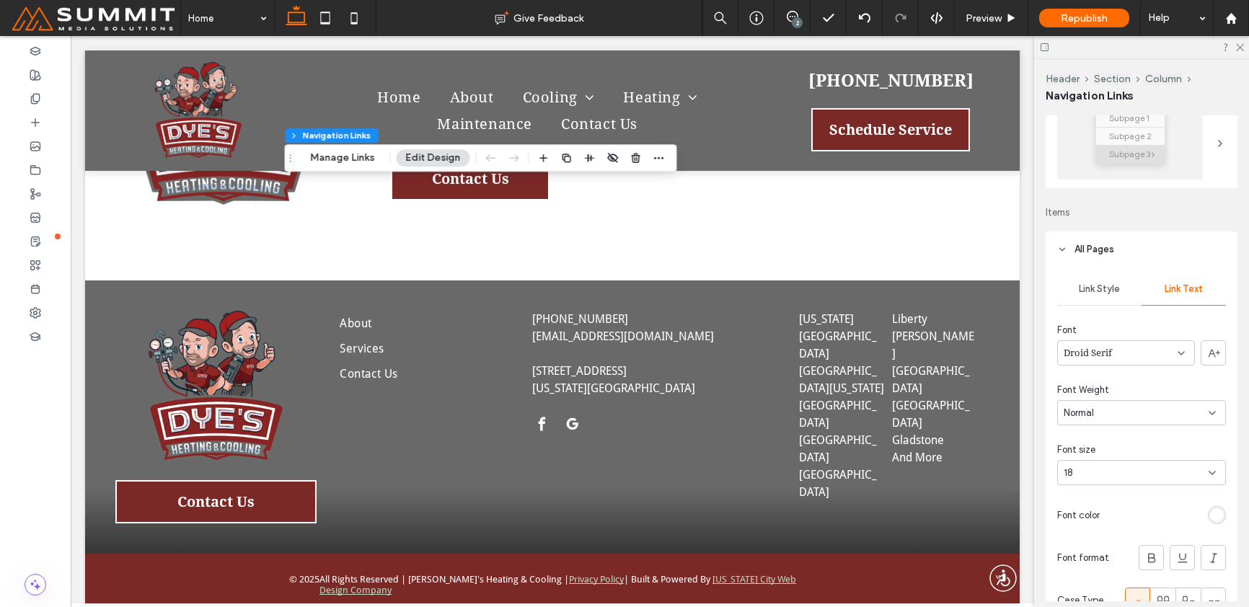
scroll to position [247, 0]
click at [1160, 485] on div "Link Style Link Text Font Droid Serif Font Weight Normal Font size 18 Font colo…" at bounding box center [1142, 444] width 192 height 357
click at [1152, 470] on div "18" at bounding box center [1133, 471] width 138 height 14
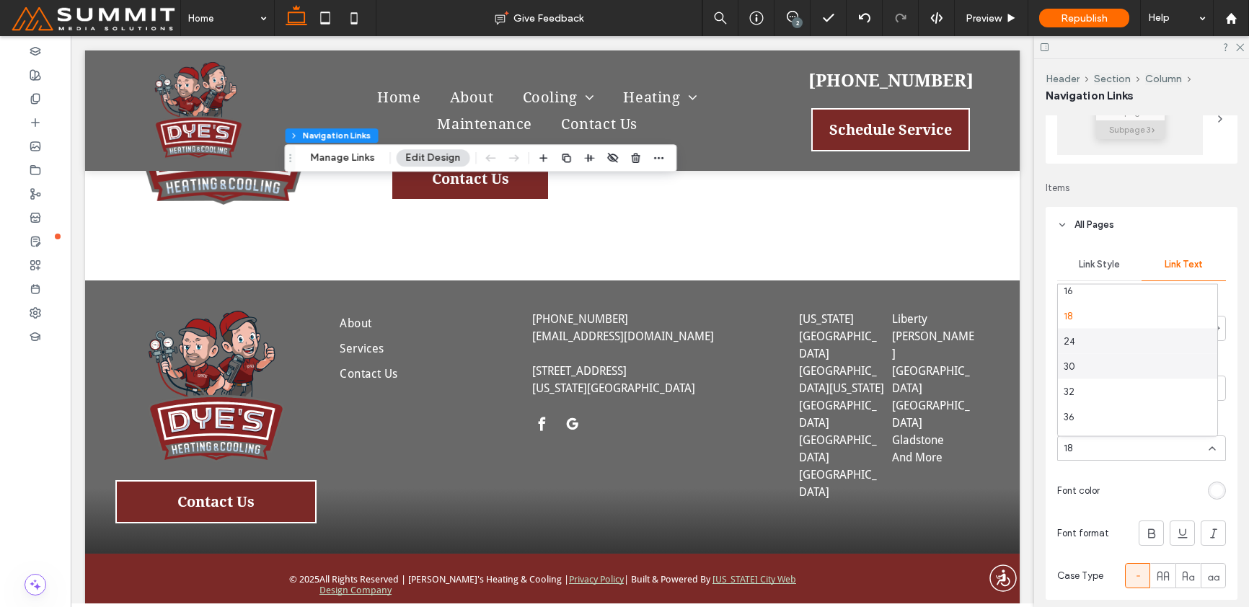
scroll to position [152, 0]
click at [1067, 459] on div "18" at bounding box center [1141, 448] width 169 height 25
click at [1085, 444] on div "18" at bounding box center [1133, 448] width 138 height 14
click at [1083, 445] on div "18" at bounding box center [1133, 448] width 138 height 14
drag, startPoint x: 1067, startPoint y: 450, endPoint x: 1099, endPoint y: 453, distance: 31.9
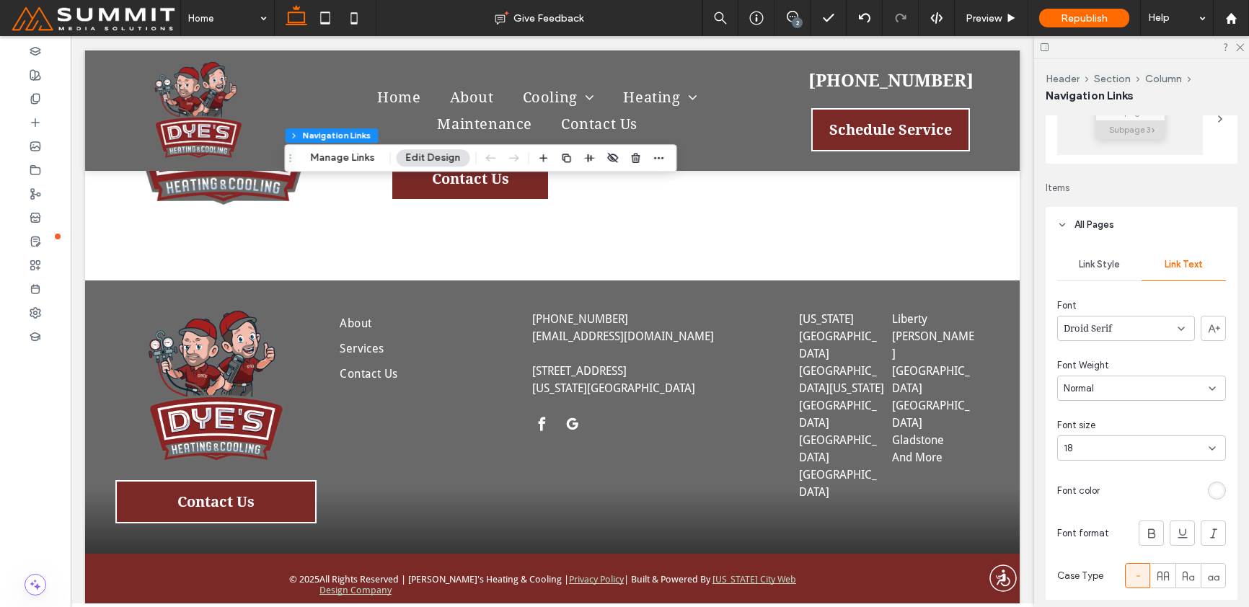
click at [1099, 453] on div "18" at bounding box center [1133, 448] width 138 height 14
click at [1094, 451] on div "18" at bounding box center [1133, 448] width 138 height 14
click at [1076, 452] on div "18" at bounding box center [1133, 448] width 138 height 14
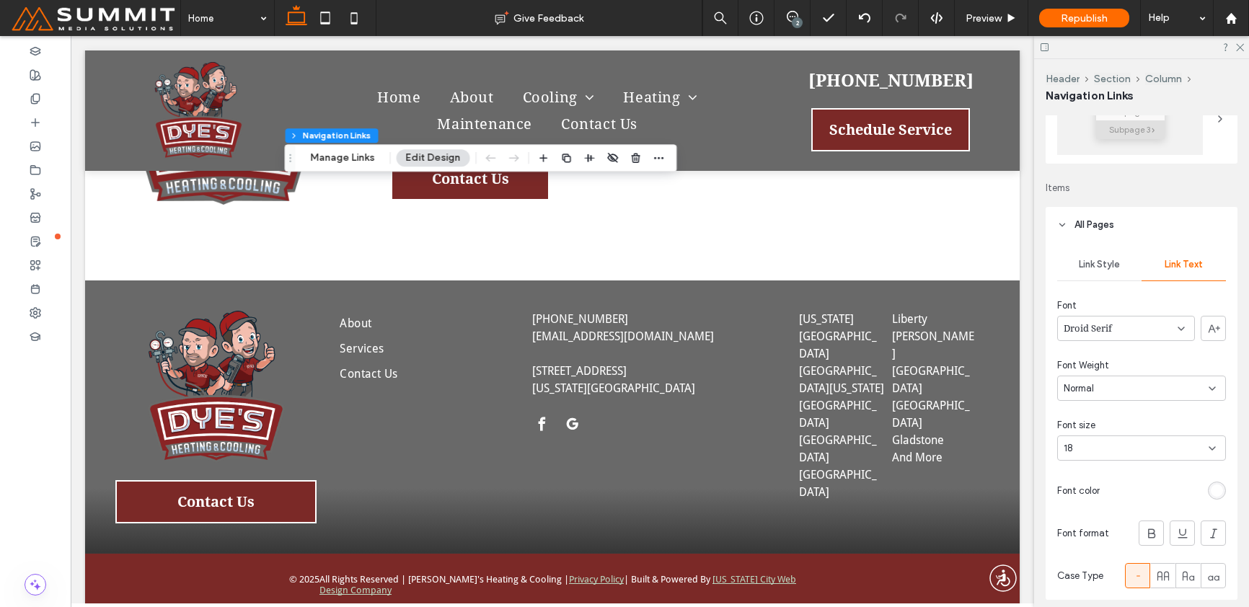
click at [1083, 472] on div "Link Style Link Text Font Droid Serif Font Weight Normal Font size 18 Font colo…" at bounding box center [1142, 421] width 192 height 357
click at [1202, 439] on div "18" at bounding box center [1141, 448] width 169 height 25
click at [1093, 469] on div "Link Style Link Text Font Droid Serif Font Weight Normal Font size 18 Font colo…" at bounding box center [1142, 421] width 192 height 357
click at [1239, 46] on icon at bounding box center [1239, 46] width 9 height 9
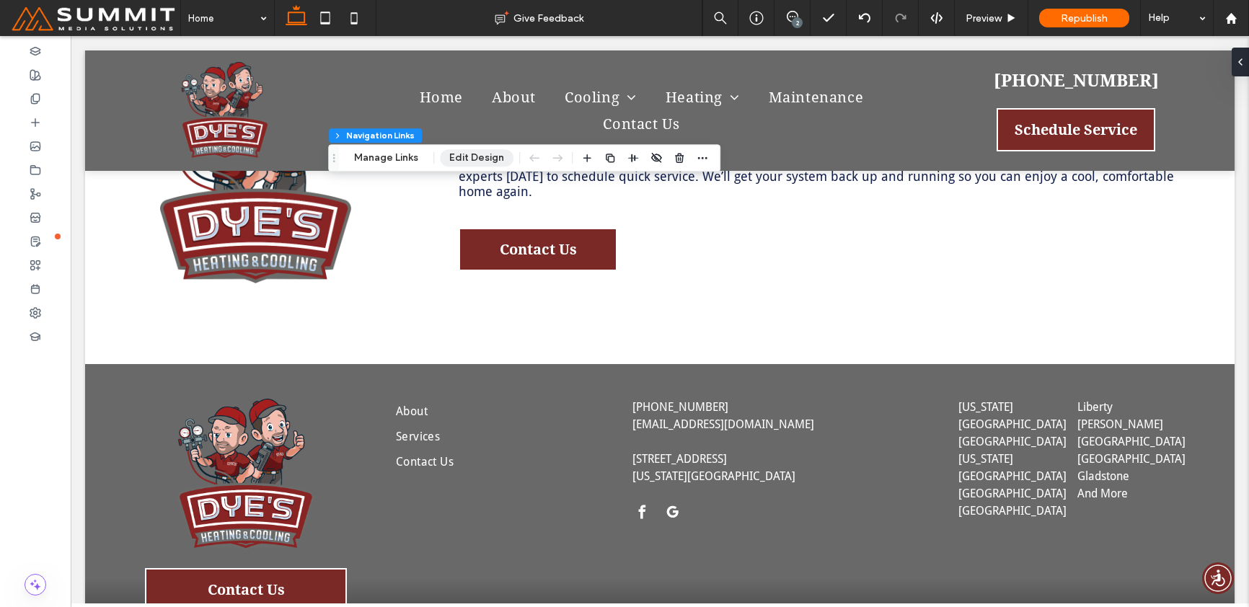
click at [454, 158] on button "Edit Design" at bounding box center [477, 157] width 74 height 17
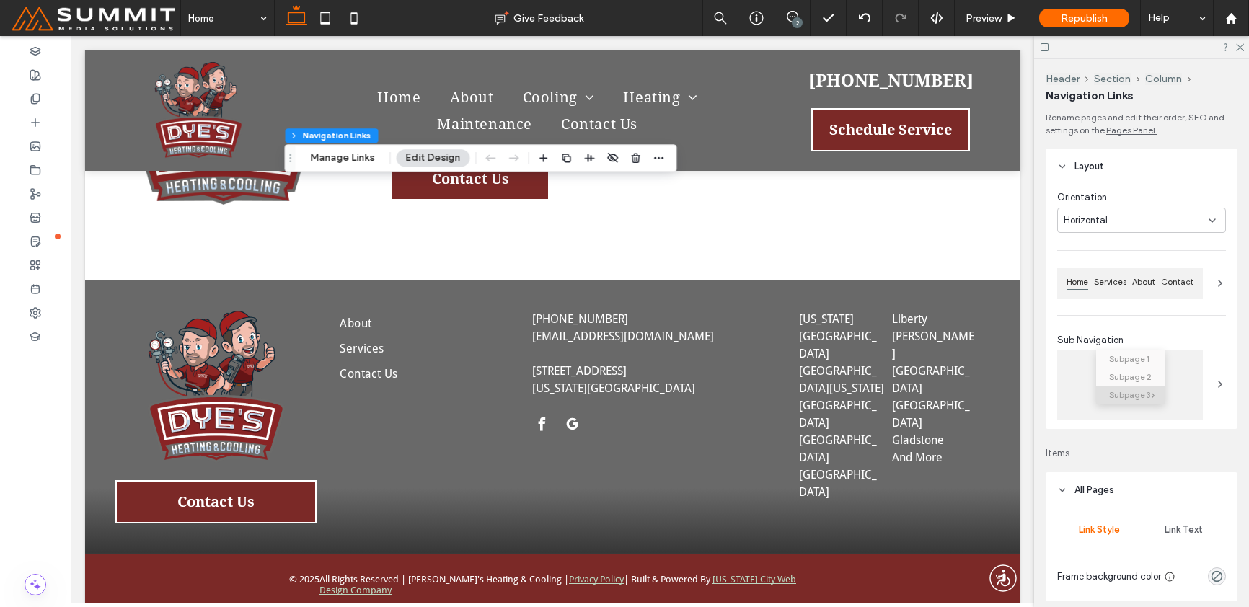
scroll to position [128, 0]
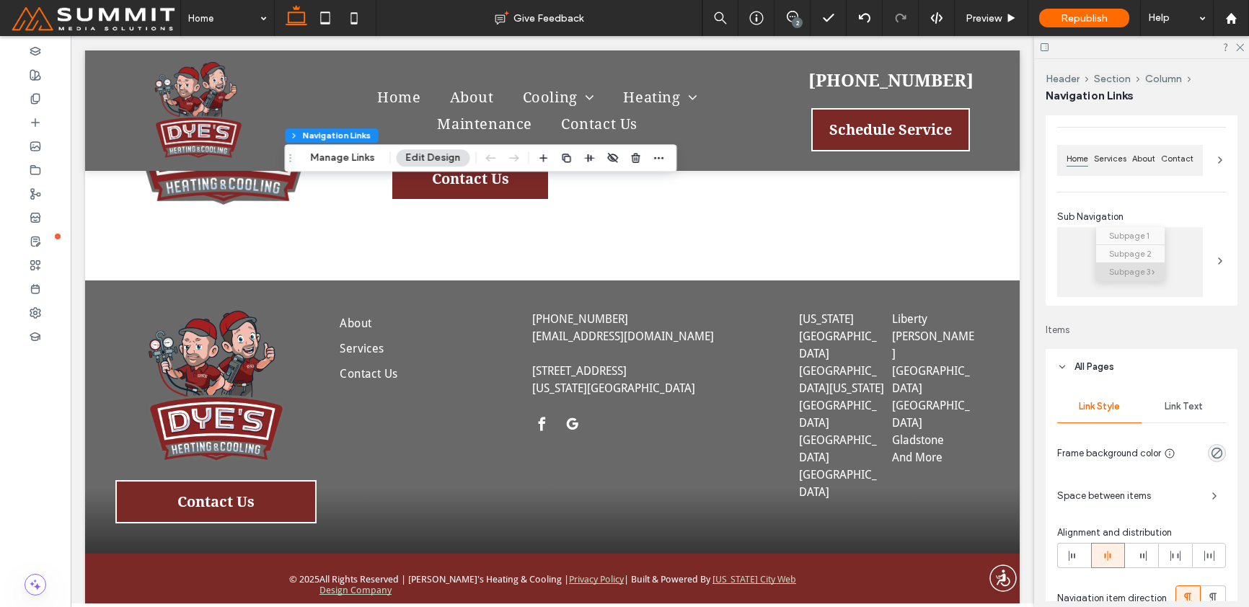
click at [1172, 413] on div "Link Text" at bounding box center [1184, 407] width 84 height 32
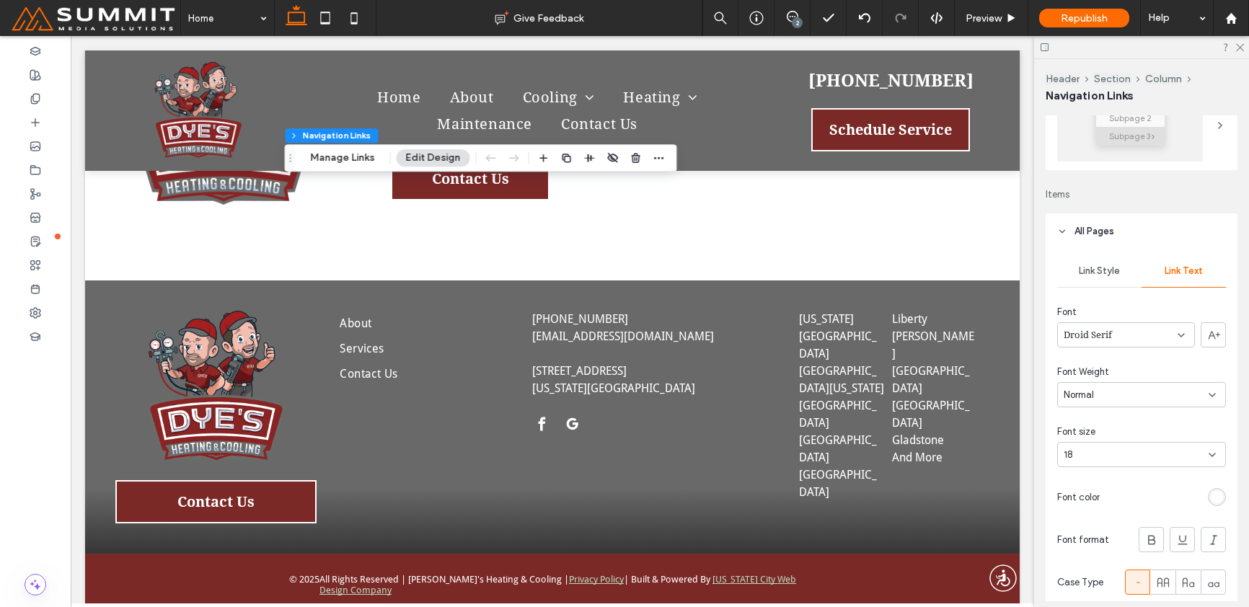
click at [1140, 464] on div "18" at bounding box center [1141, 454] width 169 height 25
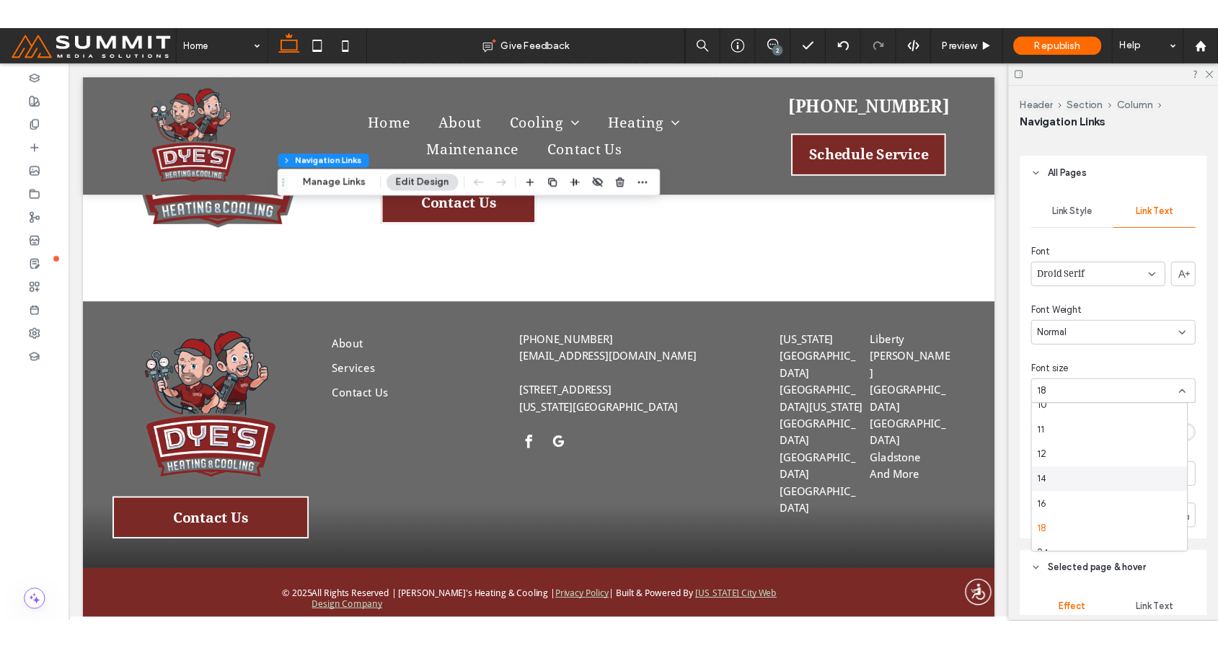
scroll to position [155, 0]
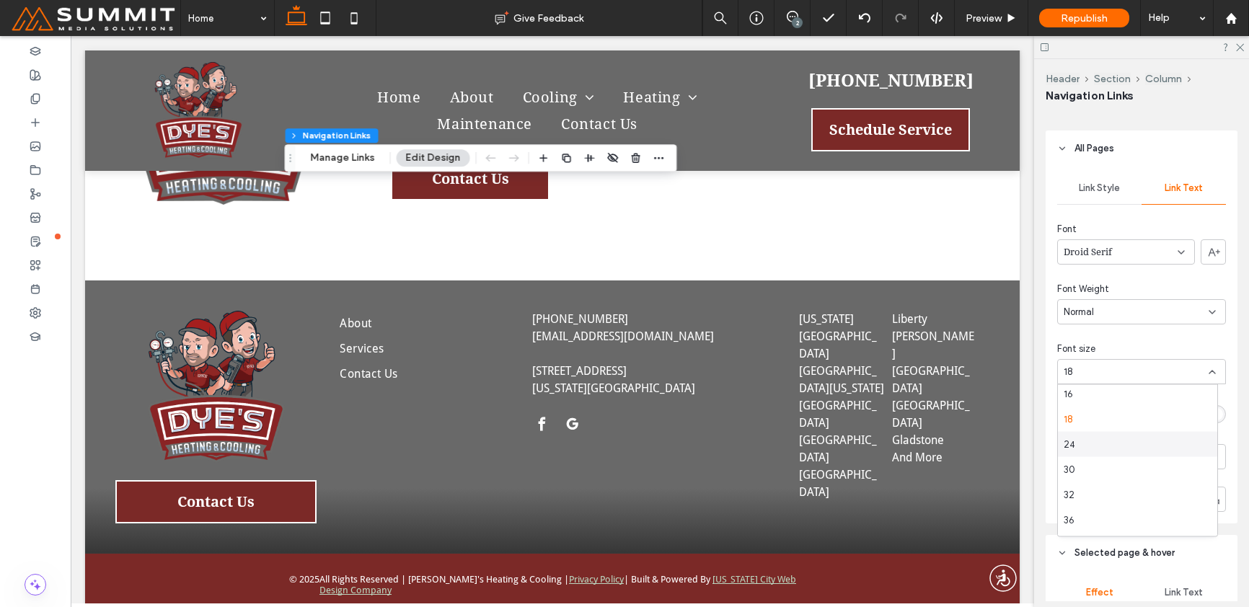
click at [1088, 435] on div "24" at bounding box center [1137, 444] width 159 height 25
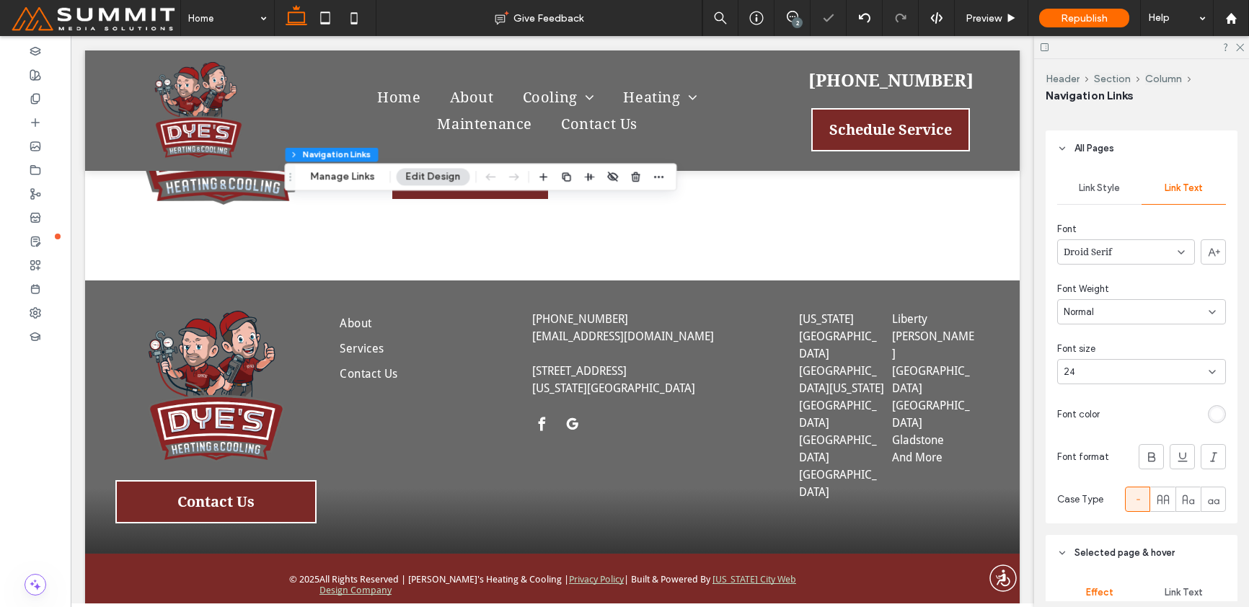
click at [1083, 376] on div "24" at bounding box center [1133, 372] width 138 height 14
click at [1082, 374] on div "24" at bounding box center [1133, 372] width 138 height 14
type input "**"
drag, startPoint x: 1236, startPoint y: 46, endPoint x: 969, endPoint y: 9, distance: 269.4
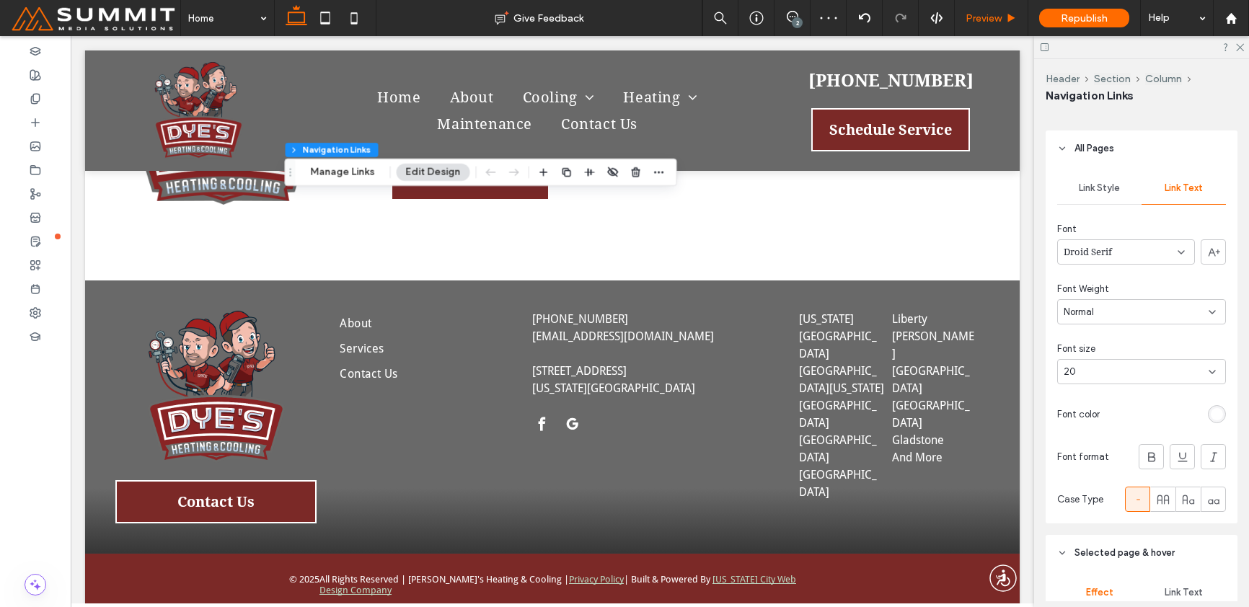
click at [1236, 46] on icon at bounding box center [1239, 46] width 9 height 9
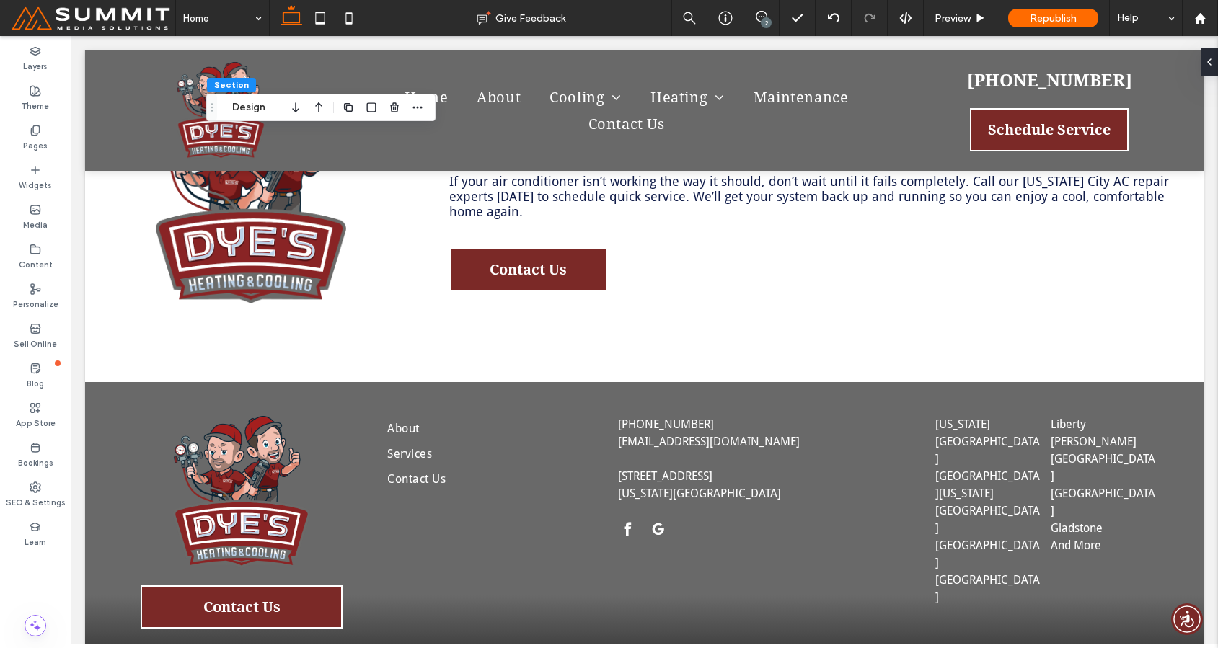
click at [145, 21] on span at bounding box center [93, 18] width 164 height 29
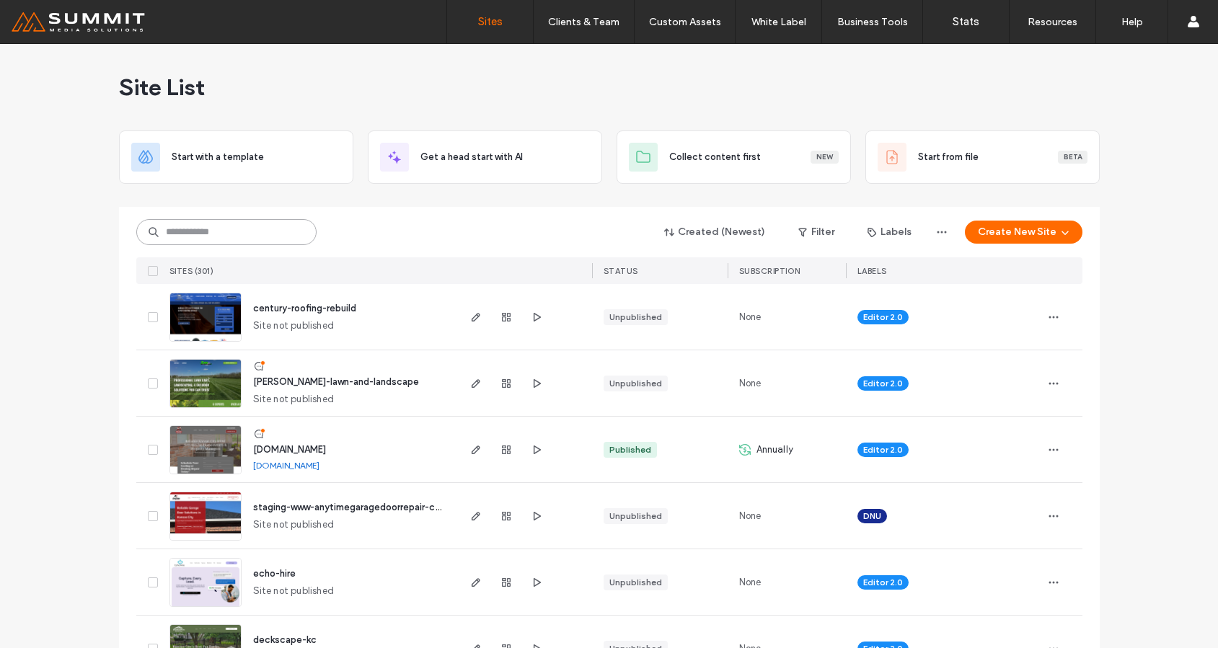
click at [272, 240] on input at bounding box center [226, 232] width 180 height 26
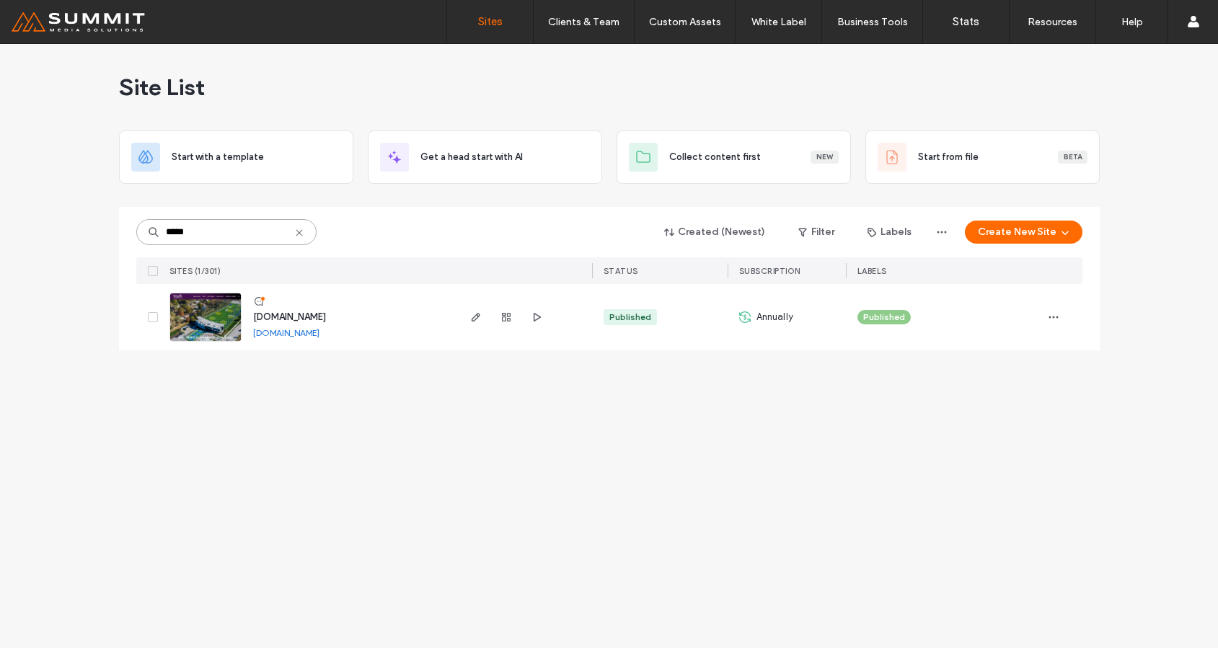
type input "*****"
click at [259, 317] on span "[DOMAIN_NAME]" at bounding box center [289, 317] width 73 height 11
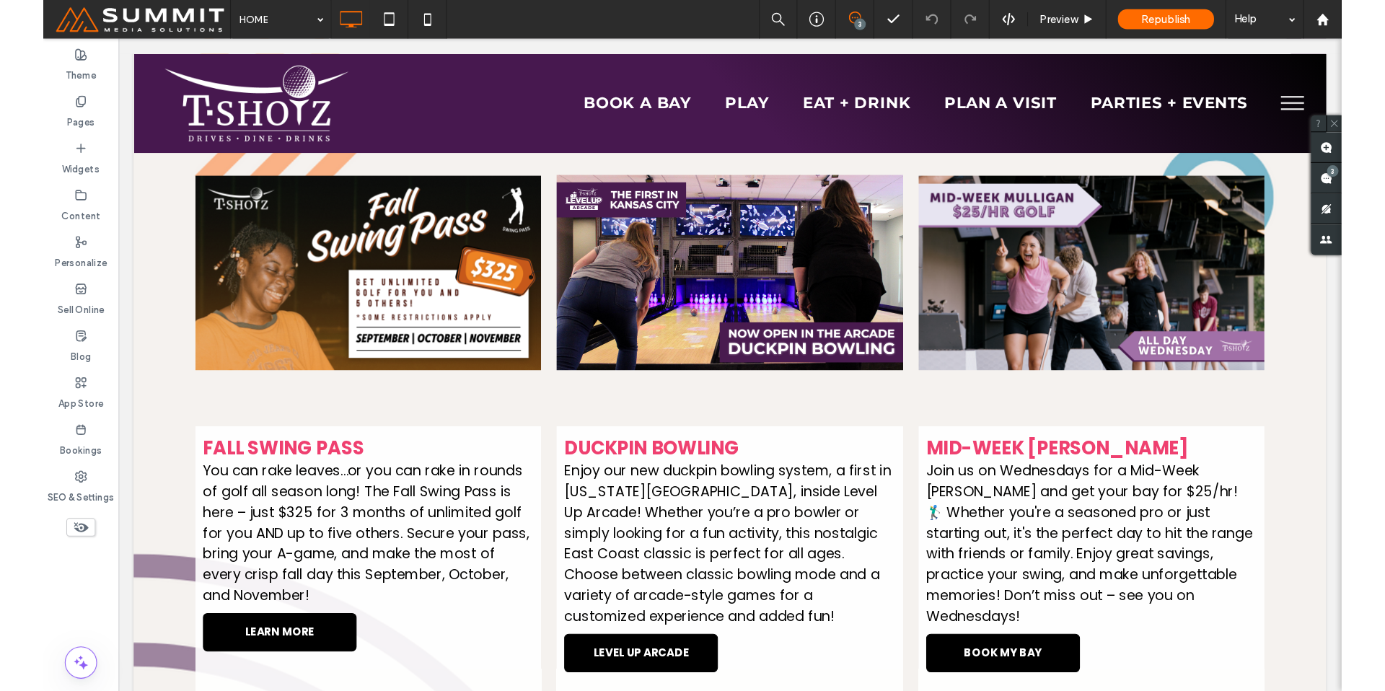
scroll to position [1255, 0]
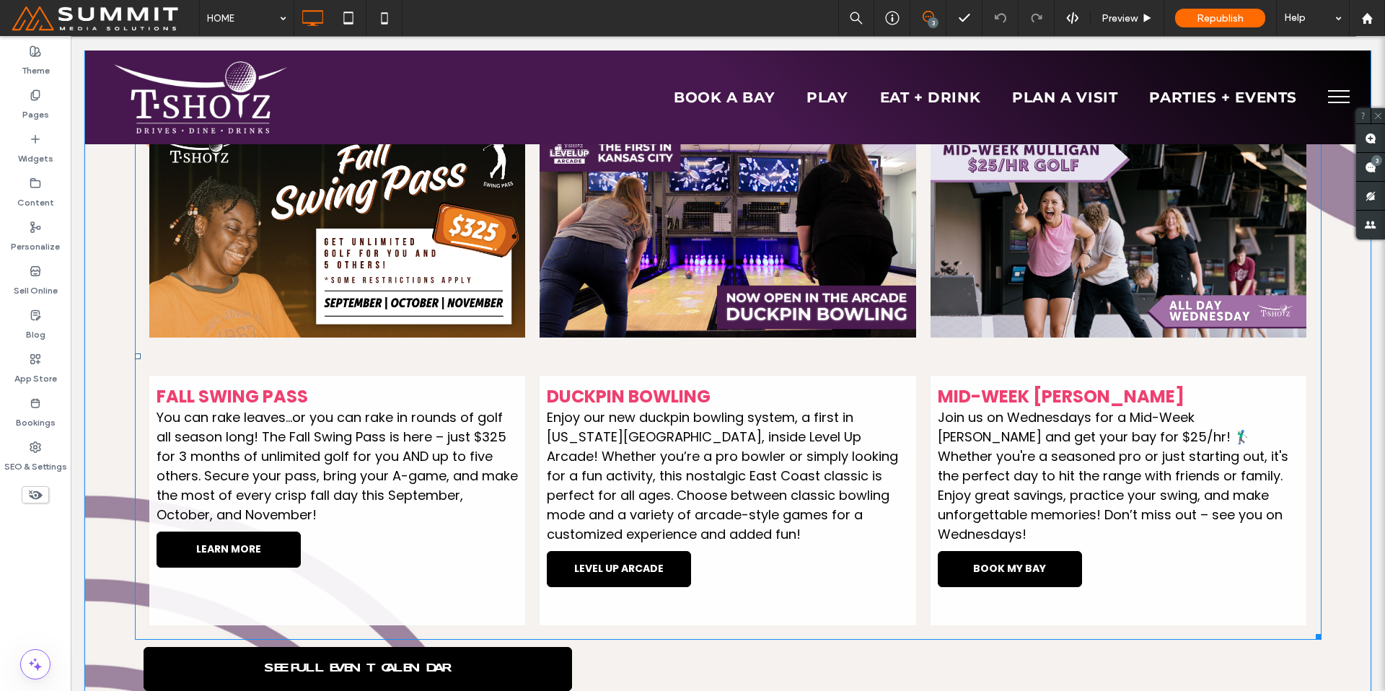
click at [281, 305] on link at bounding box center [337, 231] width 376 height 288
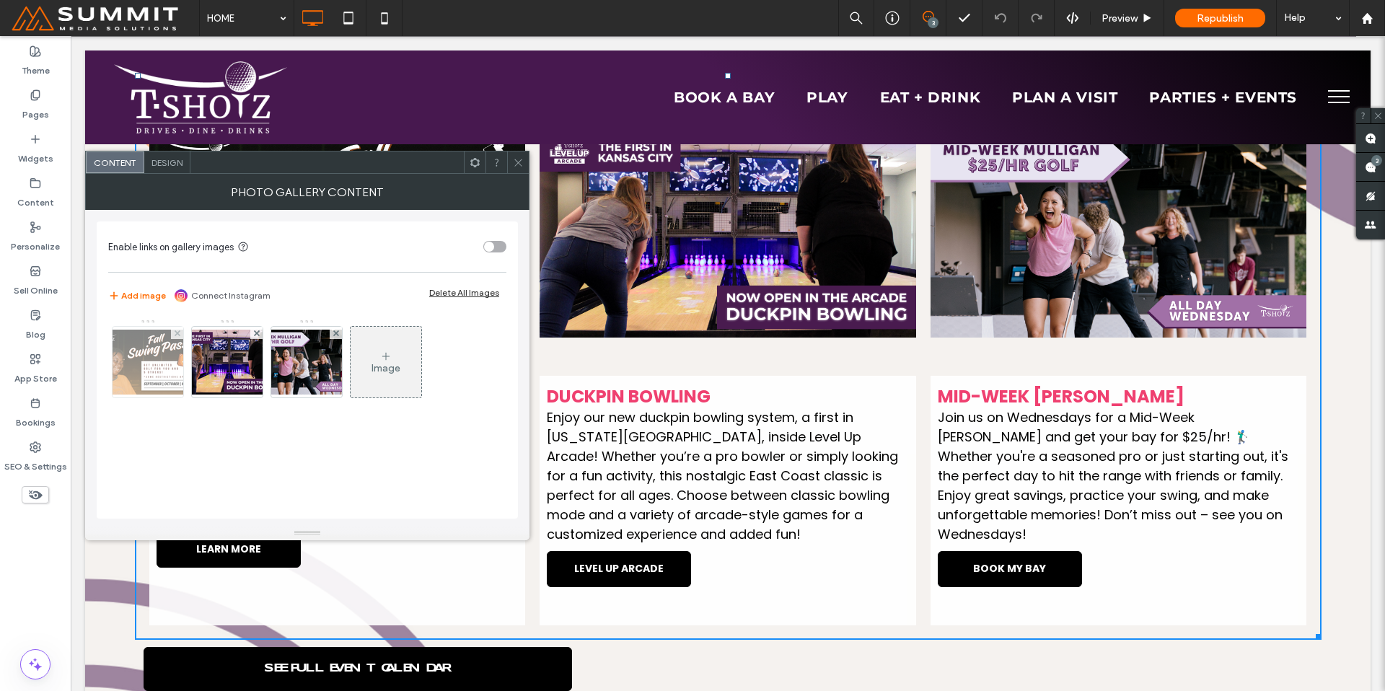
click at [169, 371] on img at bounding box center [147, 362] width 115 height 65
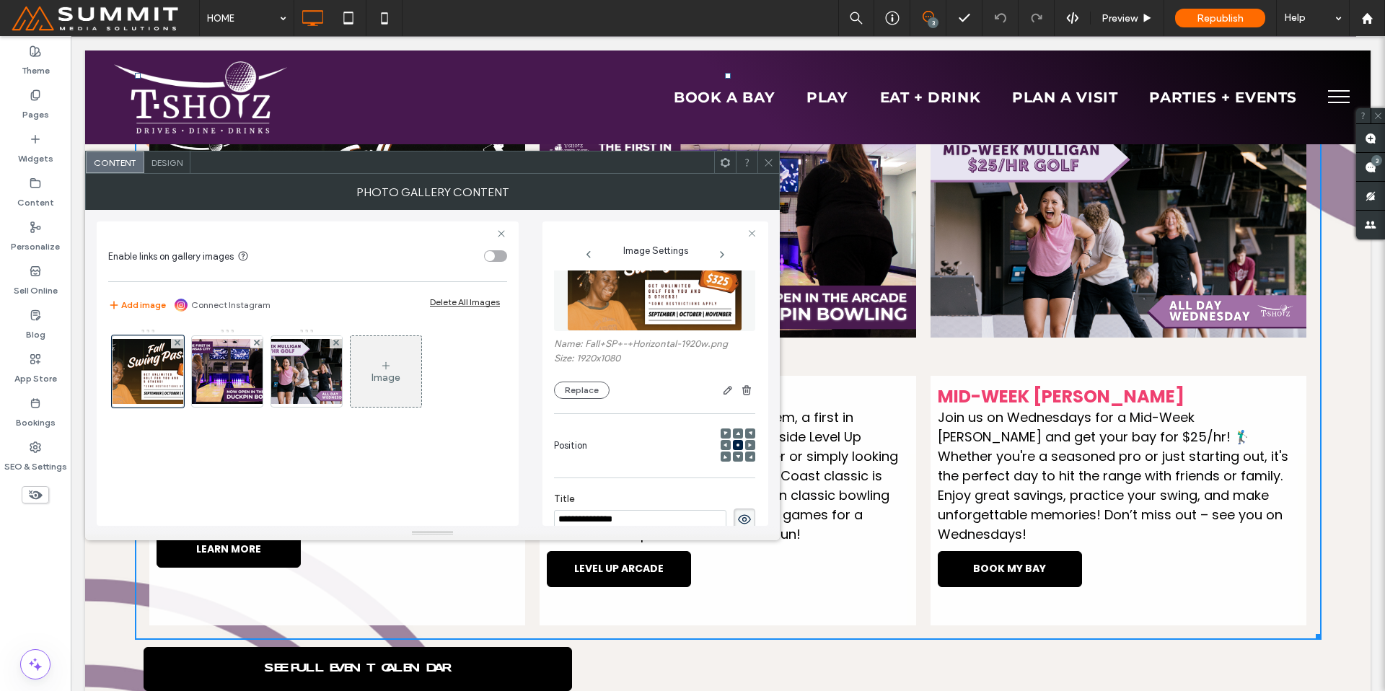
scroll to position [40, 0]
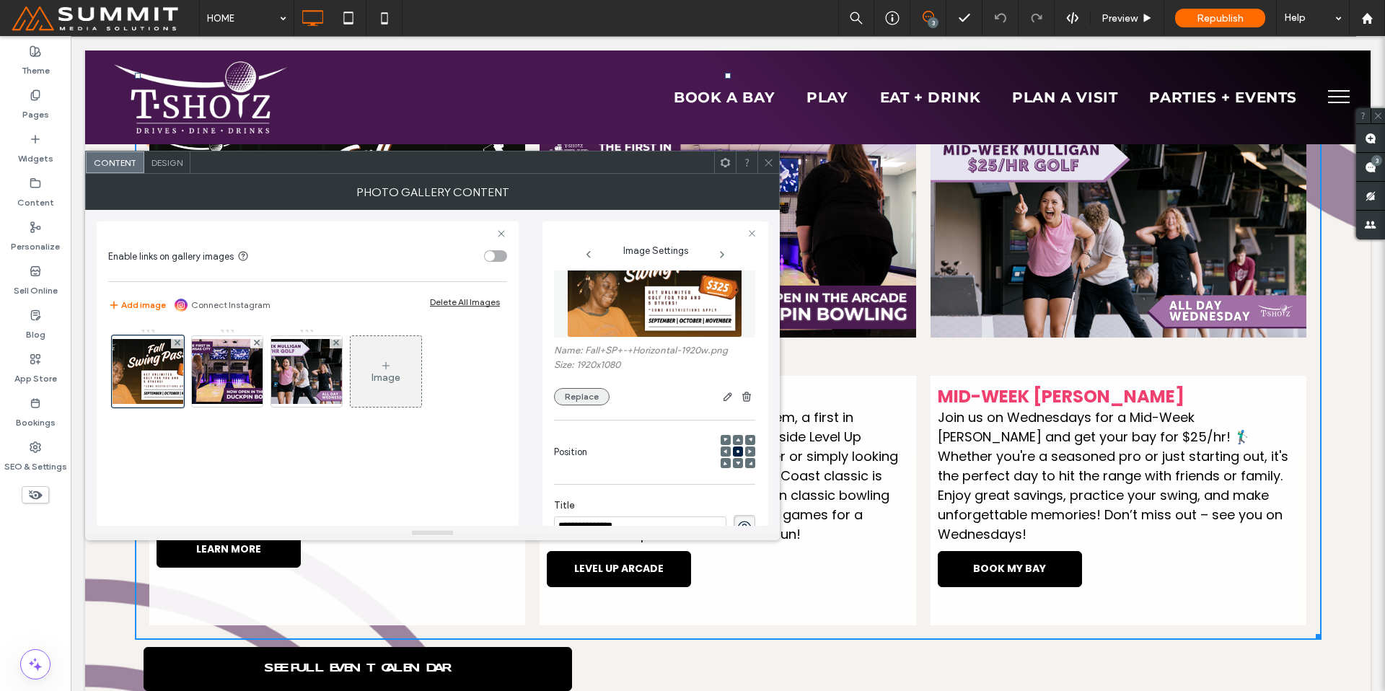
click at [593, 395] on button "Replace" at bounding box center [582, 396] width 56 height 17
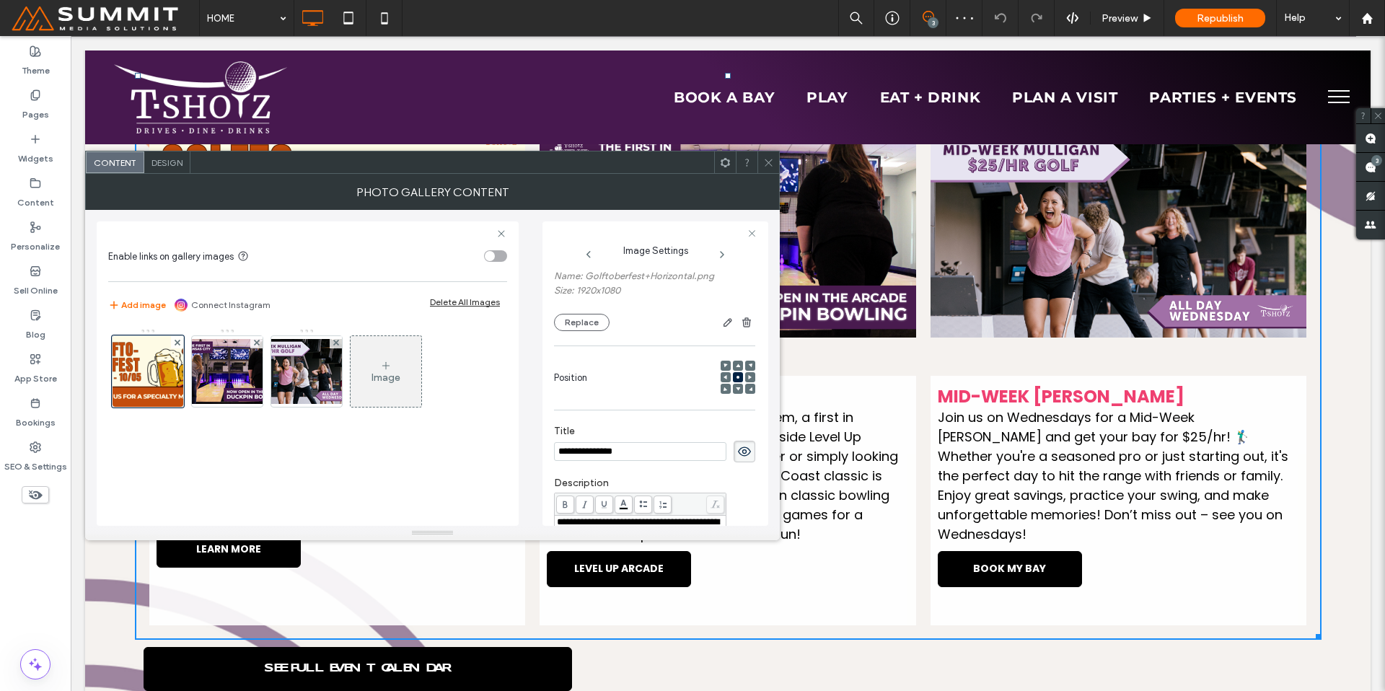
scroll to position [99, 0]
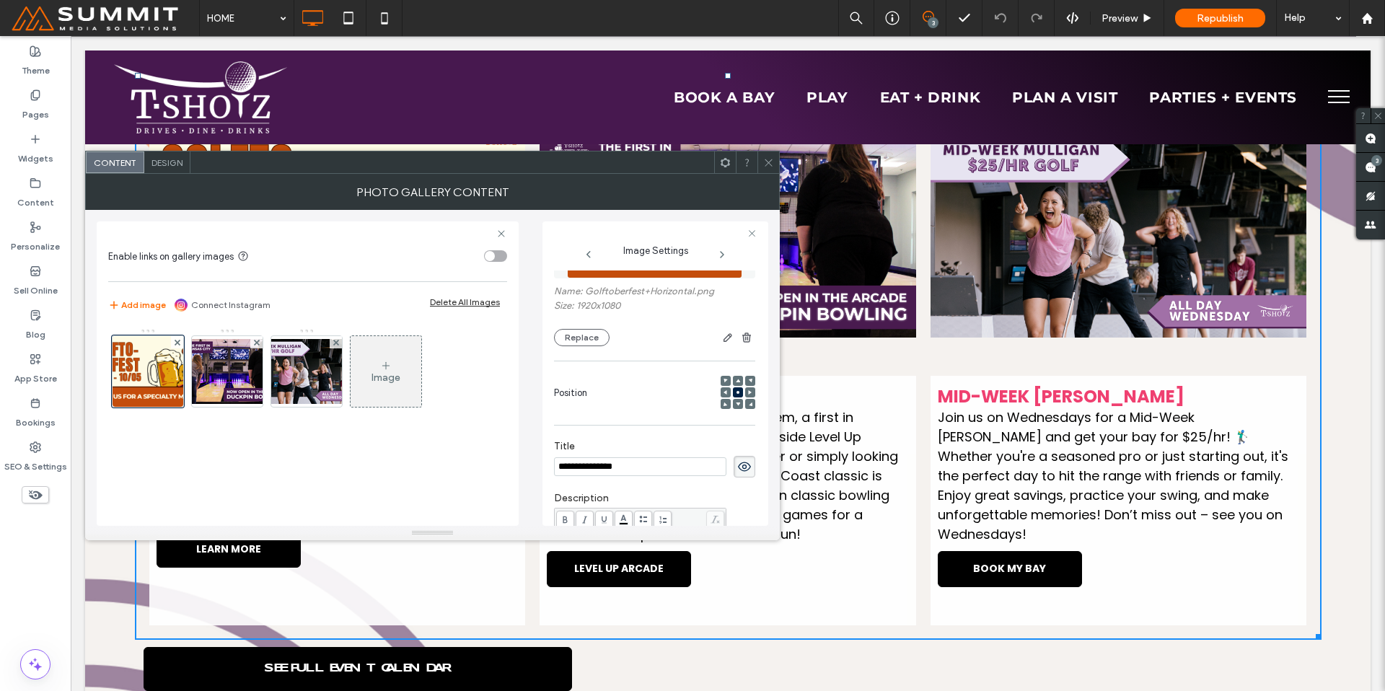
click at [521, 463] on div "**********" at bounding box center [432, 368] width 671 height 316
paste input
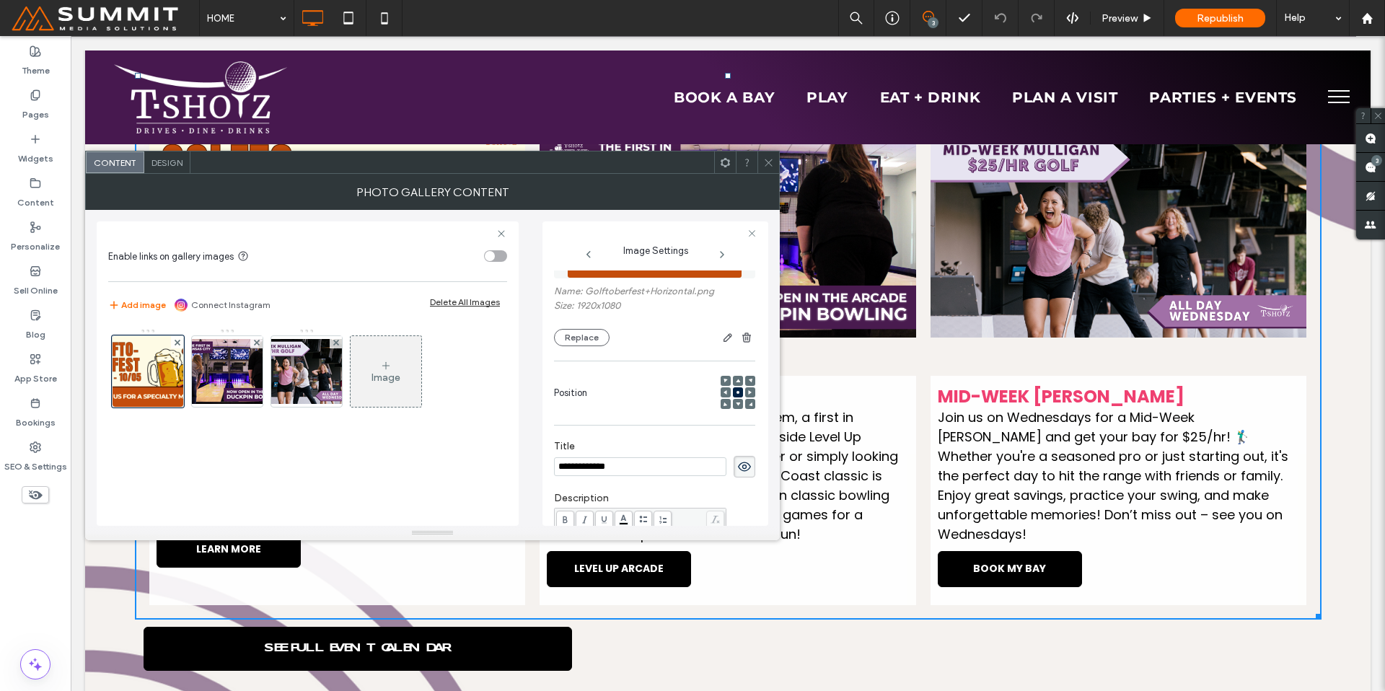
drag, startPoint x: 623, startPoint y: 467, endPoint x: 558, endPoint y: 462, distance: 65.8
click at [558, 462] on input "**********" at bounding box center [640, 466] width 172 height 19
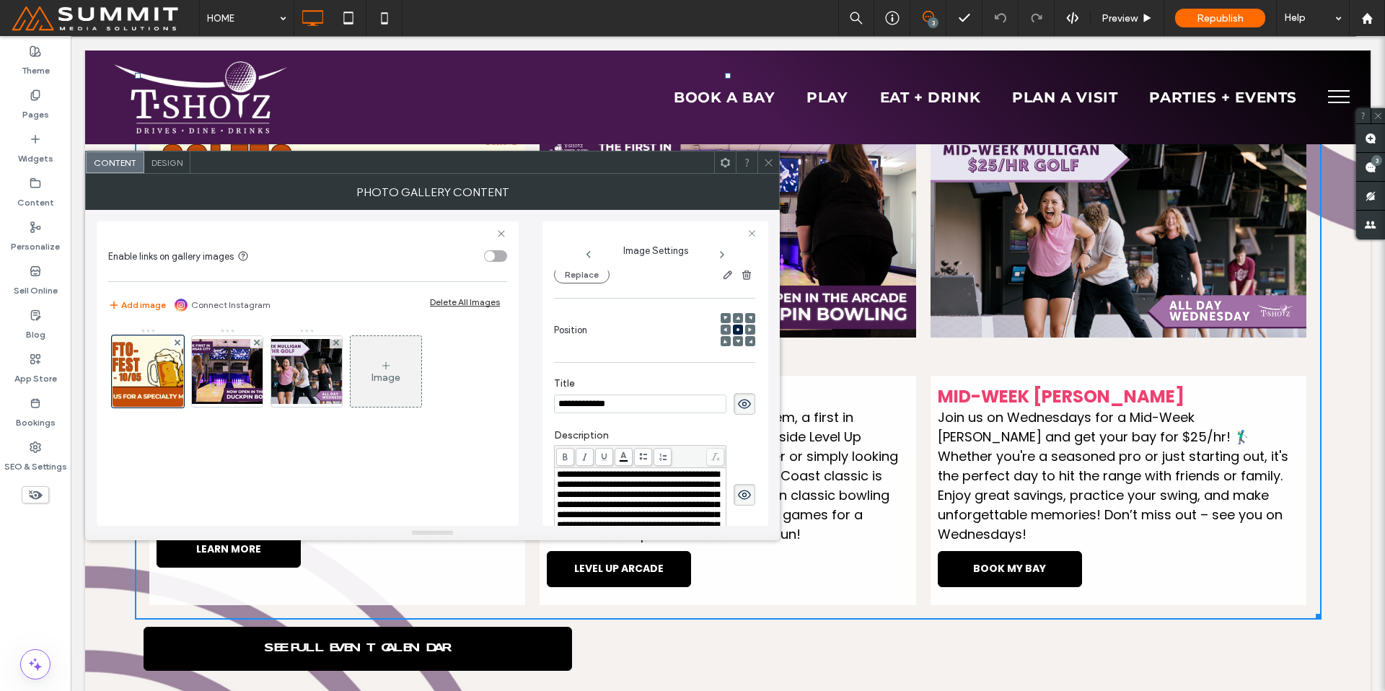
scroll to position [288, 0]
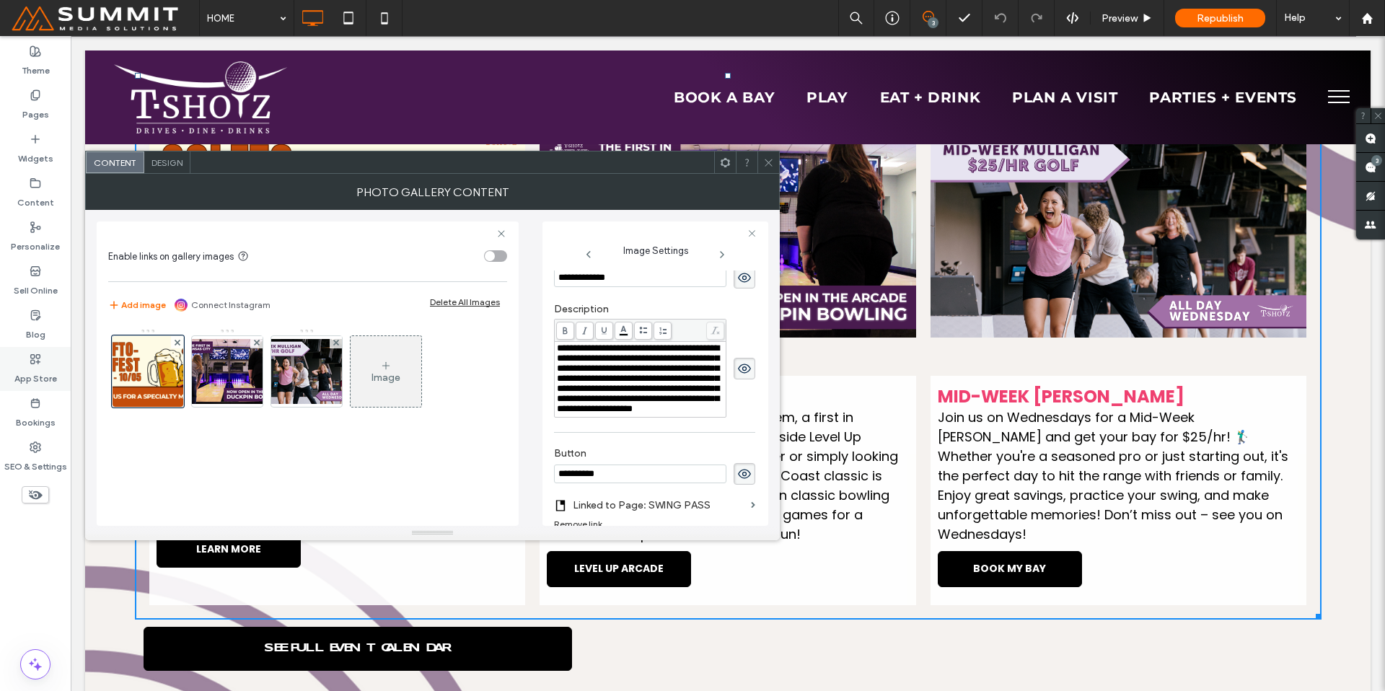
type input "**********"
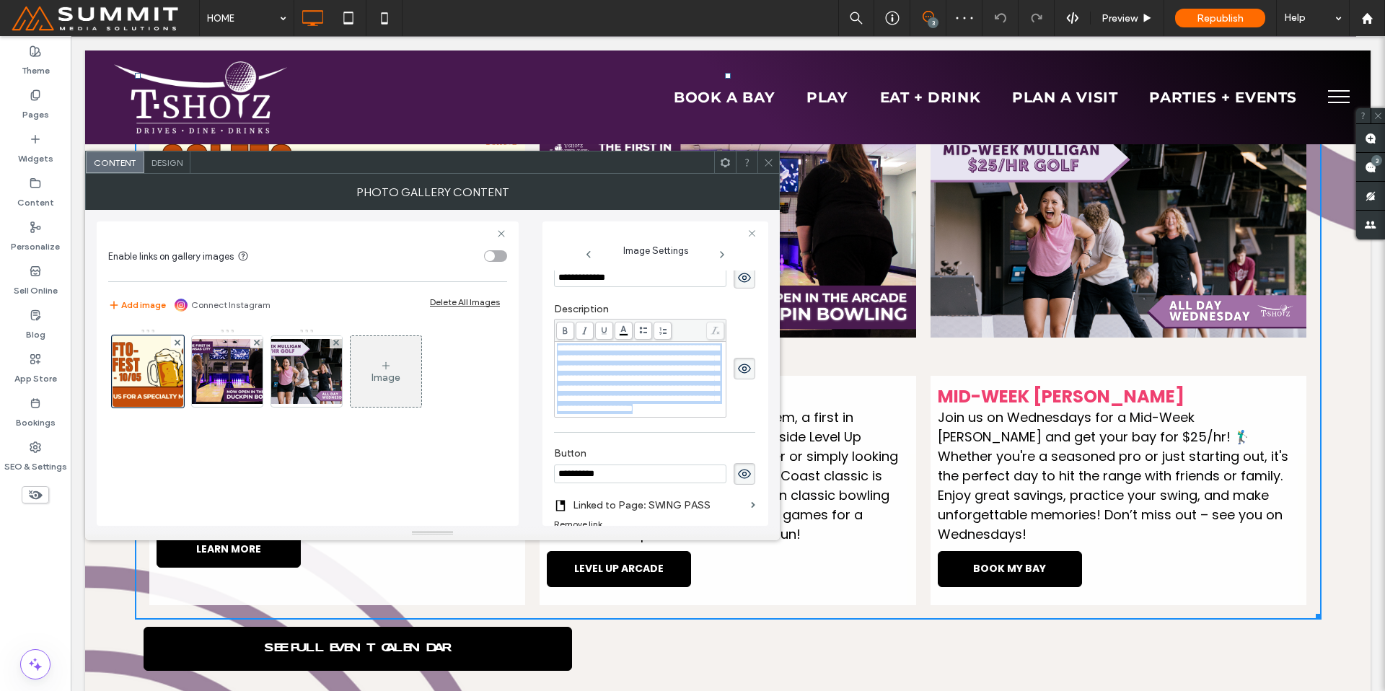
drag, startPoint x: 620, startPoint y: 479, endPoint x: 569, endPoint y: 337, distance: 151.0
click at [570, 337] on div "**********" at bounding box center [640, 368] width 172 height 99
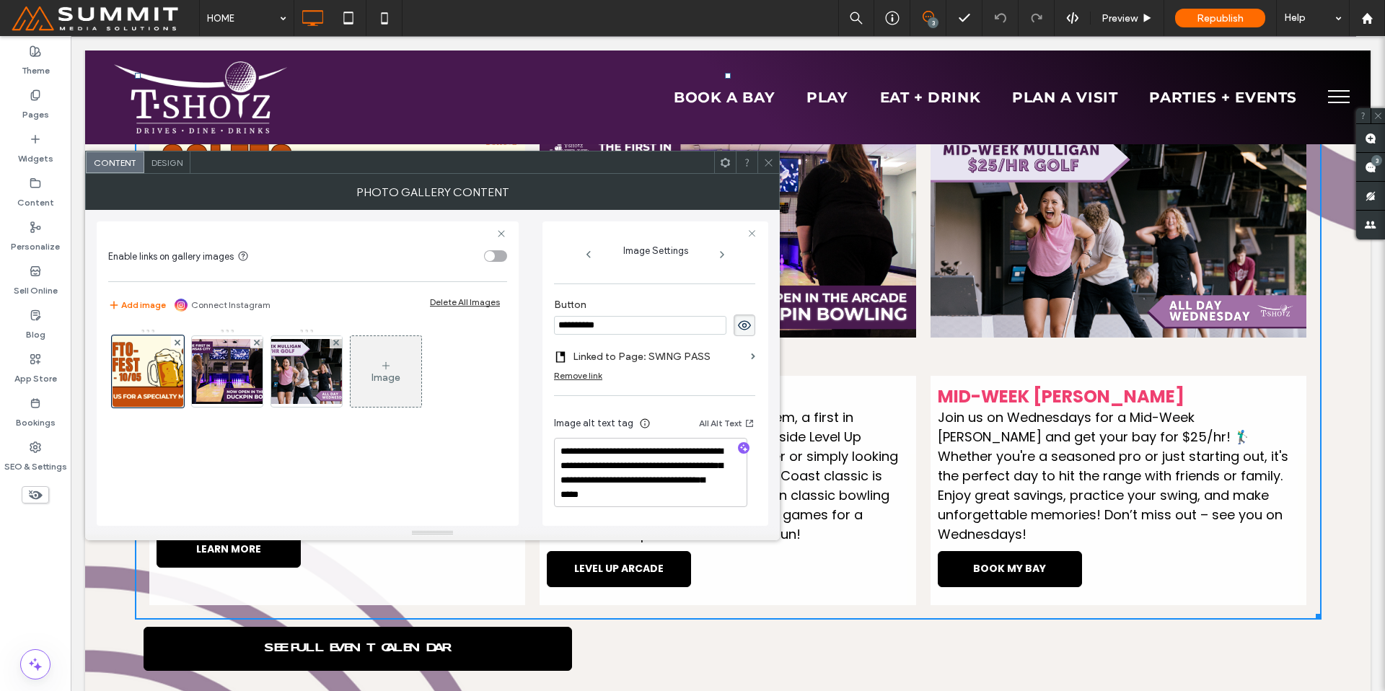
scroll to position [508, 0]
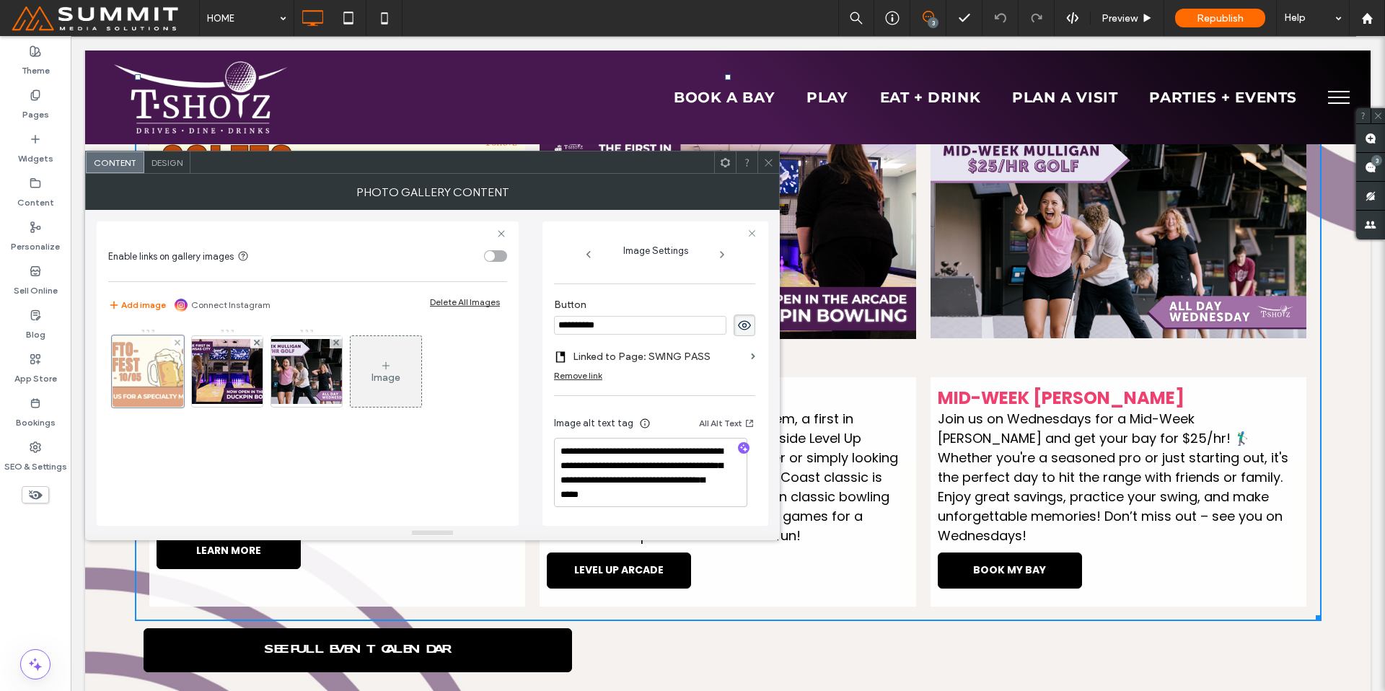
click at [165, 365] on div at bounding box center [148, 371] width 72 height 72
click at [739, 449] on icon "button" at bounding box center [744, 448] width 10 height 10
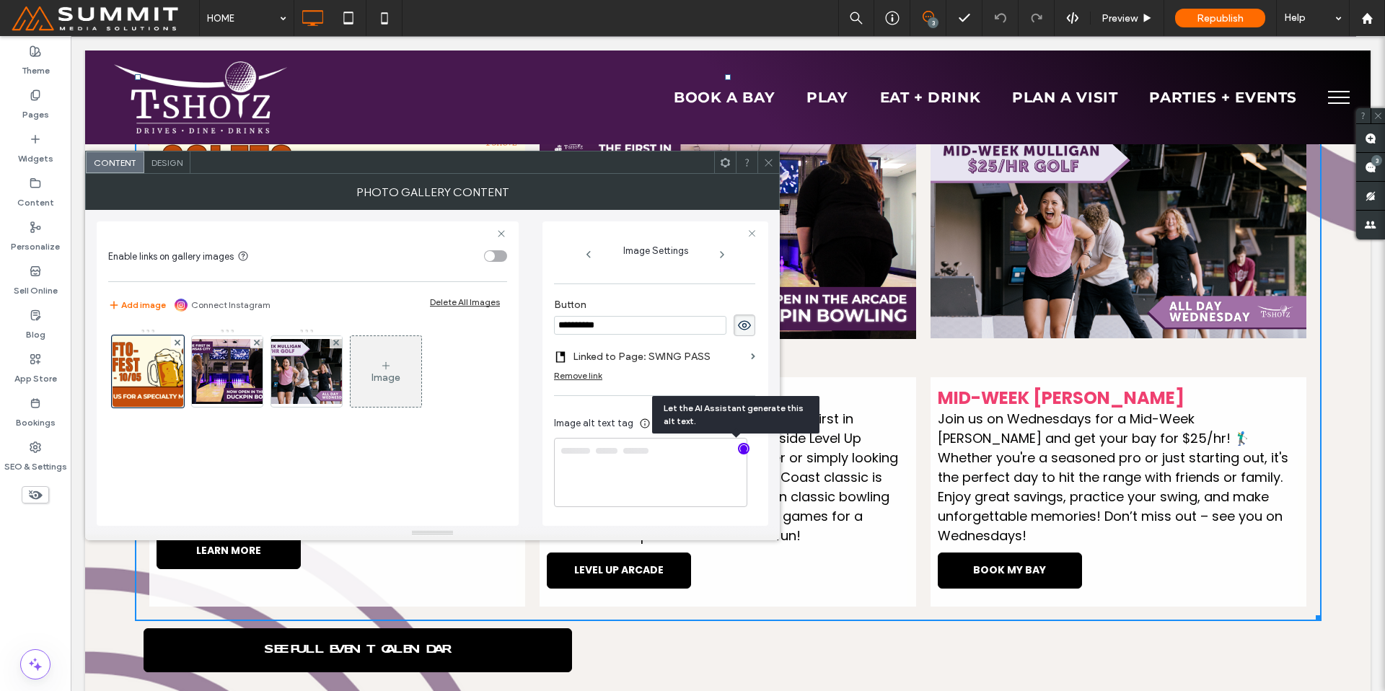
drag, startPoint x: 565, startPoint y: 323, endPoint x: 523, endPoint y: 321, distance: 41.9
click at [523, 321] on div "**********" at bounding box center [432, 368] width 671 height 316
type textarea "**********"
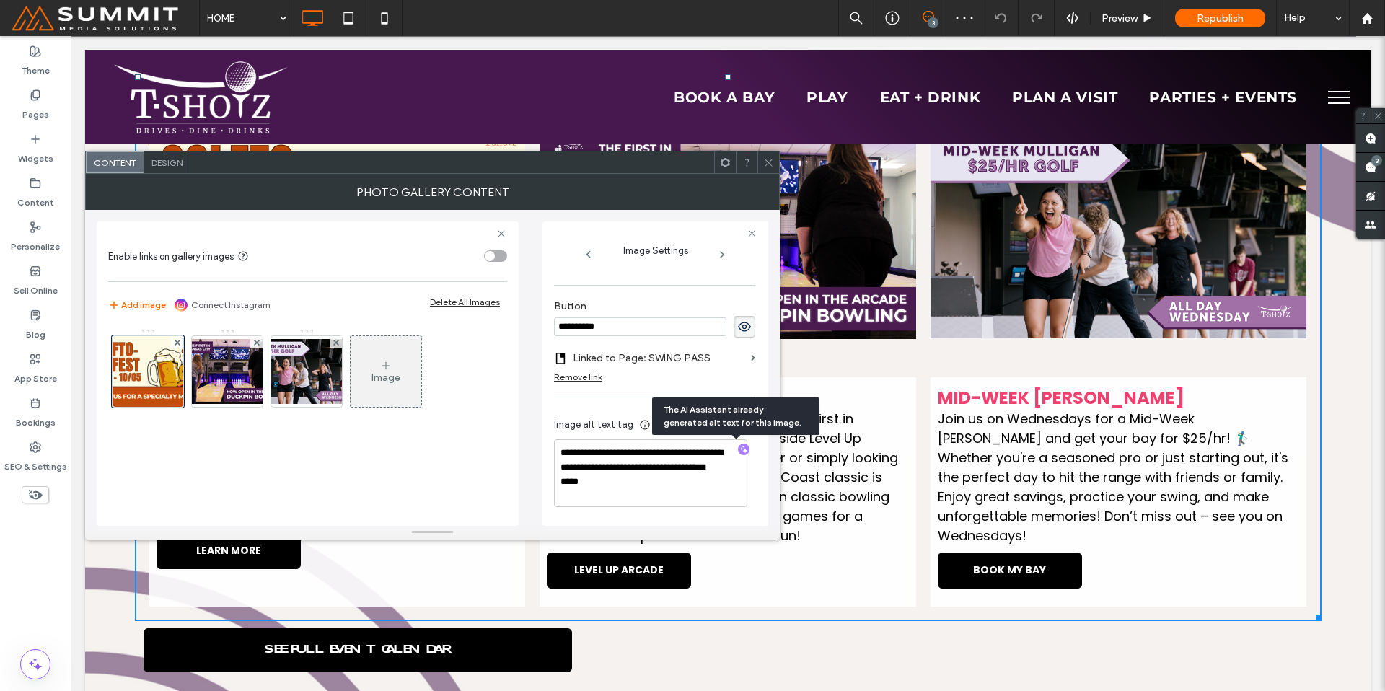
click at [645, 319] on input "**********" at bounding box center [640, 326] width 172 height 19
click at [545, 325] on div "**********" at bounding box center [655, 373] width 226 height 304
type input "**********"
click at [298, 376] on img at bounding box center [306, 371] width 115 height 65
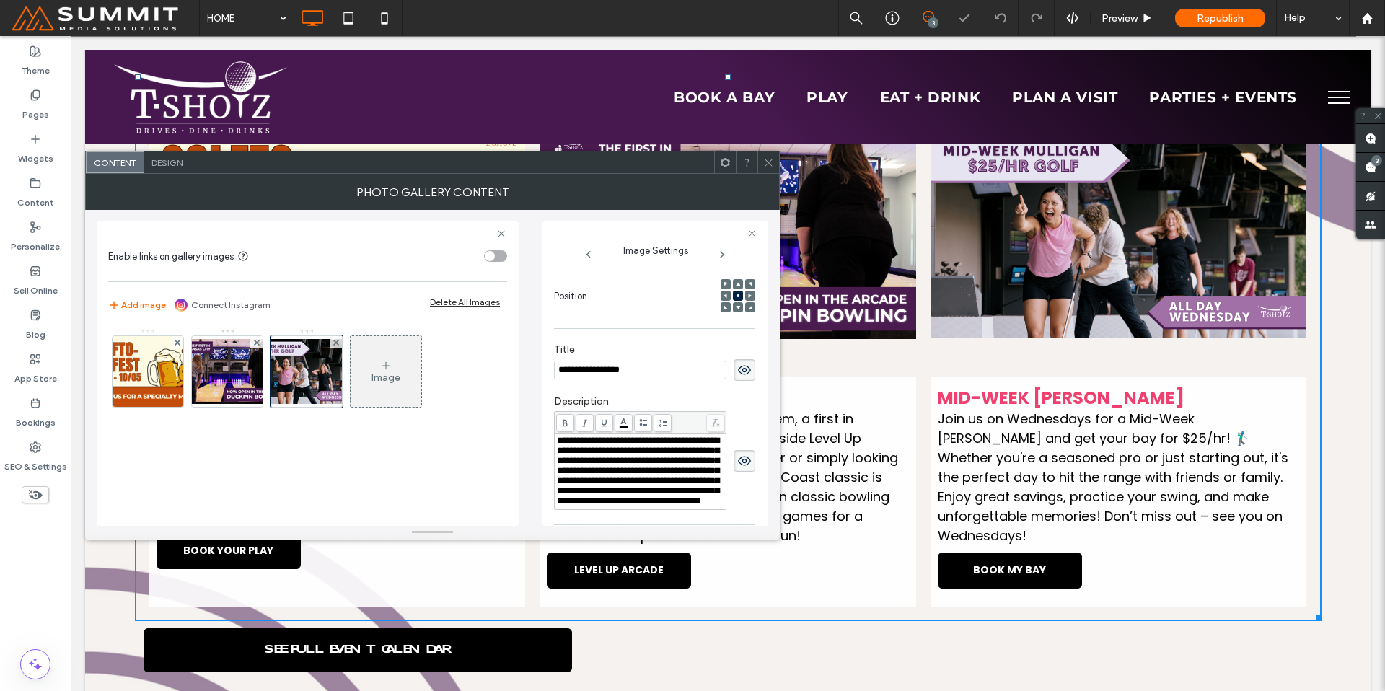
scroll to position [511, 0]
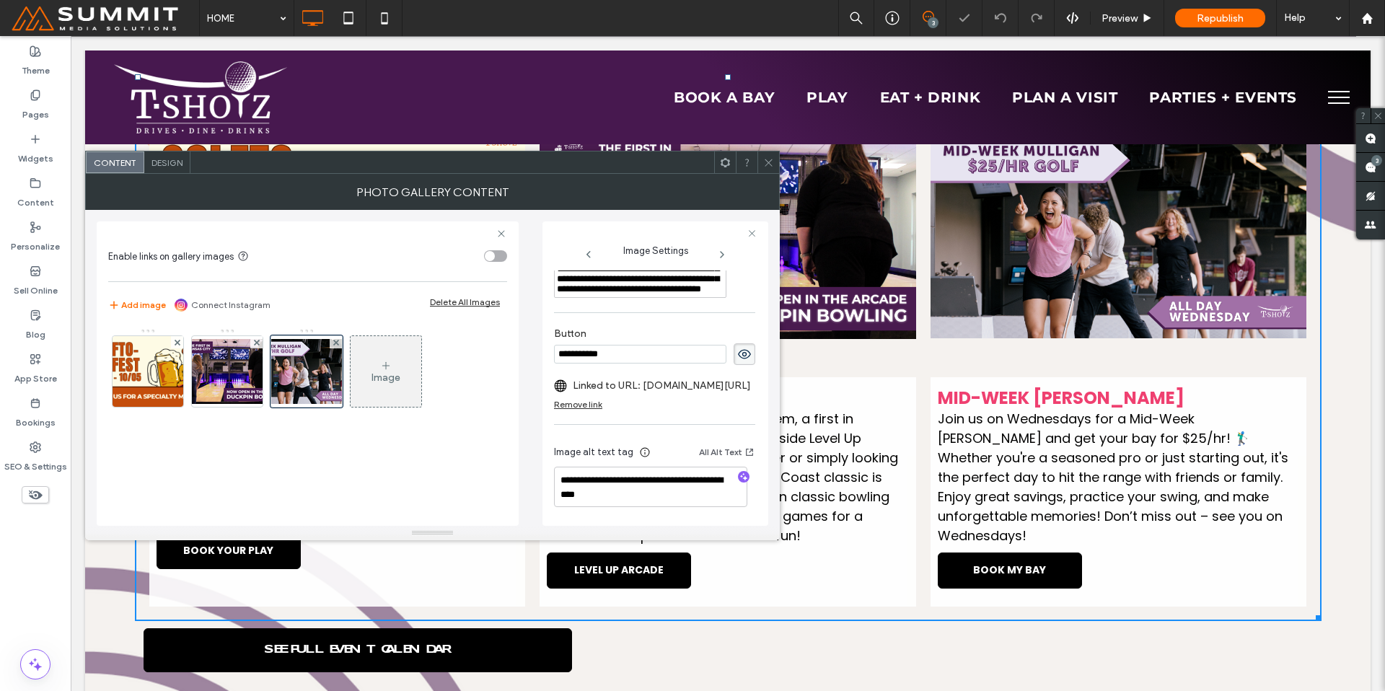
click at [646, 372] on label "Linked to URL: [DOMAIN_NAME][URL]" at bounding box center [662, 385] width 178 height 27
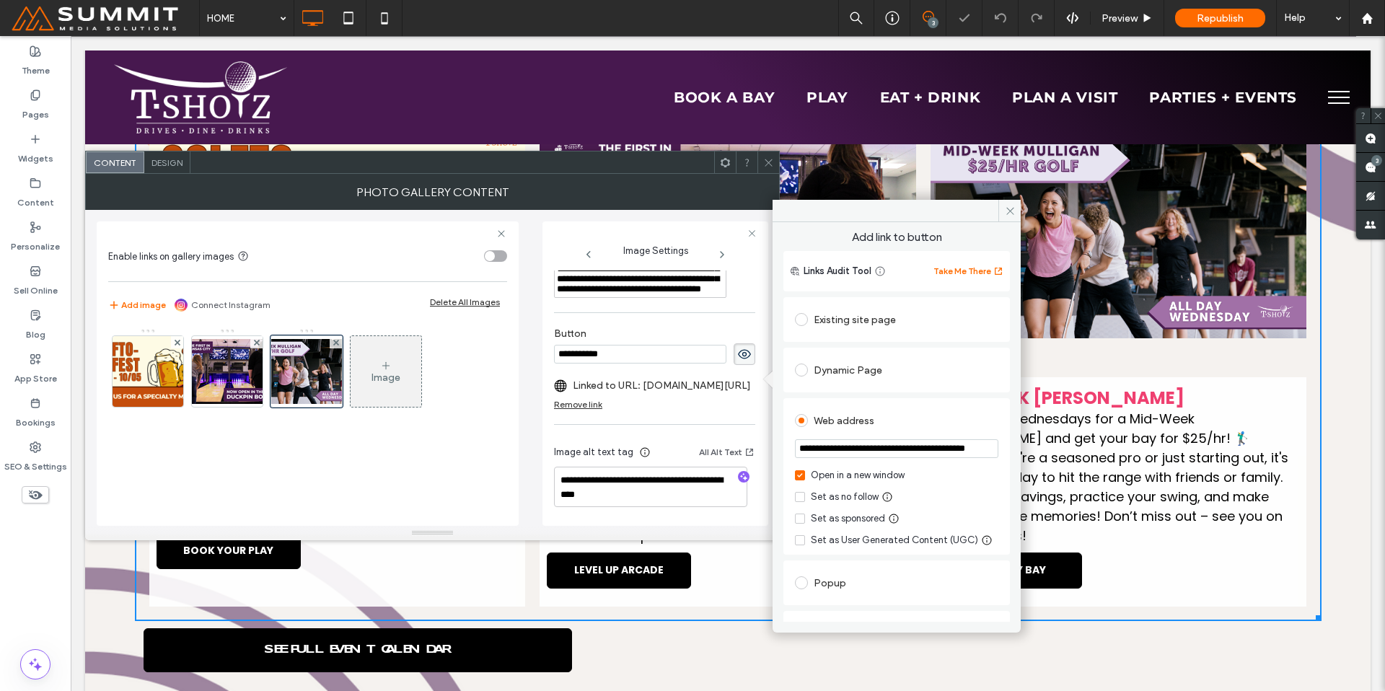
scroll to position [0, 53]
drag, startPoint x: 868, startPoint y: 485, endPoint x: 1041, endPoint y: 462, distance: 174.6
click at [157, 367] on img at bounding box center [147, 371] width 125 height 71
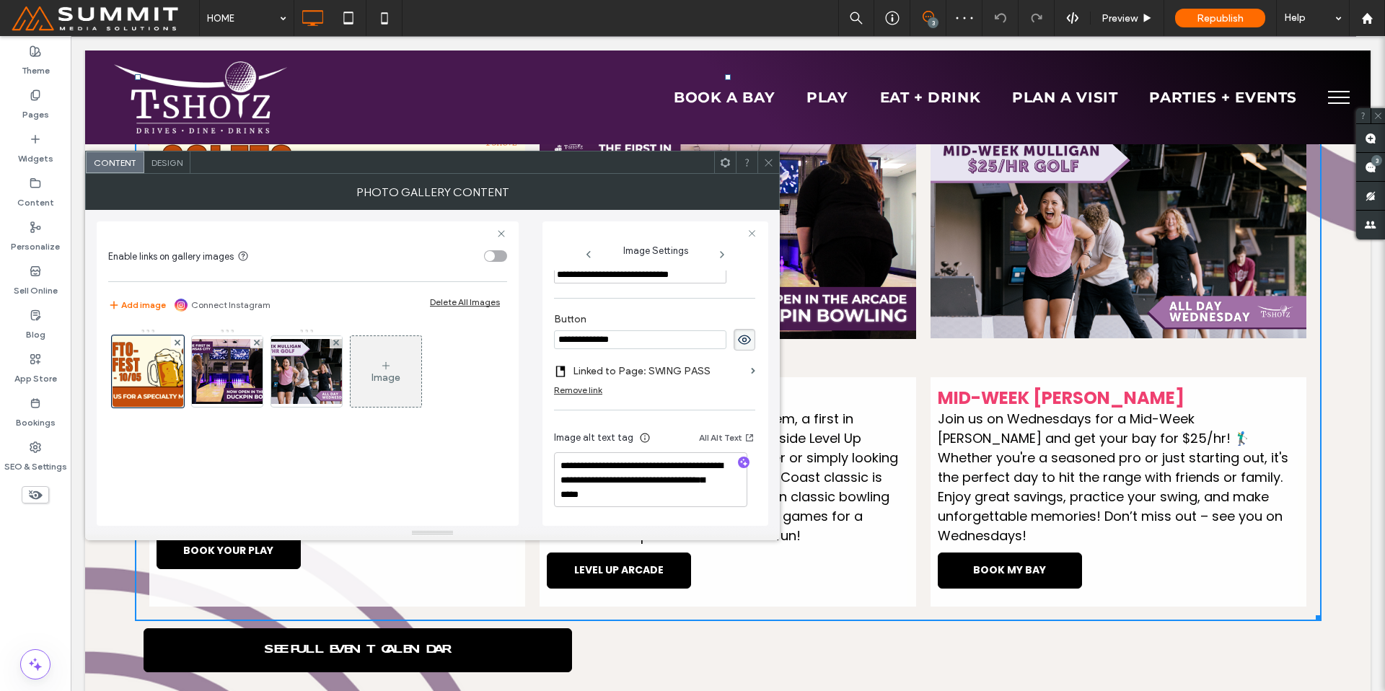
scroll to position [494, 0]
click at [700, 362] on label "Linked to Page: SWING PASS" at bounding box center [659, 371] width 172 height 27
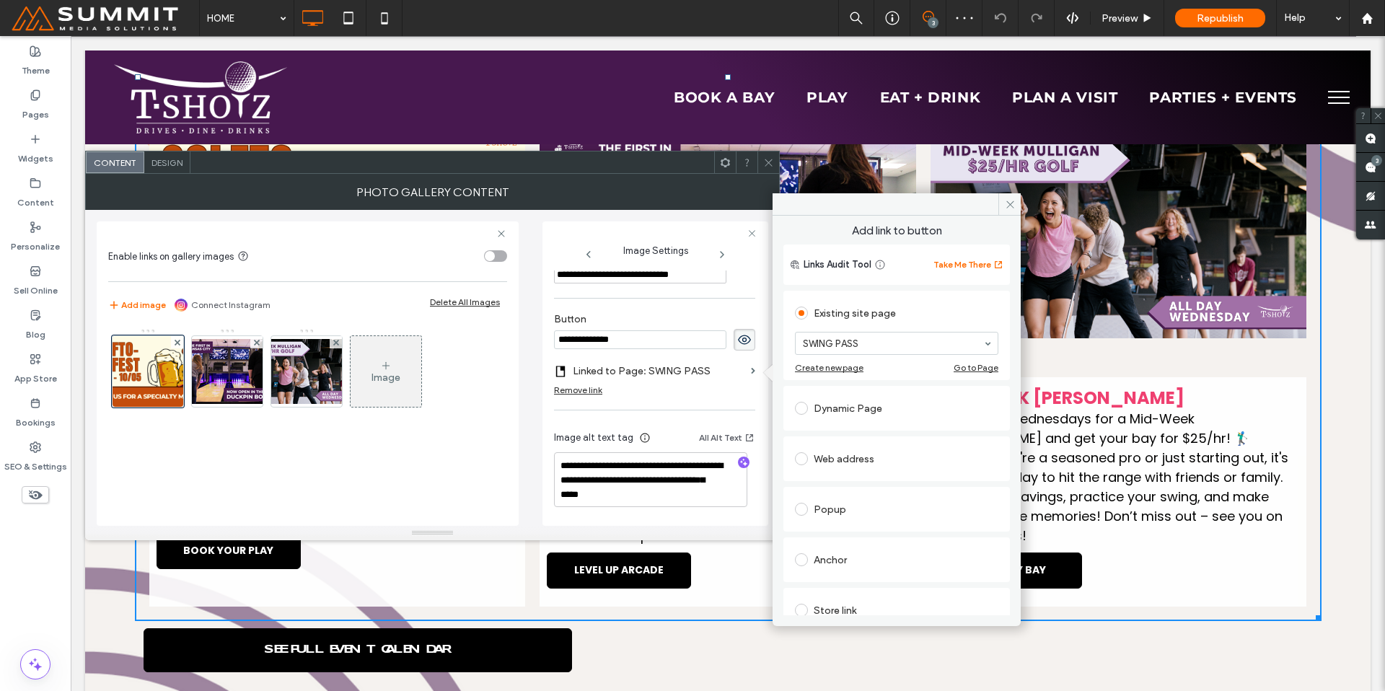
click at [838, 448] on div "Web address" at bounding box center [896, 458] width 203 height 23
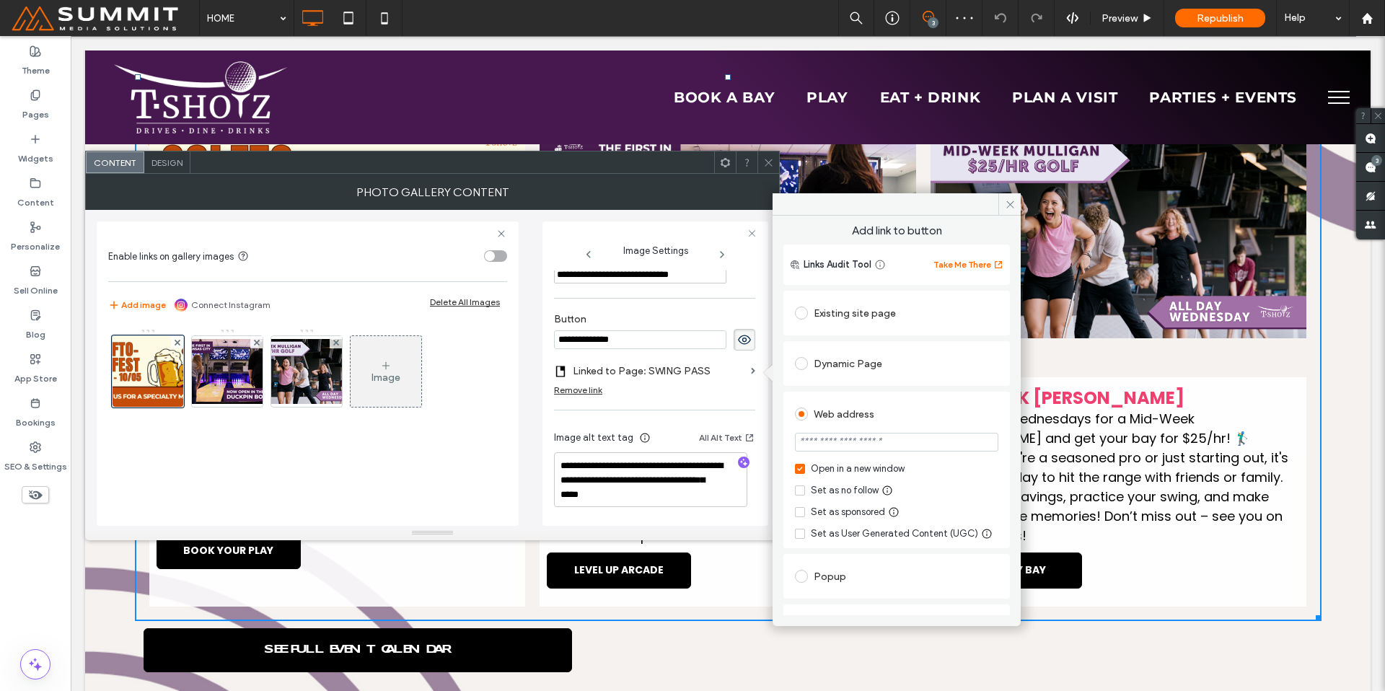
click at [840, 440] on input "url" at bounding box center [896, 442] width 203 height 19
paste input "**********"
type input "**********"
drag, startPoint x: 1010, startPoint y: 199, endPoint x: 811, endPoint y: 172, distance: 200.2
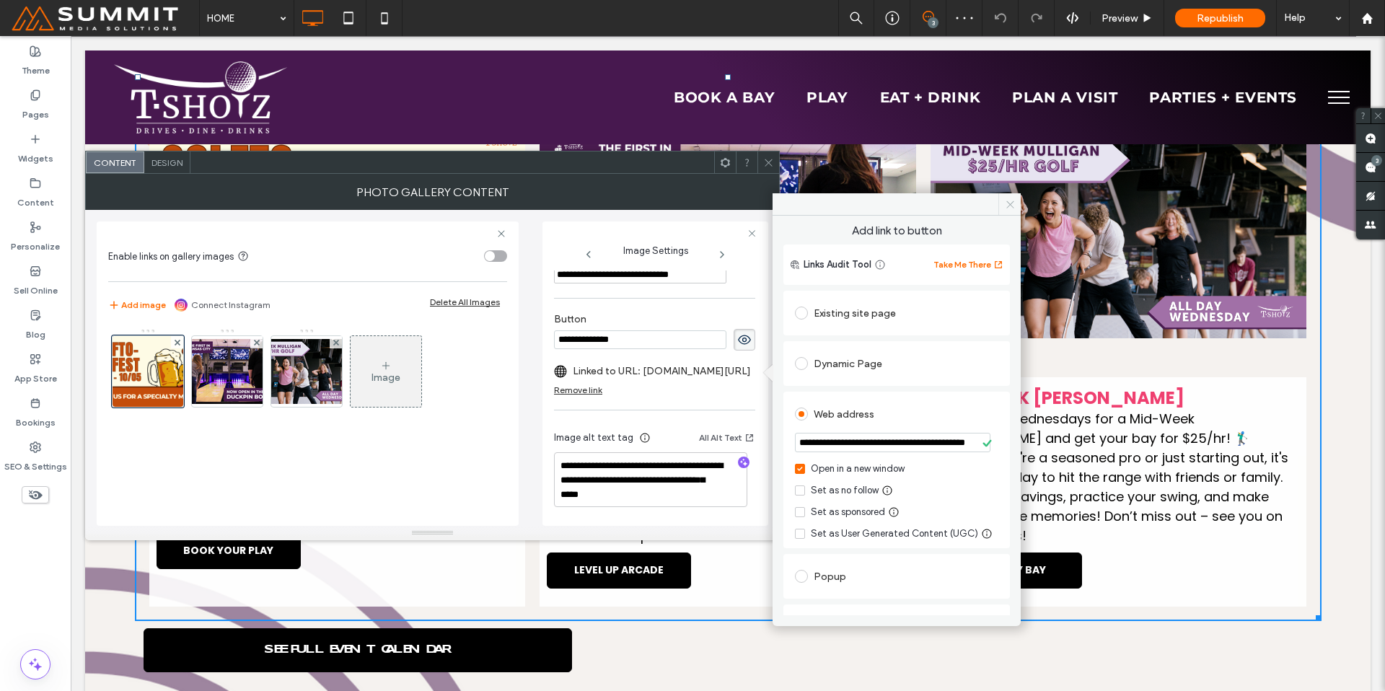
click at [1010, 199] on icon at bounding box center [1010, 204] width 11 height 11
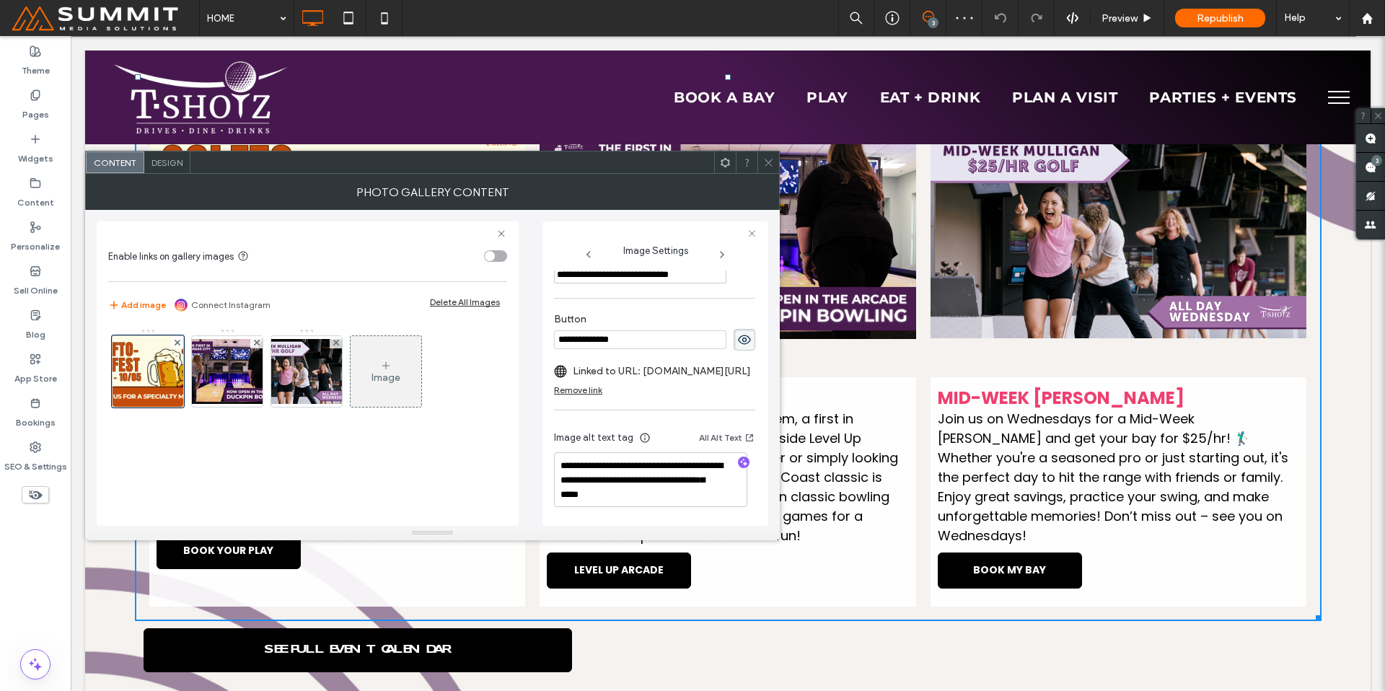
click at [767, 165] on icon at bounding box center [768, 162] width 11 height 11
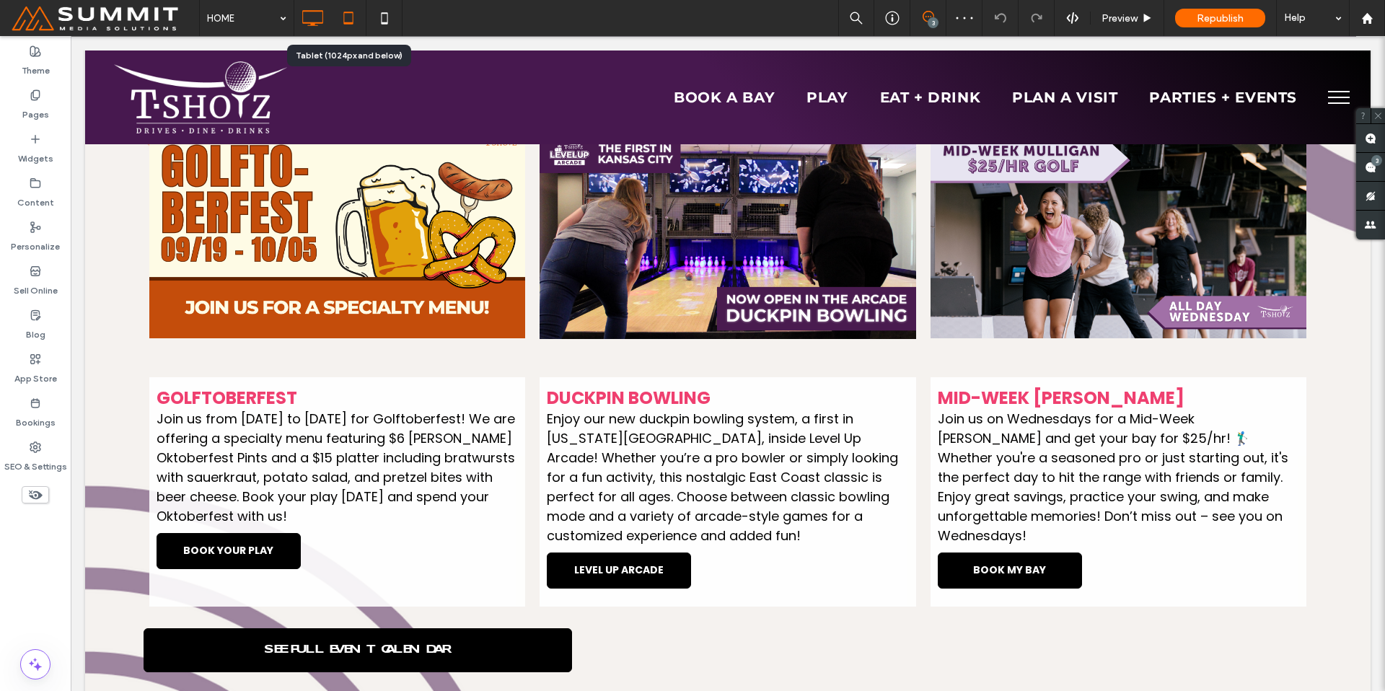
click at [354, 30] on icon at bounding box center [348, 18] width 29 height 29
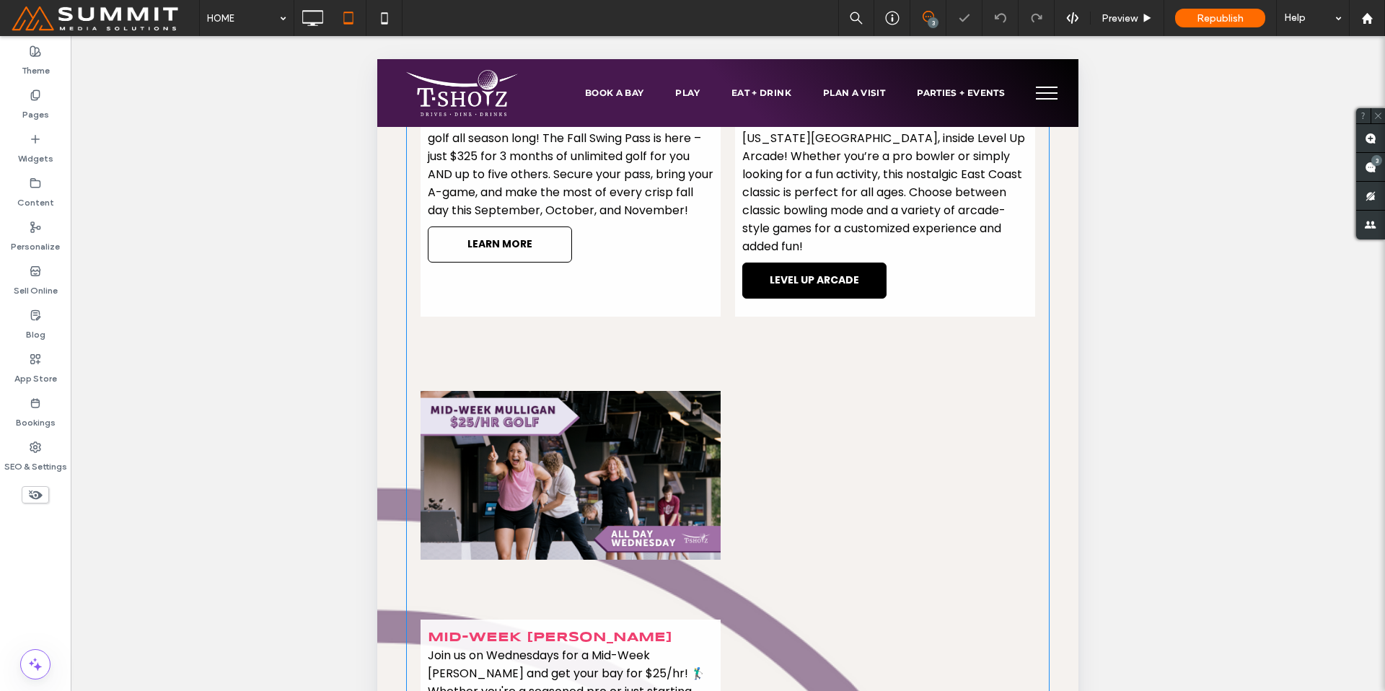
scroll to position [1258, 0]
click at [550, 241] on link "LEARN MORE" at bounding box center [500, 243] width 144 height 36
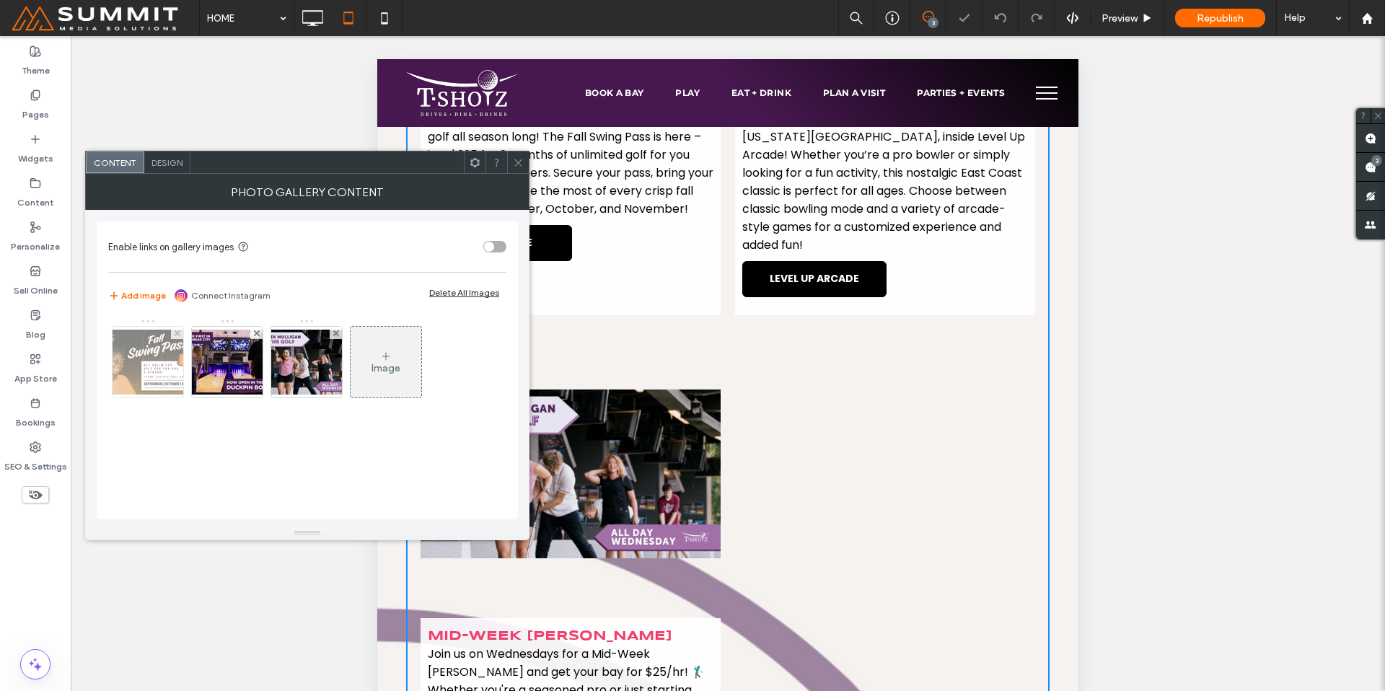
click at [143, 381] on img at bounding box center [147, 362] width 115 height 65
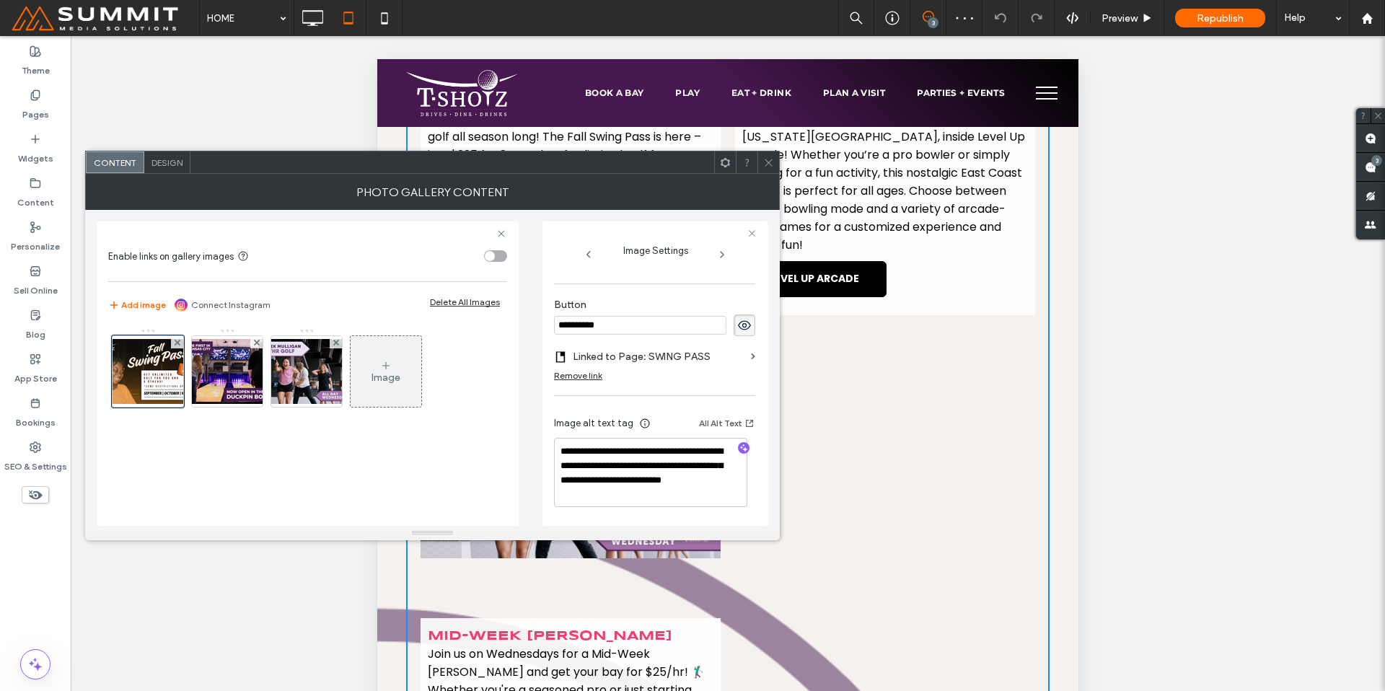
scroll to position [508, 0]
click at [635, 353] on label "Linked to Page: SWING PASS" at bounding box center [659, 356] width 172 height 27
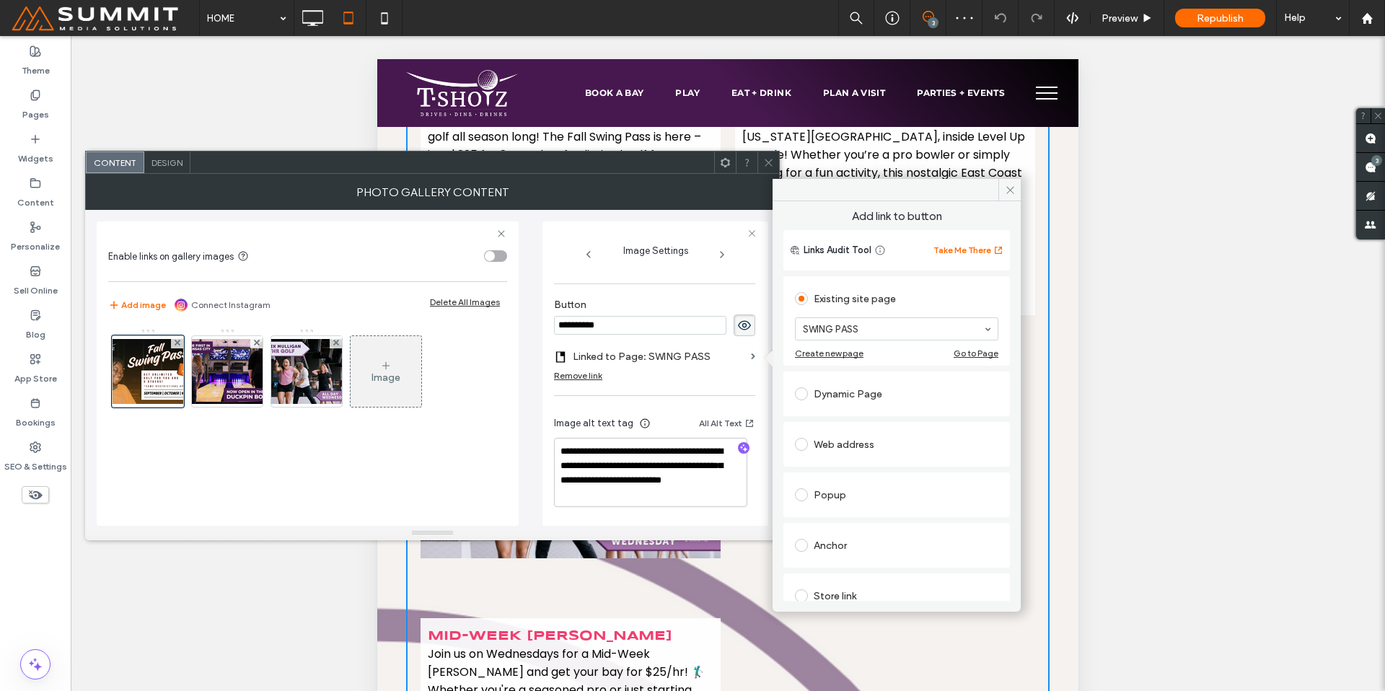
click at [835, 453] on div "Web address" at bounding box center [896, 444] width 203 height 23
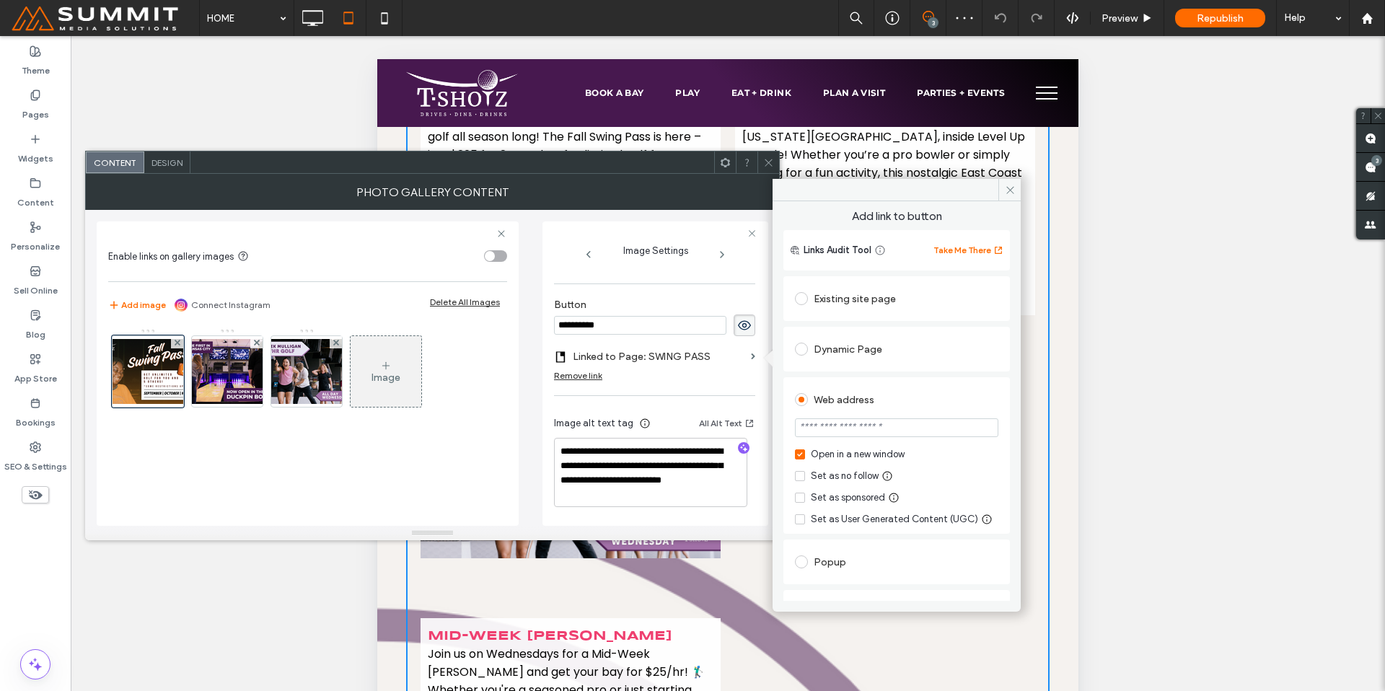
click at [863, 419] on input "url" at bounding box center [896, 427] width 203 height 19
paste input "**********"
type input "**********"
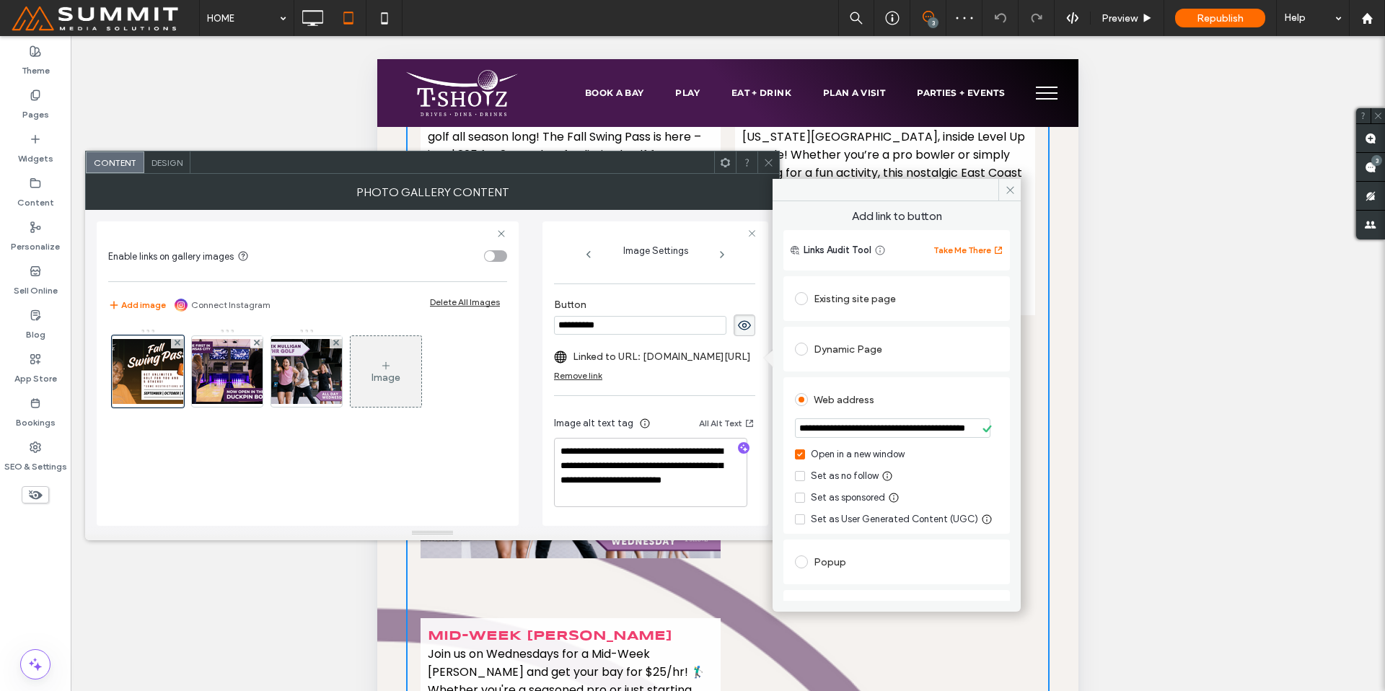
click at [531, 324] on div "**********" at bounding box center [432, 368] width 671 height 316
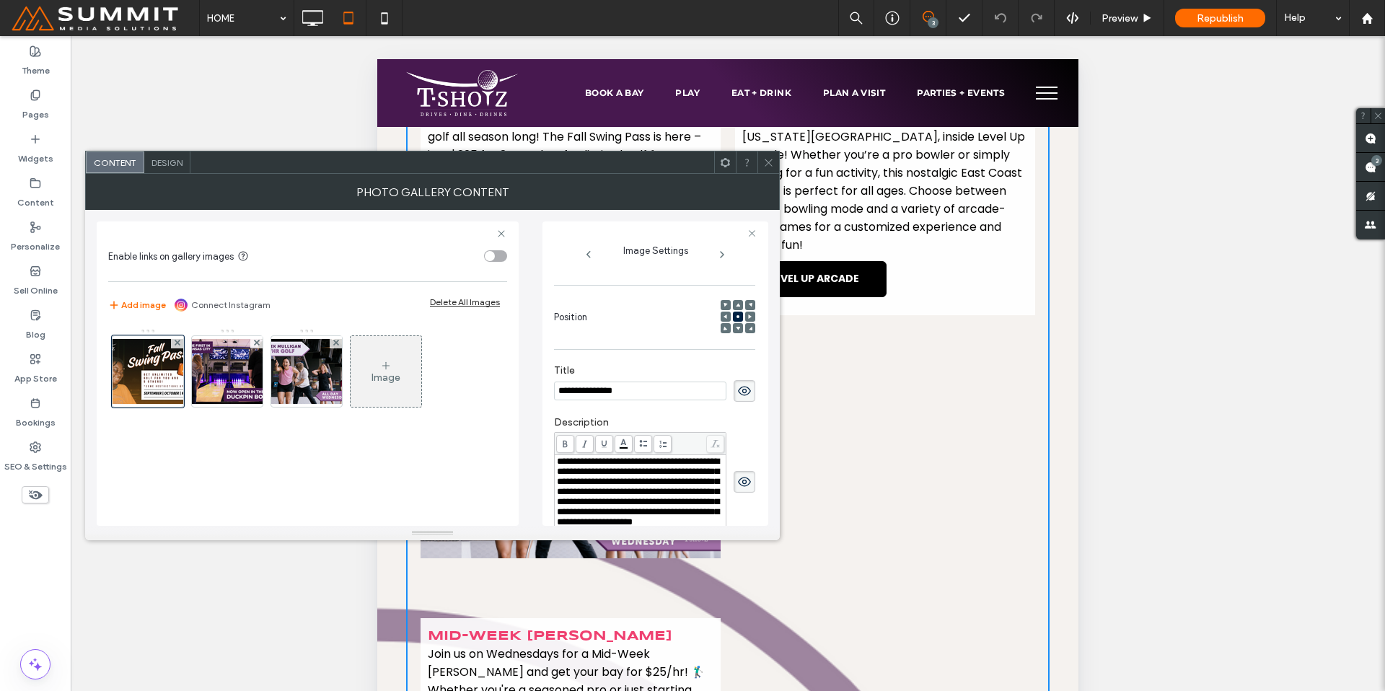
scroll to position [89, 0]
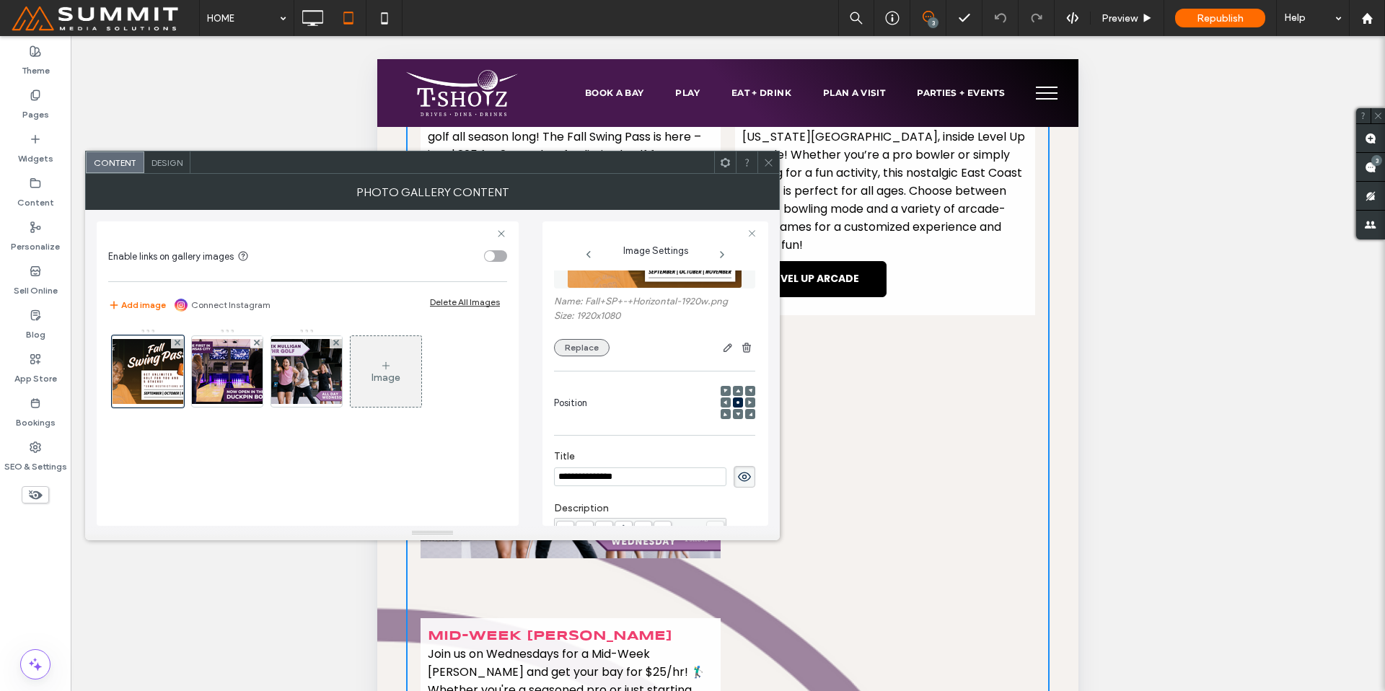
type input "**********"
click at [594, 348] on button "Replace" at bounding box center [582, 347] width 56 height 17
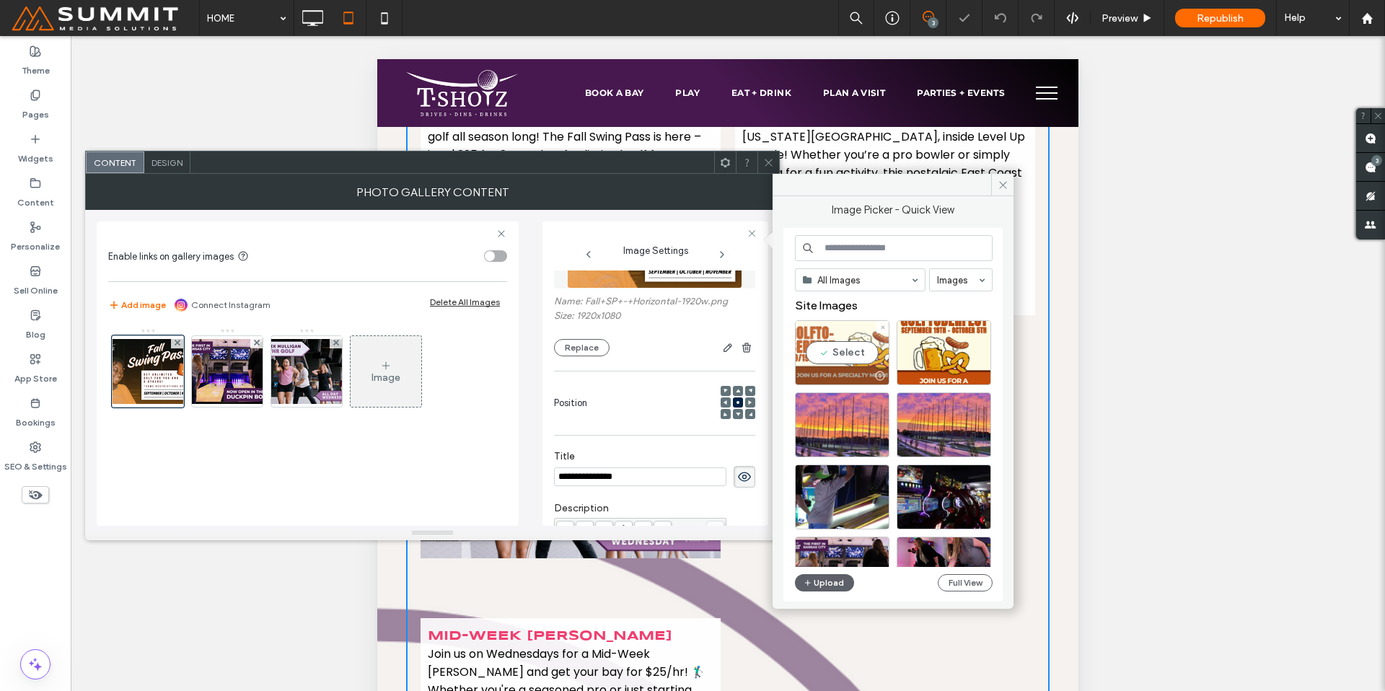
click at [835, 353] on div "Select" at bounding box center [842, 352] width 94 height 65
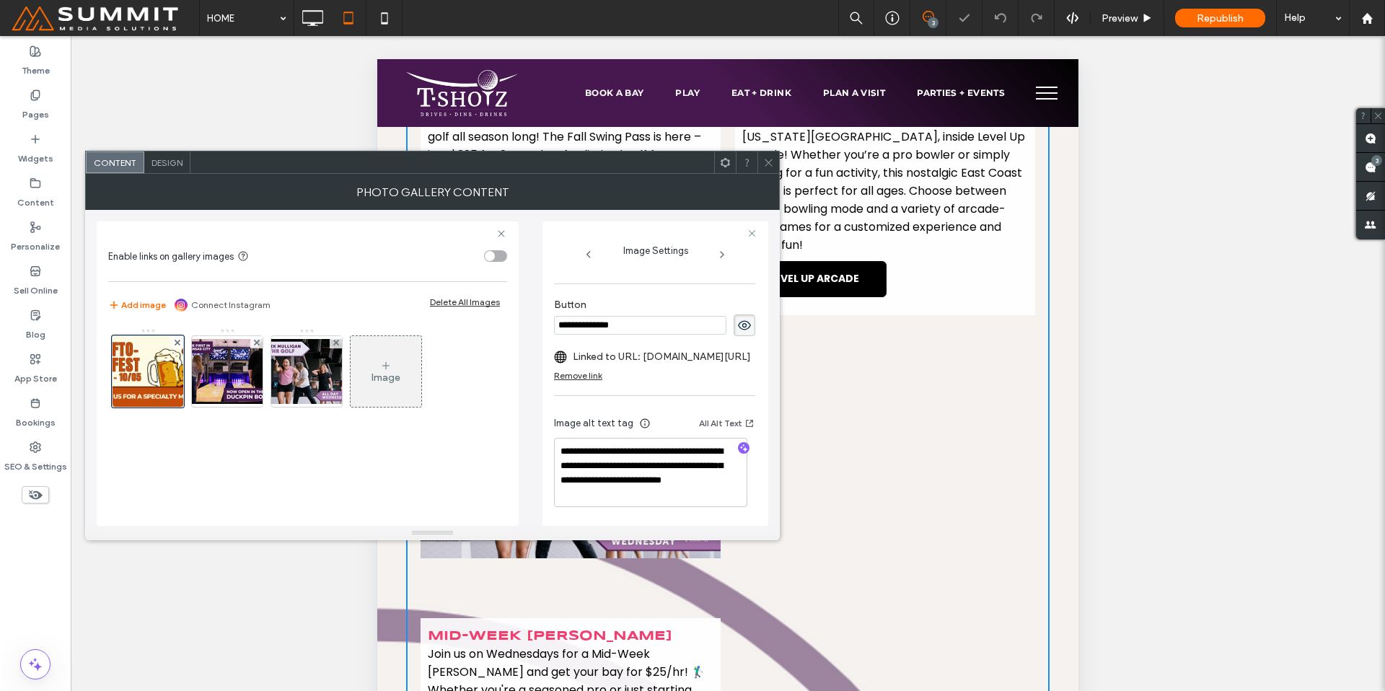
scroll to position [516, 0]
click at [739, 443] on icon "button" at bounding box center [744, 448] width 10 height 10
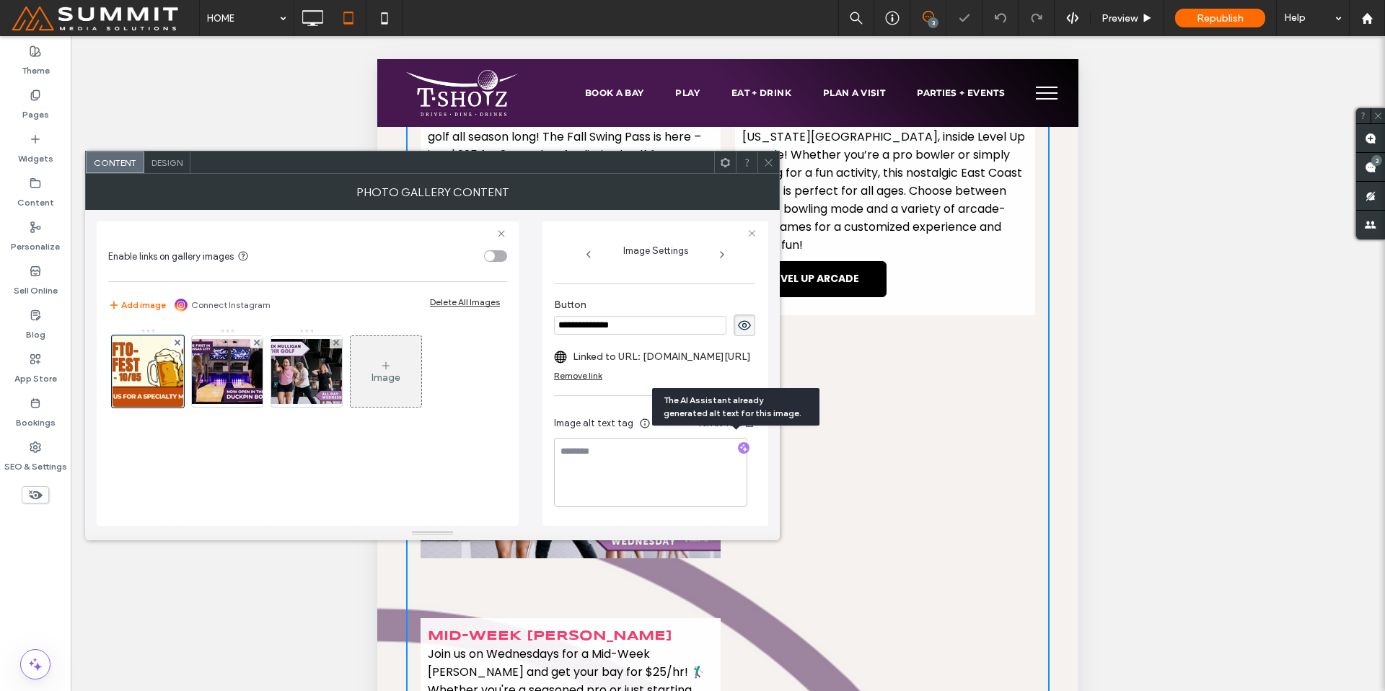
type textarea "**********"
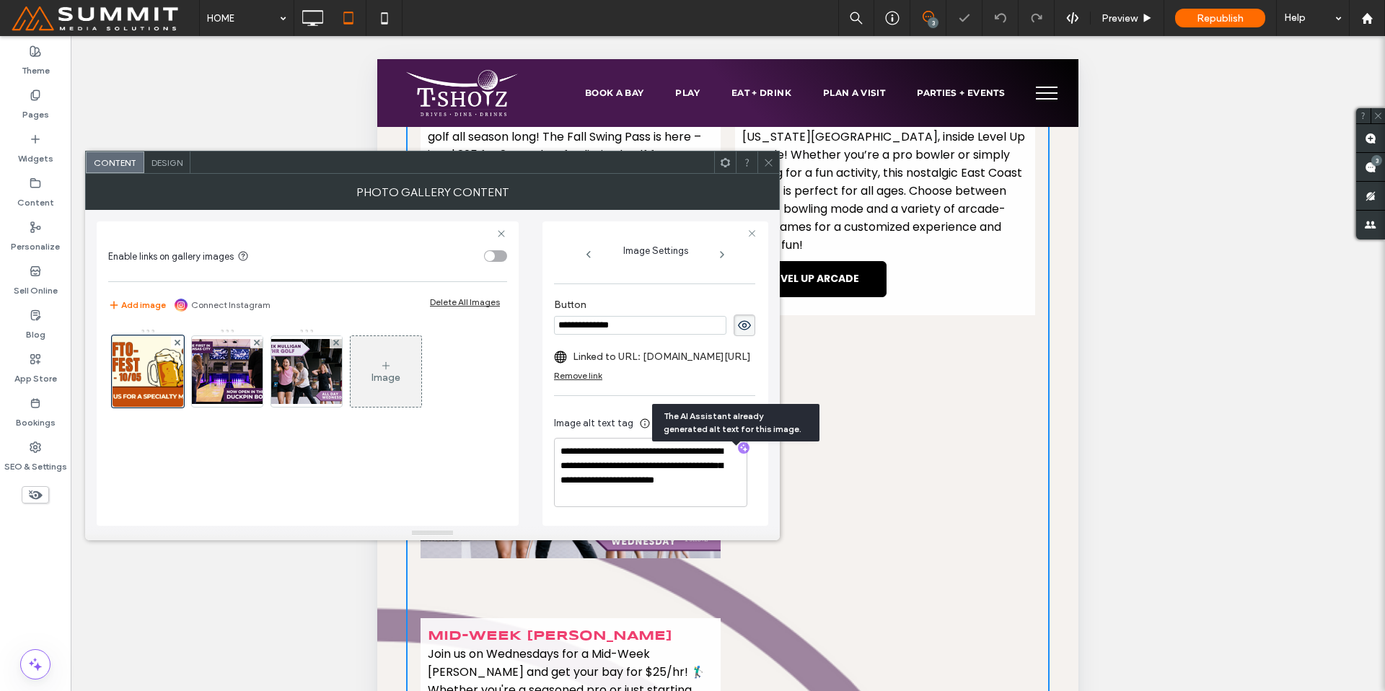
scroll to position [331, 0]
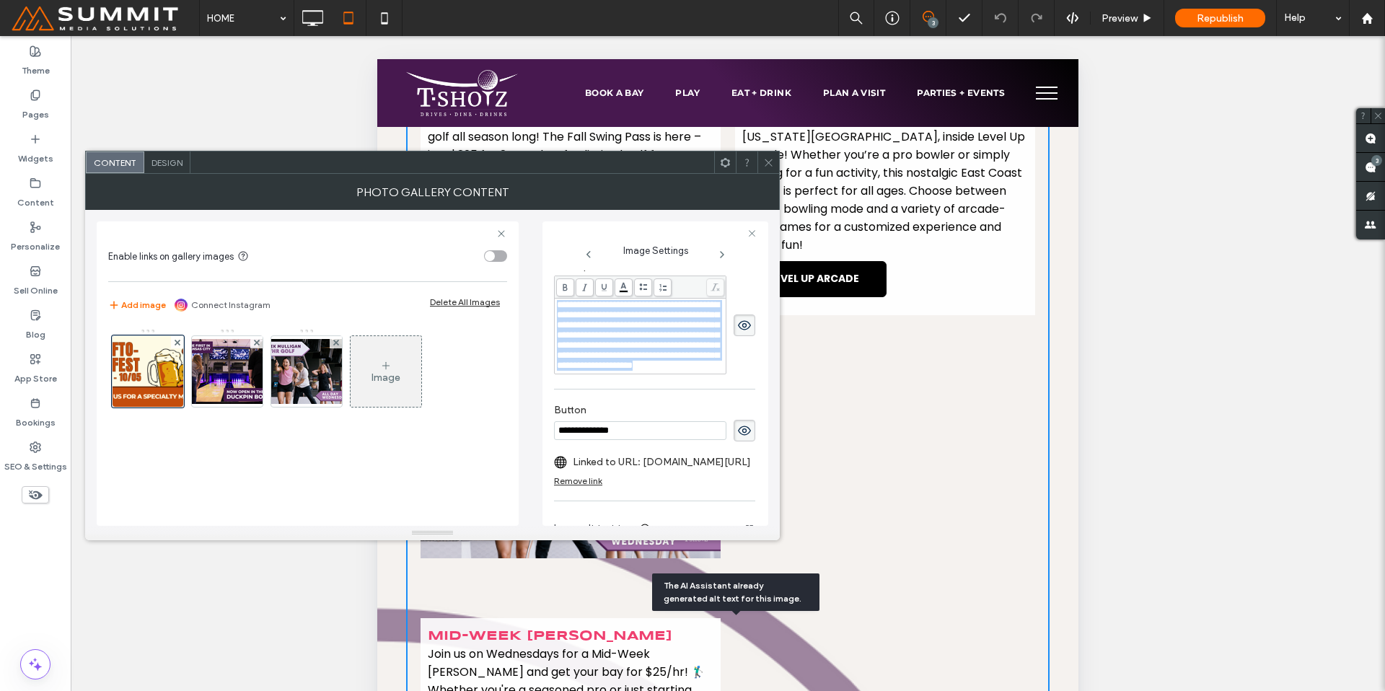
drag, startPoint x: 632, startPoint y: 441, endPoint x: 516, endPoint y: 301, distance: 181.8
click at [516, 301] on div "**********" at bounding box center [432, 368] width 671 height 316
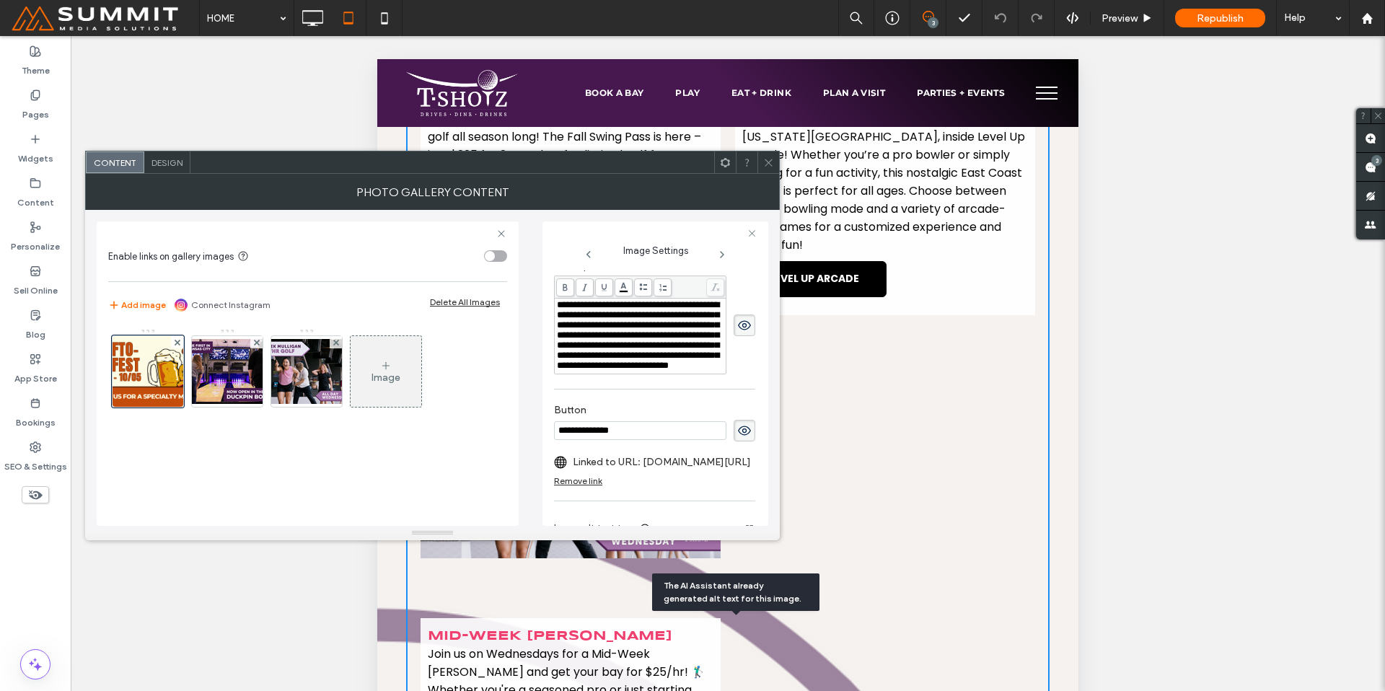
click at [766, 160] on use at bounding box center [767, 162] width 7 height 7
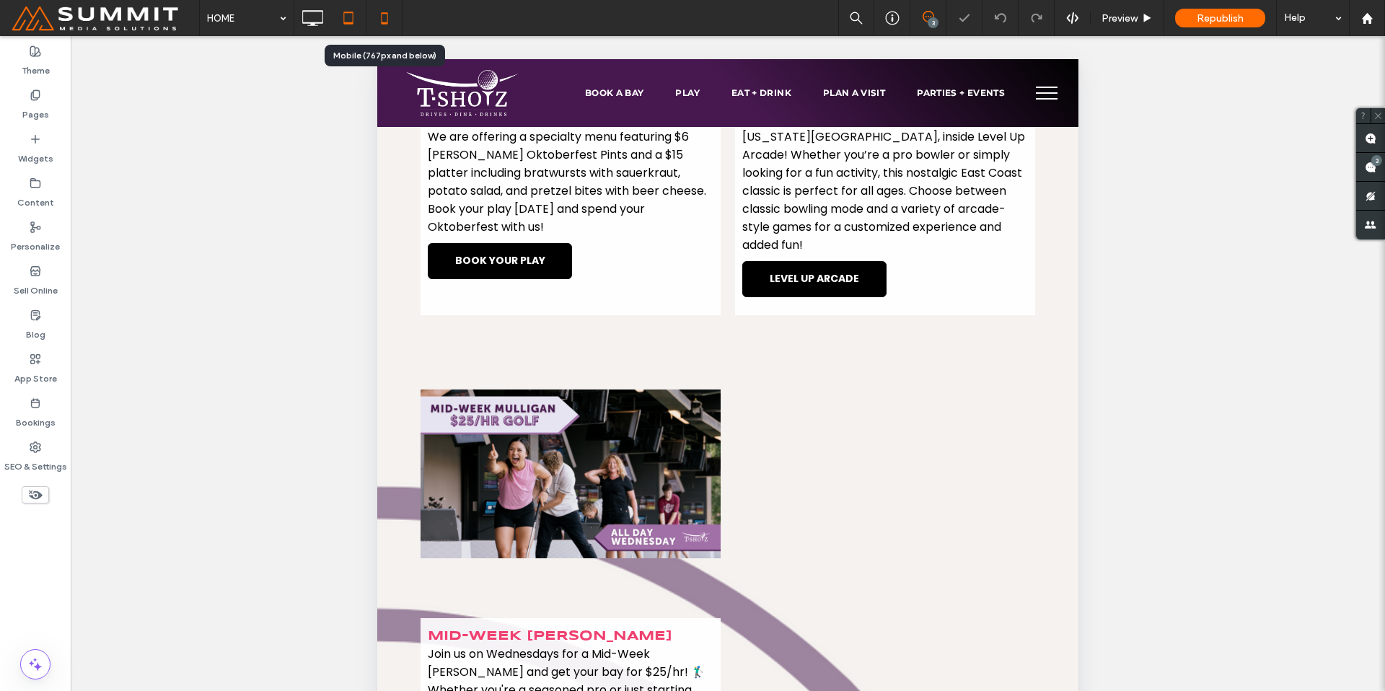
click at [372, 20] on icon at bounding box center [384, 18] width 29 height 29
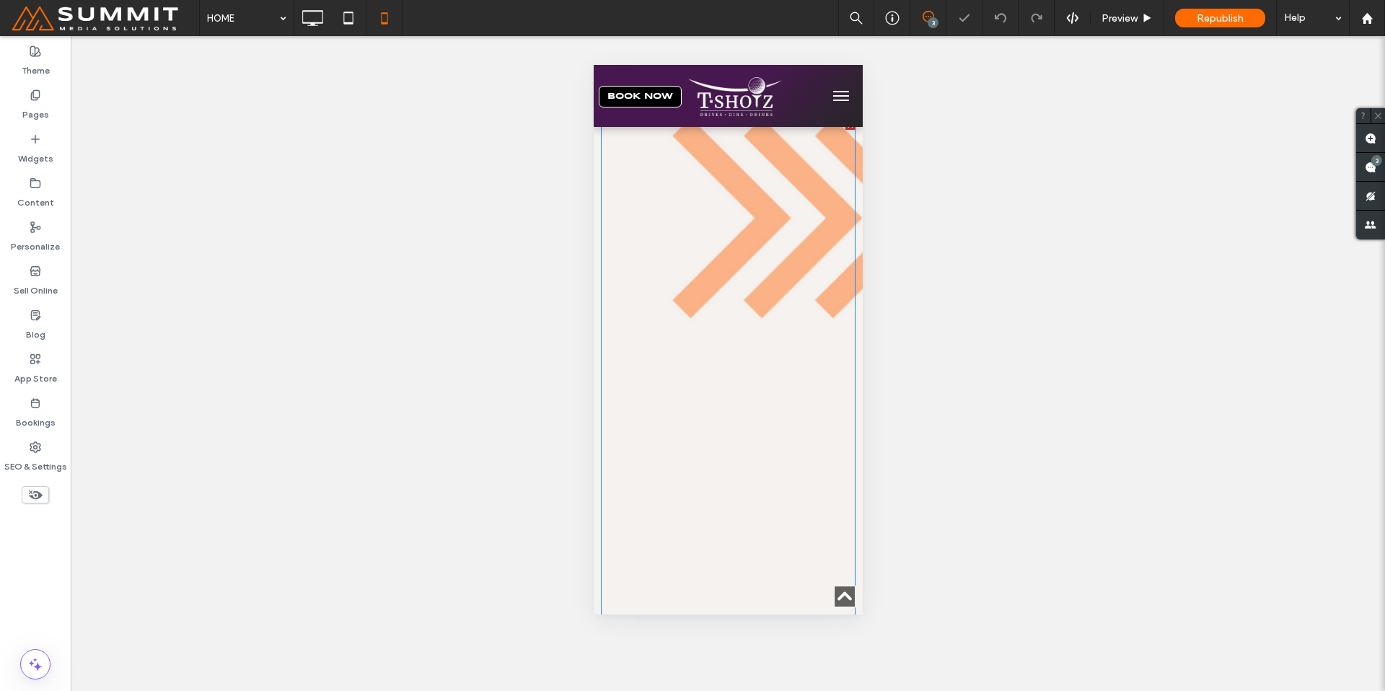
scroll to position [1181, 0]
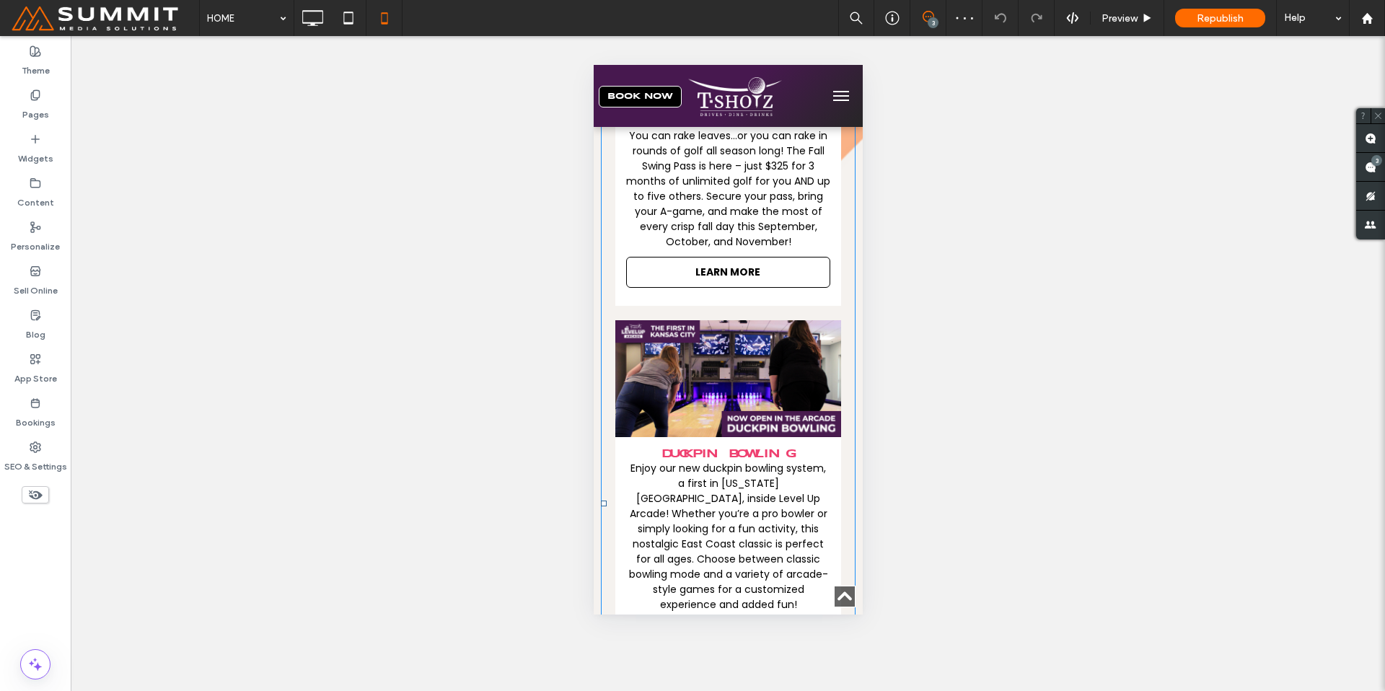
click at [681, 277] on span "LEARN MORE" at bounding box center [727, 272] width 94 height 30
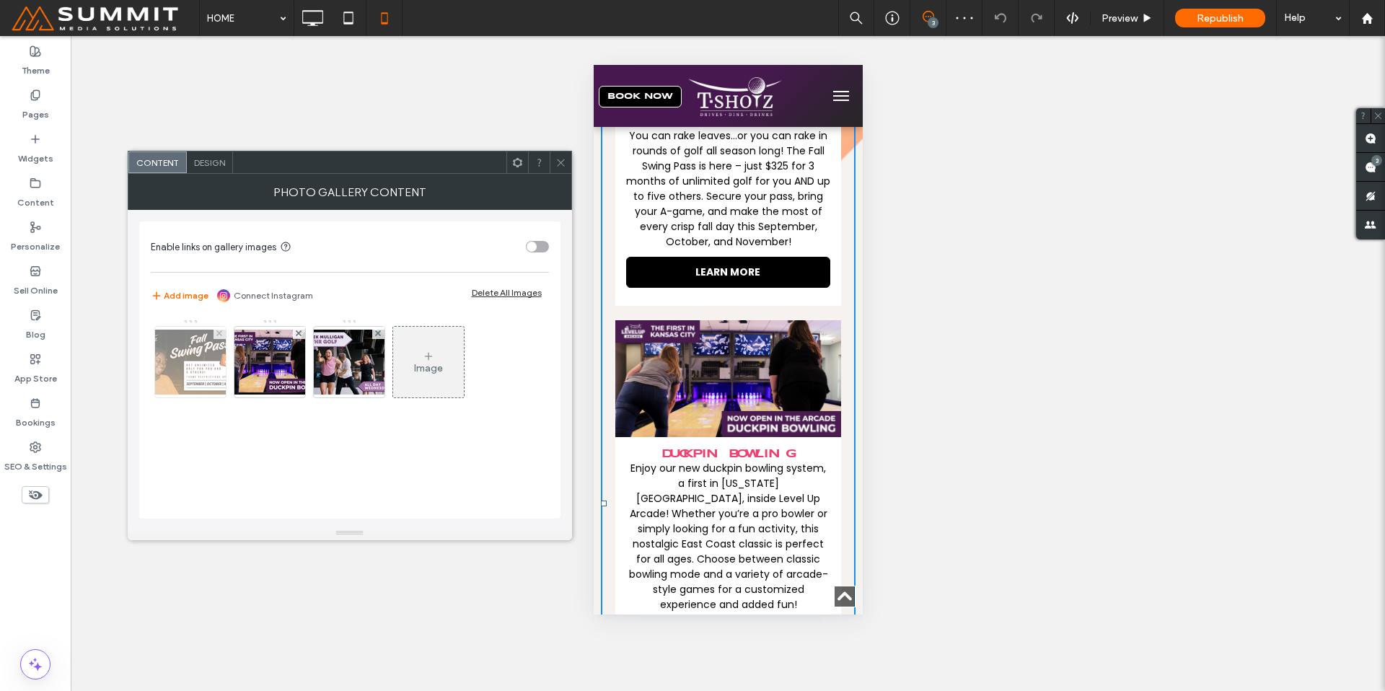
click at [208, 382] on img at bounding box center [190, 362] width 115 height 65
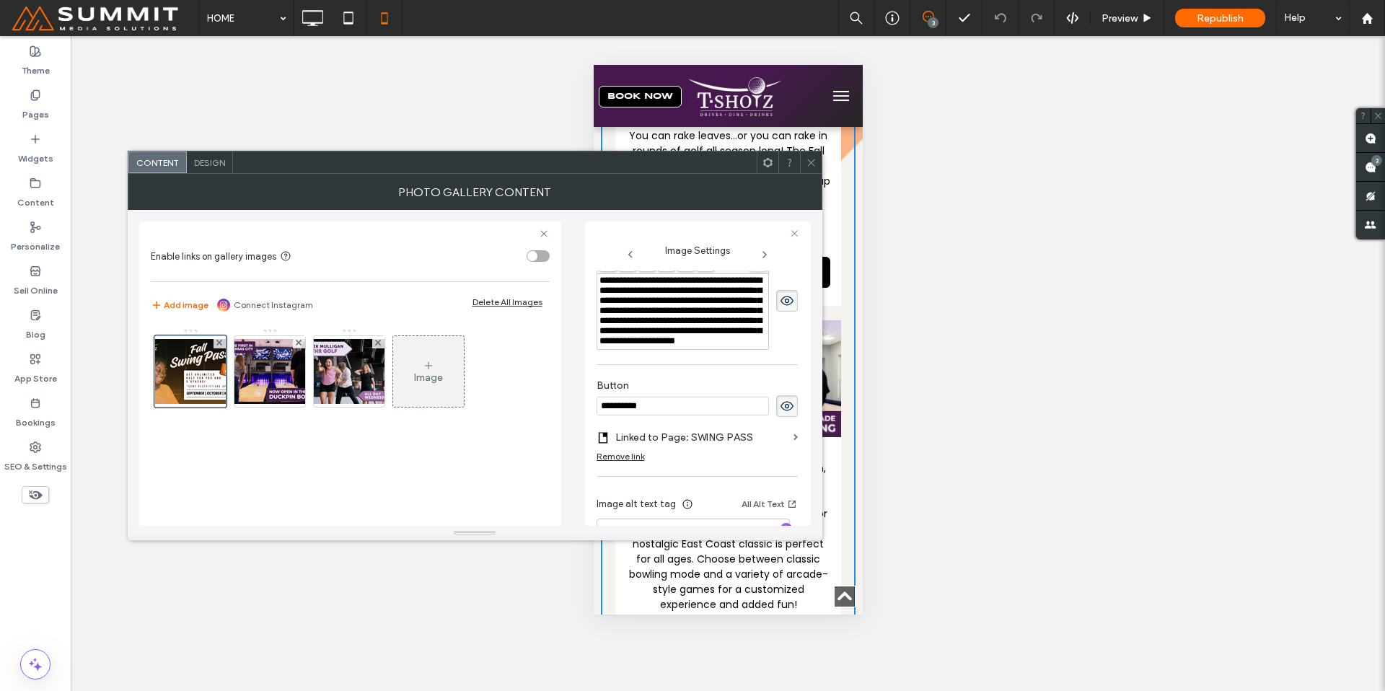
scroll to position [343, 0]
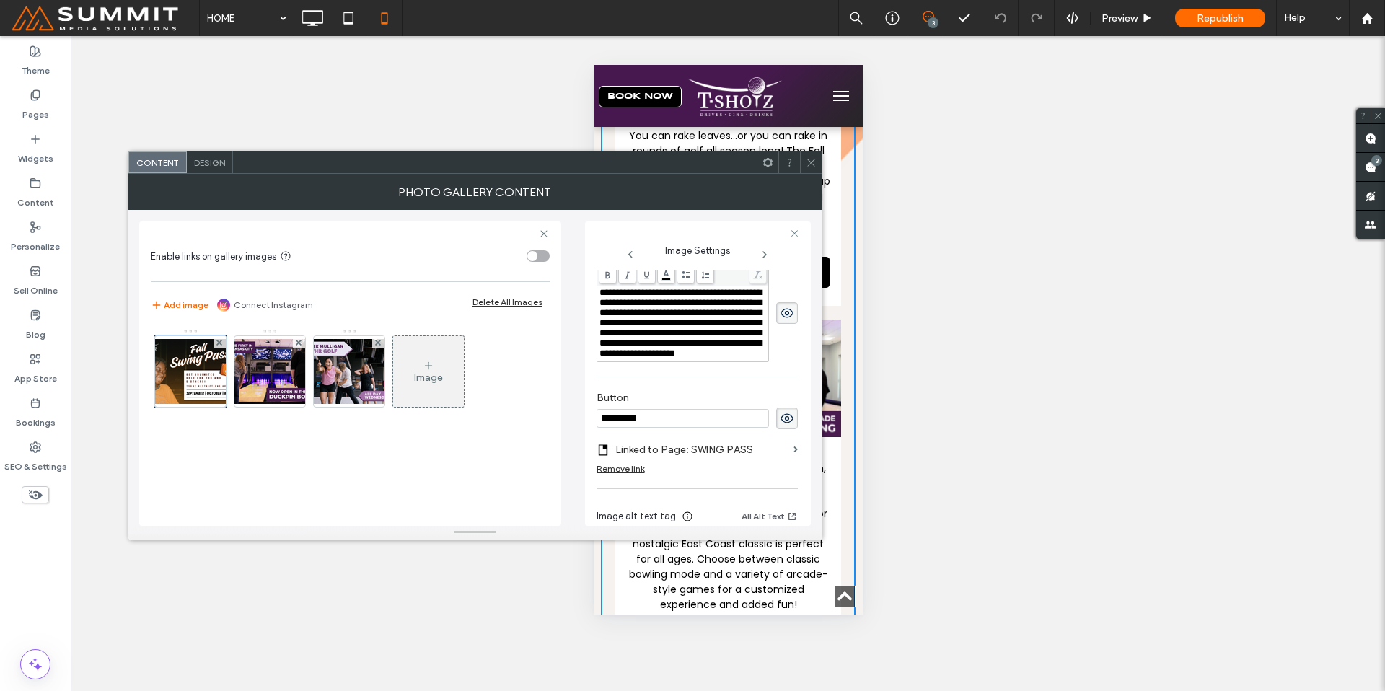
drag, startPoint x: 666, startPoint y: 415, endPoint x: 665, endPoint y: 428, distance: 12.3
click at [665, 358] on span "**********" at bounding box center [680, 323] width 162 height 70
drag, startPoint x: 645, startPoint y: 410, endPoint x: 597, endPoint y: 311, distance: 110.0
click at [571, 298] on div "**********" at bounding box center [474, 368] width 671 height 316
click at [594, 292] on div "**********" at bounding box center [698, 373] width 226 height 304
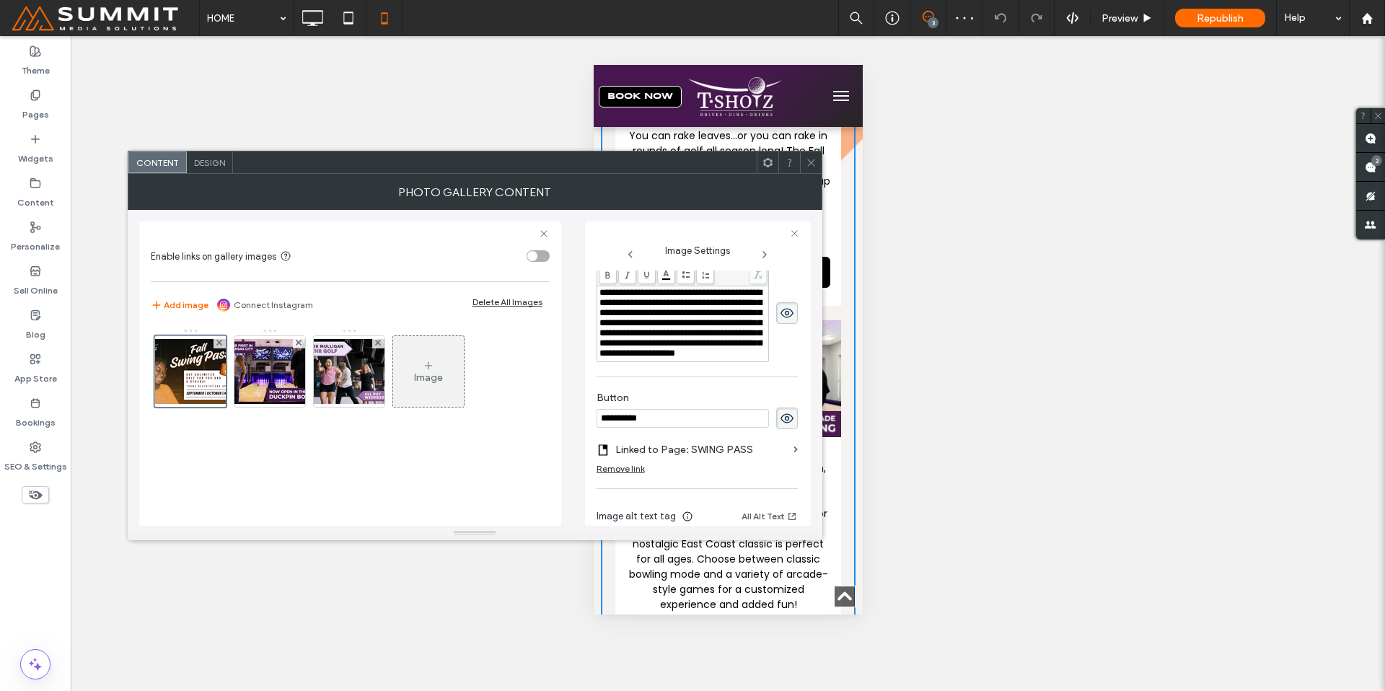
drag, startPoint x: 596, startPoint y: 288, endPoint x: 661, endPoint y: 414, distance: 141.3
click at [684, 369] on div "**********" at bounding box center [696, 304] width 201 height 129
click at [656, 358] on div "**********" at bounding box center [682, 323] width 167 height 71
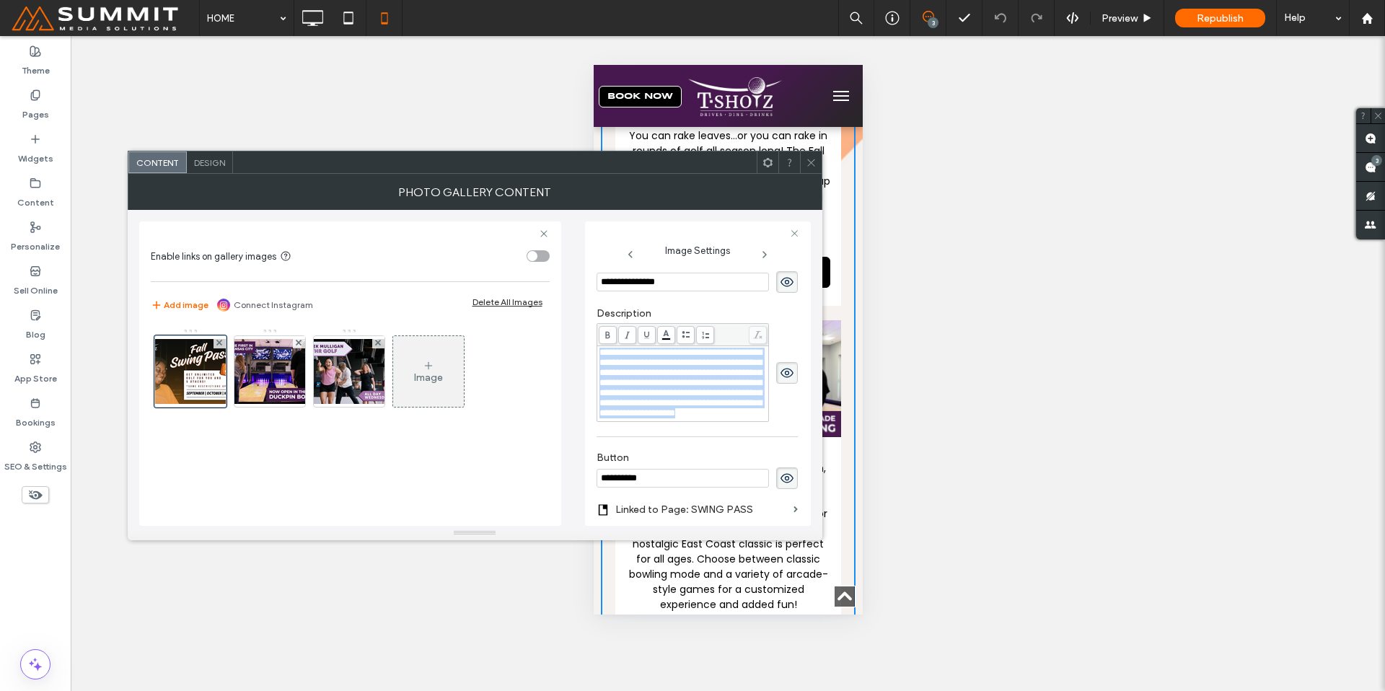
drag, startPoint x: 609, startPoint y: 351, endPoint x: 578, endPoint y: 280, distance: 77.8
click at [578, 280] on div "**********" at bounding box center [474, 368] width 671 height 316
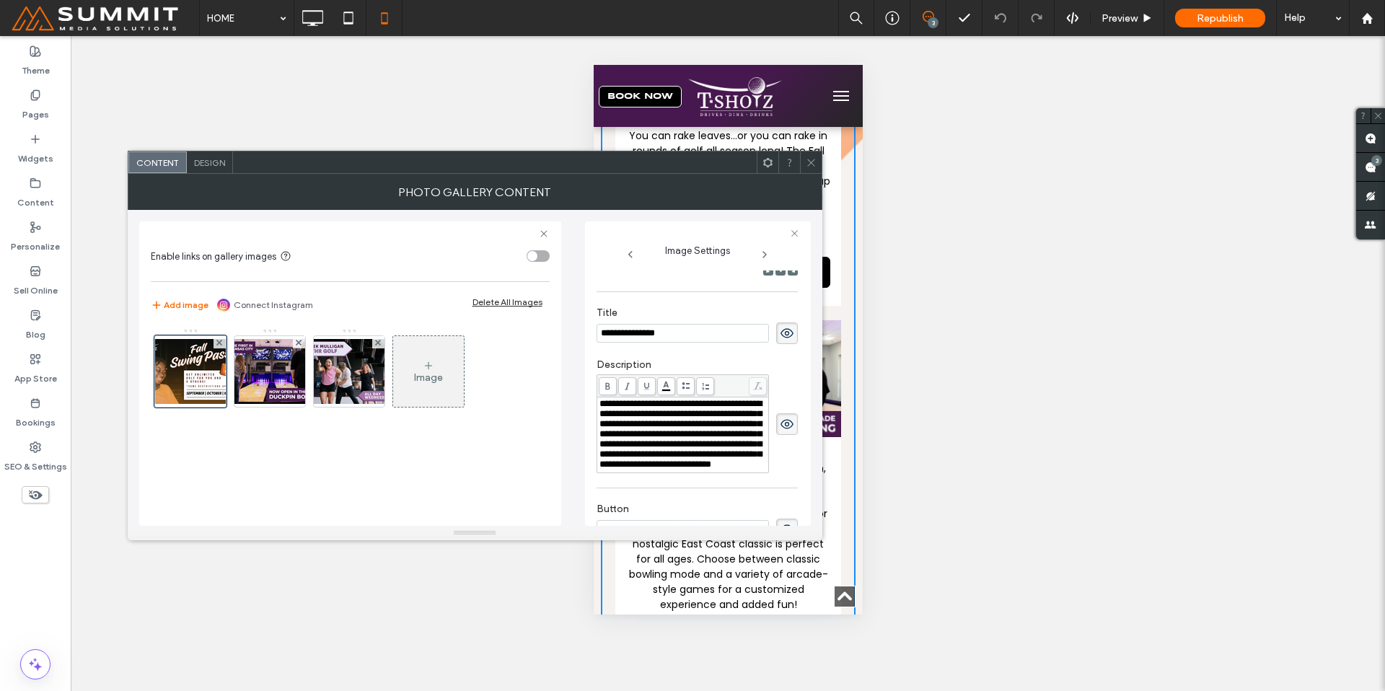
scroll to position [203, 0]
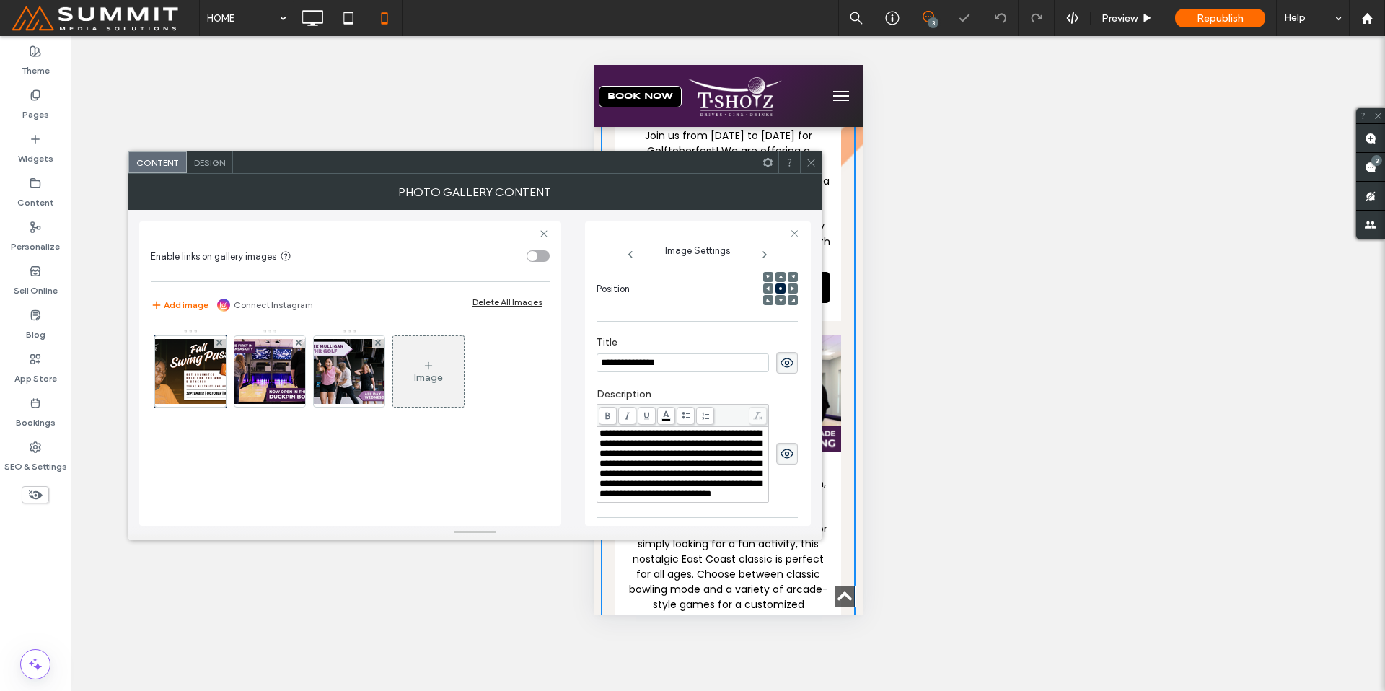
drag, startPoint x: 688, startPoint y: 362, endPoint x: 548, endPoint y: 350, distance: 140.5
click at [548, 350] on div "**********" at bounding box center [474, 368] width 671 height 316
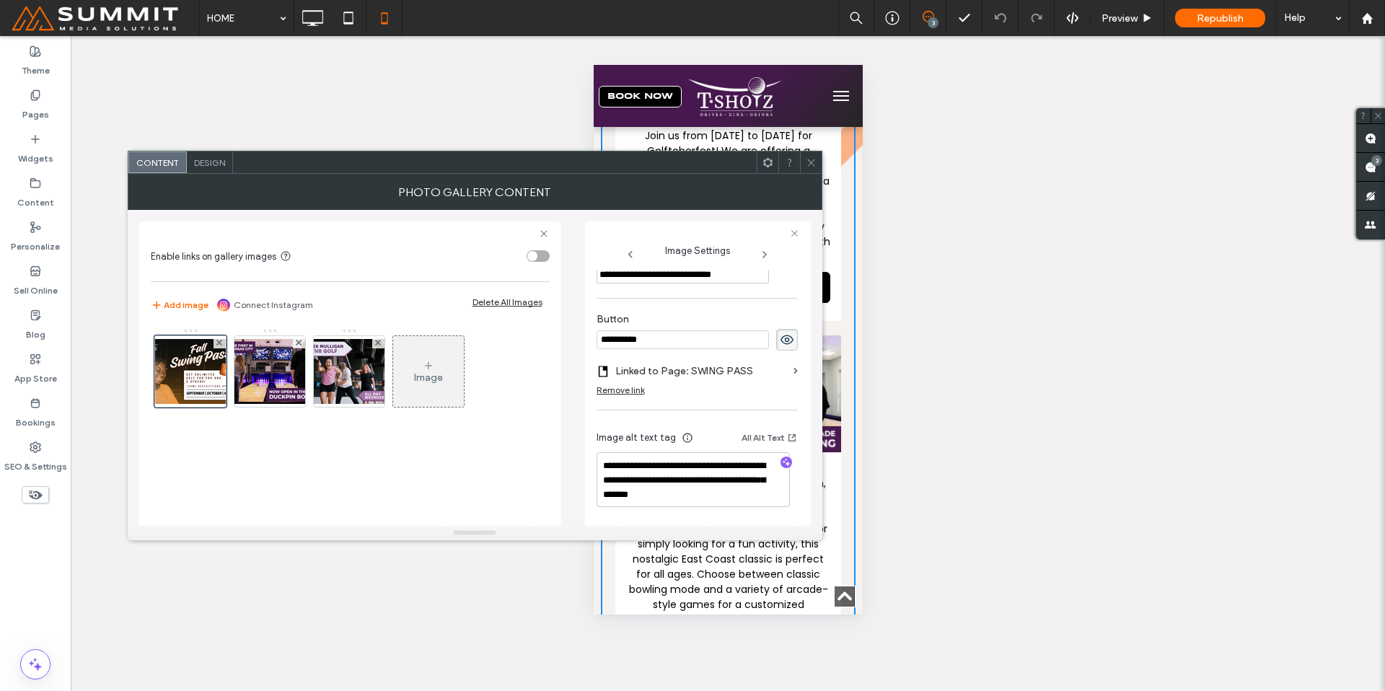
type input "**********"
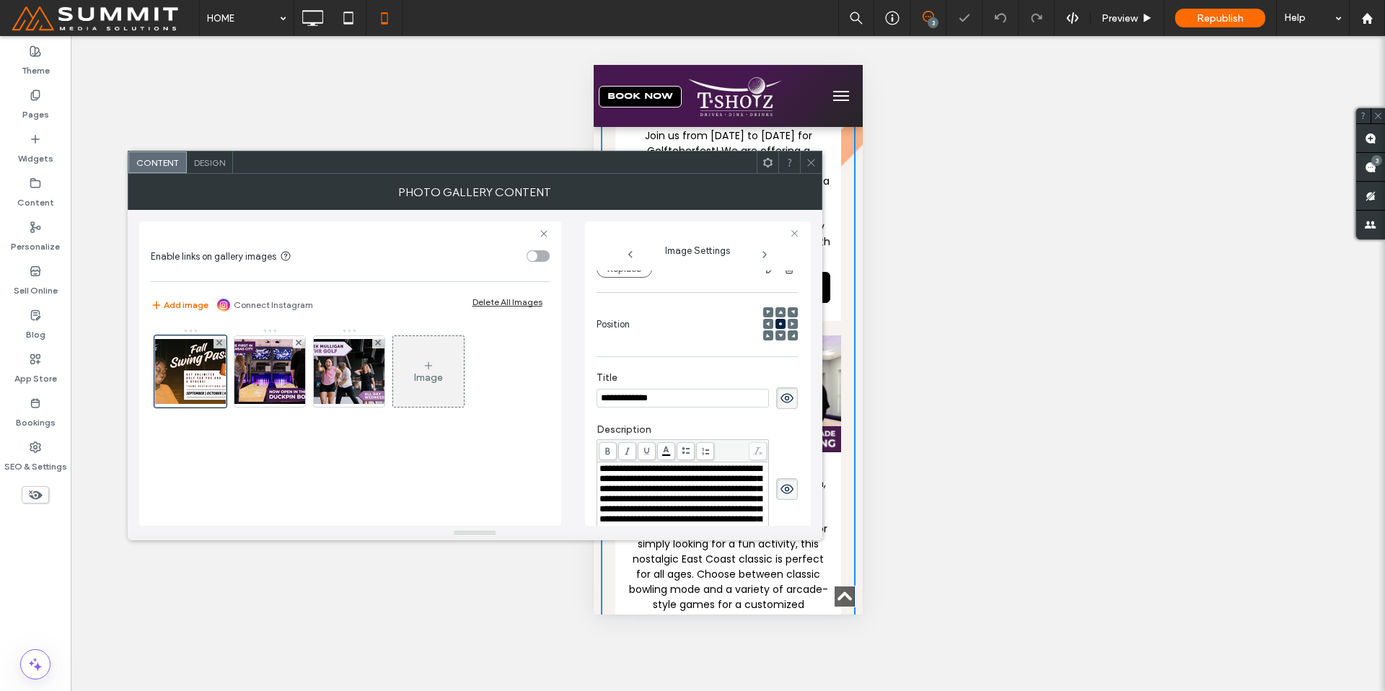
click at [562, 401] on div "**********" at bounding box center [474, 368] width 671 height 316
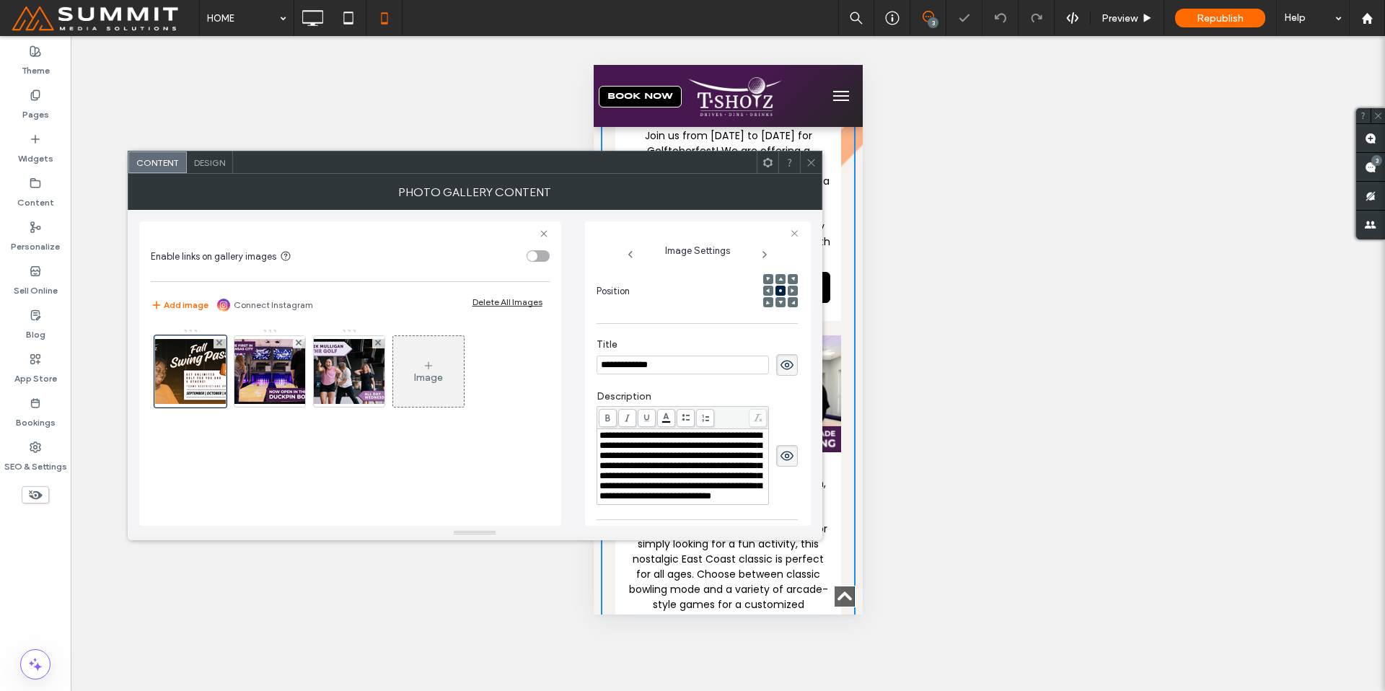
scroll to position [389, 0]
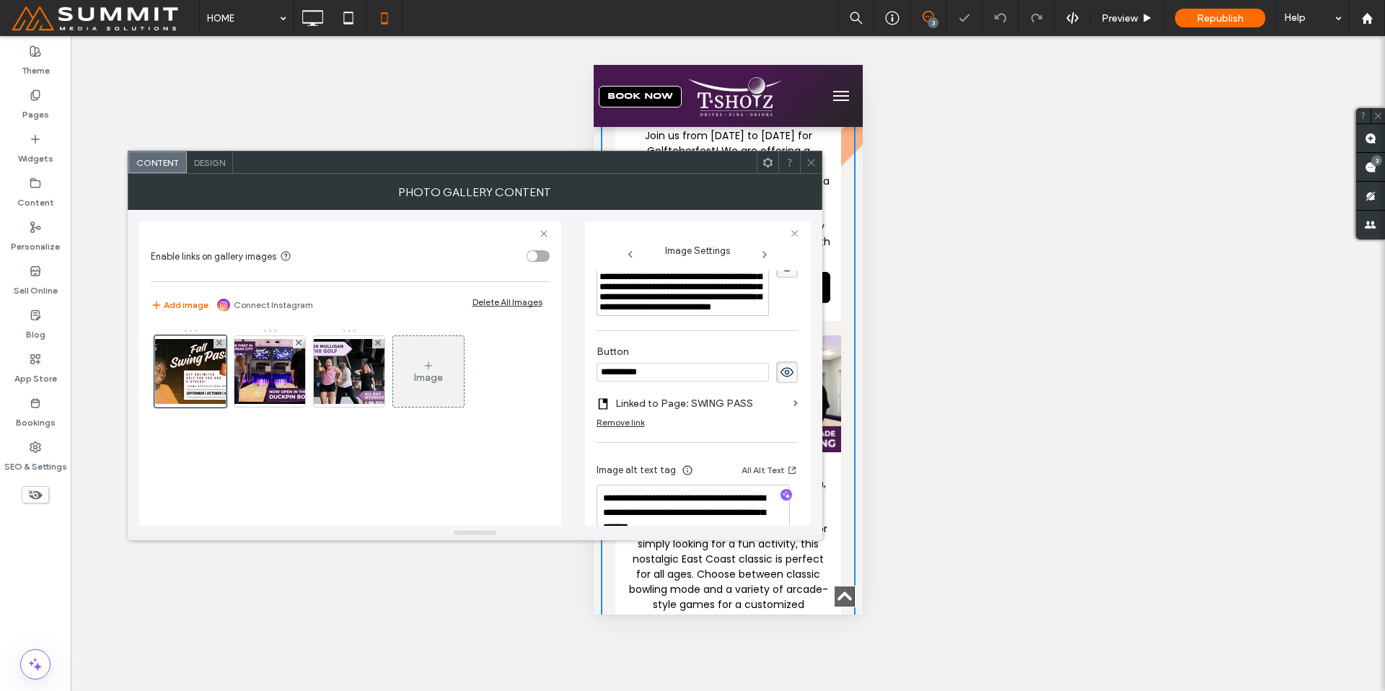
drag, startPoint x: 689, startPoint y: 450, endPoint x: 596, endPoint y: 444, distance: 93.2
click at [596, 382] on input "**********" at bounding box center [682, 372] width 172 height 19
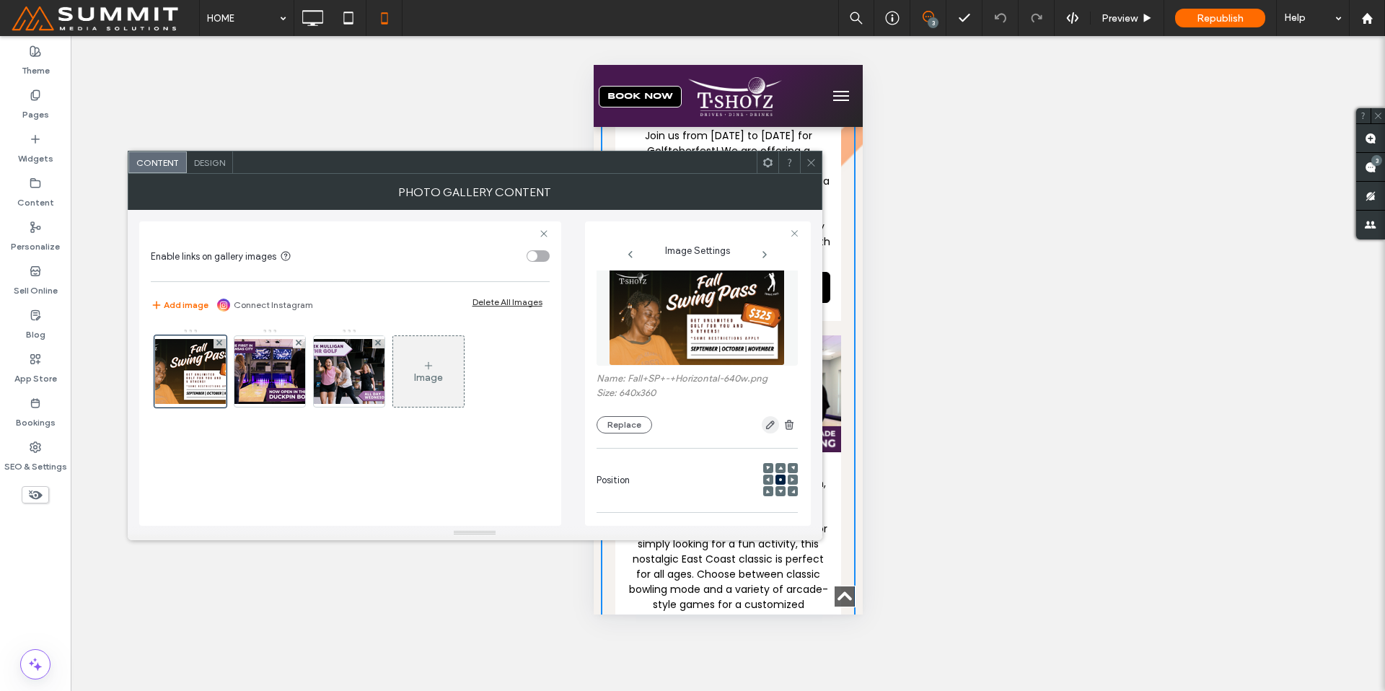
scroll to position [0, 0]
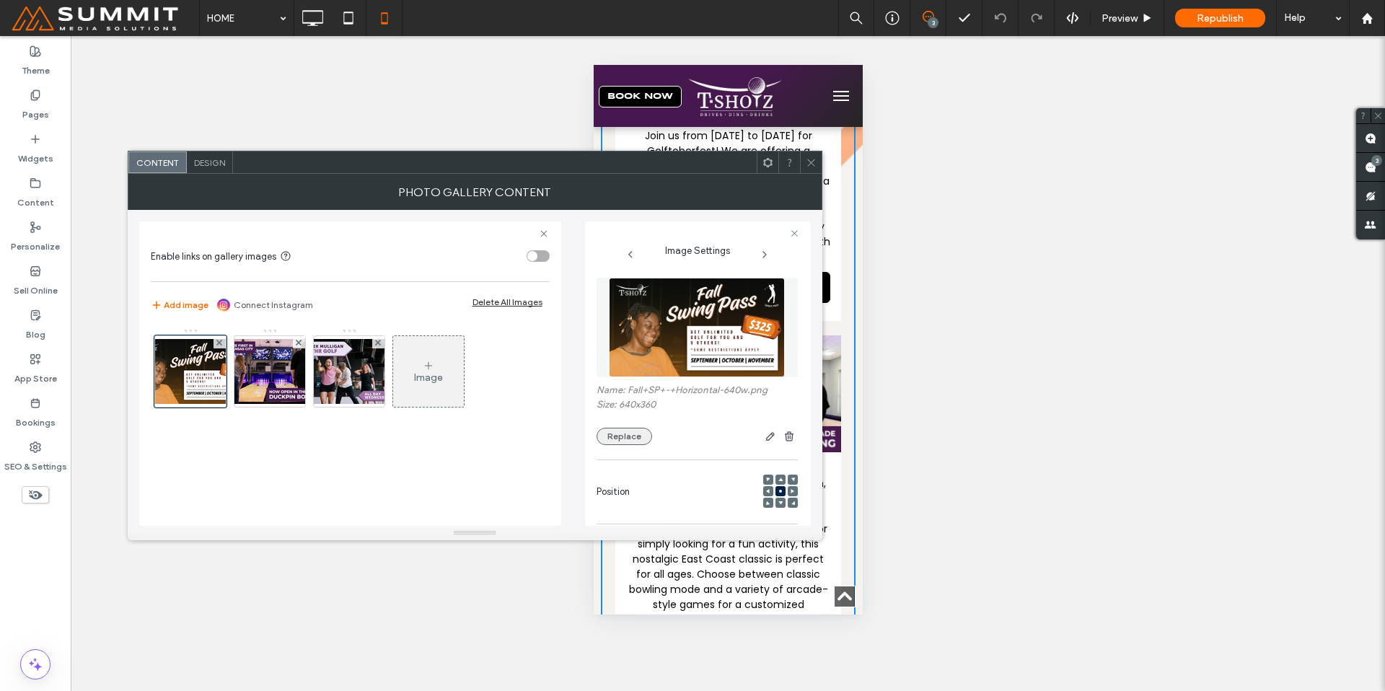
type input "**********"
click at [622, 436] on button "Replace" at bounding box center [624, 436] width 56 height 17
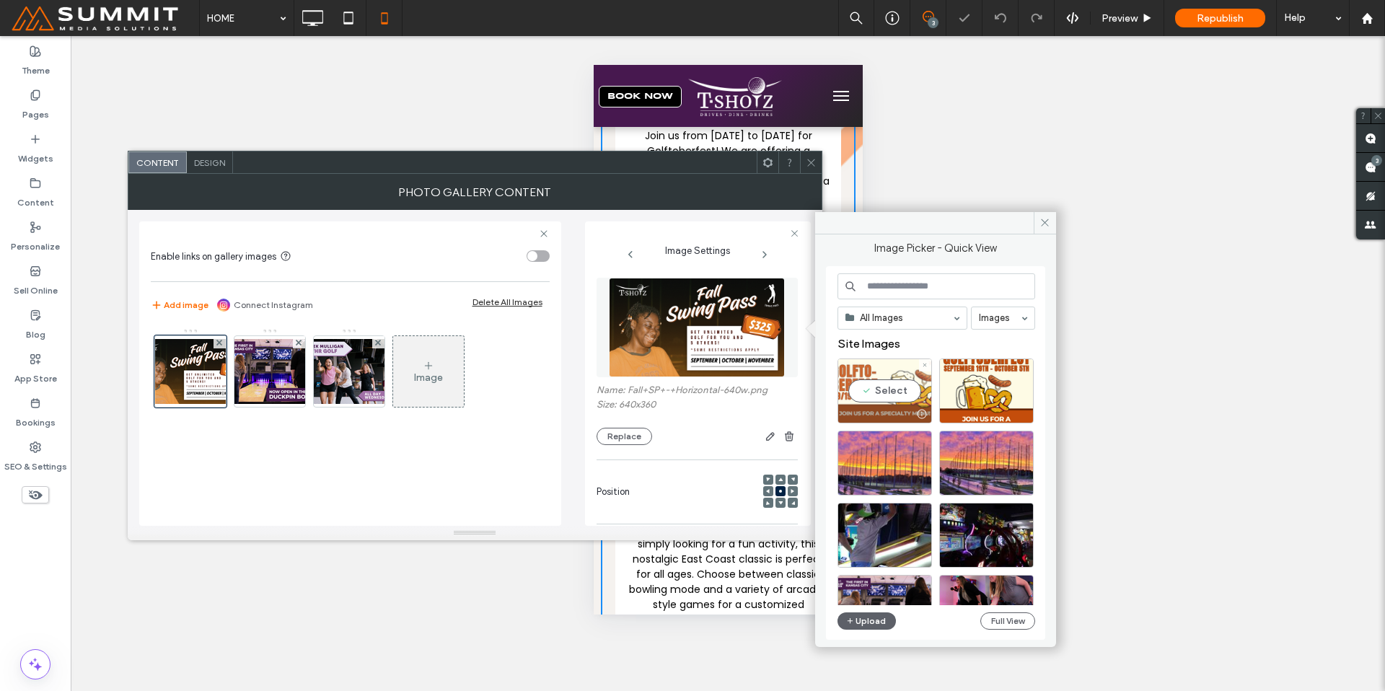
click at [863, 382] on div "Select" at bounding box center [884, 390] width 94 height 65
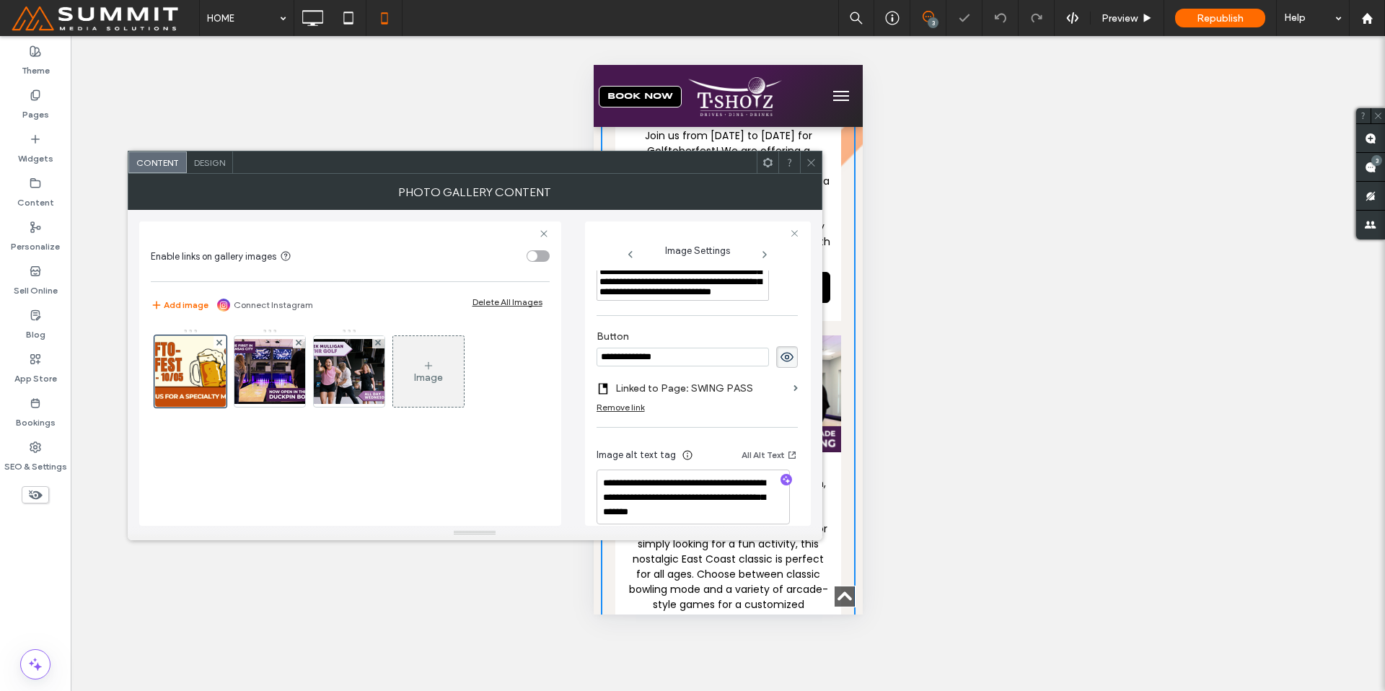
scroll to position [494, 0]
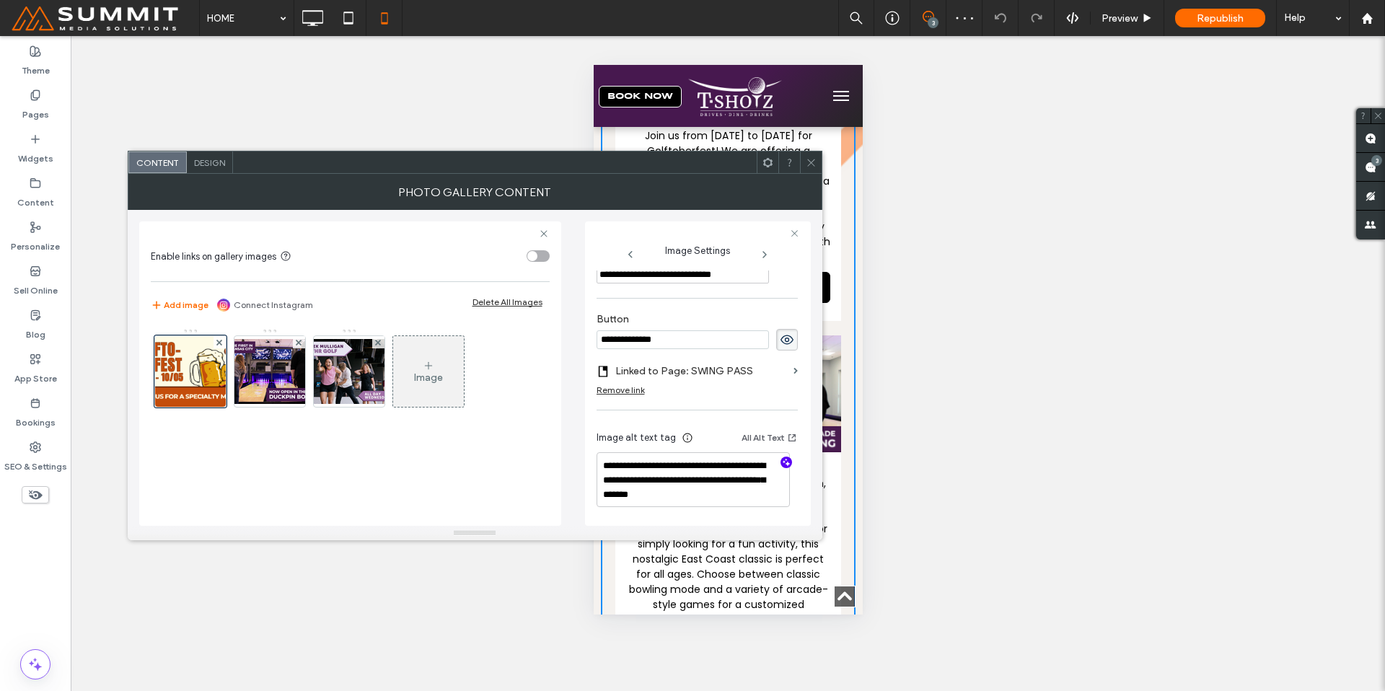
click at [784, 463] on div at bounding box center [786, 464] width 23 height 14
click at [781, 459] on icon "button" at bounding box center [786, 462] width 10 height 10
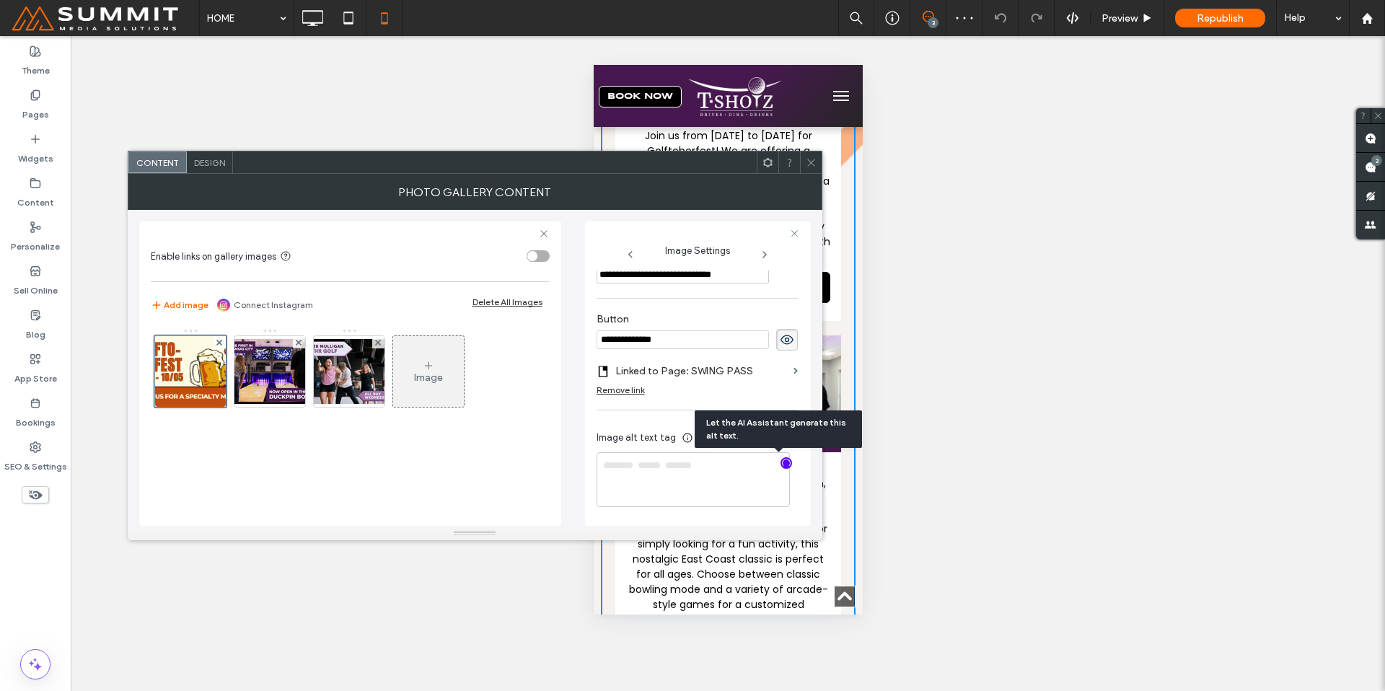
type textarea "**********"
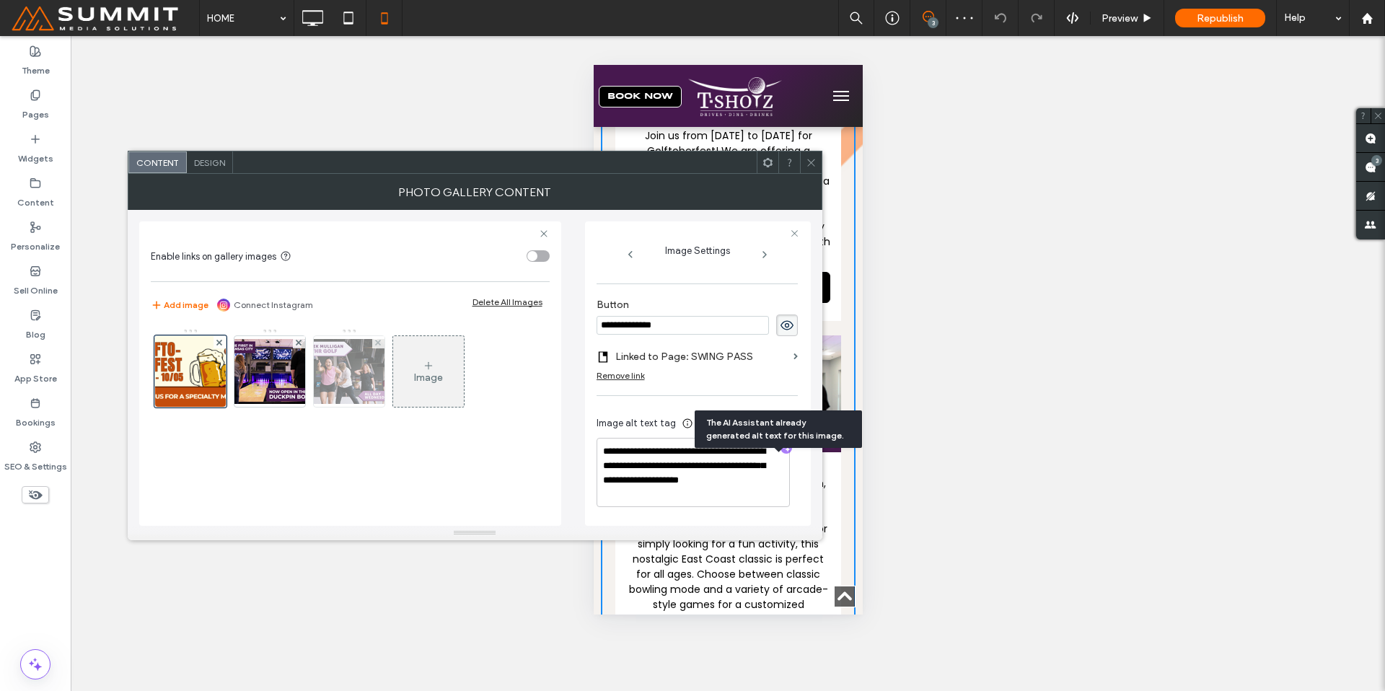
click at [376, 371] on img at bounding box center [348, 371] width 115 height 65
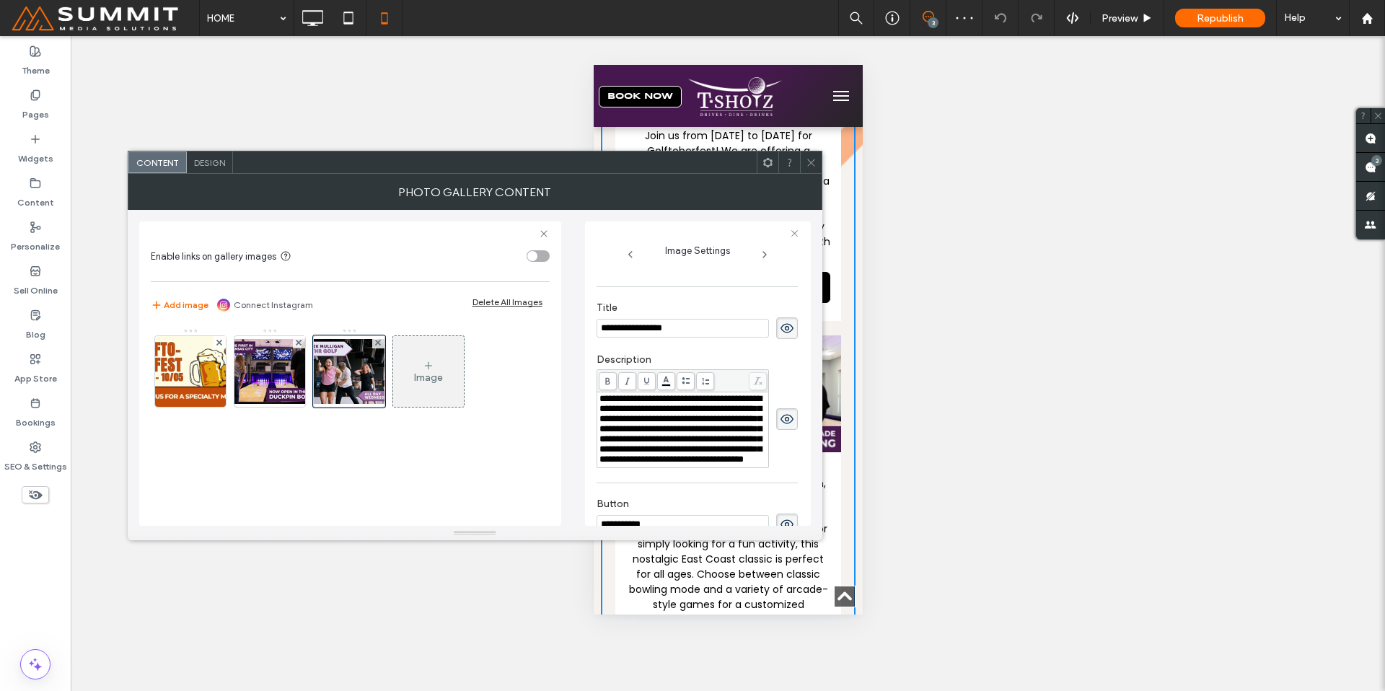
scroll to position [432, 0]
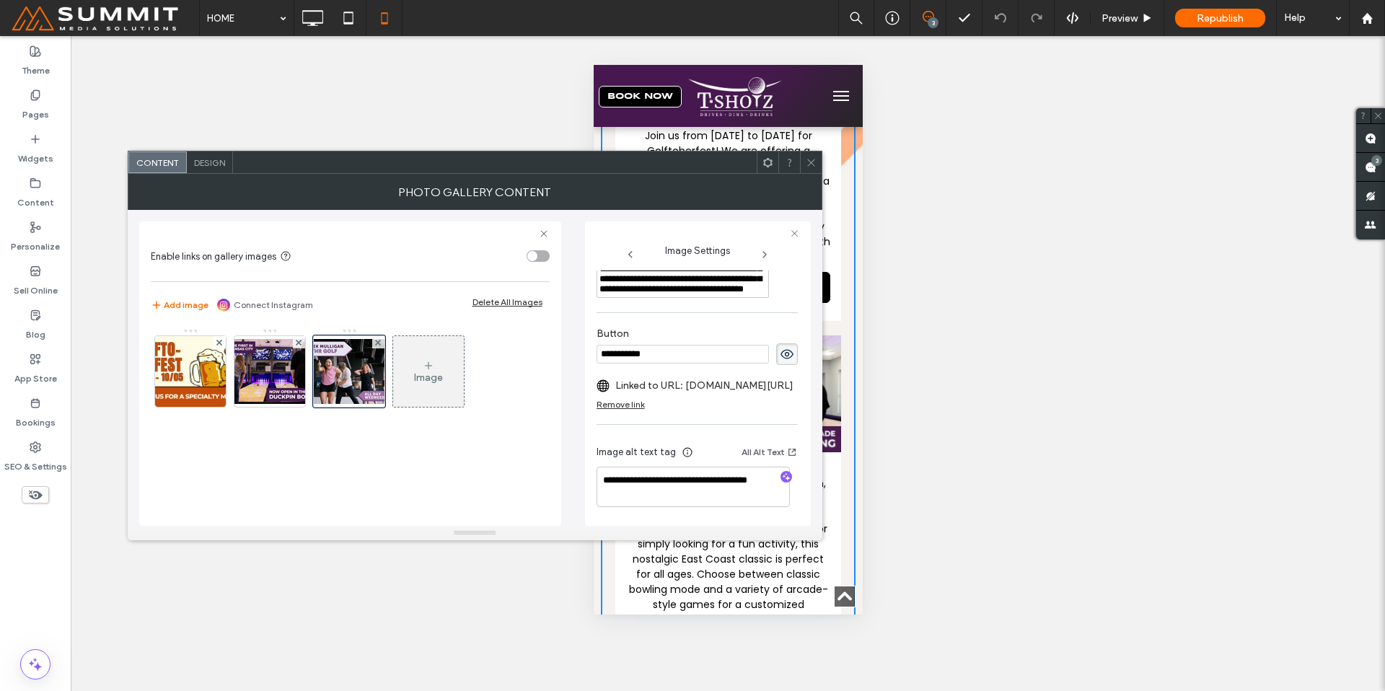
click at [700, 399] on label "Linked to URL: [DOMAIN_NAME][URL]" at bounding box center [704, 385] width 178 height 27
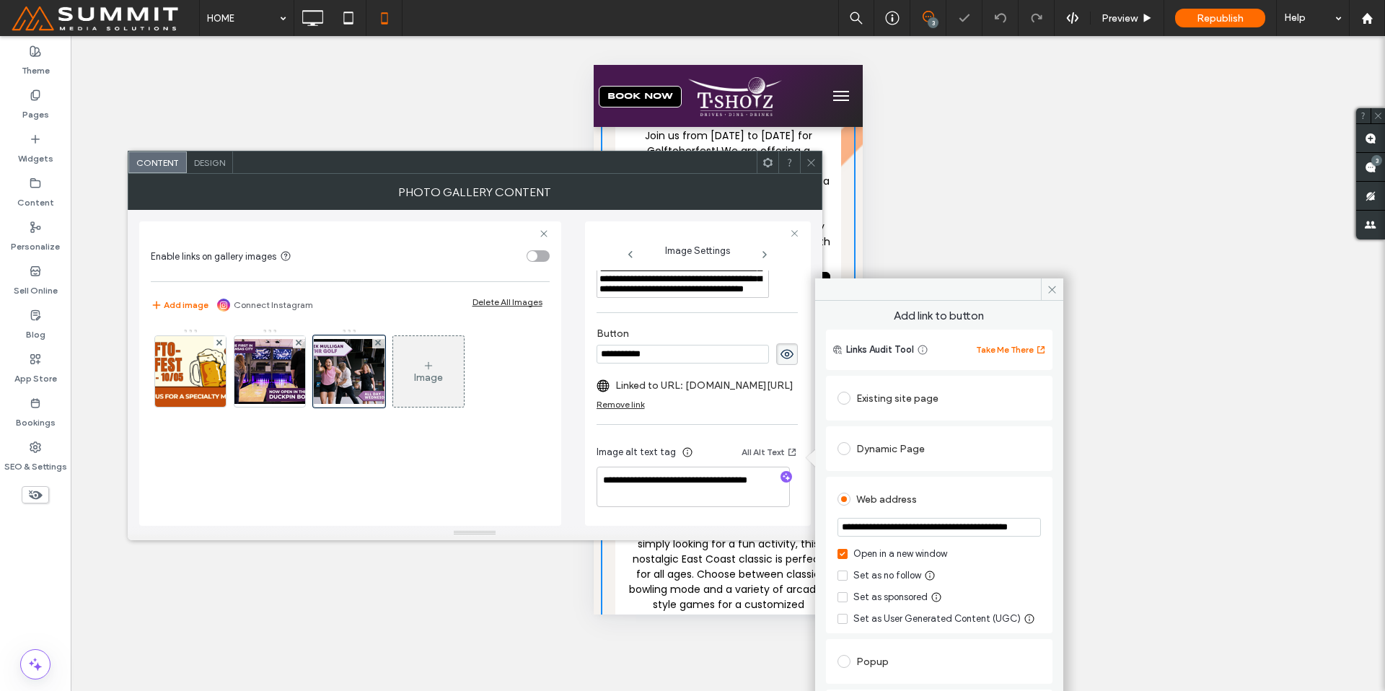
scroll to position [0, 53]
drag, startPoint x: 839, startPoint y: 526, endPoint x: 1121, endPoint y: 547, distance: 282.8
click at [1121, 547] on body ".wqwq-1{fill:#231f20;} .cls-1q, .cls-2q { fill-rule: evenodd; } .cls-2q { fill:…" at bounding box center [692, 345] width 1385 height 691
click at [208, 368] on img at bounding box center [189, 371] width 125 height 71
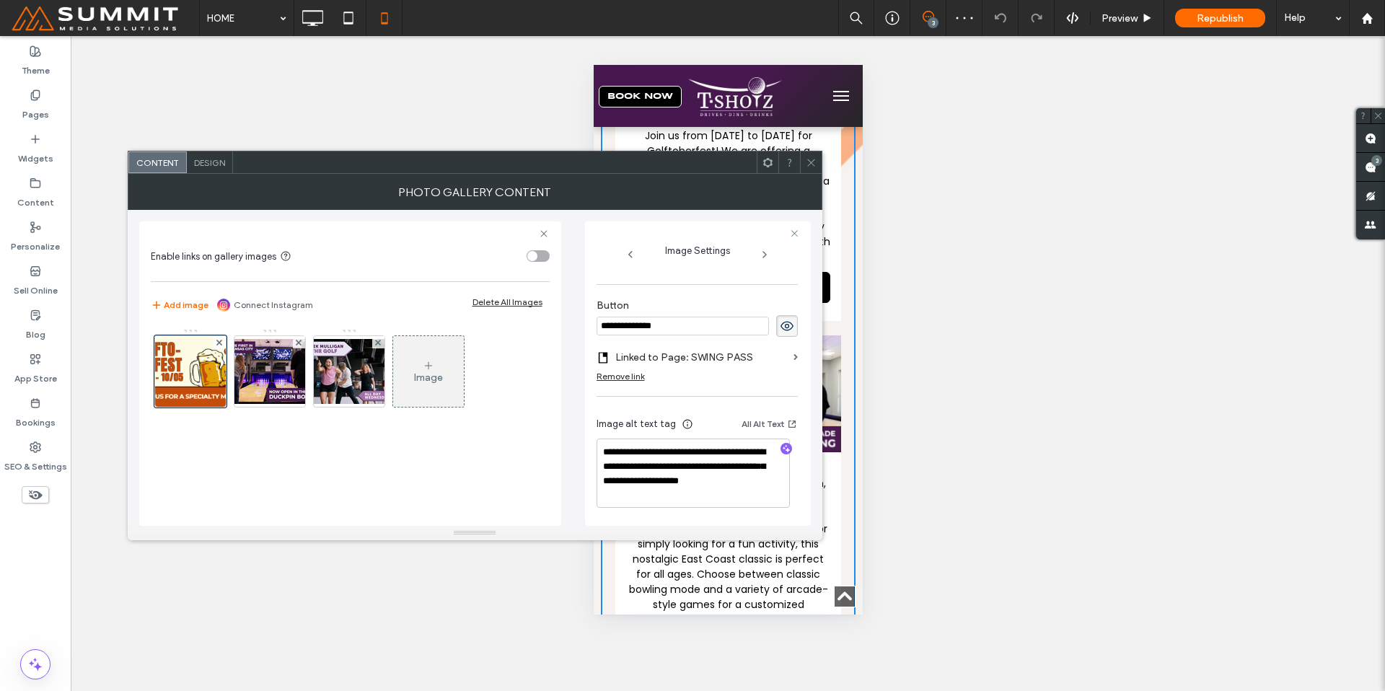
scroll to position [508, 0]
click at [704, 360] on label "Linked to Page: SWING PASS" at bounding box center [701, 356] width 172 height 27
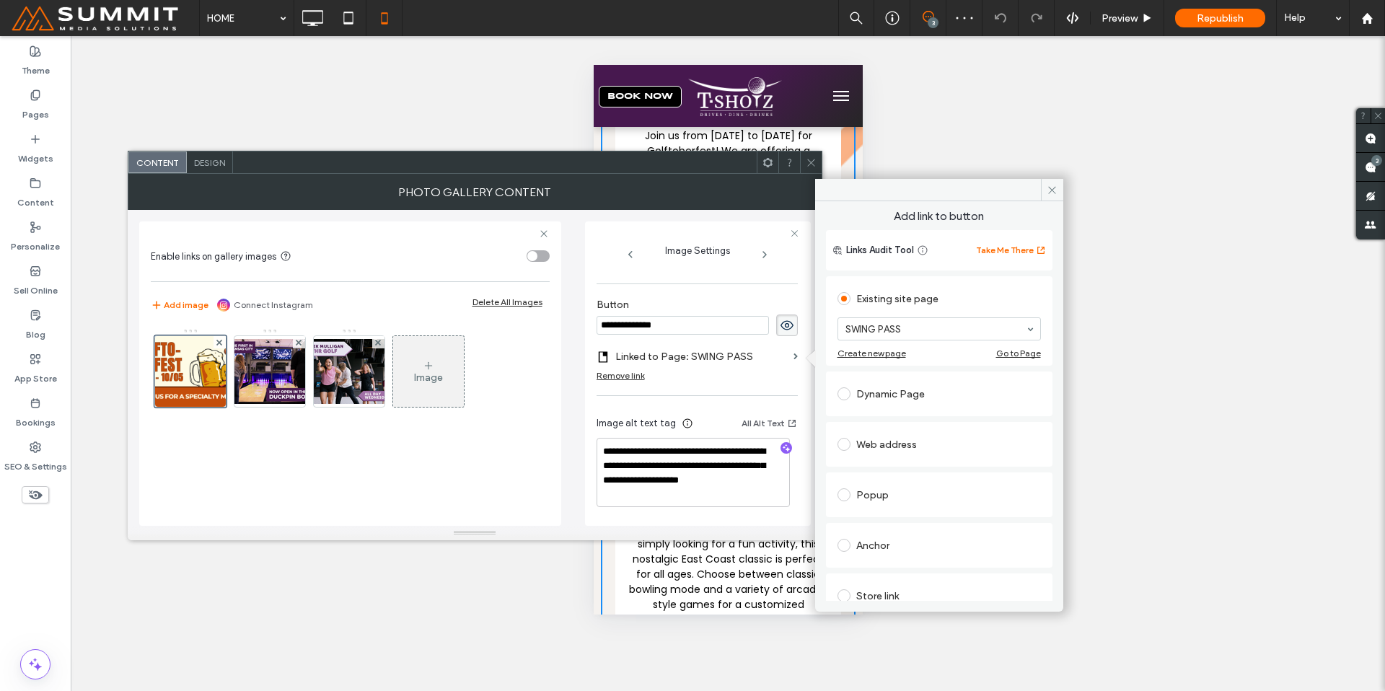
click at [904, 435] on div "Web address" at bounding box center [938, 444] width 203 height 23
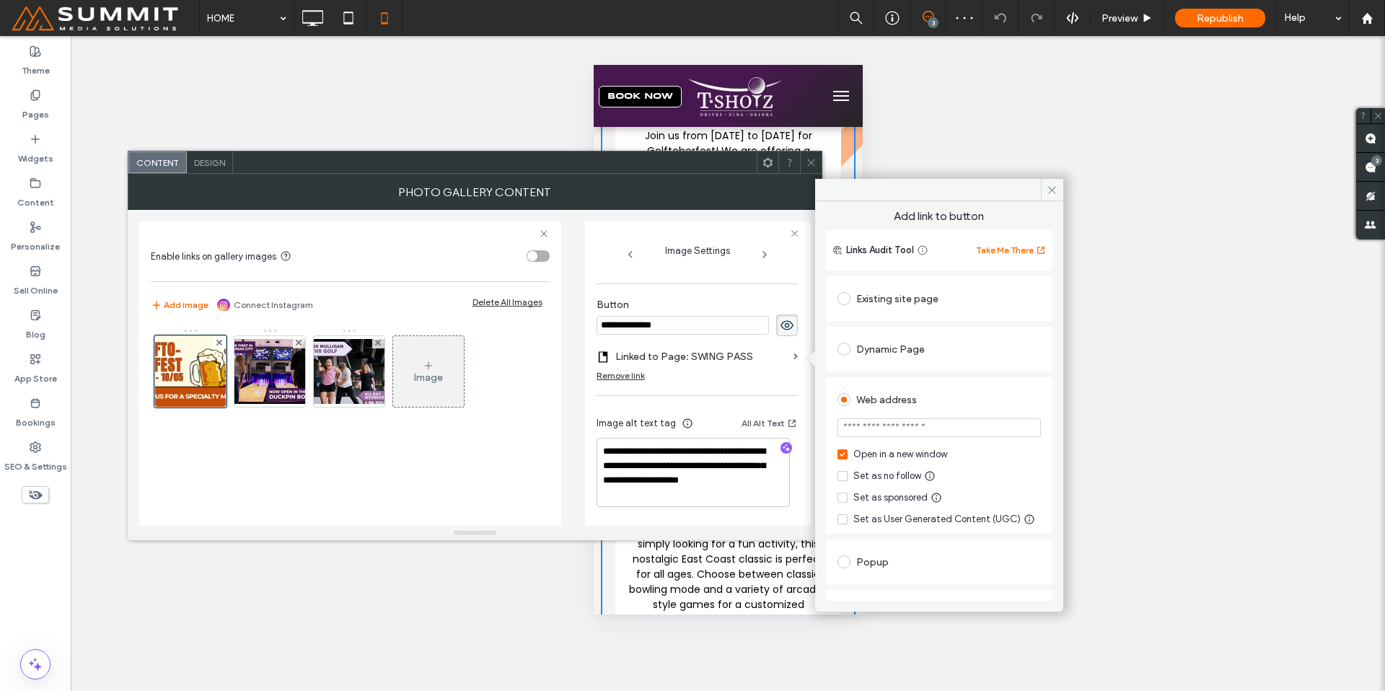
click at [906, 432] on input "url" at bounding box center [938, 427] width 203 height 19
paste input "**********"
type input "**********"
click at [1050, 186] on icon at bounding box center [1051, 190] width 11 height 11
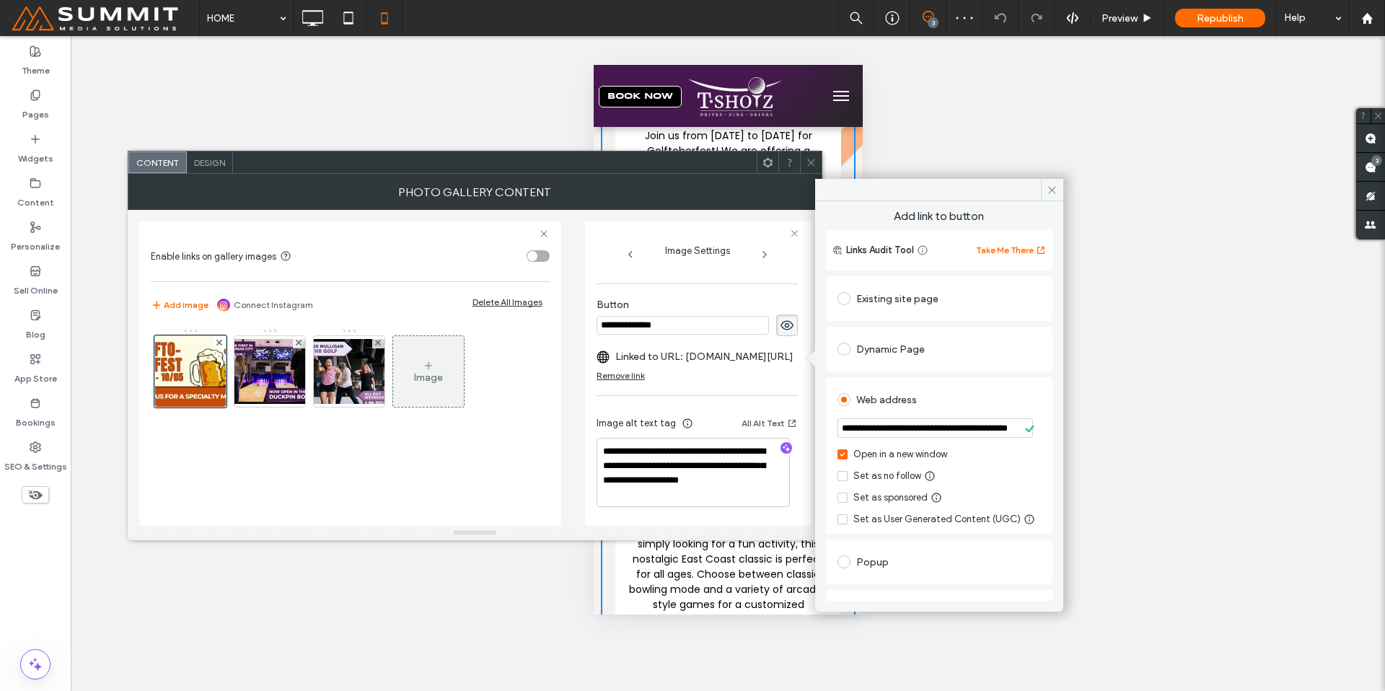
scroll to position [0, 0]
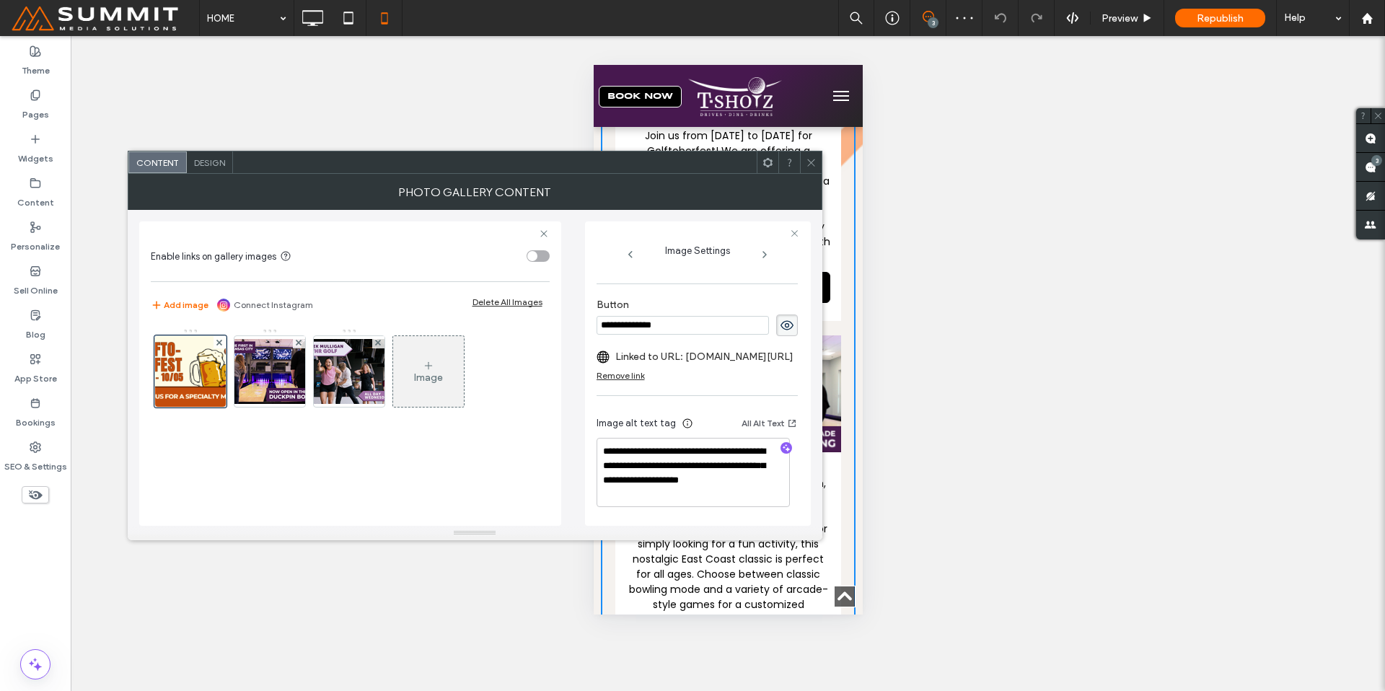
click at [816, 164] on div at bounding box center [811, 162] width 22 height 22
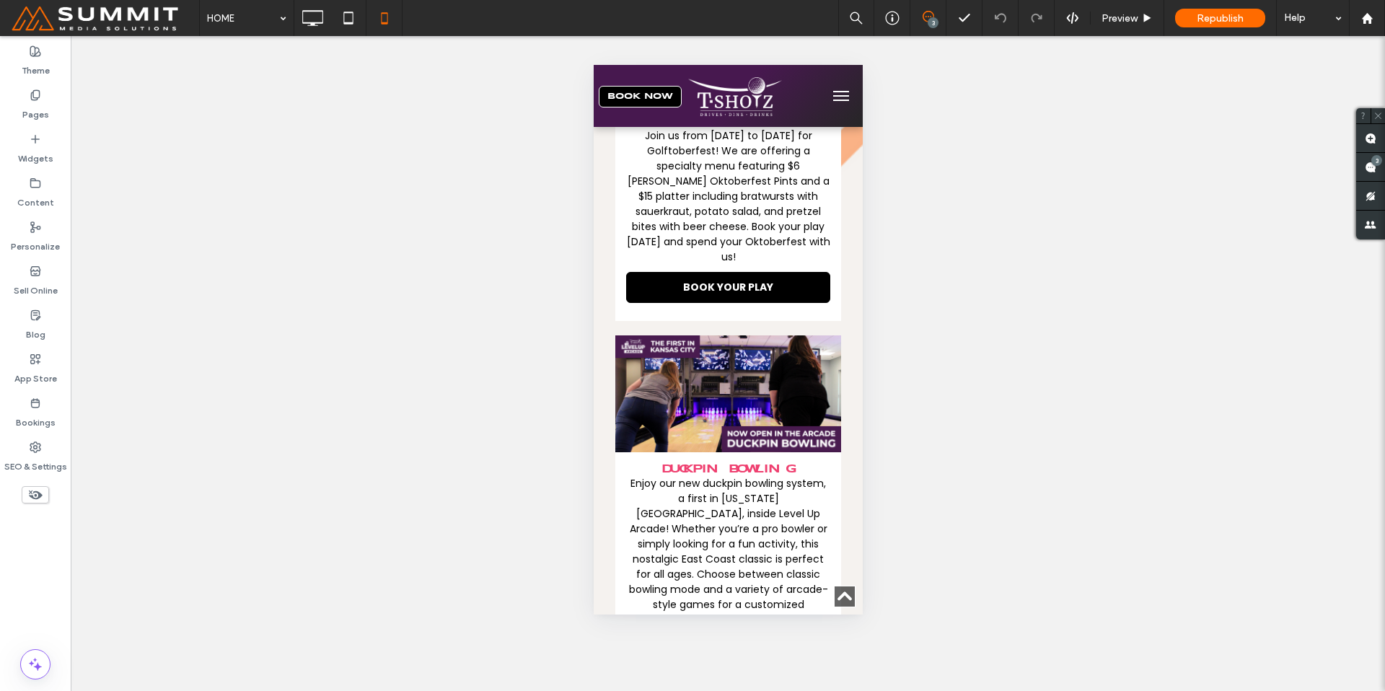
scroll to position [1178, 0]
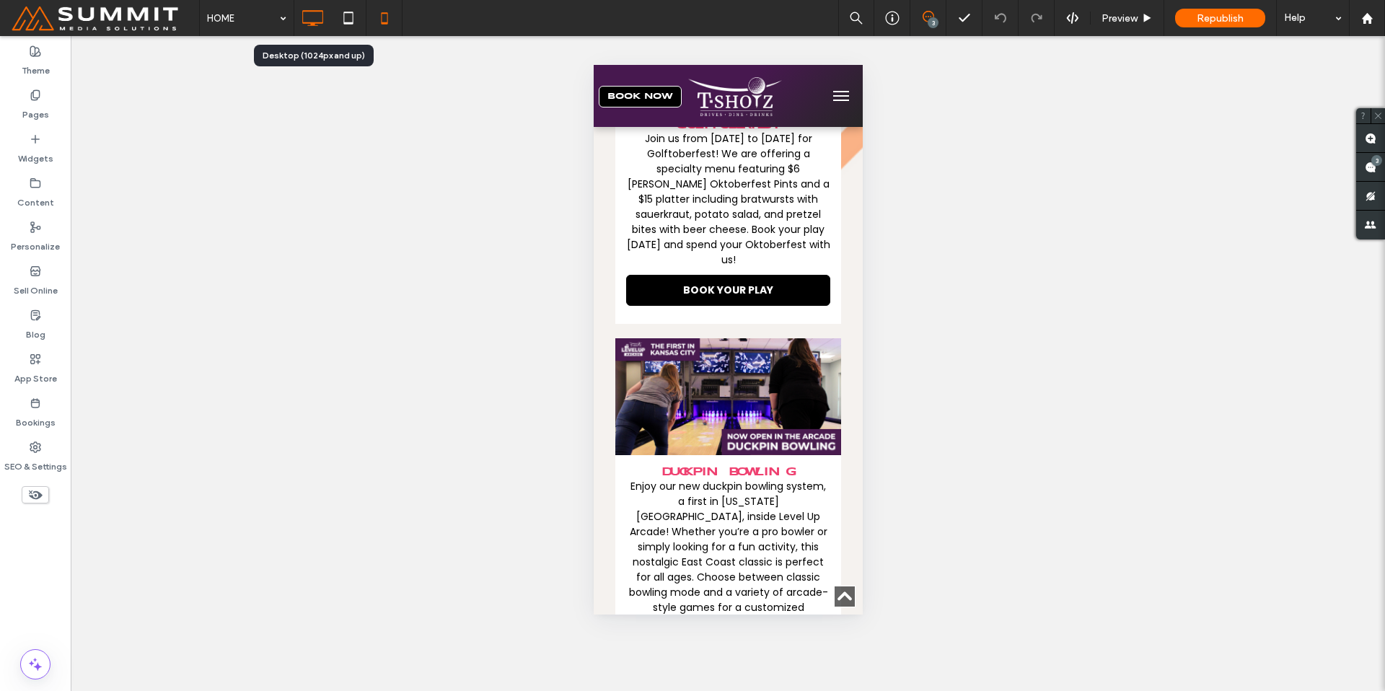
click at [315, 17] on icon at bounding box center [312, 18] width 29 height 29
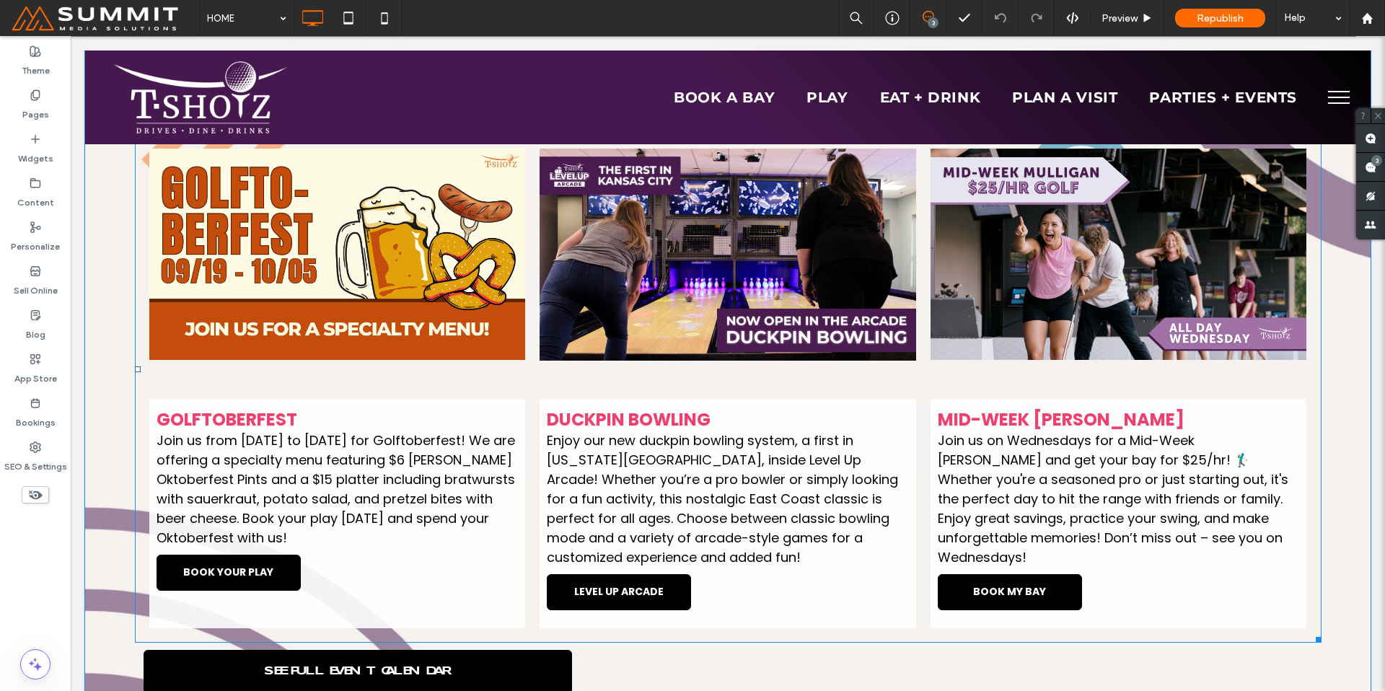
scroll to position [1210, 0]
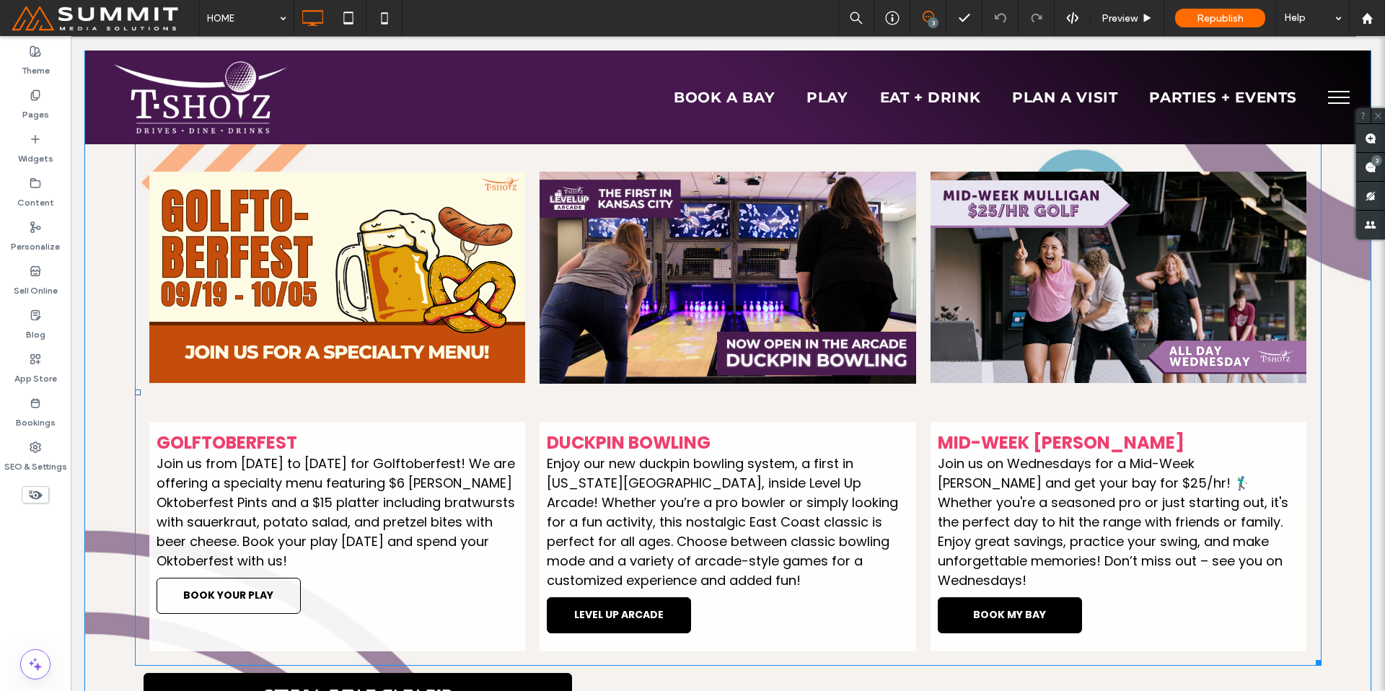
click at [272, 606] on span "BOOK YOUR PLAY" at bounding box center [228, 596] width 119 height 30
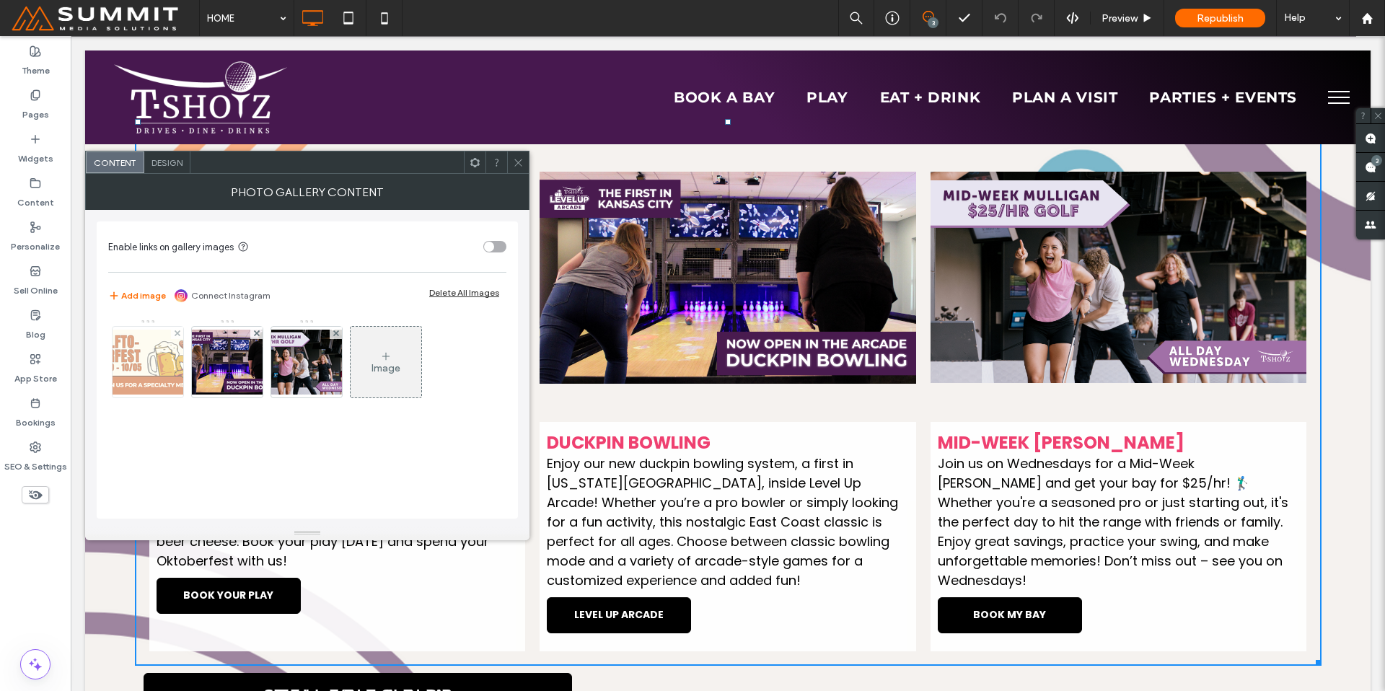
click at [169, 374] on img at bounding box center [147, 362] width 115 height 65
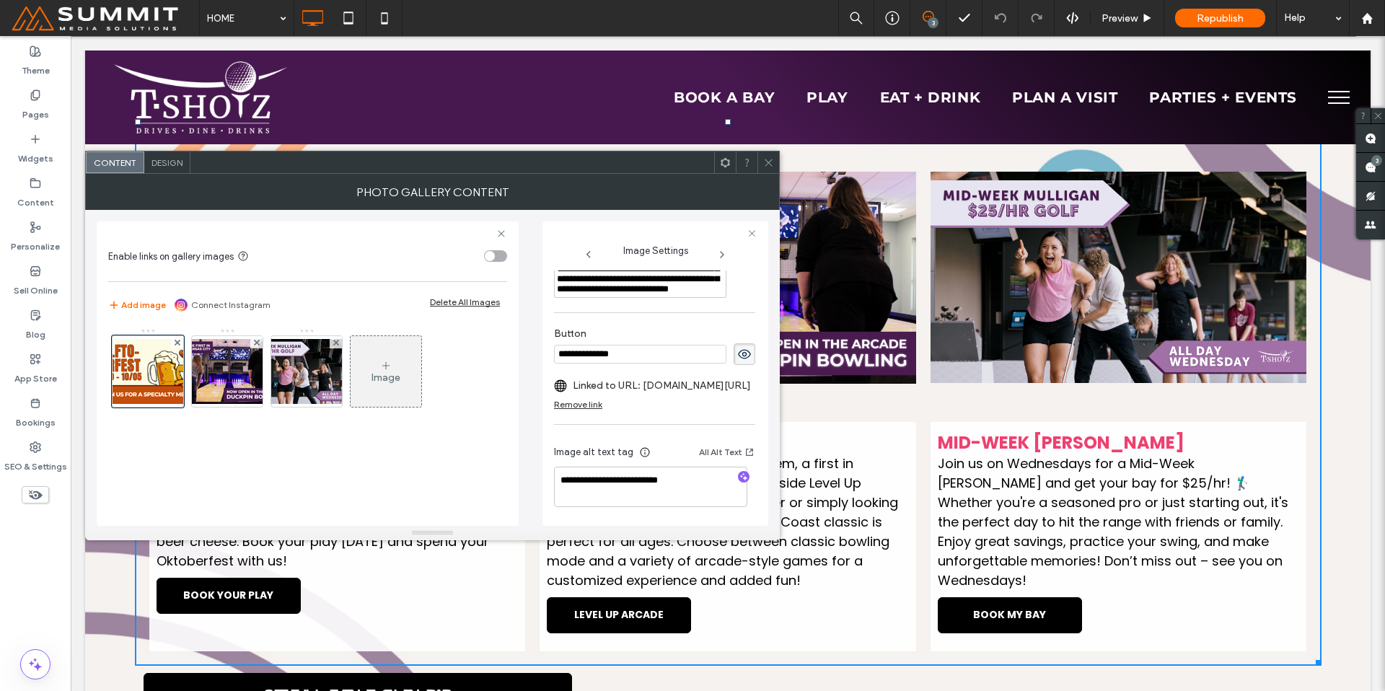
scroll to position [488, 0]
click at [739, 472] on icon "button" at bounding box center [744, 477] width 10 height 10
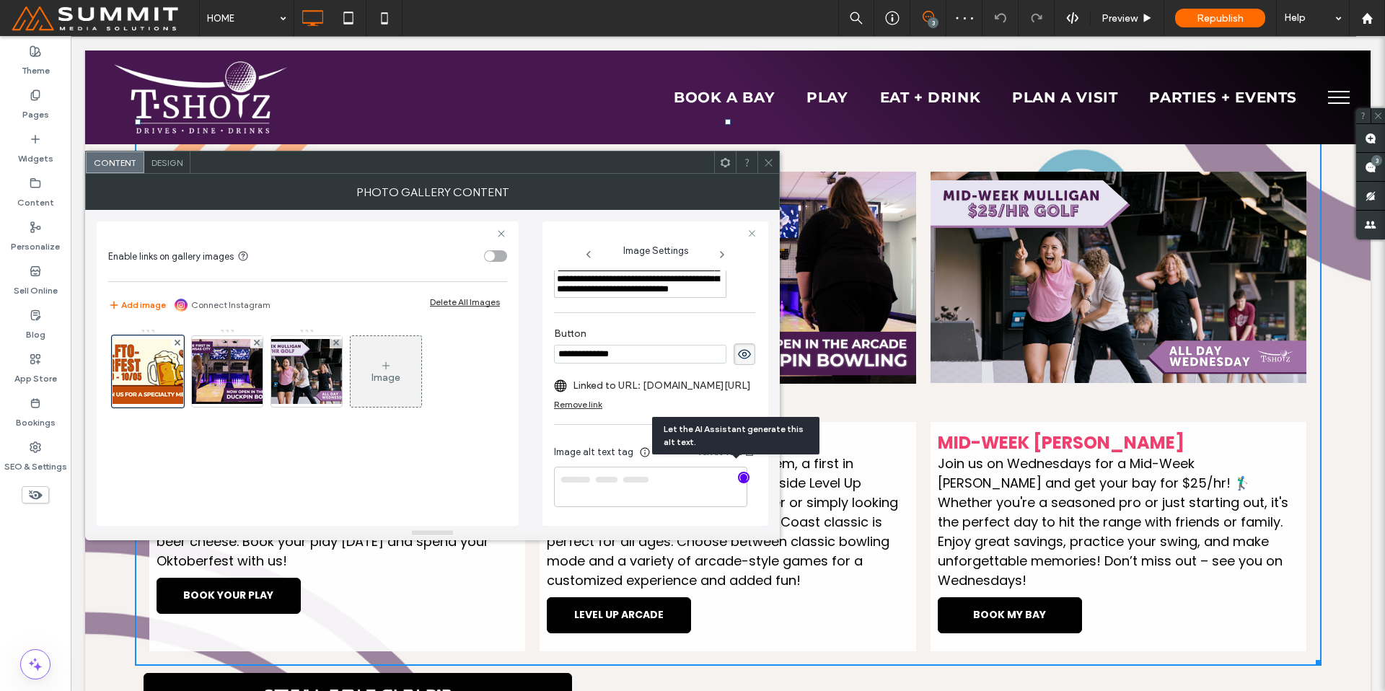
type textarea "**********"
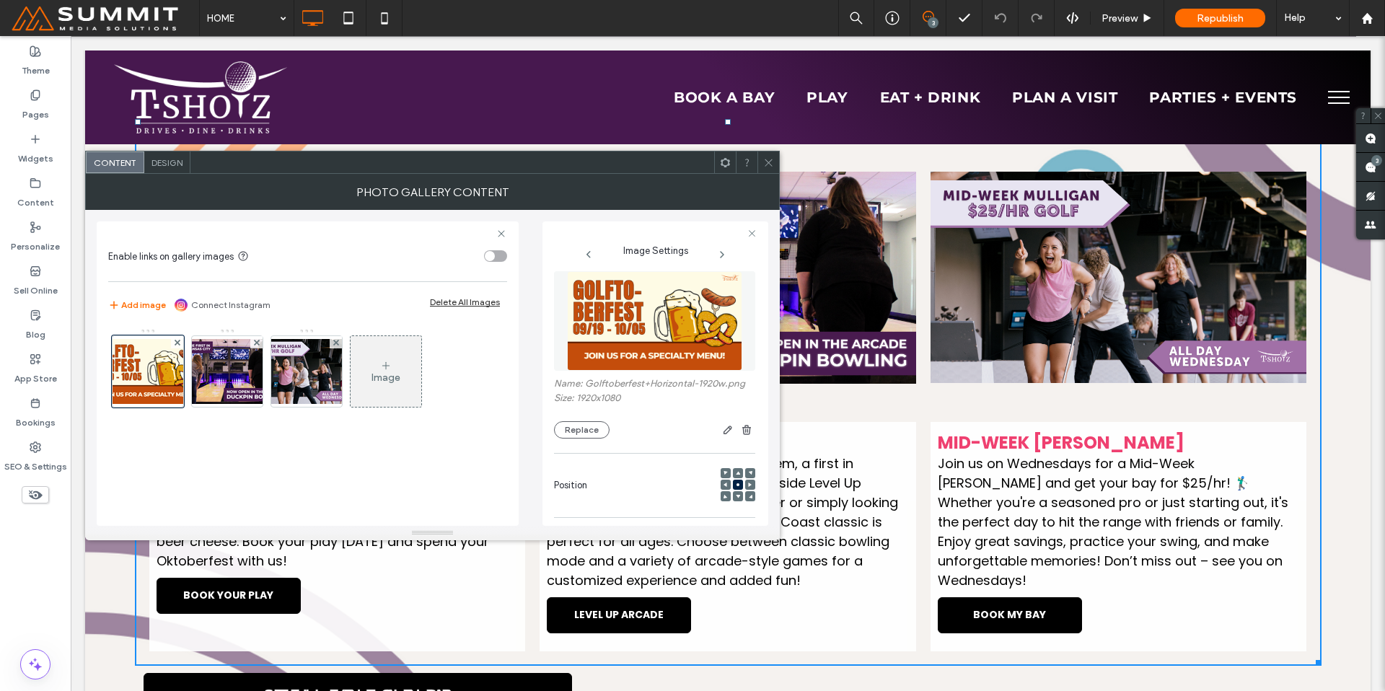
scroll to position [0, 0]
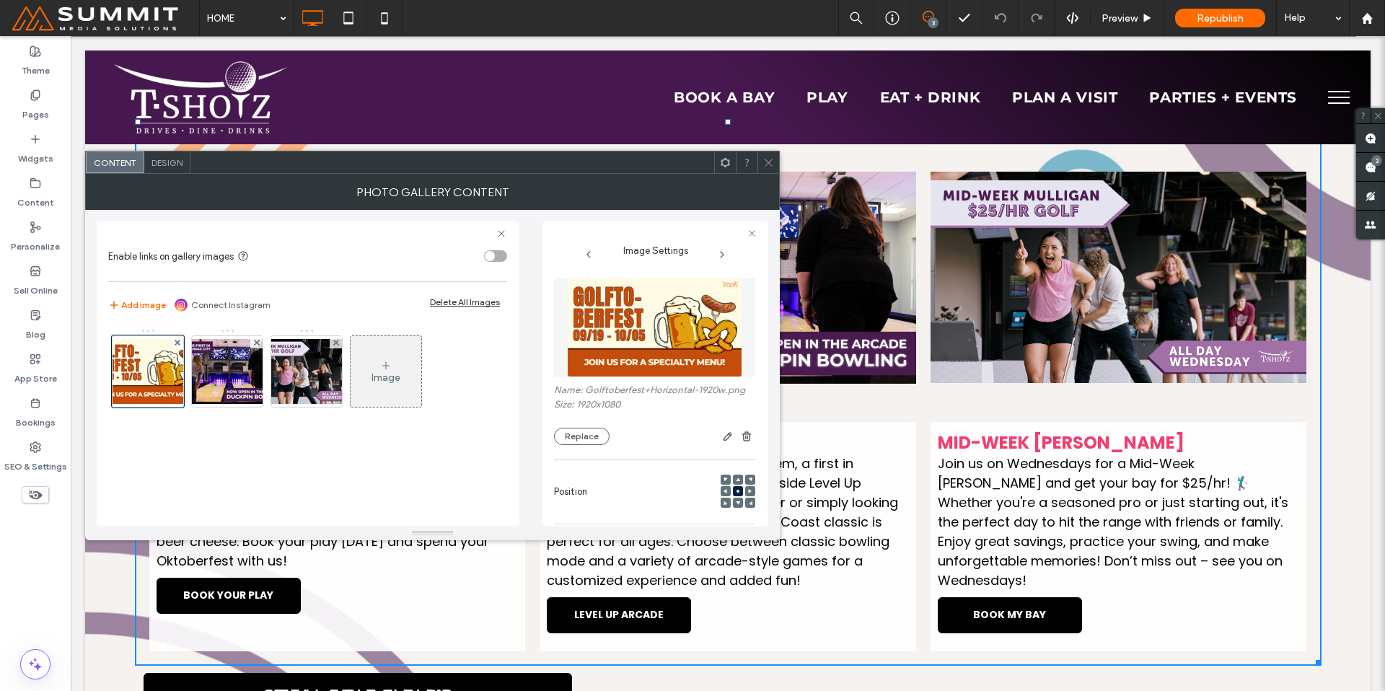
drag, startPoint x: 767, startPoint y: 174, endPoint x: 641, endPoint y: 112, distance: 140.0
click at [767, 174] on div "Photo Gallery Content" at bounding box center [432, 192] width 695 height 36
click at [767, 161] on icon at bounding box center [768, 162] width 11 height 11
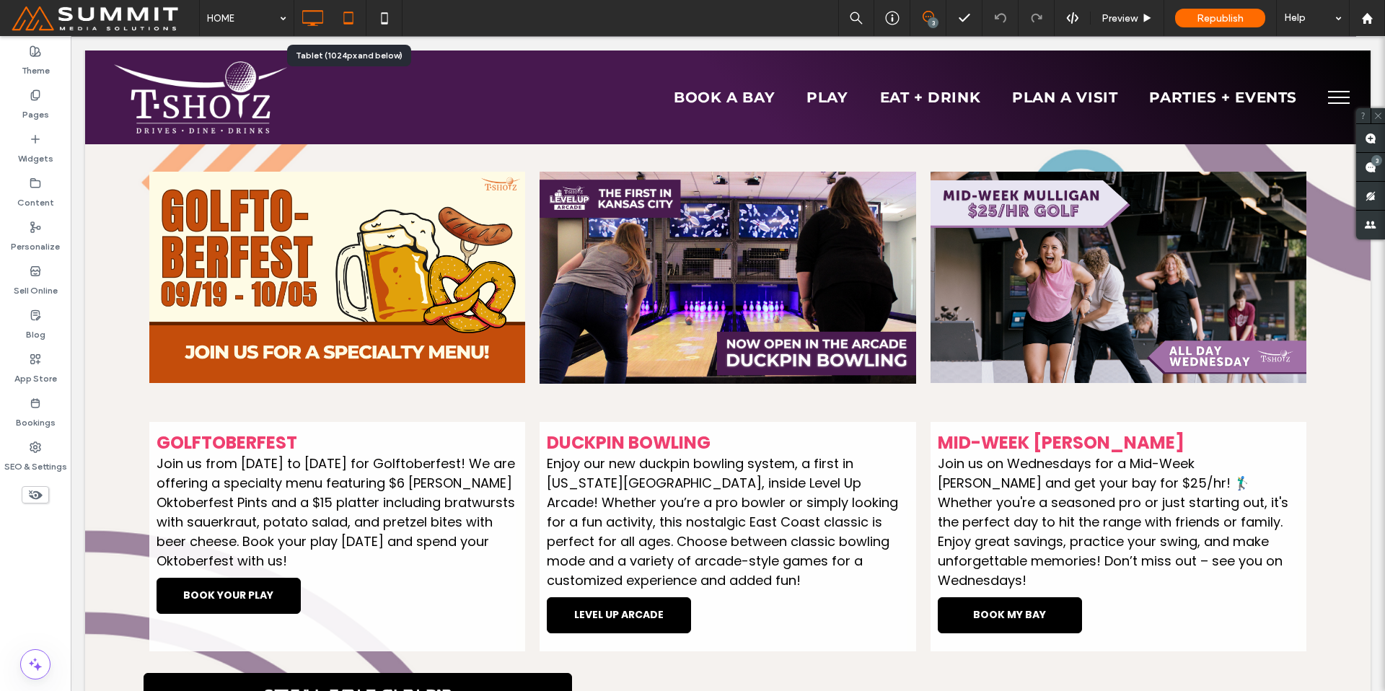
click at [345, 26] on icon at bounding box center [348, 18] width 29 height 29
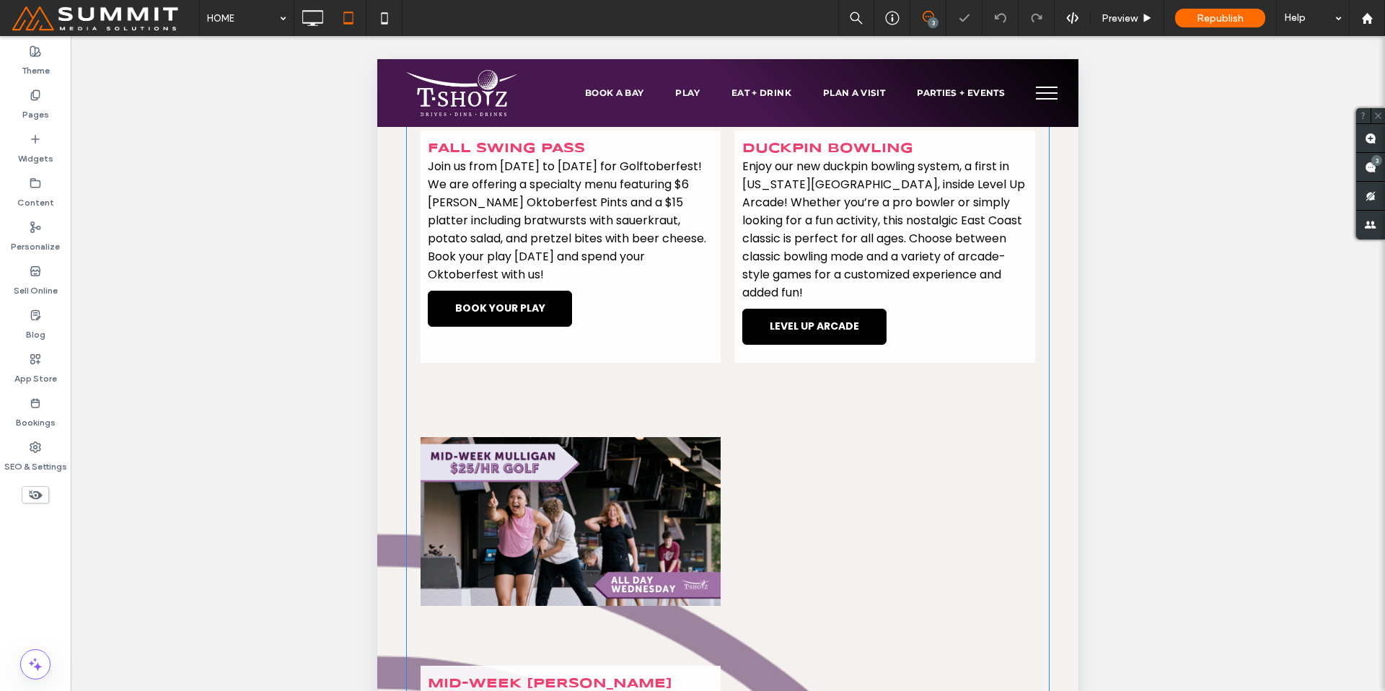
scroll to position [1213, 0]
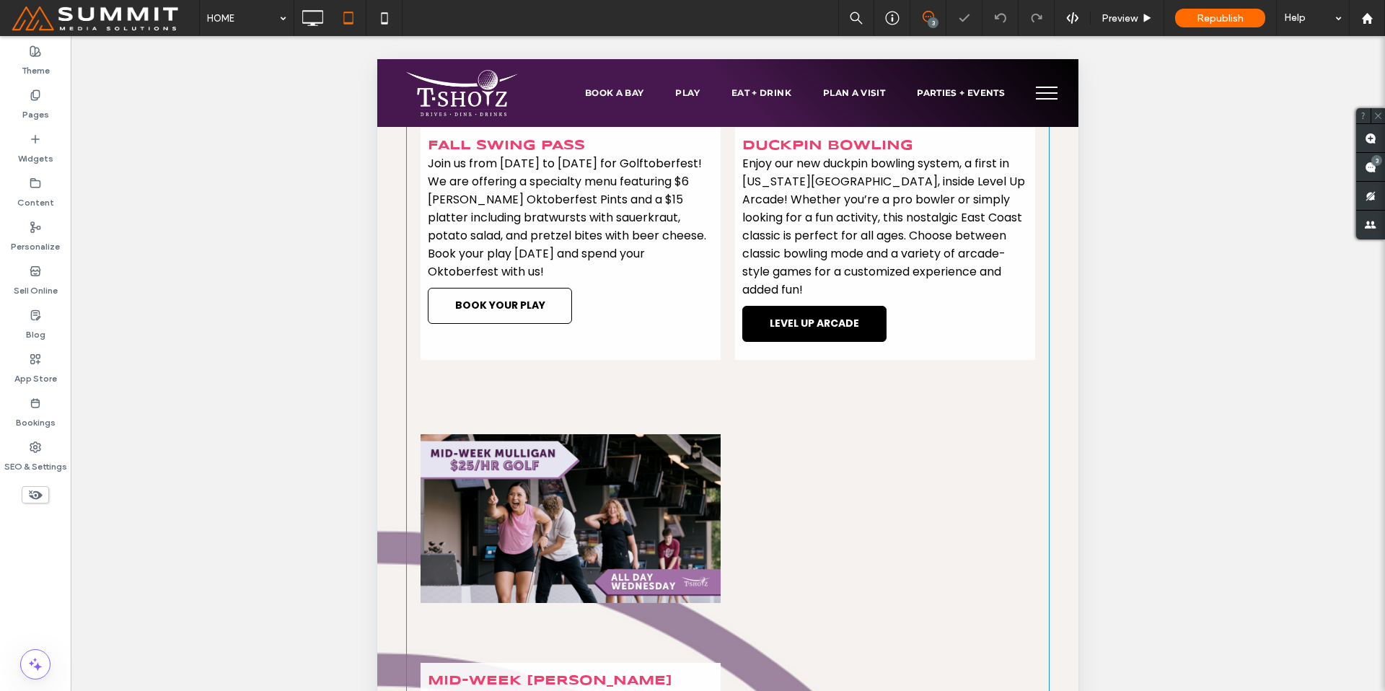
click at [507, 291] on span "BOOK YOUR PLAY" at bounding box center [500, 306] width 119 height 30
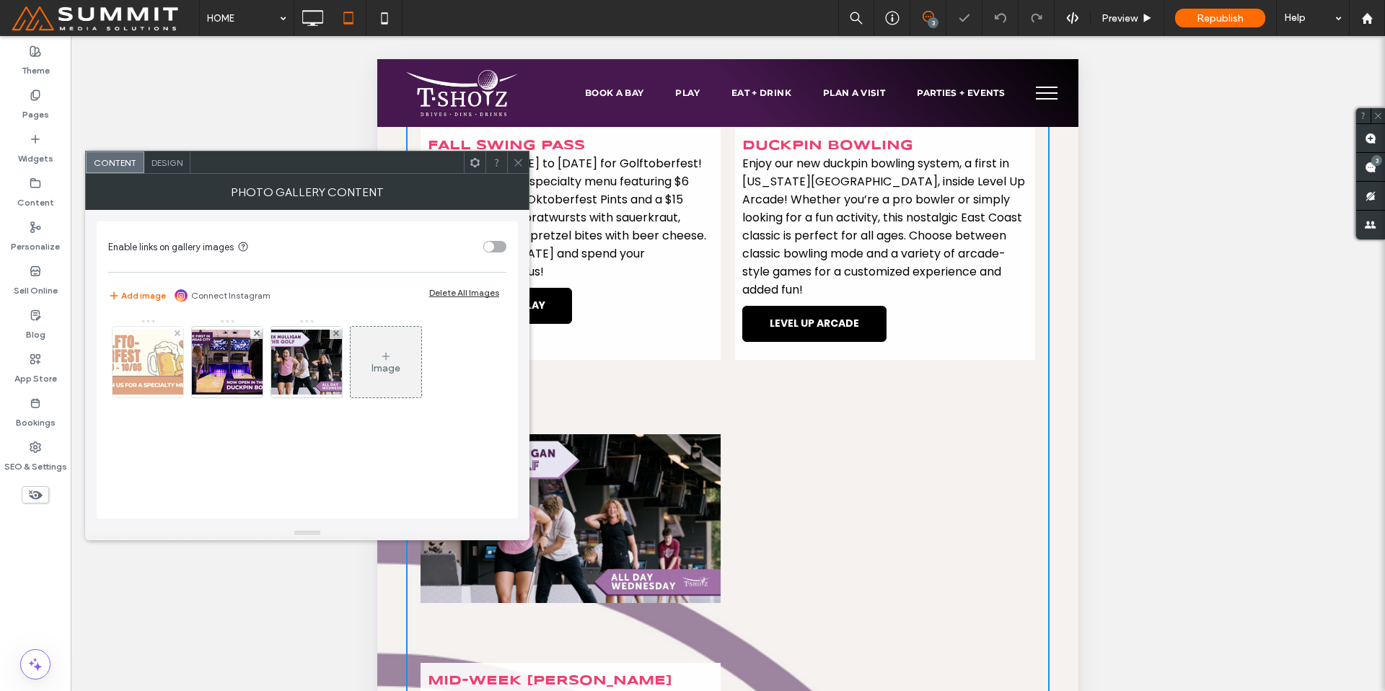
click at [151, 373] on img at bounding box center [147, 362] width 115 height 65
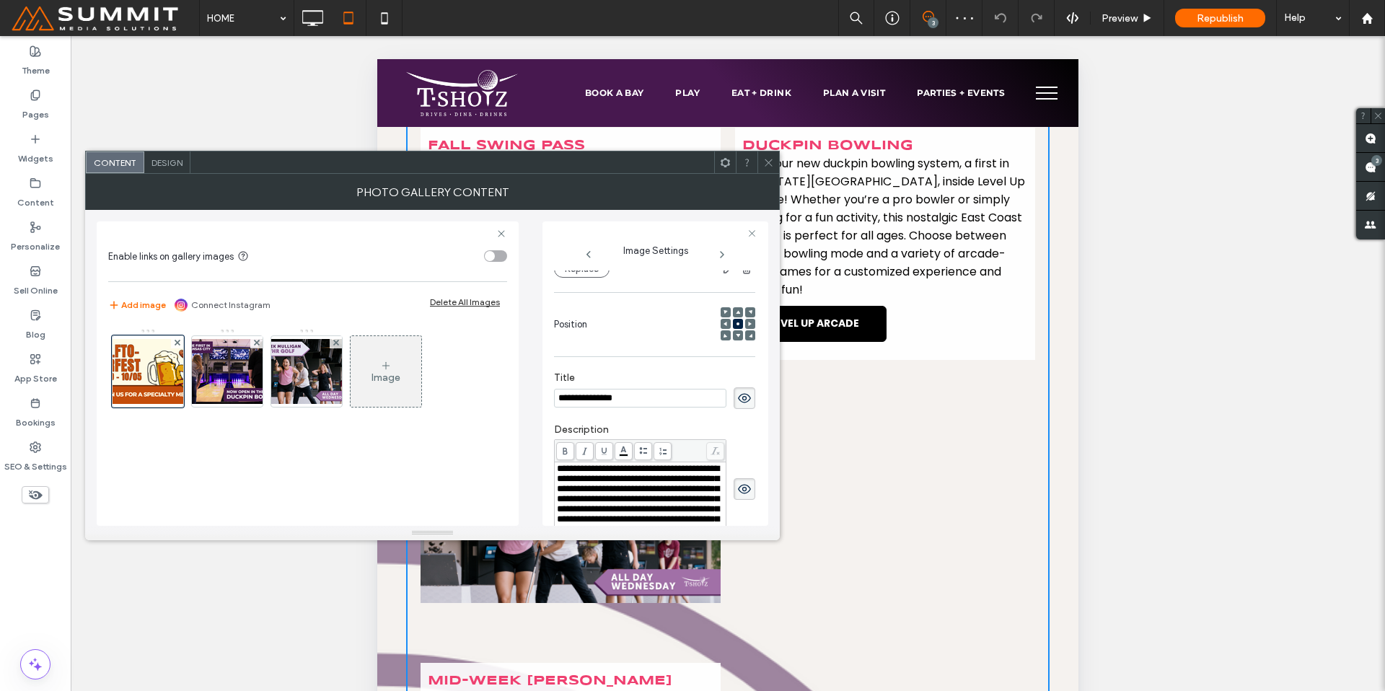
scroll to position [0, 0]
drag, startPoint x: 649, startPoint y: 397, endPoint x: 462, endPoint y: 380, distance: 187.5
click at [462, 380] on div "**********" at bounding box center [432, 368] width 671 height 316
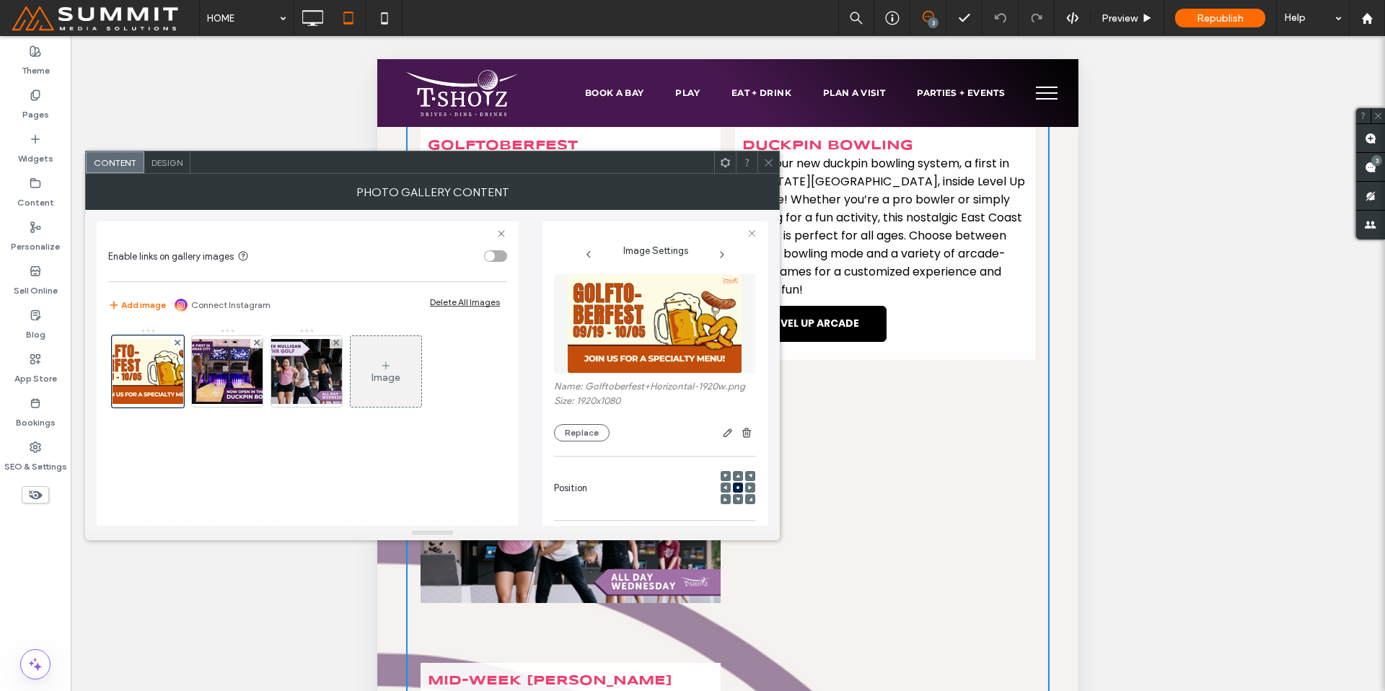
type input "**********"
click at [639, 436] on div "**********" at bounding box center [654, 612] width 201 height 690
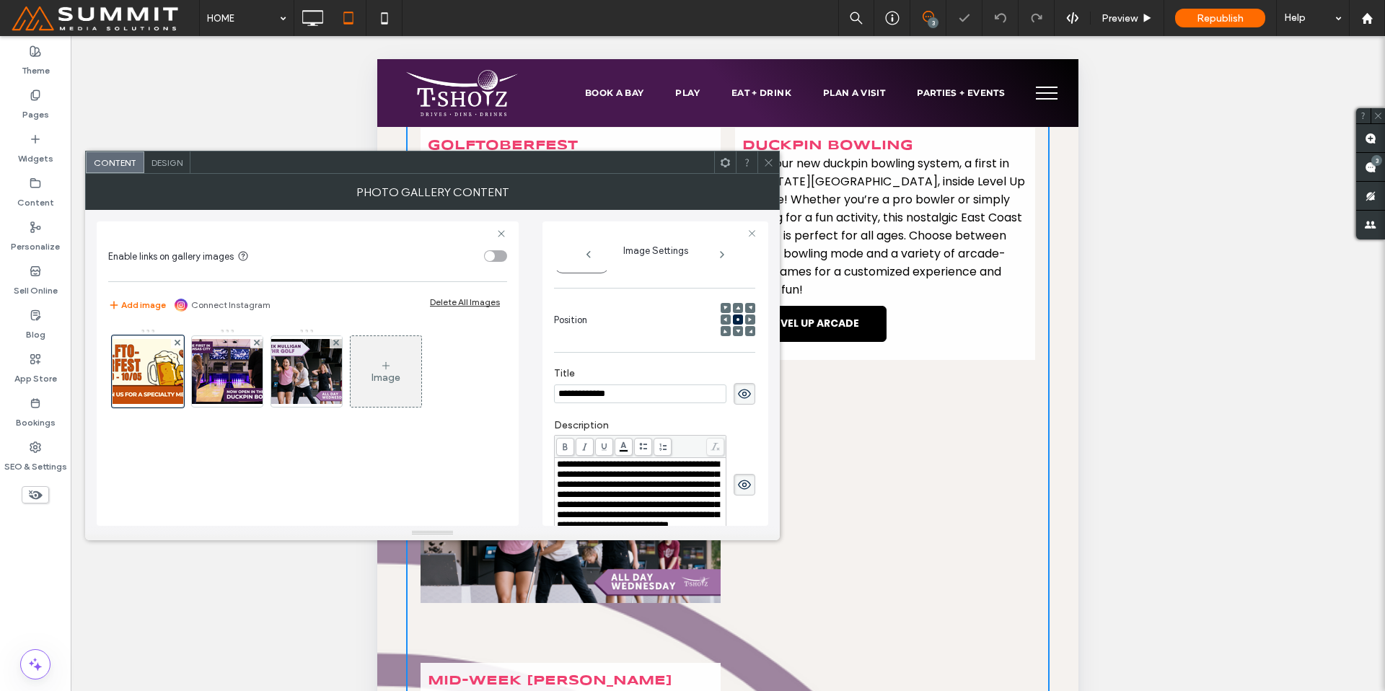
click at [638, 422] on label "Description" at bounding box center [654, 427] width 201 height 16
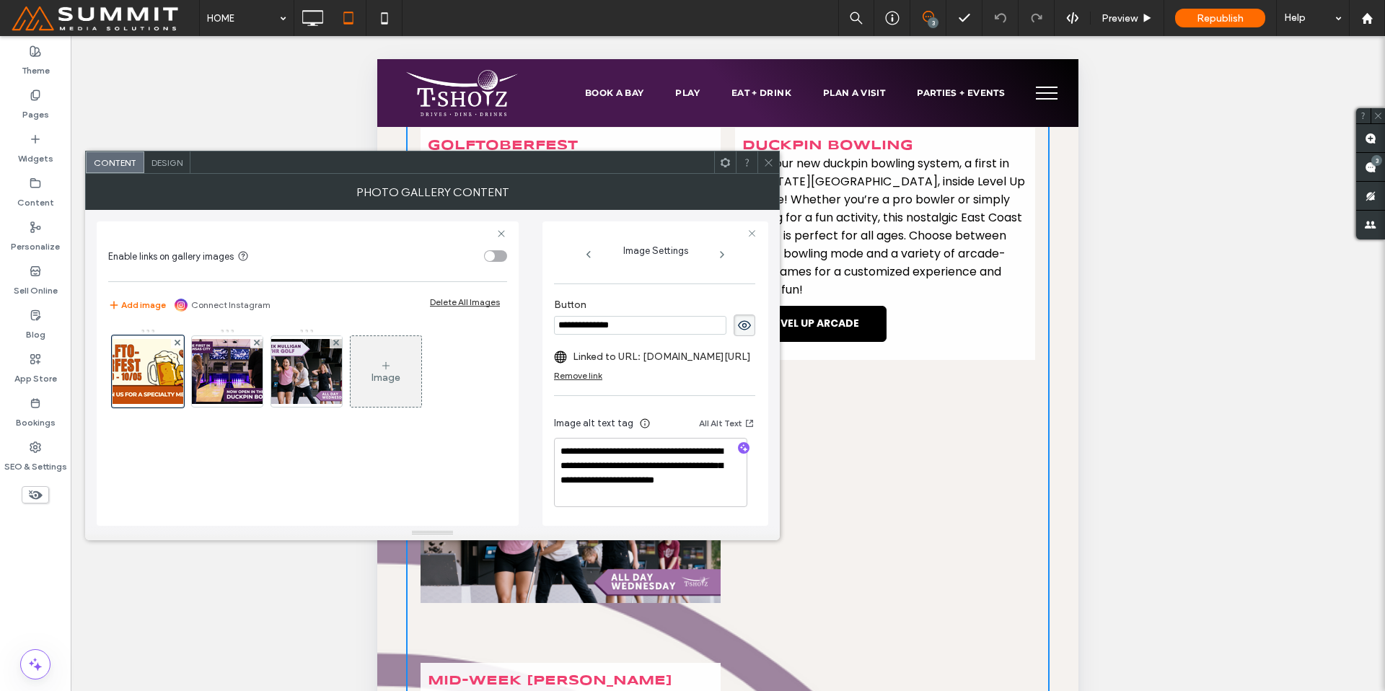
scroll to position [516, 0]
click at [766, 159] on icon at bounding box center [768, 162] width 11 height 11
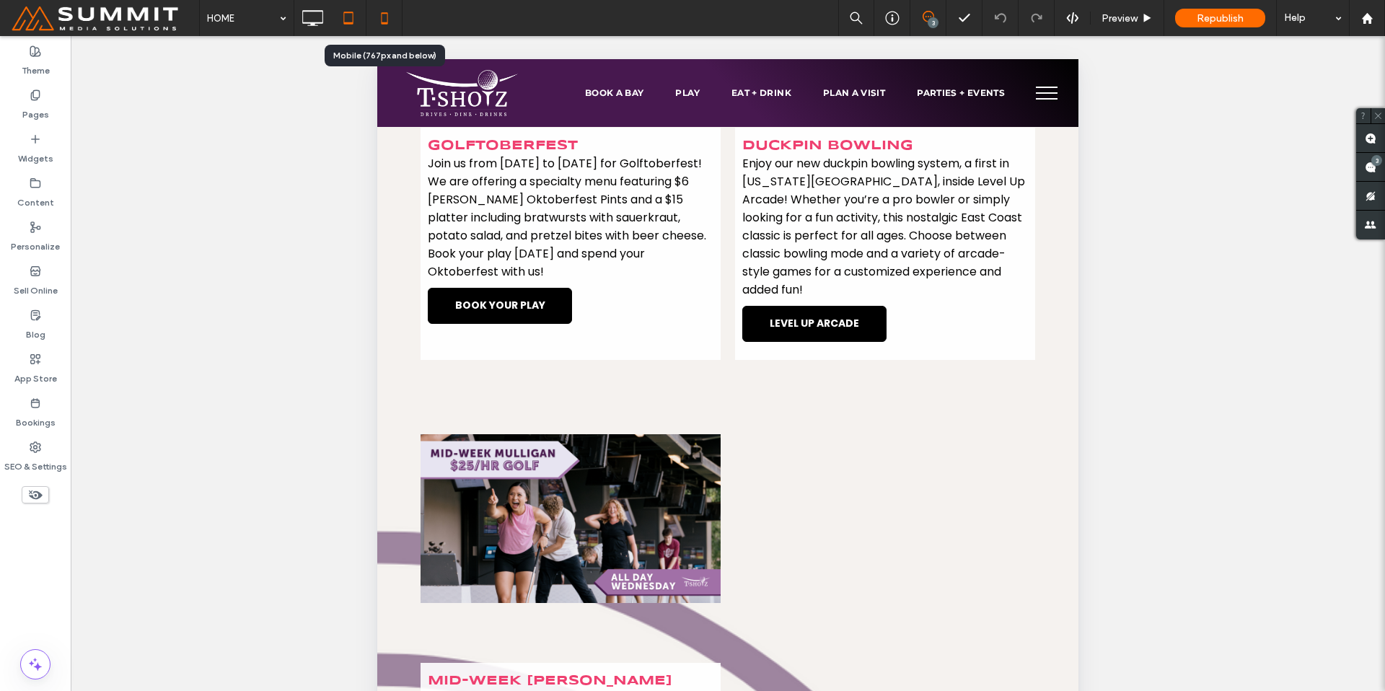
click at [379, 22] on icon at bounding box center [384, 18] width 29 height 29
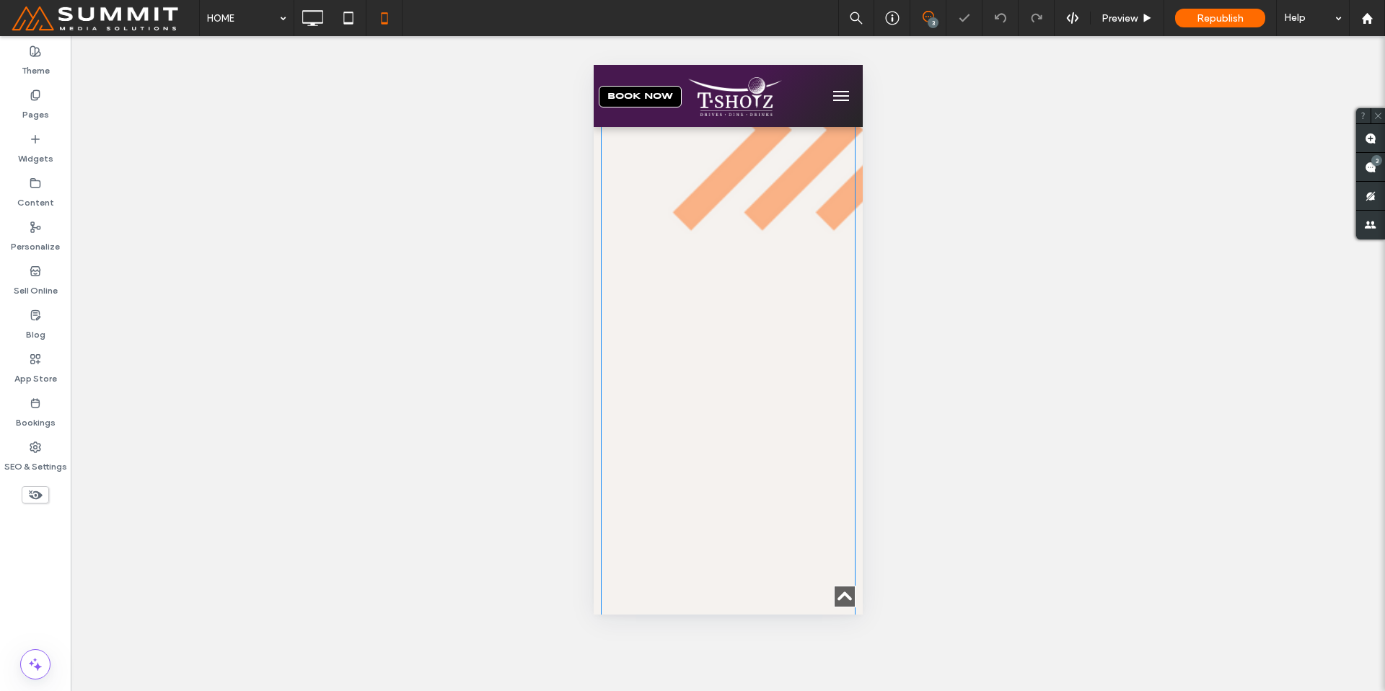
scroll to position [1126, 0]
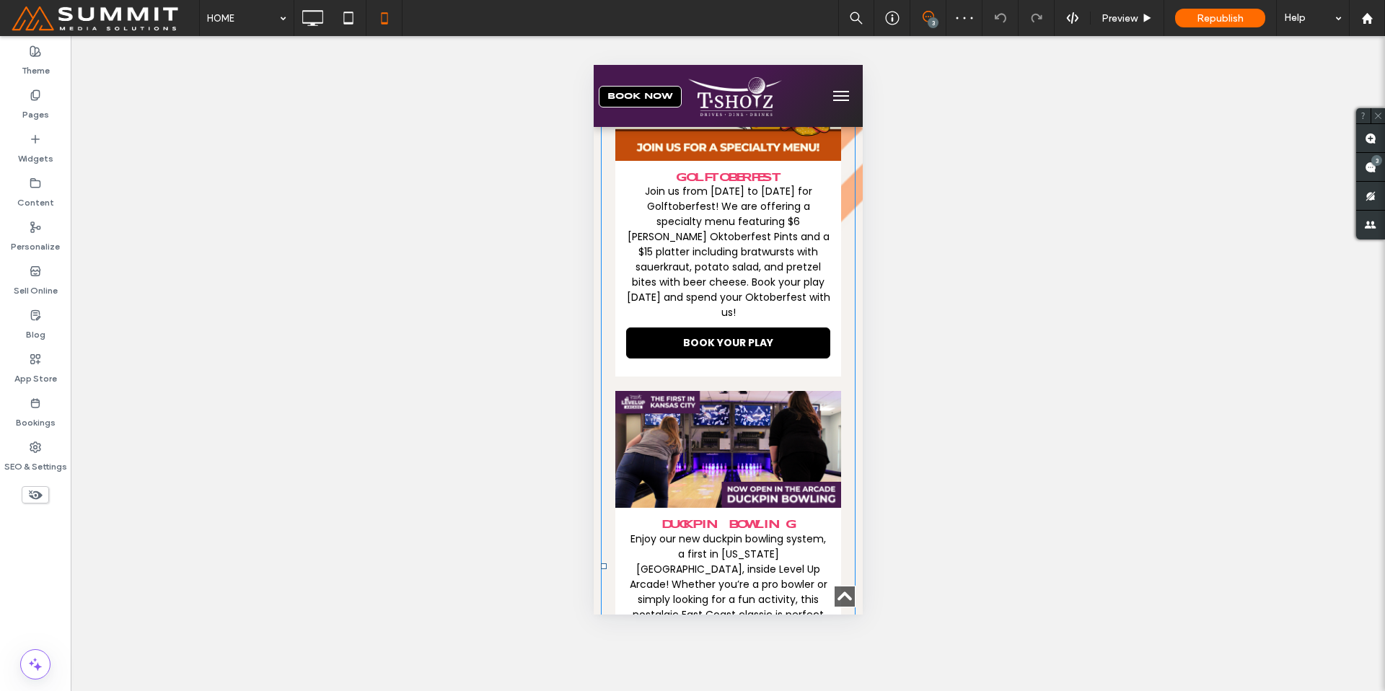
click at [693, 302] on p "Join us from [DATE] to [DATE] for Golftoberfest! We are offering a specialty me…" at bounding box center [727, 252] width 204 height 136
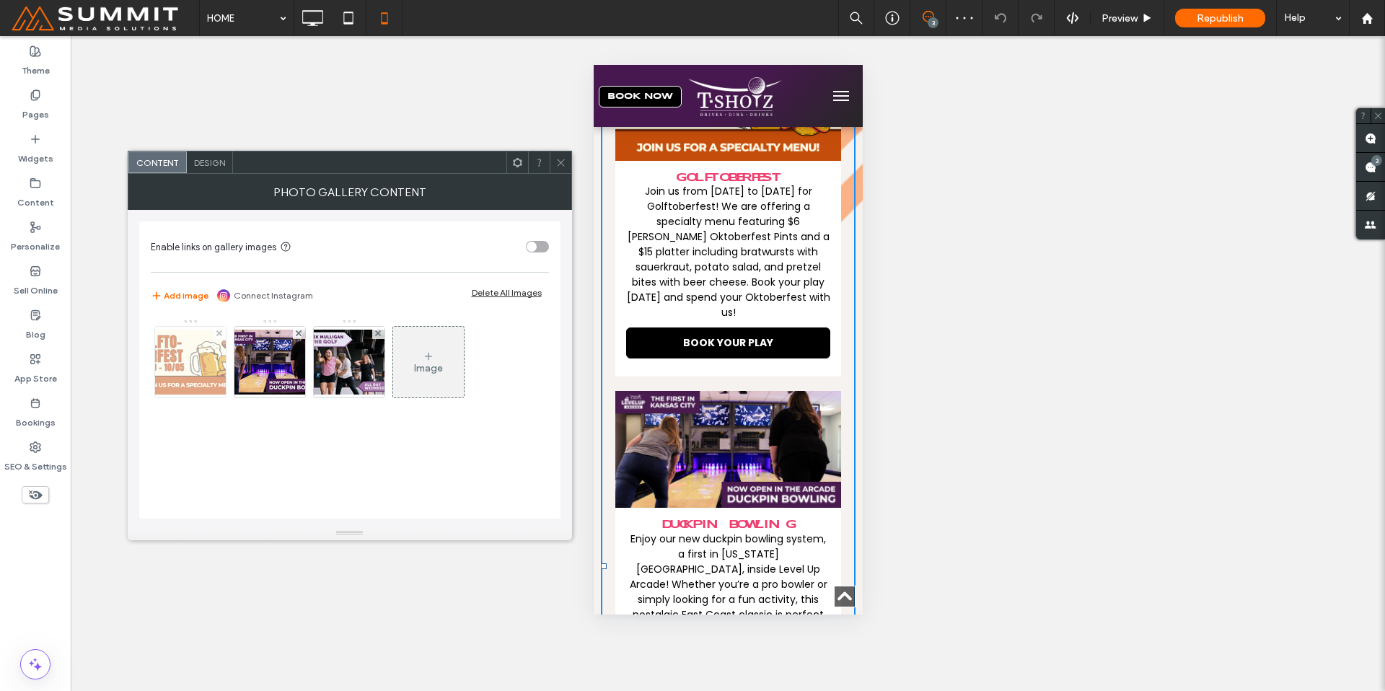
click at [185, 353] on img at bounding box center [190, 362] width 115 height 65
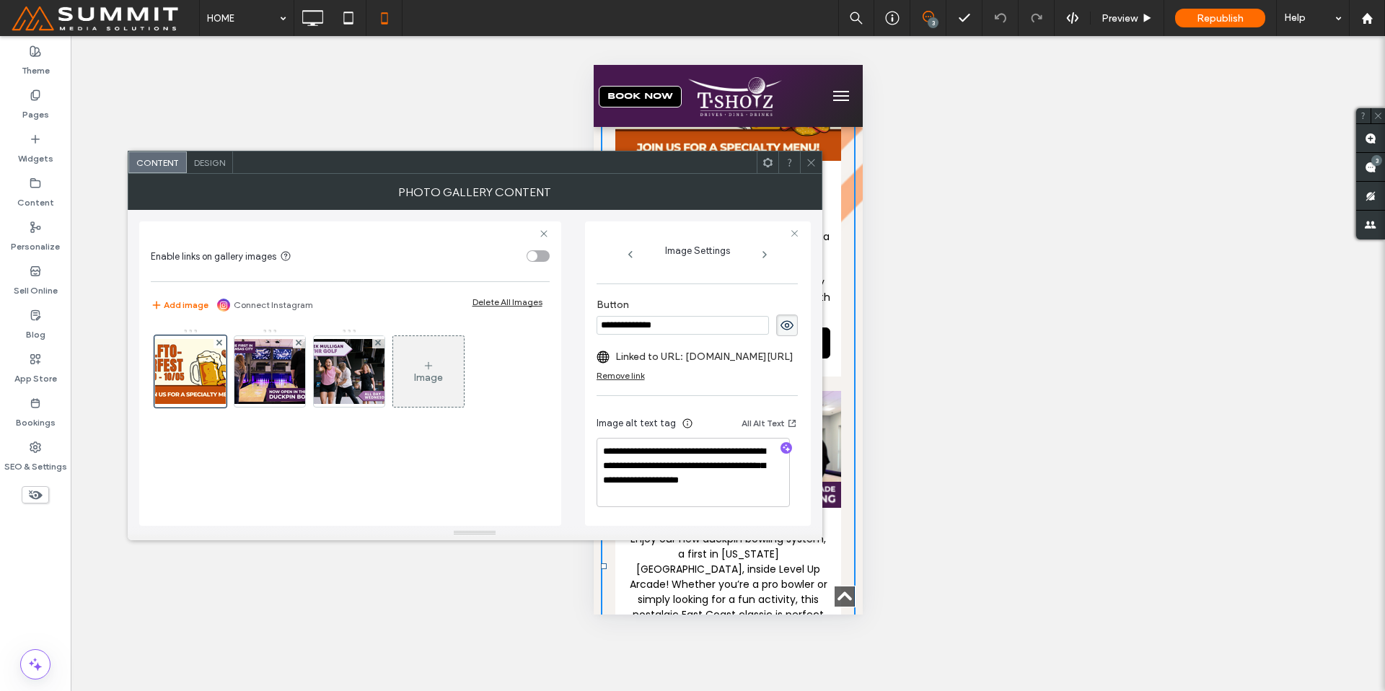
scroll to position [516, 0]
click at [811, 167] on icon at bounding box center [811, 162] width 11 height 11
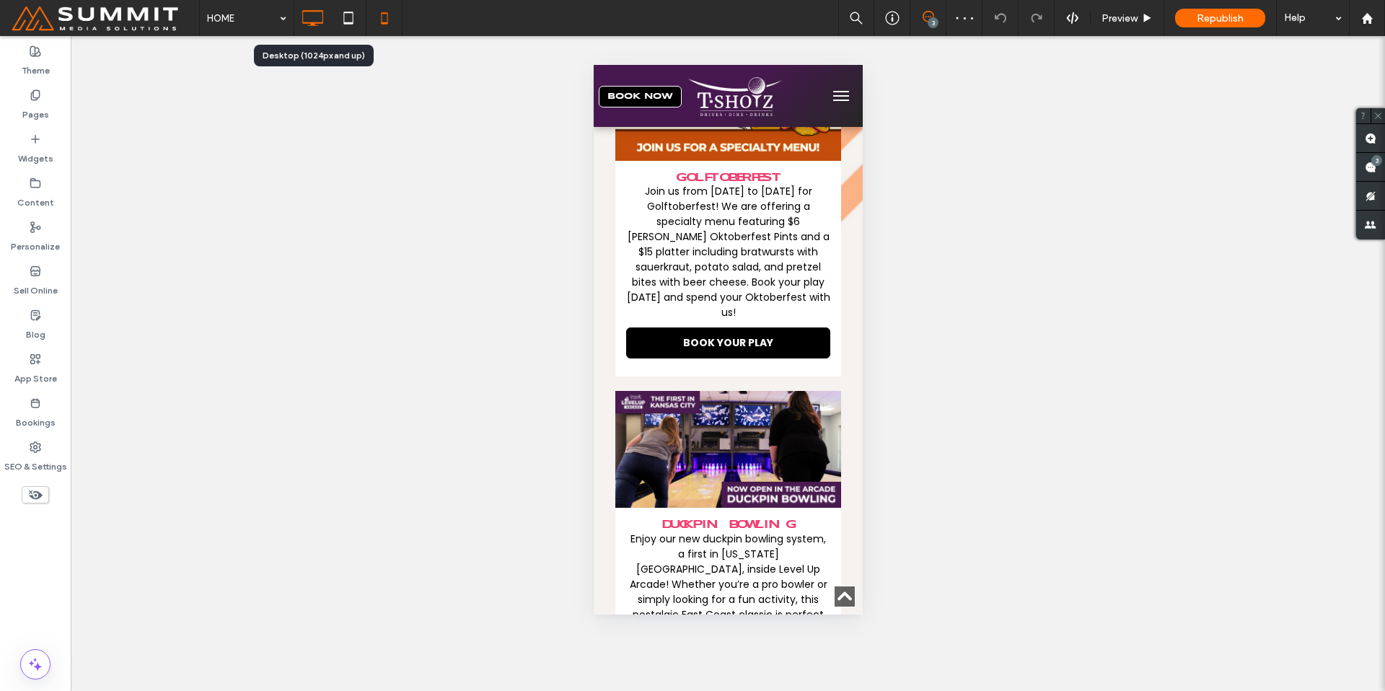
click at [304, 14] on icon at bounding box center [312, 18] width 29 height 29
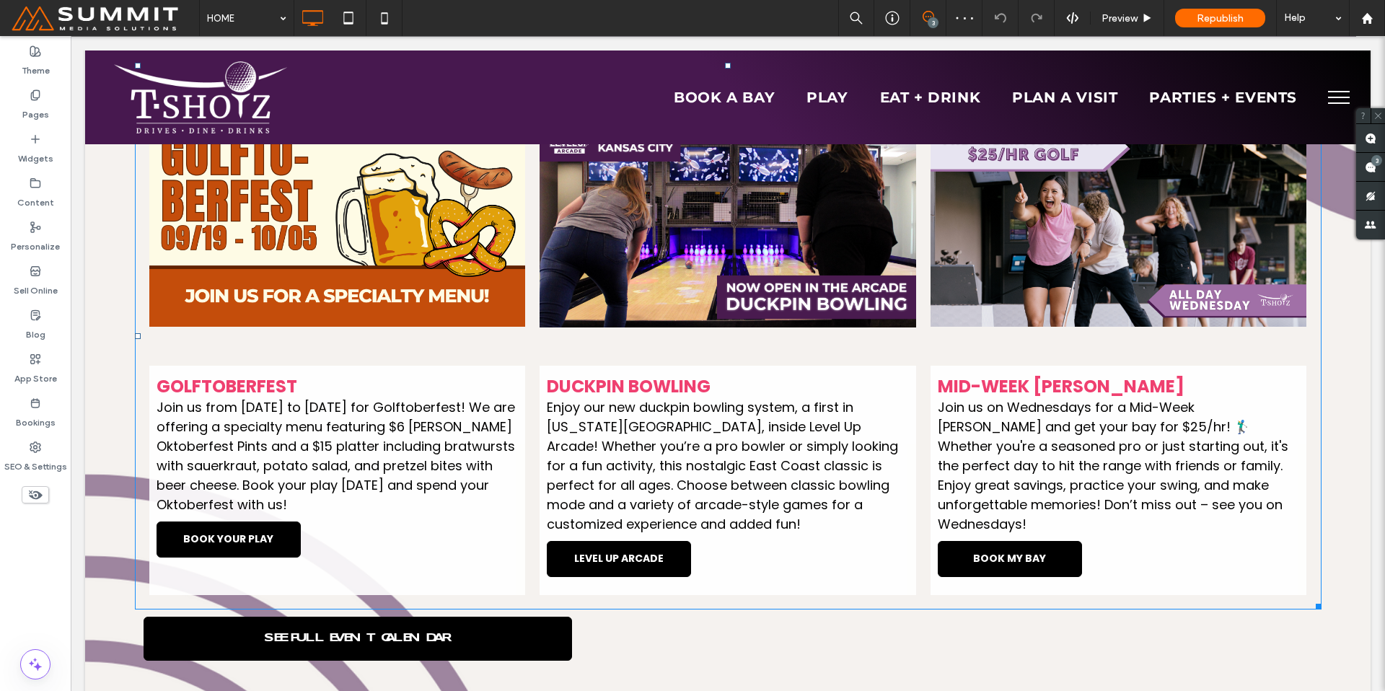
scroll to position [1241, 0]
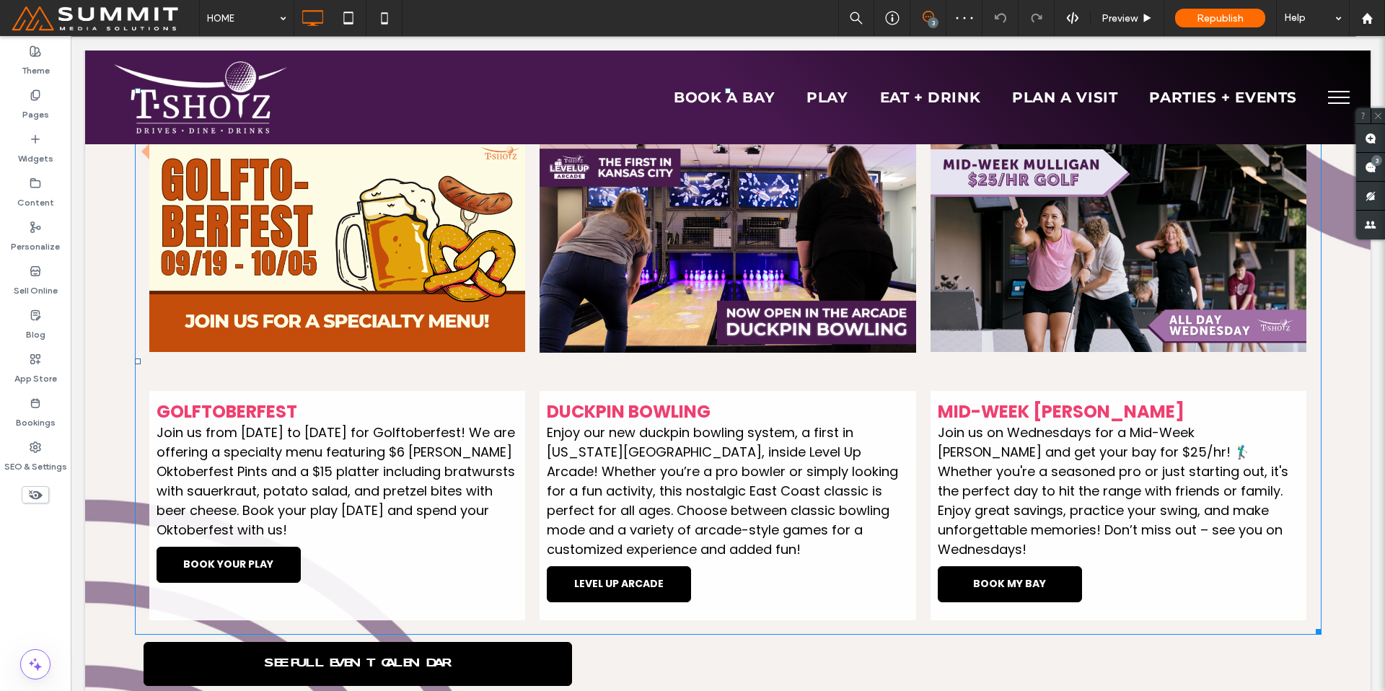
click at [447, 270] on link at bounding box center [337, 246] width 376 height 288
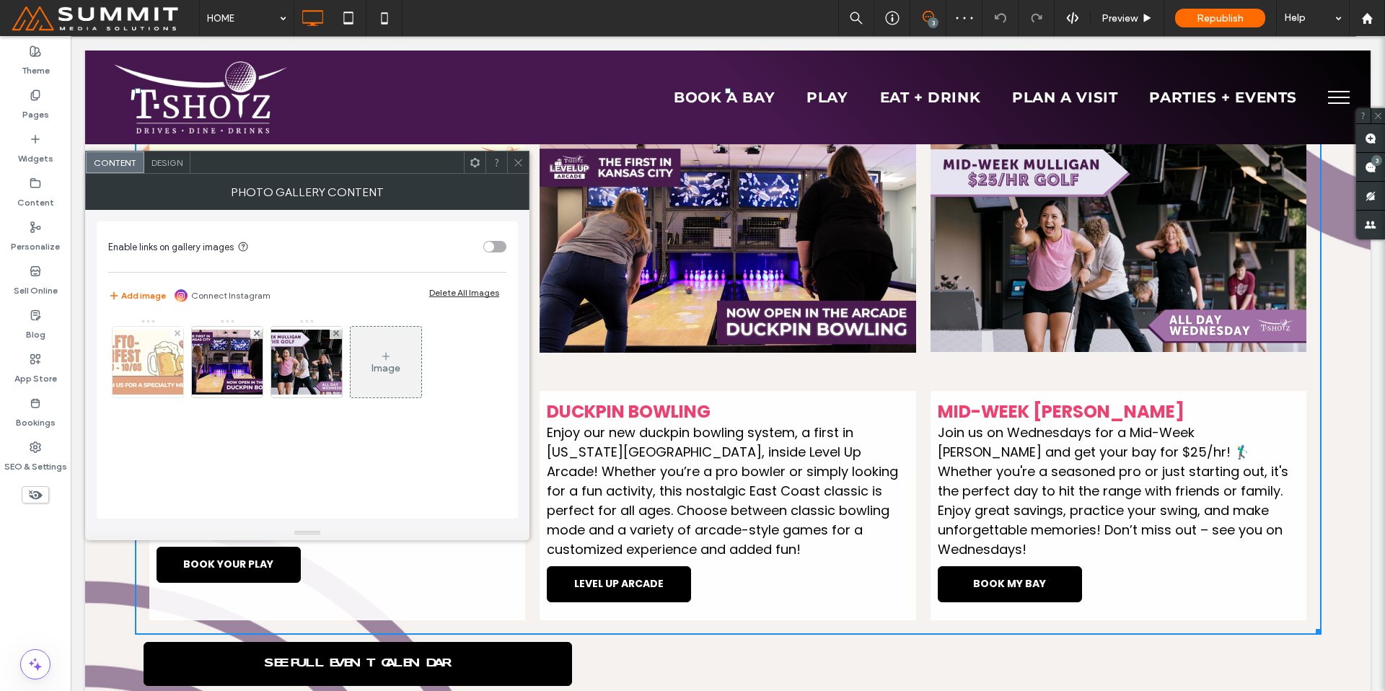
click at [142, 361] on img at bounding box center [147, 362] width 115 height 65
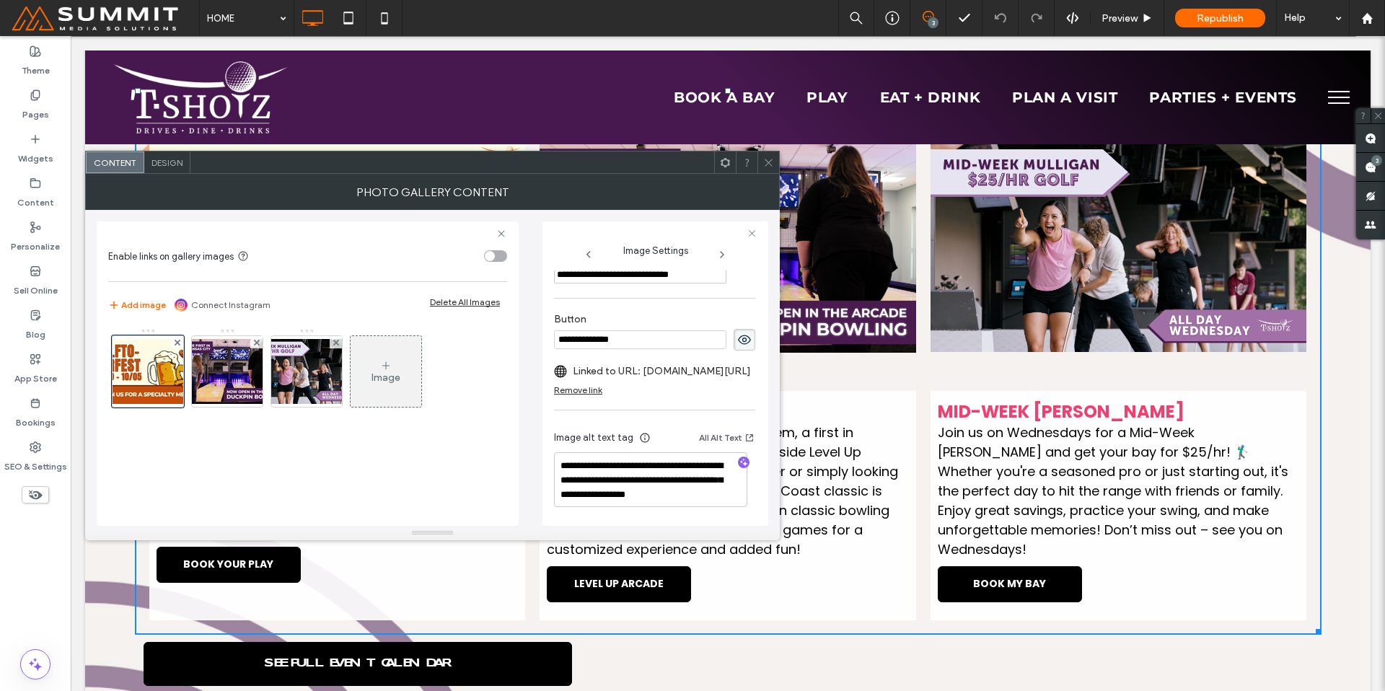
scroll to position [502, 0]
click at [767, 161] on use at bounding box center [767, 162] width 7 height 7
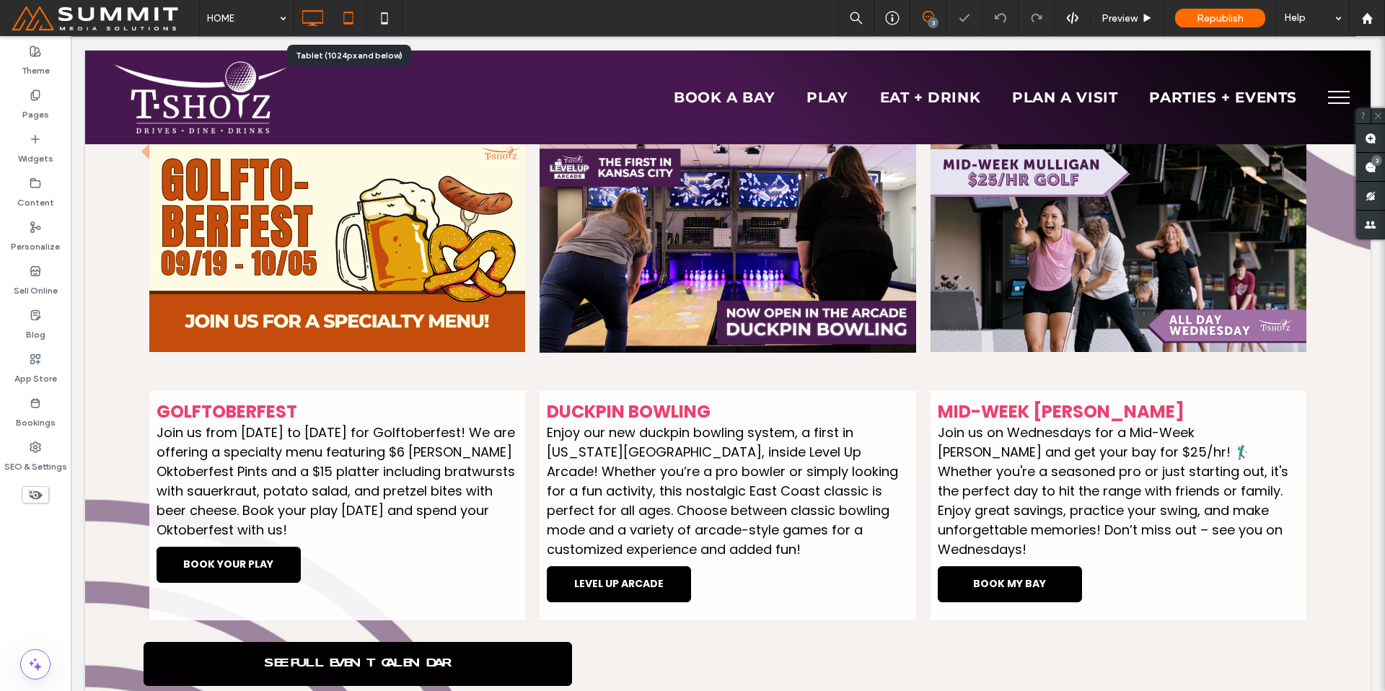
click at [350, 18] on icon at bounding box center [348, 18] width 29 height 29
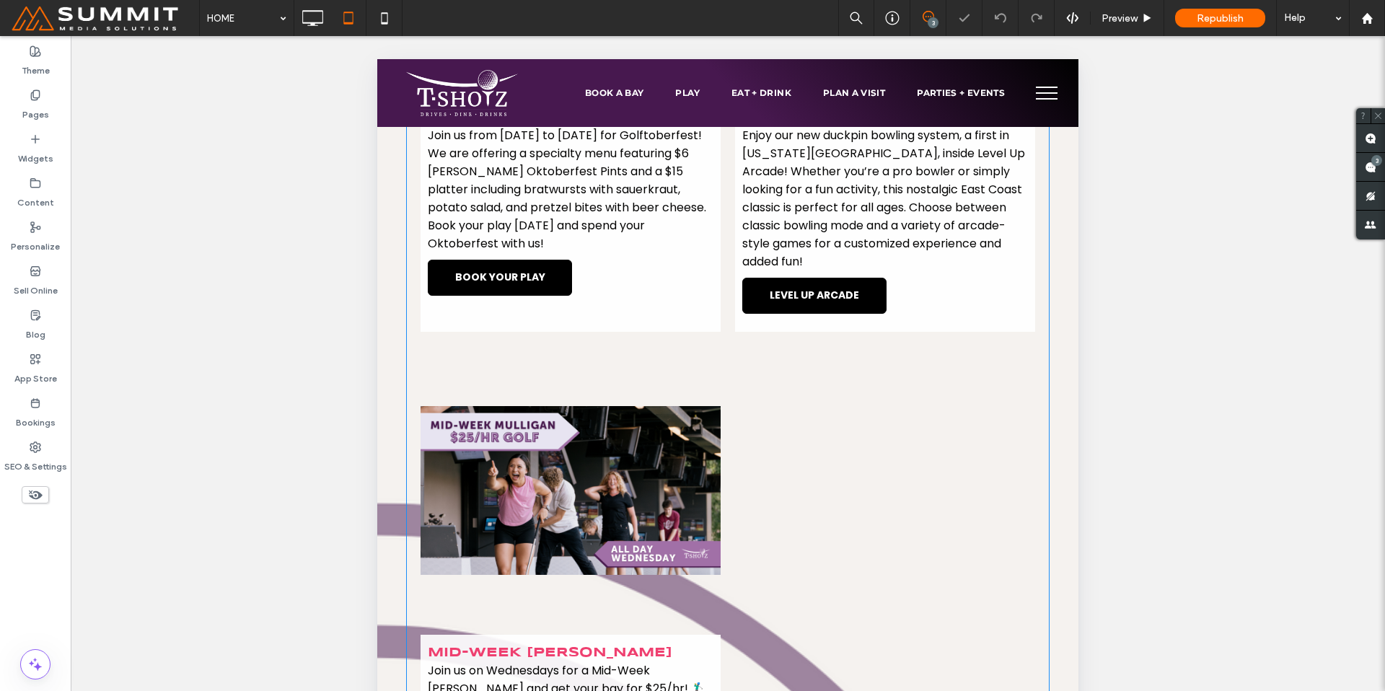
click at [552, 283] on span "GOLFTOBERFEST Join us from [DATE] to [DATE] for Golftoberfest! We are offering …" at bounding box center [570, 216] width 300 height 232
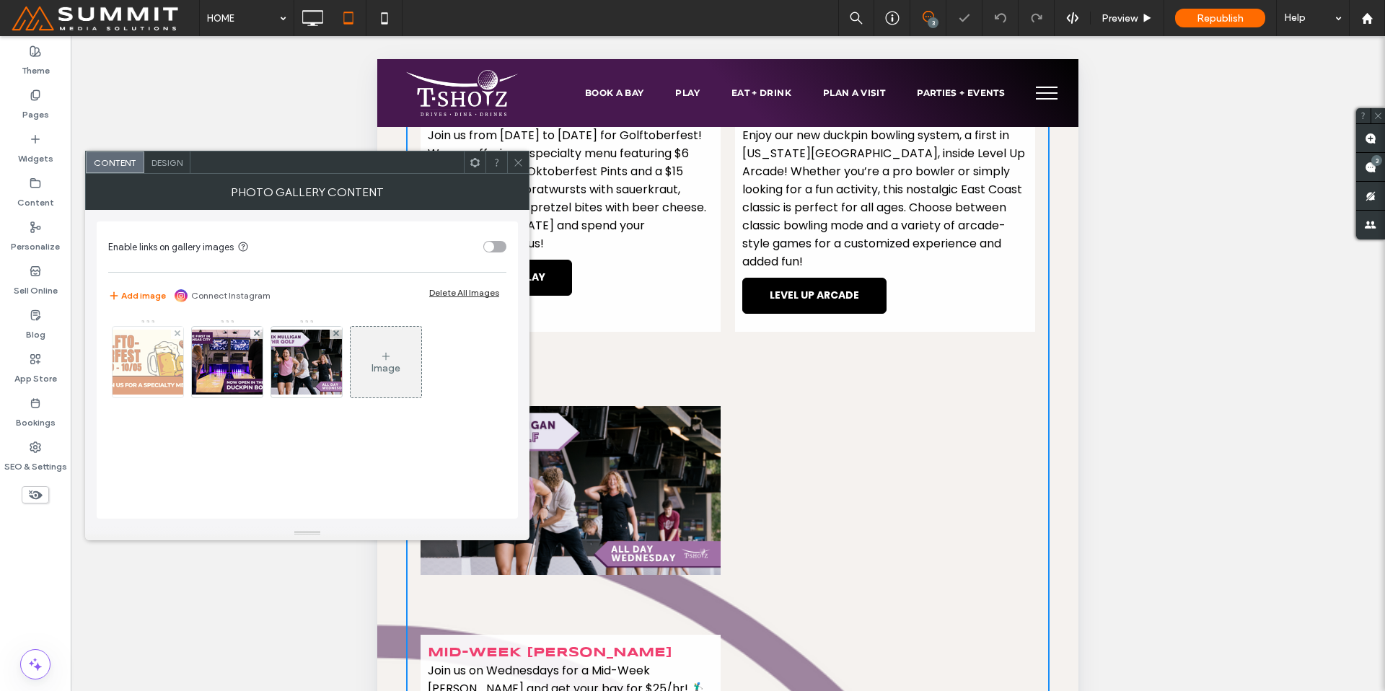
click at [144, 369] on img at bounding box center [147, 362] width 115 height 65
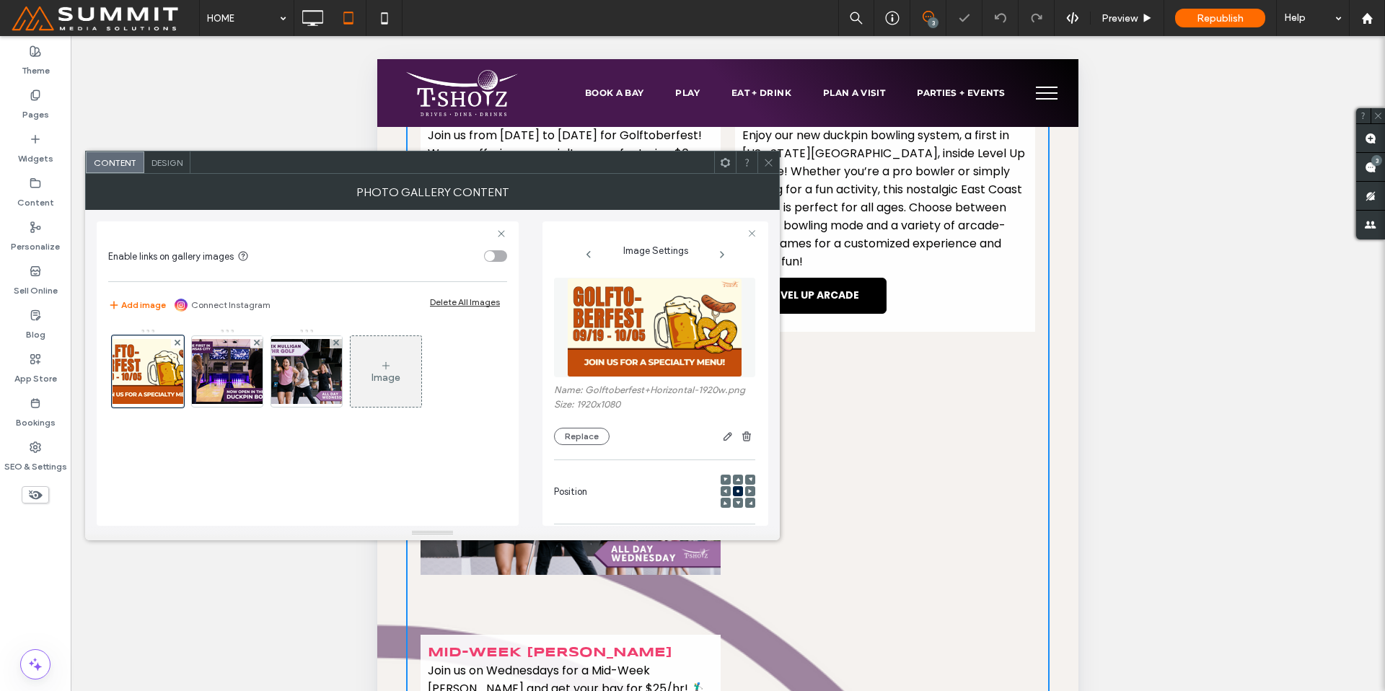
scroll to position [0, 4]
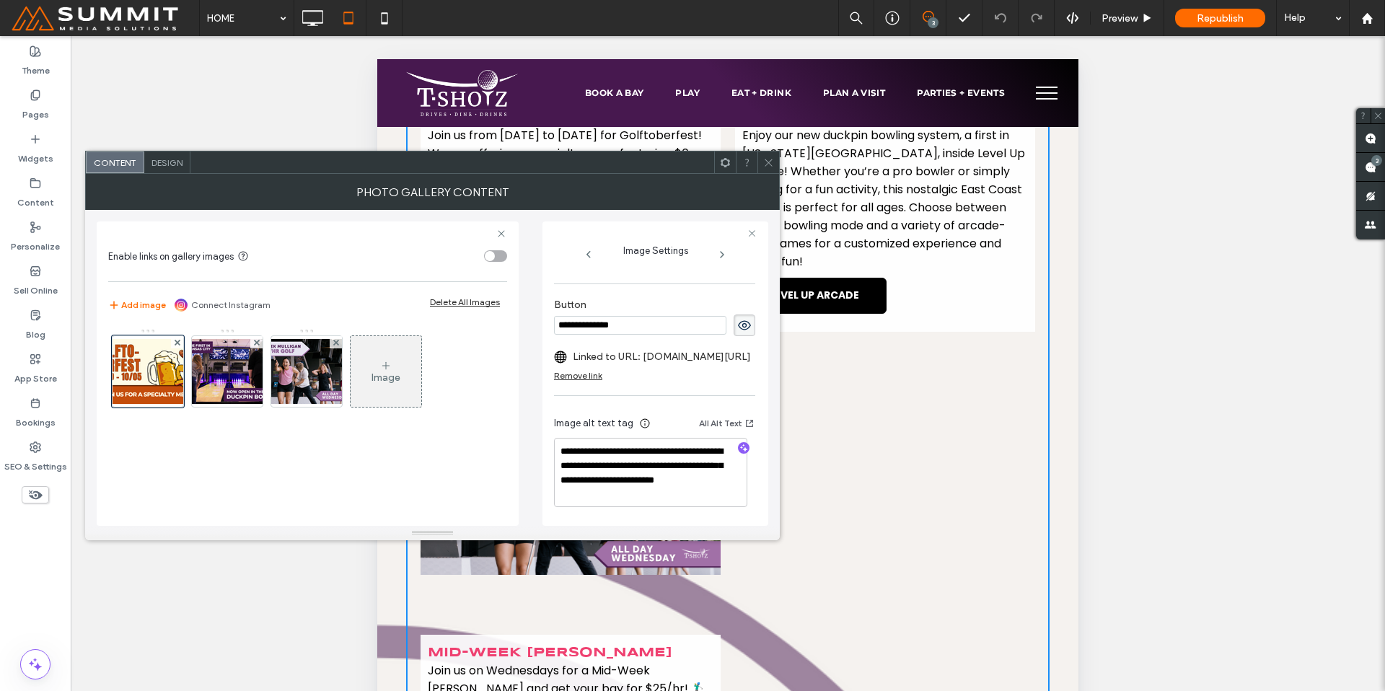
scroll to position [516, 0]
click at [772, 159] on icon at bounding box center [768, 162] width 11 height 11
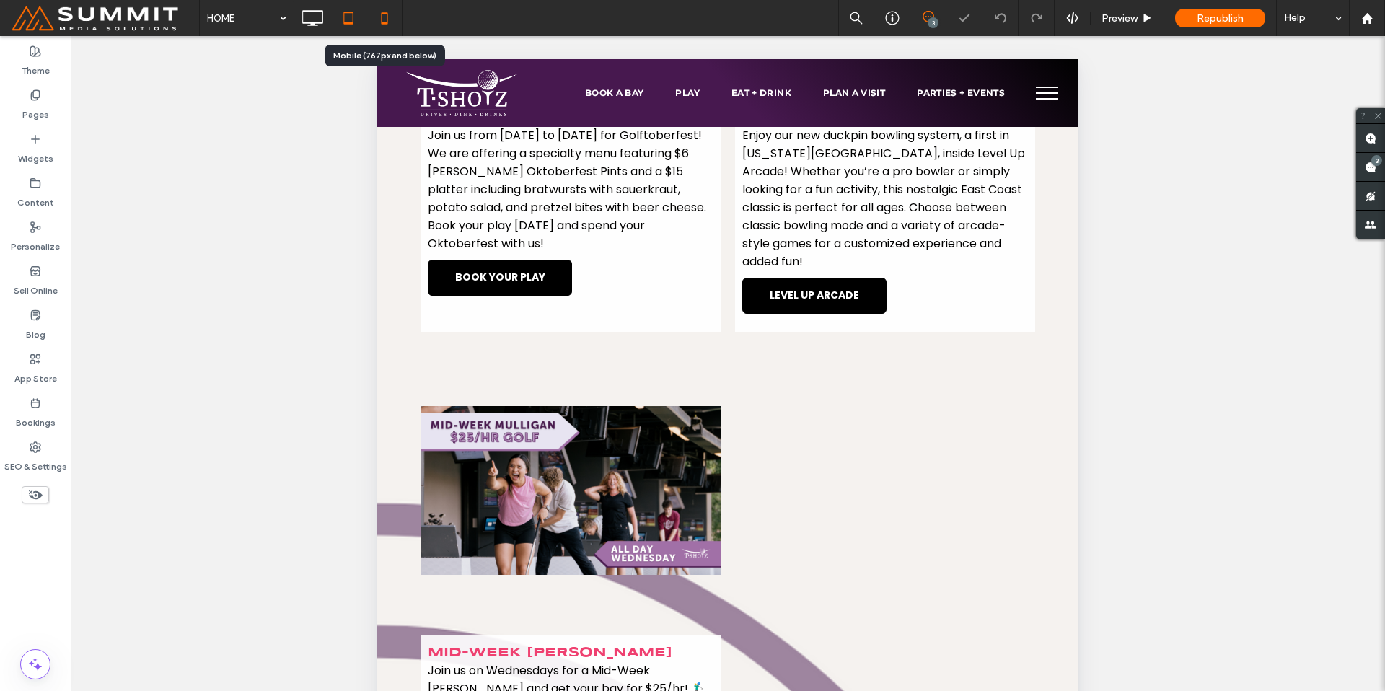
click at [379, 12] on icon at bounding box center [384, 18] width 29 height 29
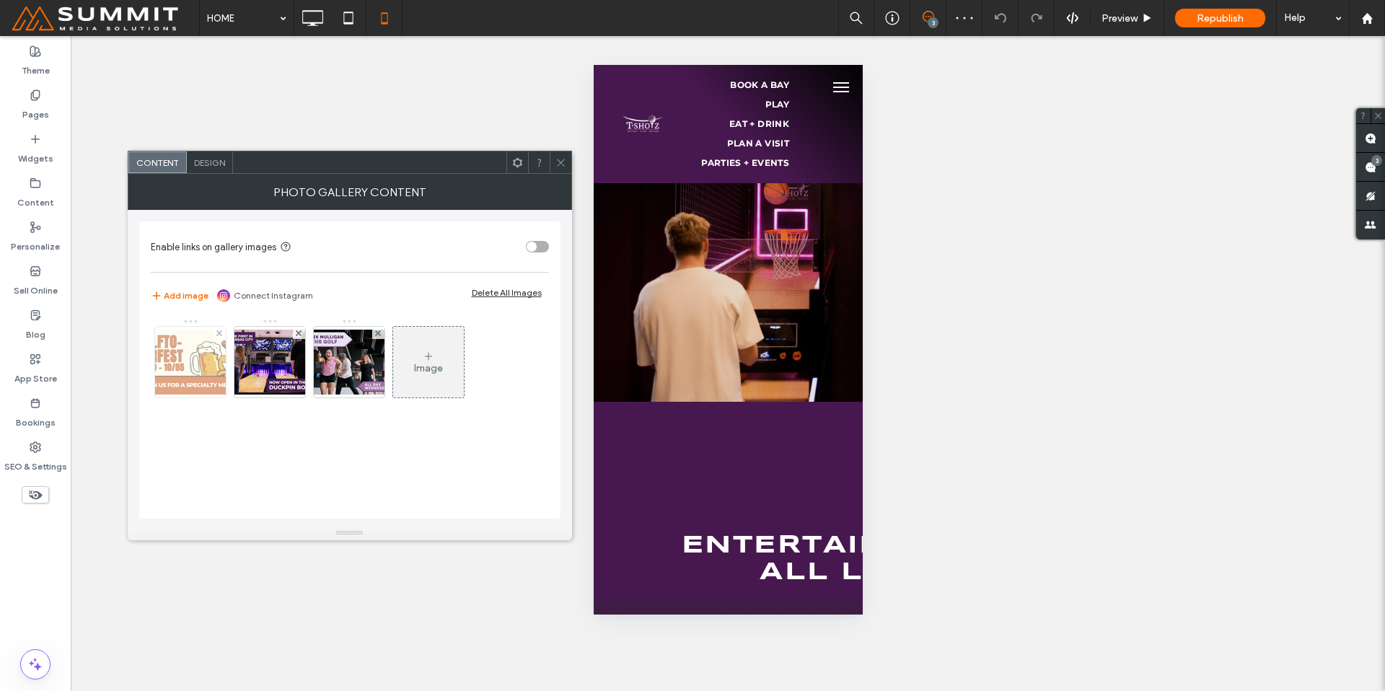
click at [195, 389] on img at bounding box center [190, 362] width 115 height 65
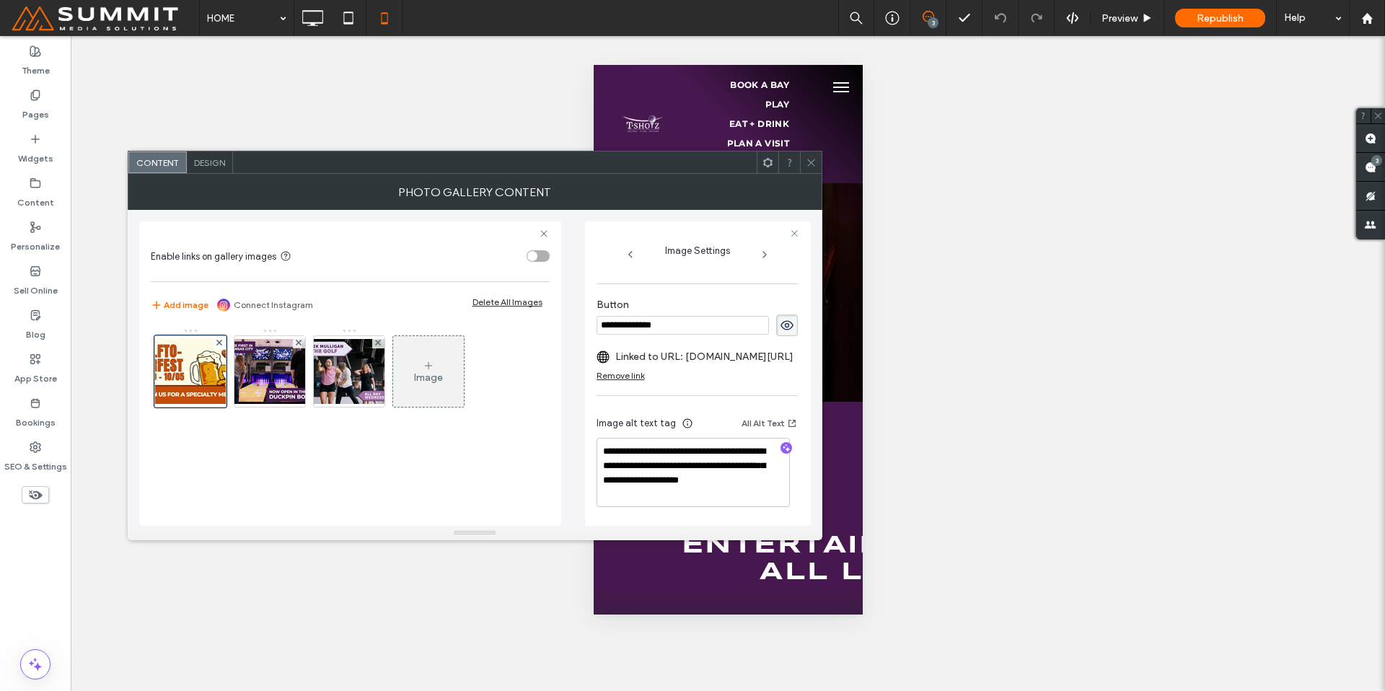
scroll to position [516, 0]
click at [813, 157] on icon at bounding box center [811, 162] width 11 height 11
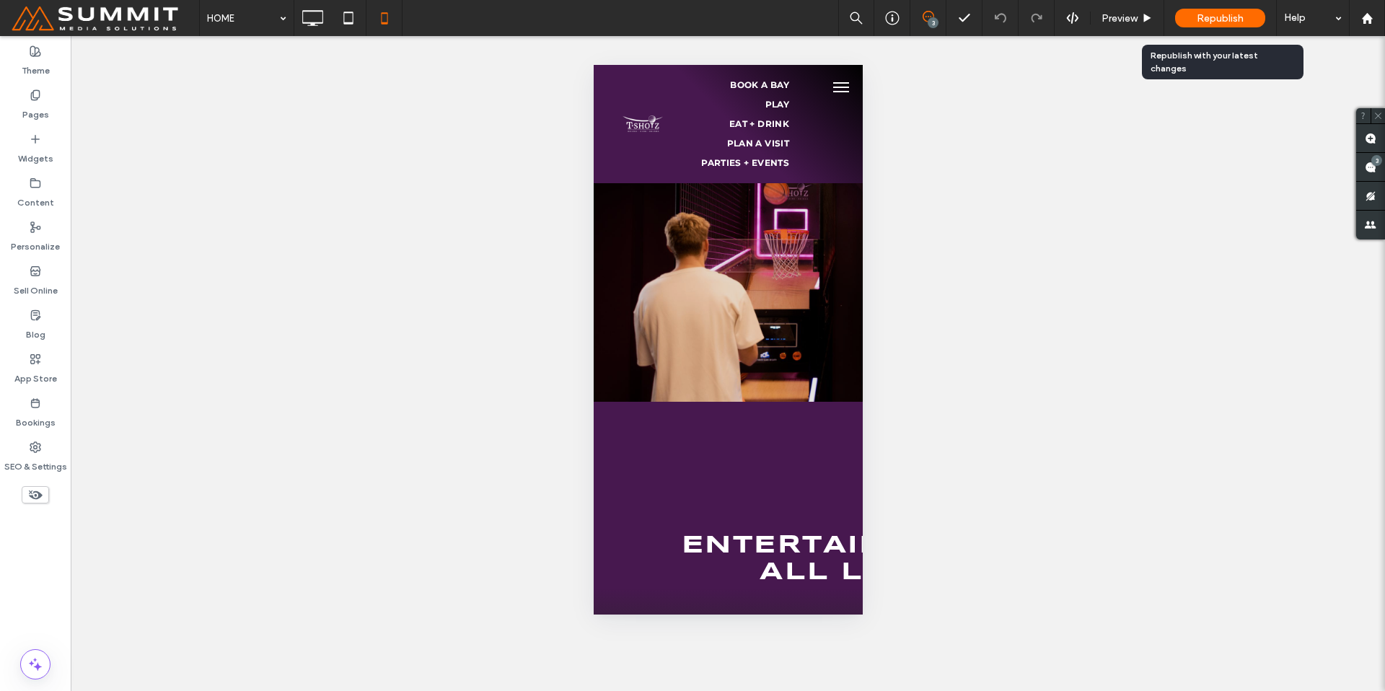
click at [1193, 22] on div "Republish" at bounding box center [1220, 18] width 90 height 19
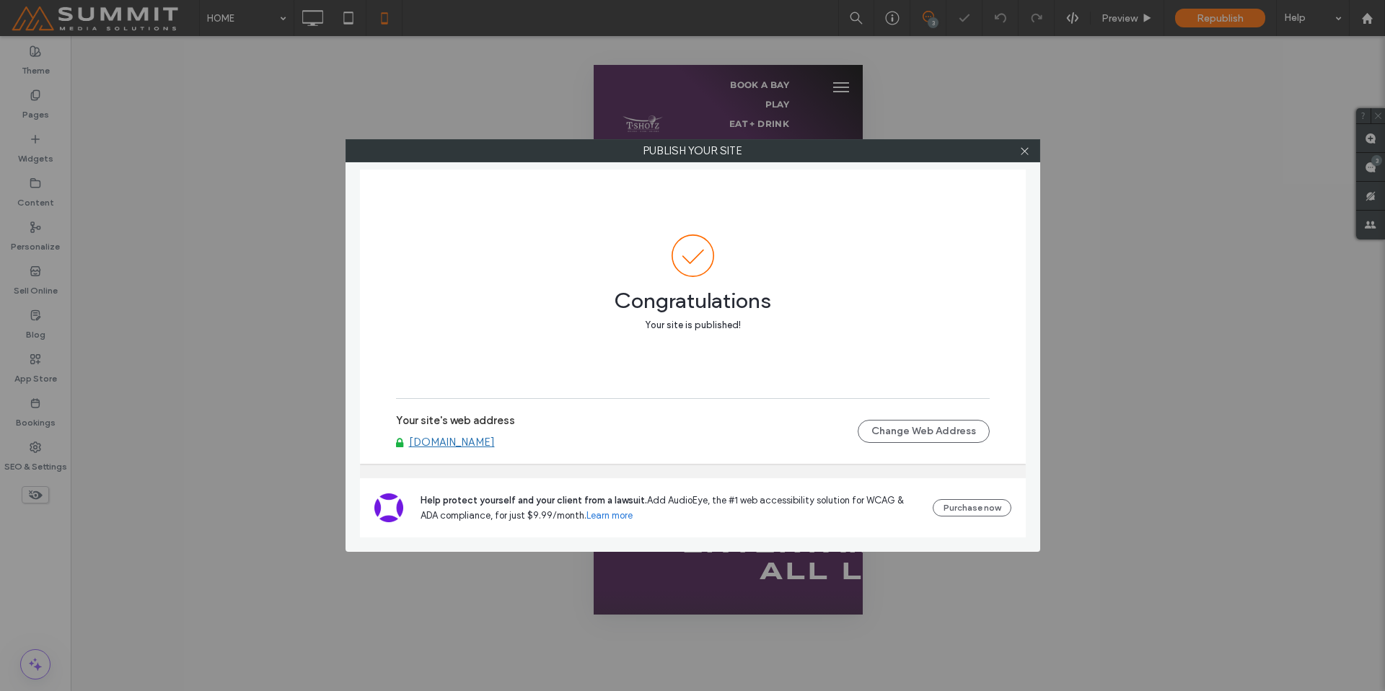
click at [476, 439] on link "www.tshotz.com" at bounding box center [452, 442] width 86 height 13
click at [1028, 150] on icon at bounding box center [1024, 151] width 11 height 11
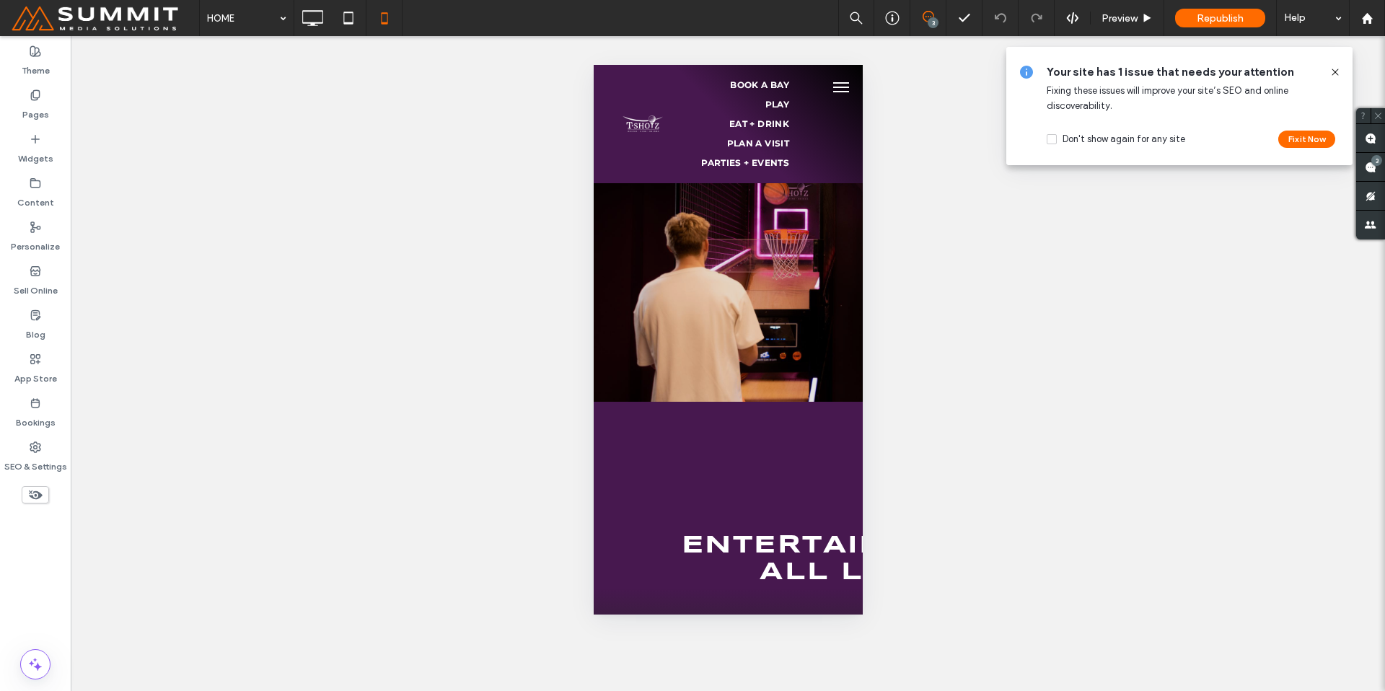
click at [1334, 72] on use at bounding box center [1334, 72] width 6 height 6
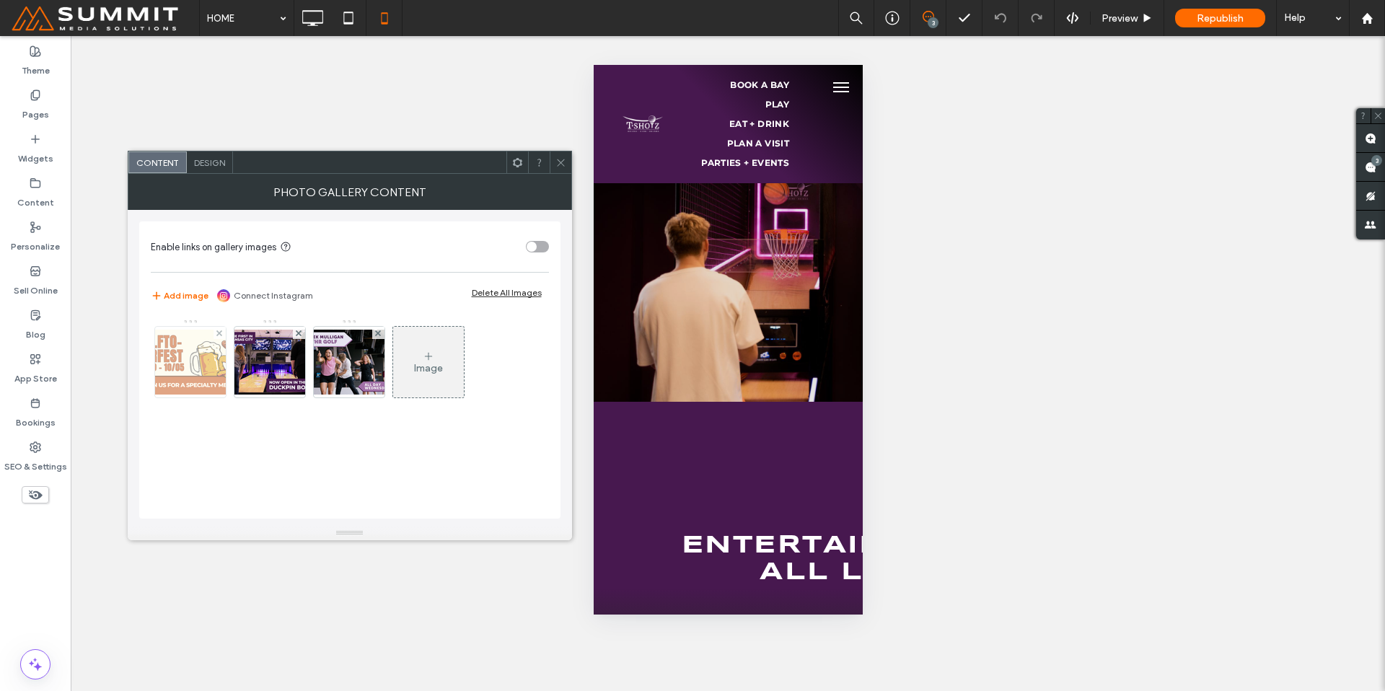
click at [201, 368] on img at bounding box center [190, 362] width 115 height 65
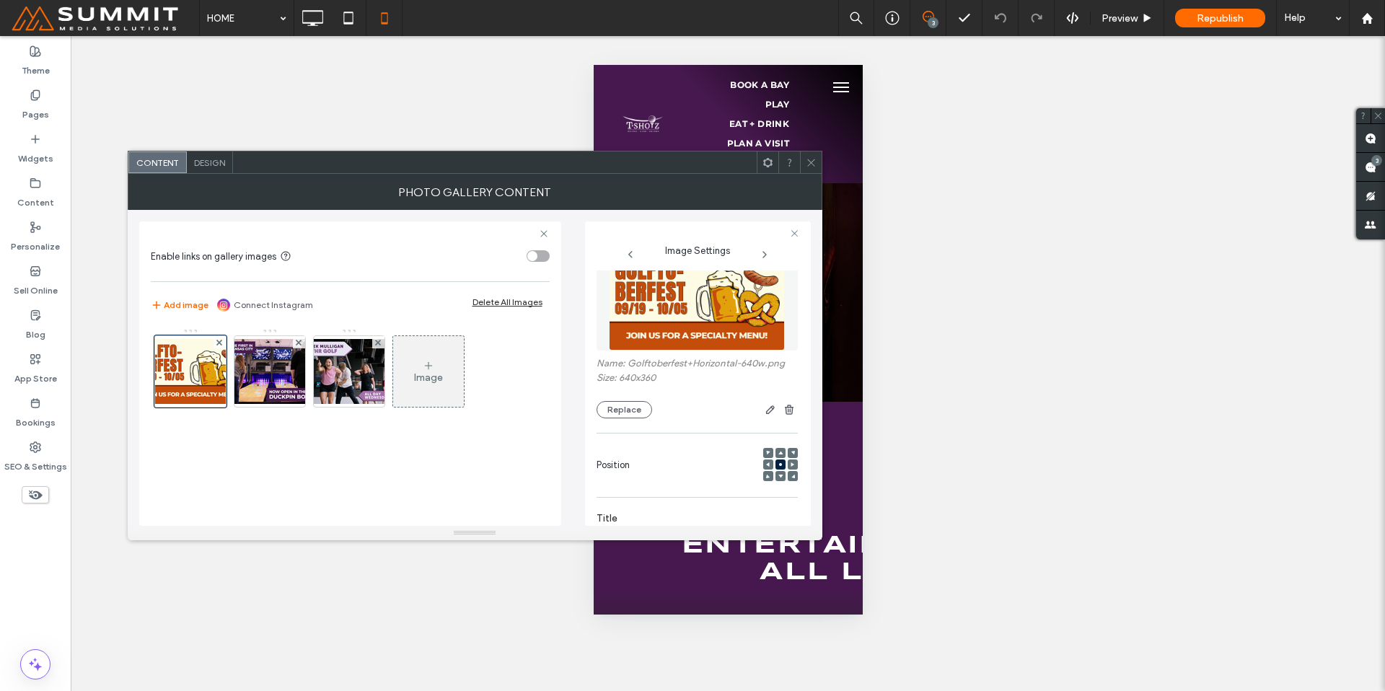
scroll to position [12, 0]
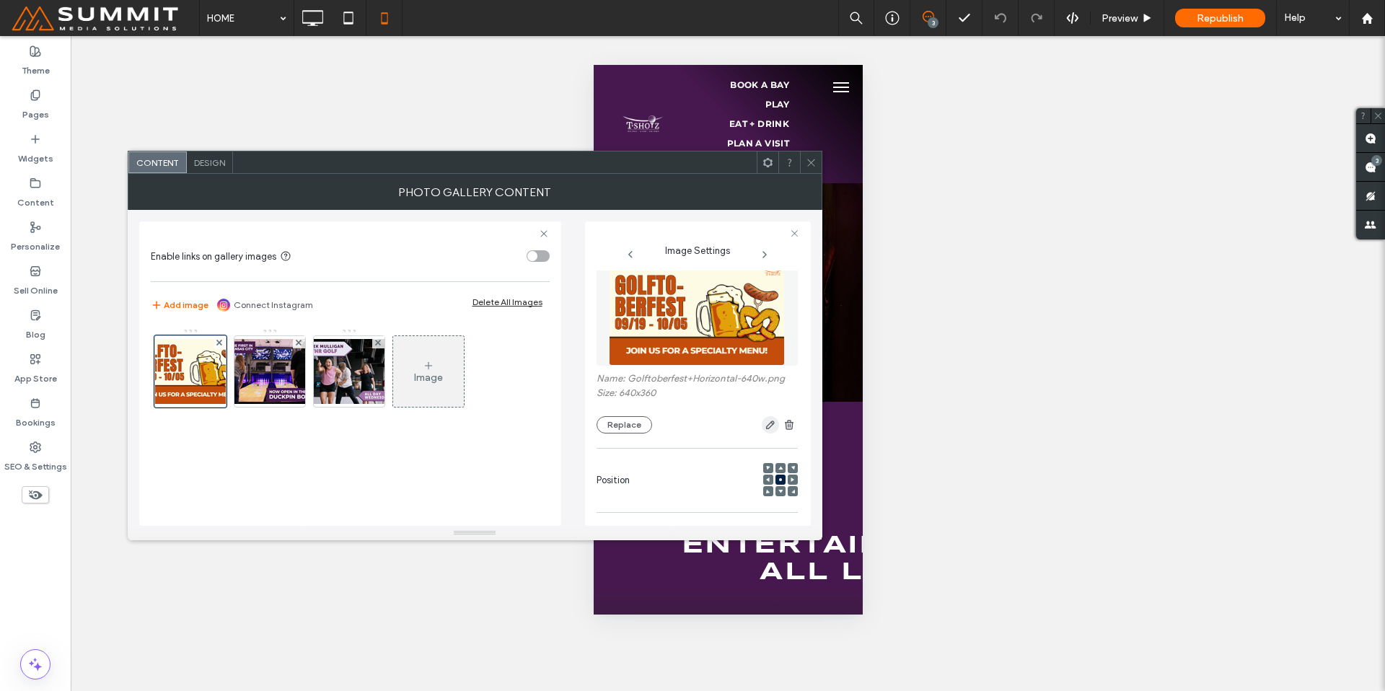
click at [765, 426] on use "button" at bounding box center [769, 425] width 9 height 9
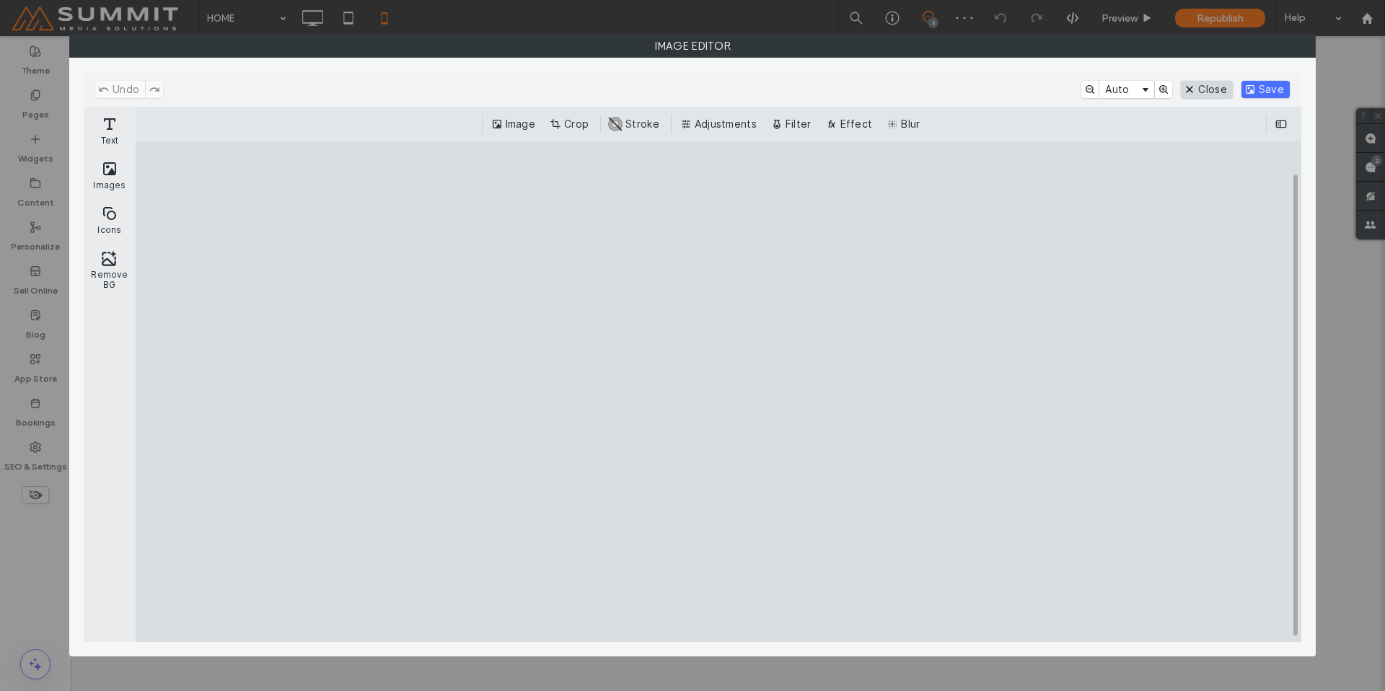
click at [1204, 89] on button "Close" at bounding box center [1206, 89] width 51 height 17
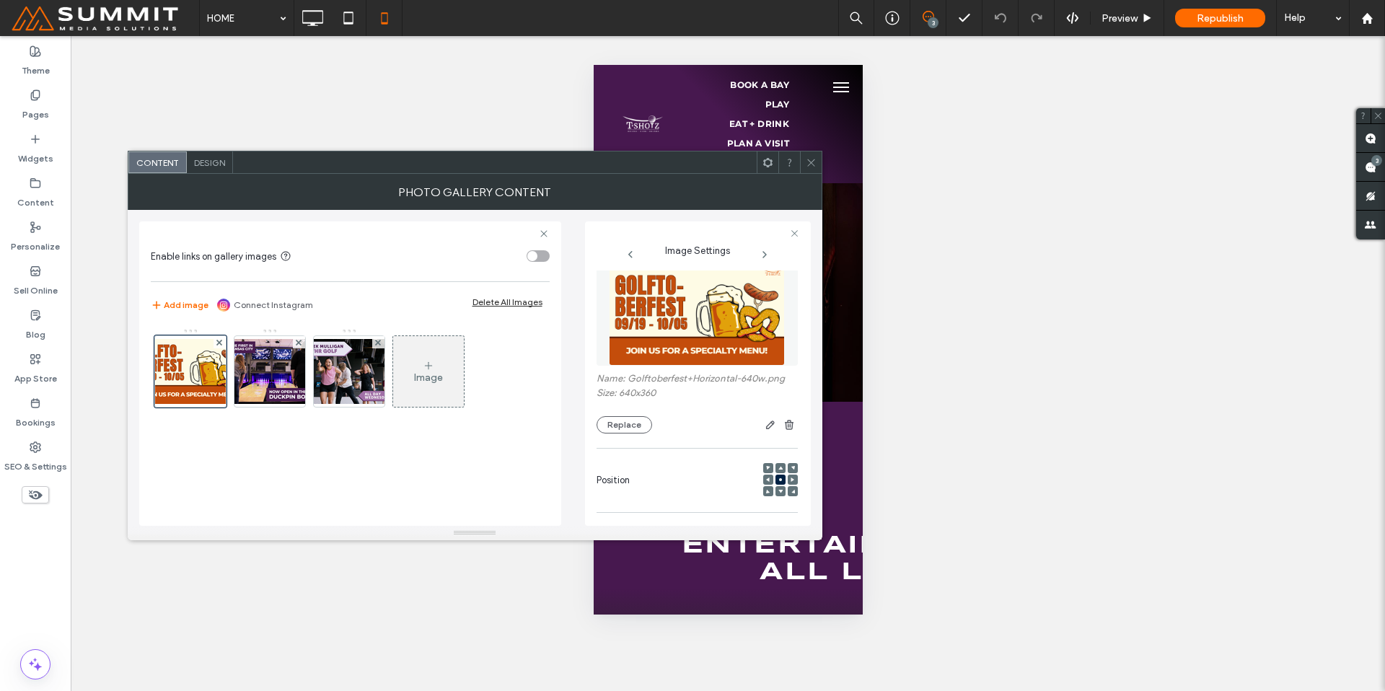
scroll to position [14, 0]
click at [775, 464] on div at bounding box center [780, 465] width 10 height 10
click at [778, 465] on use at bounding box center [780, 466] width 4 height 4
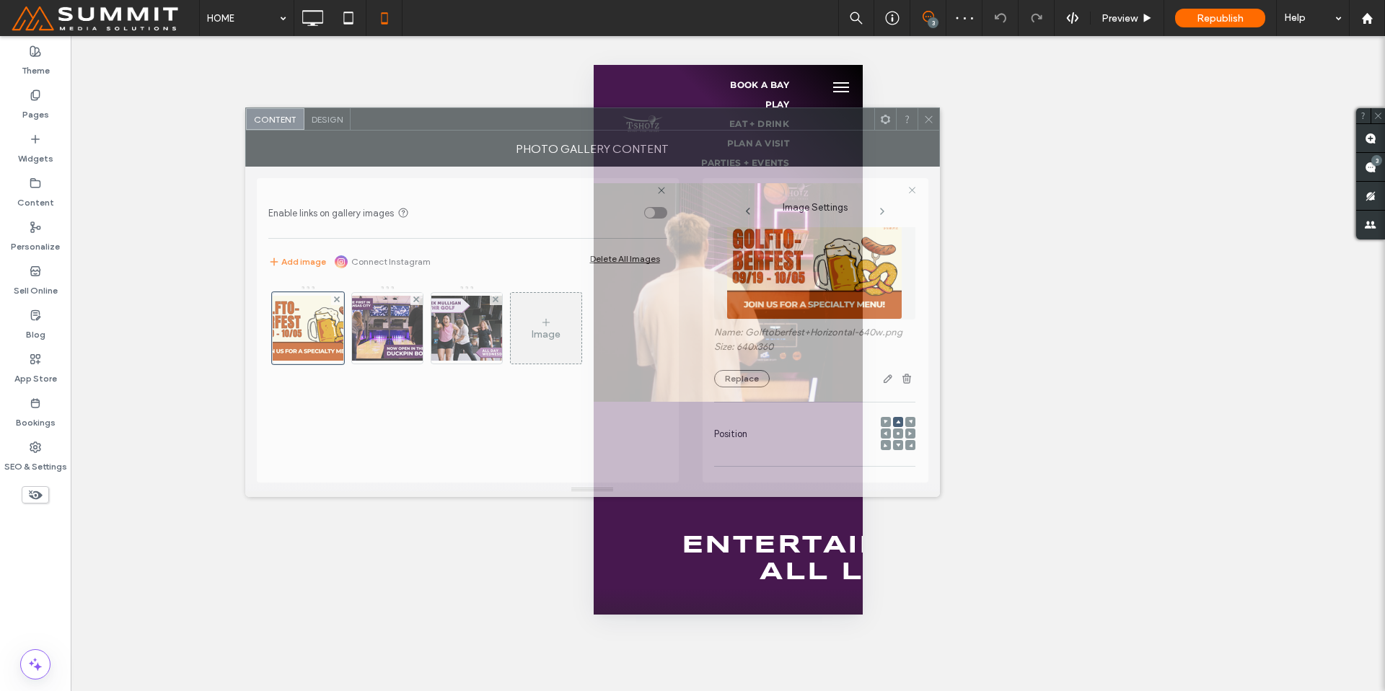
drag, startPoint x: 731, startPoint y: 162, endPoint x: 849, endPoint y: 119, distance: 125.3
click at [849, 119] on div at bounding box center [613, 119] width 524 height 22
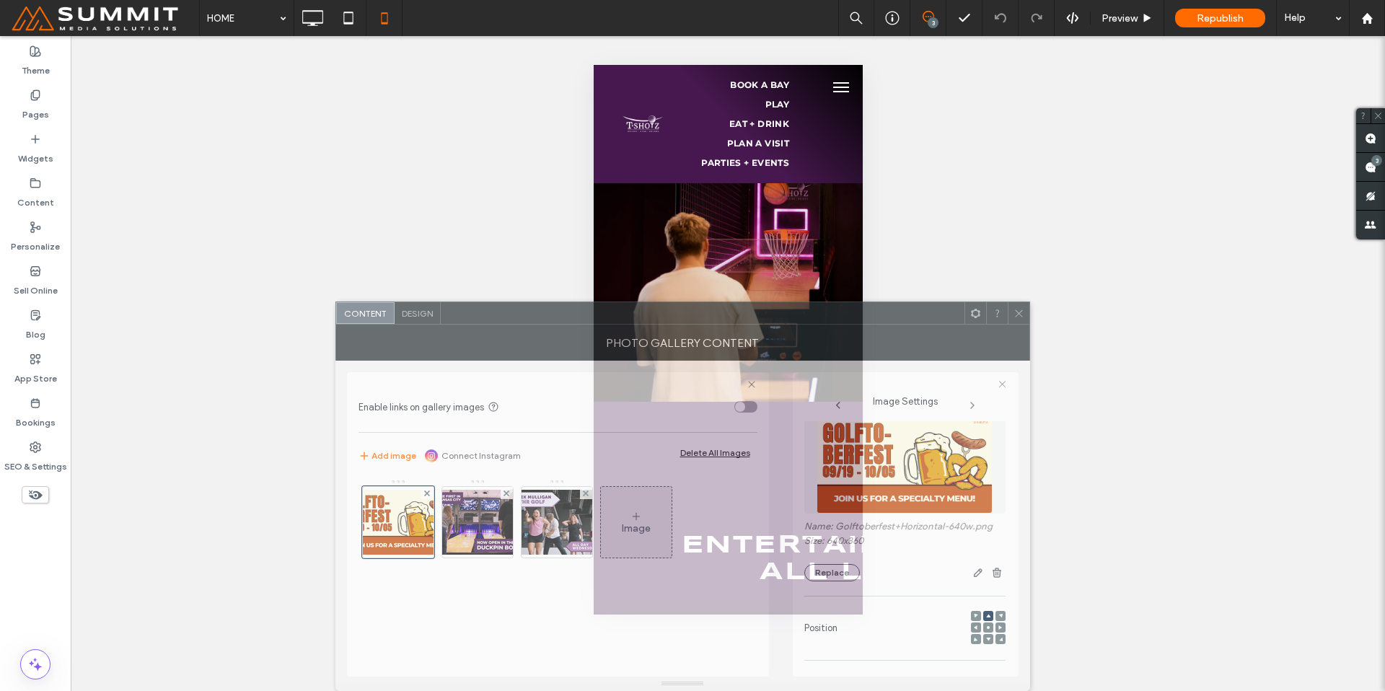
drag, startPoint x: 831, startPoint y: 116, endPoint x: 921, endPoint y: 362, distance: 261.9
click at [921, 362] on div "**********" at bounding box center [682, 495] width 695 height 389
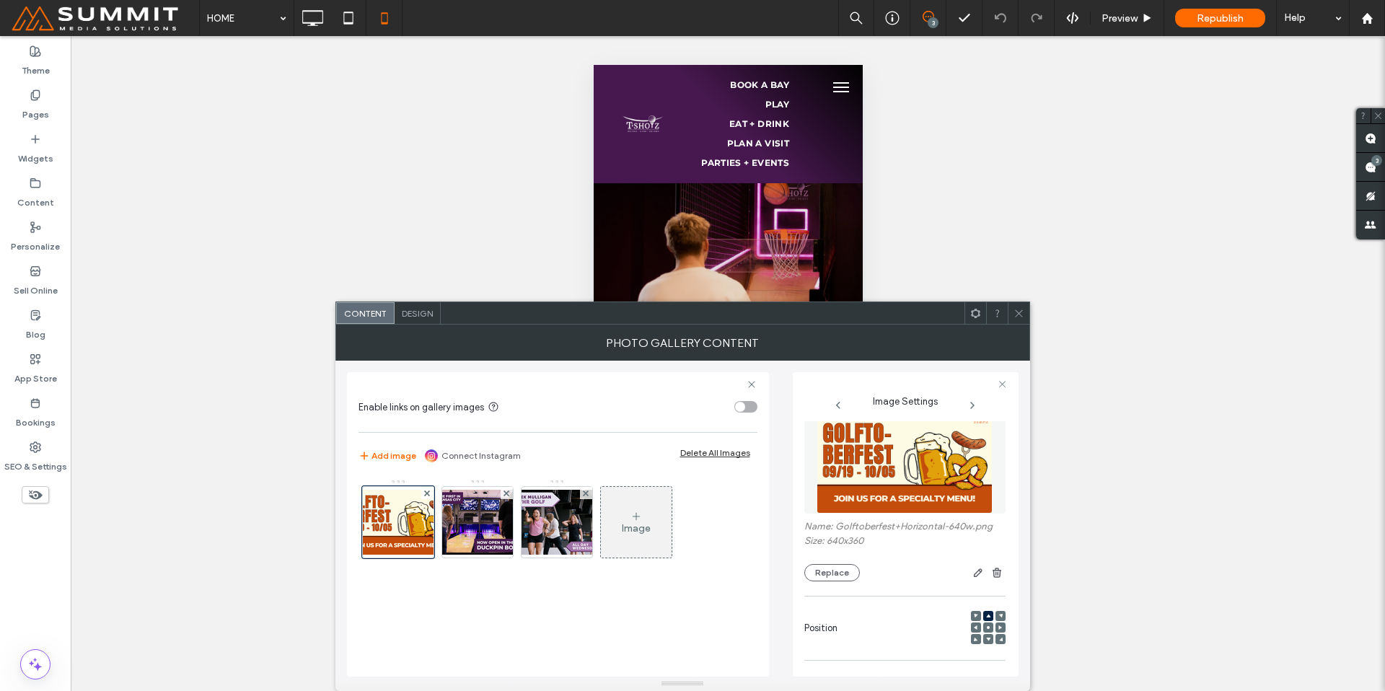
click at [1013, 312] on icon at bounding box center [1018, 313] width 11 height 11
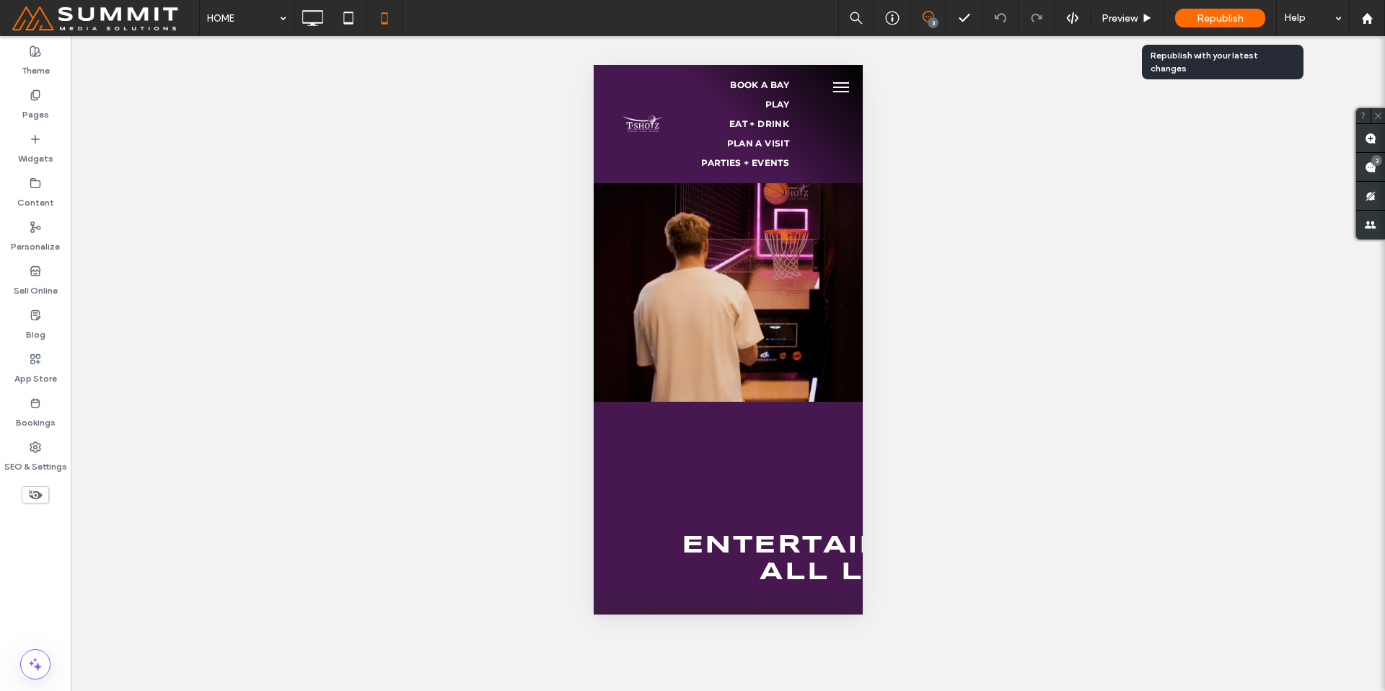
click at [1243, 22] on div "Republish" at bounding box center [1220, 18] width 90 height 19
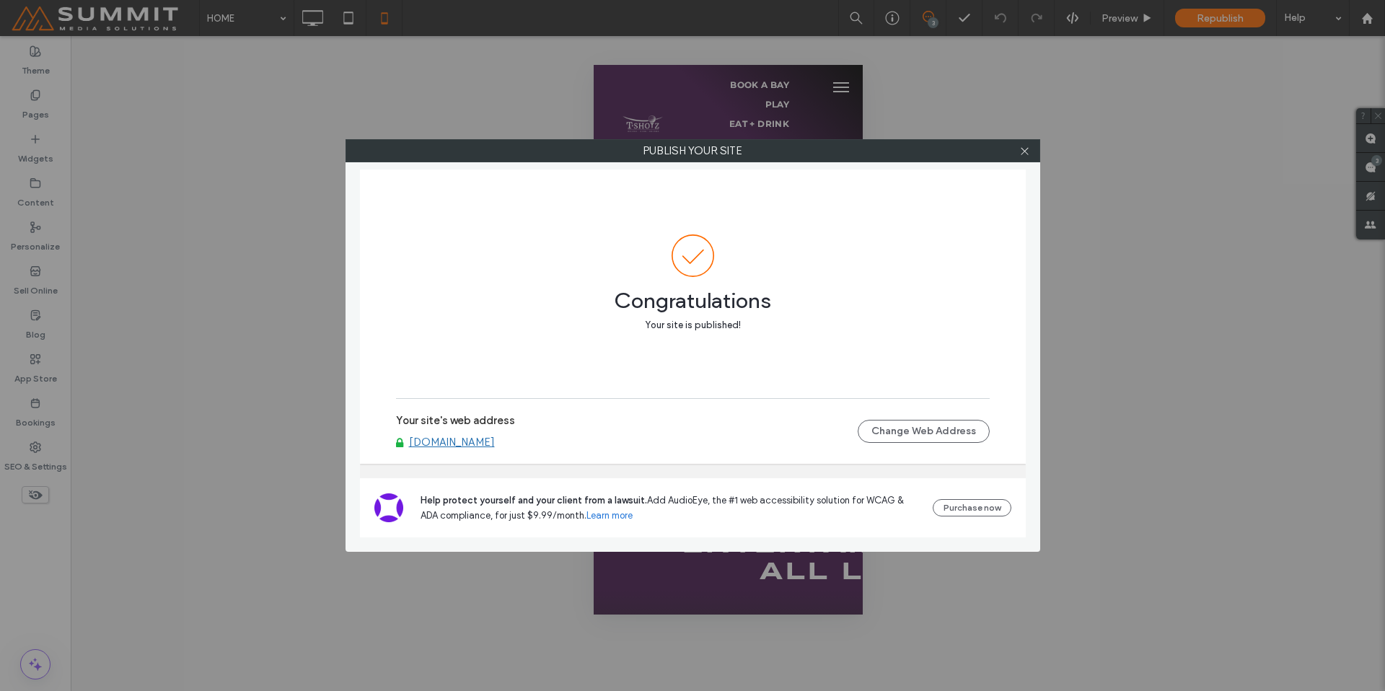
click at [482, 441] on link "www.tshotz.com" at bounding box center [452, 442] width 86 height 13
click at [1026, 150] on icon at bounding box center [1024, 151] width 11 height 11
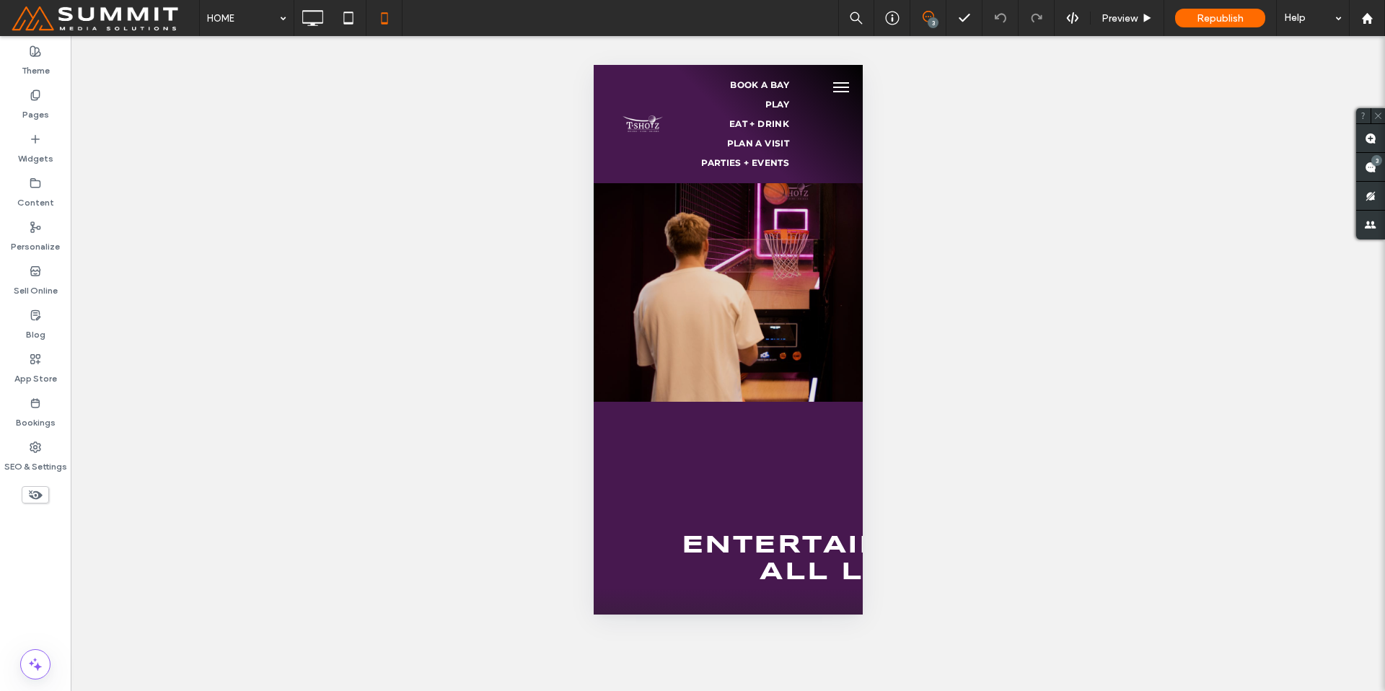
click at [144, 25] on span at bounding box center [105, 18] width 188 height 29
